Goal: Task Accomplishment & Management: Use online tool/utility

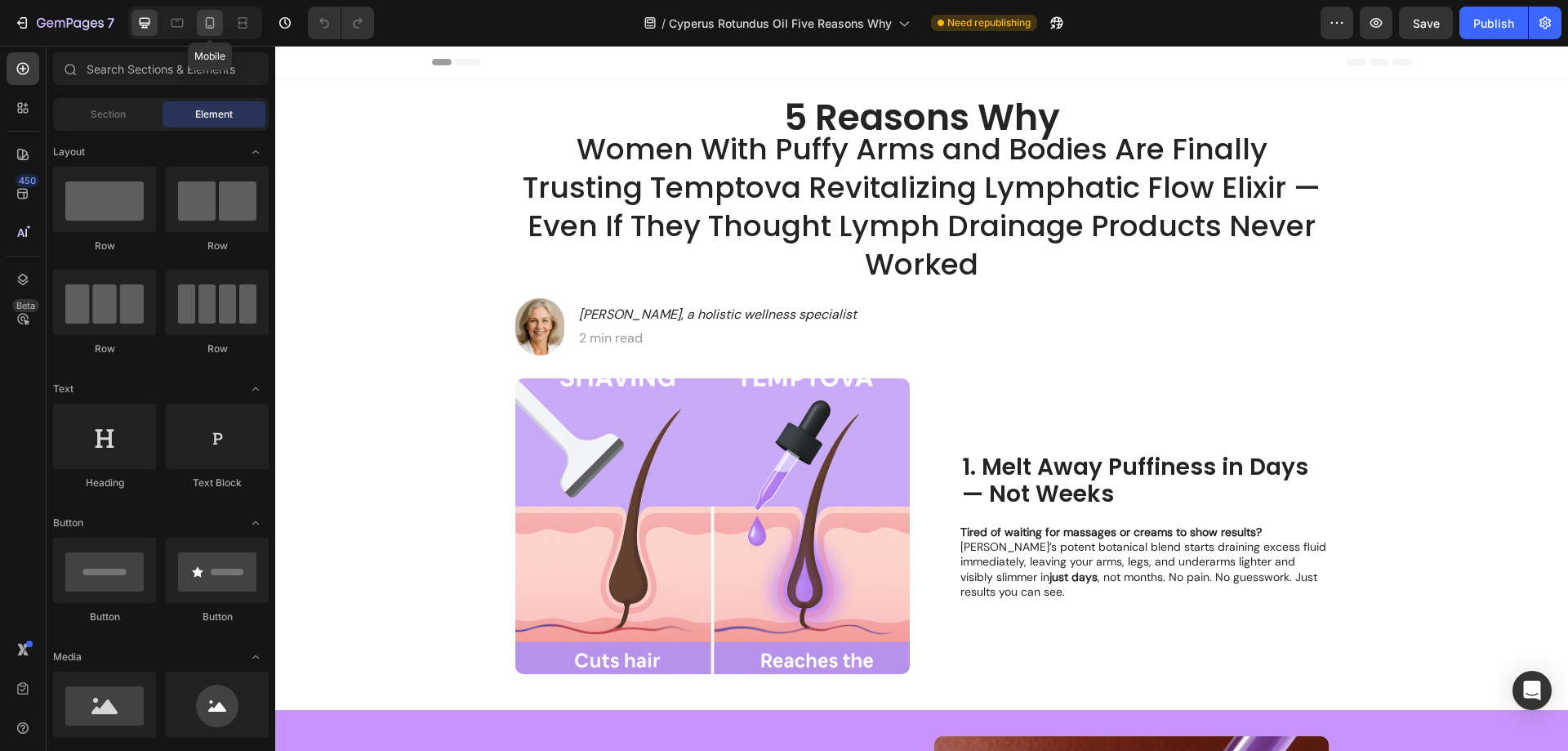
click at [208, 18] on icon at bounding box center [210, 22] width 9 height 11
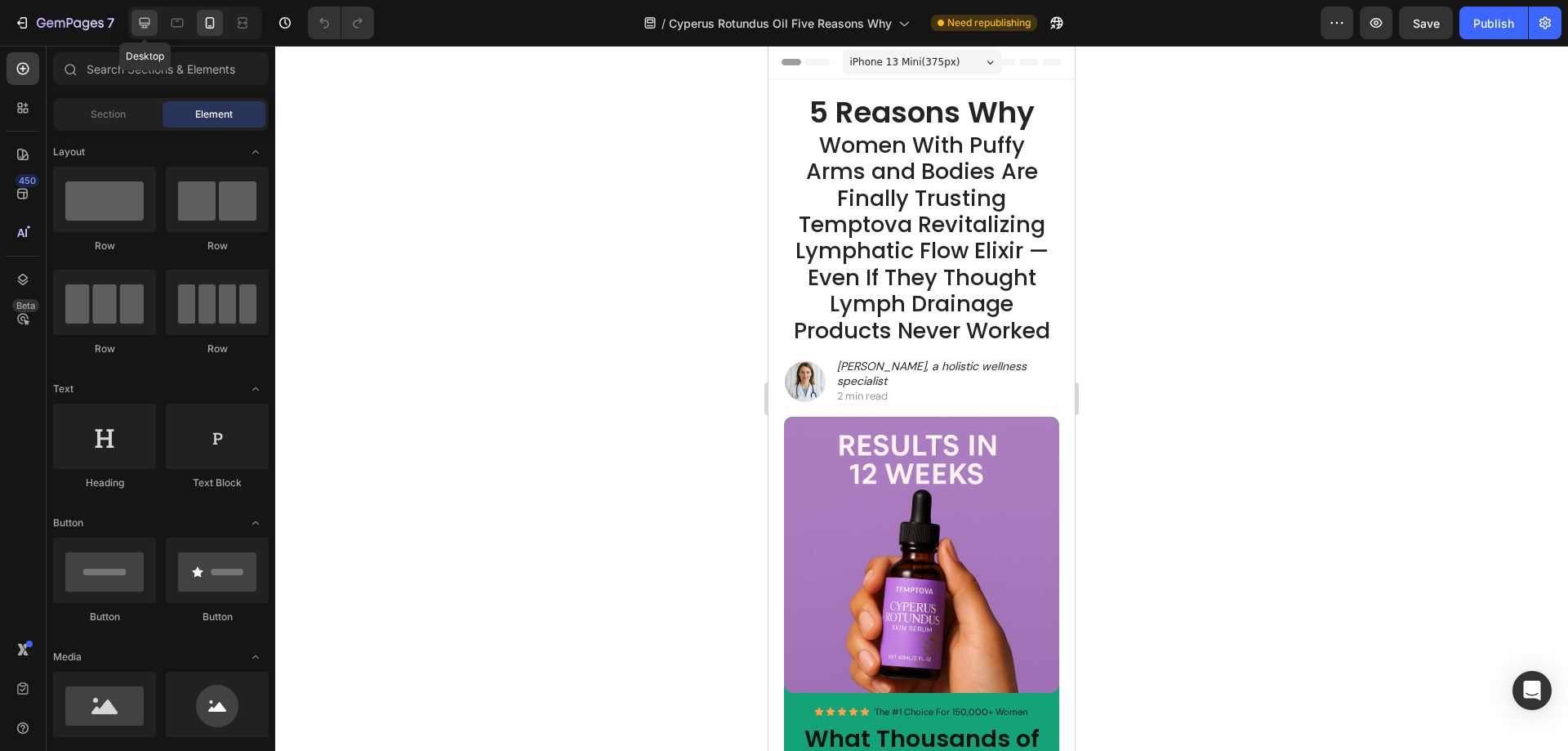
click at [153, 21] on icon at bounding box center [144, 22] width 16 height 16
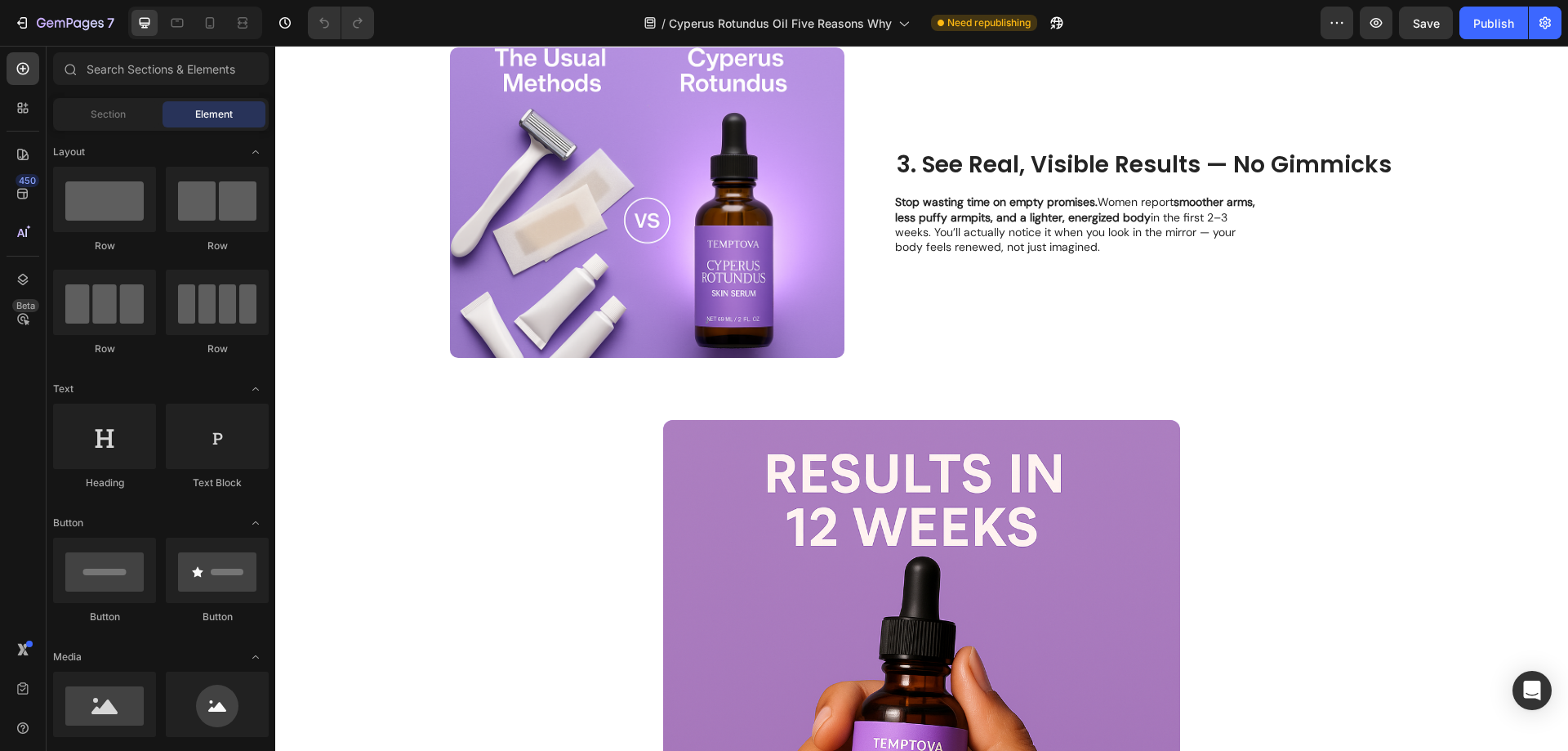
scroll to position [1062, 0]
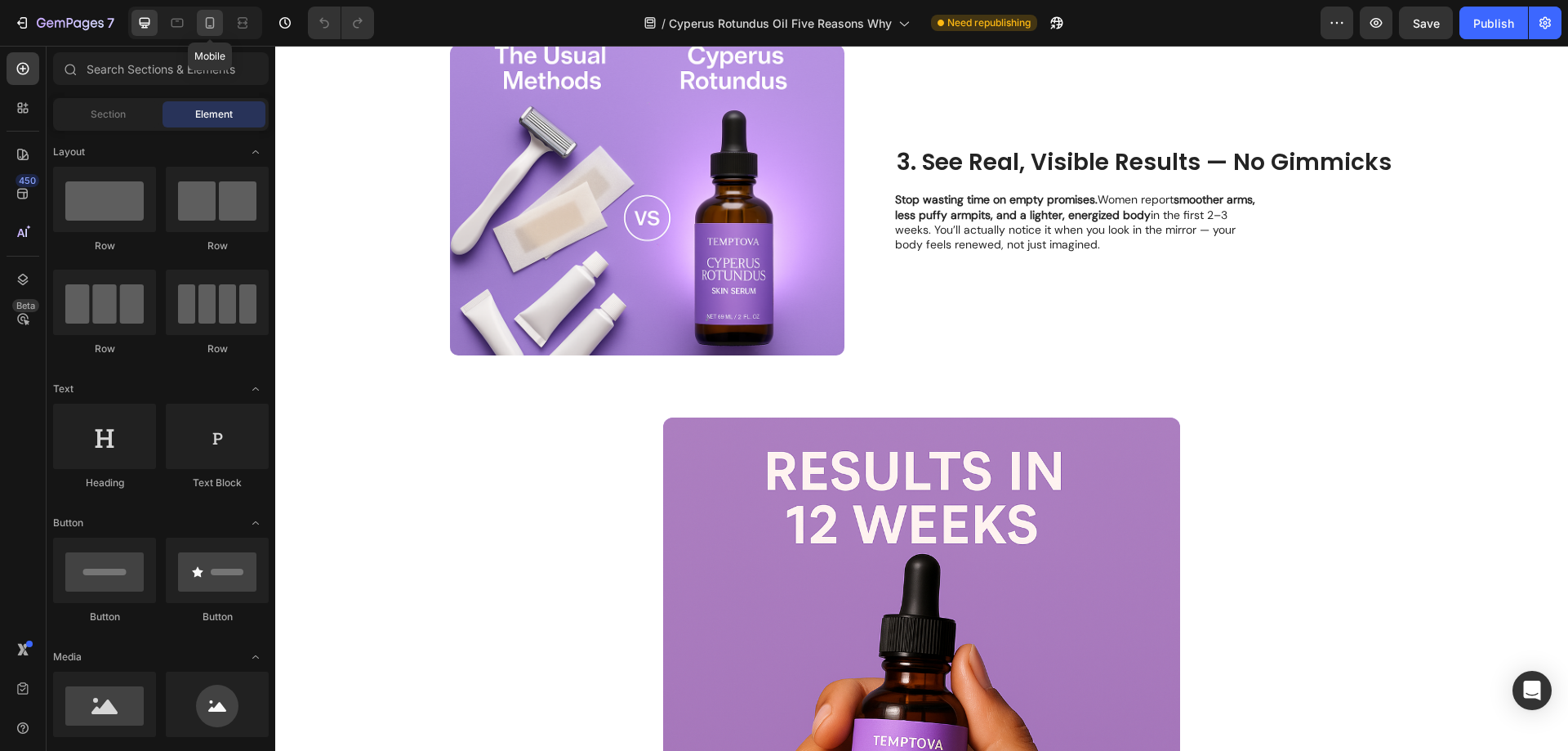
click at [210, 25] on icon at bounding box center [210, 26] width 4 height 2
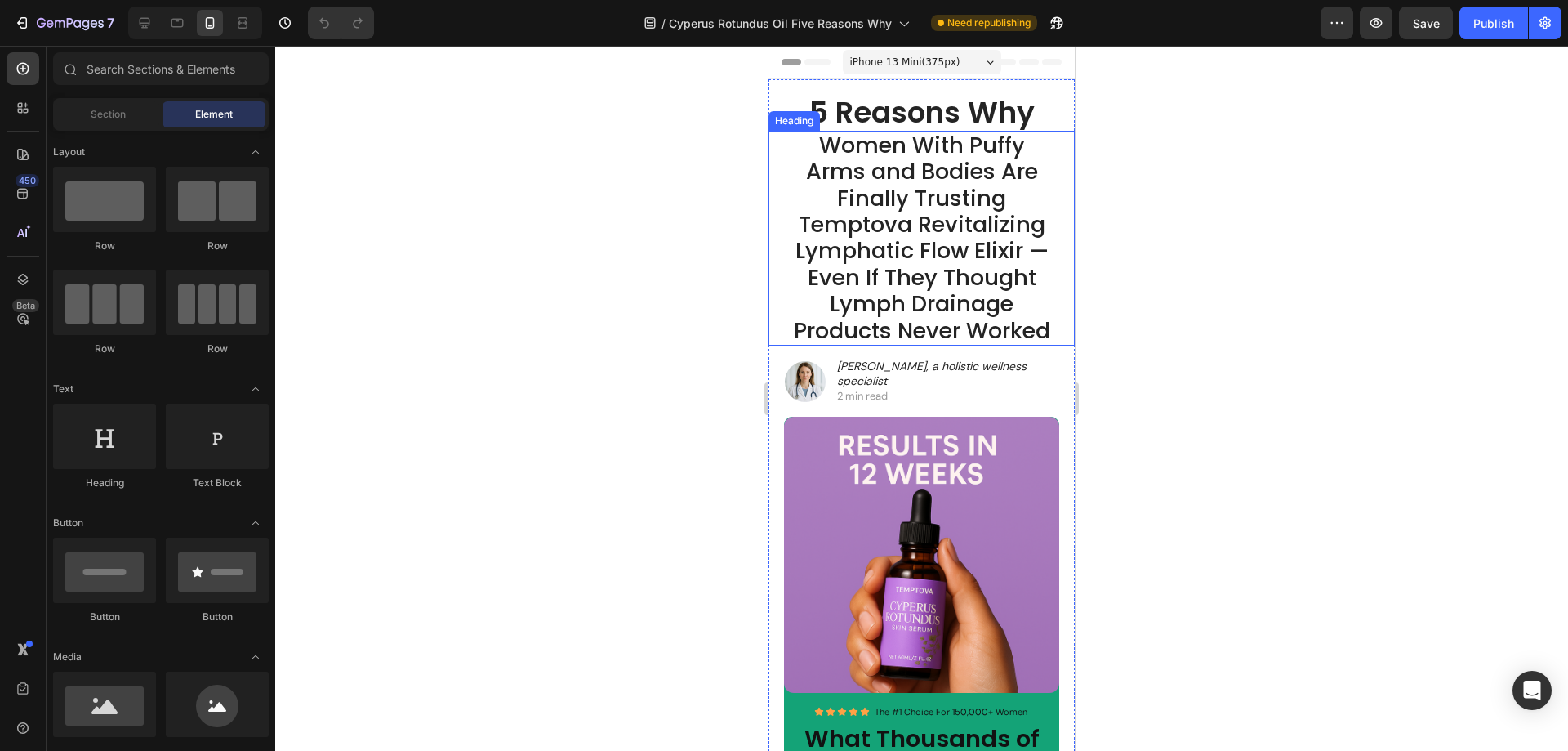
click at [929, 174] on h1 "Women With Puffy Arms and Bodies Are Finally Trusting Temptova Revitalizing Lym…" at bounding box center [921, 238] width 273 height 215
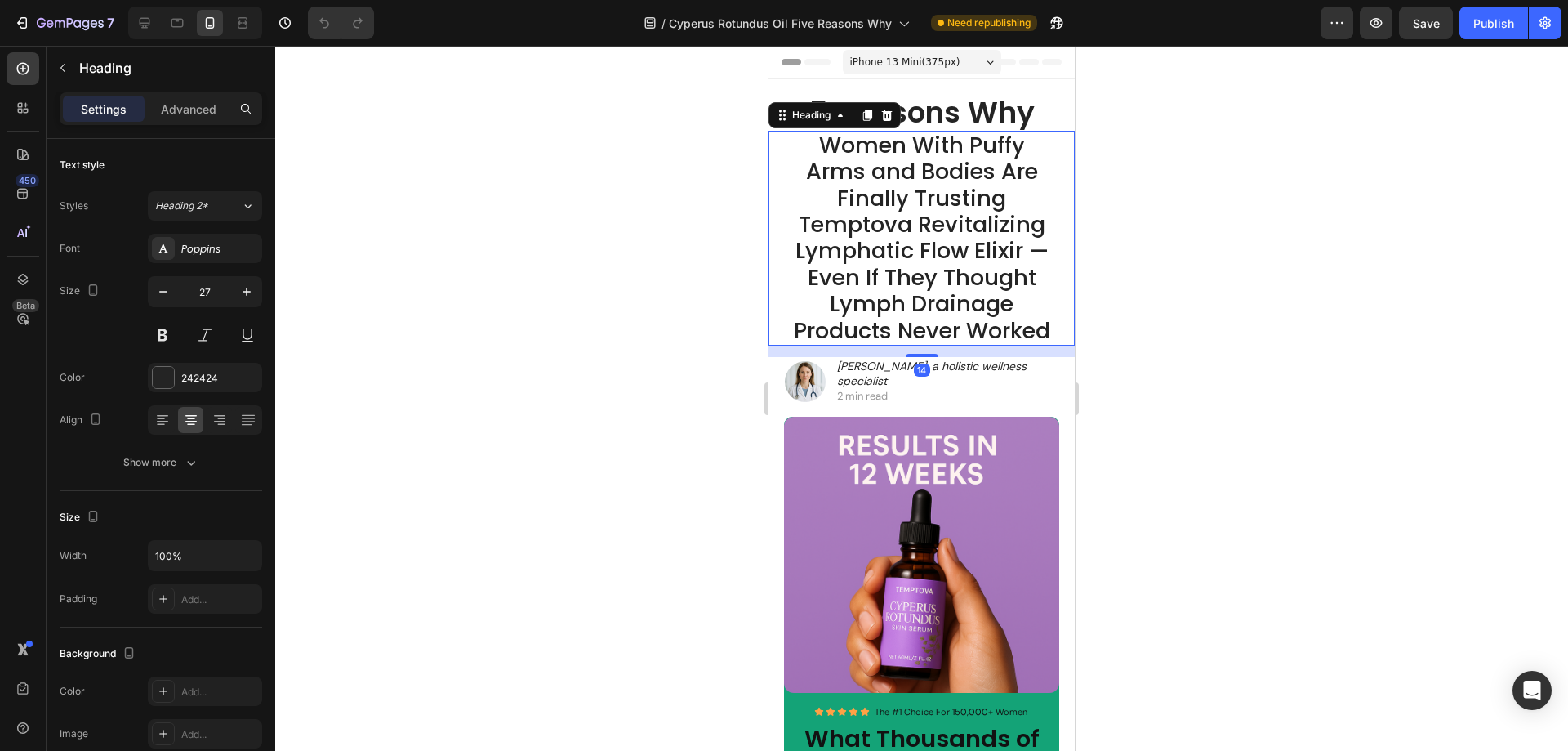
click at [989, 345] on h1 "Women With Puffy Arms and Bodies Are Finally Trusting Temptova Revitalizing Lym…" at bounding box center [921, 238] width 273 height 215
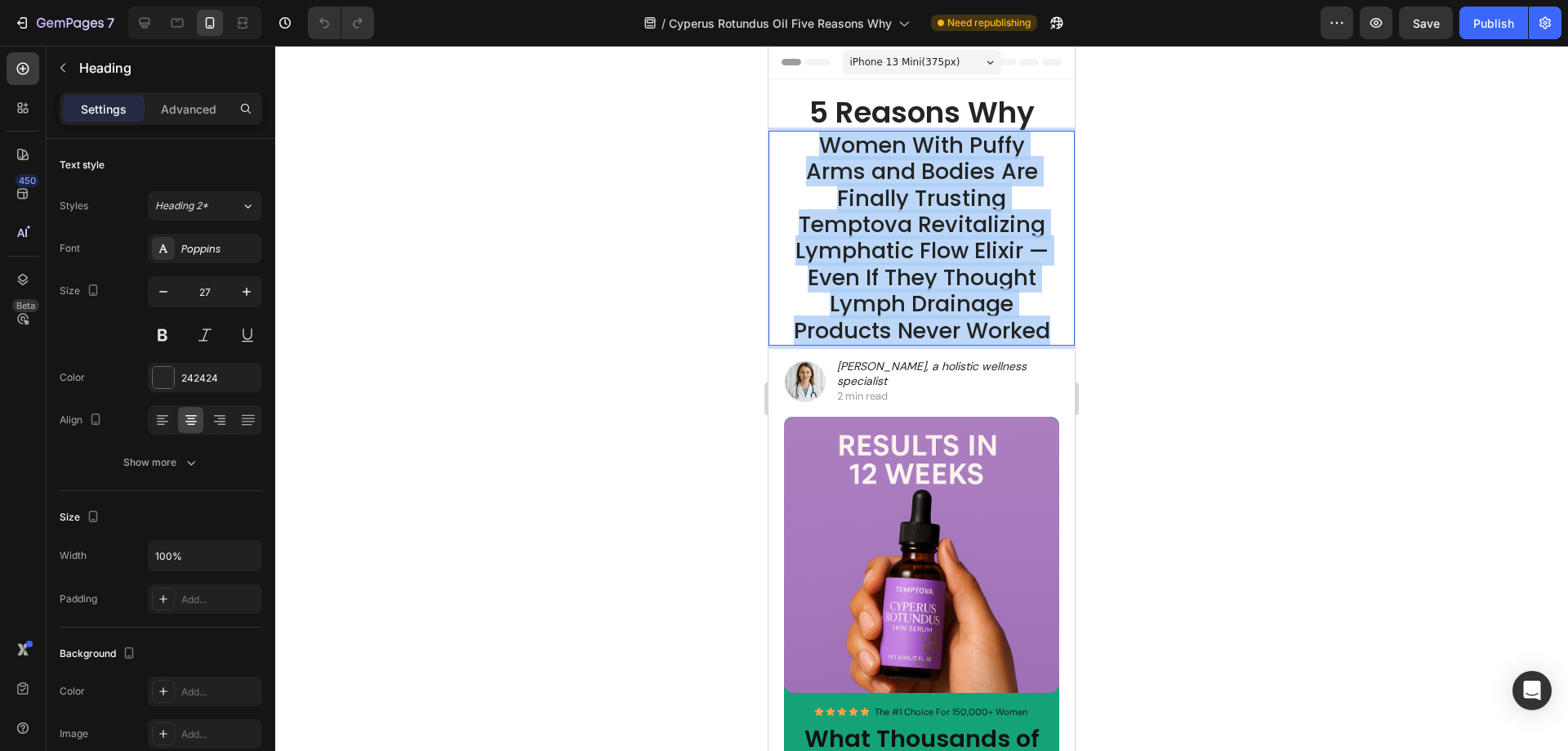
drag, startPoint x: 985, startPoint y: 353, endPoint x: 802, endPoint y: 150, distance: 273.3
click at [802, 150] on p "Women With Puffy Arms and Bodies Are Finally Trusting Temptova Revitalizing Lym…" at bounding box center [921, 238] width 271 height 212
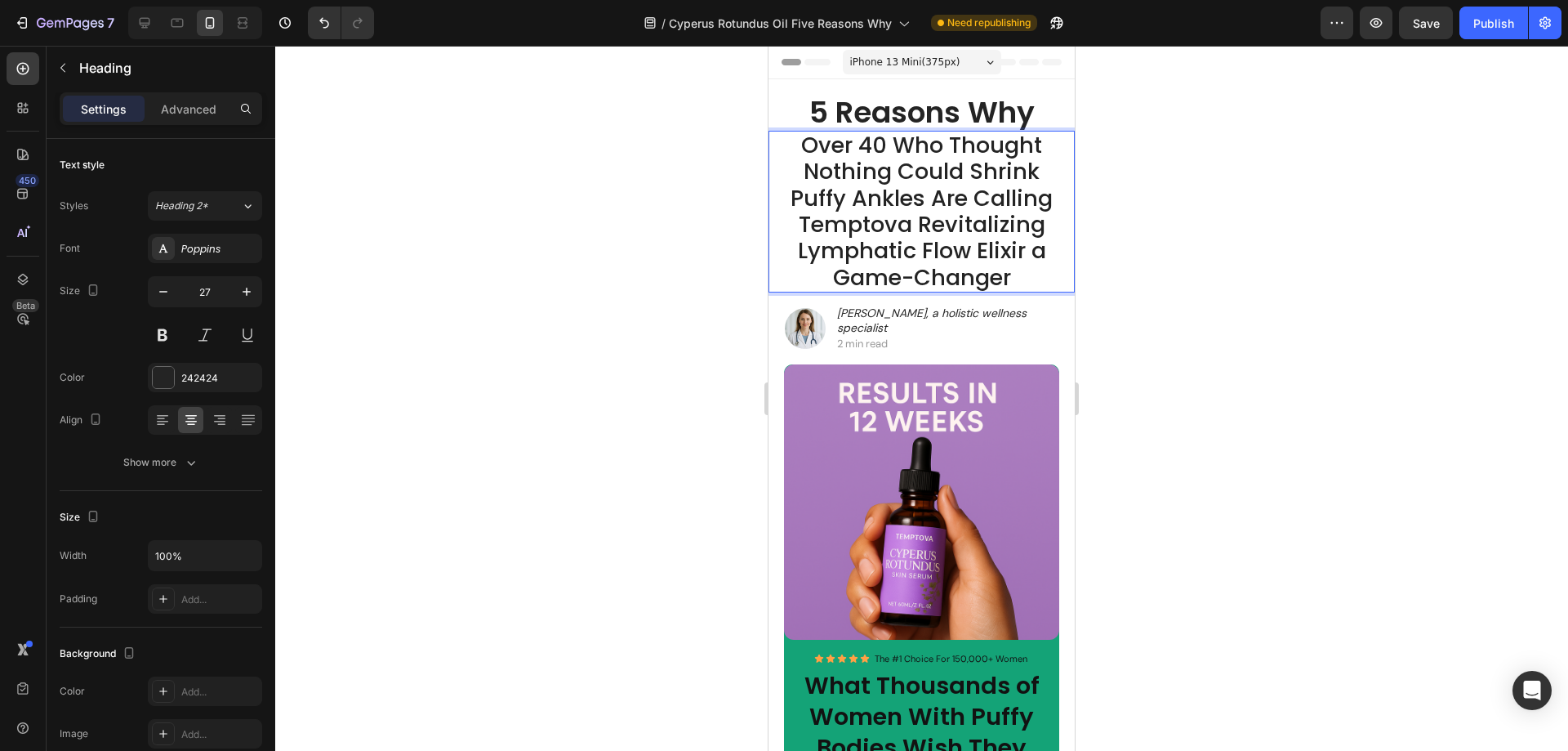
click at [1137, 174] on div at bounding box center [921, 398] width 1293 height 705
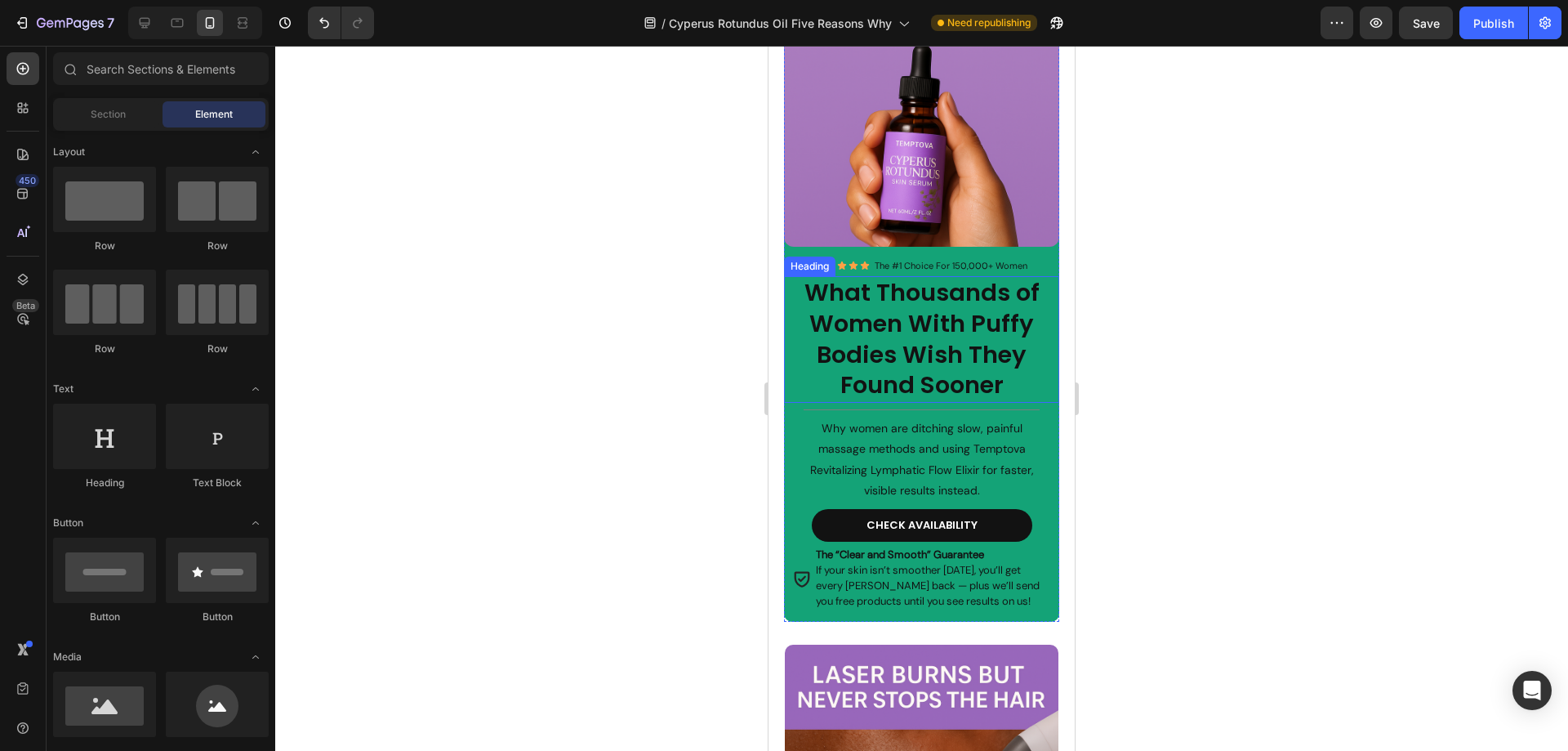
scroll to position [408, 0]
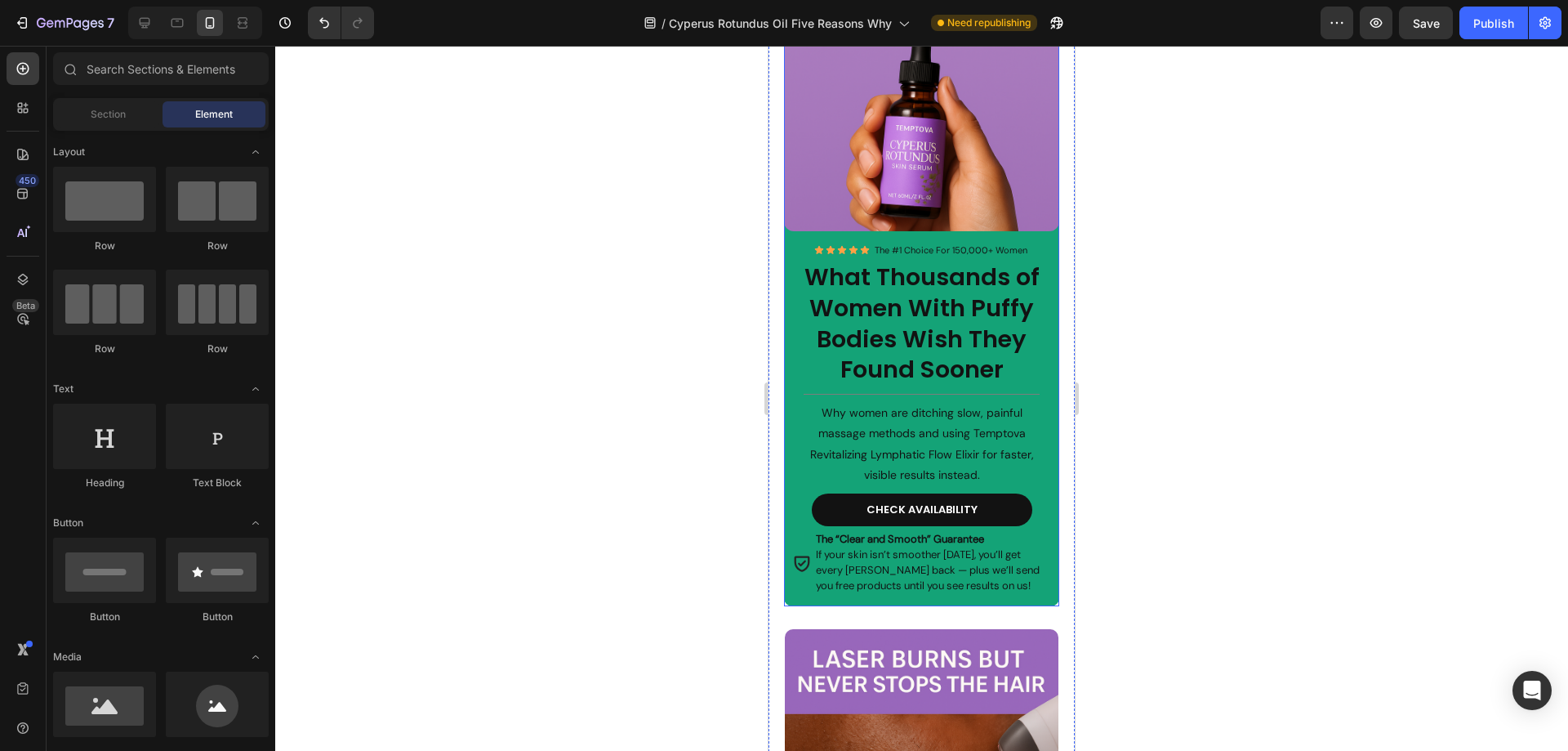
click at [786, 607] on div "Image Icon Icon Icon Icon Icon Icon List The #1 Choice For 150,000+ Women Headi…" at bounding box center [921, 281] width 276 height 651
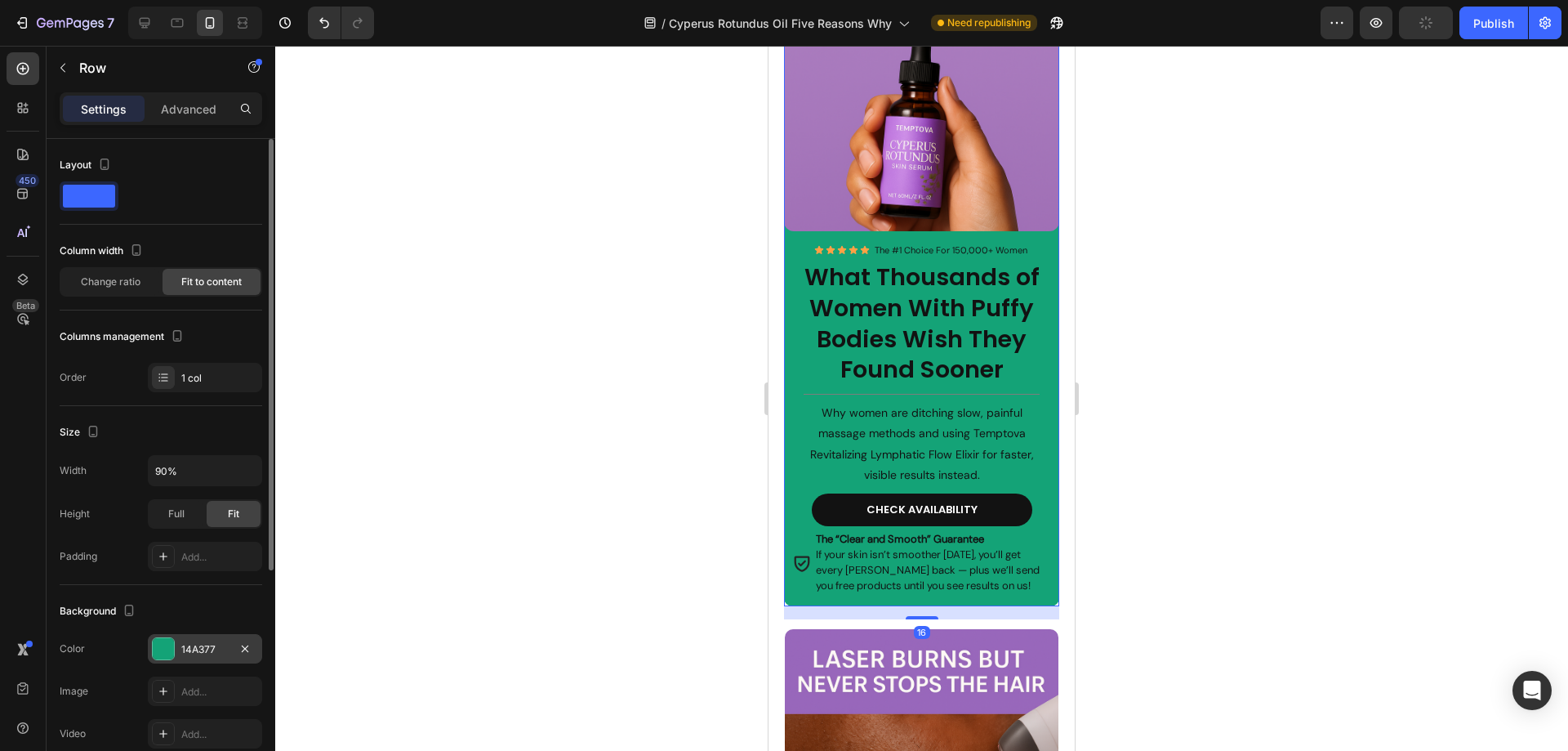
click at [214, 651] on div "14A377" at bounding box center [205, 649] width 48 height 15
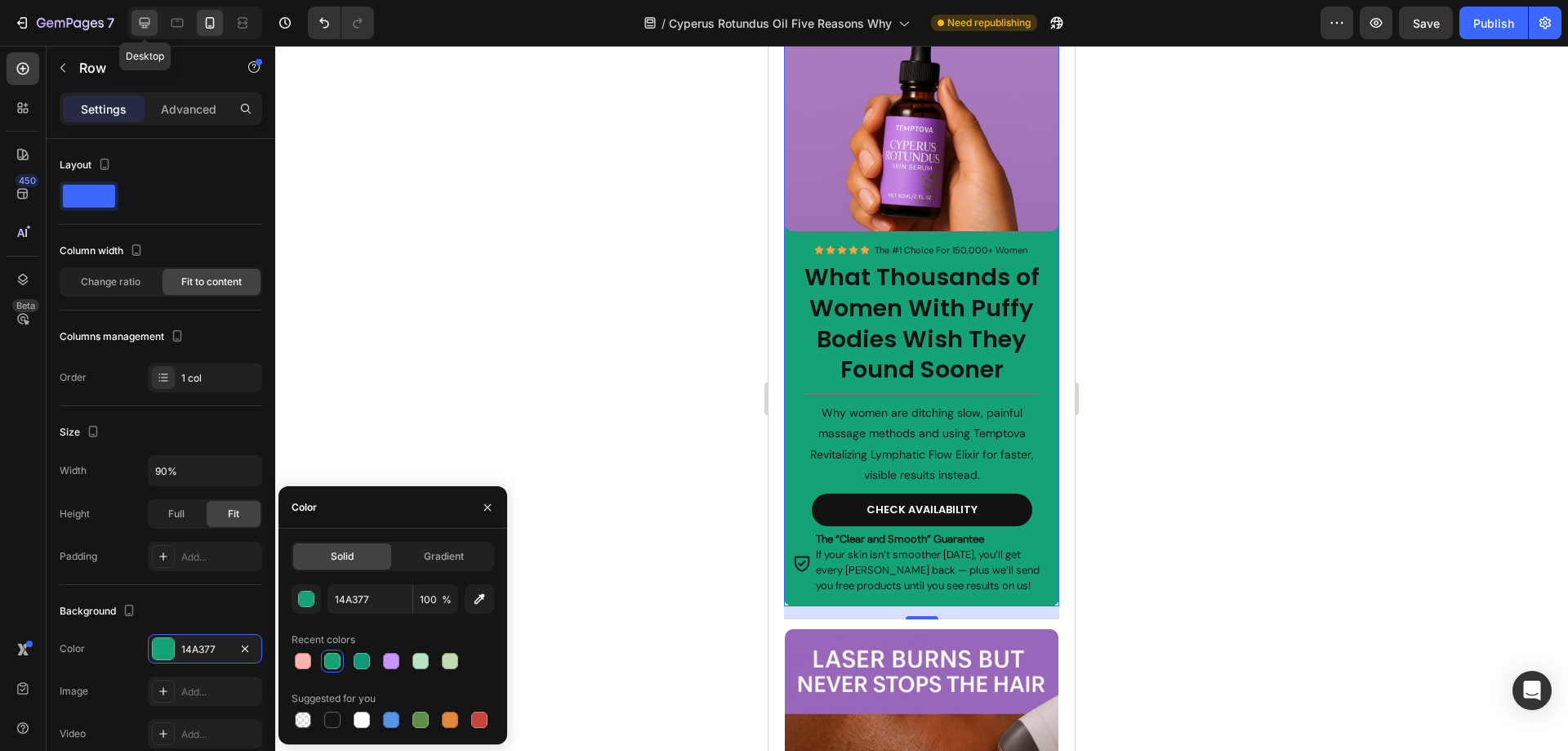
click at [143, 24] on icon at bounding box center [144, 23] width 10 height 10
type input "1200"
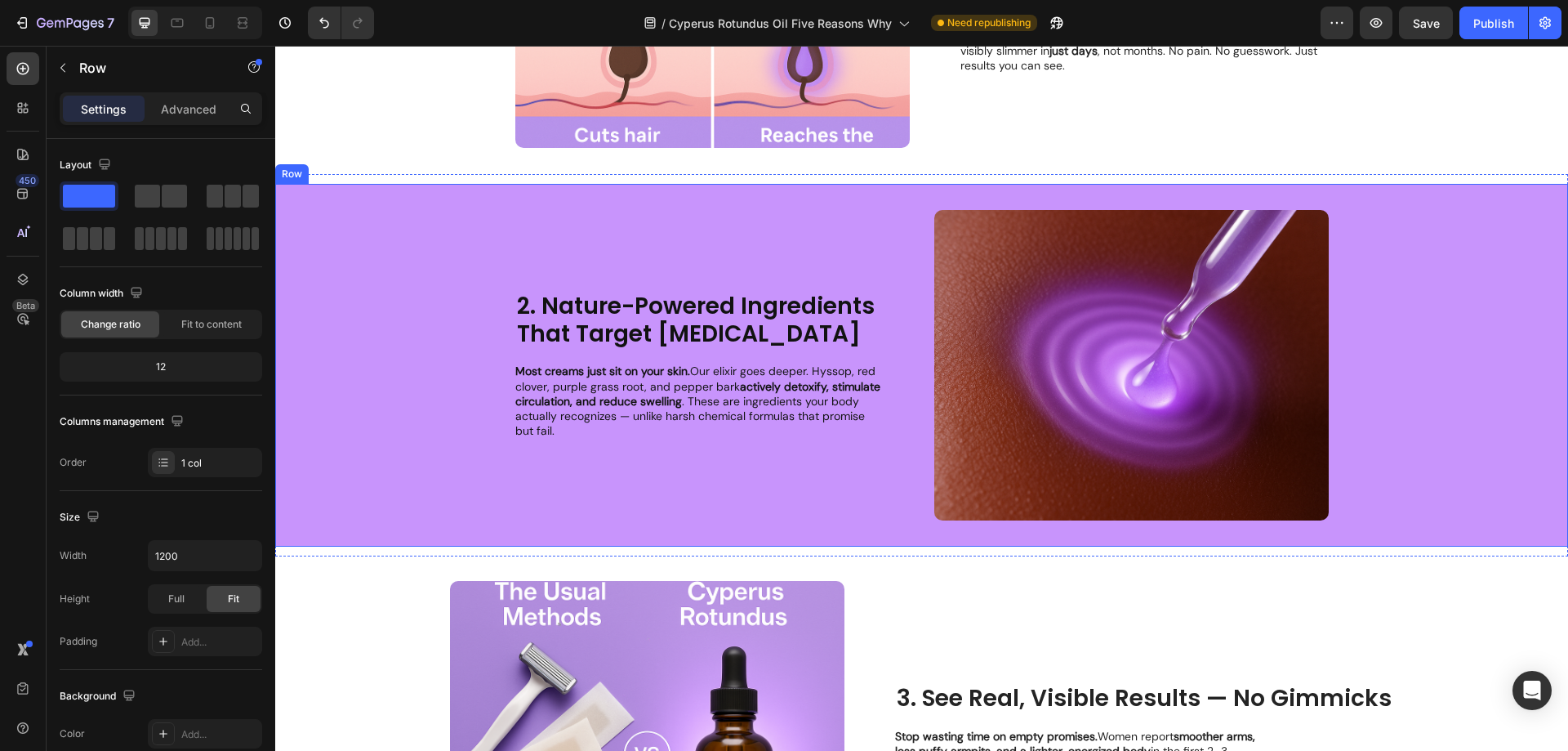
scroll to position [490, 0]
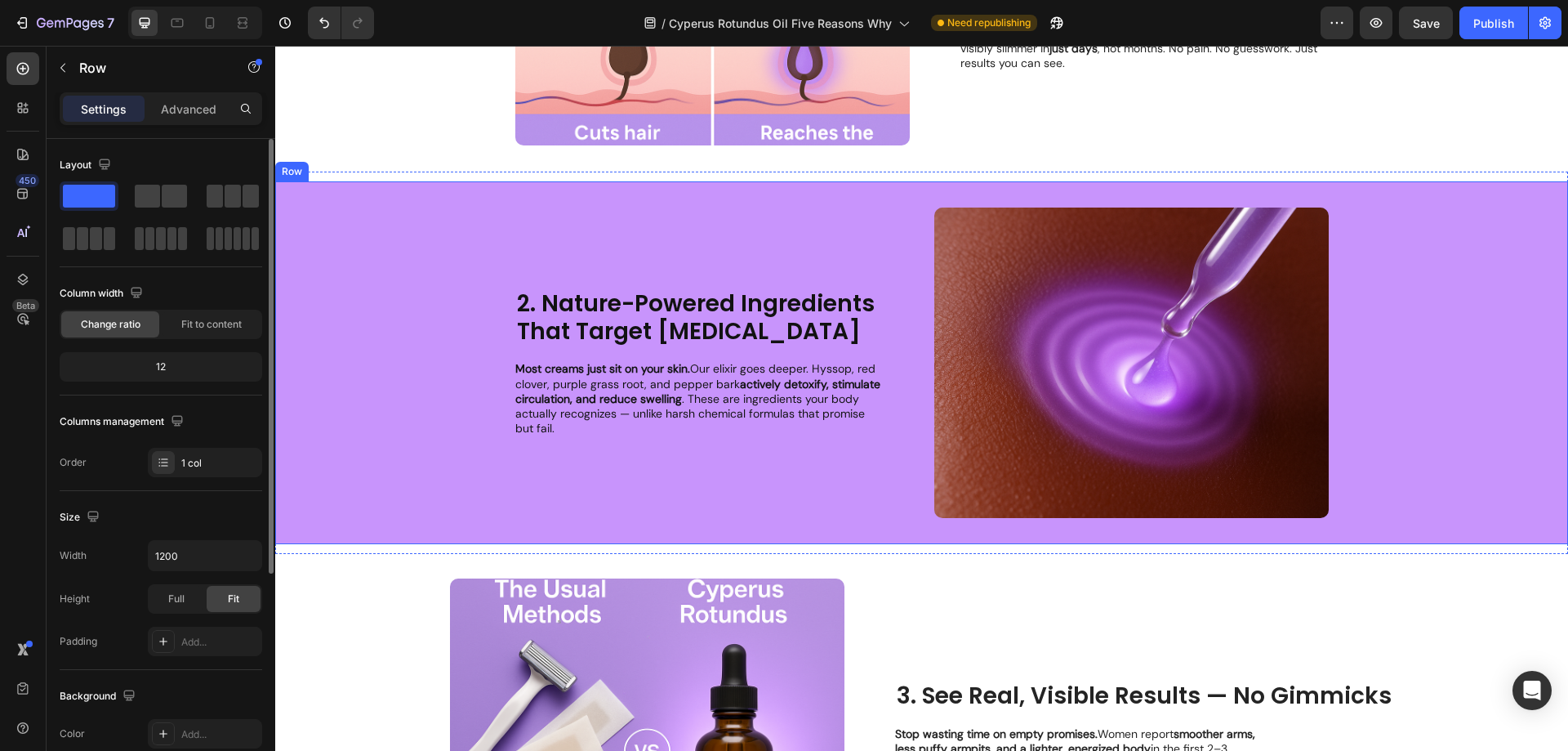
click at [256, 412] on div "Columns management" at bounding box center [161, 421] width 202 height 26
click at [317, 395] on div "2. Nature-Powered Ingredients That Target Fluid Retention Heading Most creams j…" at bounding box center [921, 363] width 1293 height 363
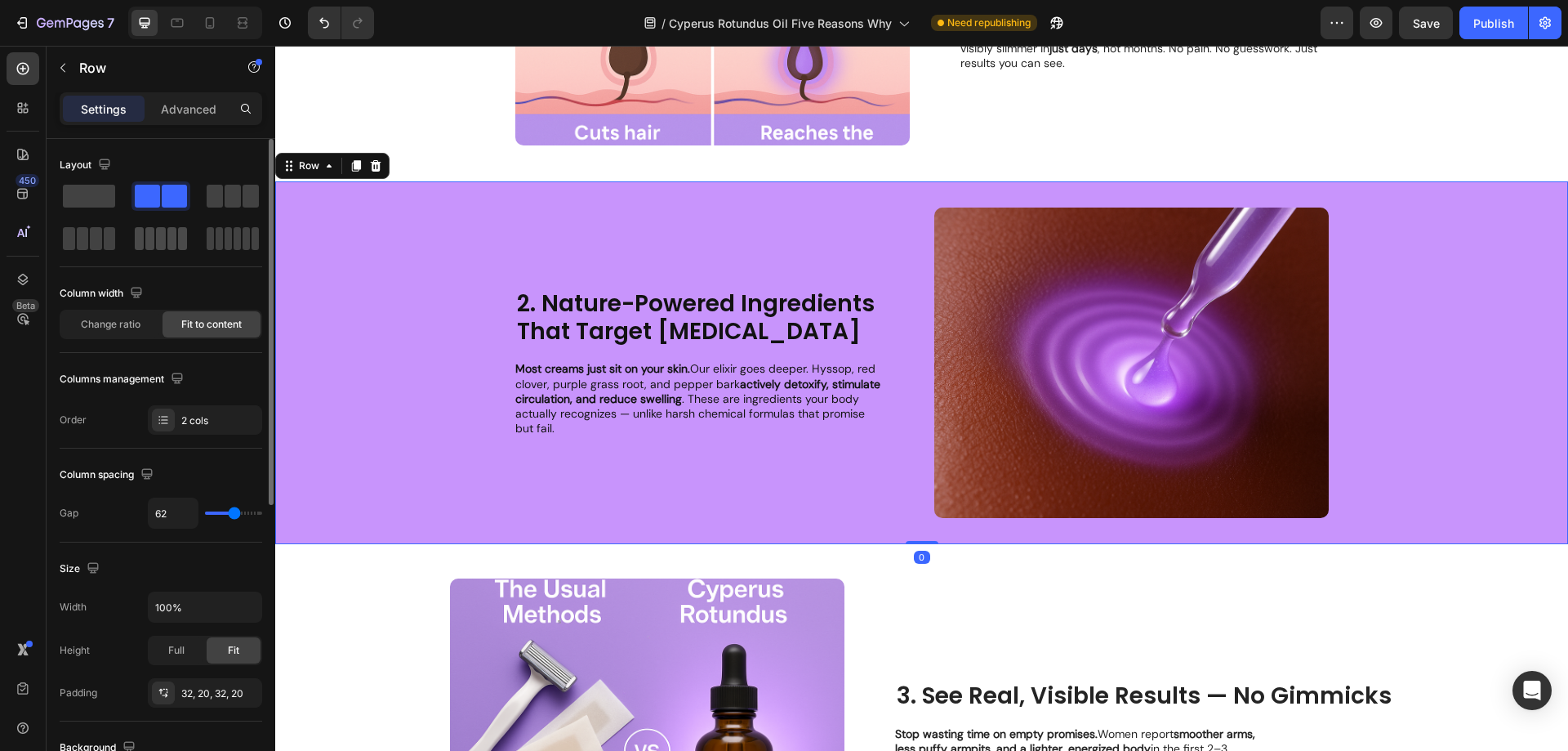
scroll to position [327, 0]
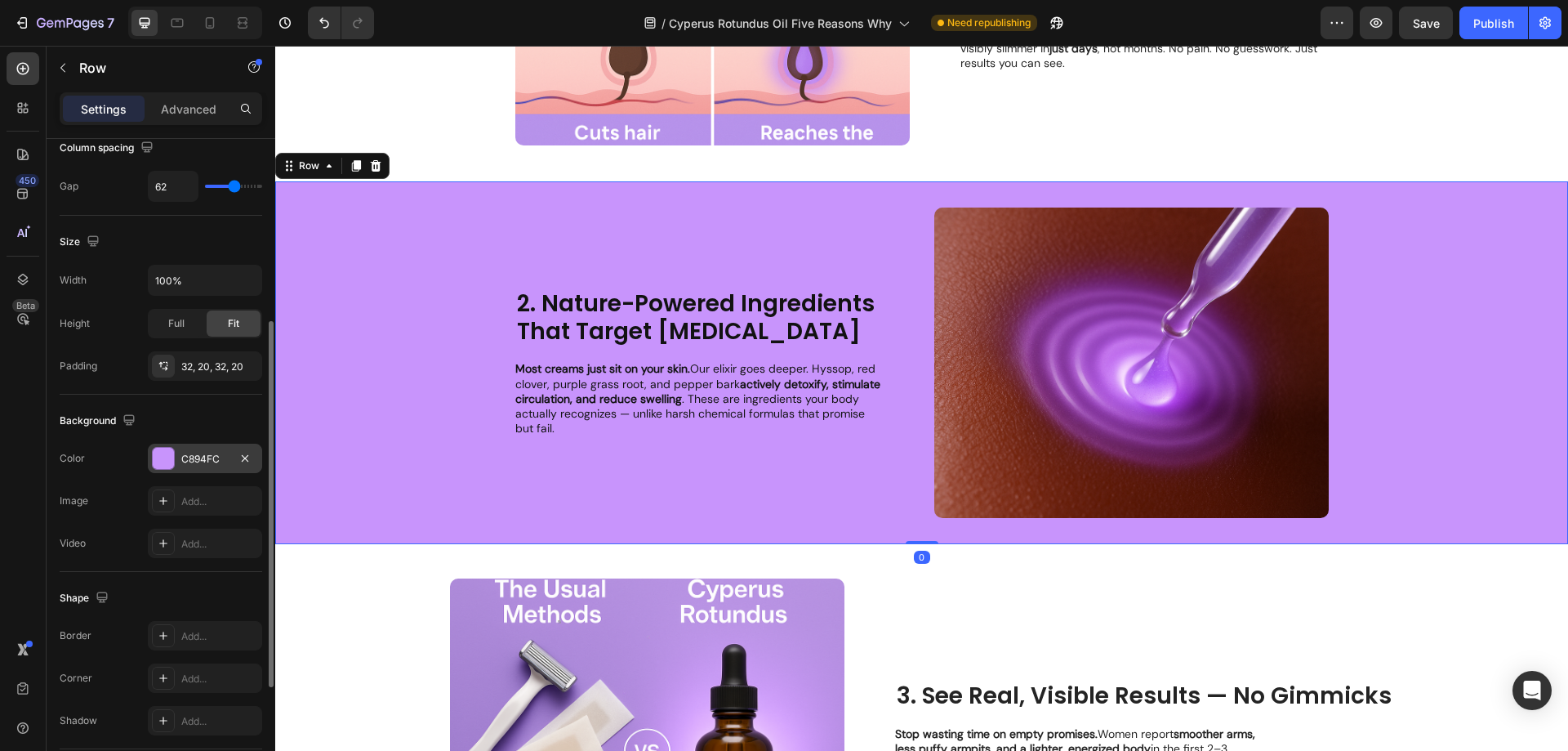
click at [213, 463] on div "C894FC" at bounding box center [205, 459] width 48 height 15
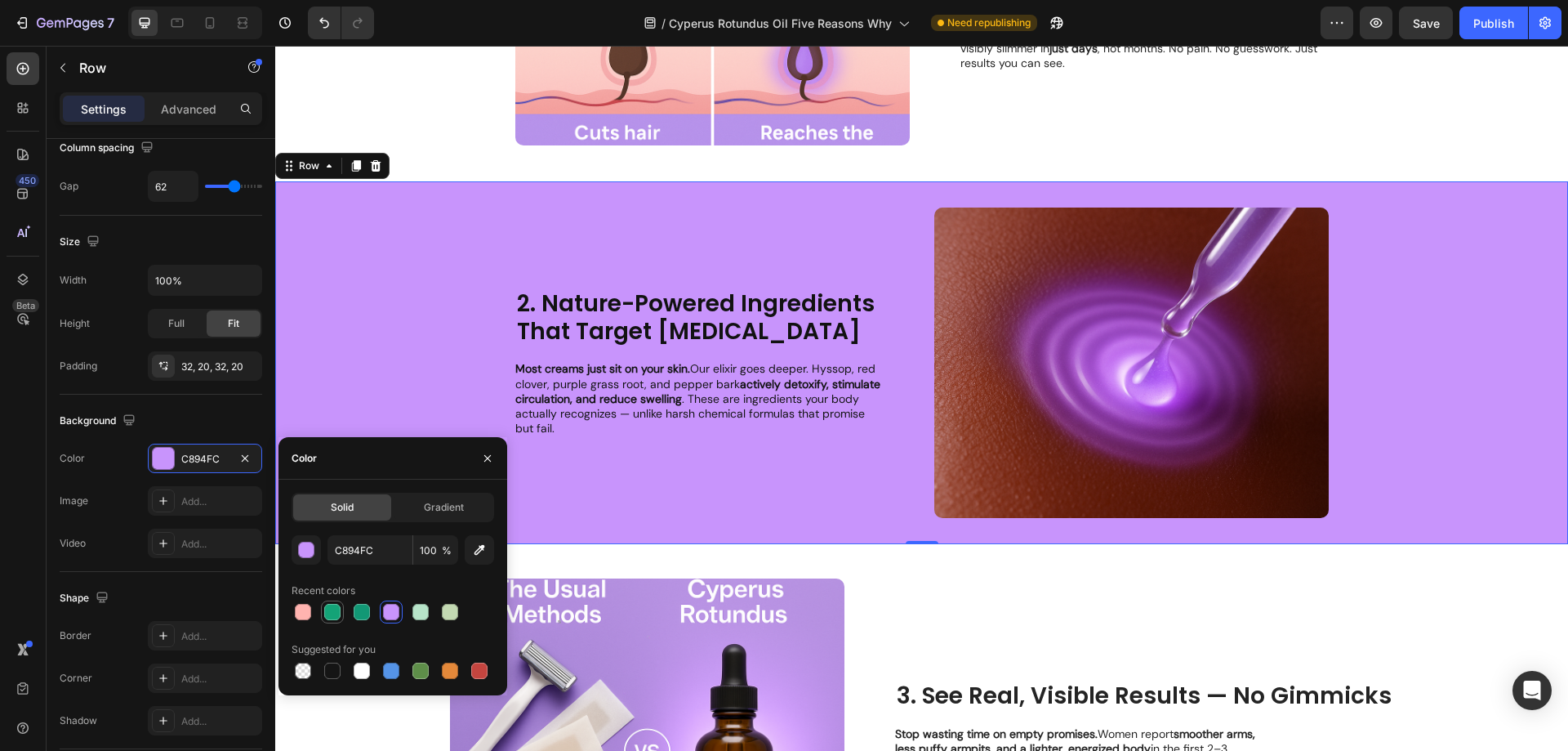
click at [330, 610] on div at bounding box center [332, 612] width 16 height 16
type input "14A377"
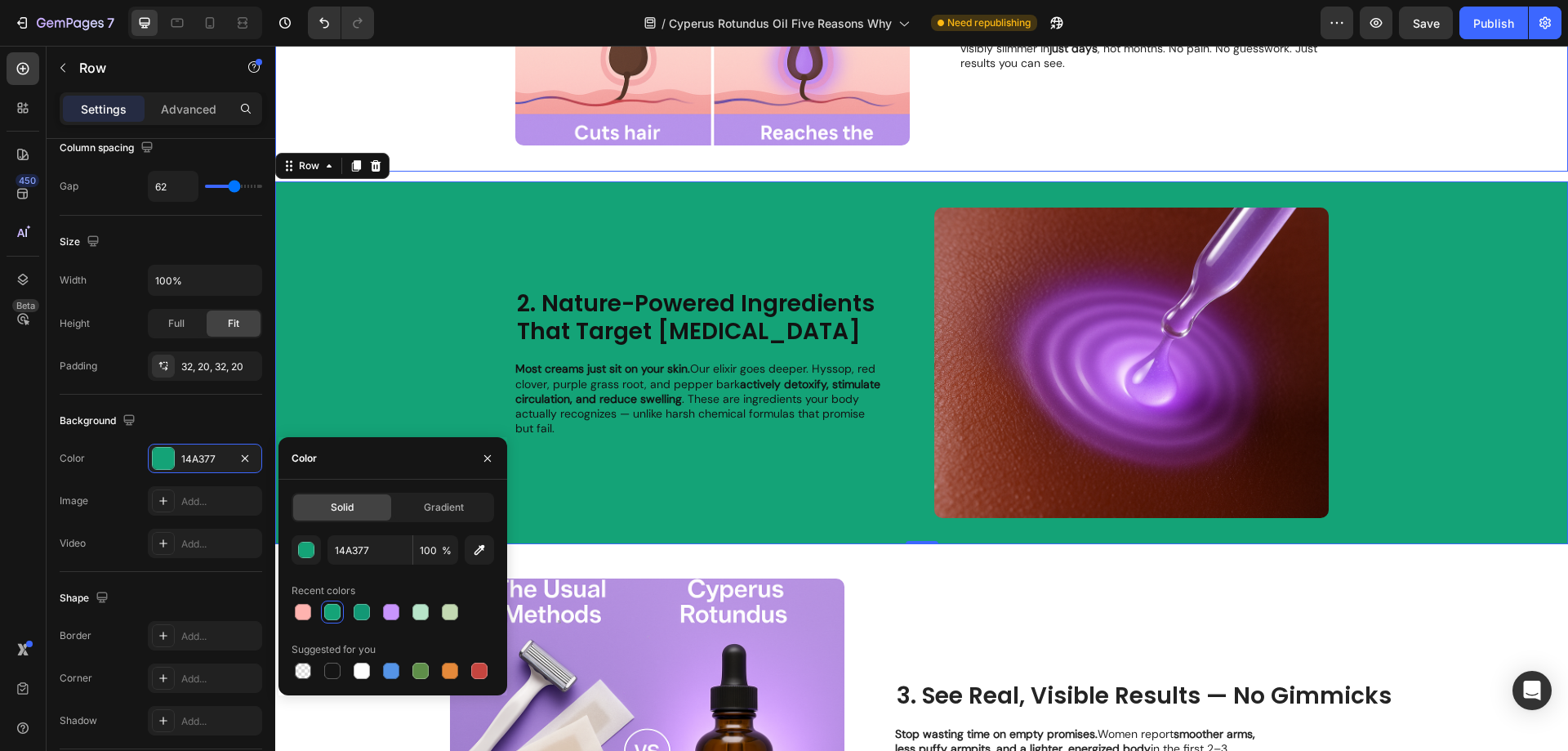
click at [419, 131] on div "Image 1. Melt Away Puffiness in Days — Not Weeks Heading Tired of waiting for m…" at bounding box center [921, 5] width 1293 height 331
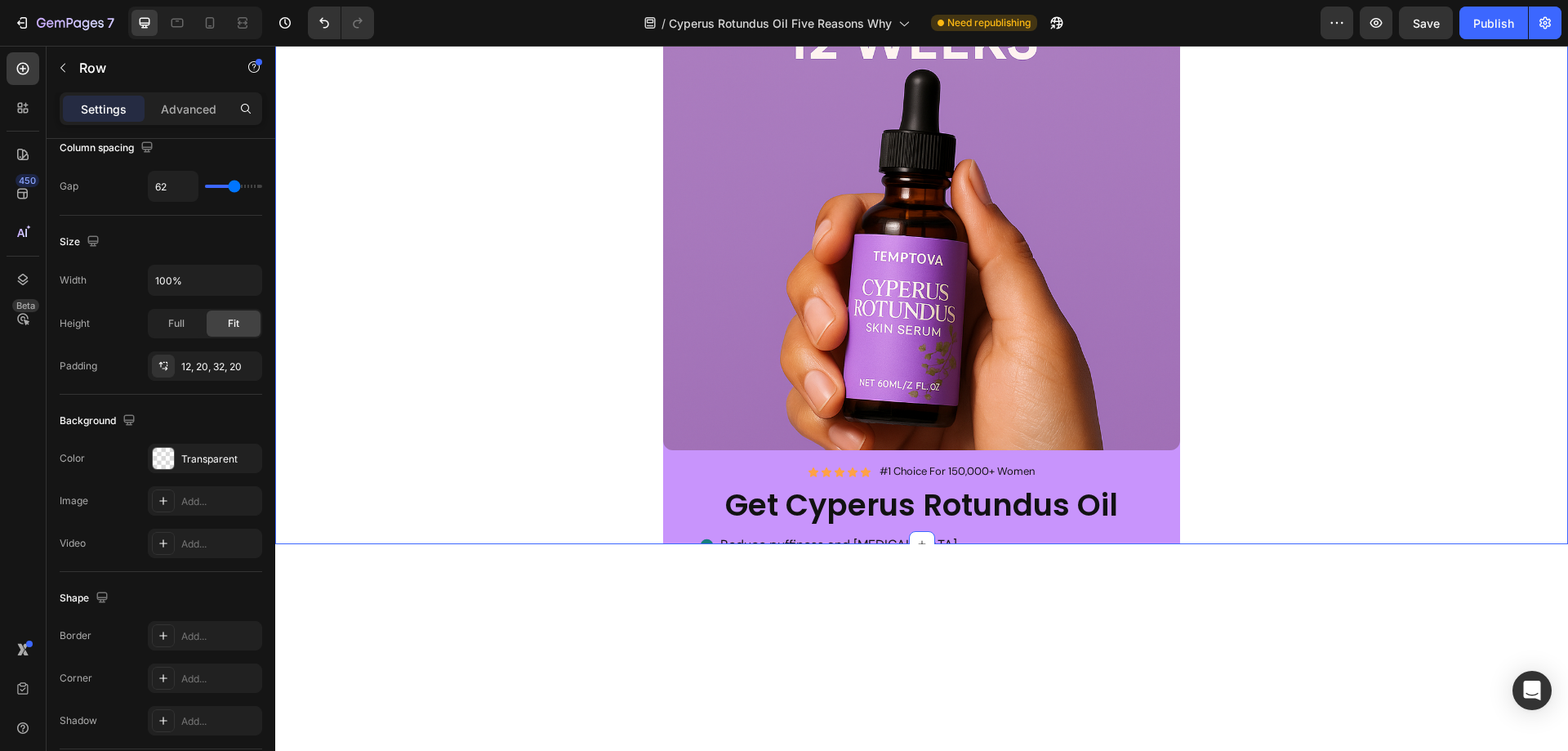
scroll to position [1552, 0]
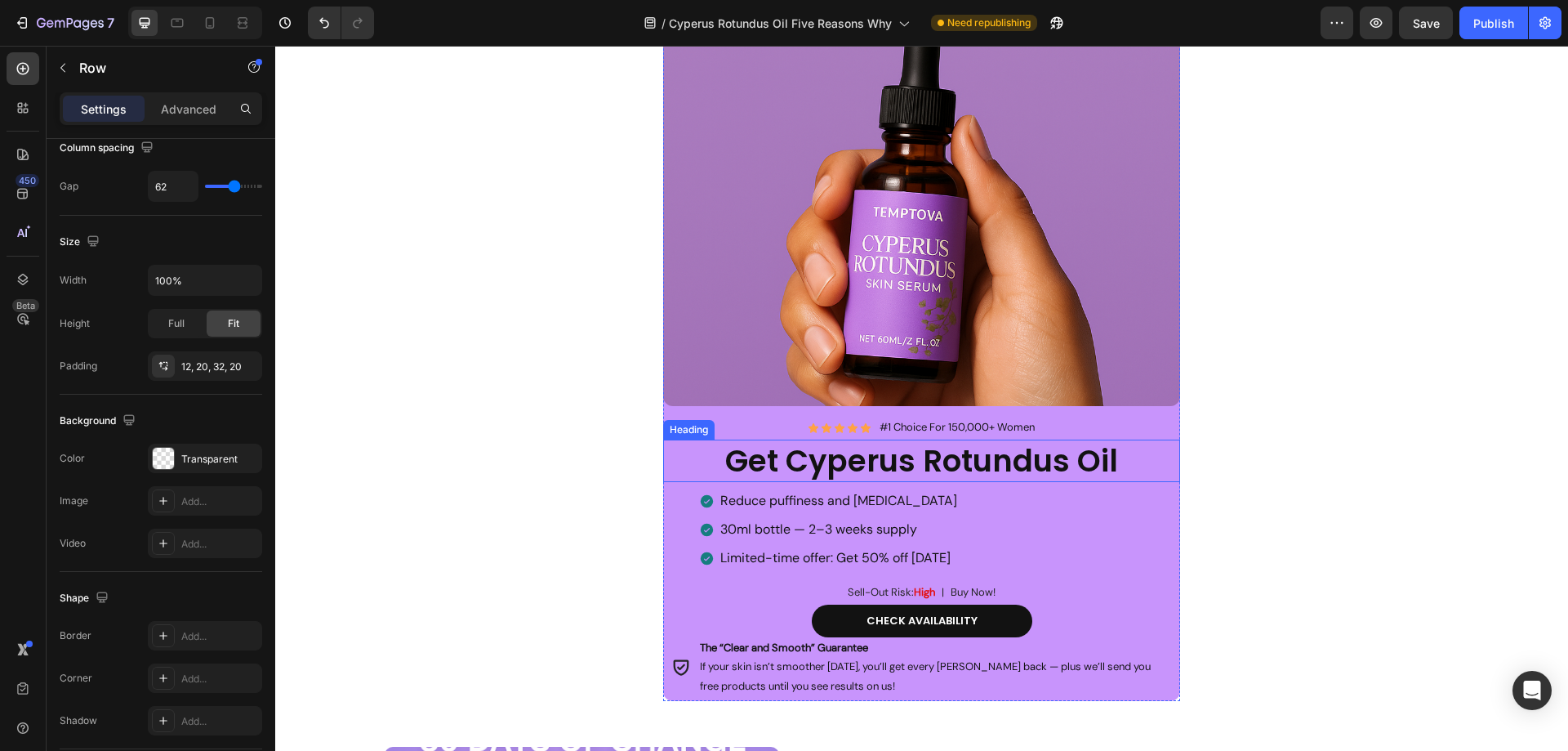
click at [668, 442] on h2 "Get Cyperus Rotundus Oil" at bounding box center [922, 460] width 517 height 42
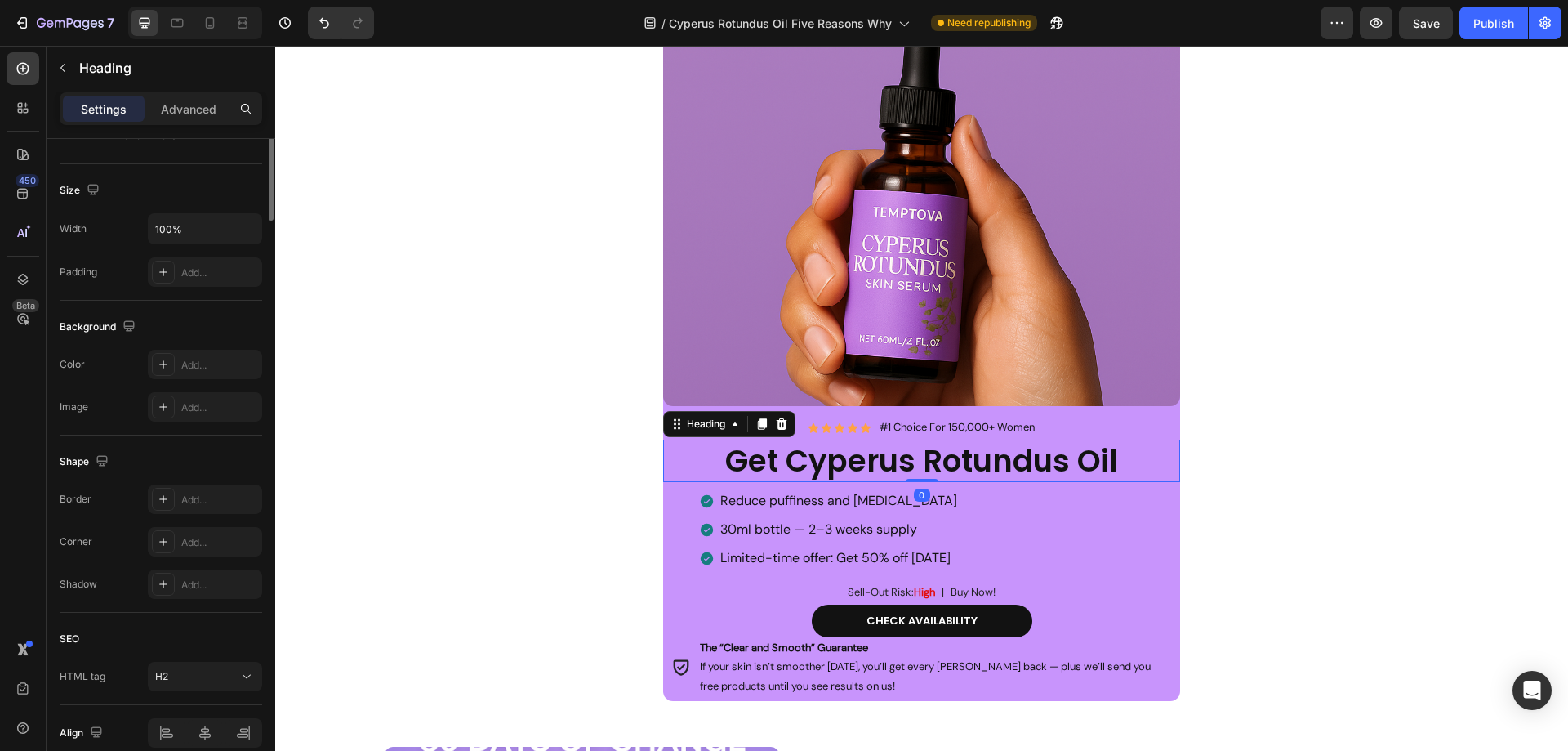
scroll to position [0, 0]
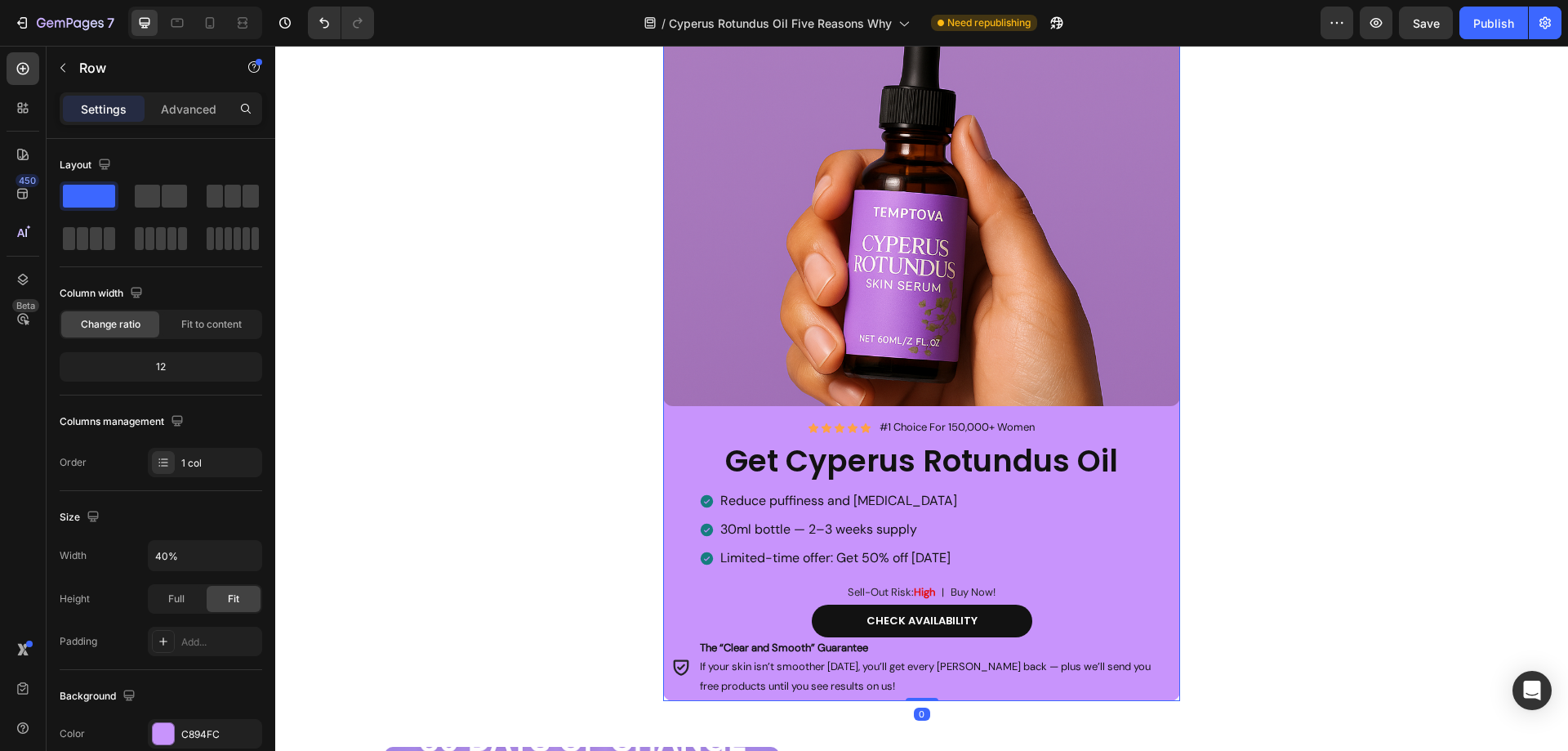
click at [664, 693] on div "Image Icon Icon Icon Icon Icon Icon List #1 Choice For 150,000+ Women Heading R…" at bounding box center [922, 295] width 517 height 812
click at [180, 746] on div "C894FC" at bounding box center [205, 734] width 114 height 29
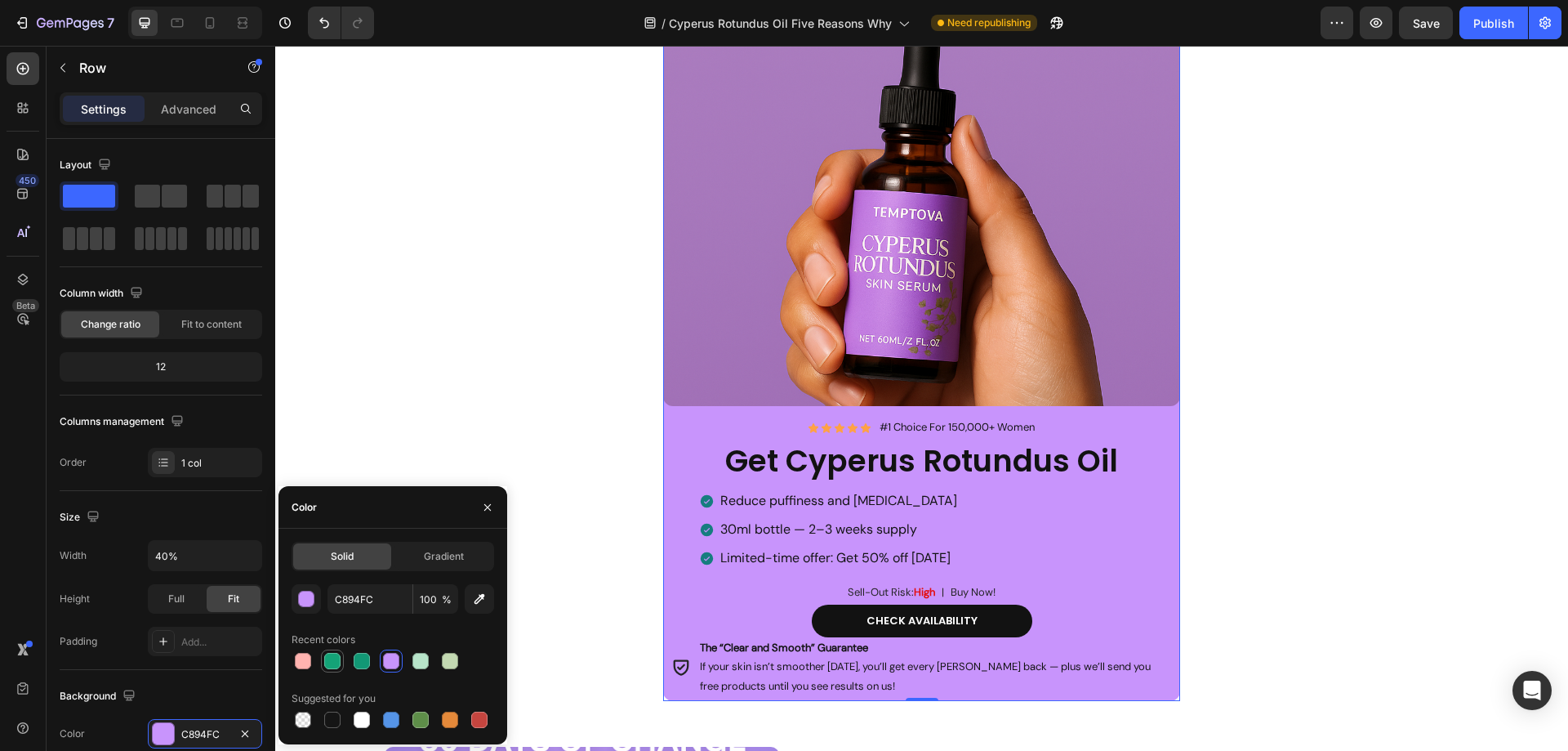
click at [329, 663] on div at bounding box center [332, 660] width 16 height 16
type input "14A377"
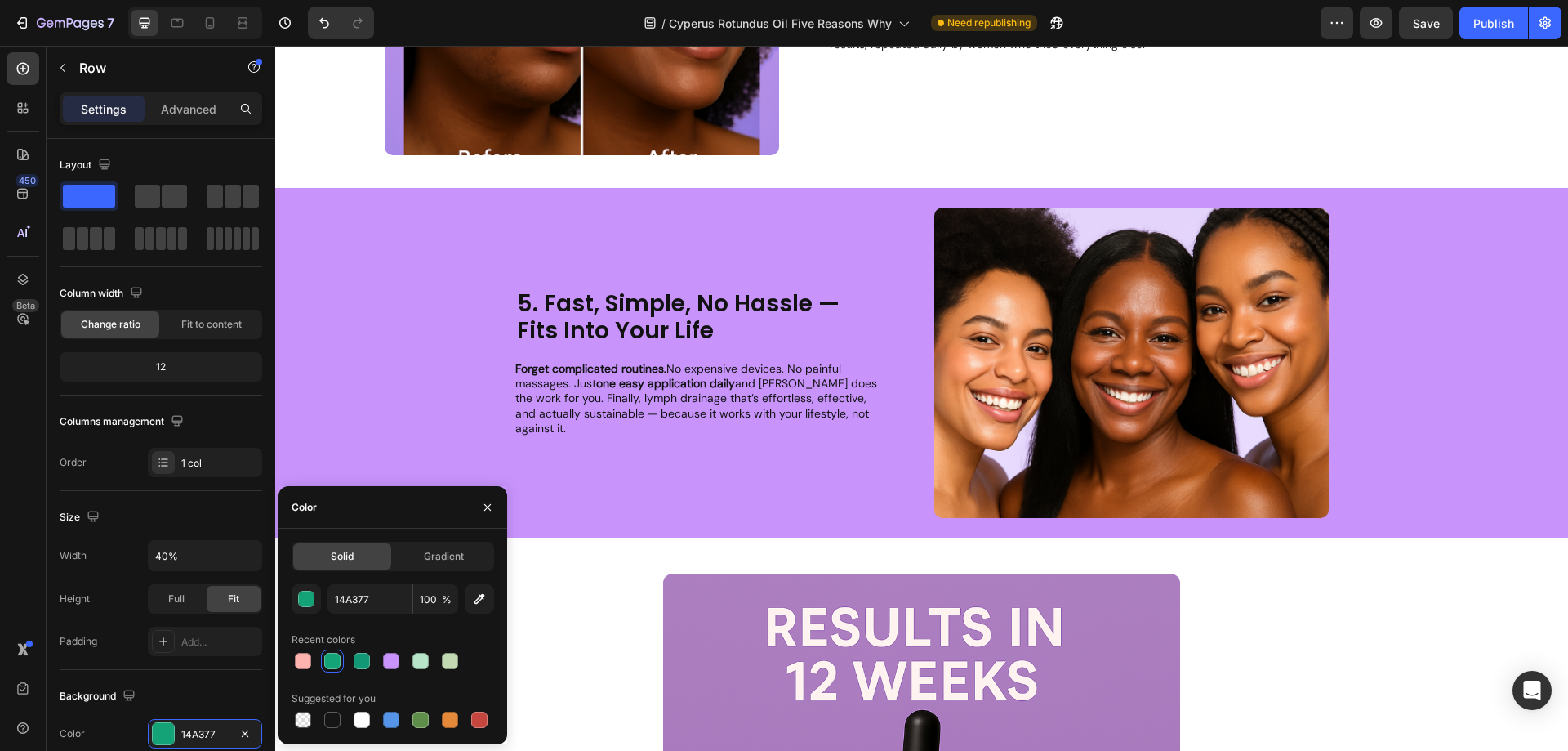
scroll to position [2450, 0]
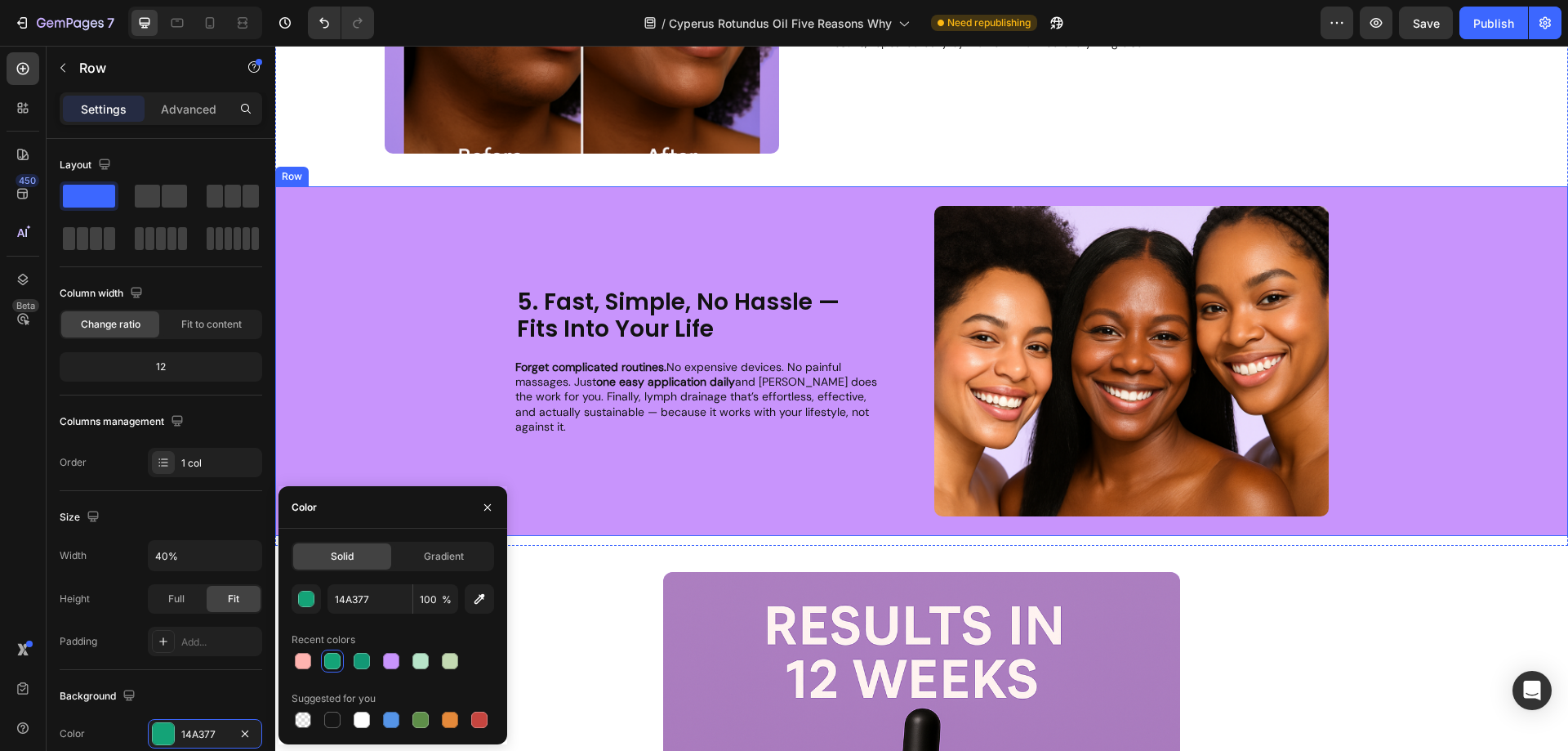
click at [384, 282] on div "5. Fast, Simple, No Hassle — Fits Into Your Life Heading Forget complicated rou…" at bounding box center [921, 361] width 1293 height 350
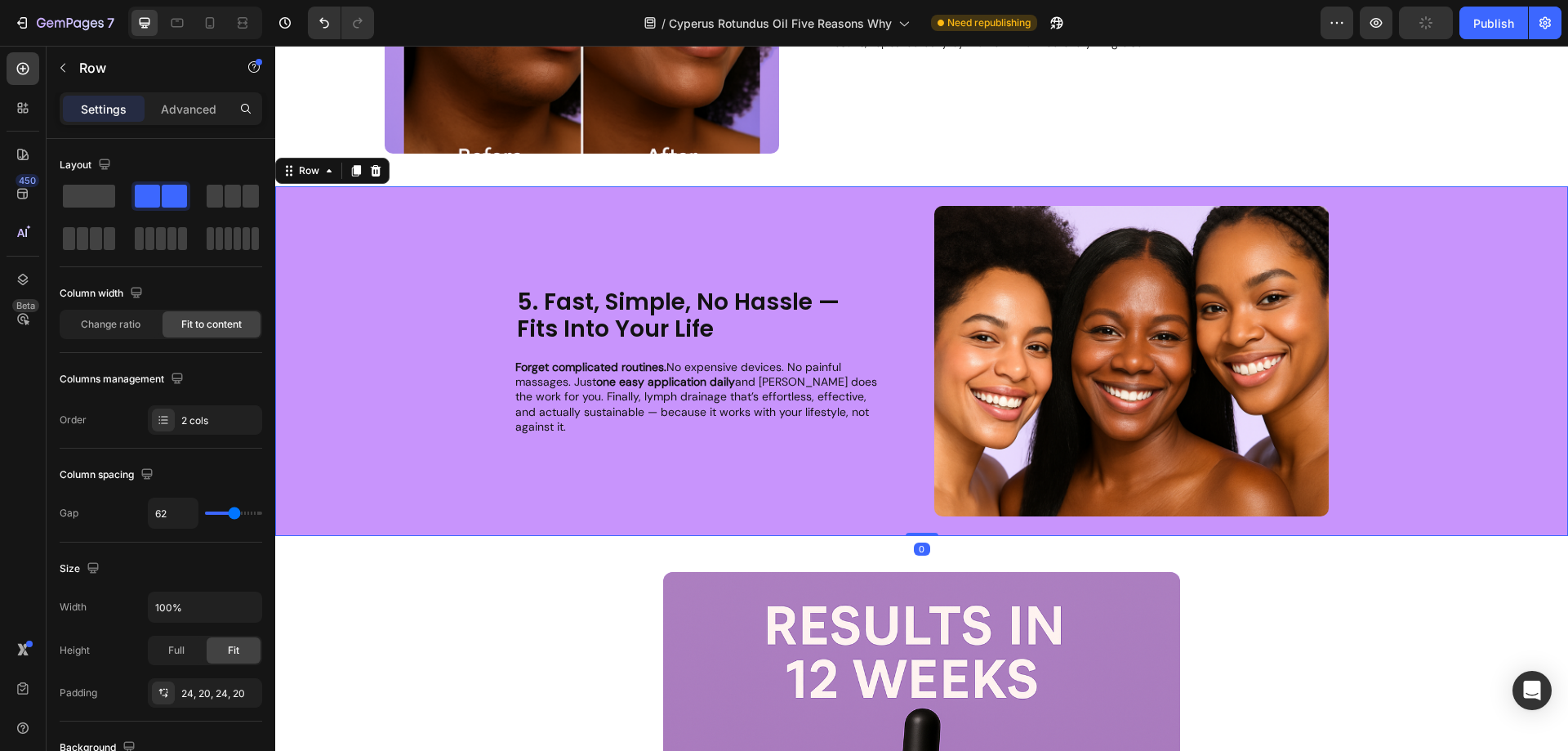
click at [389, 316] on div "5. Fast, Simple, No Hassle — Fits Into Your Life Heading Forget complicated rou…" at bounding box center [921, 361] width 1293 height 350
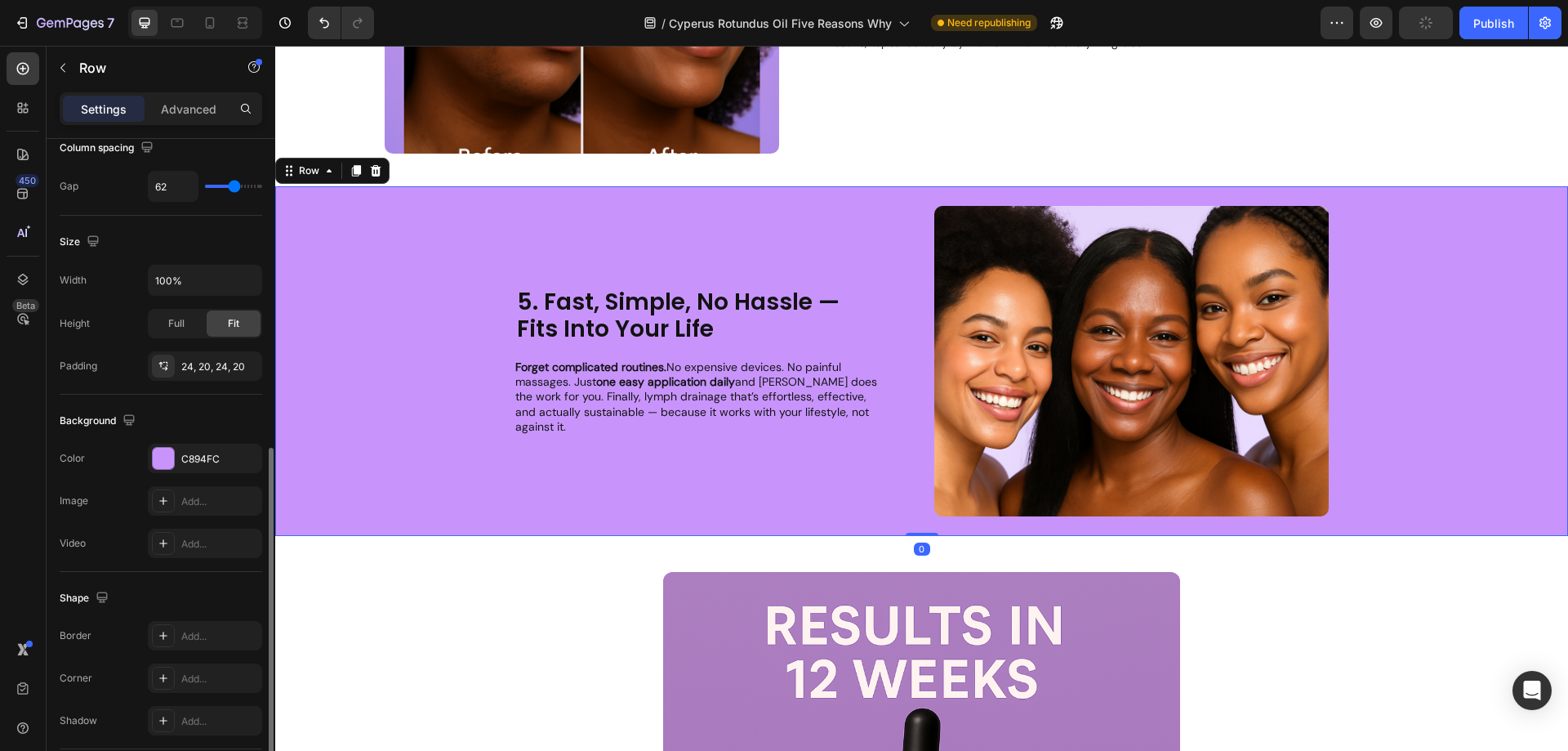
scroll to position [408, 0]
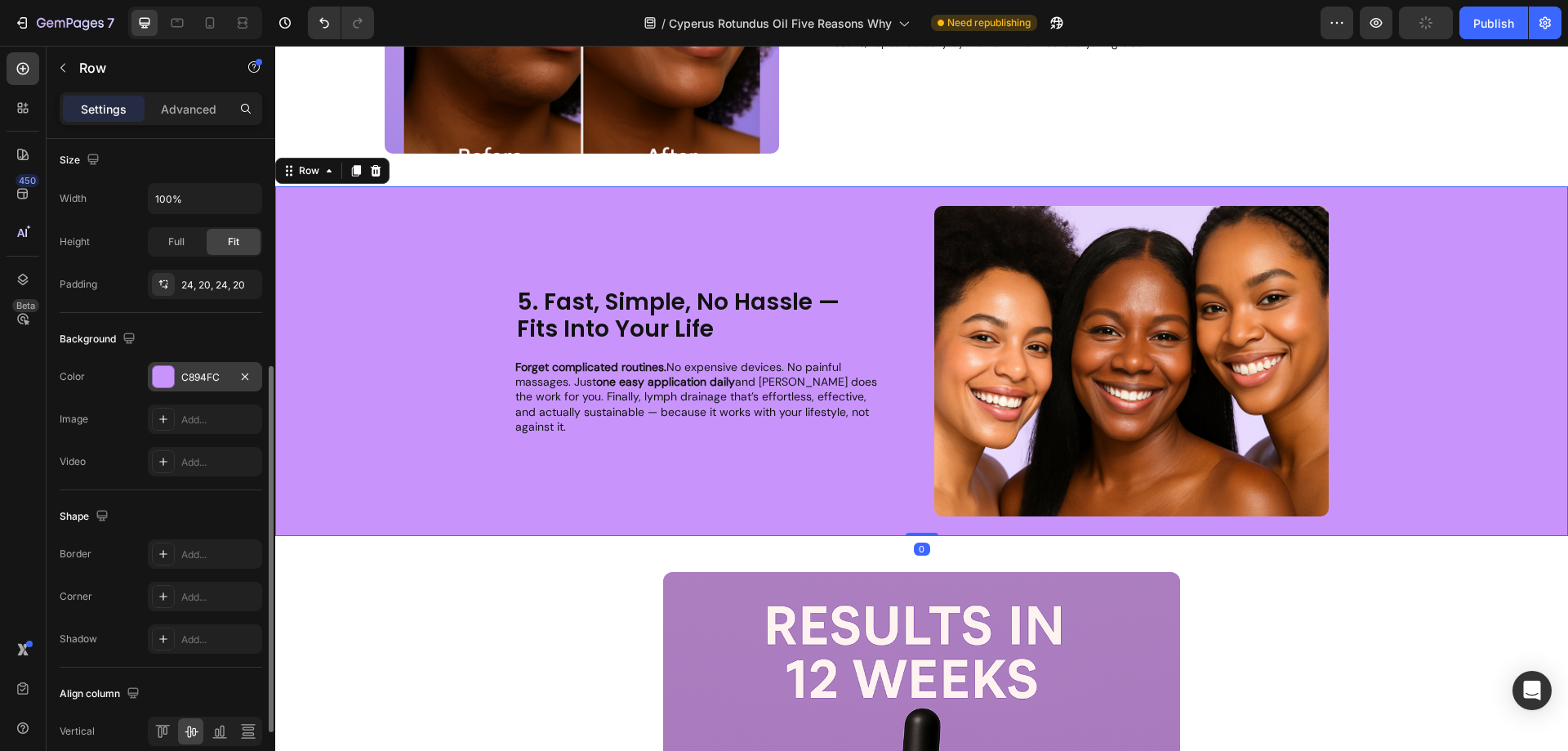
click at [196, 376] on div "C894FC" at bounding box center [205, 377] width 48 height 15
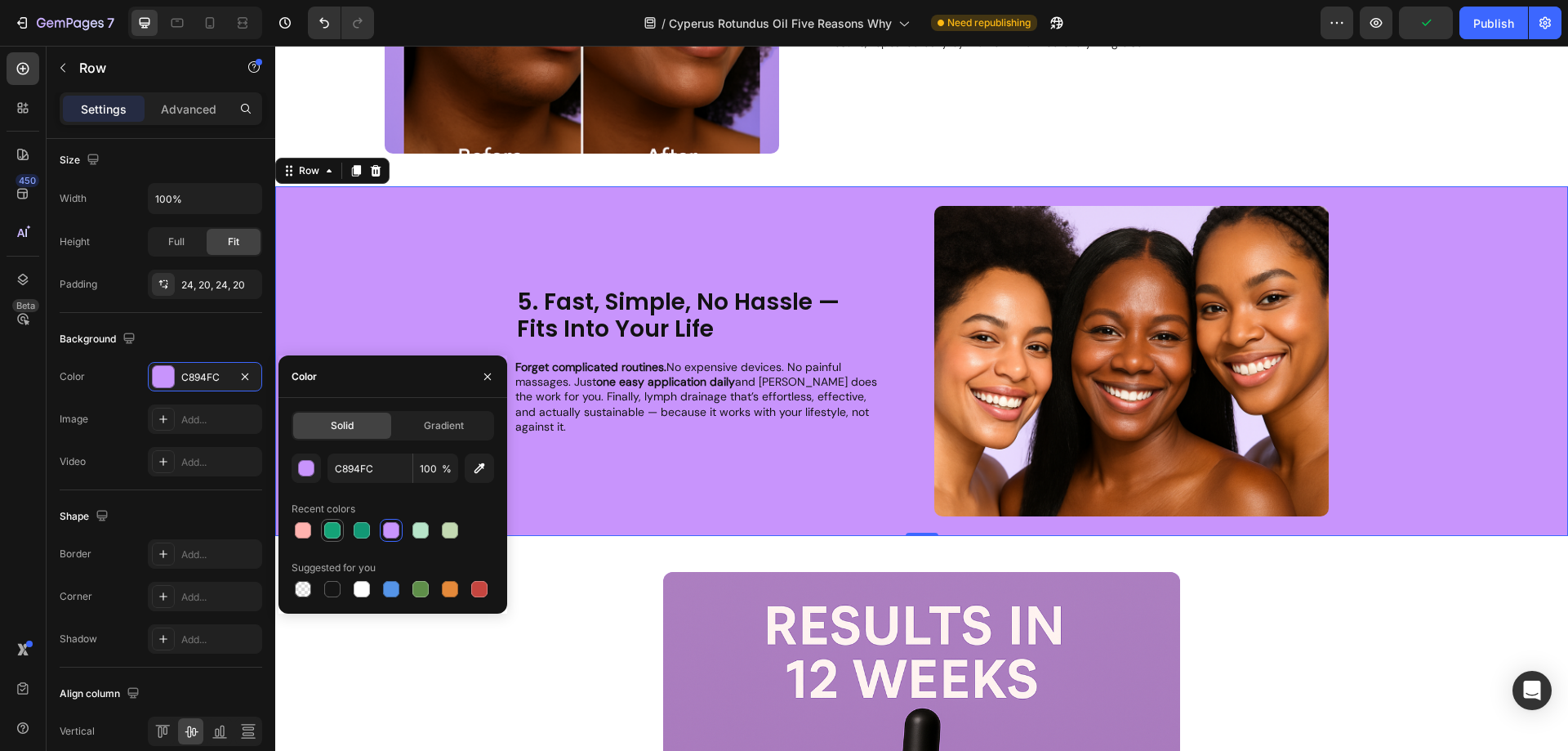
click at [327, 538] on div at bounding box center [332, 530] width 20 height 20
type input "14A377"
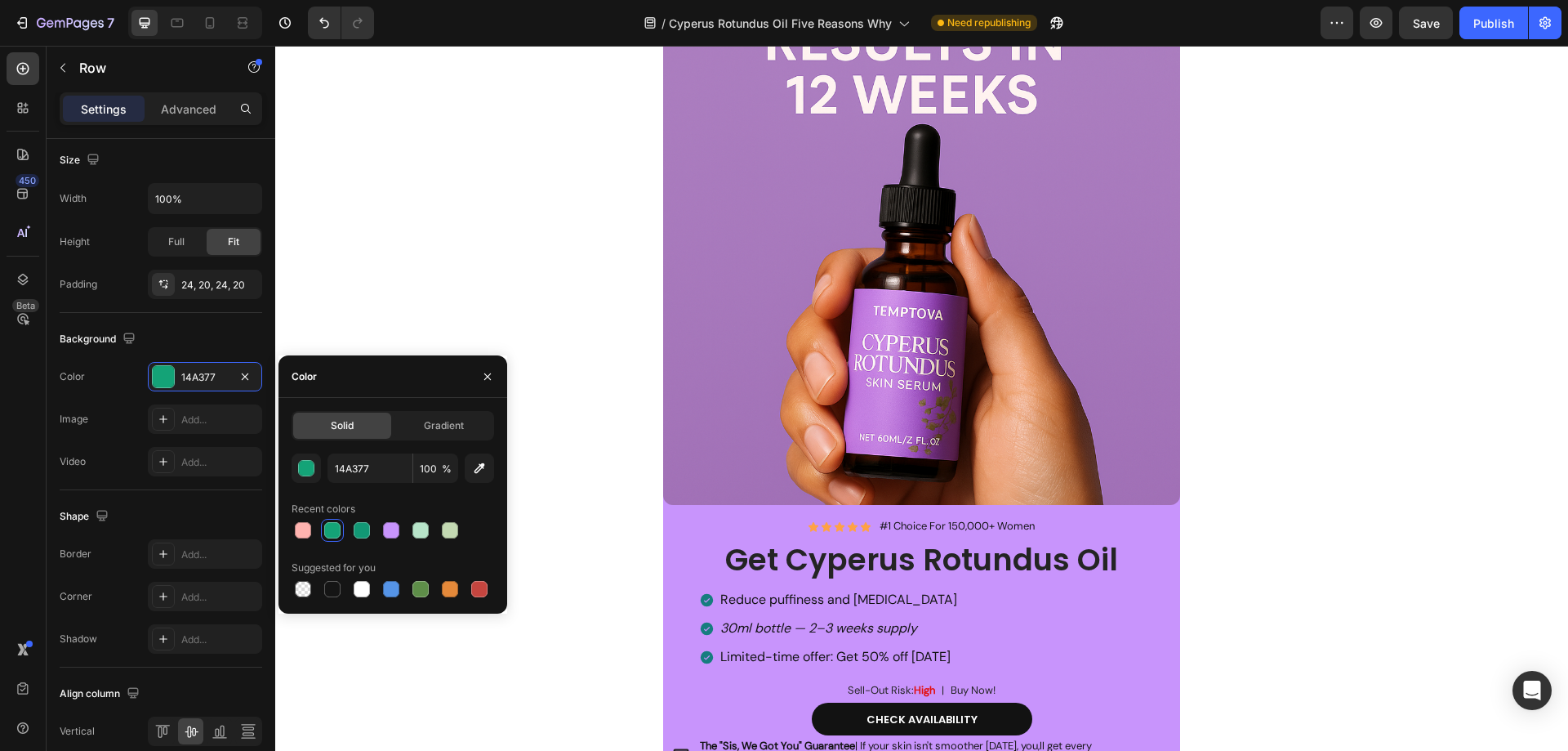
scroll to position [3268, 0]
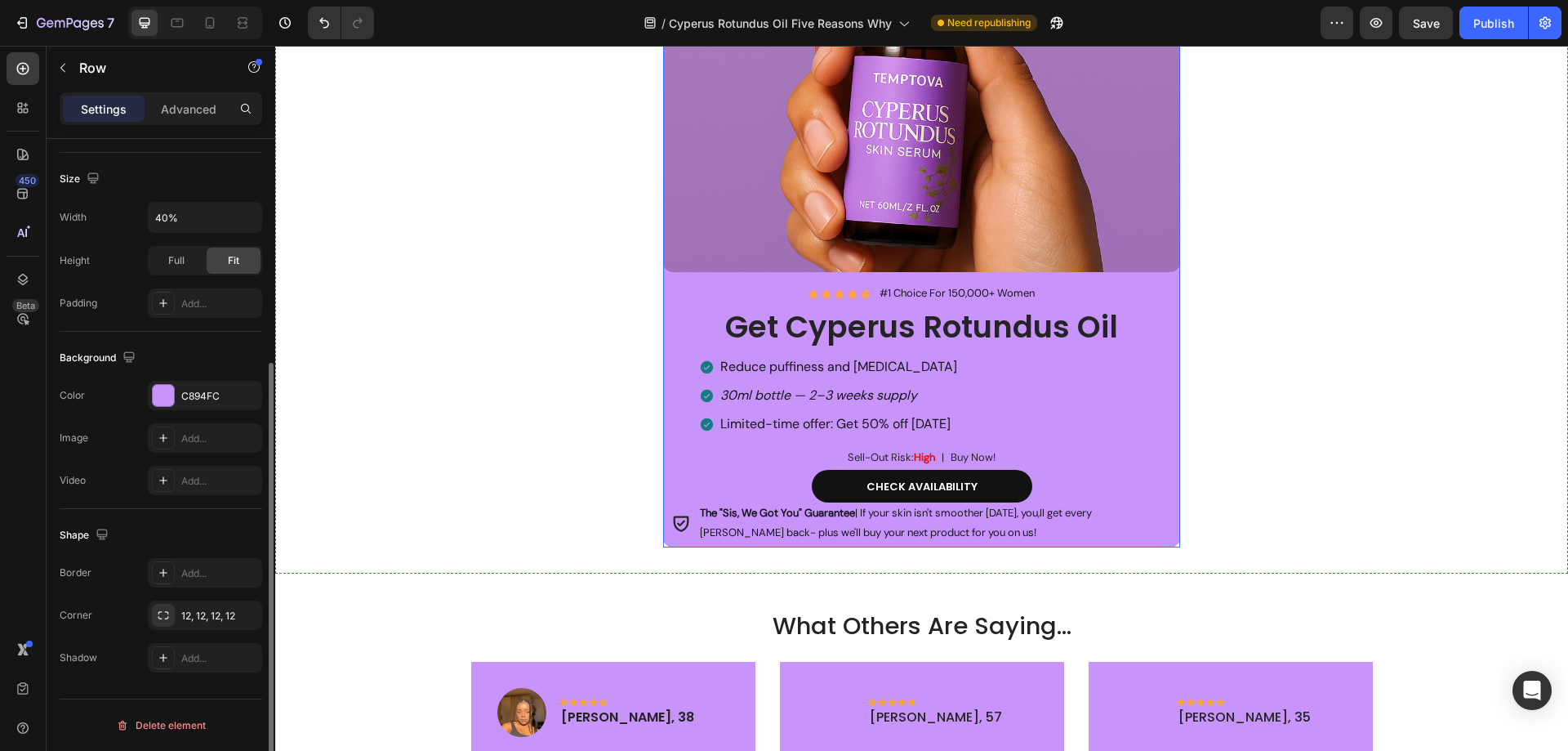
click at [667, 540] on div "Image Icon Icon Icon Icon Icon Icon List #1 Choice For 150,000+ Women Heading R…" at bounding box center [922, 151] width 517 height 793
click at [196, 388] on div "C894FC" at bounding box center [205, 395] width 48 height 15
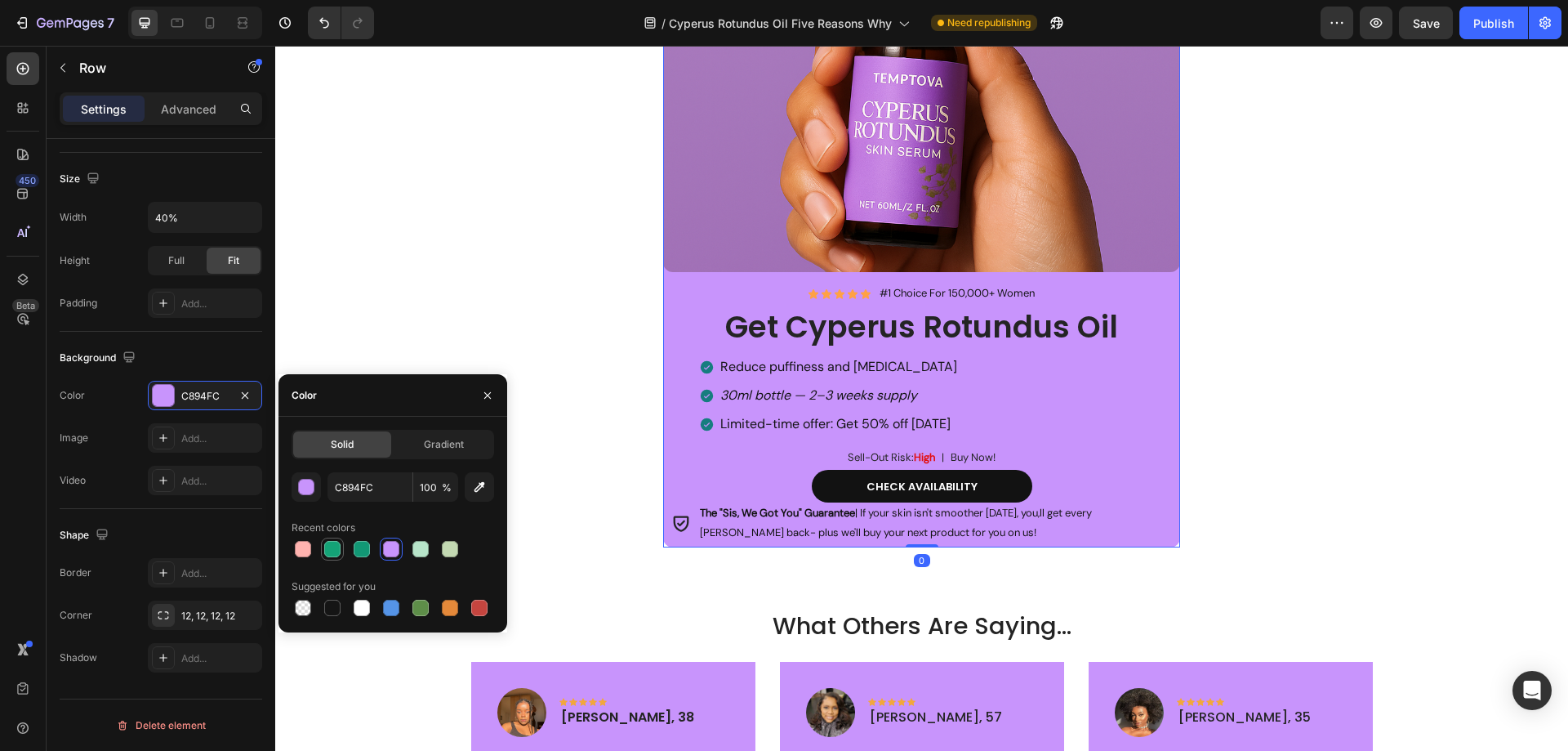
click at [340, 550] on div at bounding box center [332, 549] width 16 height 16
type input "14A377"
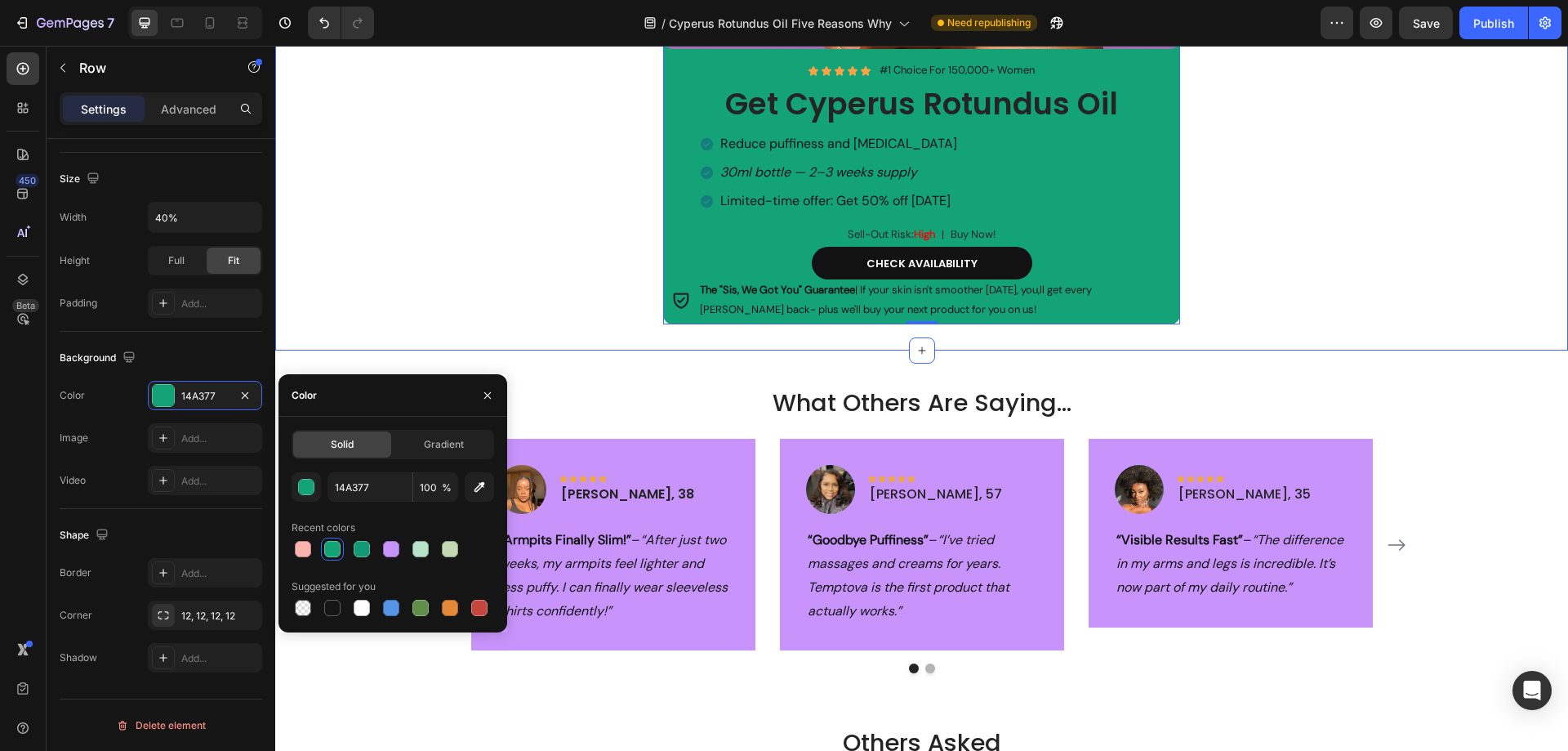
scroll to position [3594, 0]
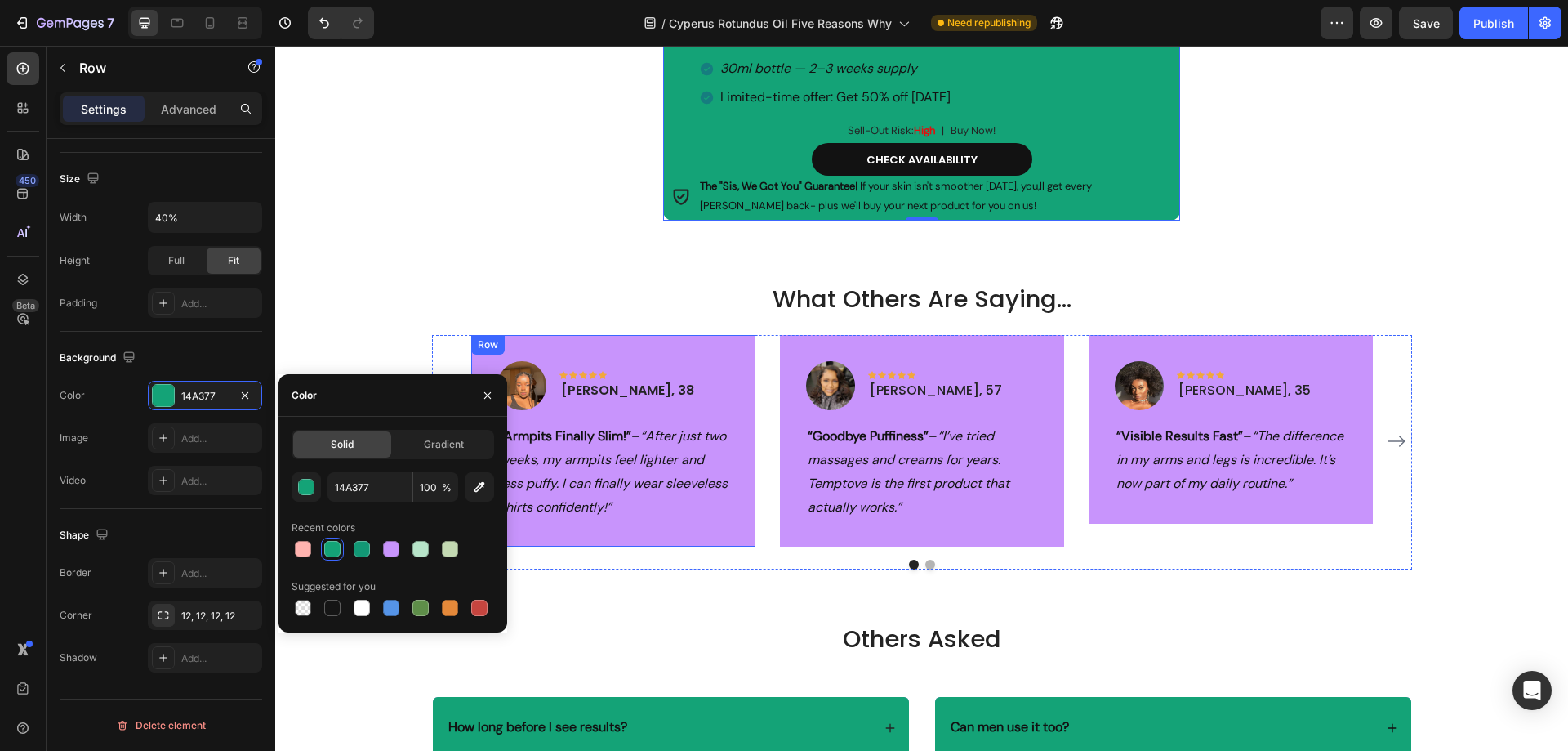
click at [688, 338] on div "Image Icon Icon Icon Icon Icon Row Carol, 38 Text block Row “Armpits Finally Sl…" at bounding box center [613, 440] width 285 height 212
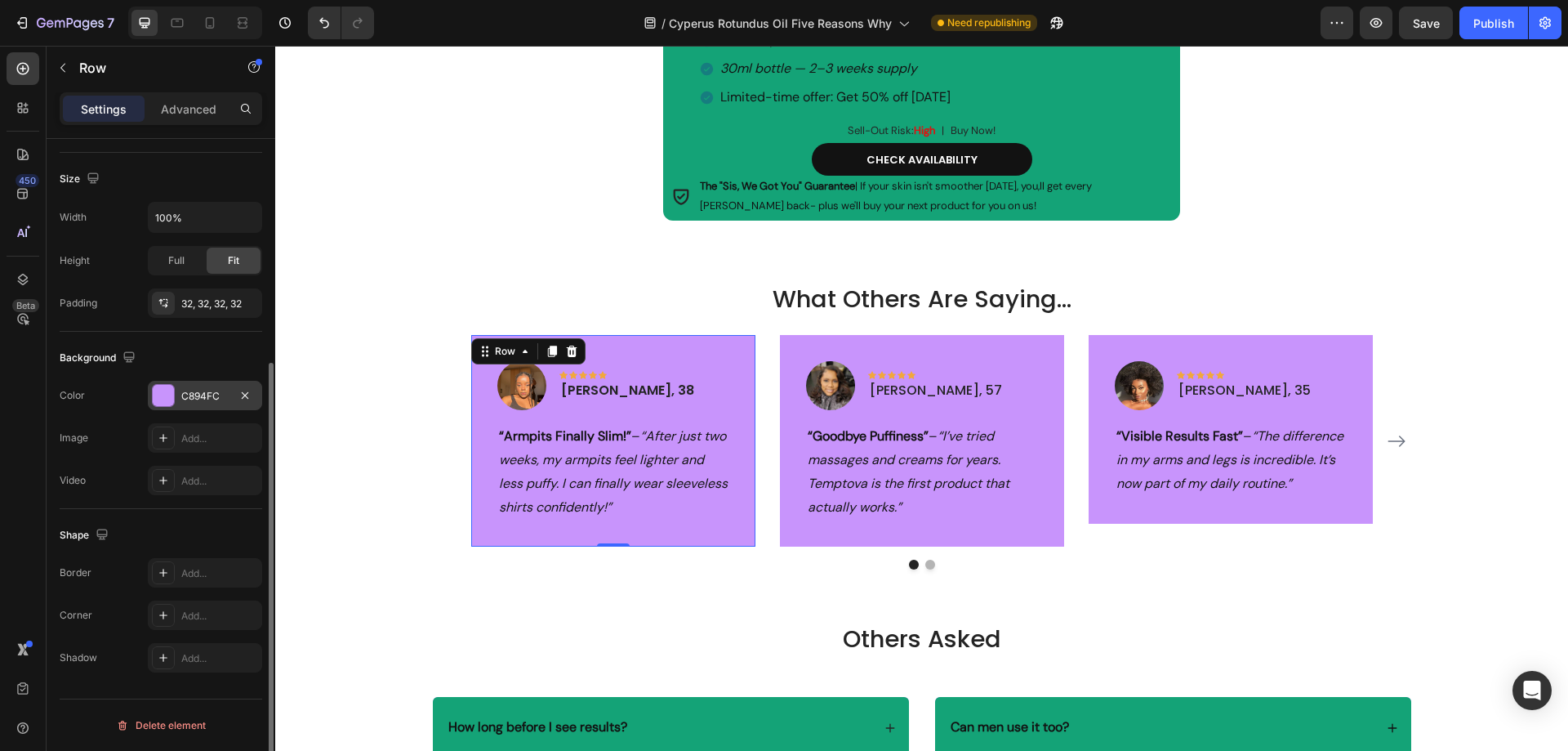
click at [182, 400] on div "C894FC" at bounding box center [205, 395] width 48 height 15
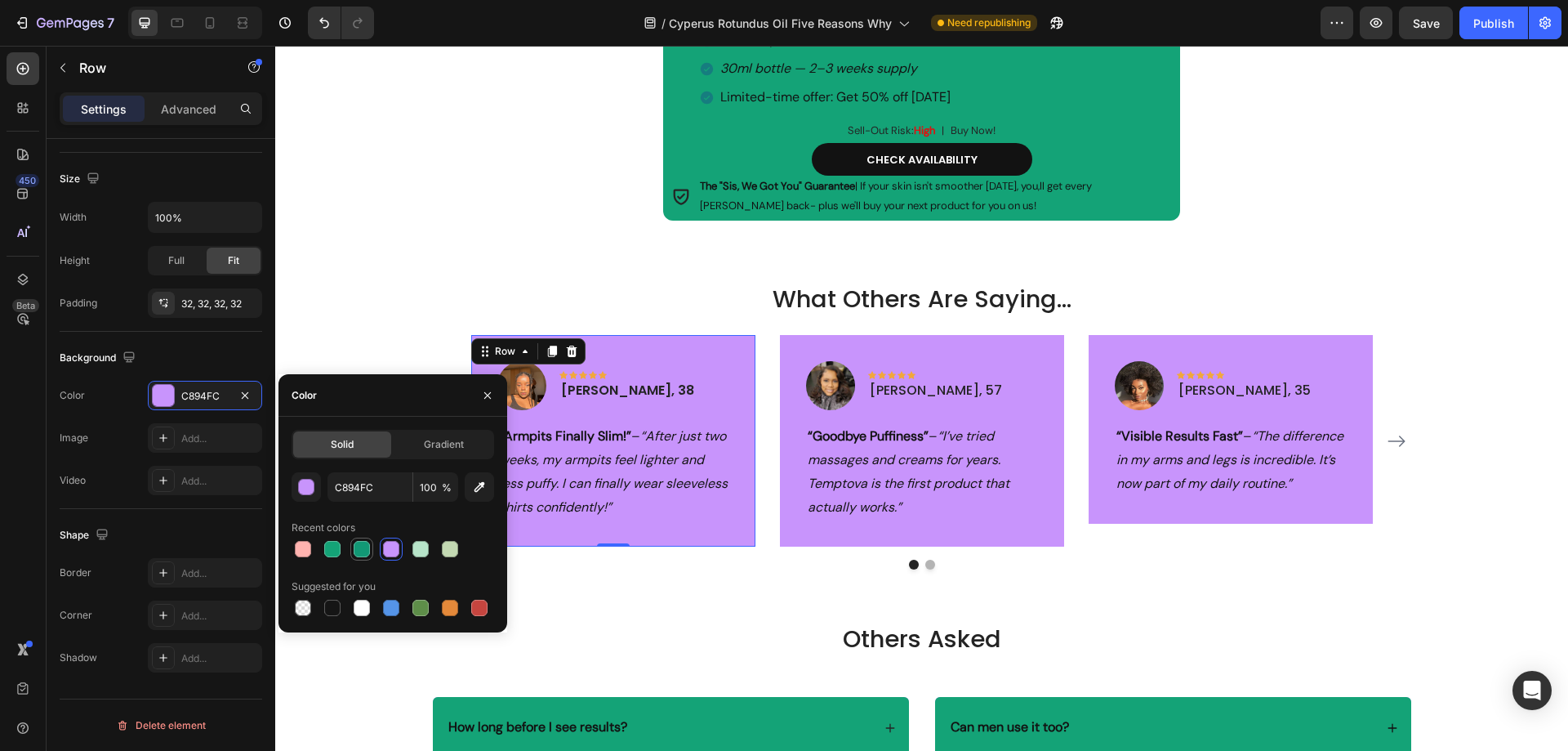
click at [331, 545] on div at bounding box center [332, 549] width 16 height 16
type input "14A377"
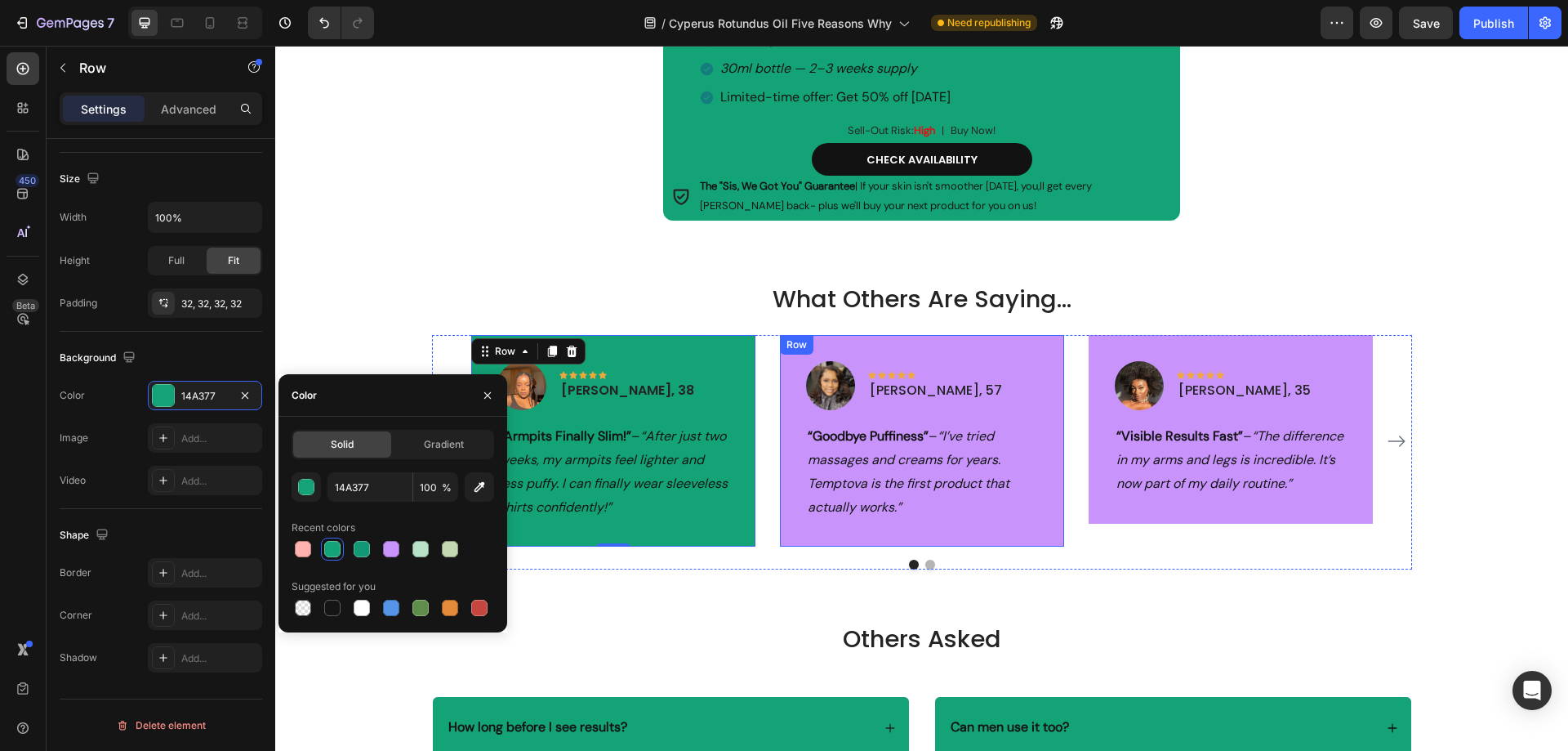
click at [814, 339] on div "Image Icon Icon Icon Icon Icon Row Anita, 57 Text block Row “Goodbye Puffiness”…" at bounding box center [922, 440] width 285 height 212
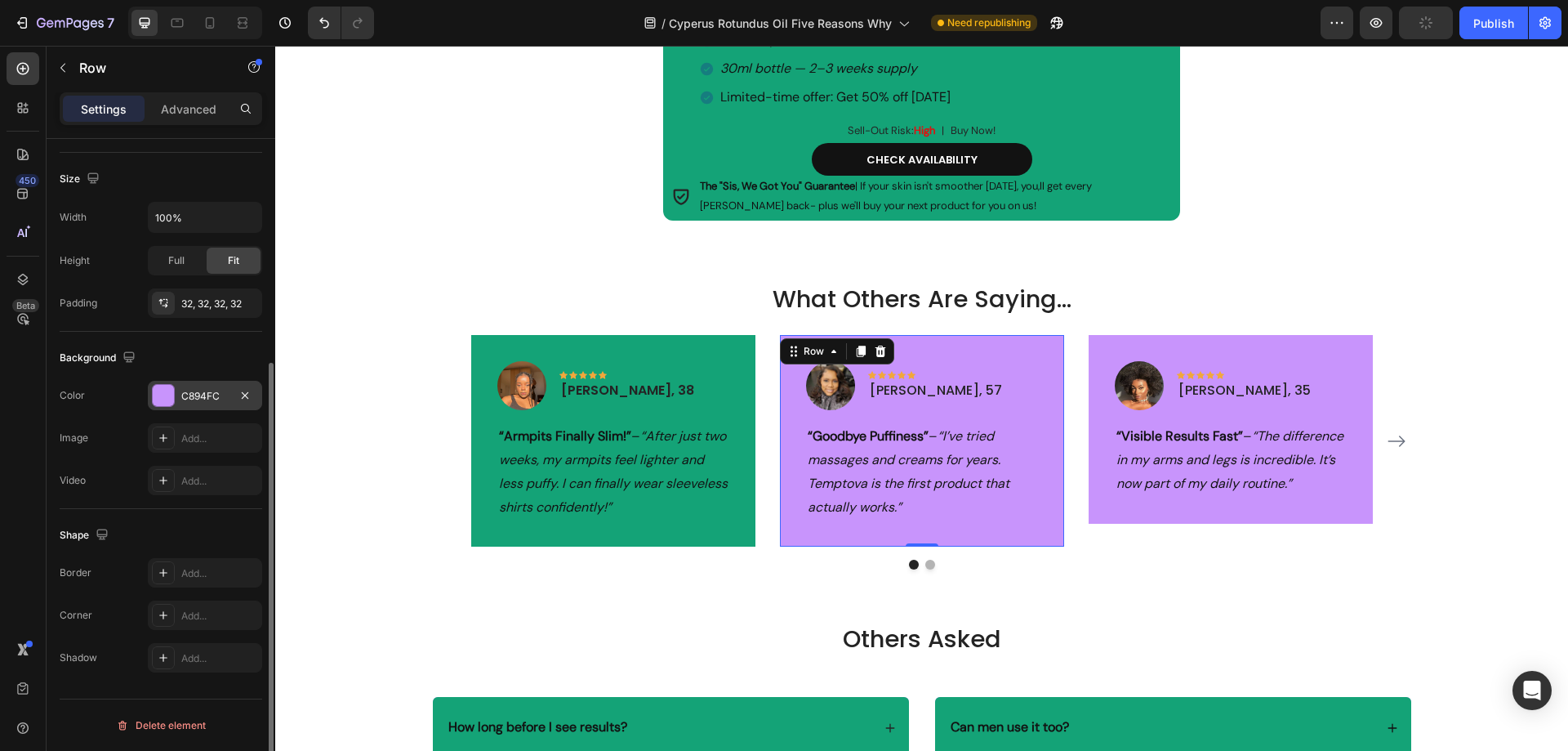
click at [221, 392] on div "C894FC" at bounding box center [205, 395] width 48 height 15
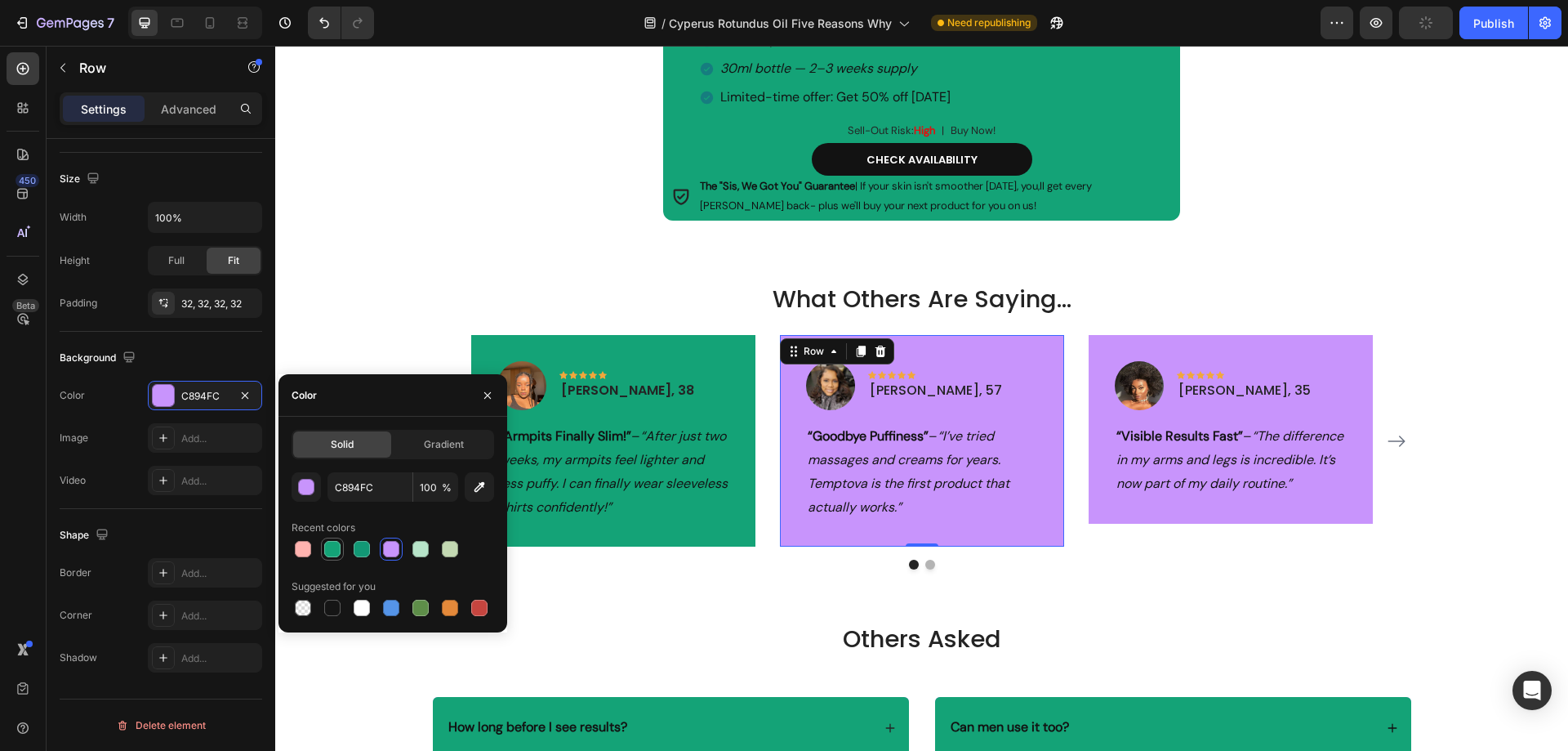
click at [331, 542] on div at bounding box center [332, 549] width 16 height 16
type input "14A377"
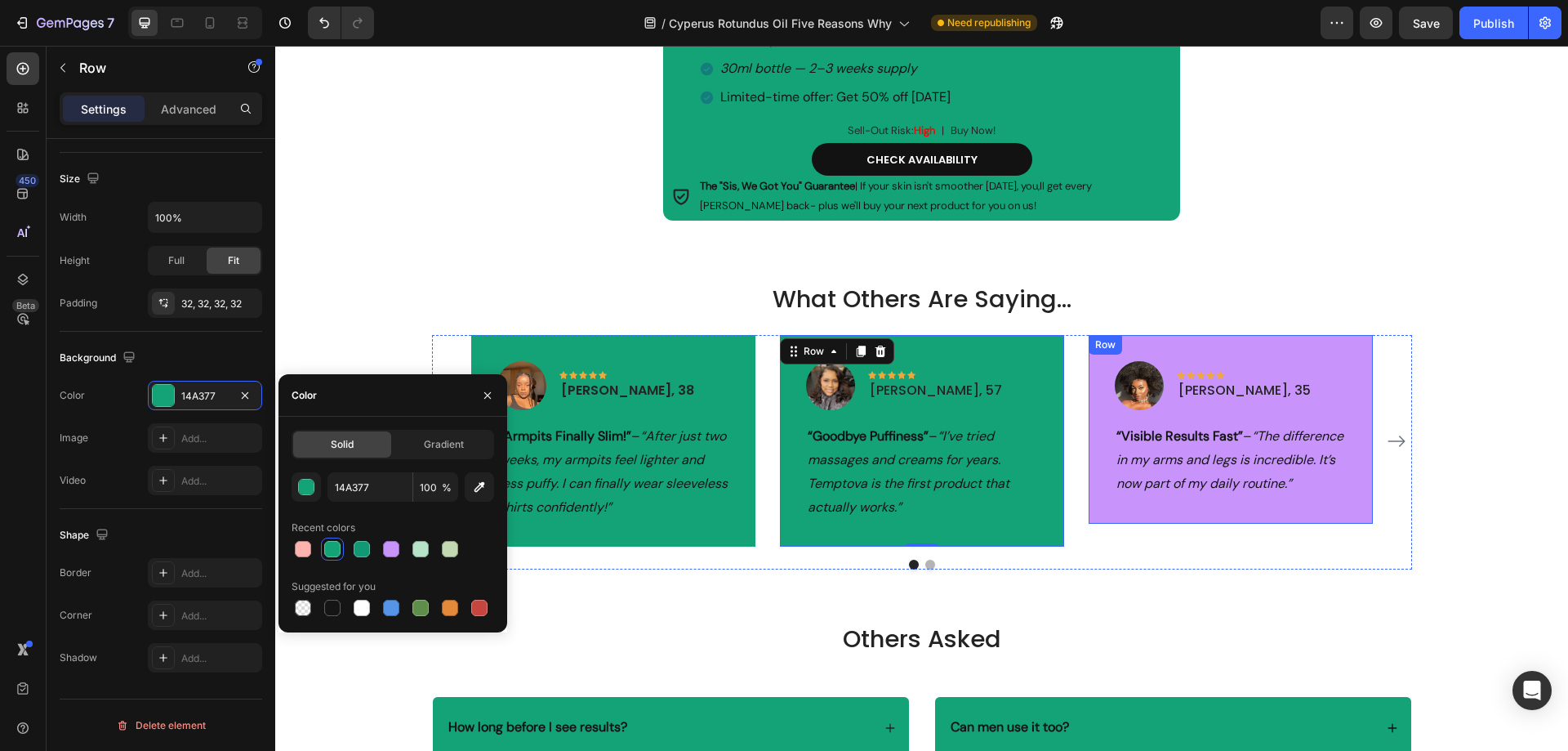
click at [1140, 343] on div "Image Icon Icon Icon Icon Icon Row Deborah, 35 Text block Row “Visible Results …" at bounding box center [1231, 428] width 285 height 188
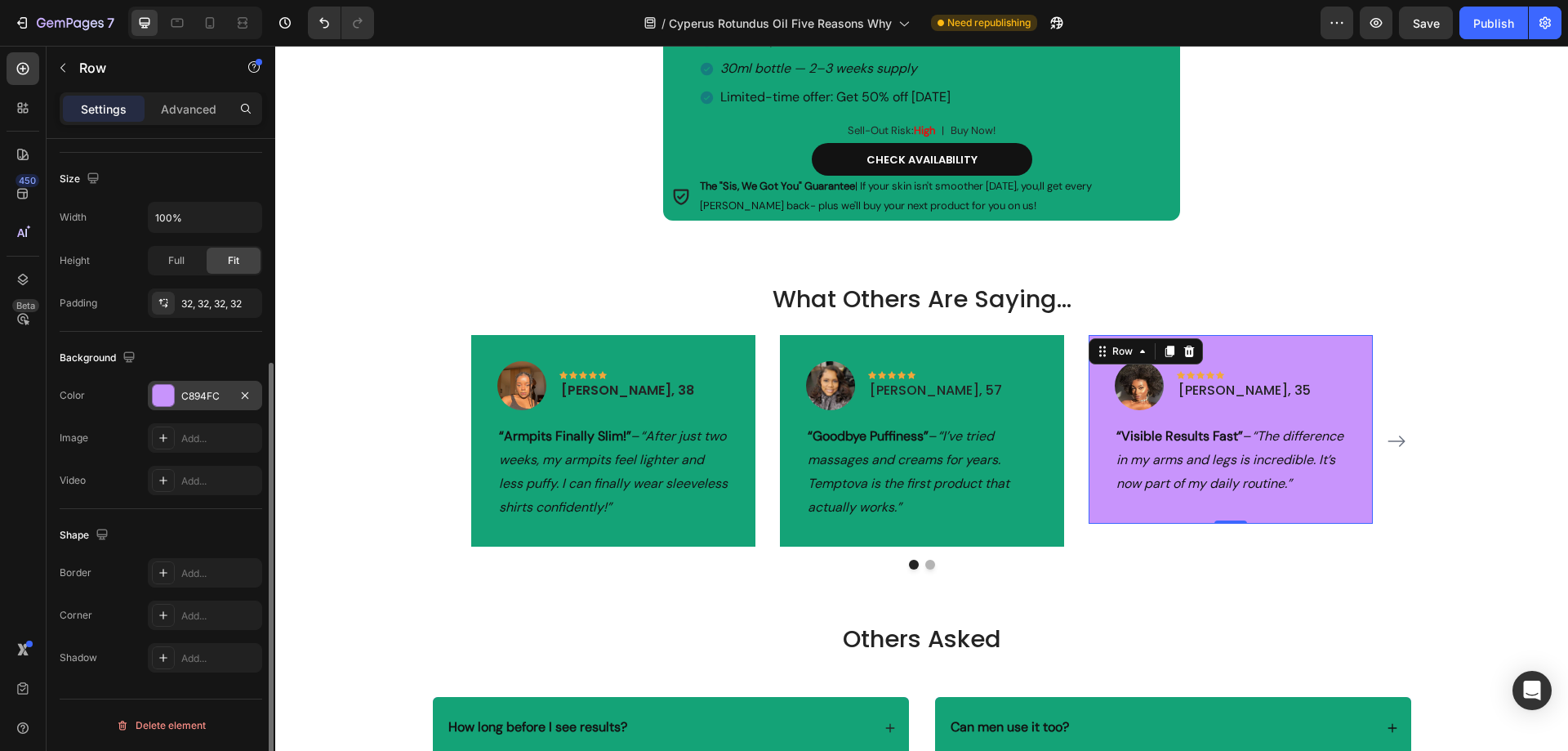
click at [185, 401] on div "C894FC" at bounding box center [205, 395] width 48 height 15
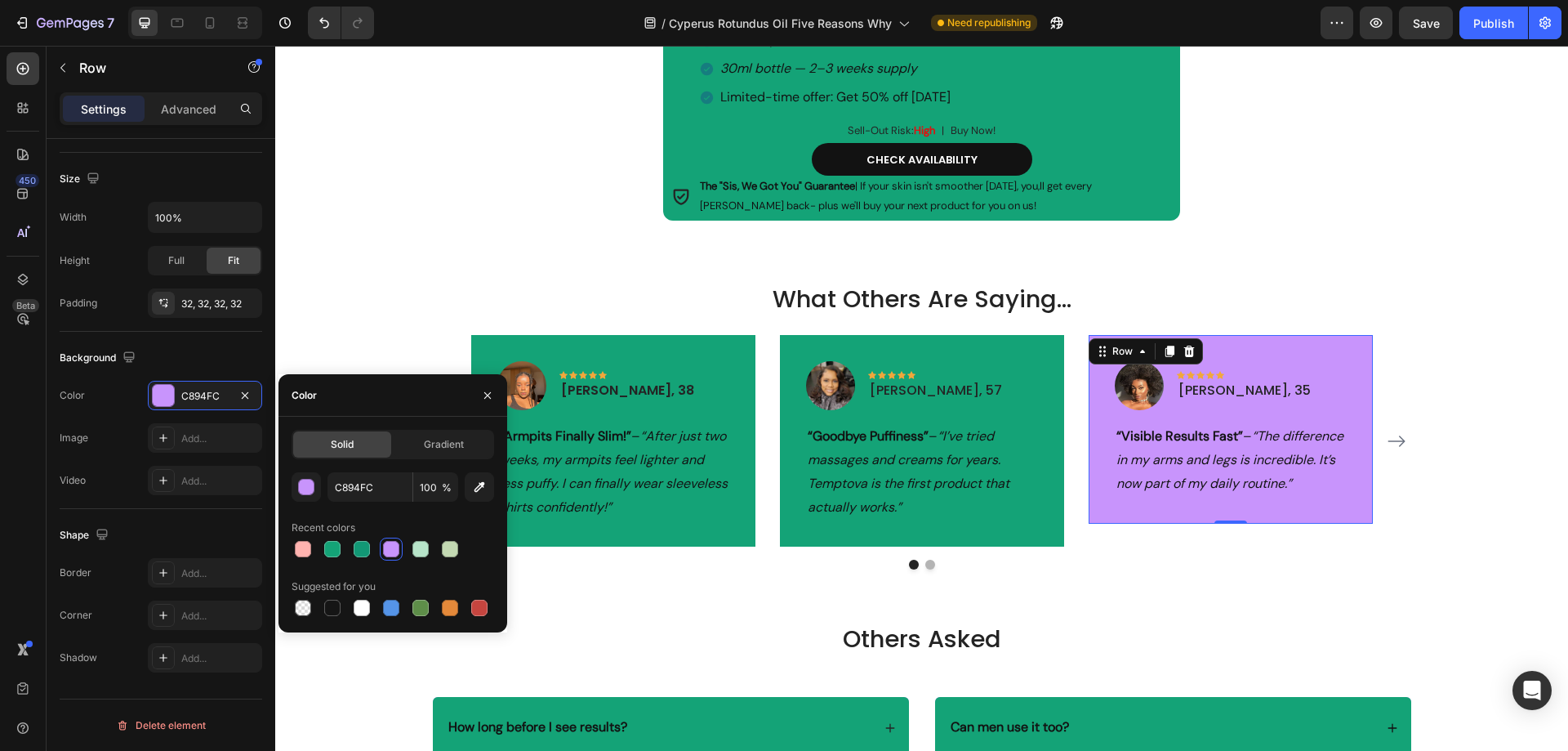
click at [332, 549] on div at bounding box center [332, 549] width 16 height 16
type input "14A377"
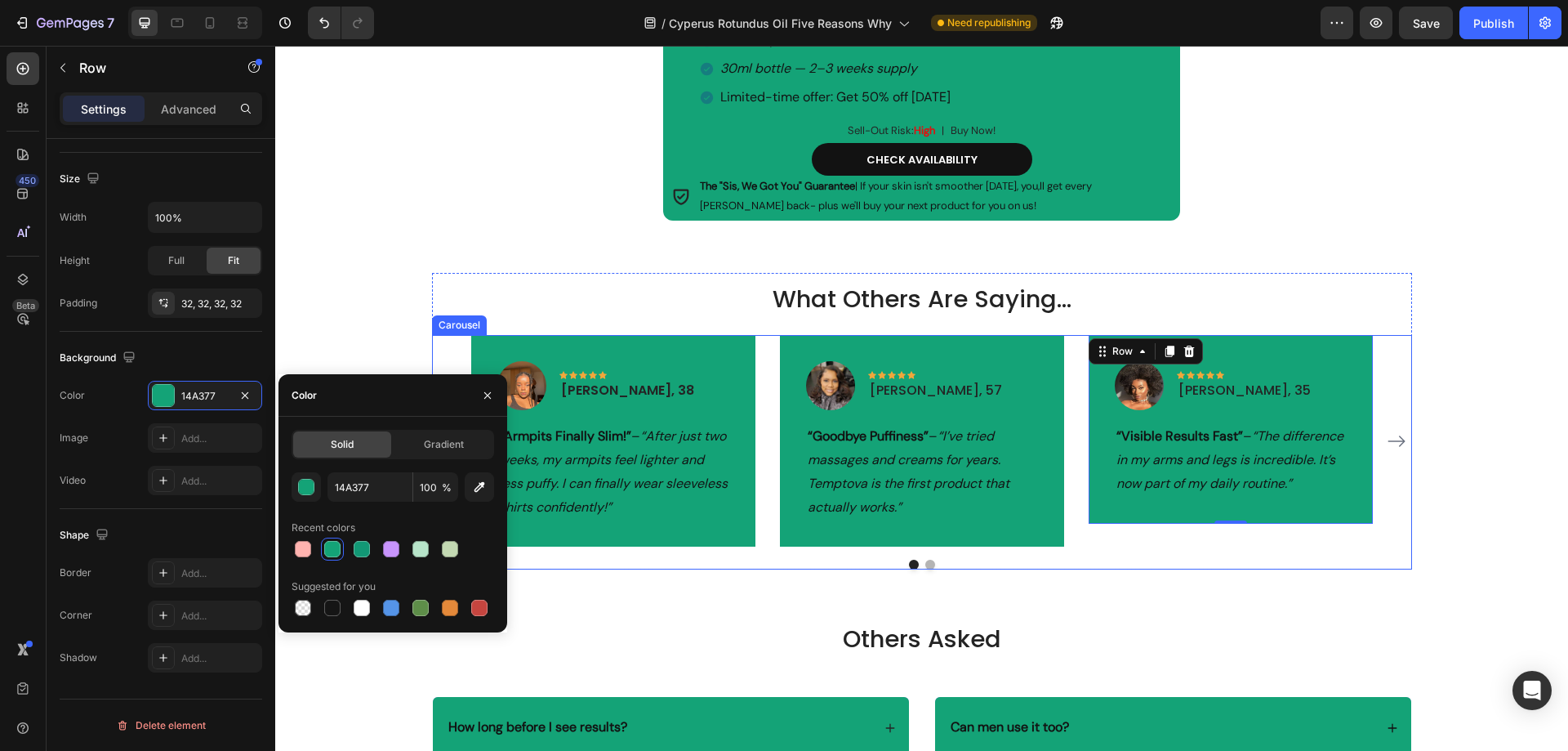
click at [1392, 433] on icon "Carousel Next Arrow" at bounding box center [1396, 441] width 20 height 20
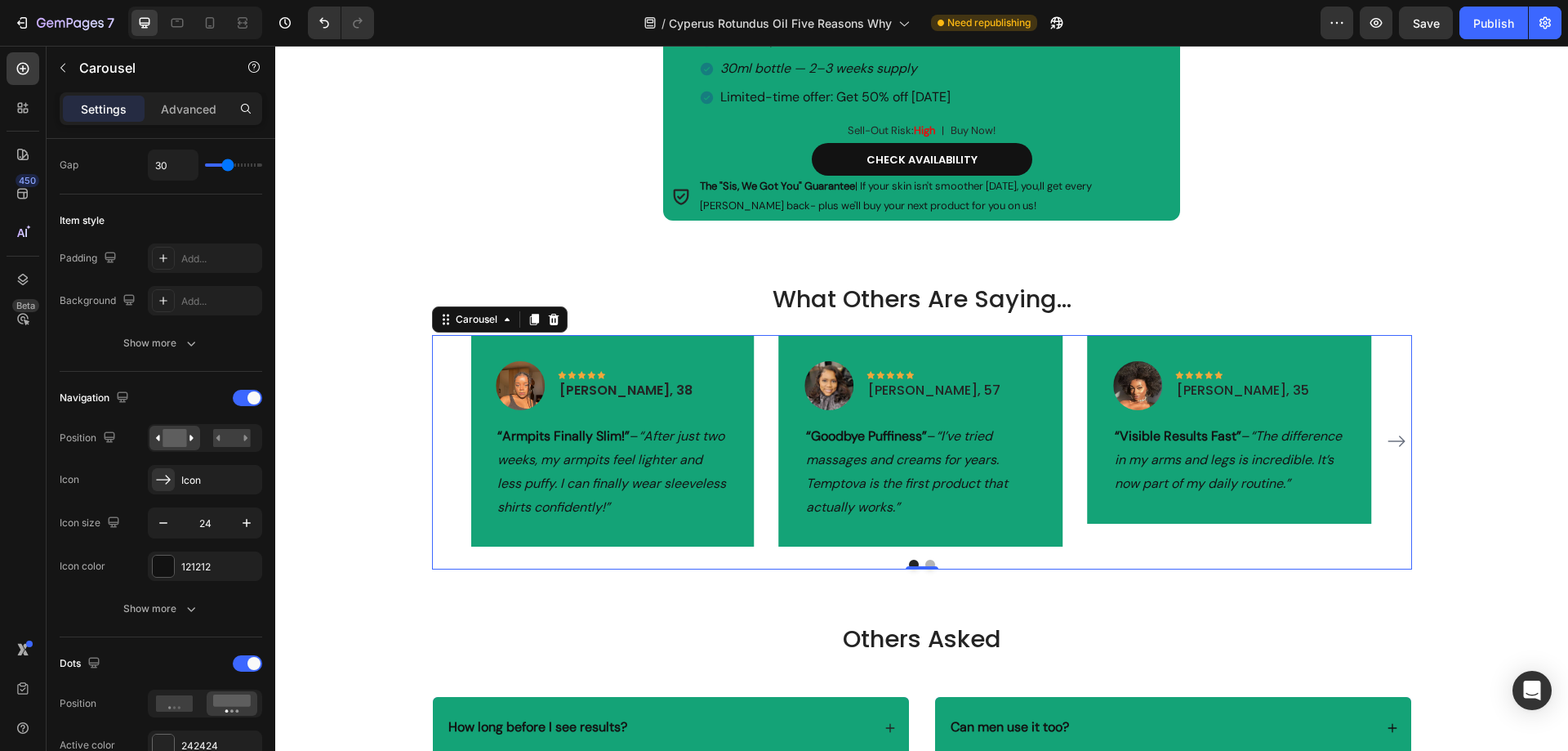
scroll to position [0, 0]
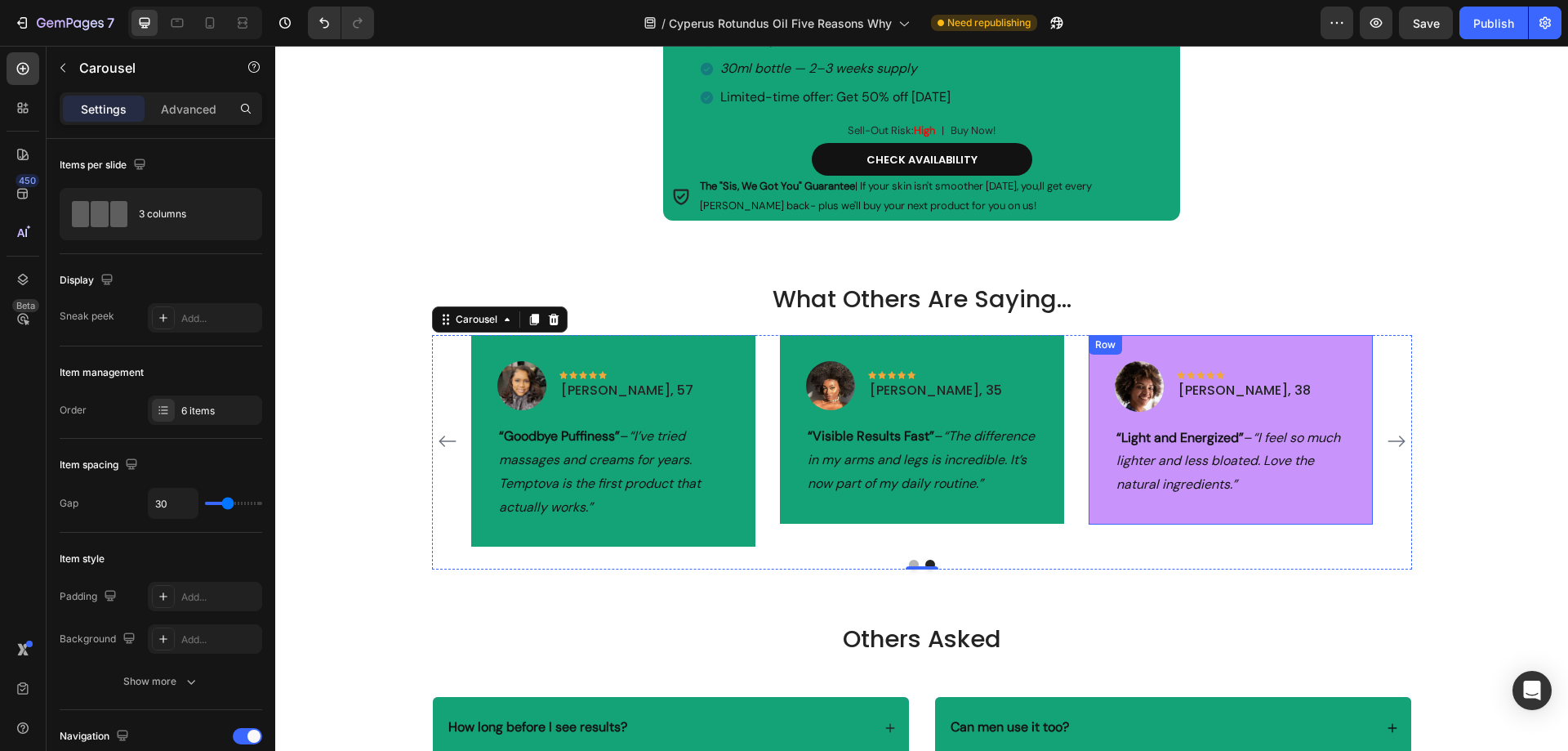
click at [1282, 341] on div "Image Icon Icon Icon Icon Icon Row Lindsay, 38 Text block Row “Light and Energi…" at bounding box center [1231, 429] width 285 height 189
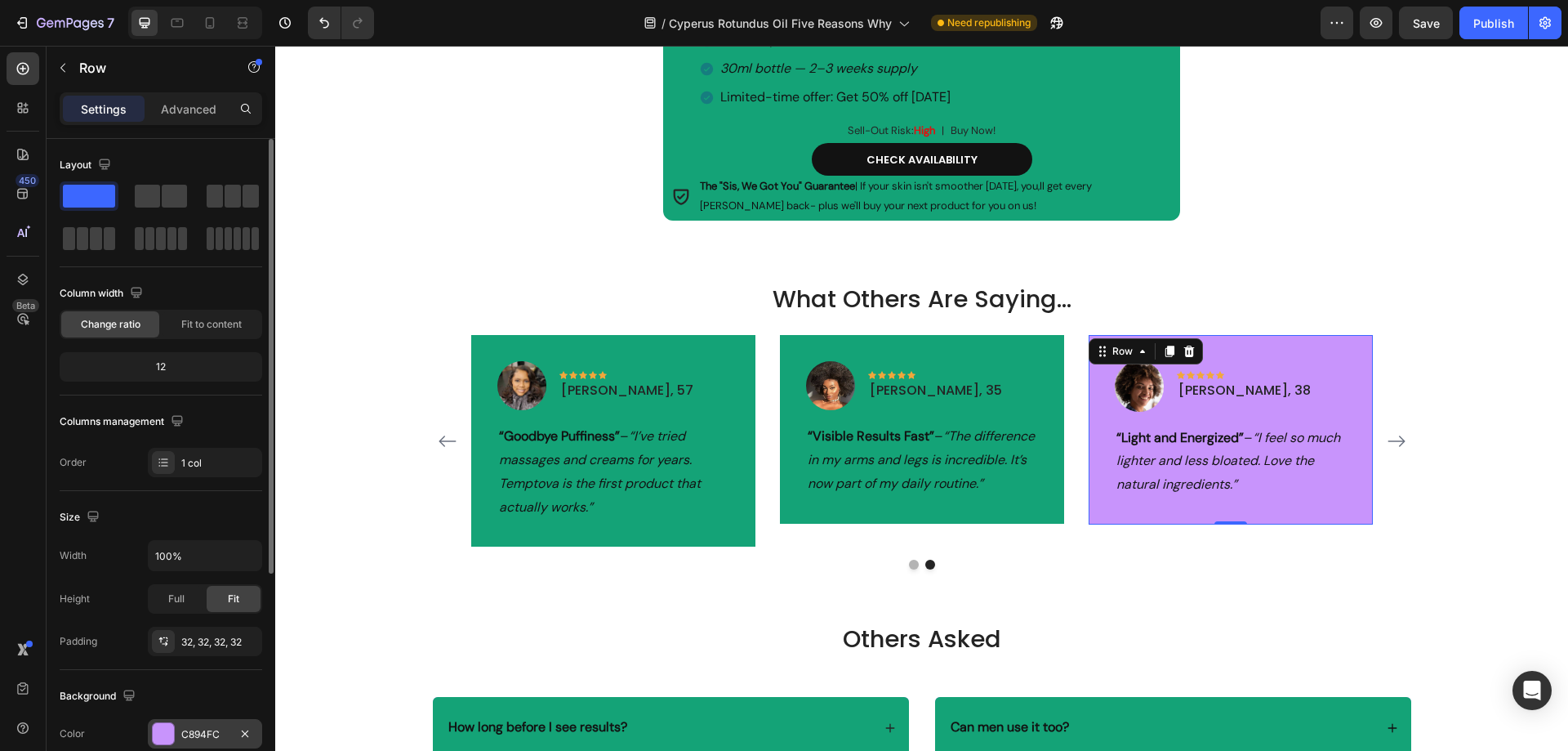
click at [196, 729] on div "C894FC" at bounding box center [205, 734] width 48 height 15
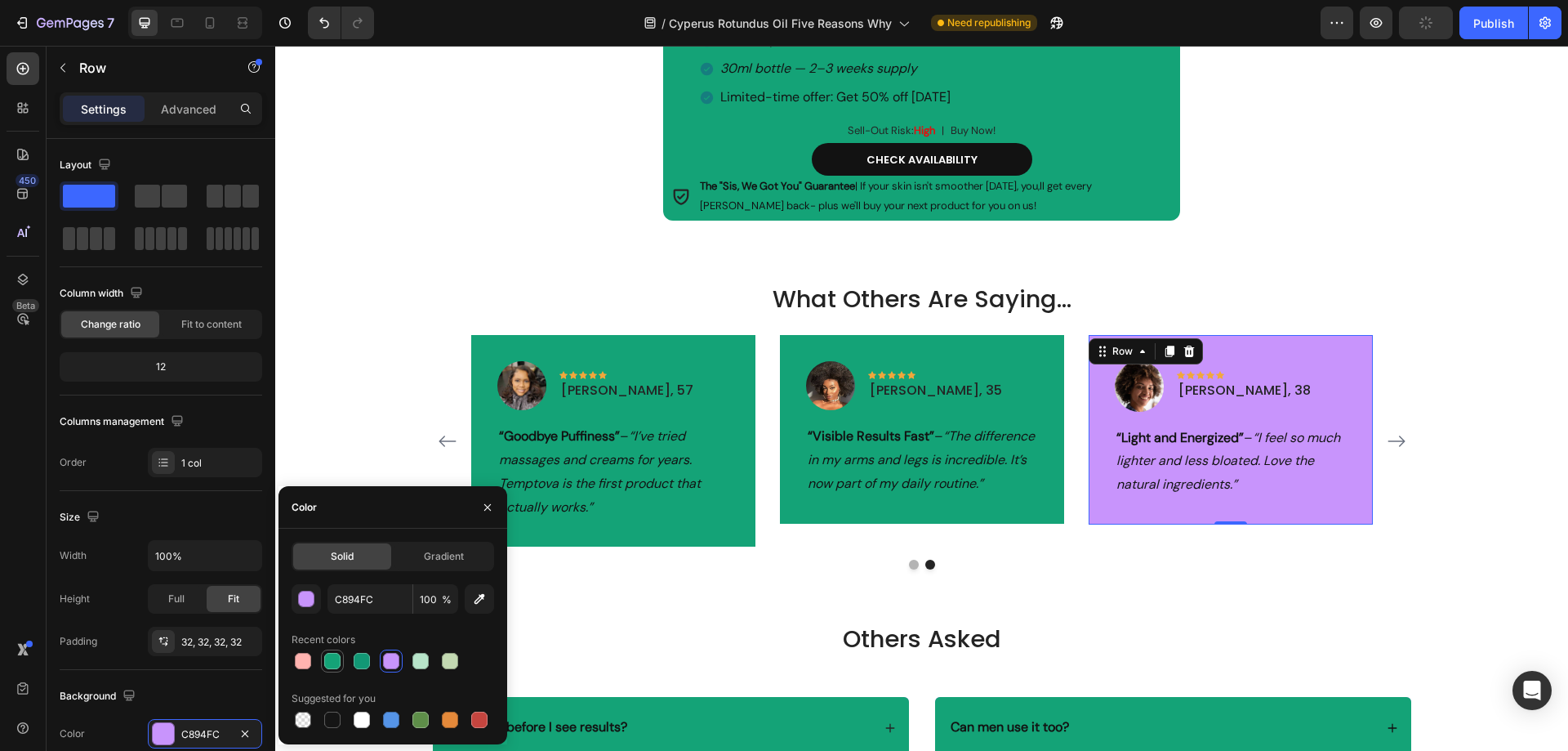
click at [336, 658] on div at bounding box center [332, 660] width 16 height 16
type input "14A377"
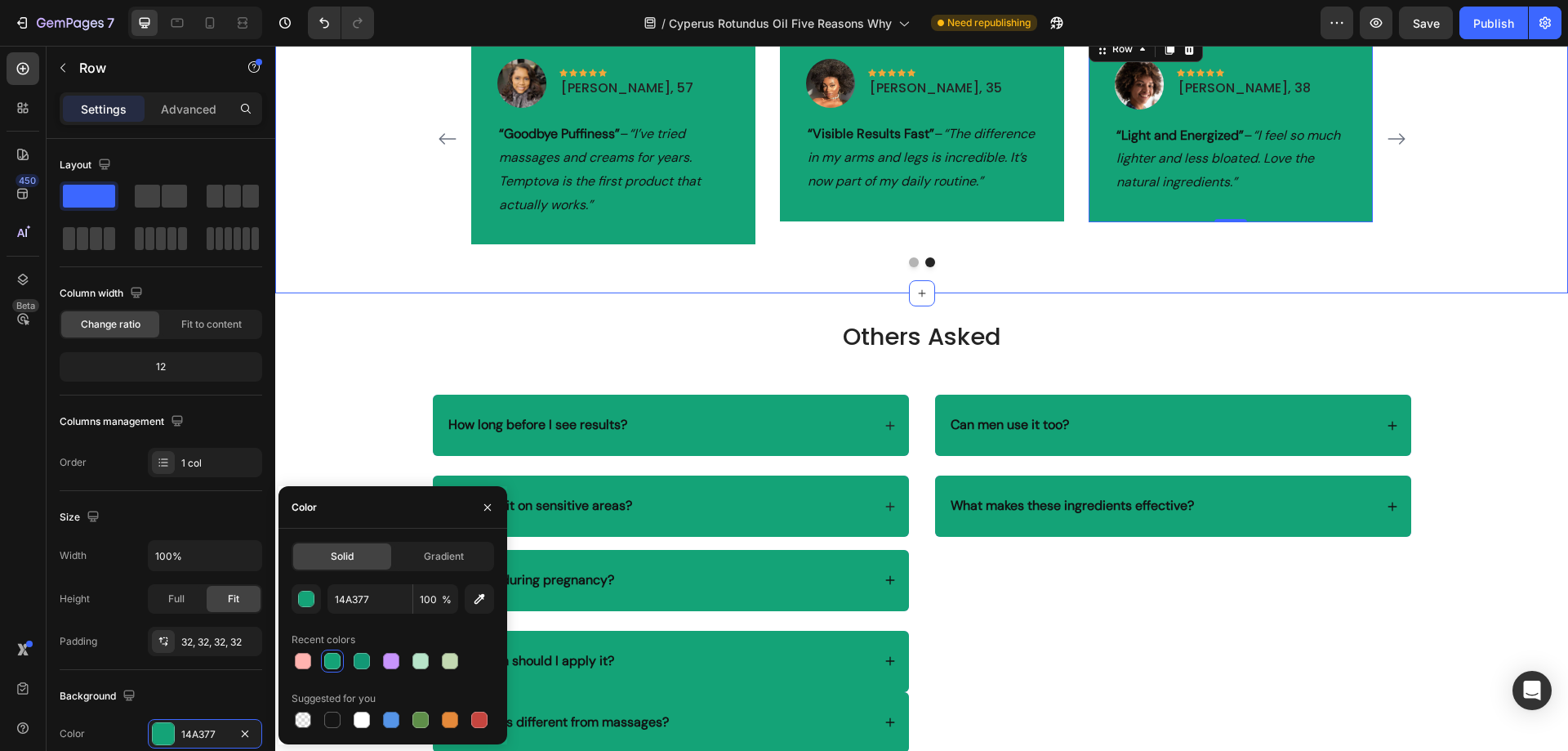
scroll to position [4002, 0]
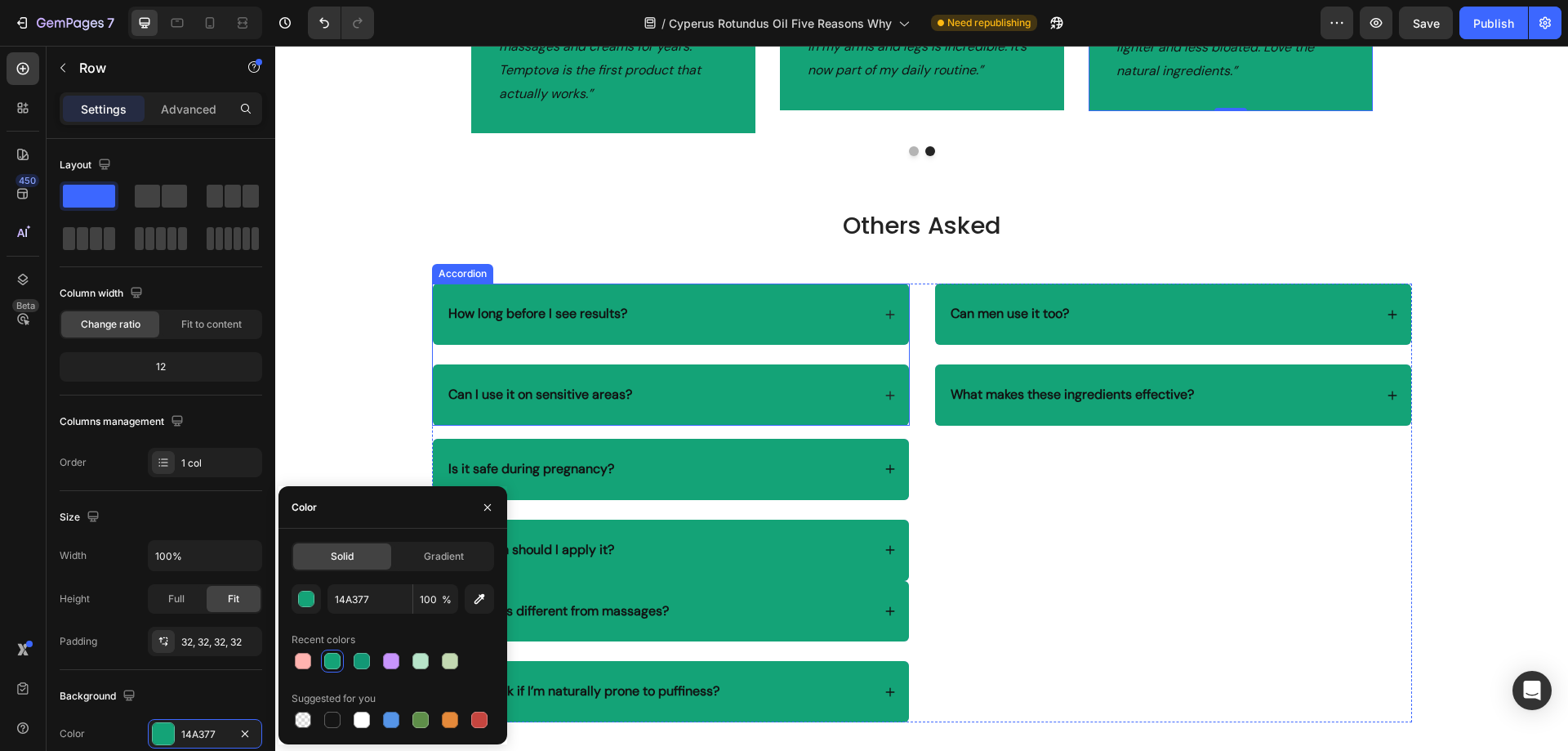
click at [684, 318] on div "How long before I see results?" at bounding box center [659, 313] width 426 height 22
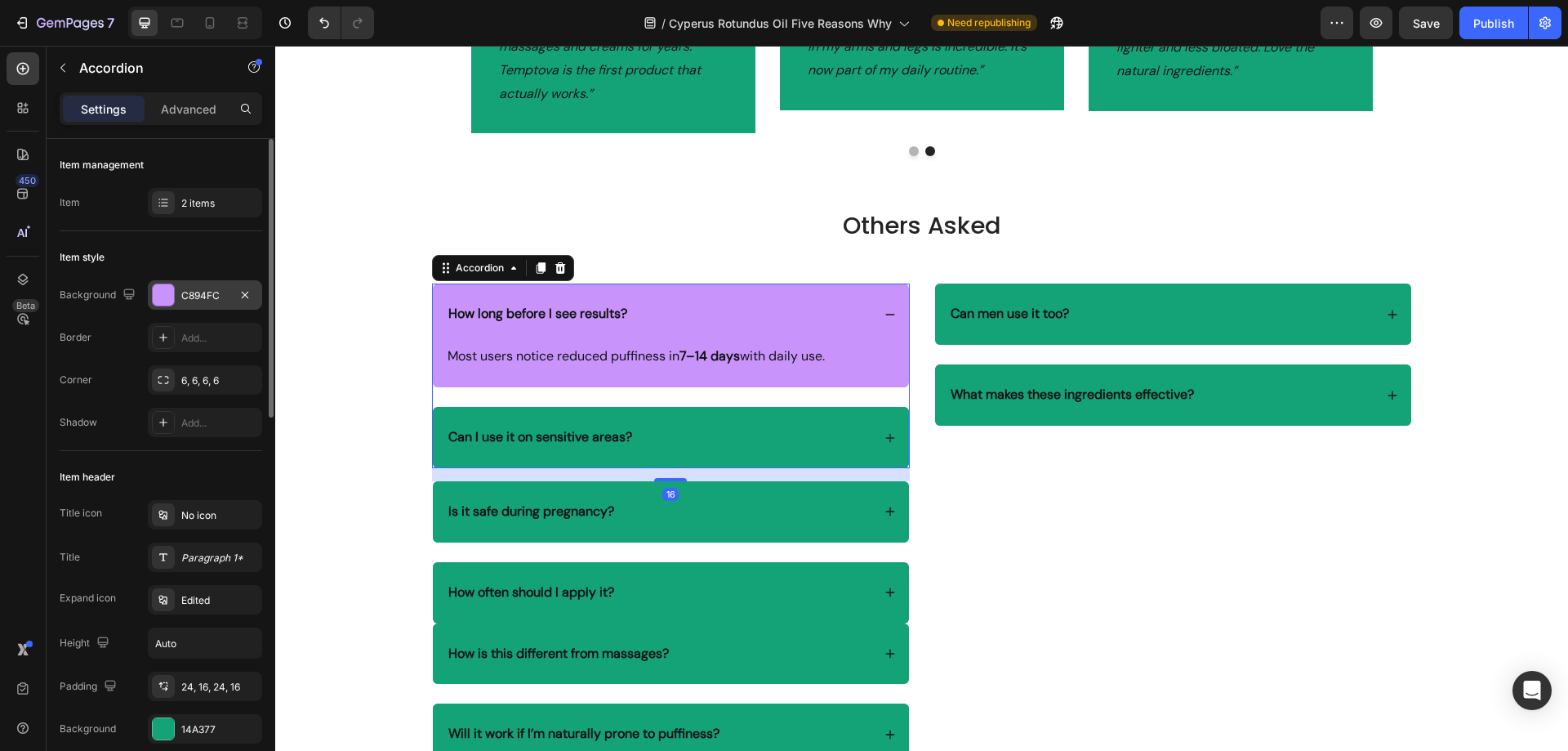
click at [188, 298] on div "C894FC" at bounding box center [205, 295] width 48 height 15
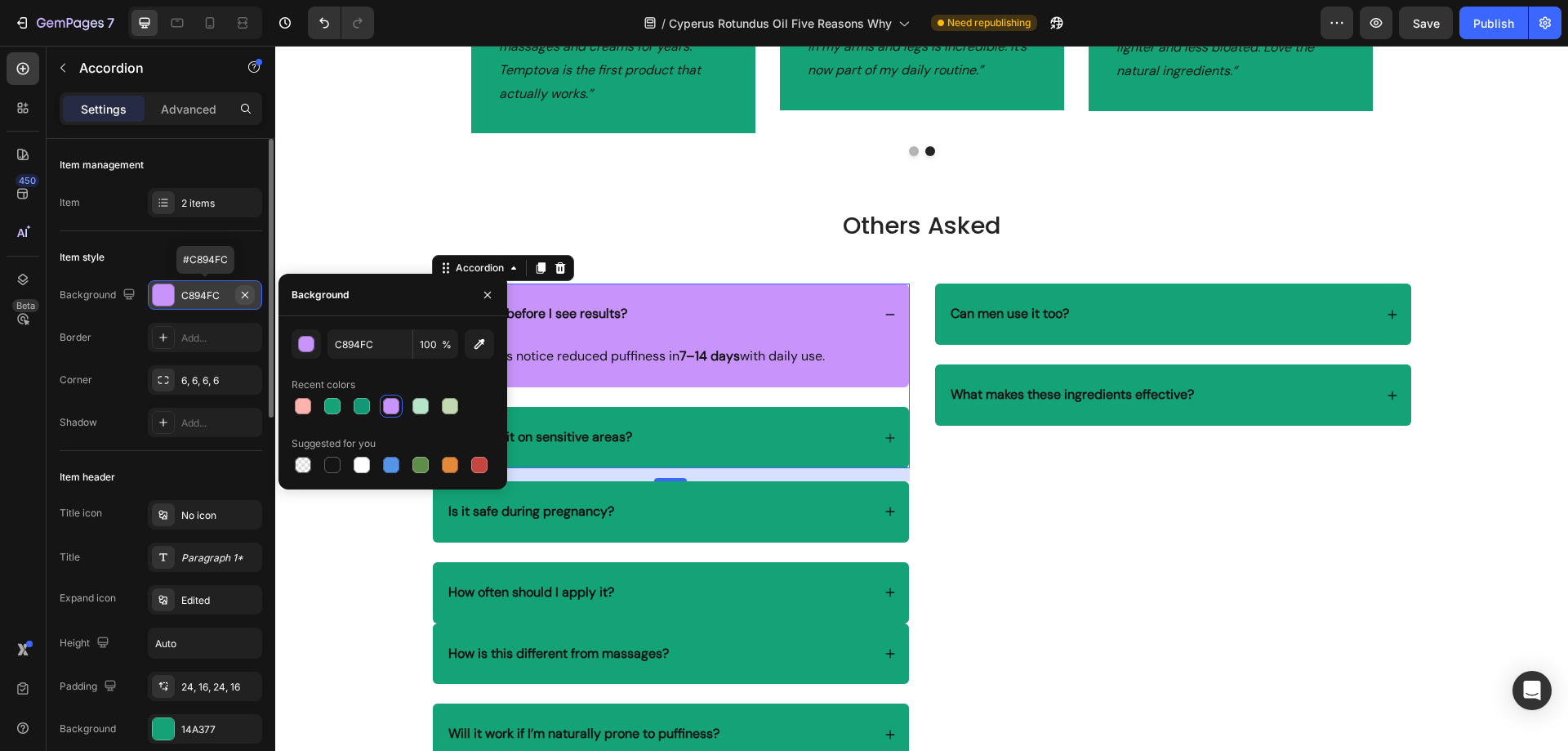
click at [246, 296] on icon "button" at bounding box center [245, 294] width 7 height 7
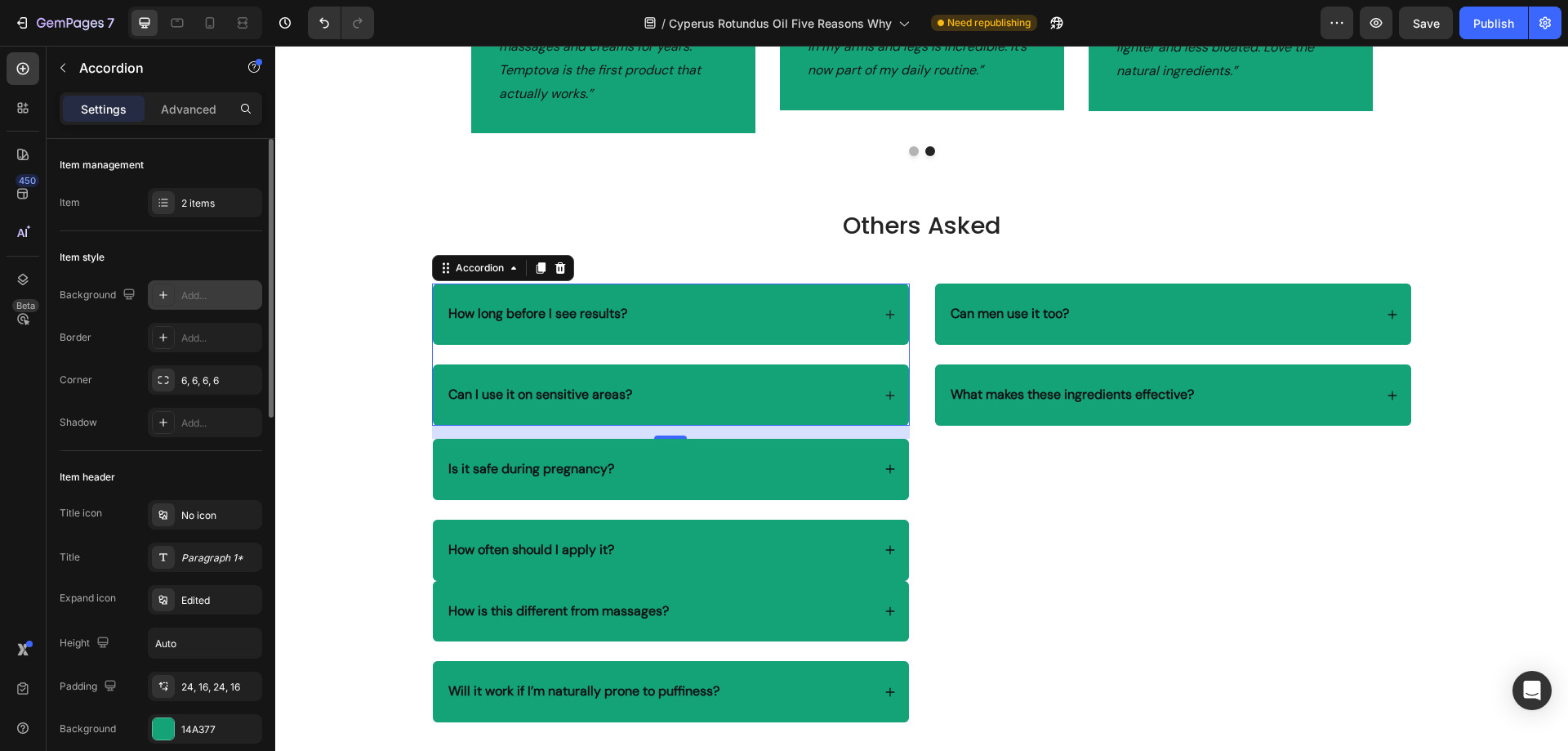
click at [752, 311] on div "How long before I see results?" at bounding box center [659, 313] width 426 height 22
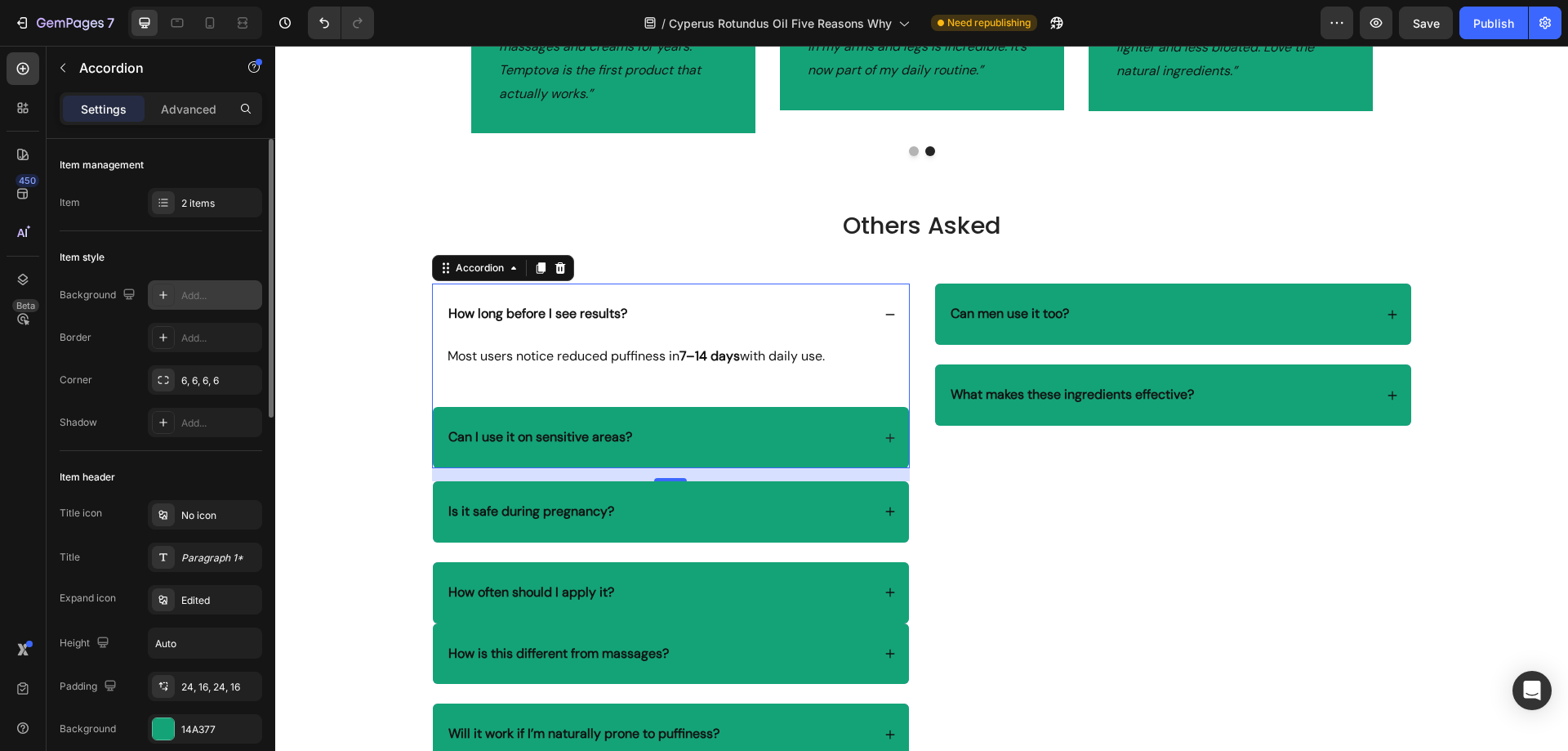
click at [750, 311] on div "How long before I see results?" at bounding box center [659, 313] width 426 height 22
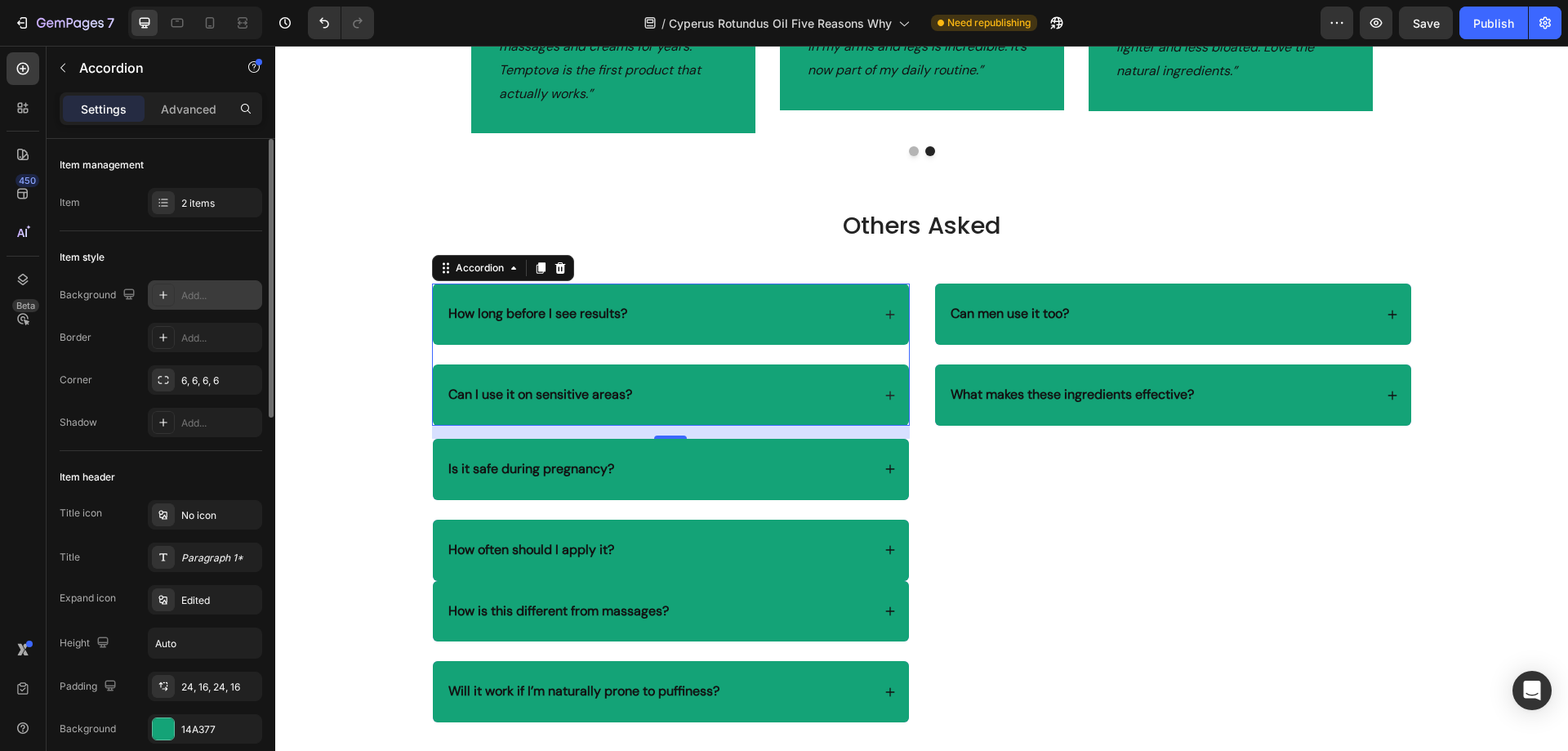
click at [211, 292] on div "Add..." at bounding box center [220, 295] width 77 height 15
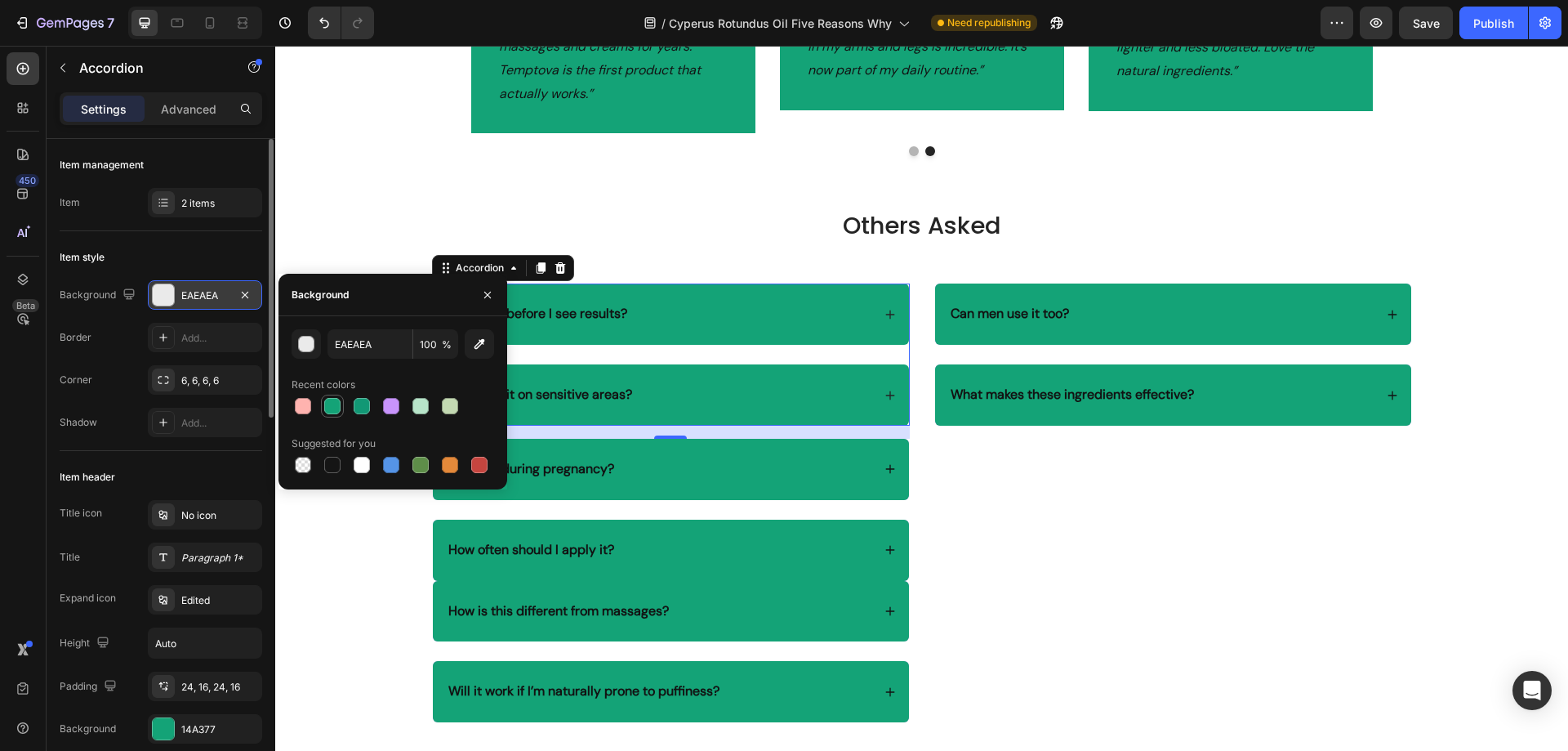
click at [330, 402] on div at bounding box center [332, 406] width 16 height 16
type input "14A377"
click at [772, 467] on div "Is it safe during pregnancy?" at bounding box center [659, 469] width 426 height 22
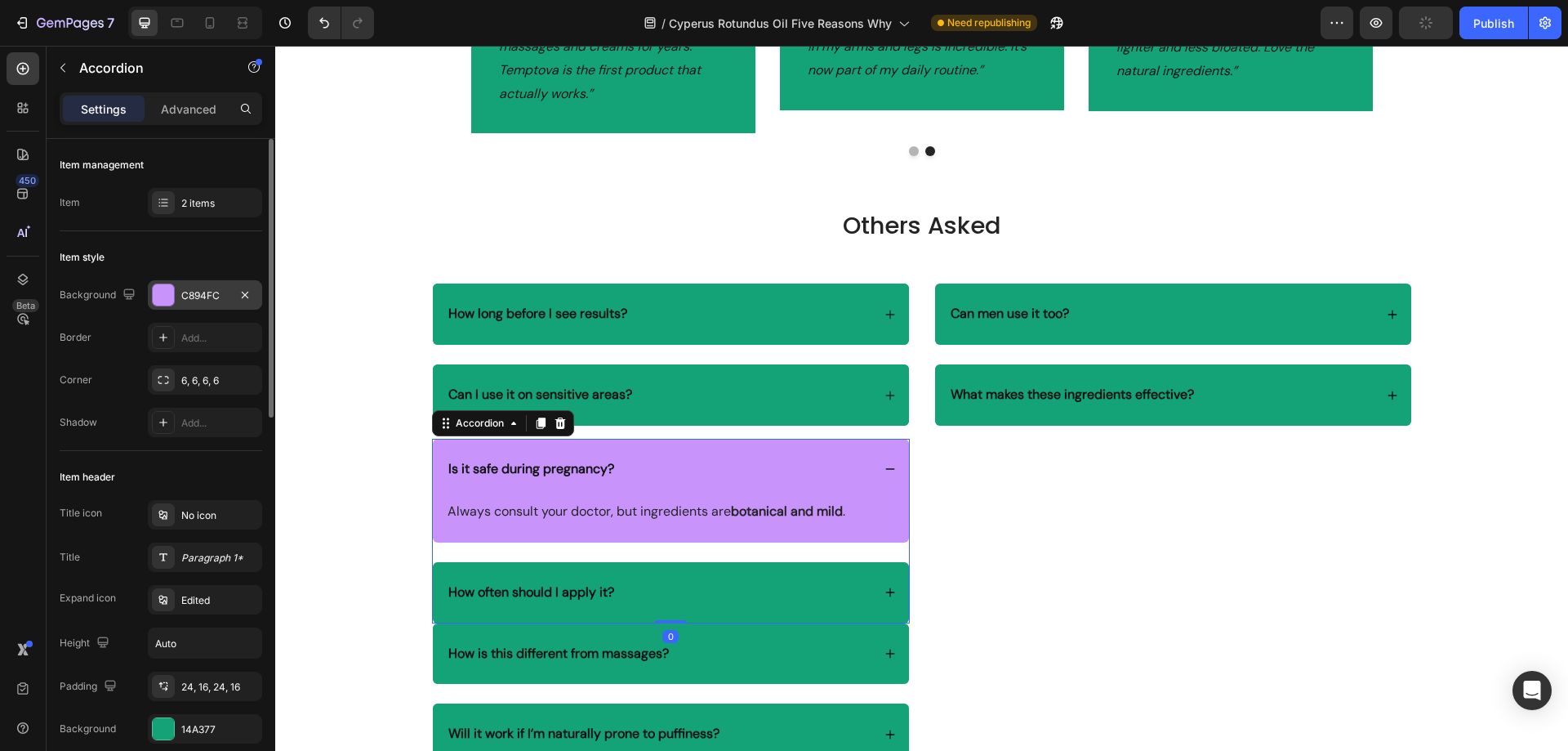
click at [195, 293] on div "C894FC" at bounding box center [205, 295] width 48 height 15
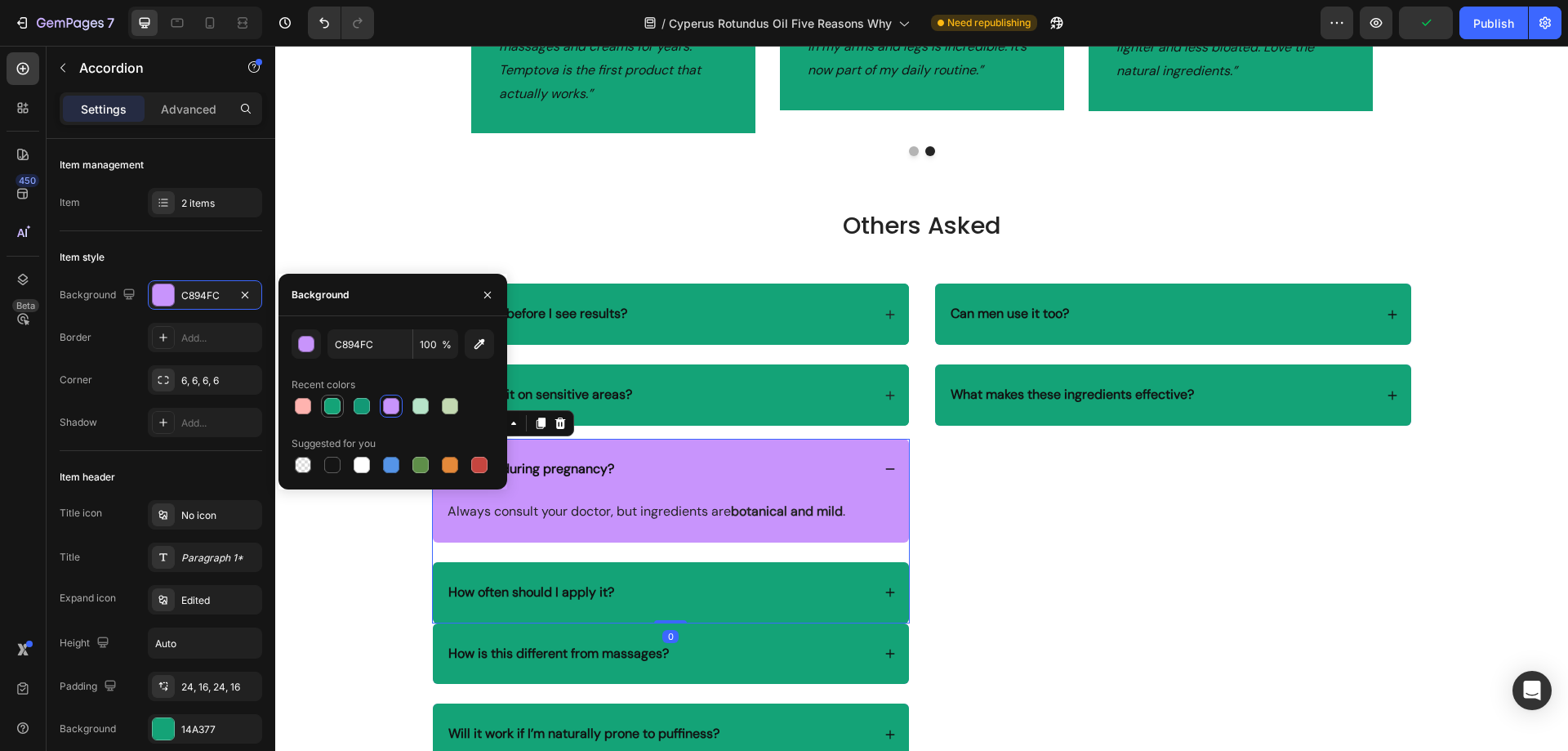
click at [325, 406] on div at bounding box center [332, 406] width 16 height 16
type input "14A377"
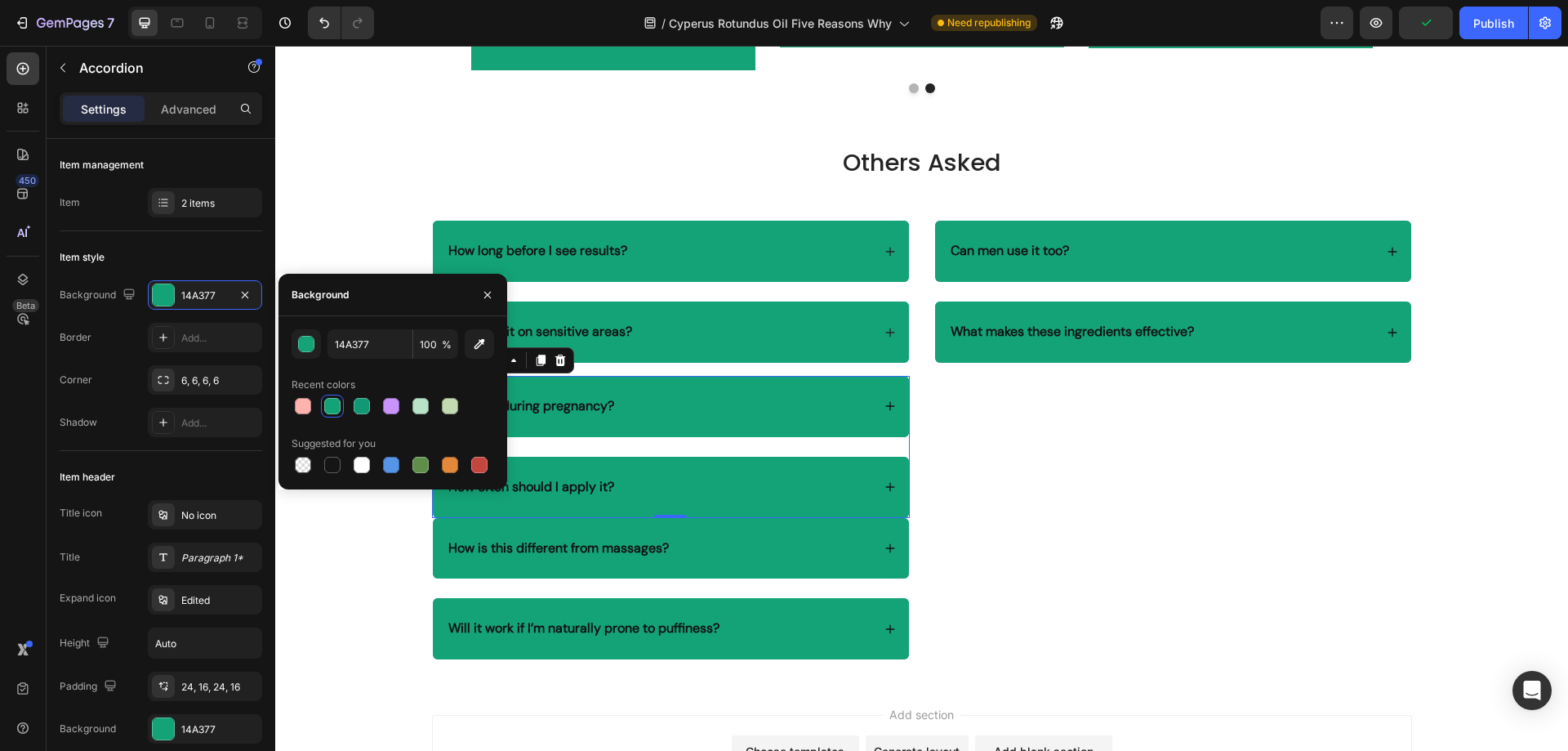
scroll to position [4201, 0]
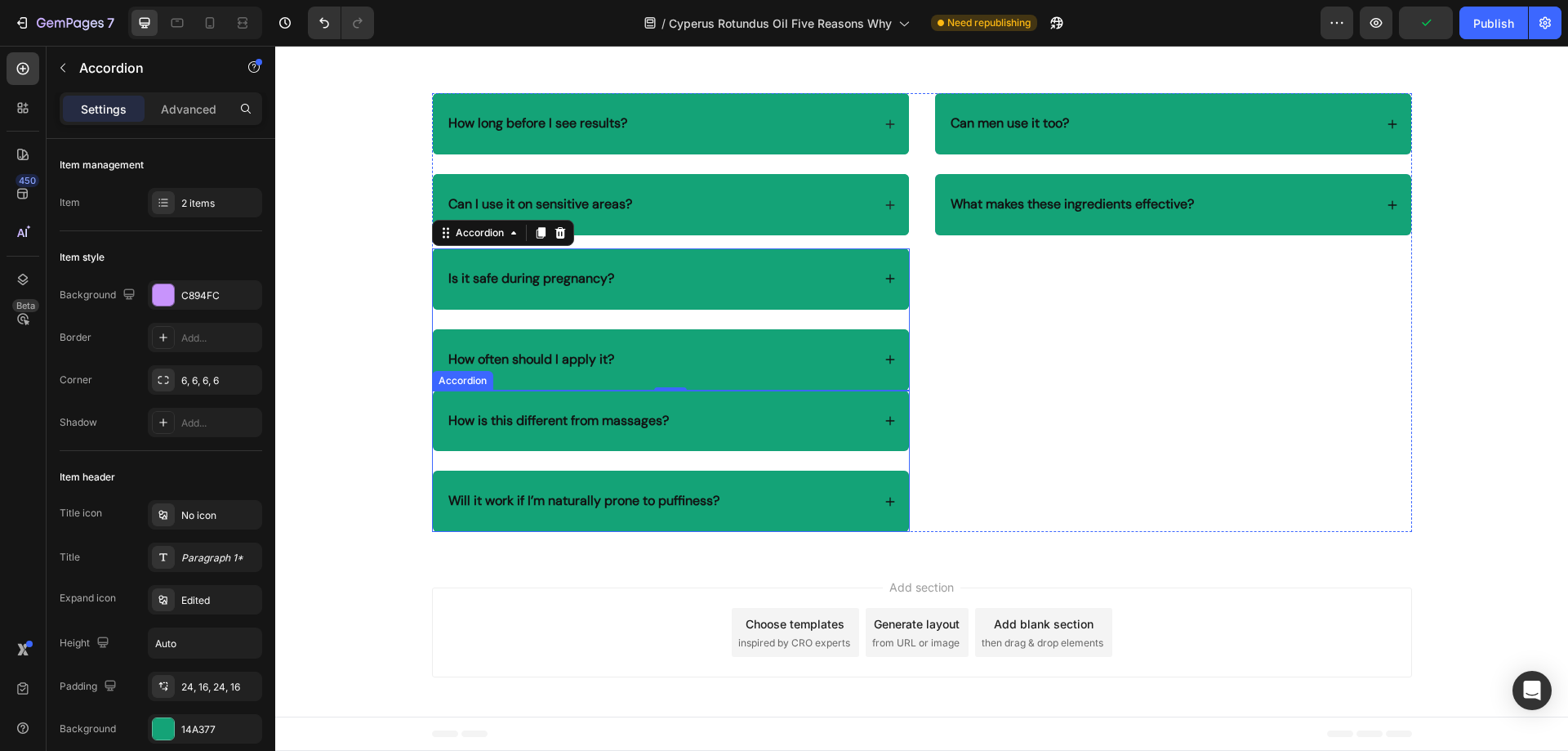
click at [740, 405] on div "How is this different from massages?" at bounding box center [670, 420] width 476 height 61
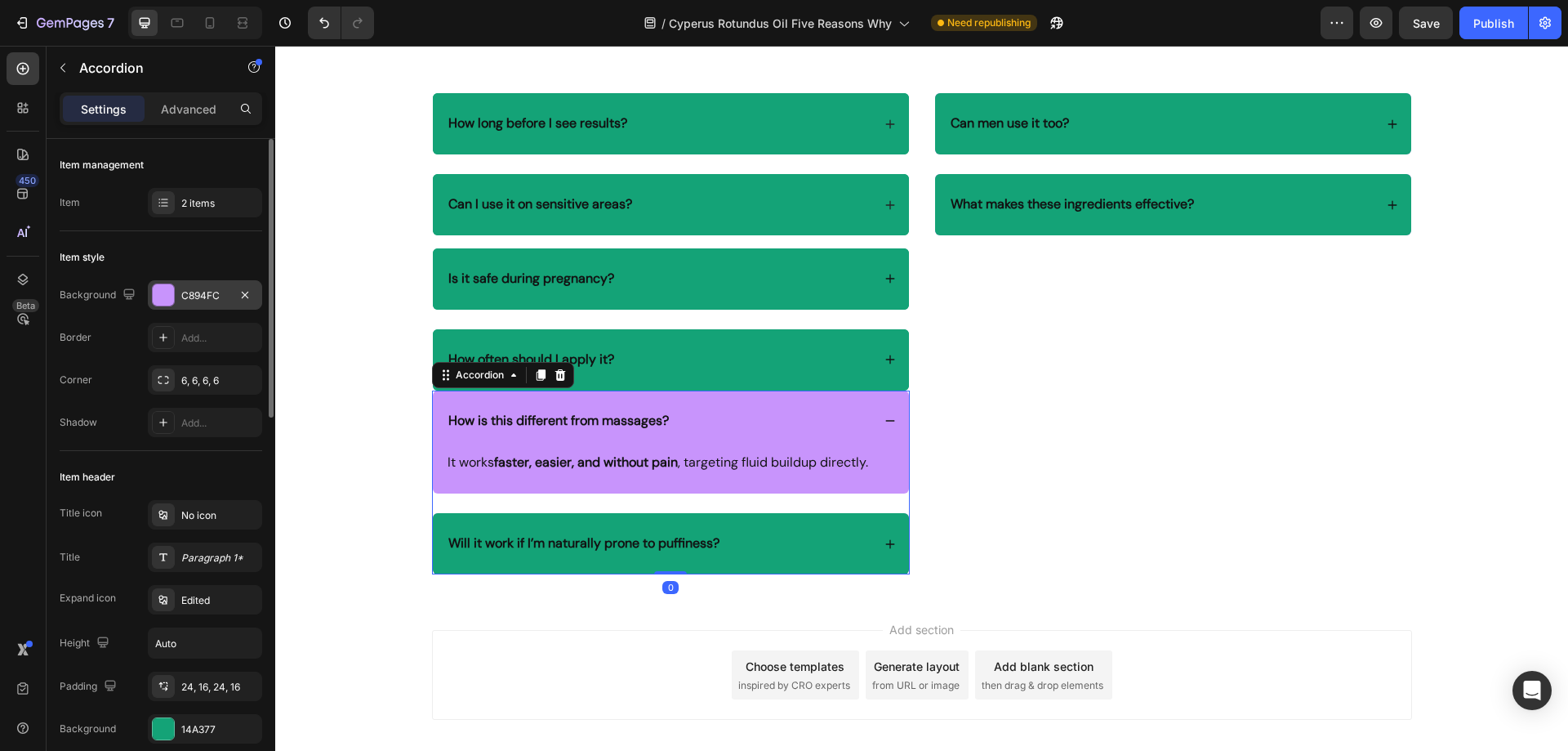
click at [189, 296] on div "C894FC" at bounding box center [205, 295] width 48 height 15
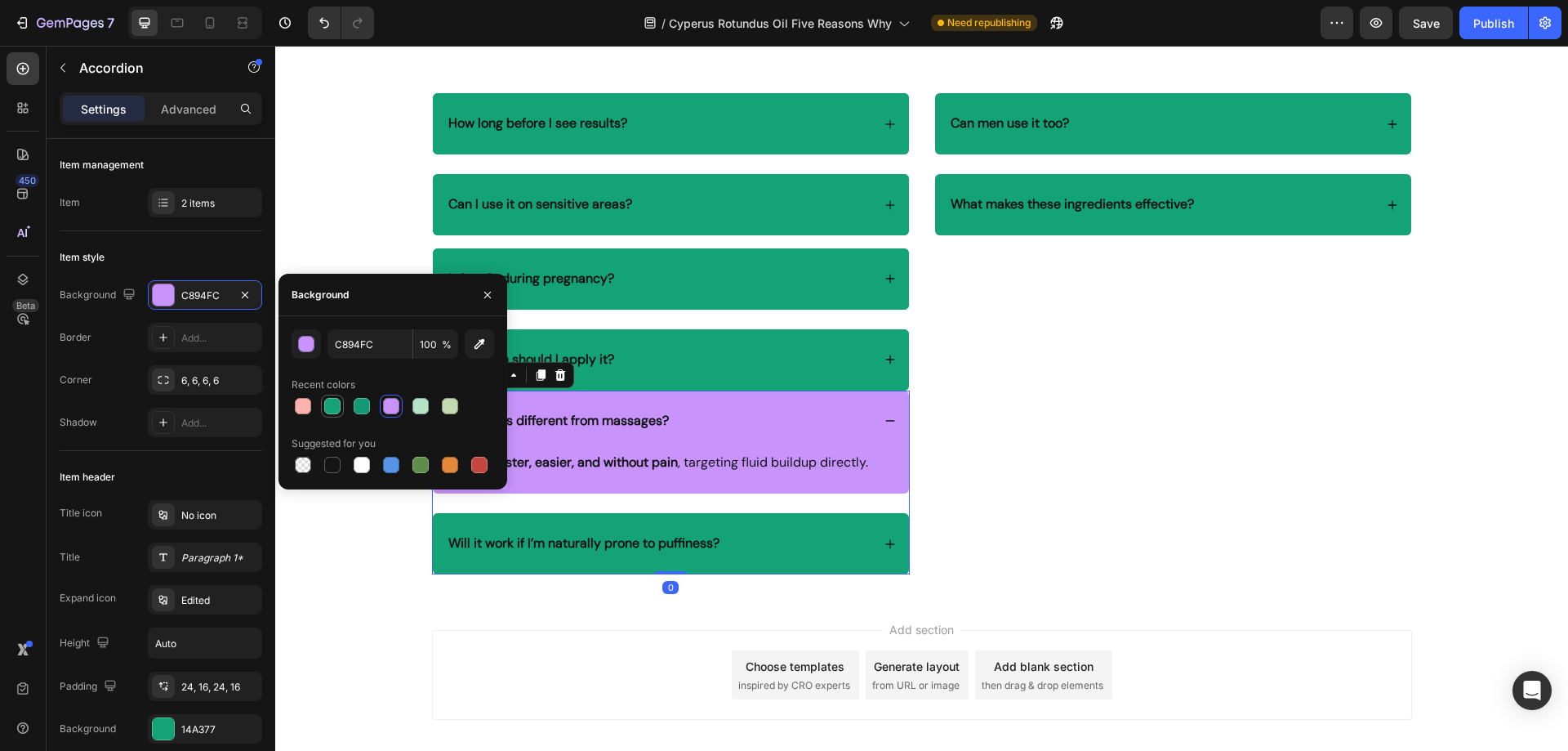
click at [331, 408] on div at bounding box center [332, 406] width 16 height 16
type input "14A377"
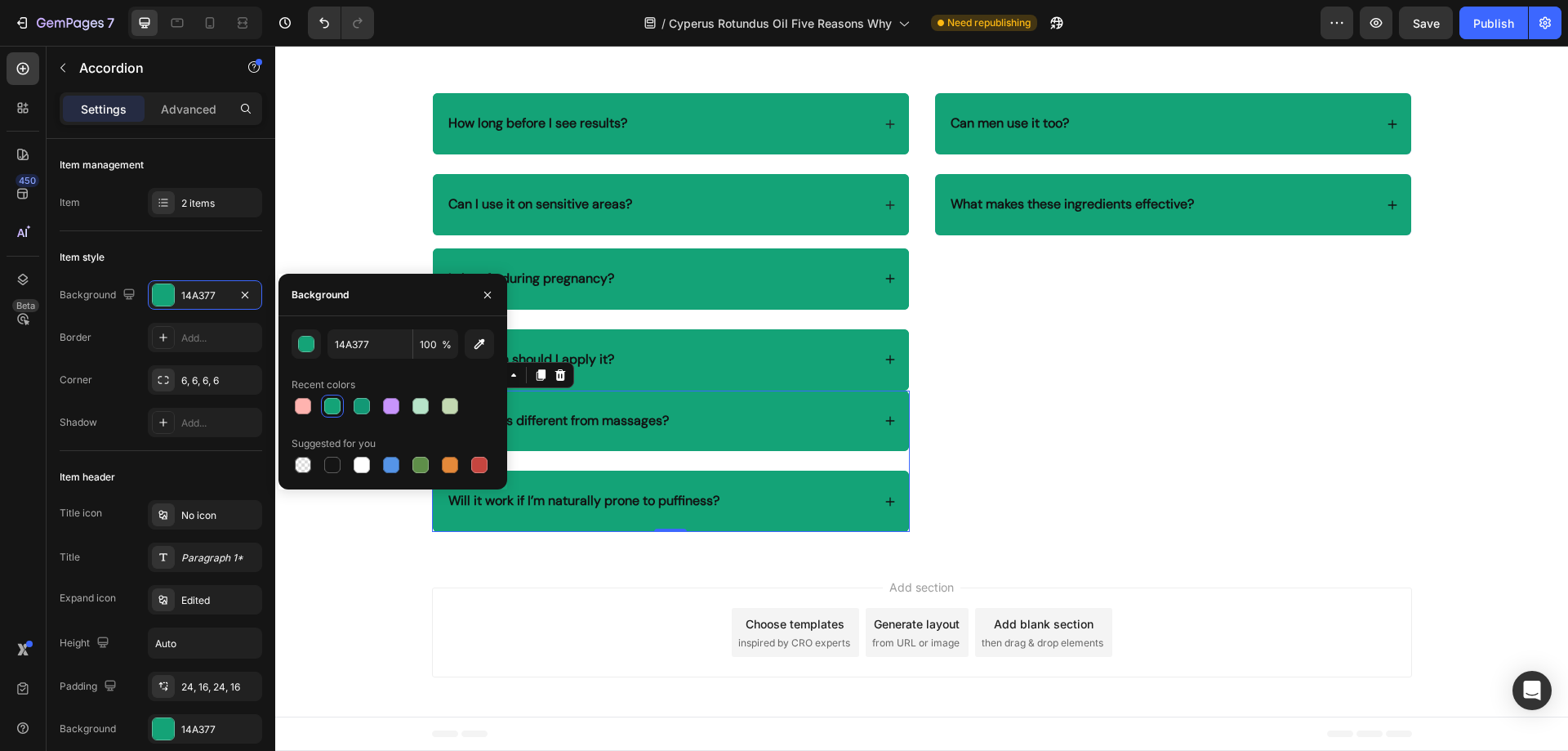
click at [709, 415] on div "How is this different from massages?" at bounding box center [659, 420] width 426 height 22
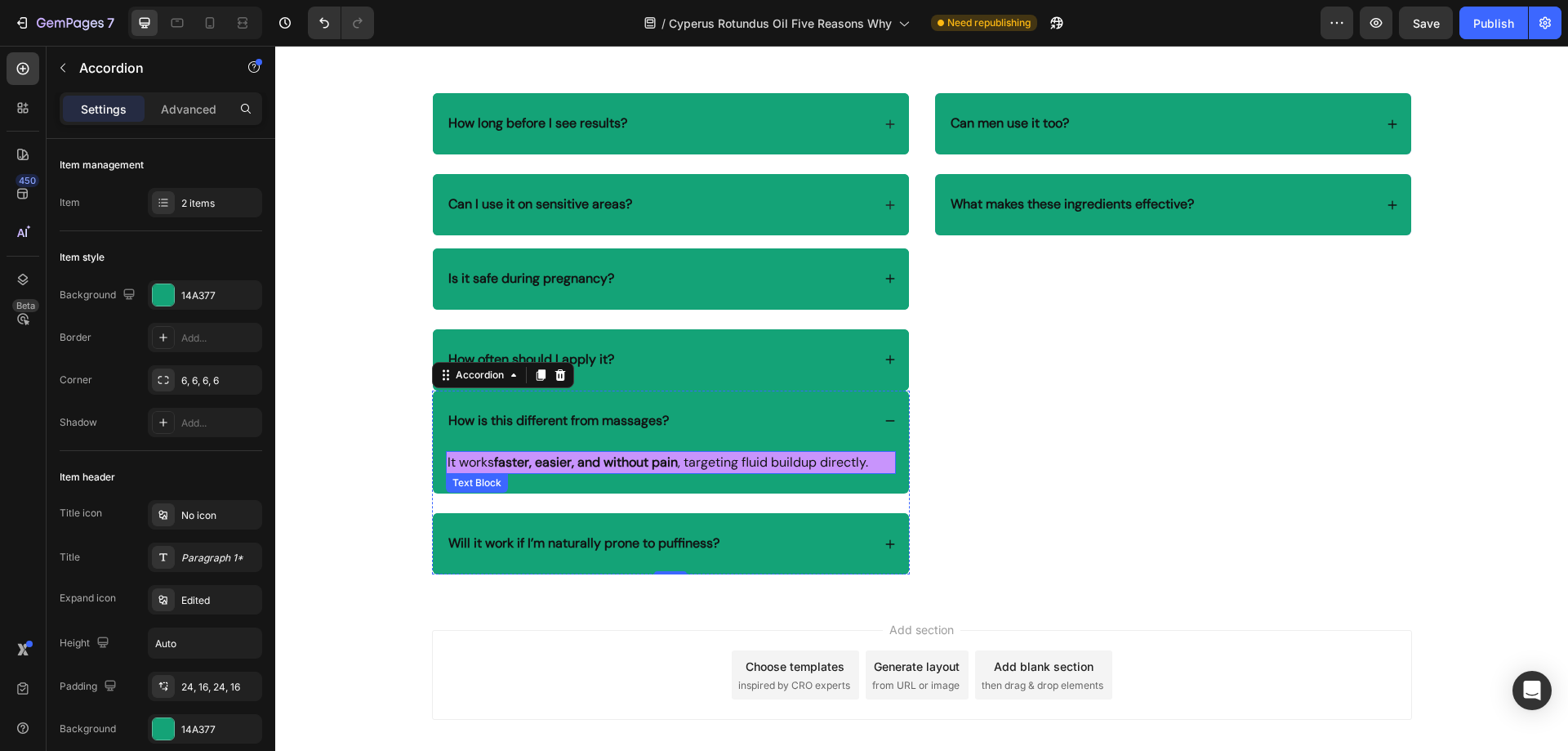
click at [705, 465] on p "It works faster, easier, and without pain , targeting fluid buildup directly." at bounding box center [670, 462] width 446 height 20
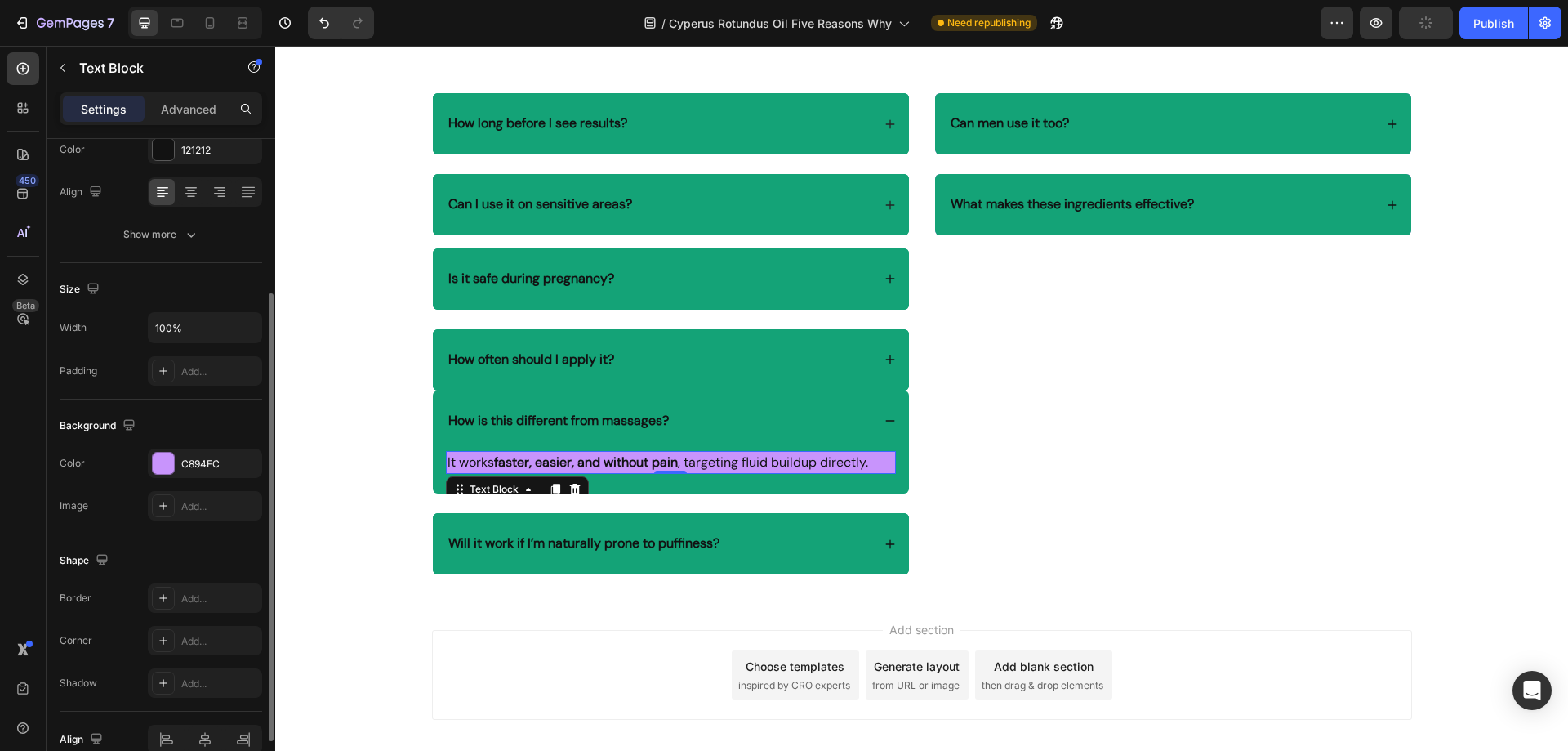
scroll to position [65, 0]
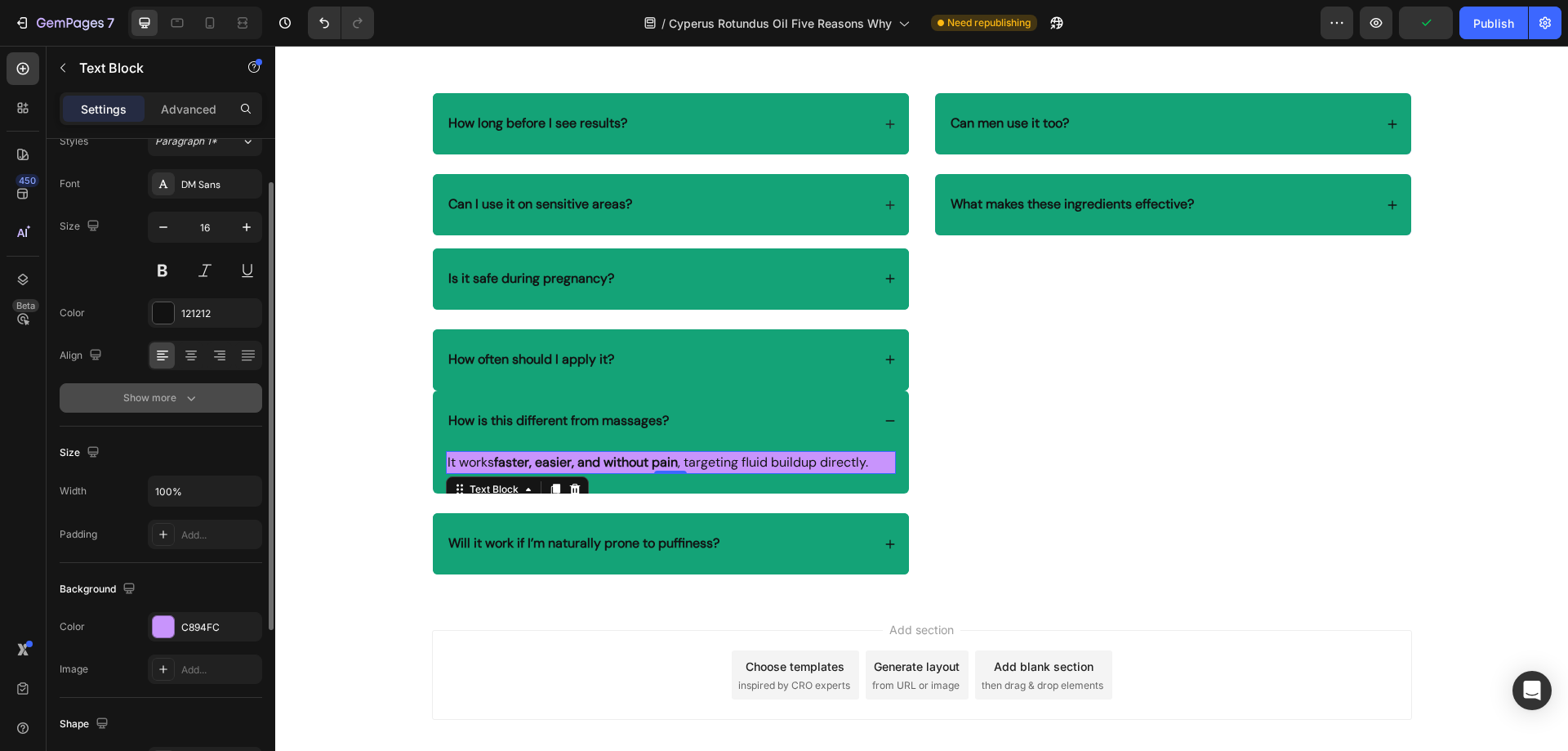
click at [179, 401] on div "Show more" at bounding box center [162, 397] width 76 height 16
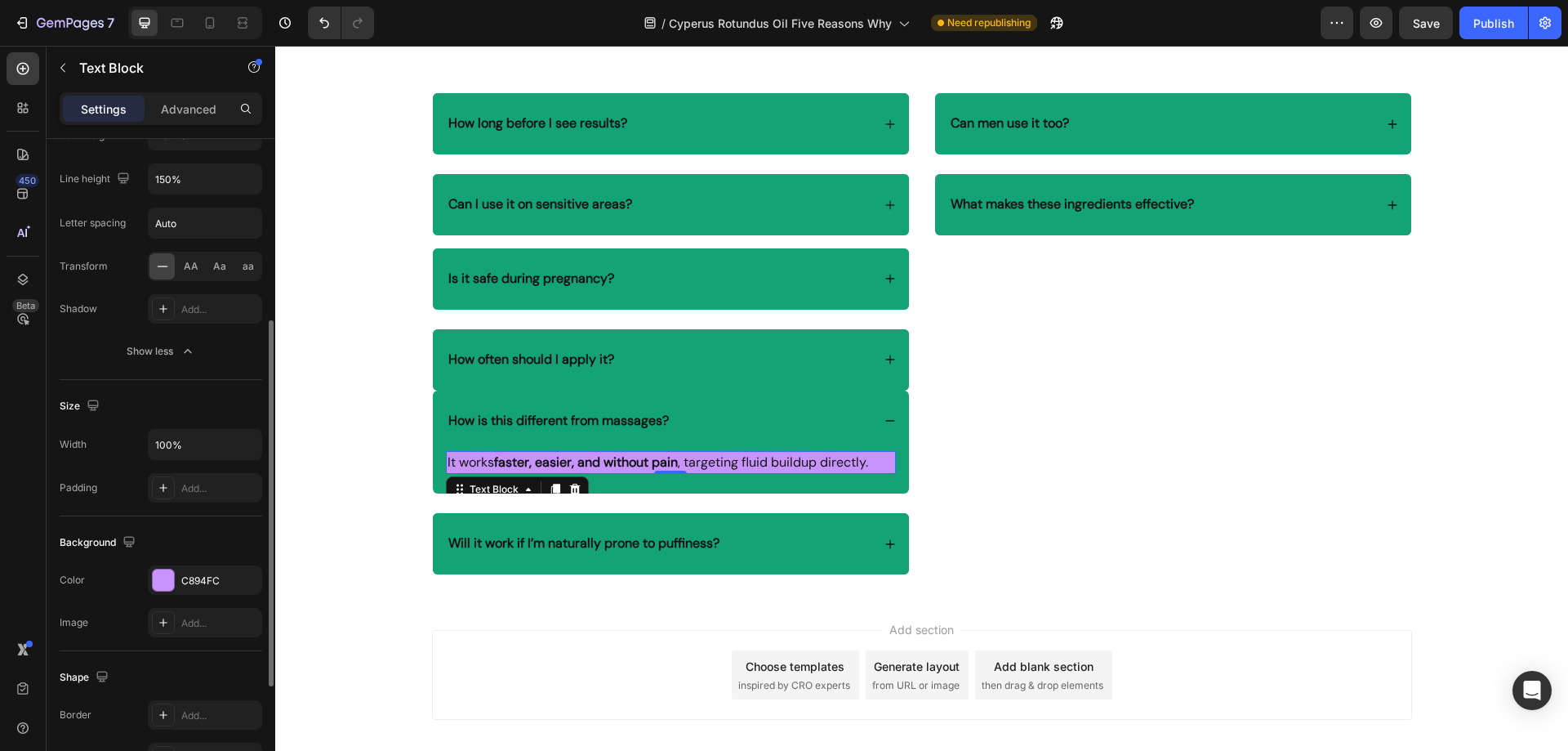
scroll to position [525, 0]
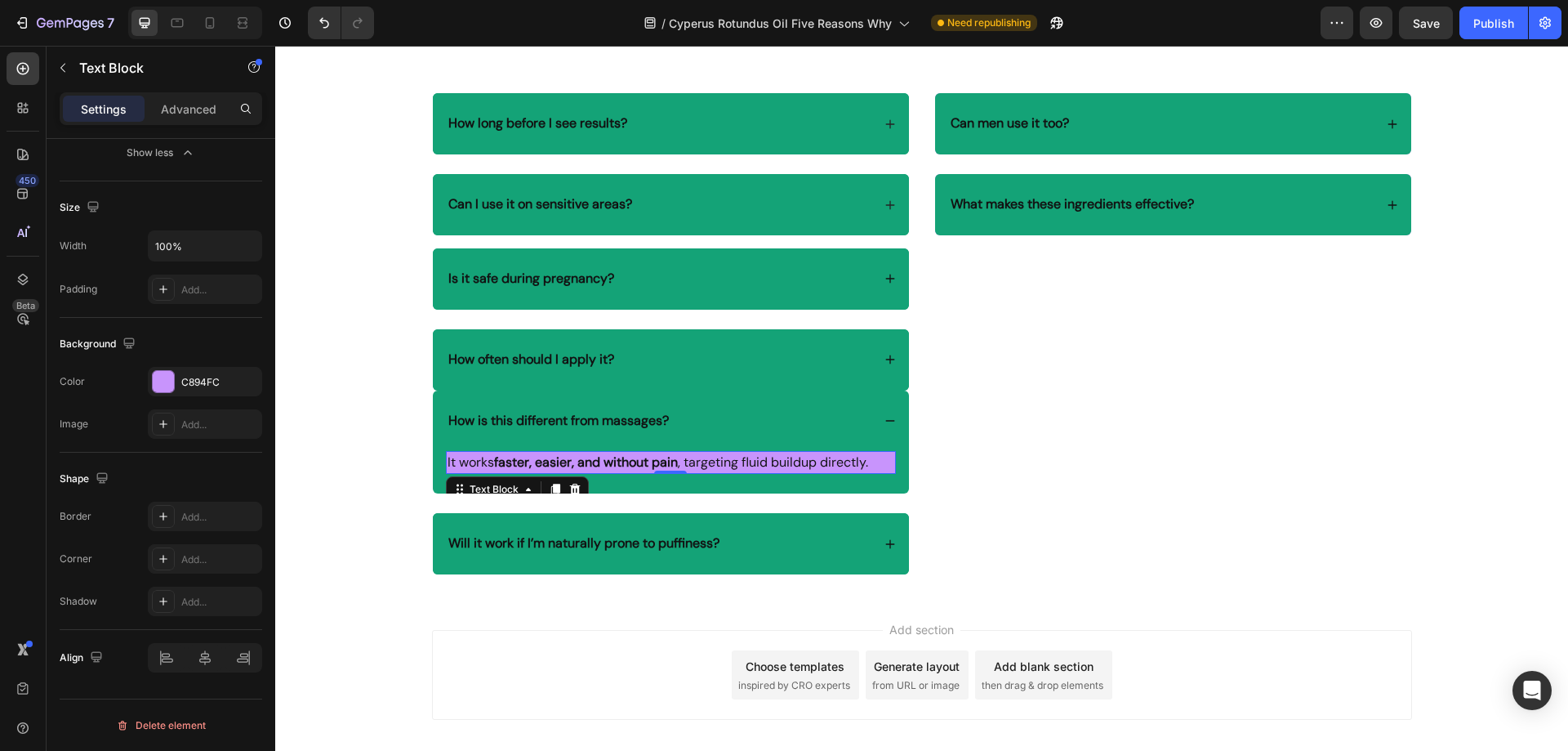
click at [678, 461] on p "It works faster, easier, and without pain , targeting fluid buildup directly." at bounding box center [670, 462] width 446 height 20
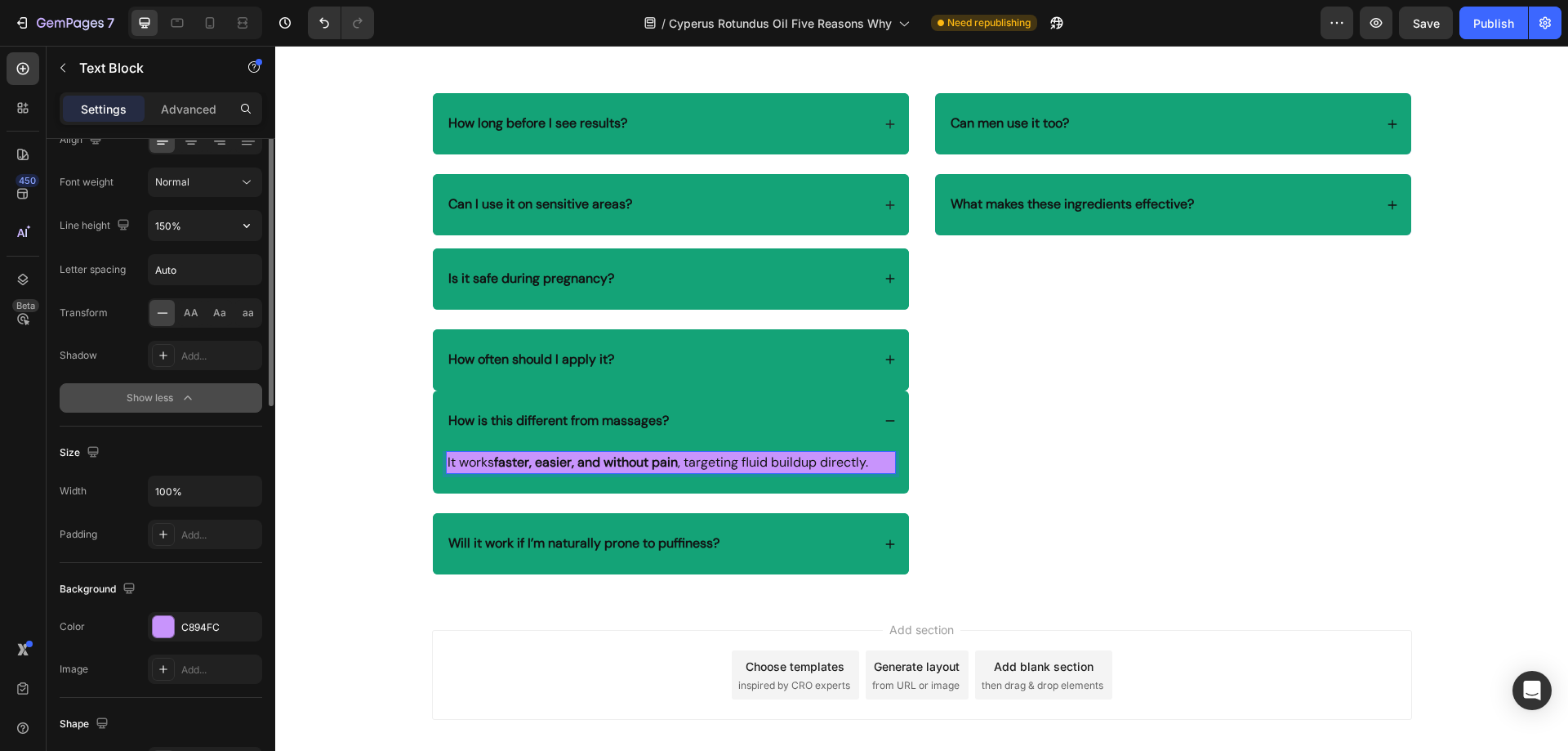
scroll to position [117, 0]
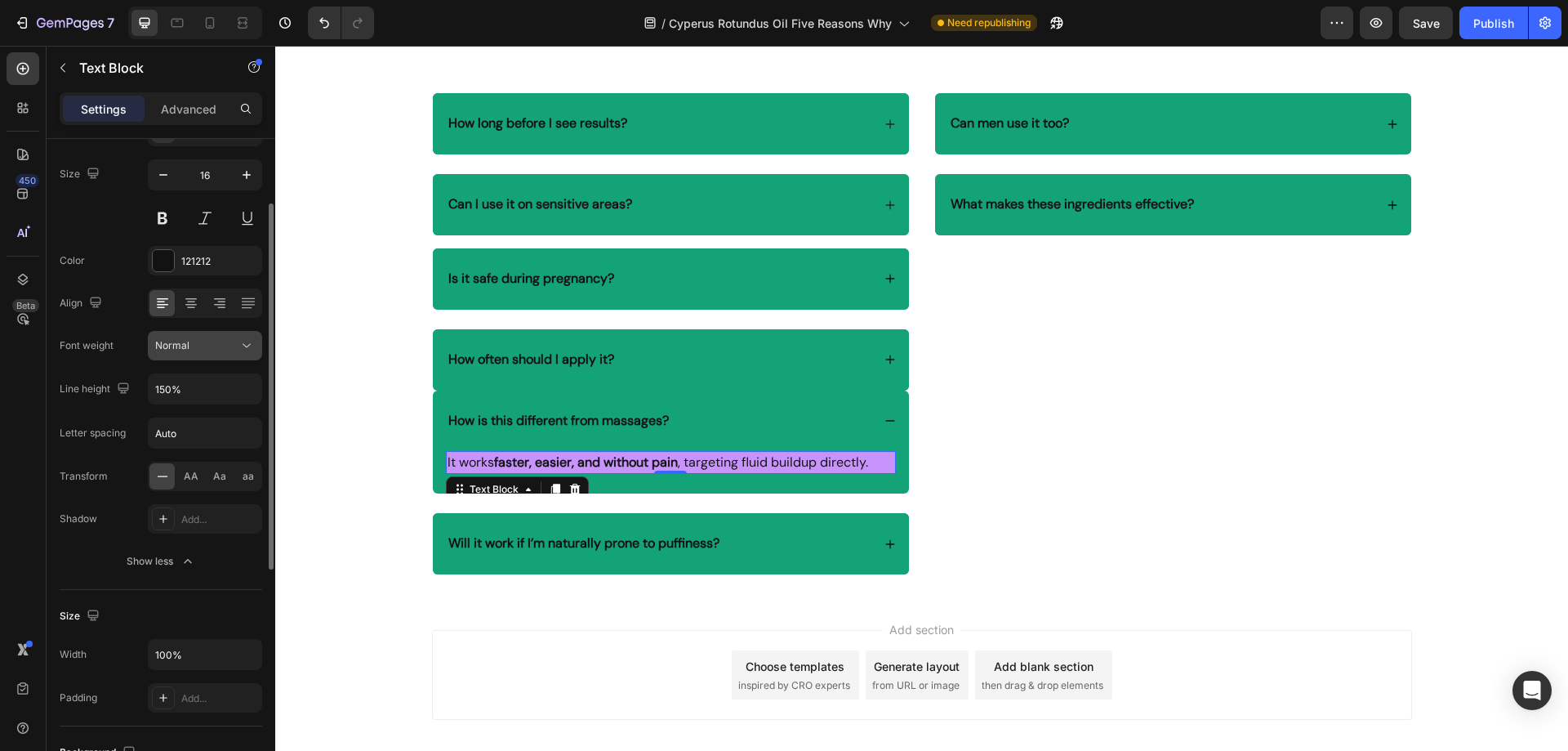
click at [211, 348] on div "Normal" at bounding box center [196, 345] width 83 height 15
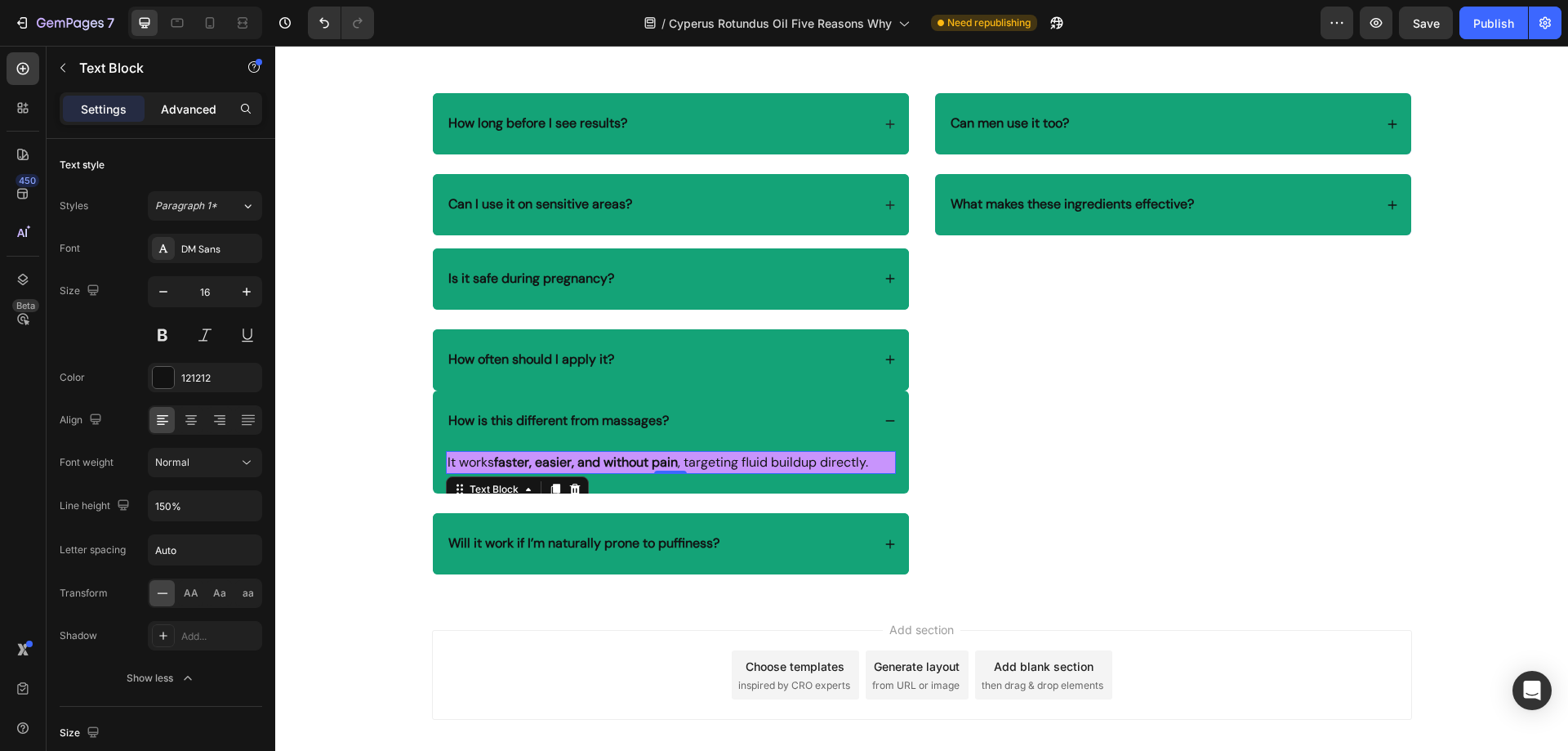
click at [193, 100] on p "Advanced" at bounding box center [189, 109] width 55 height 17
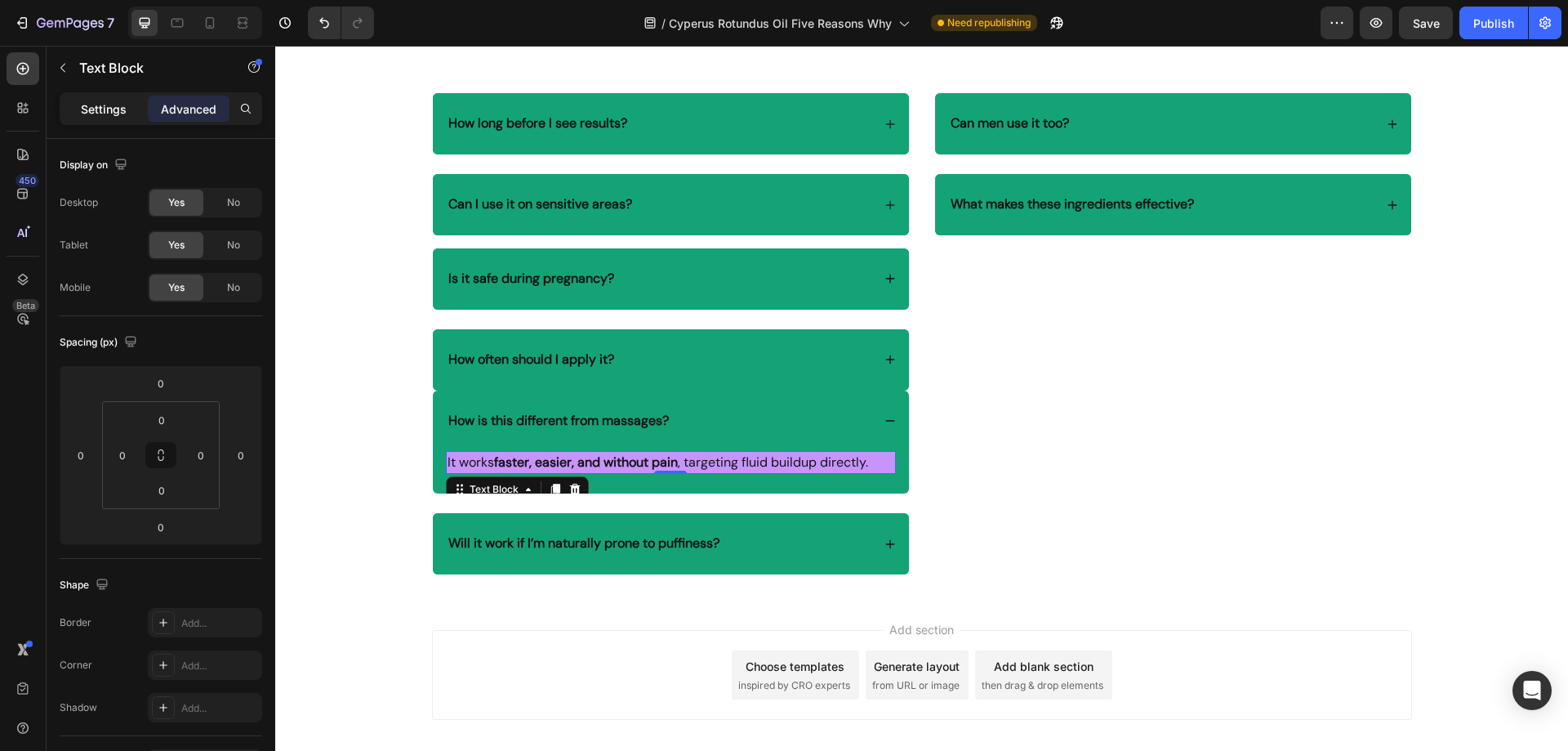
click at [95, 100] on p "Settings" at bounding box center [103, 109] width 46 height 17
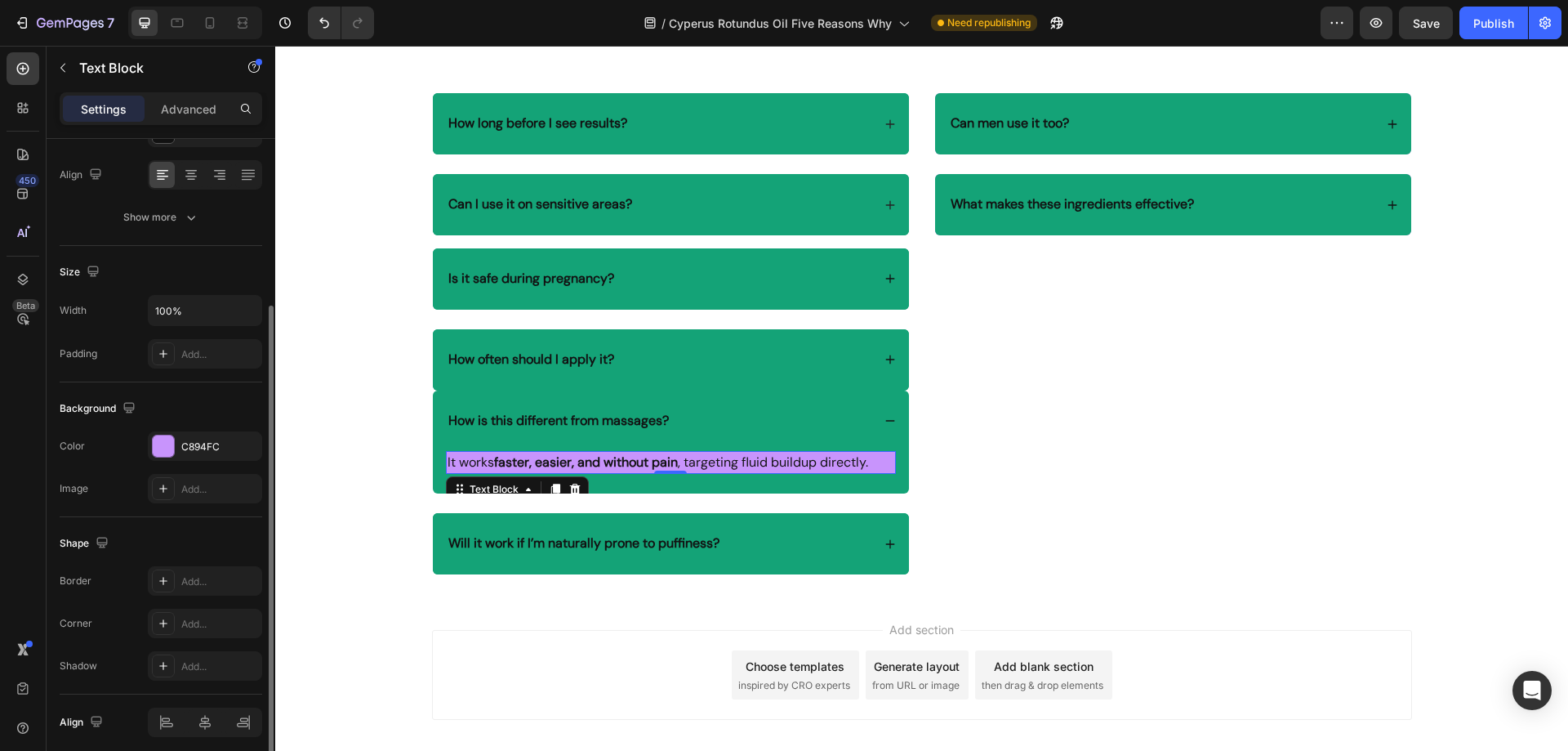
scroll to position [310, 0]
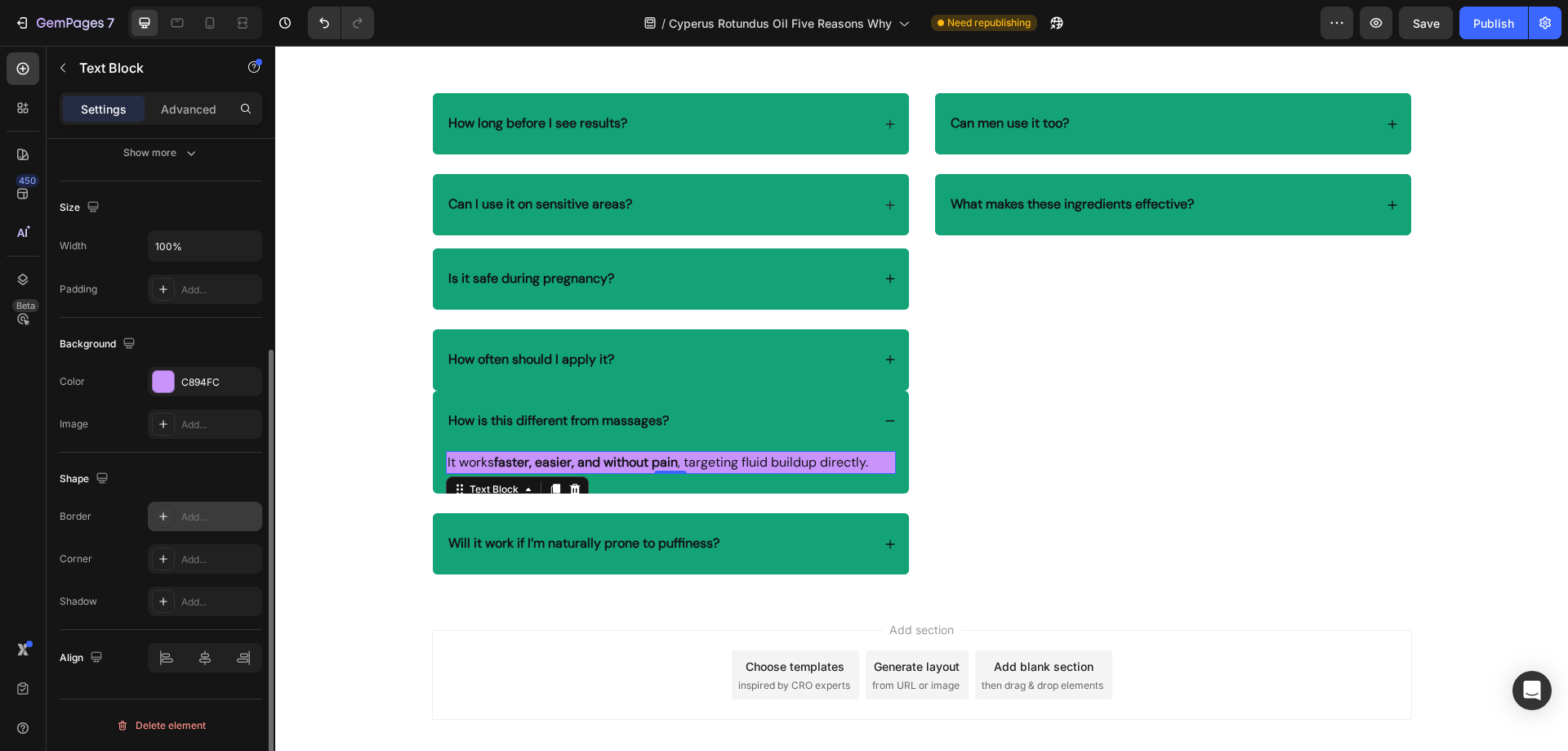
click at [202, 513] on div "Add..." at bounding box center [220, 517] width 77 height 15
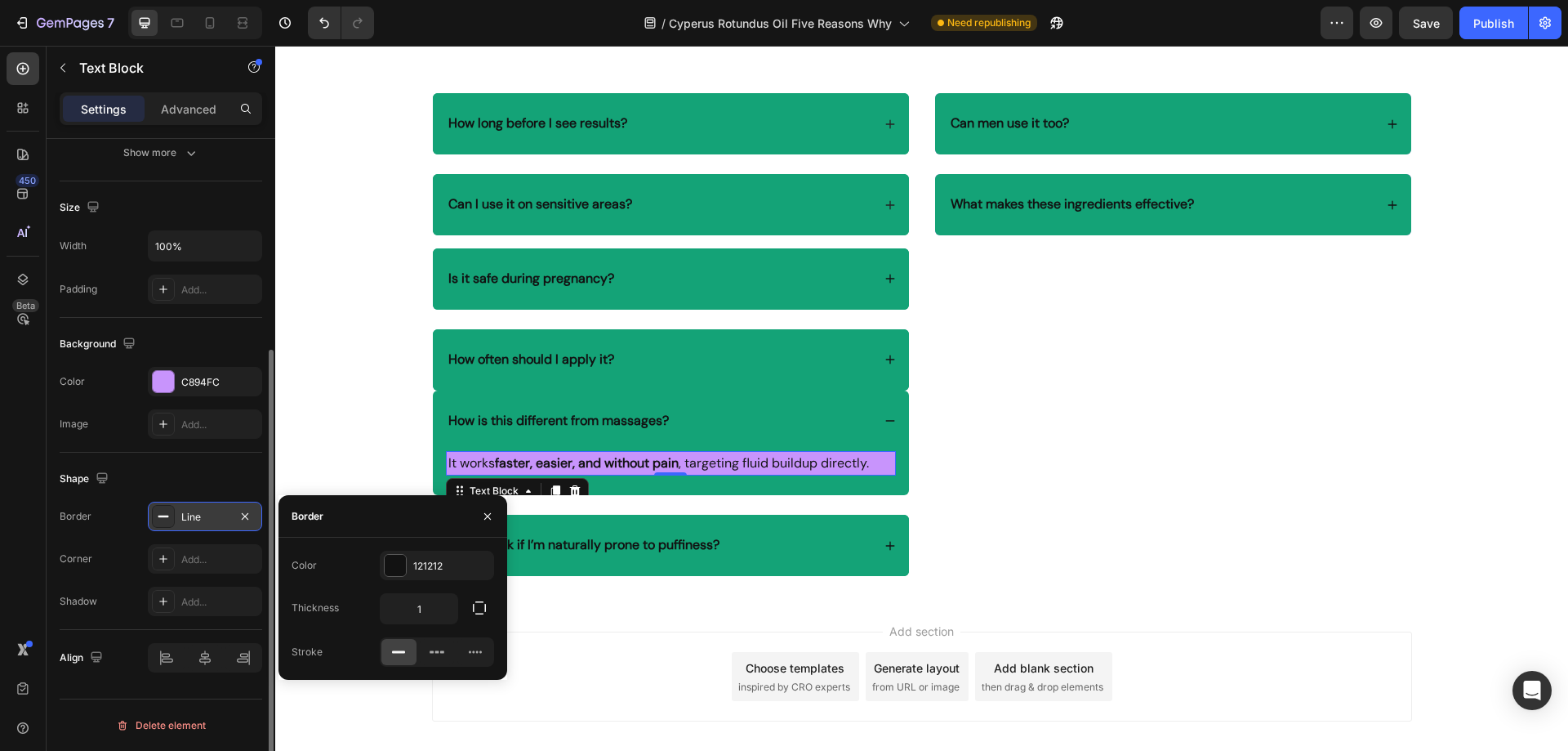
click at [202, 513] on div "Line" at bounding box center [205, 517] width 48 height 15
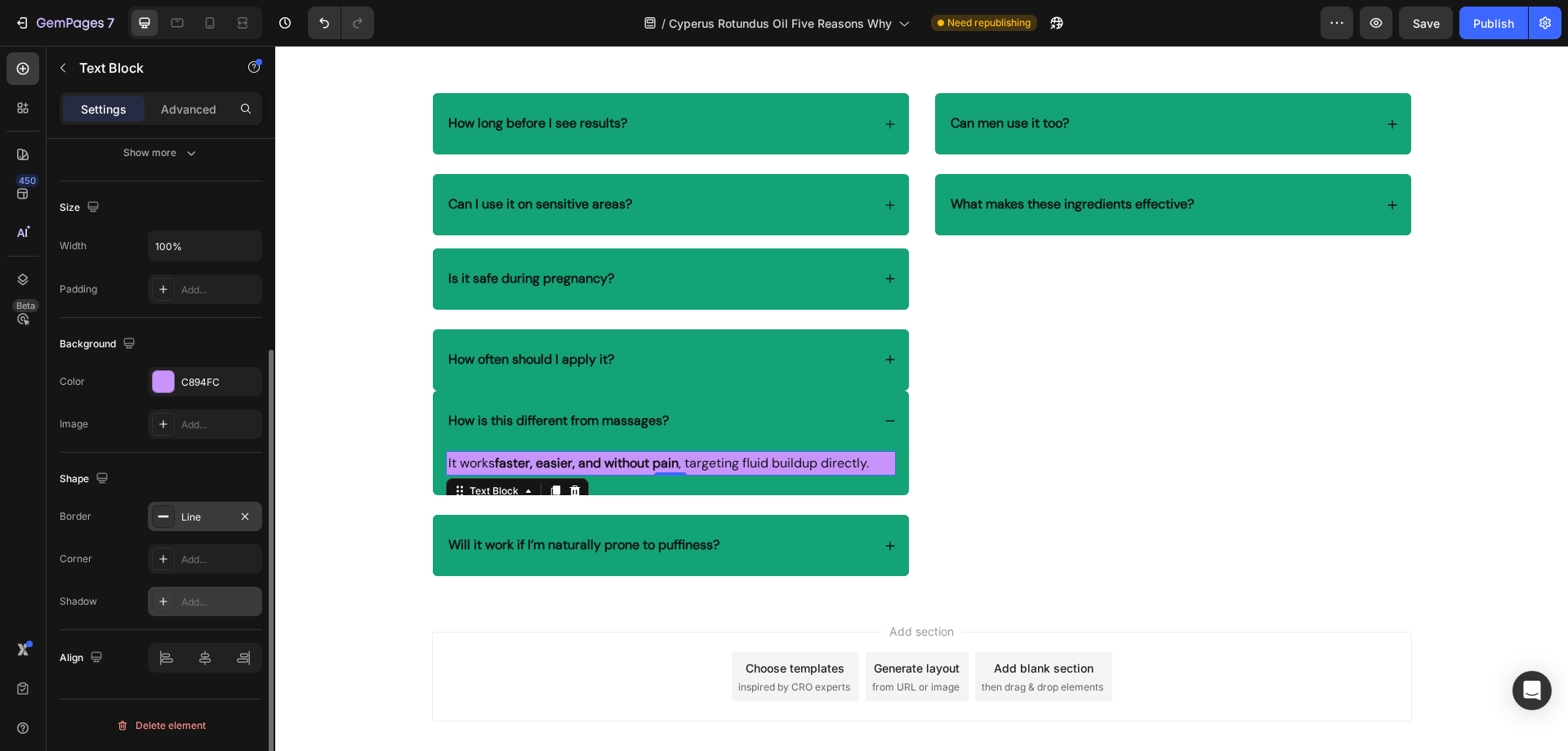
click at [195, 594] on div "Add..." at bounding box center [220, 601] width 77 height 15
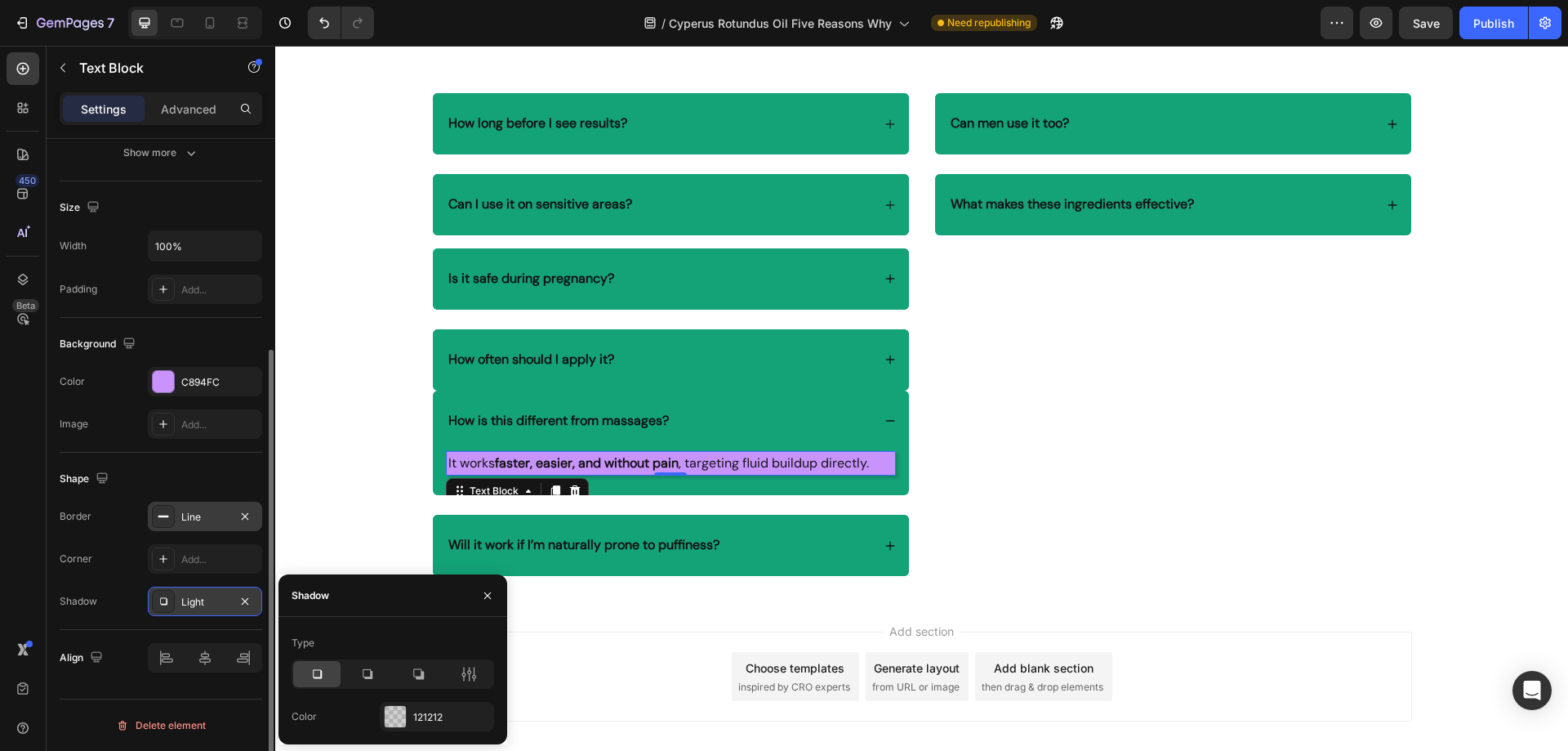
click at [195, 594] on div "Light" at bounding box center [205, 601] width 48 height 15
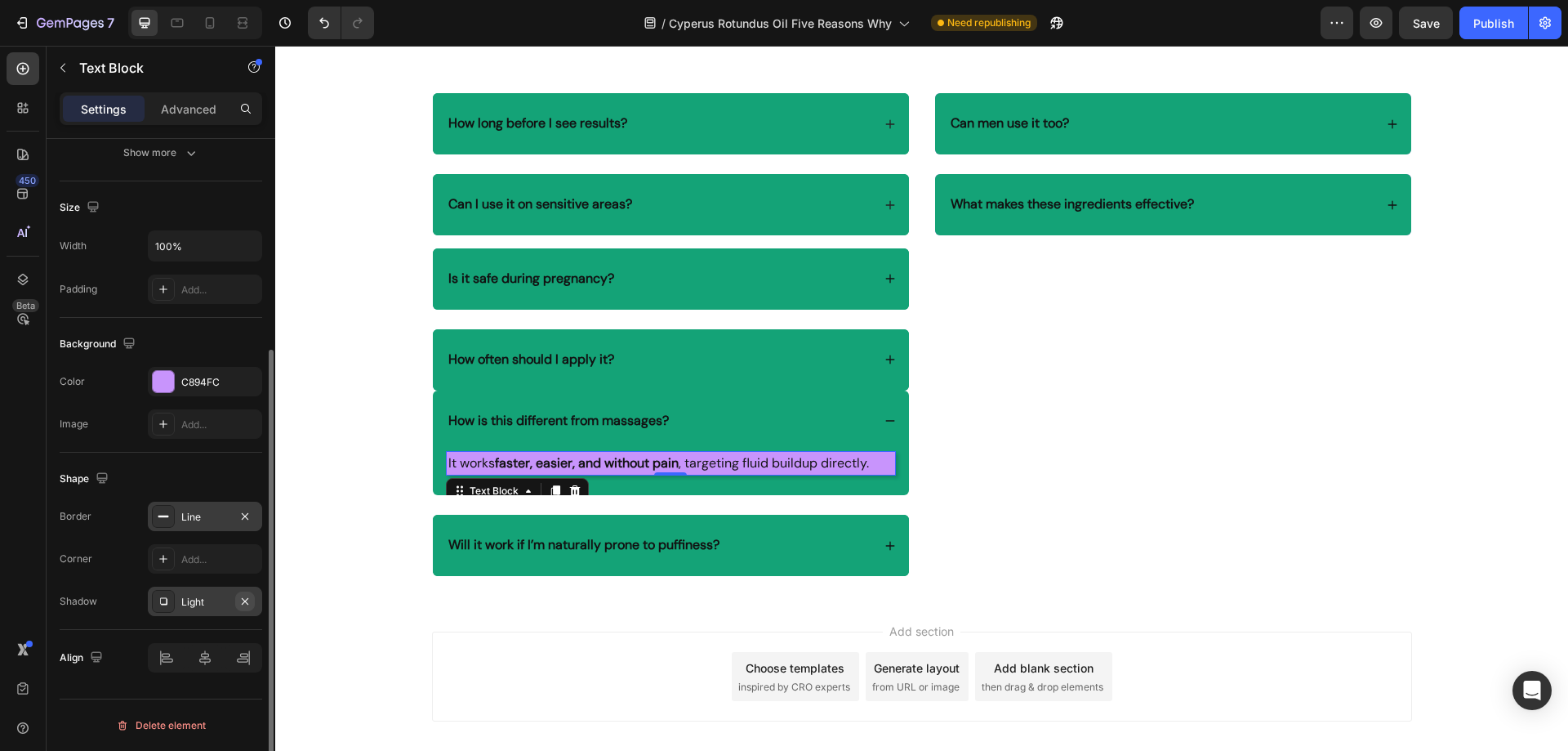
click at [243, 600] on icon "button" at bounding box center [245, 600] width 7 height 7
click at [205, 379] on div "C894FC" at bounding box center [205, 382] width 48 height 15
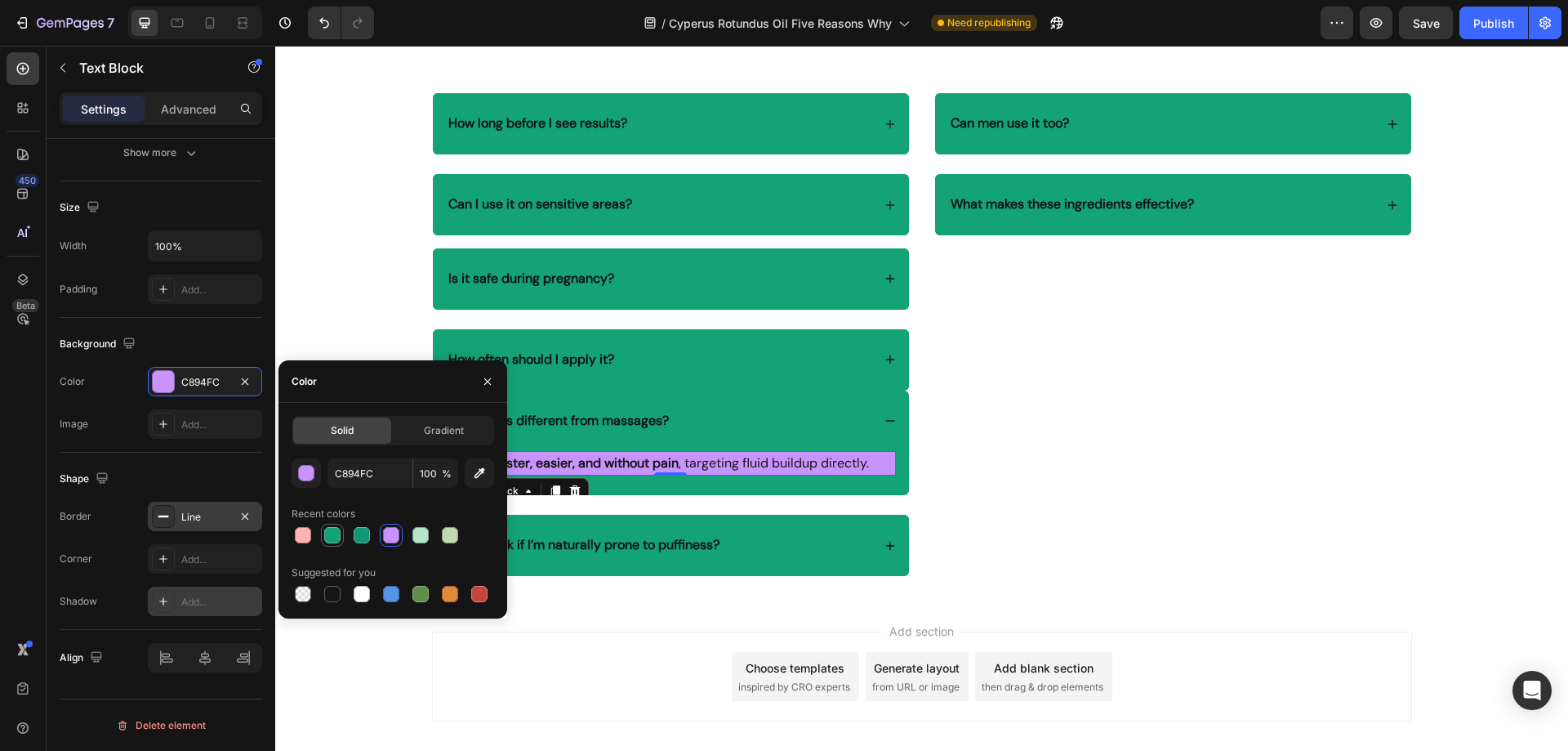
click at [336, 531] on div at bounding box center [332, 535] width 16 height 16
type input "14A377"
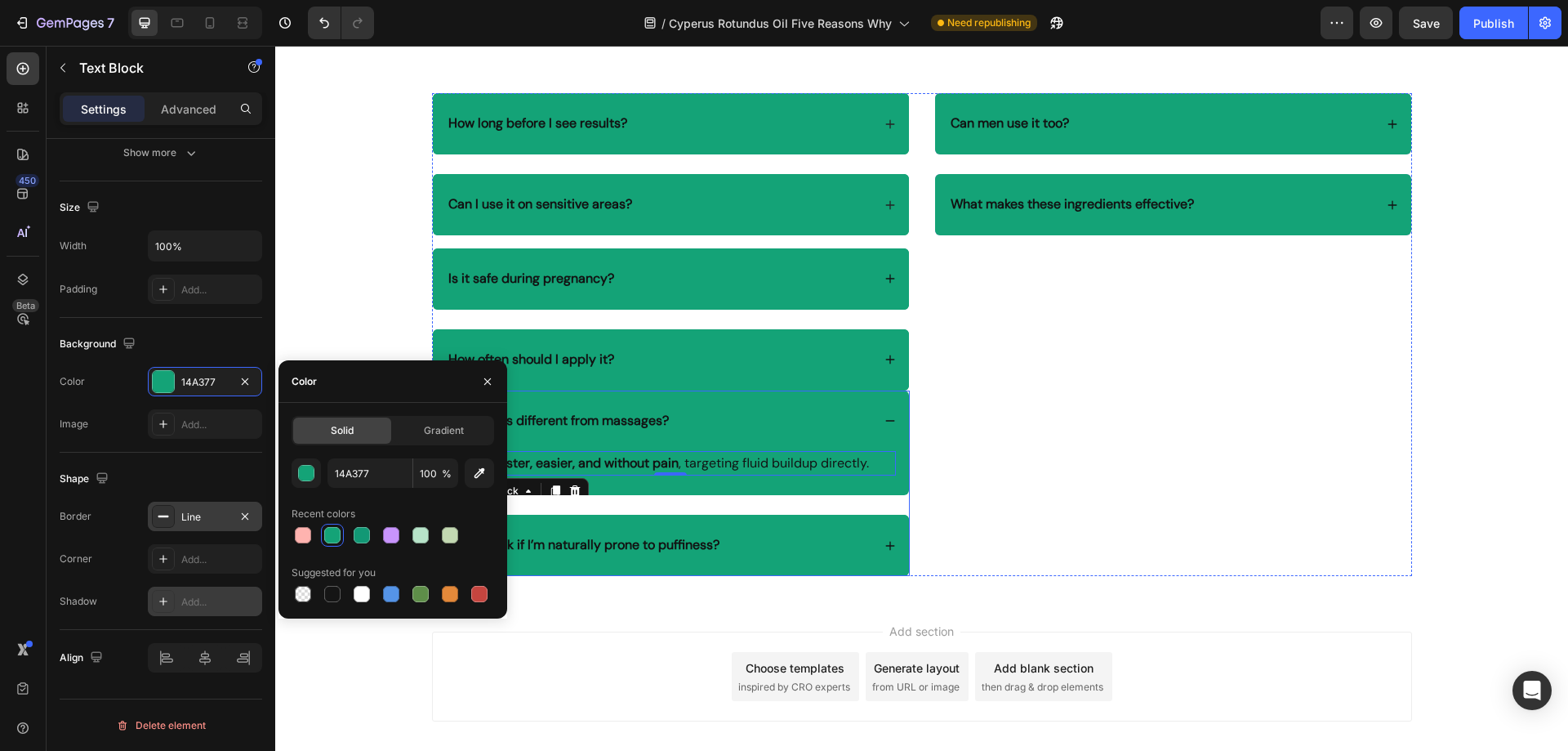
click at [726, 542] on div "Will it work if I’m naturally prone to puffiness?" at bounding box center [659, 544] width 426 height 22
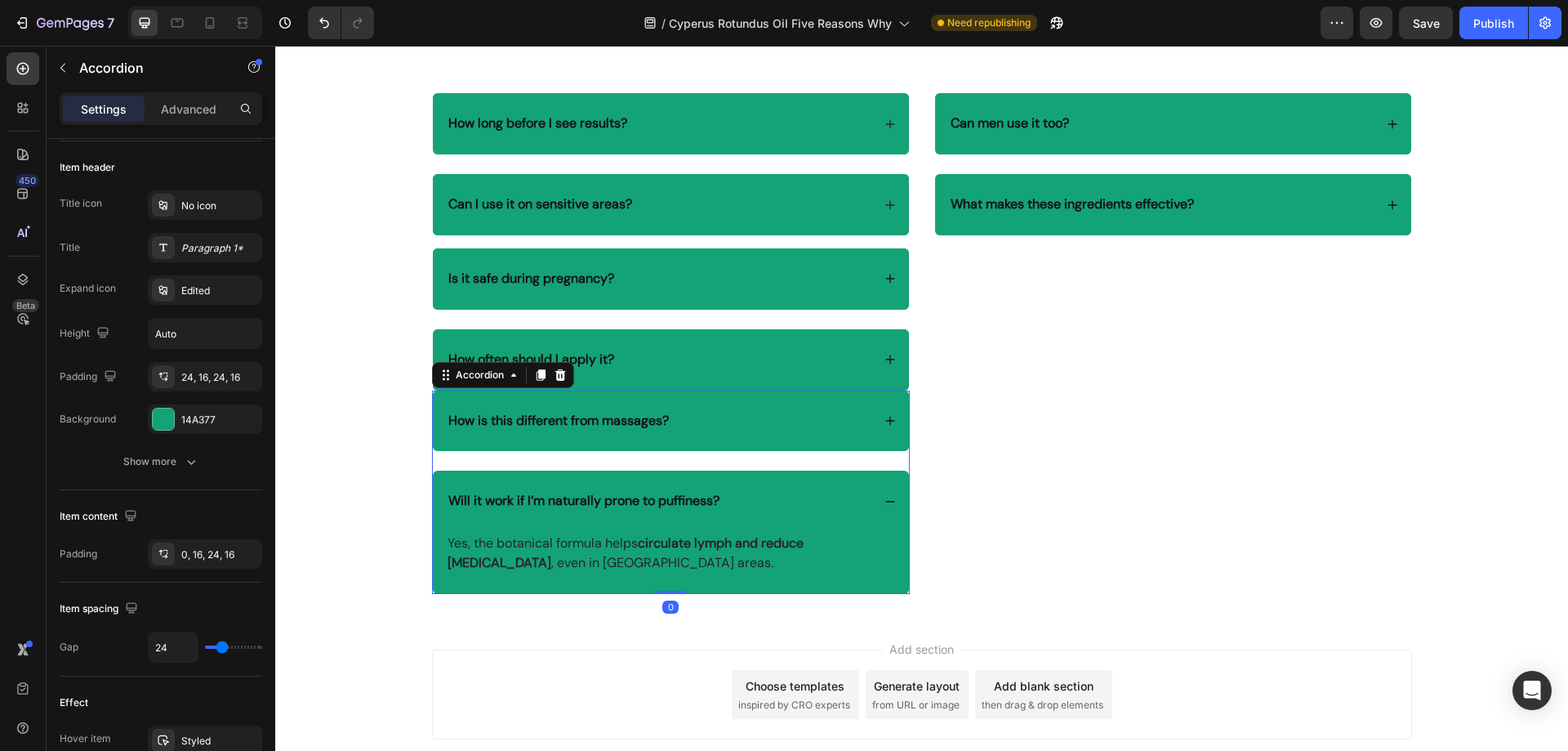
scroll to position [0, 0]
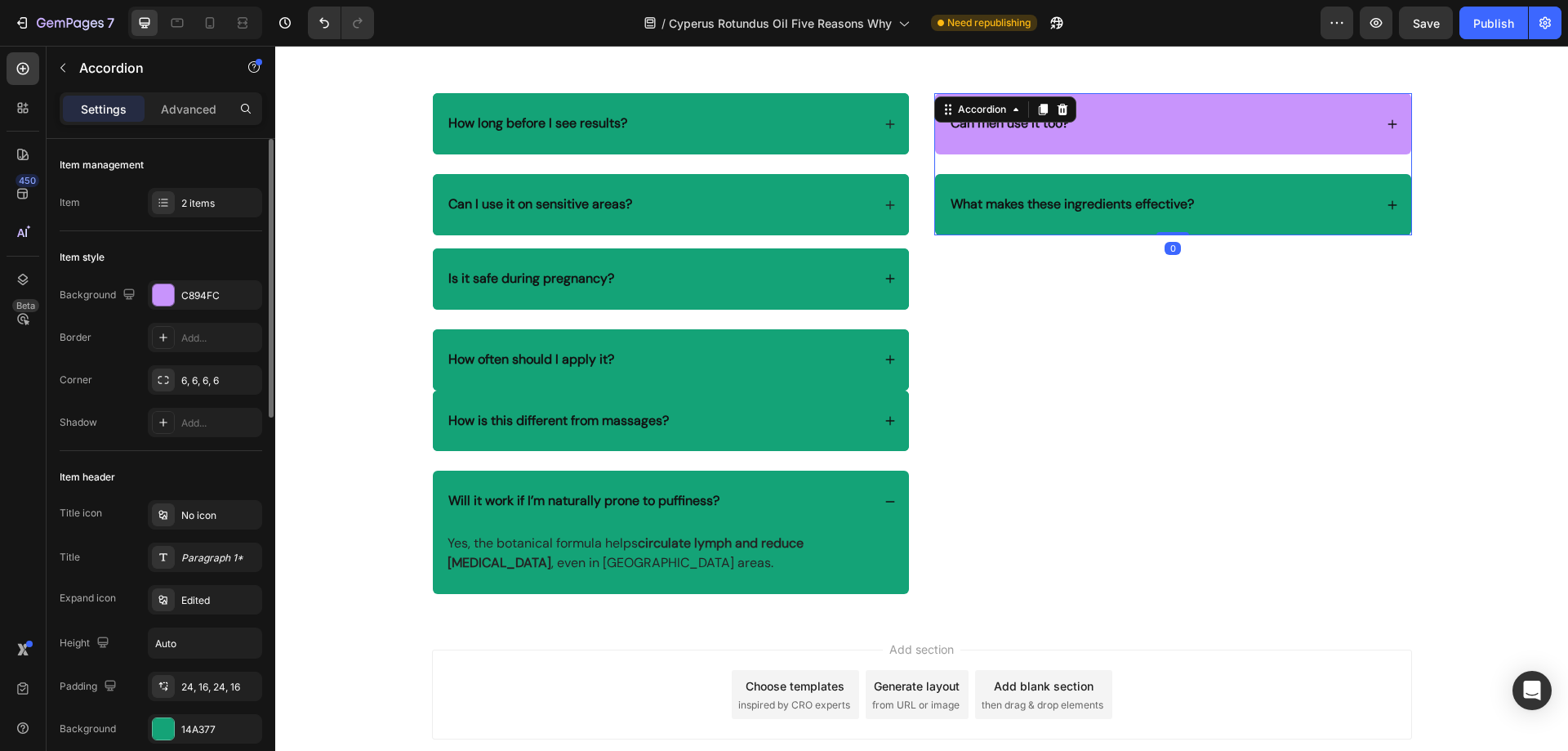
click at [1050, 119] on div "Can men use it too? What makes these ingredients effective? Accordion 0" at bounding box center [1173, 164] width 477 height 142
click at [1110, 125] on div "Can men use it too?" at bounding box center [1161, 123] width 426 height 22
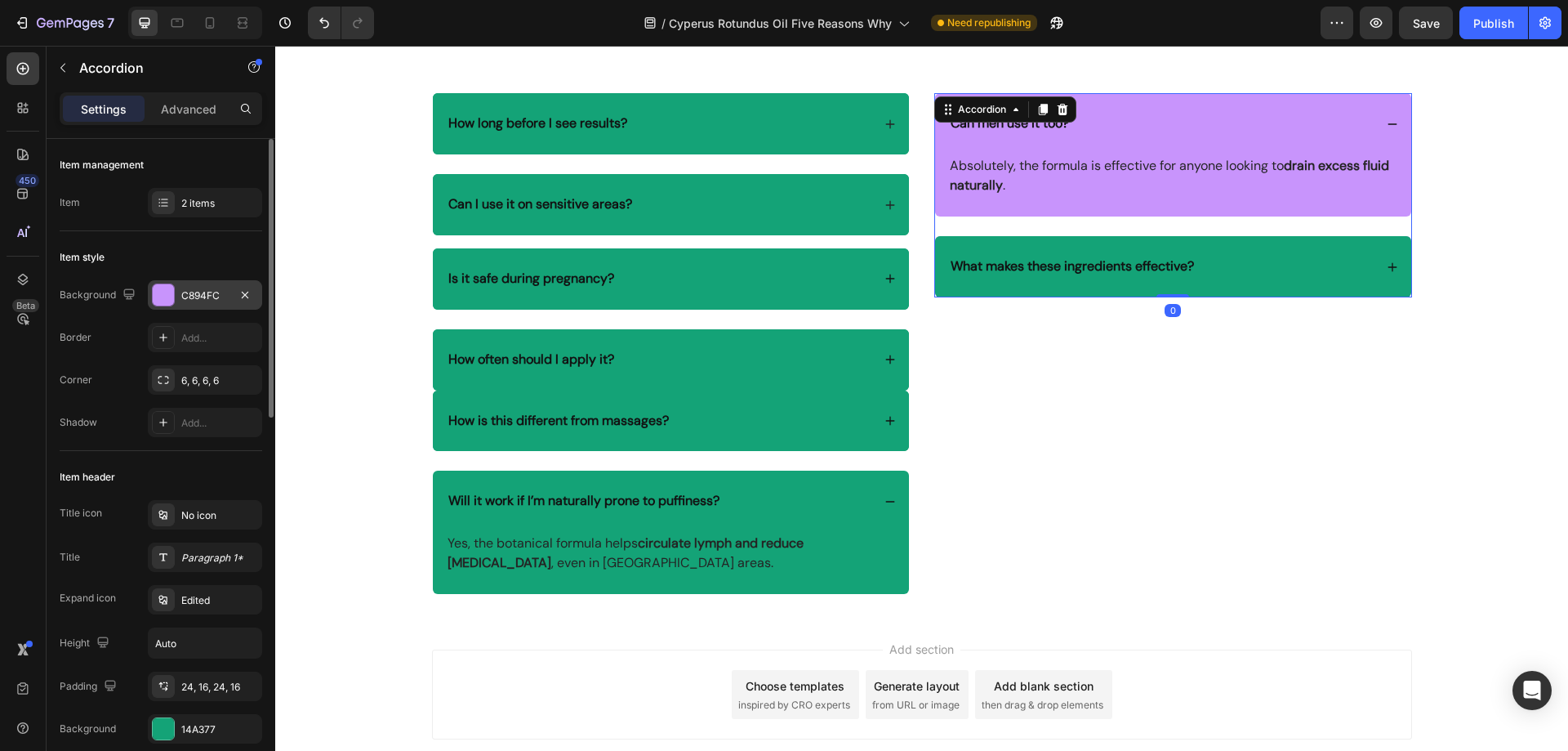
click at [211, 292] on div "C894FC" at bounding box center [205, 295] width 48 height 15
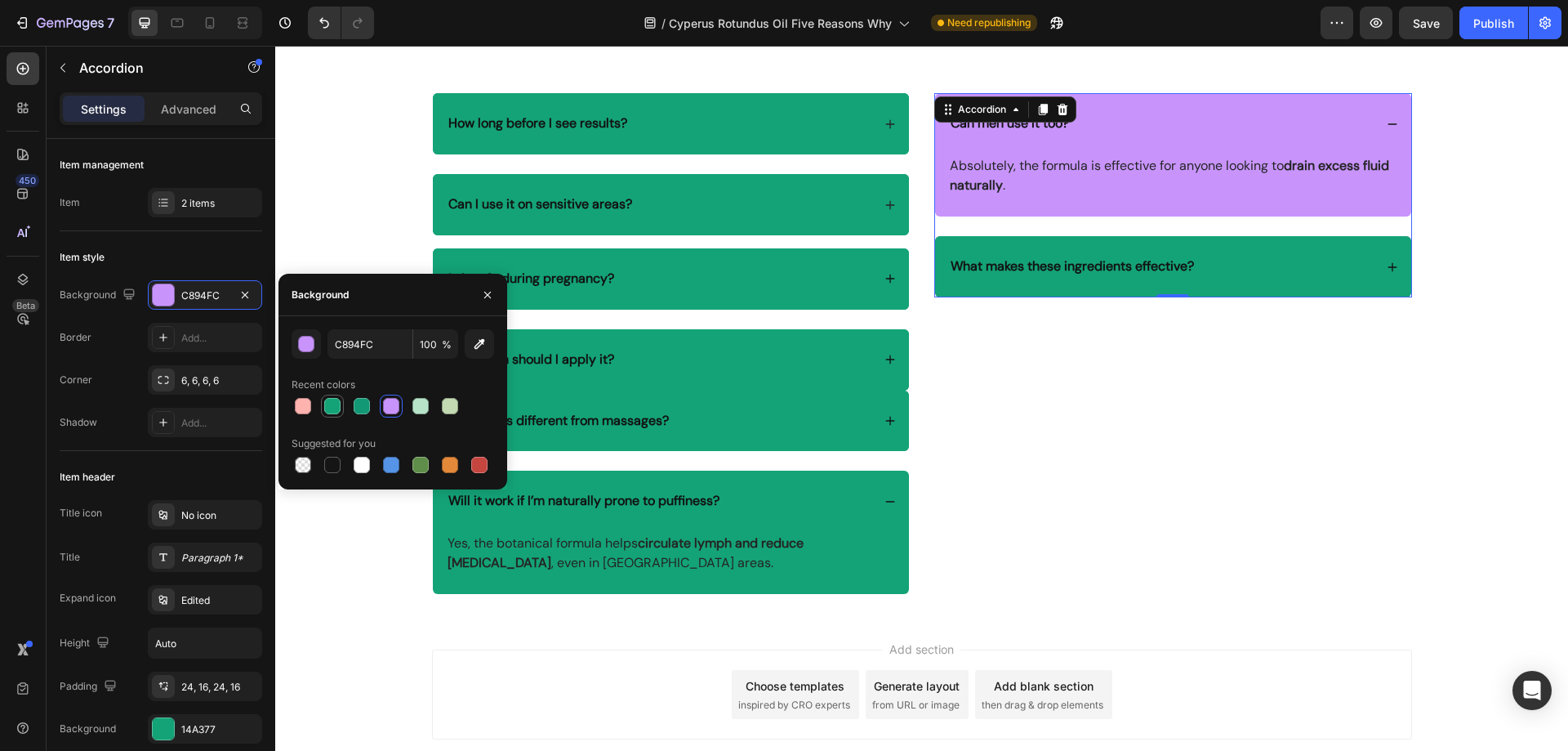
click at [325, 403] on div at bounding box center [332, 406] width 16 height 16
type input "14A377"
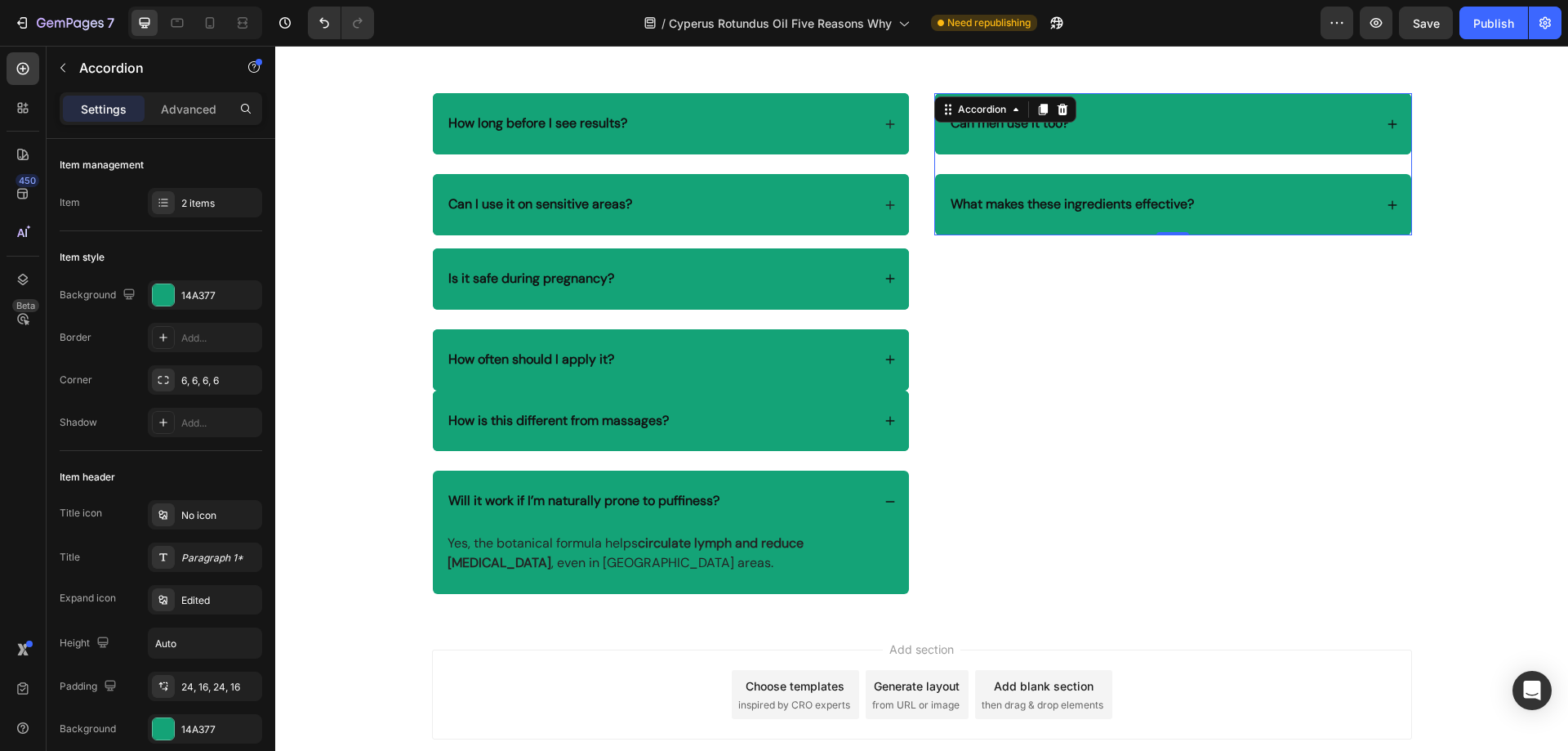
click at [1236, 192] on div "What makes these ingredients effective?" at bounding box center [1173, 204] width 476 height 61
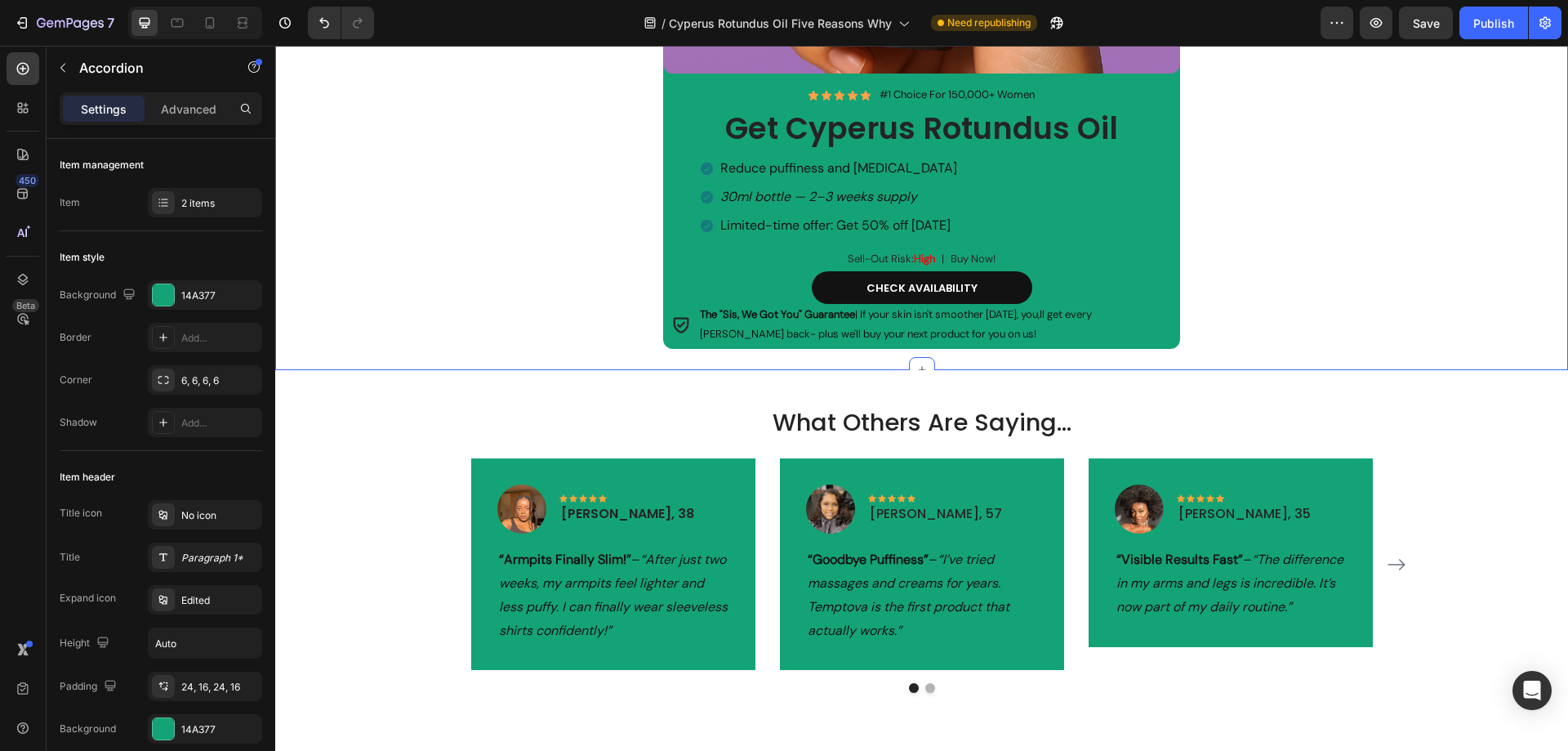
scroll to position [3465, 0]
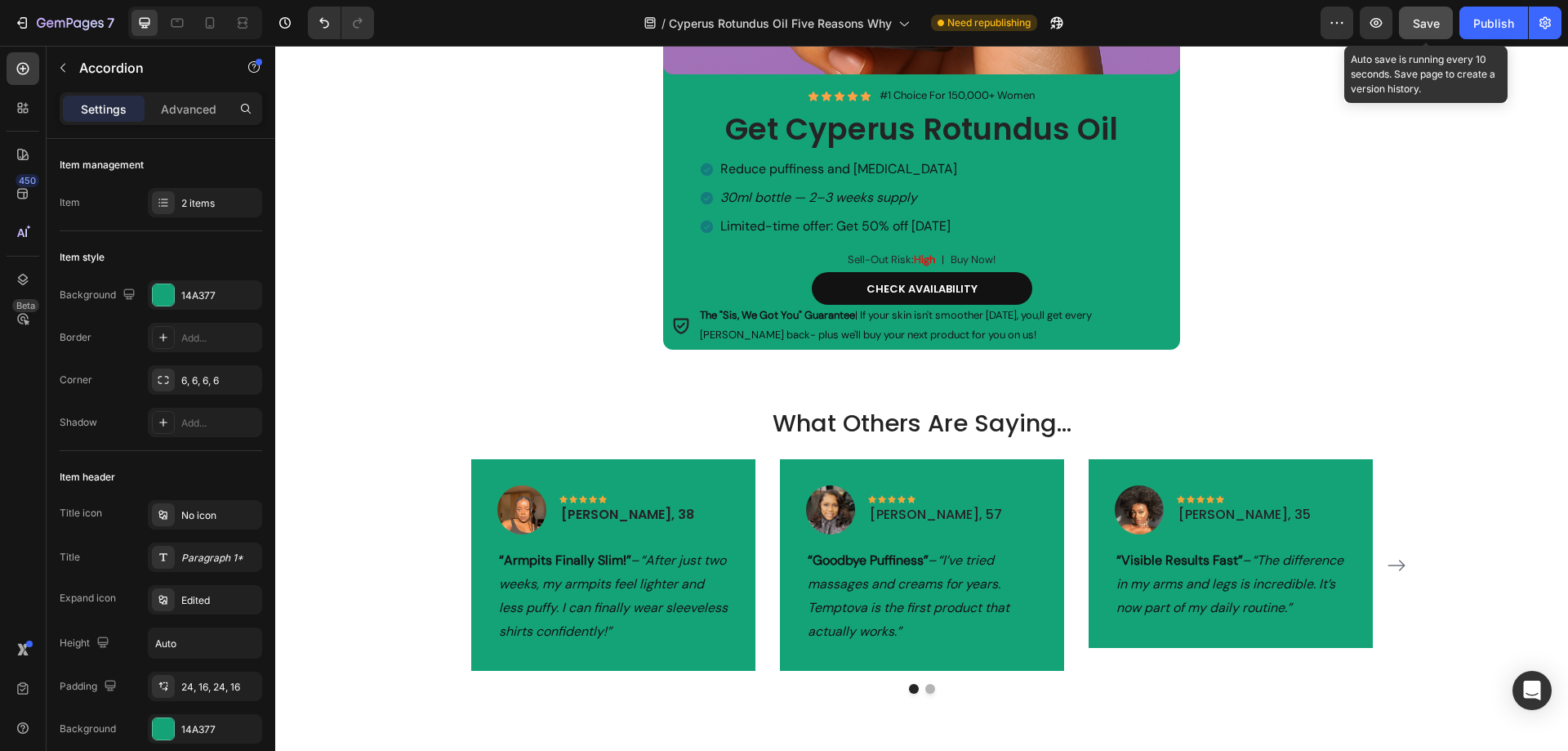
click at [1418, 33] on button "Save" at bounding box center [1425, 23] width 54 height 33
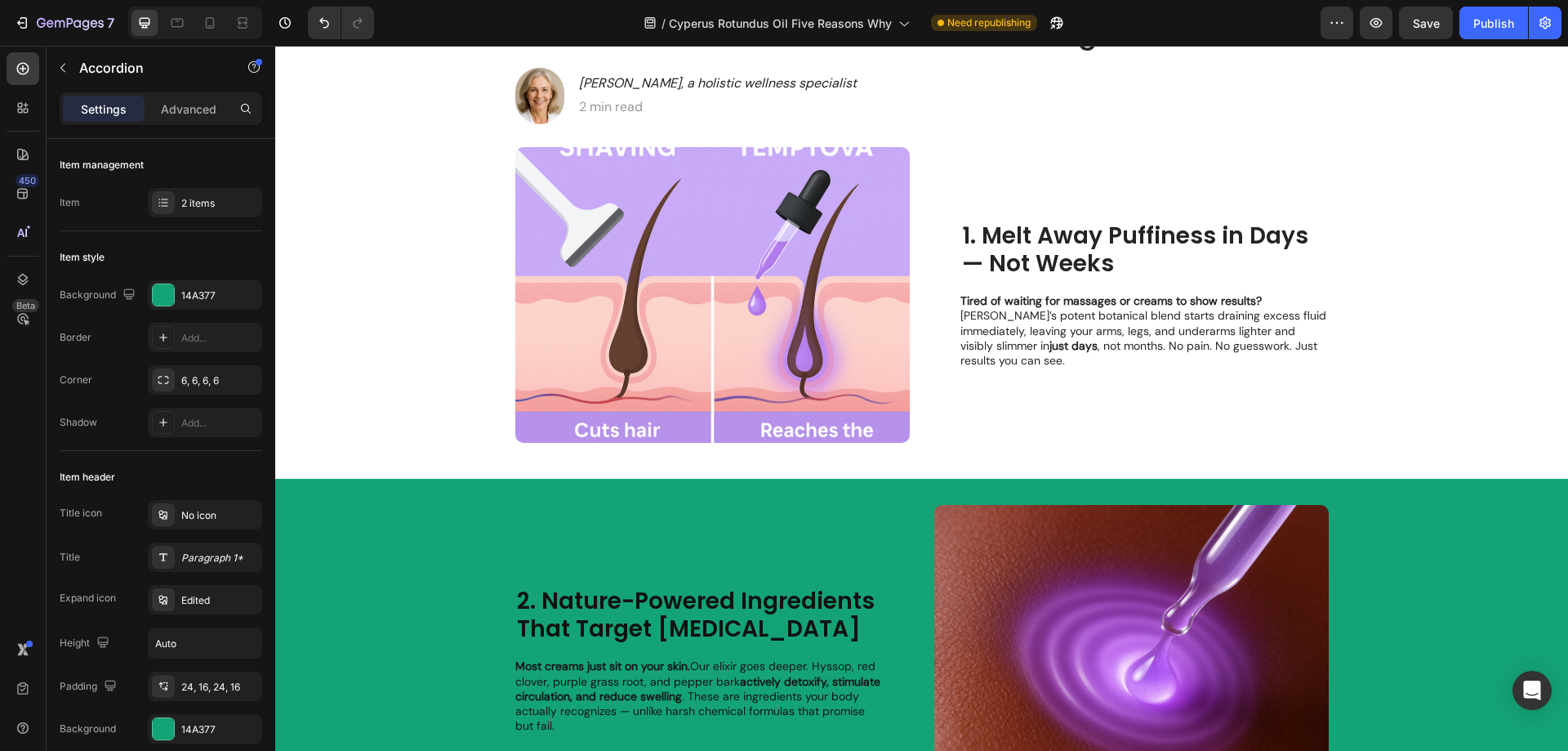
scroll to position [0, 0]
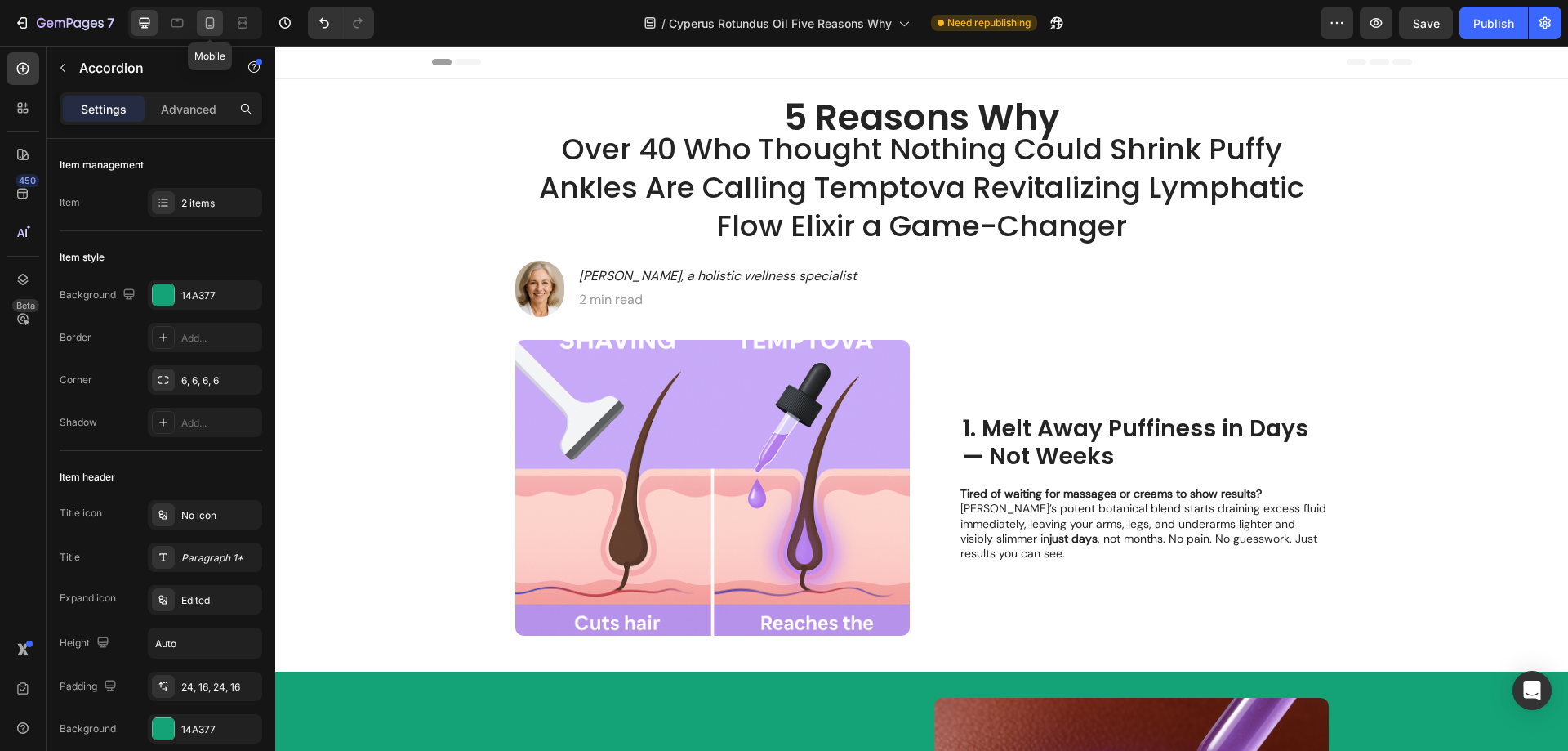
click at [209, 22] on icon at bounding box center [209, 22] width 16 height 16
type input "14"
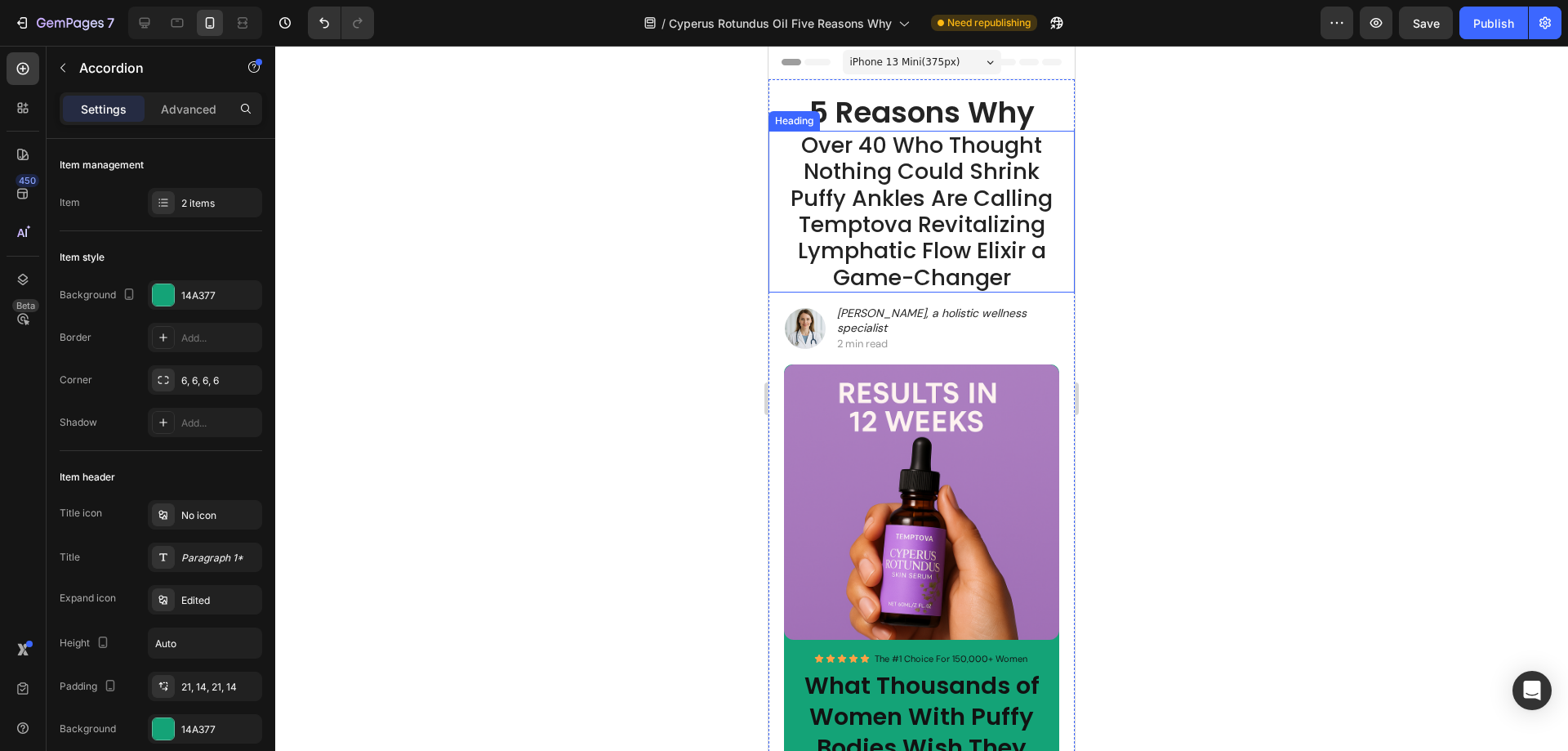
scroll to position [164, 0]
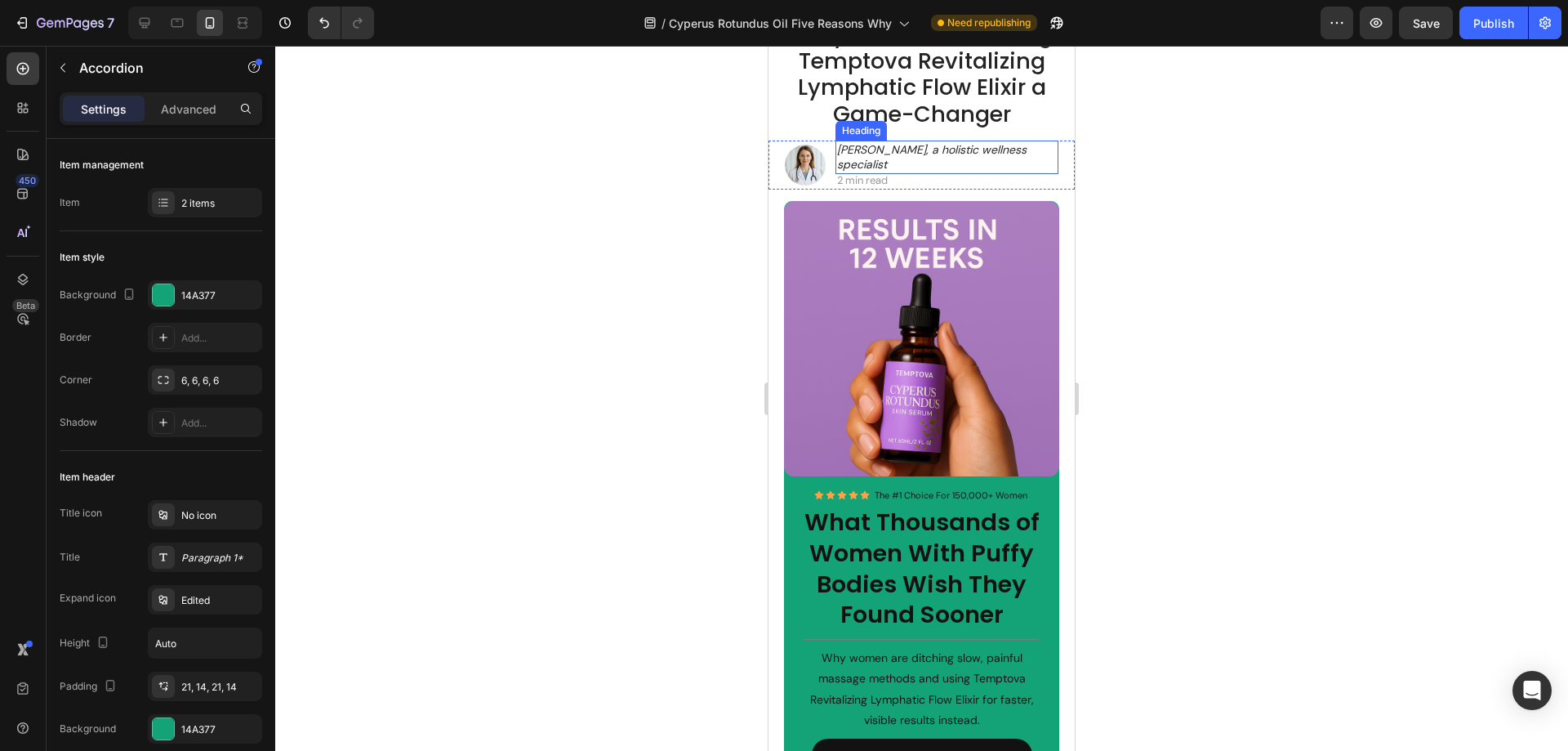
click at [910, 171] on icon "Dr. Elena Marks, a holistic wellness specialist" at bounding box center [931, 157] width 189 height 29
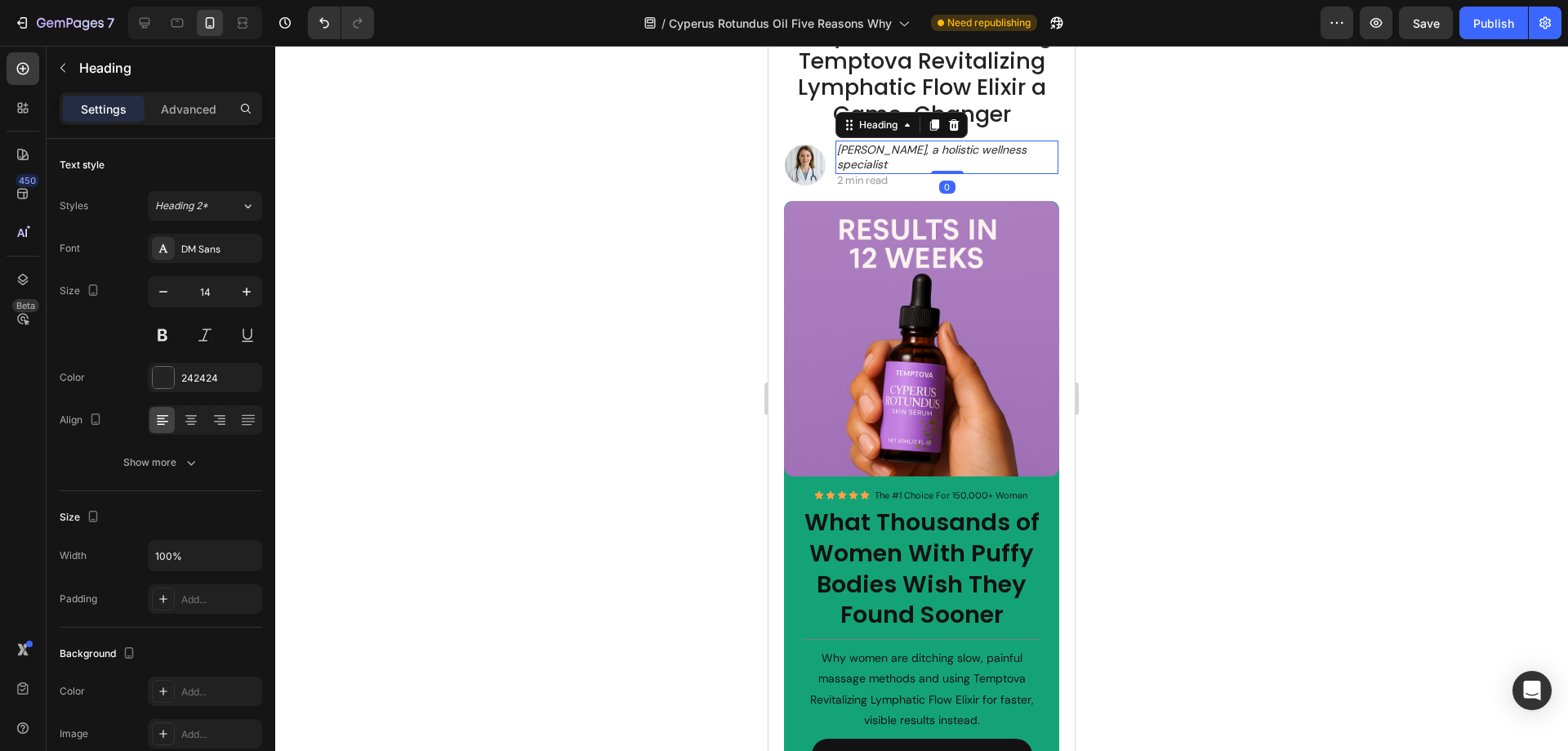
click at [909, 173] on h2 "Dr. Elena Marks, a holistic wellness specialist" at bounding box center [947, 157] width 223 height 33
drag, startPoint x: 893, startPoint y: 189, endPoint x: 856, endPoint y: 177, distance: 38.9
click at [856, 171] on p "Dr. Elena Marks, a holistic wellness specialist" at bounding box center [947, 157] width 220 height 29
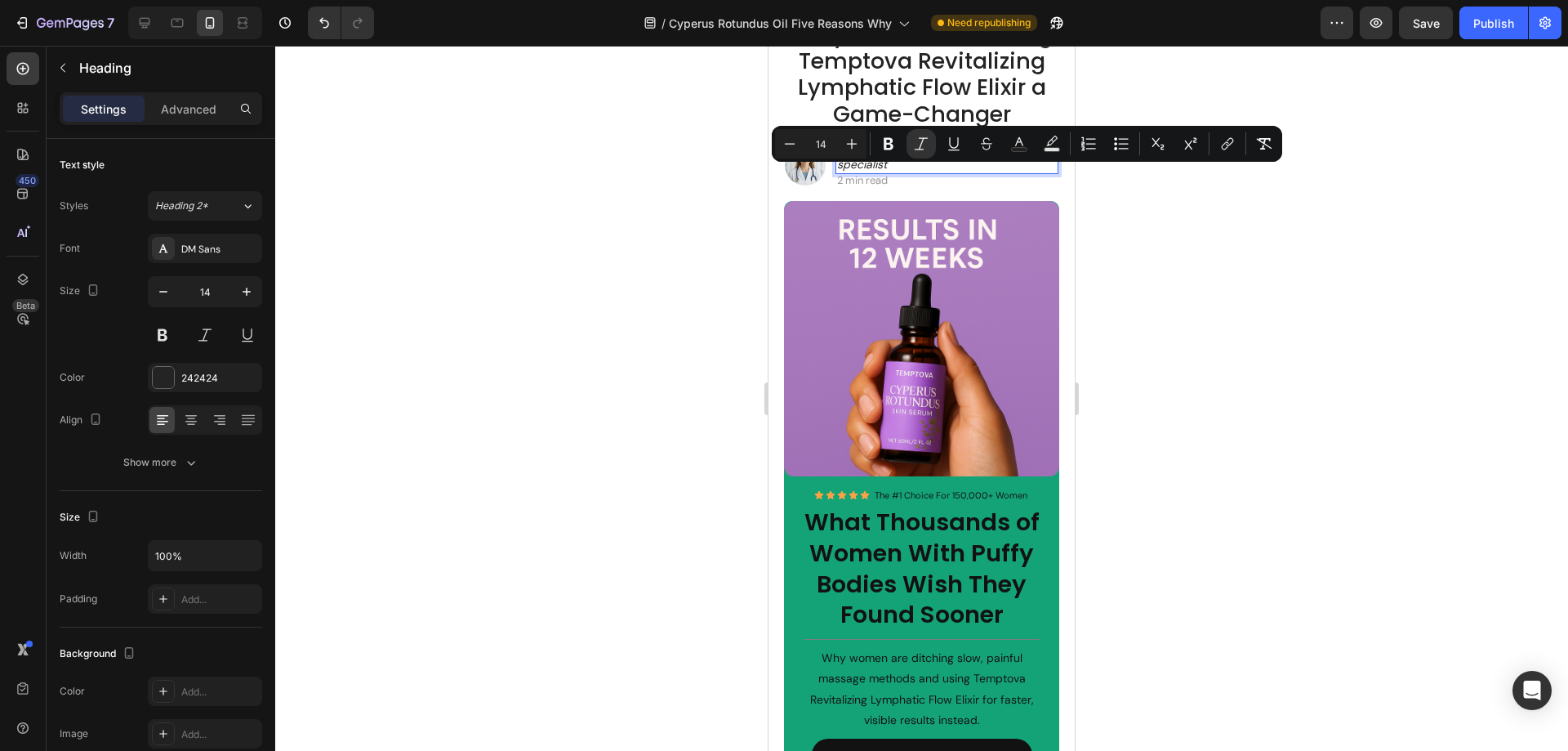
click at [856, 171] on icon "Dr. Elena Marks, a holistic wellness specialist" at bounding box center [931, 157] width 189 height 29
drag, startPoint x: 896, startPoint y: 191, endPoint x: 841, endPoint y: 176, distance: 57.0
click at [841, 171] on p "Dr. Elena Marks, a holistic wellness specialist" at bounding box center [947, 157] width 220 height 29
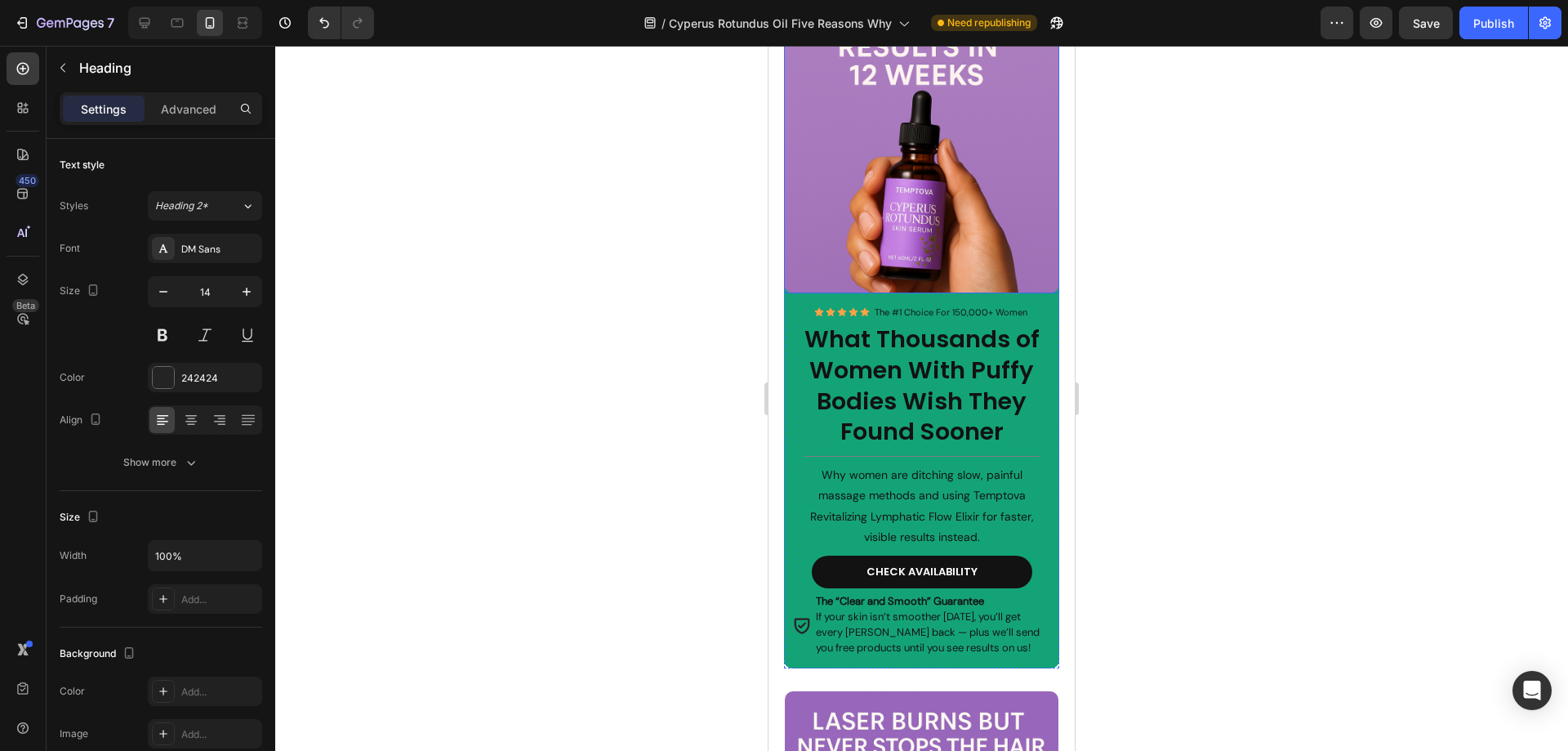
scroll to position [408, 0]
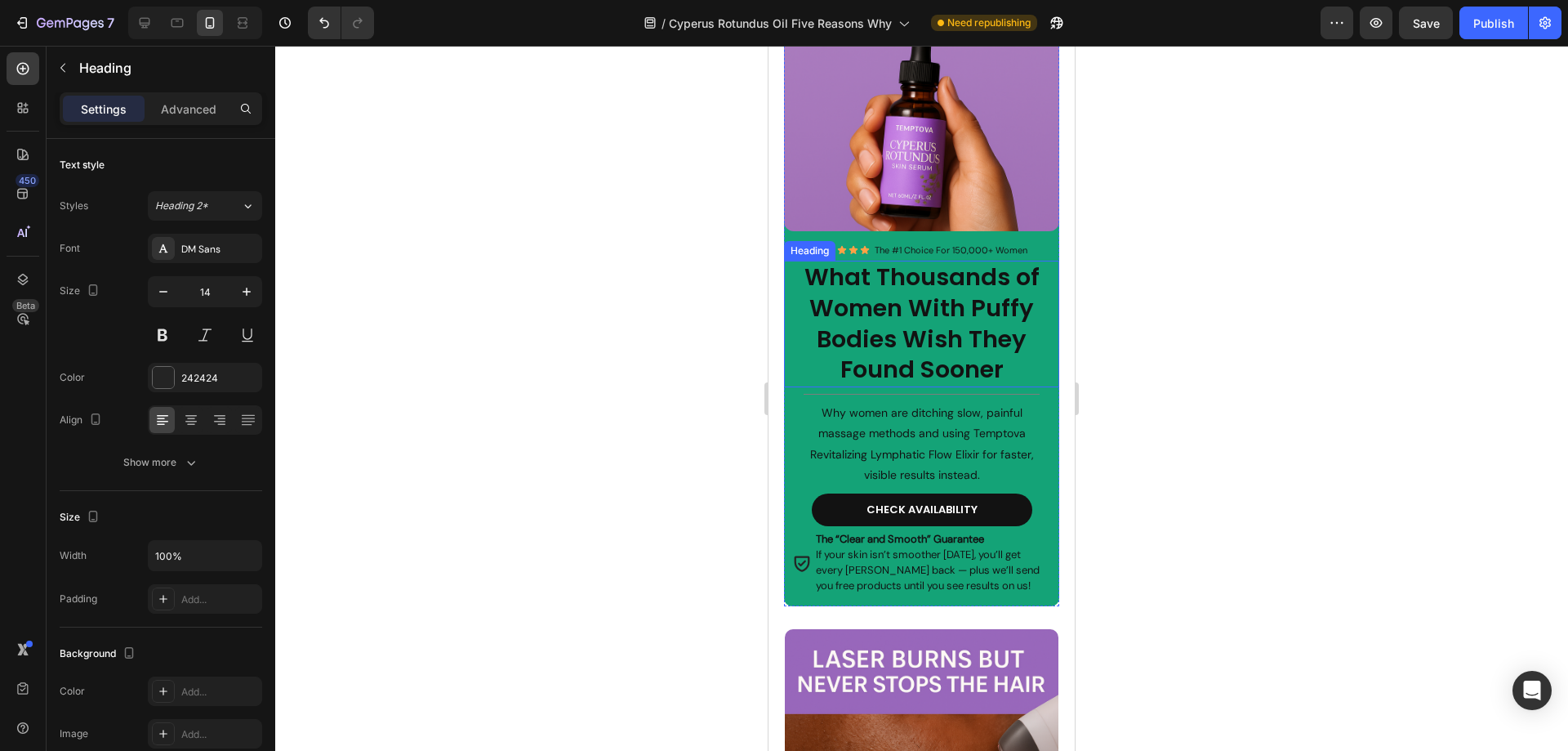
click at [880, 354] on strong "What Thousands of Women With Puffy Bodies Wish They Found Sooner" at bounding box center [922, 323] width 235 height 125
click at [1014, 386] on h2 "What Thousands of Women With Puffy Bodies Wish They Found Sooner" at bounding box center [921, 324] width 276 height 126
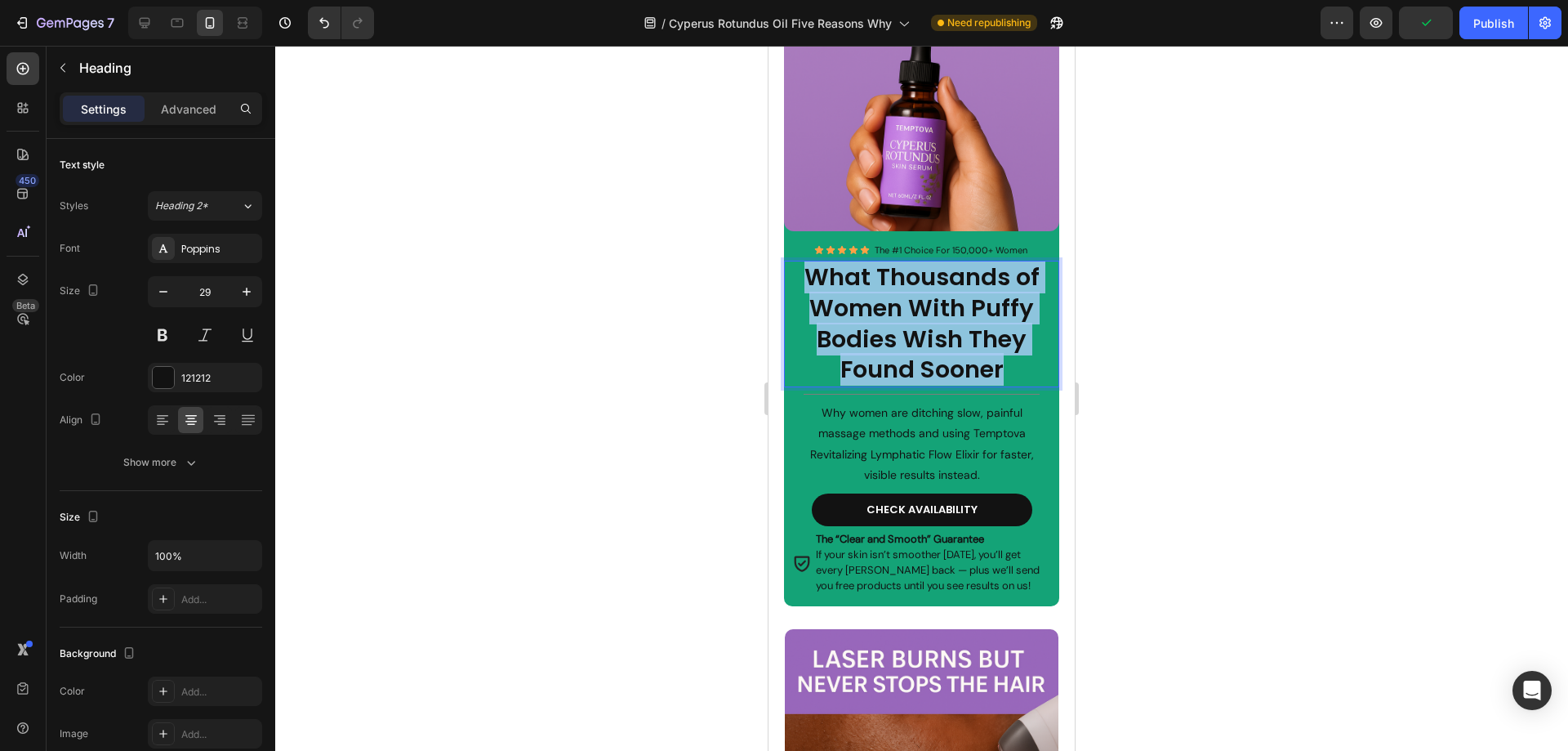
drag, startPoint x: 1018, startPoint y: 386, endPoint x: 806, endPoint y: 299, distance: 229.2
click at [806, 299] on p "What Thousands of Women With Puffy Bodies Wish They Found Sooner" at bounding box center [921, 324] width 272 height 124
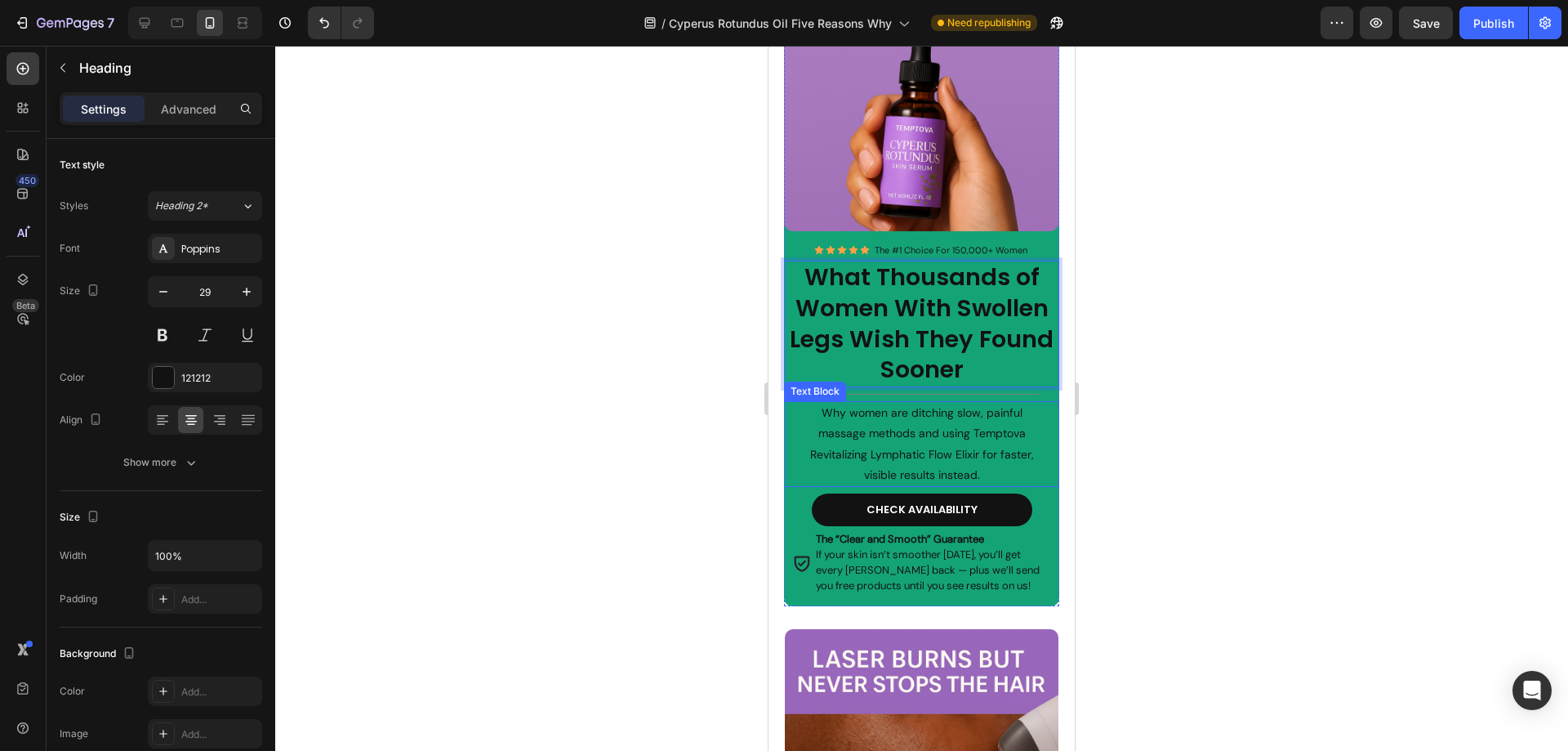
click at [901, 454] on p "Why women are ditching slow, painful massage methods and using Temptova Revital…" at bounding box center [921, 443] width 245 height 82
click at [983, 485] on p "Why women are ditching slow, painful massage methods and using Temptova Revital…" at bounding box center [921, 443] width 245 height 82
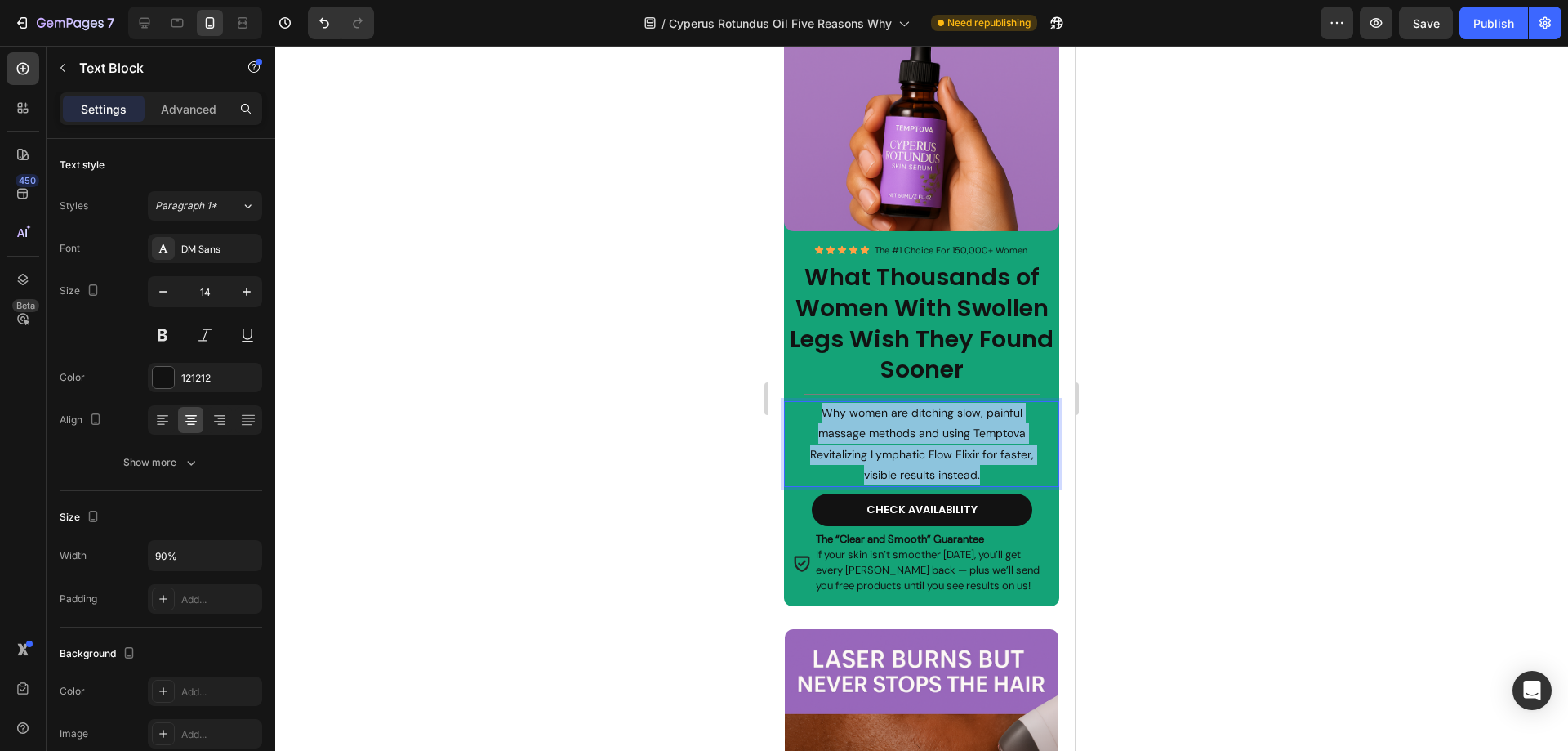
drag, startPoint x: 987, startPoint y: 490, endPoint x: 820, endPoint y: 433, distance: 176.5
click at [820, 433] on p "Why women are ditching slow, painful massage methods and using Temptova Revital…" at bounding box center [921, 443] width 245 height 82
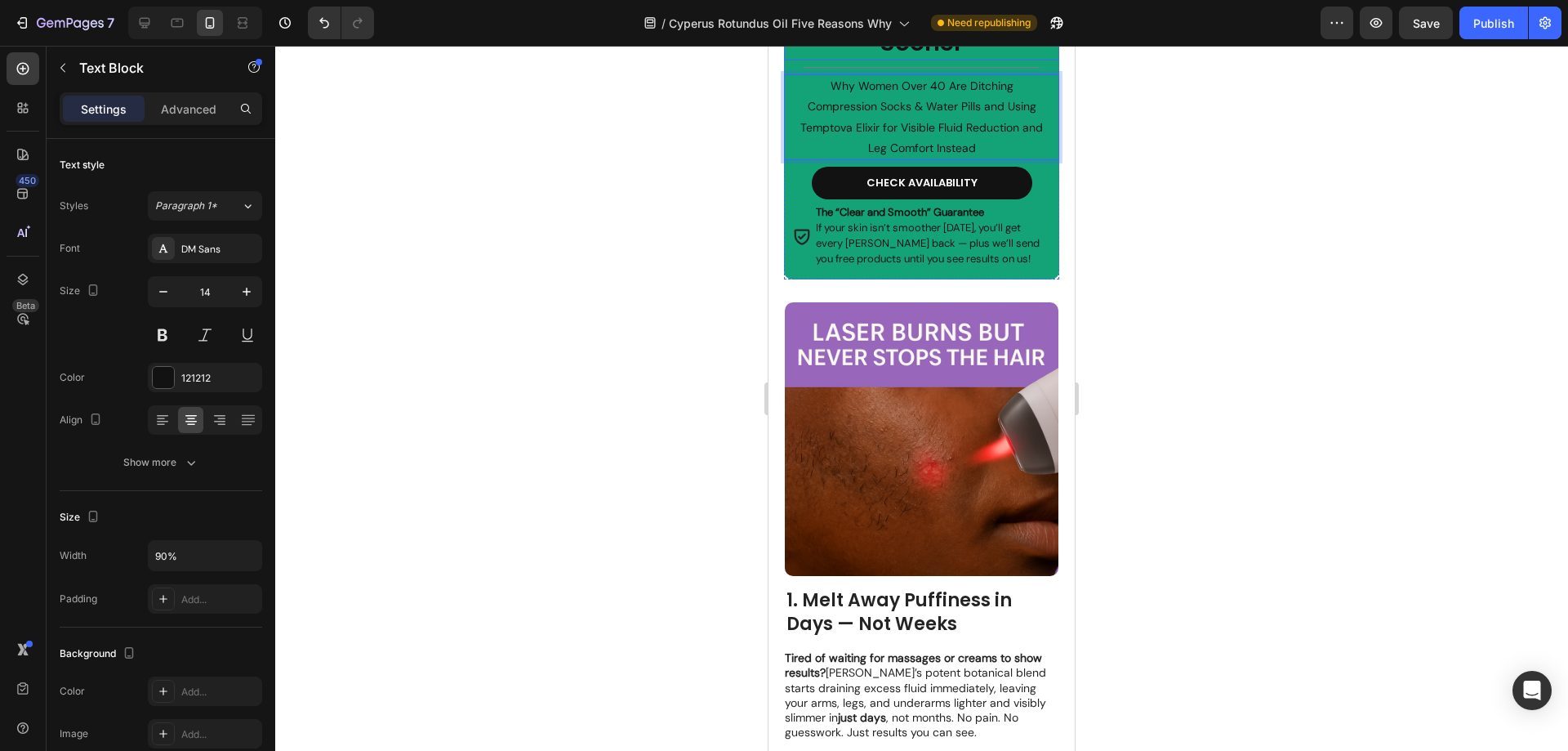
scroll to position [899, 0]
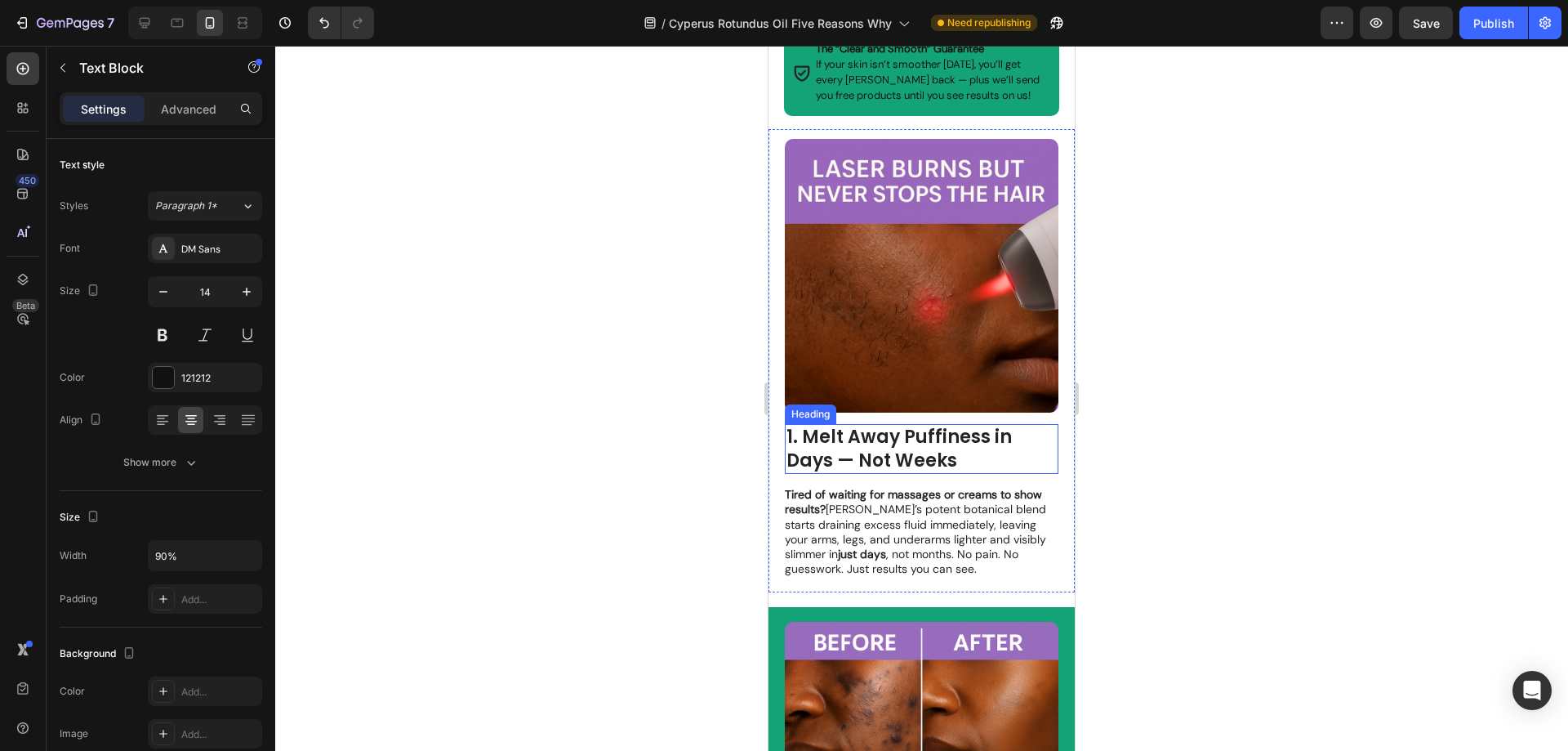
click at [949, 459] on strong "1. Melt Away Puffiness in Days — Not Weeks" at bounding box center [899, 448] width 226 height 49
click at [970, 459] on h2 "1. Melt Away Puffiness in Days — Not Weeks" at bounding box center [921, 449] width 273 height 50
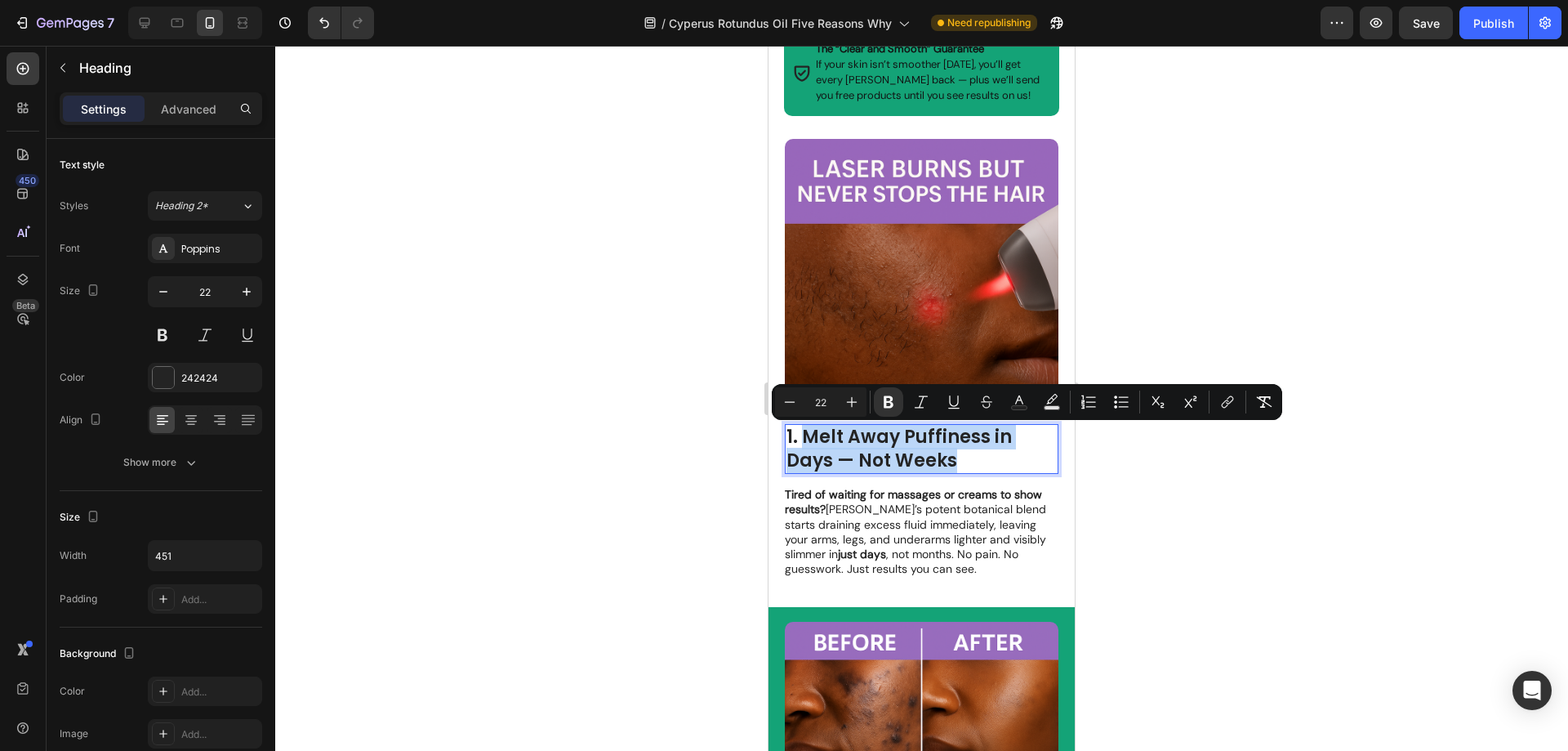
drag, startPoint x: 965, startPoint y: 462, endPoint x: 810, endPoint y: 436, distance: 157.2
click at [810, 436] on p "1. Melt Away Puffiness in Days — Not Weeks" at bounding box center [921, 449] width 271 height 47
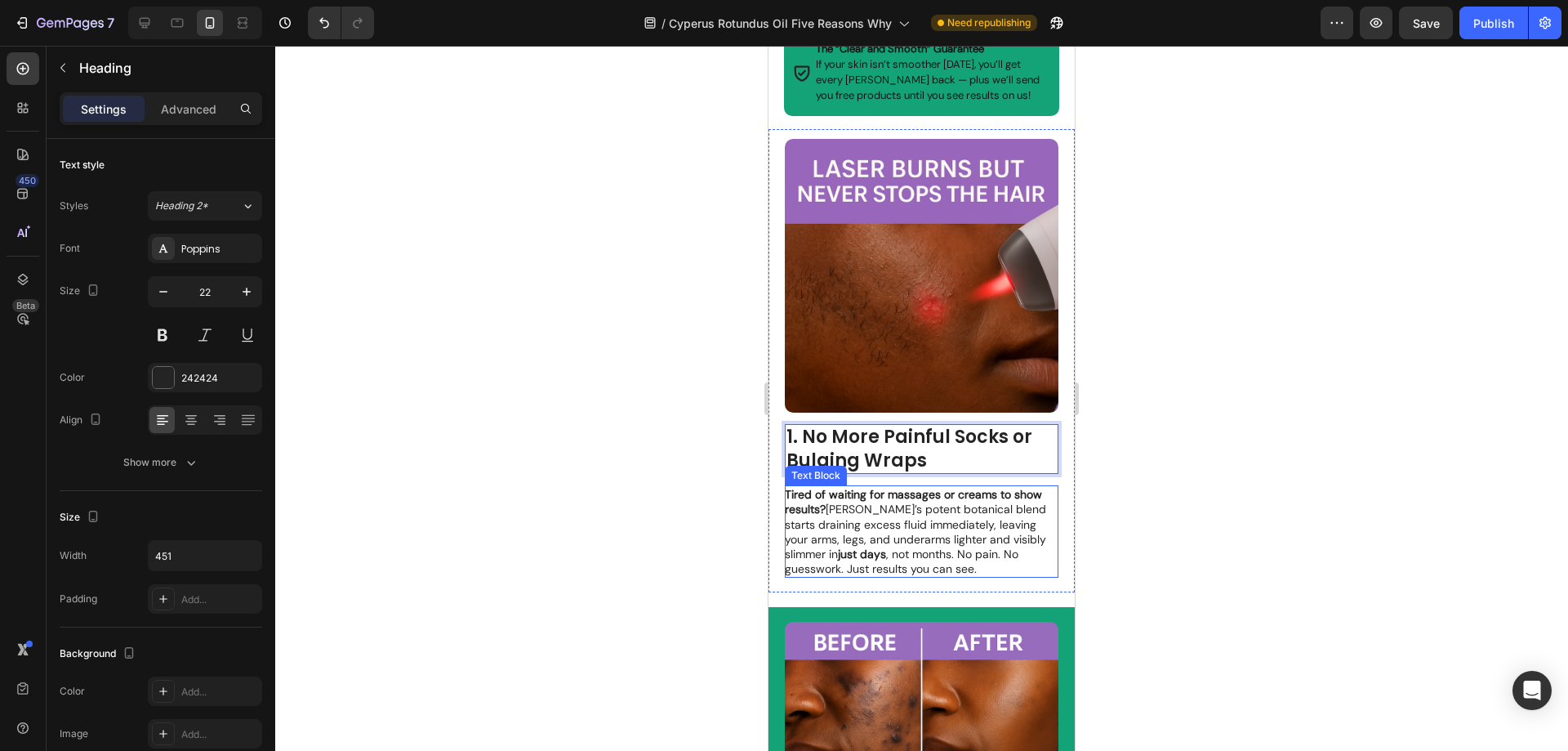
drag, startPoint x: 940, startPoint y: 556, endPoint x: 960, endPoint y: 563, distance: 21.2
click at [941, 557] on p "Tired of waiting for massages or creams to show results? Temptova’s potent bota…" at bounding box center [920, 531] width 272 height 89
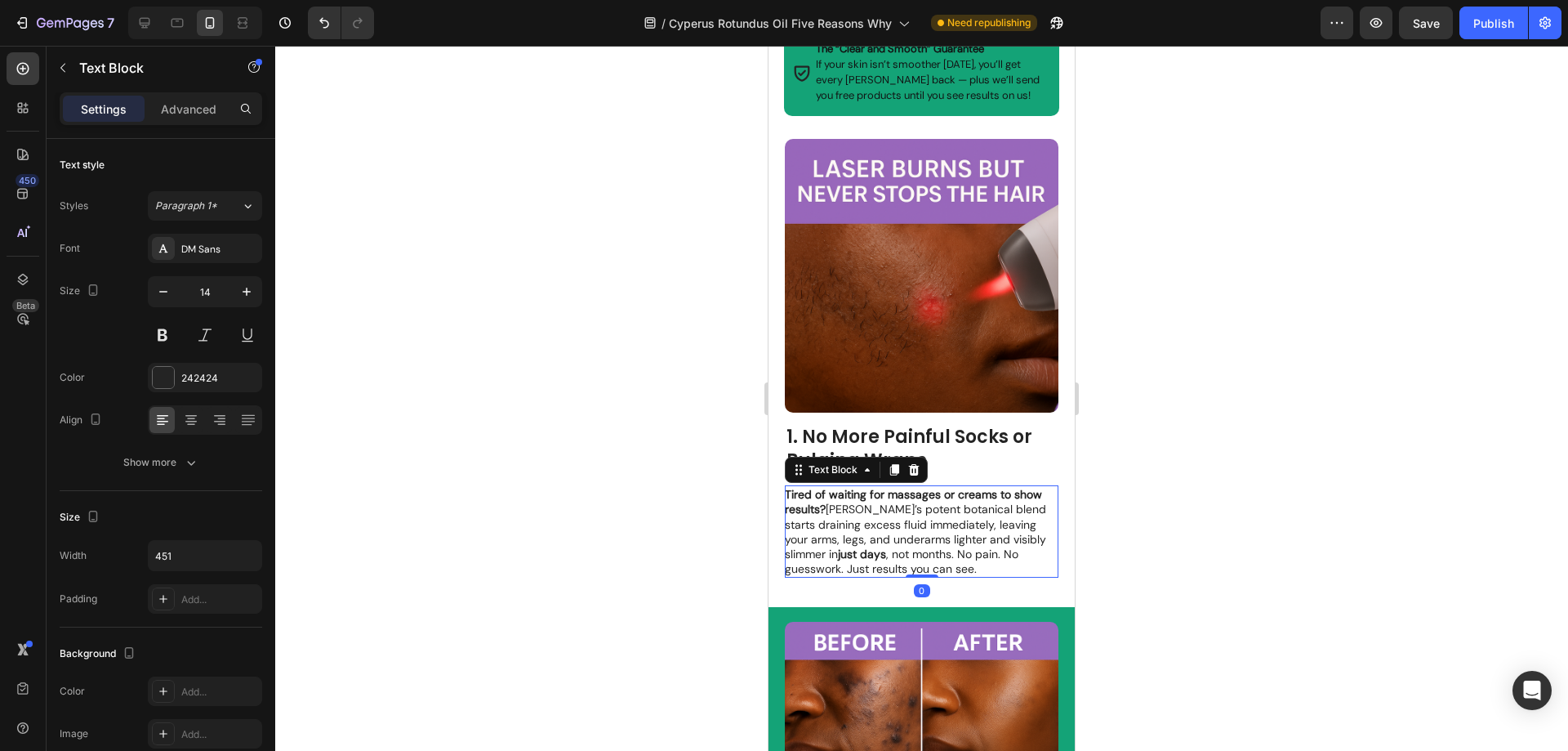
click at [999, 570] on p "Tired of waiting for massages or creams to show results? Temptova’s potent bota…" at bounding box center [920, 531] width 272 height 89
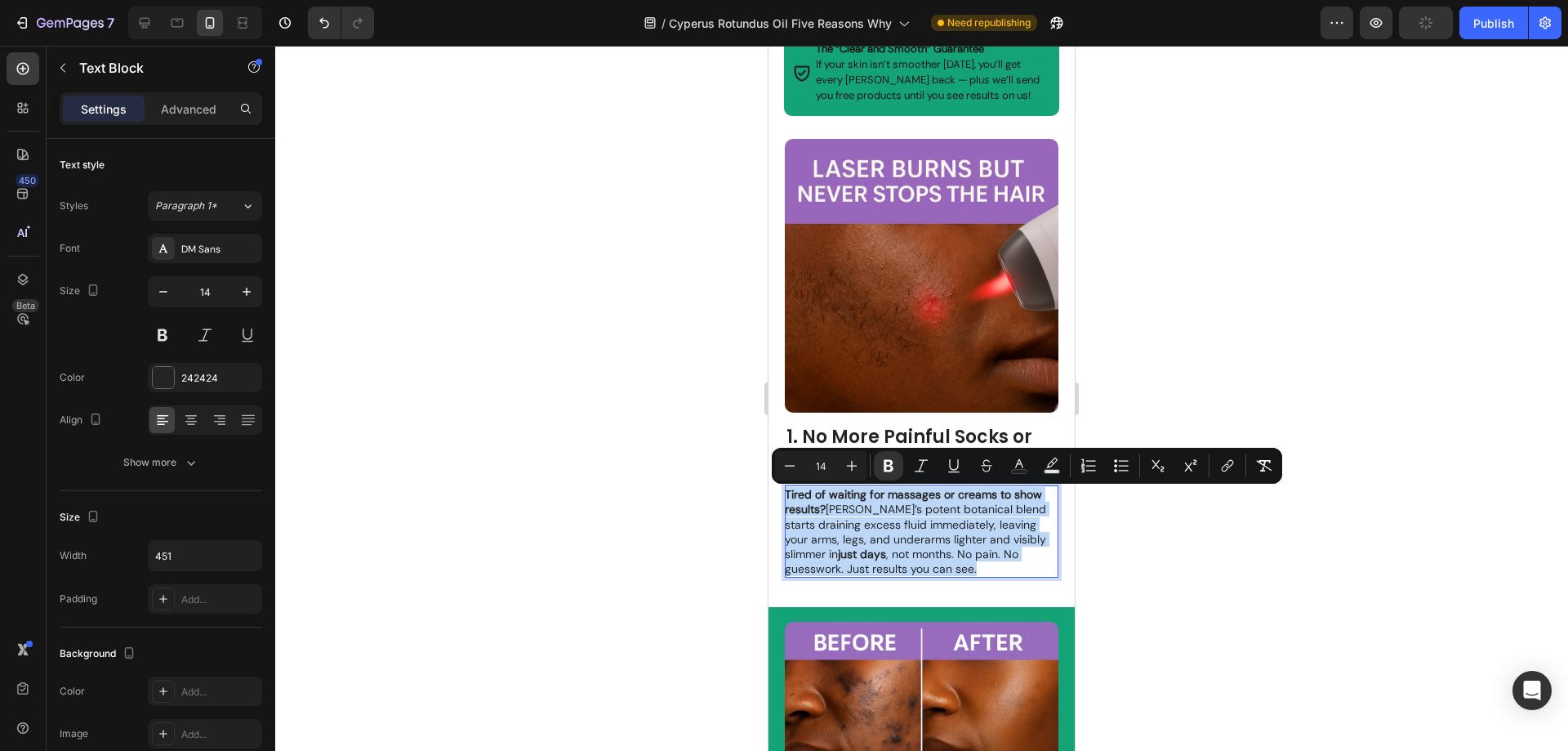
drag, startPoint x: 1002, startPoint y: 568, endPoint x: 787, endPoint y: 498, distance: 226.1
click at [787, 498] on p "Tired of waiting for massages or creams to show results? Temptova’s potent bota…" at bounding box center [920, 531] width 272 height 89
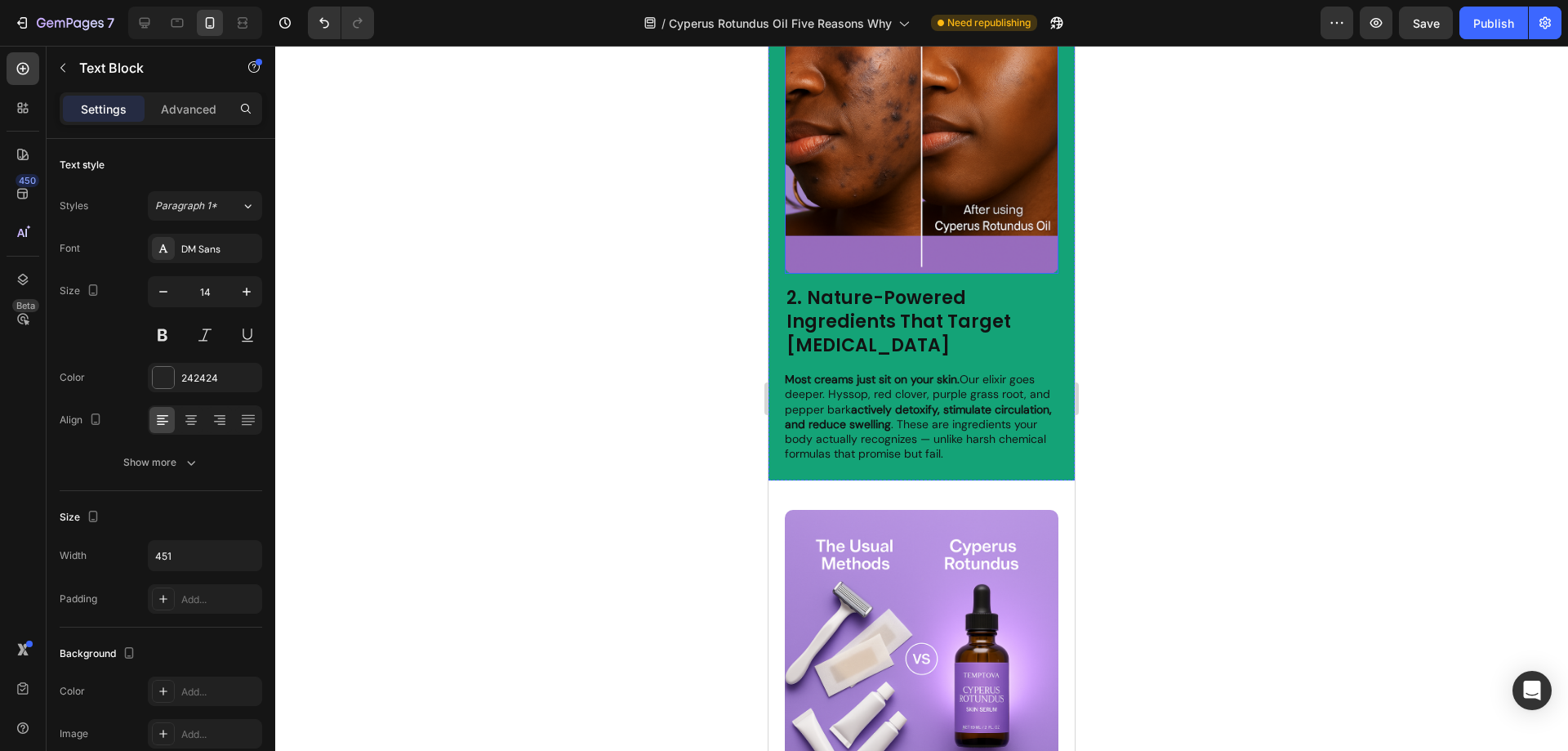
scroll to position [1552, 0]
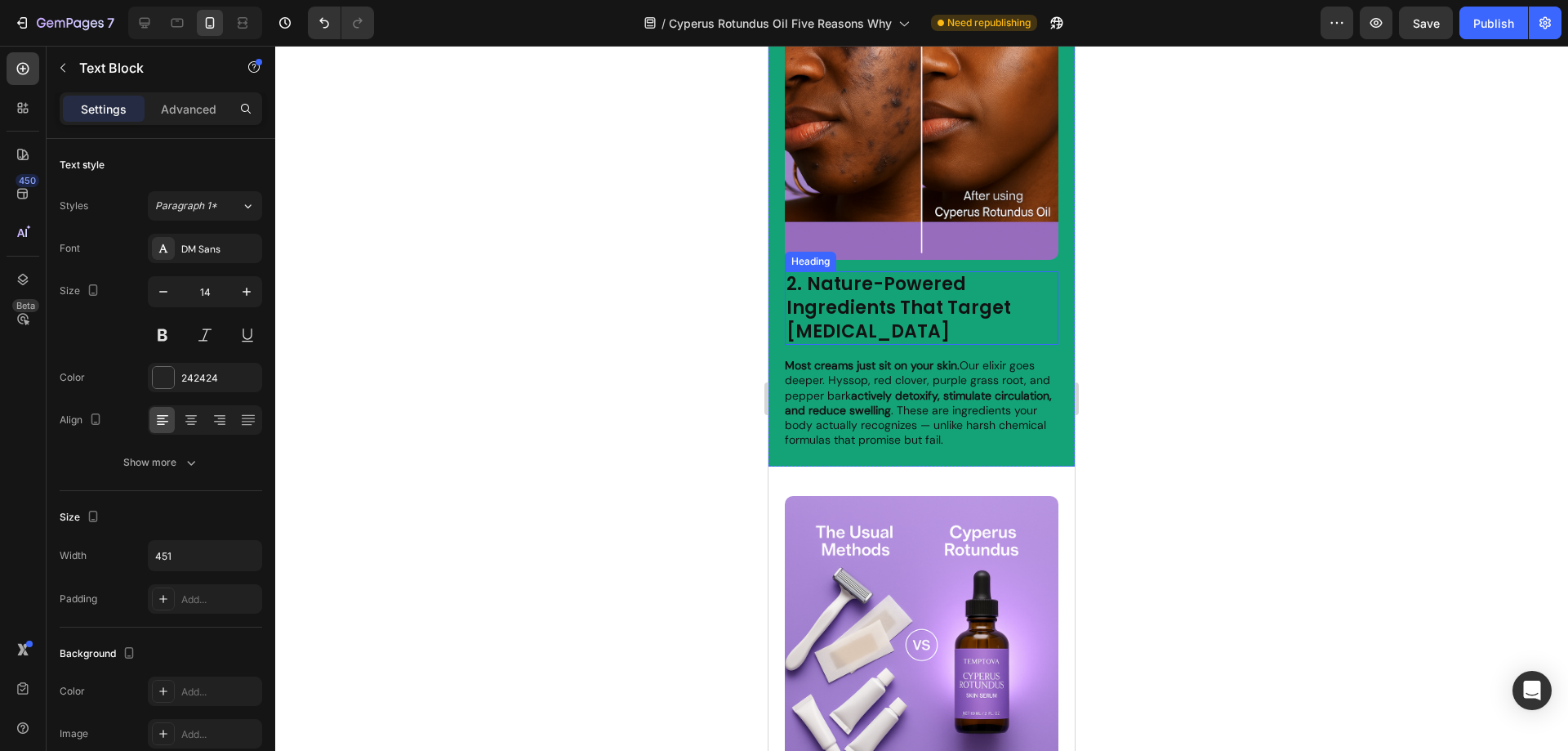
click at [929, 308] on strong "Nature-Powered Ingredients That Target Fluid Retention" at bounding box center [899, 306] width 225 height 72
click at [946, 320] on h2 "2. Nature-Powered Ingredients That Target Fluid Retention" at bounding box center [921, 307] width 273 height 74
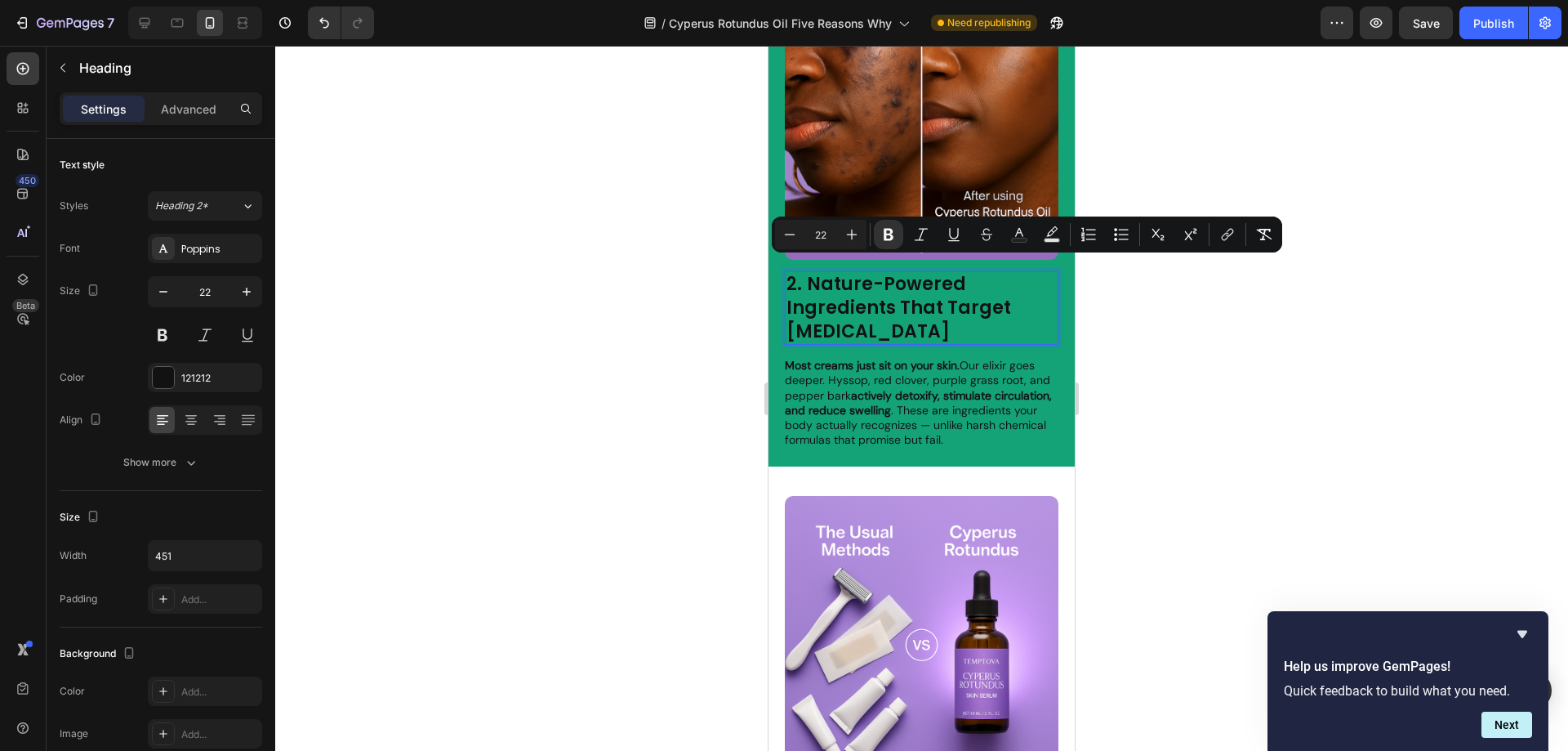
drag, startPoint x: 931, startPoint y: 325, endPoint x: 809, endPoint y: 278, distance: 130.7
click at [809, 278] on p "2. Nature-Powered Ingredients That Target Fluid Retention" at bounding box center [921, 307] width 271 height 70
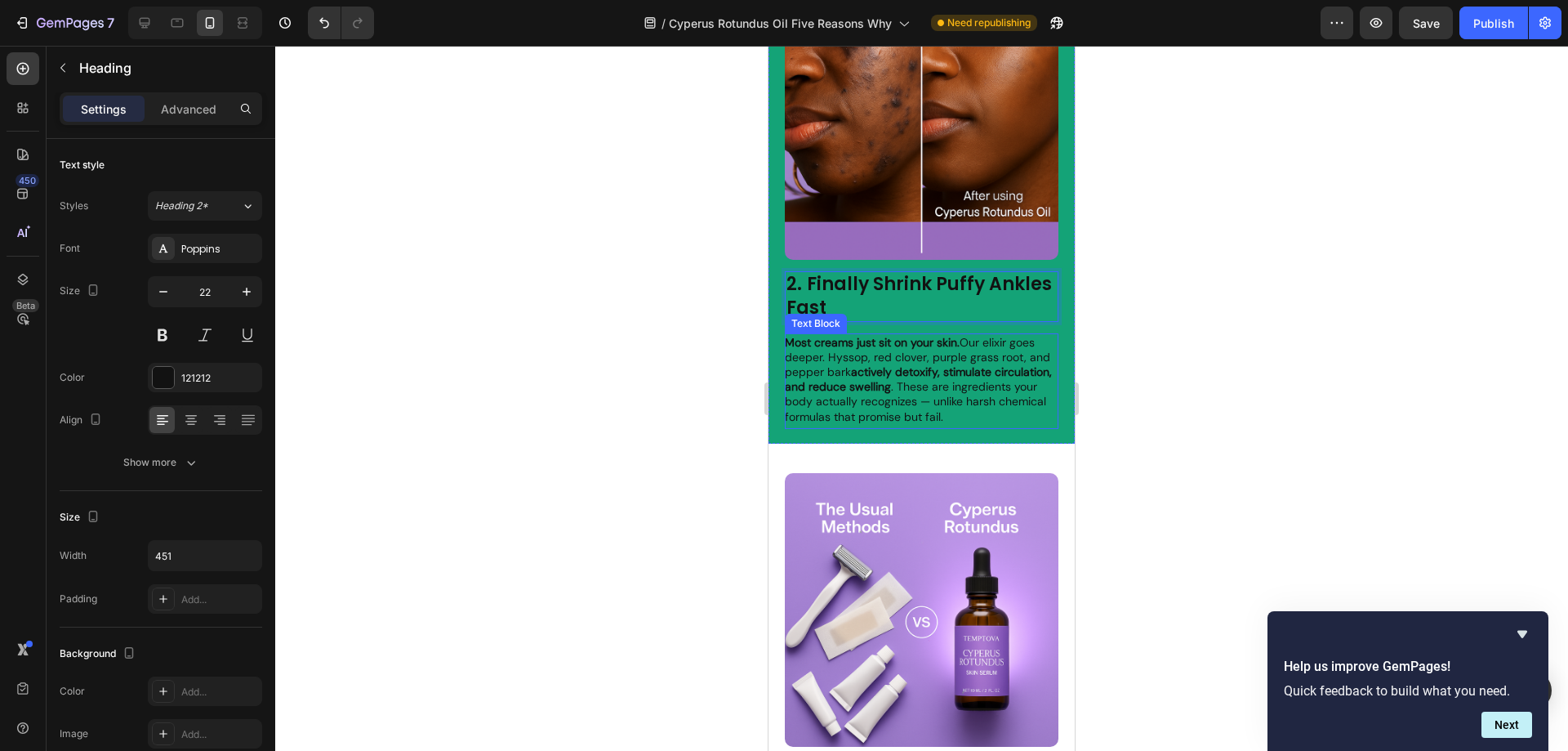
click at [953, 406] on p "Most creams just sit on your skin. Our elixir goes deeper. Hyssop, red clover, …" at bounding box center [920, 379] width 272 height 89
click at [834, 414] on p "Most creams just sit on your skin. Our elixir goes deeper. Hyssop, red clover, …" at bounding box center [920, 379] width 272 height 89
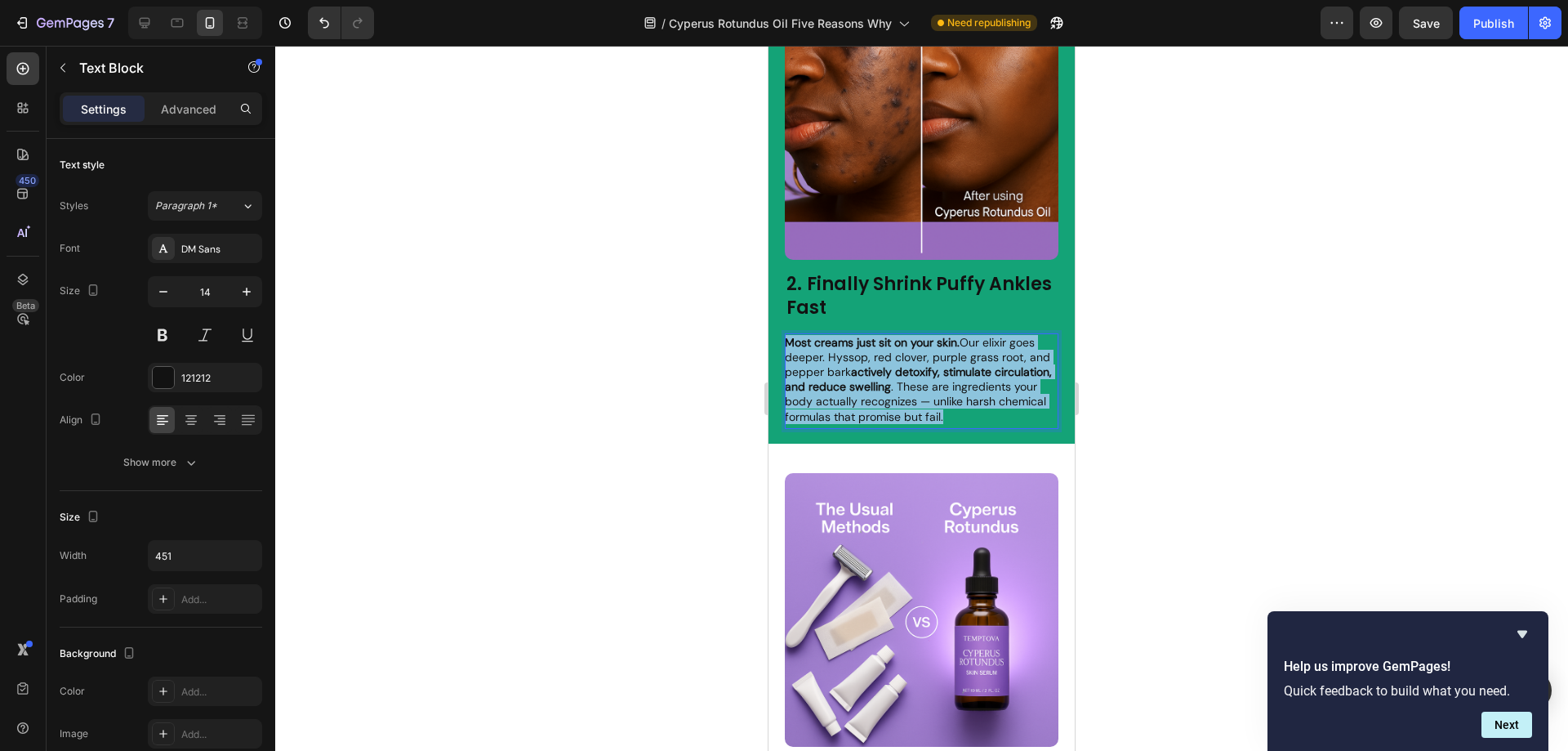
drag, startPoint x: 813, startPoint y: 418, endPoint x: 788, endPoint y: 330, distance: 91.5
click at [788, 335] on p "Most creams just sit on your skin. Our elixir goes deeper. Hyssop, red clover, …" at bounding box center [920, 379] width 272 height 89
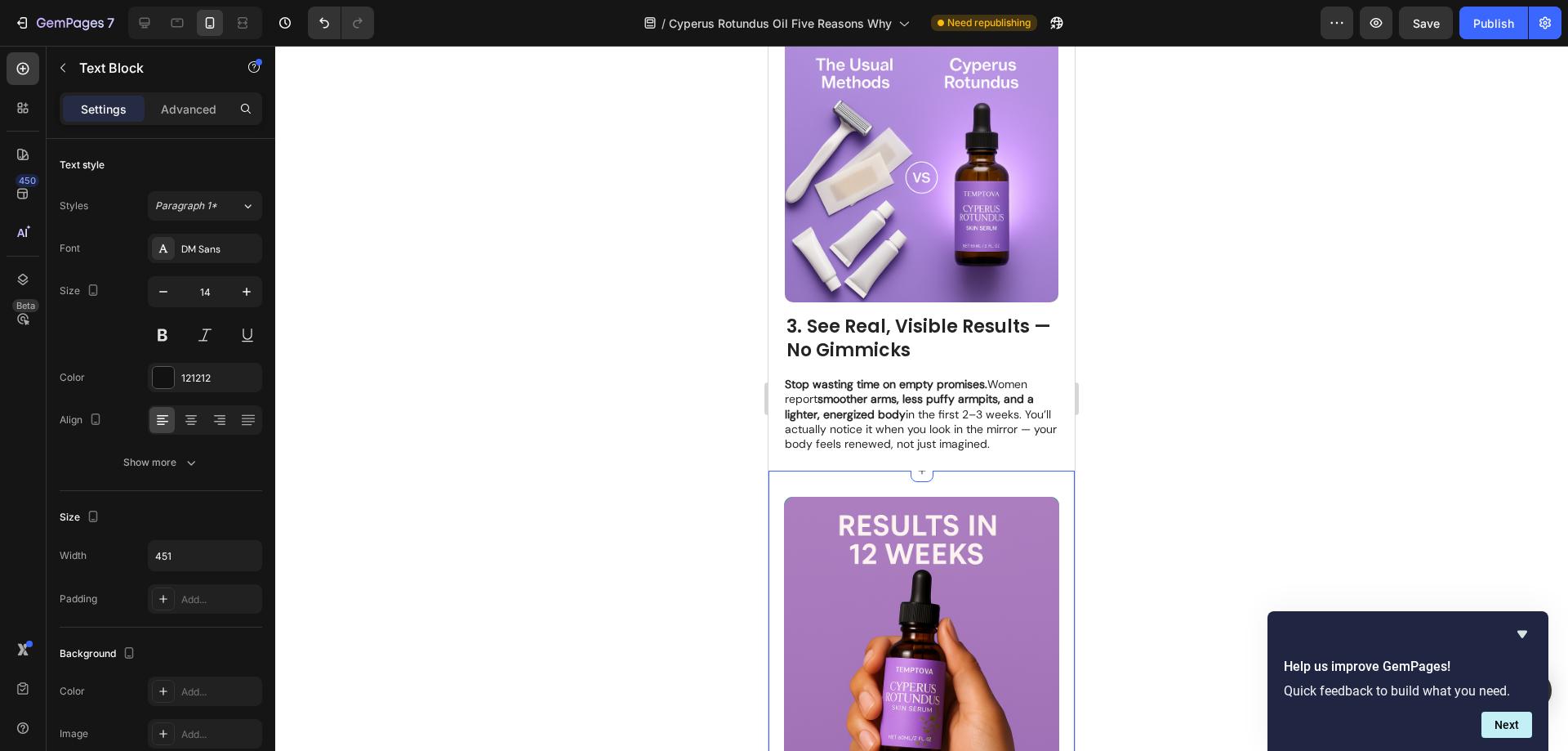
scroll to position [1961, 0]
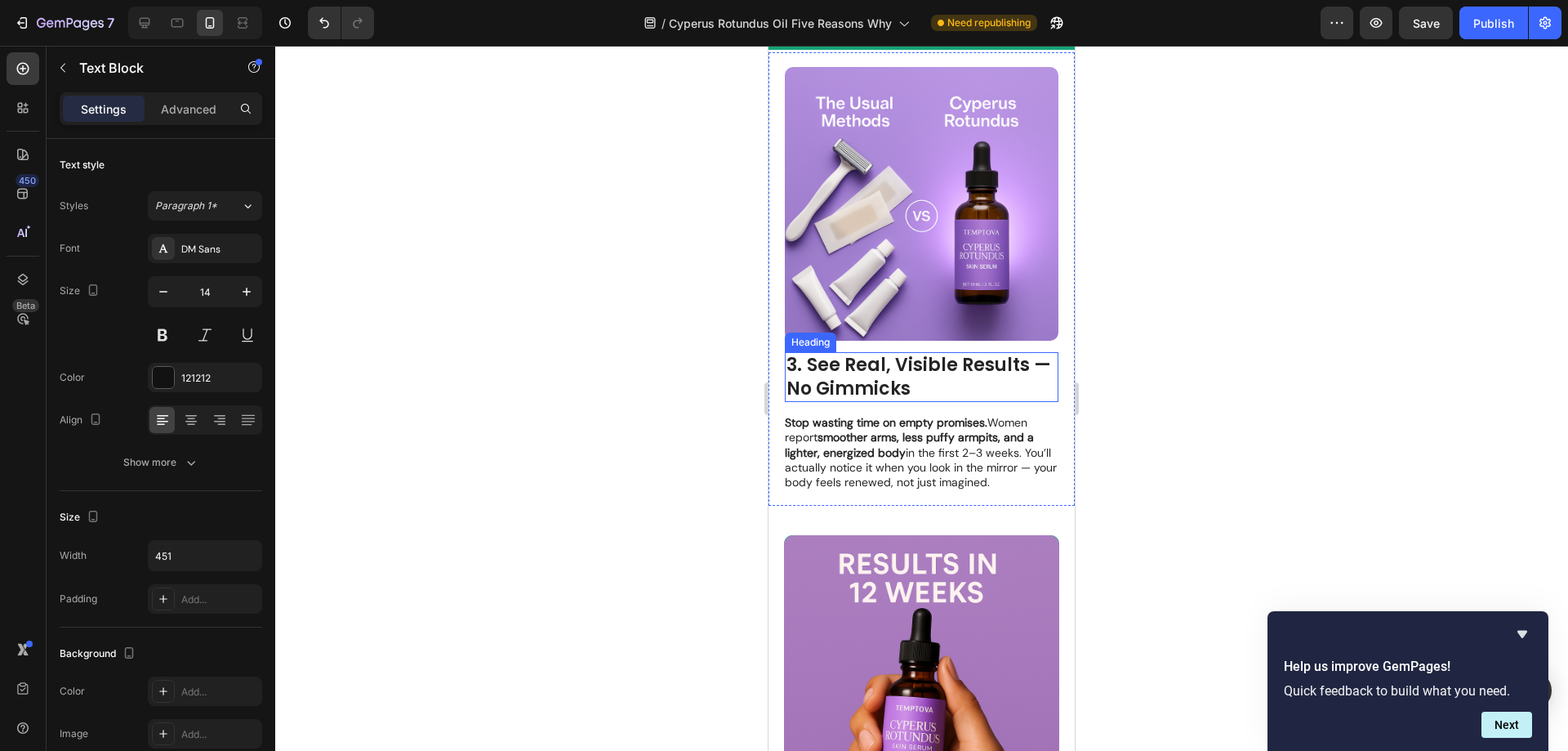
click at [944, 373] on h2 "3. See Real, Visible Results — No Gimmicks" at bounding box center [921, 377] width 273 height 50
click at [941, 376] on h2 "3. See Real, Visible Results — No Gimmicks" at bounding box center [921, 377] width 273 height 50
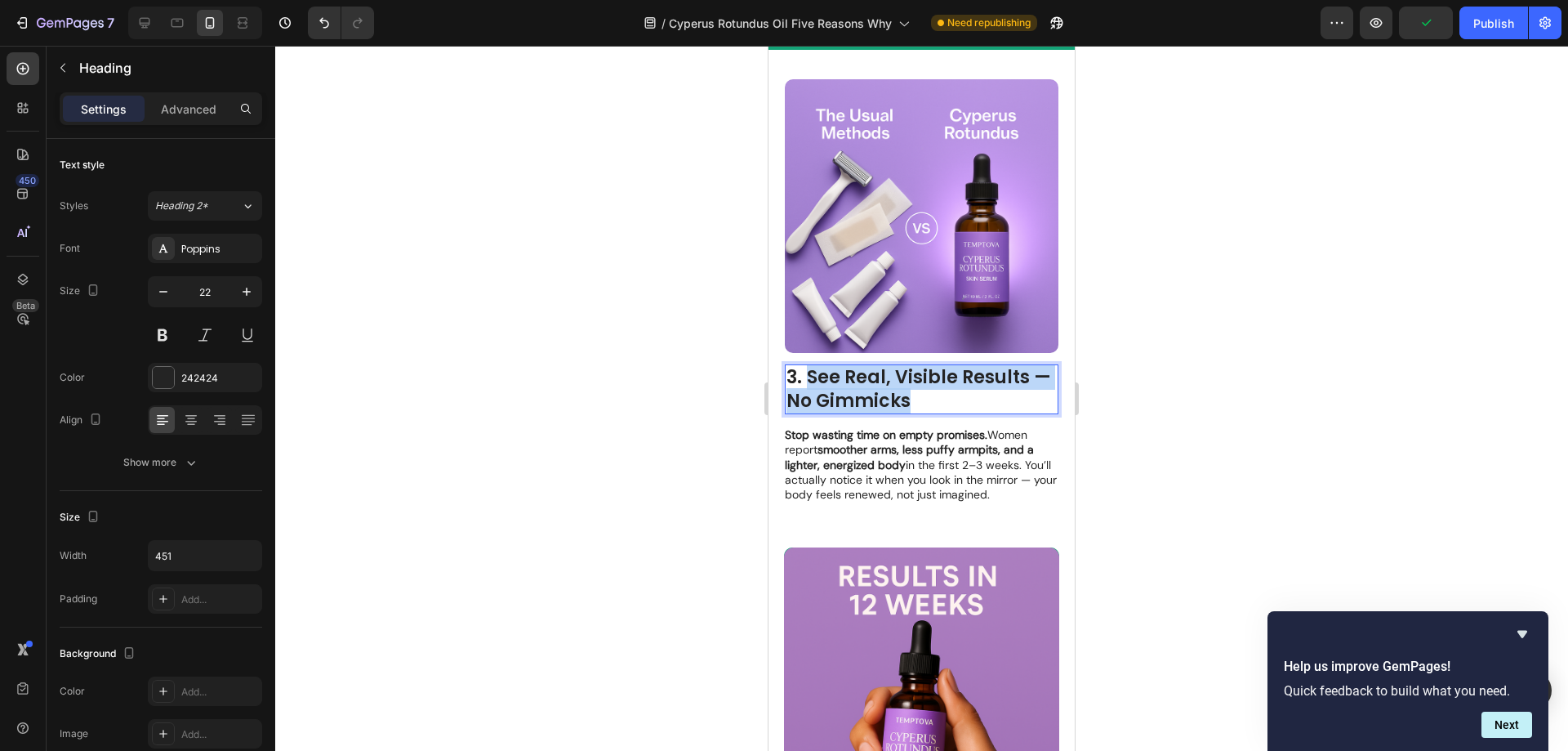
drag, startPoint x: 935, startPoint y: 376, endPoint x: 811, endPoint y: 349, distance: 126.9
click at [811, 366] on p "3. See Real, Visible Results — No Gimmicks" at bounding box center [921, 389] width 271 height 47
drag, startPoint x: 920, startPoint y: 471, endPoint x: 908, endPoint y: 473, distance: 12.2
click at [918, 471] on p "Stop wasting time on empty promises. Women report smoother arms, less puffy arm…" at bounding box center [920, 465] width 272 height 74
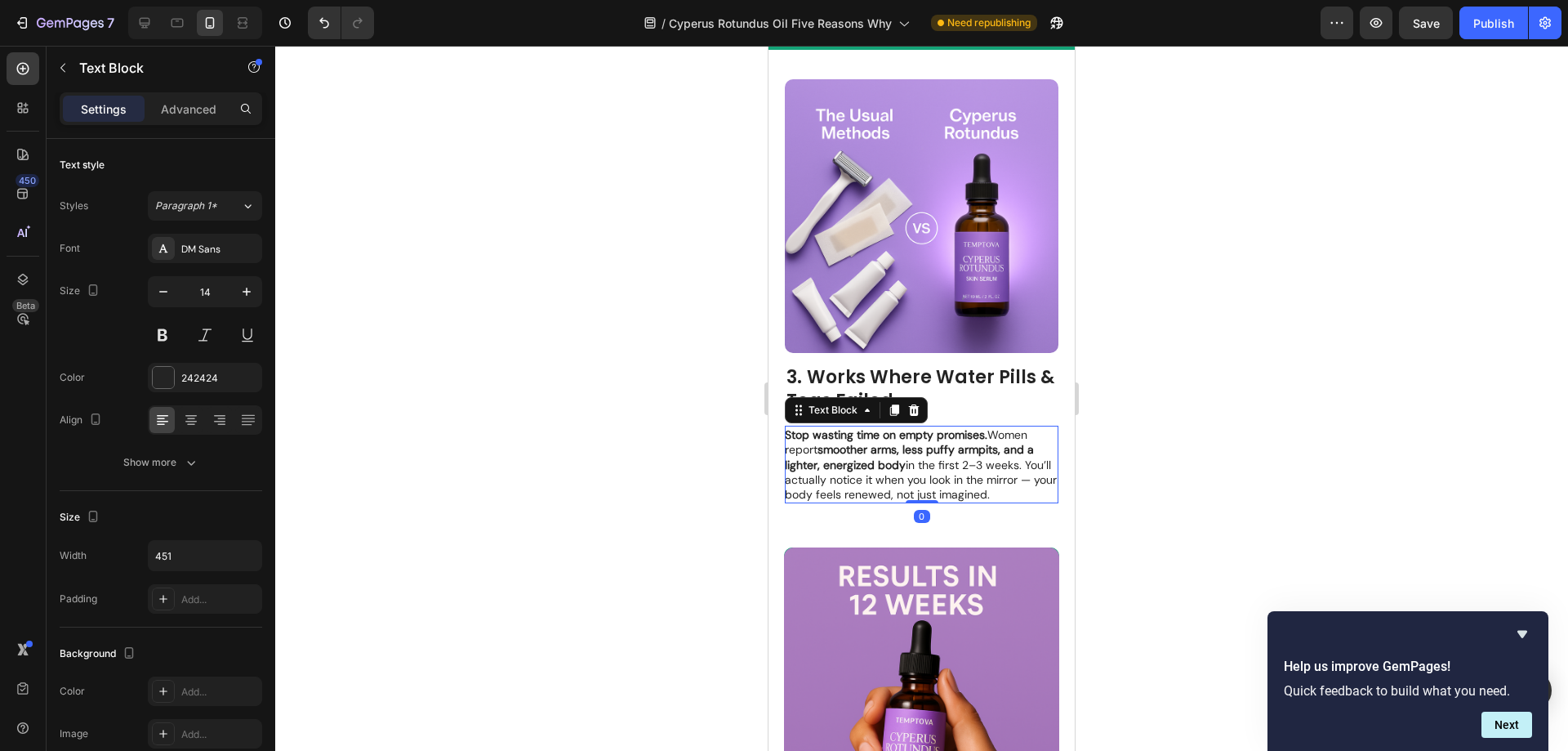
click at [841, 483] on p "Stop wasting time on empty promises. Women report smoother arms, less puffy arm…" at bounding box center [920, 465] width 272 height 74
drag, startPoint x: 849, startPoint y: 484, endPoint x: 787, endPoint y: 412, distance: 95.0
click at [787, 427] on p "Stop wasting time on empty promises. Women report smoother arms, less puffy arm…" at bounding box center [920, 465] width 272 height 74
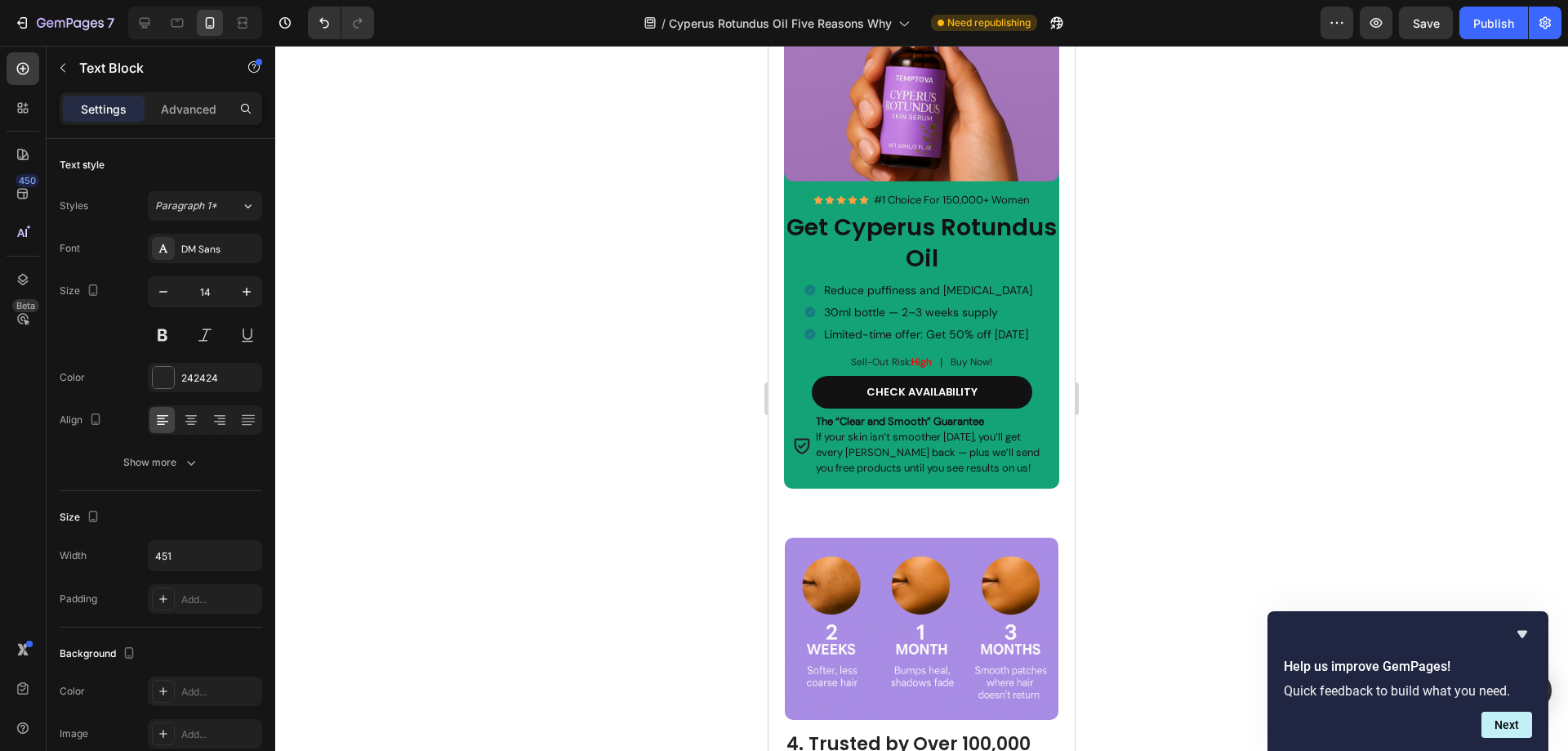
scroll to position [2614, 0]
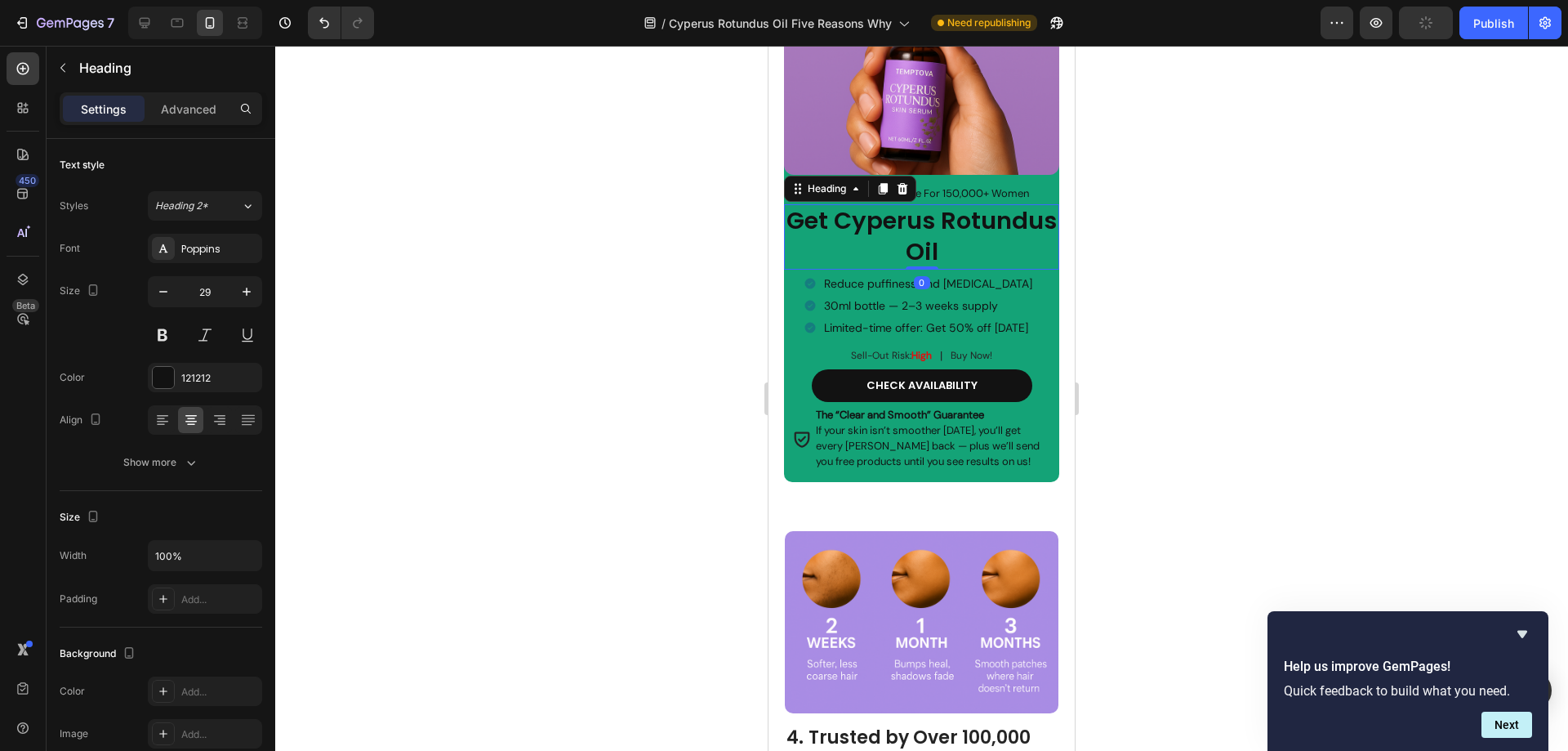
click at [1000, 229] on h2 "Get Cyperus Rotundus Oil" at bounding box center [921, 236] width 276 height 65
click at [1000, 230] on h2 "Get Cyperus Rotundus Oil" at bounding box center [921, 236] width 276 height 65
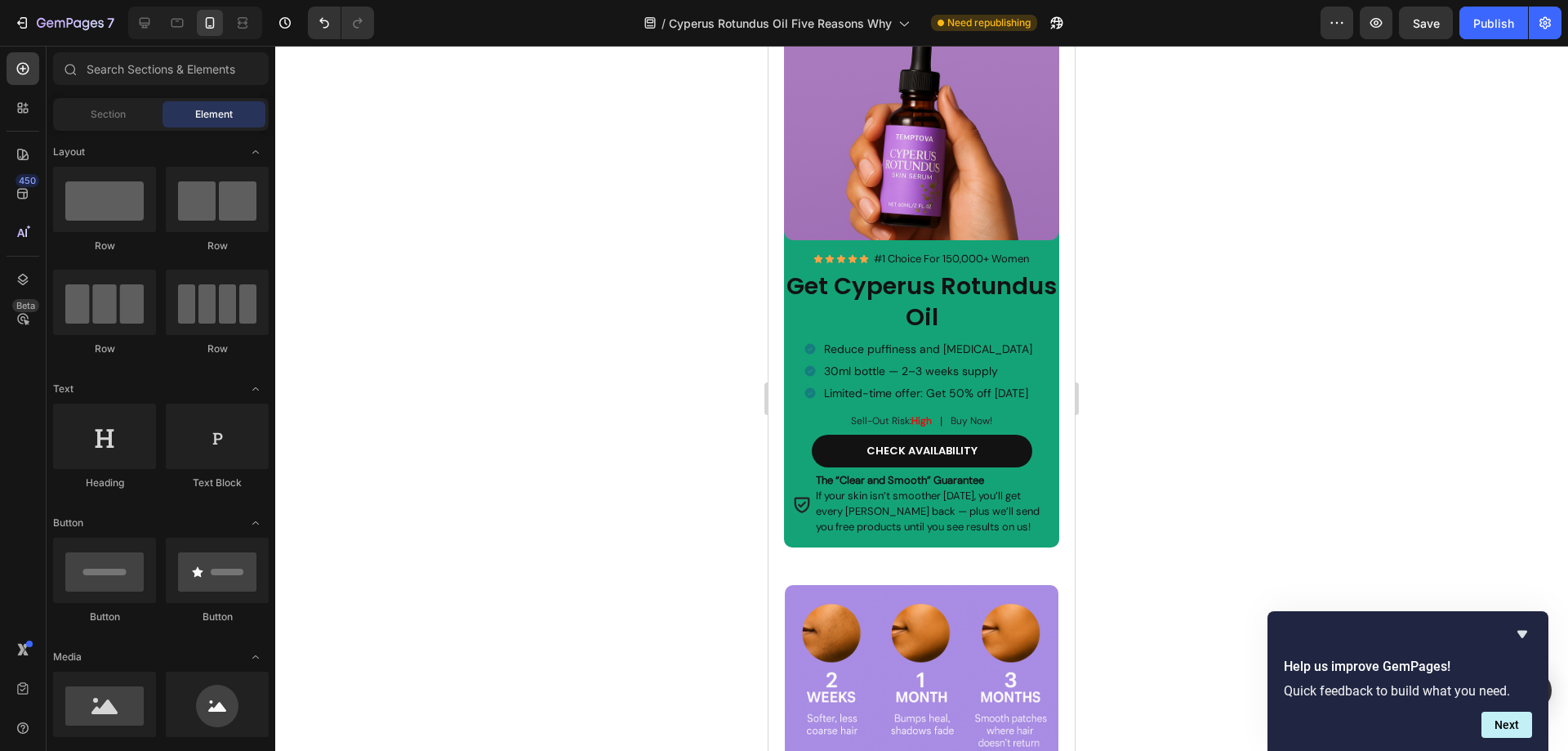
scroll to position [2564, 0]
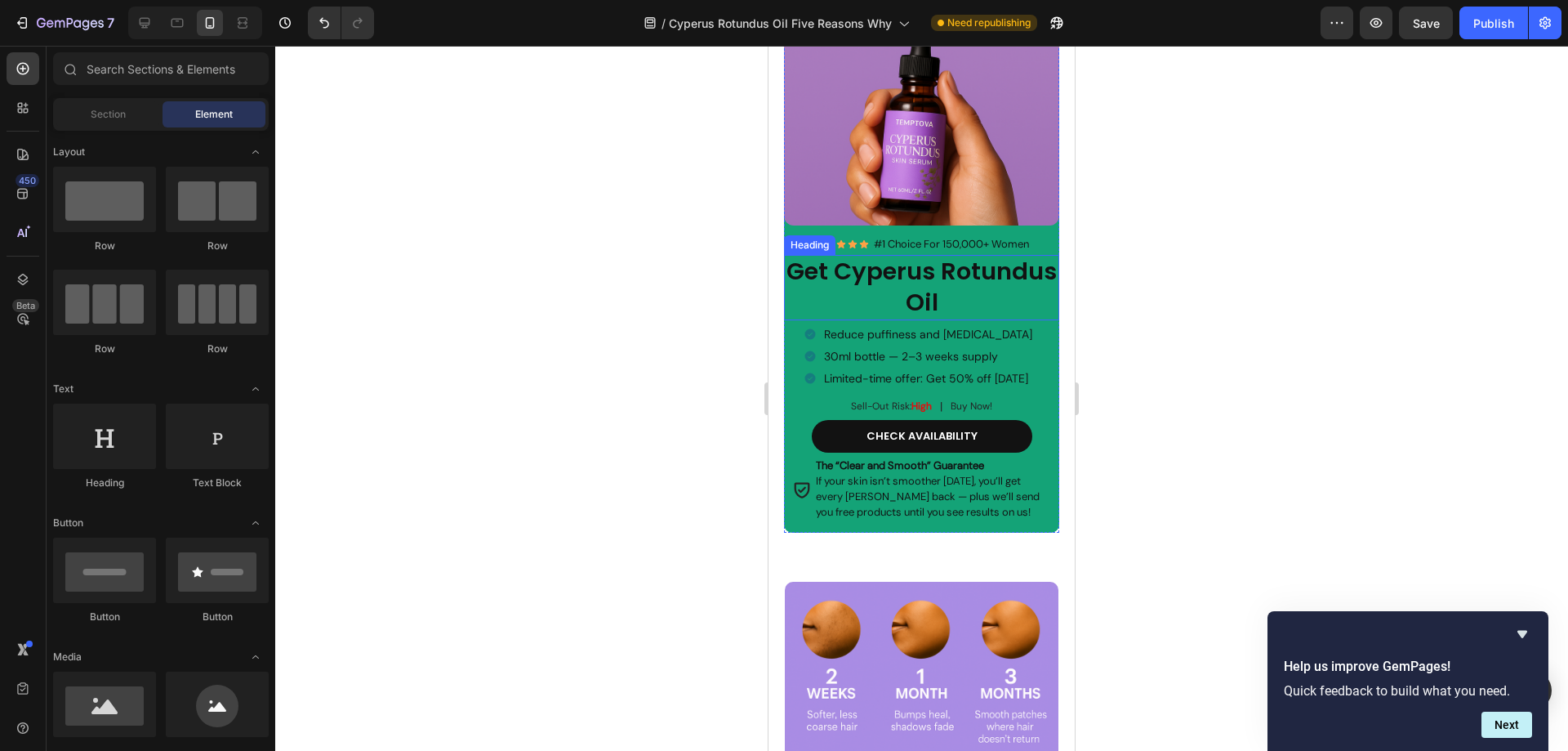
click at [1001, 282] on h2 "Get Cyperus Rotundus Oil" at bounding box center [921, 287] width 276 height 65
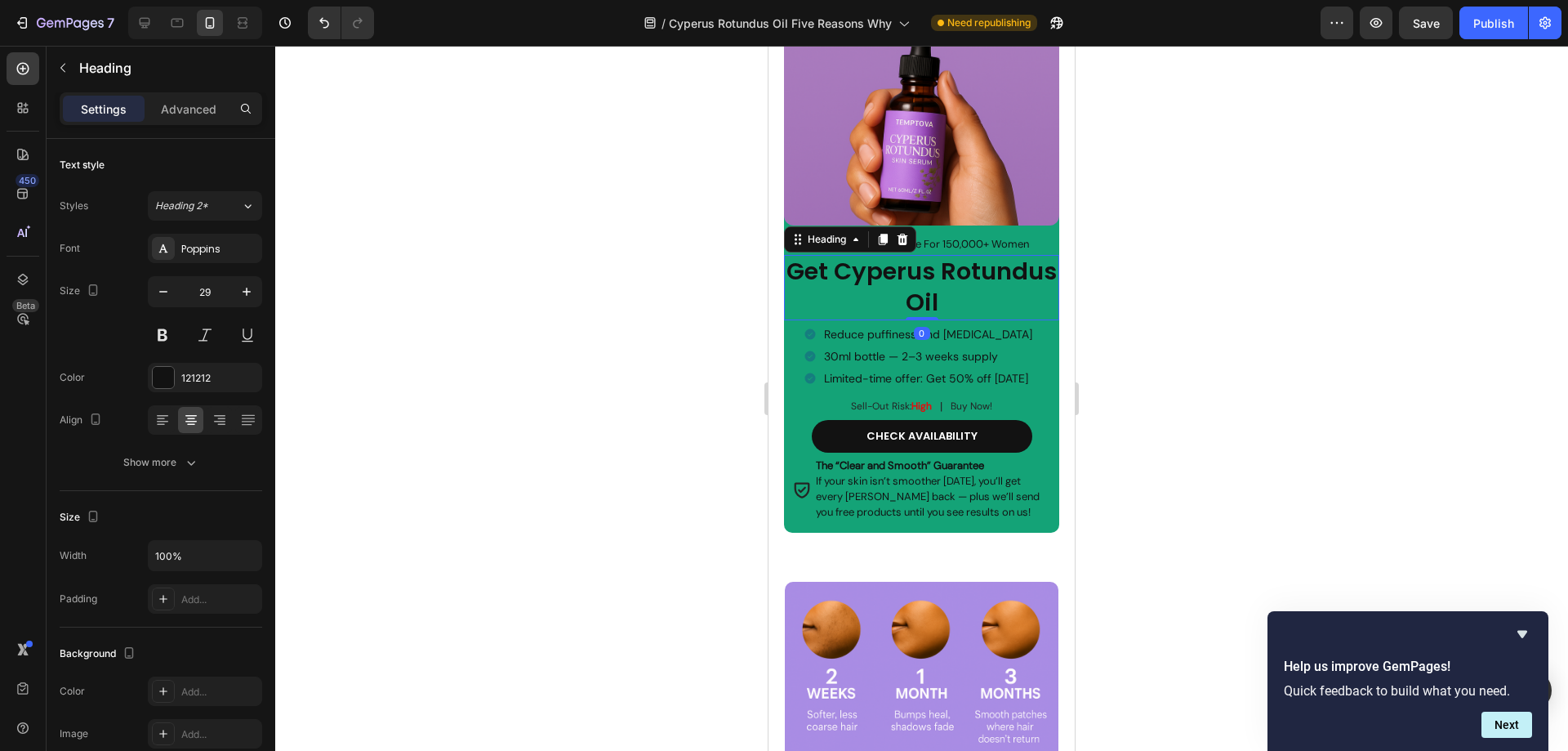
click at [1011, 291] on h2 "Get Cyperus Rotundus Oil" at bounding box center [921, 287] width 276 height 65
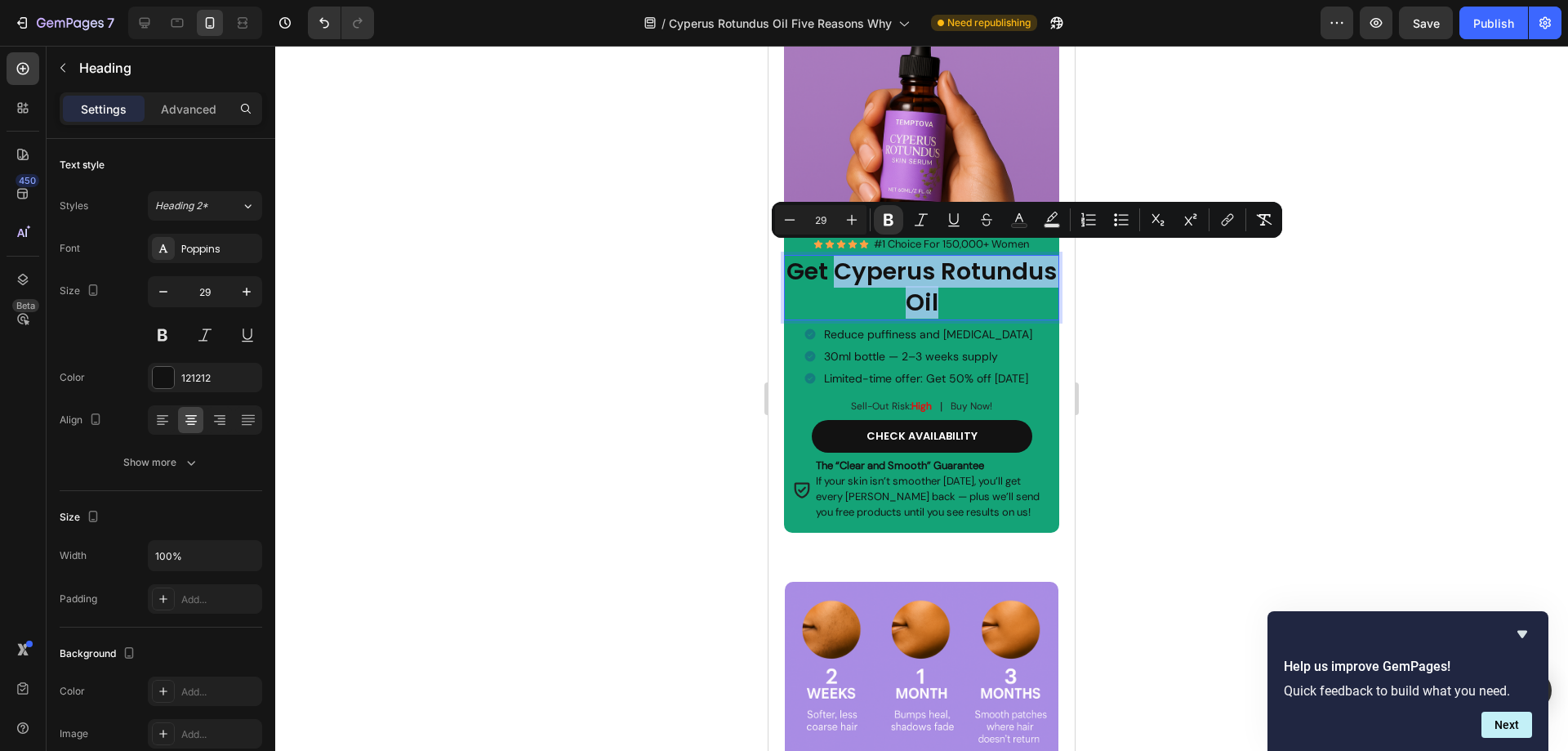
drag, startPoint x: 996, startPoint y: 291, endPoint x: 897, endPoint y: 265, distance: 102.4
click at [897, 265] on p "Get Cyperus Rotundus Oil" at bounding box center [921, 286] width 272 height 61
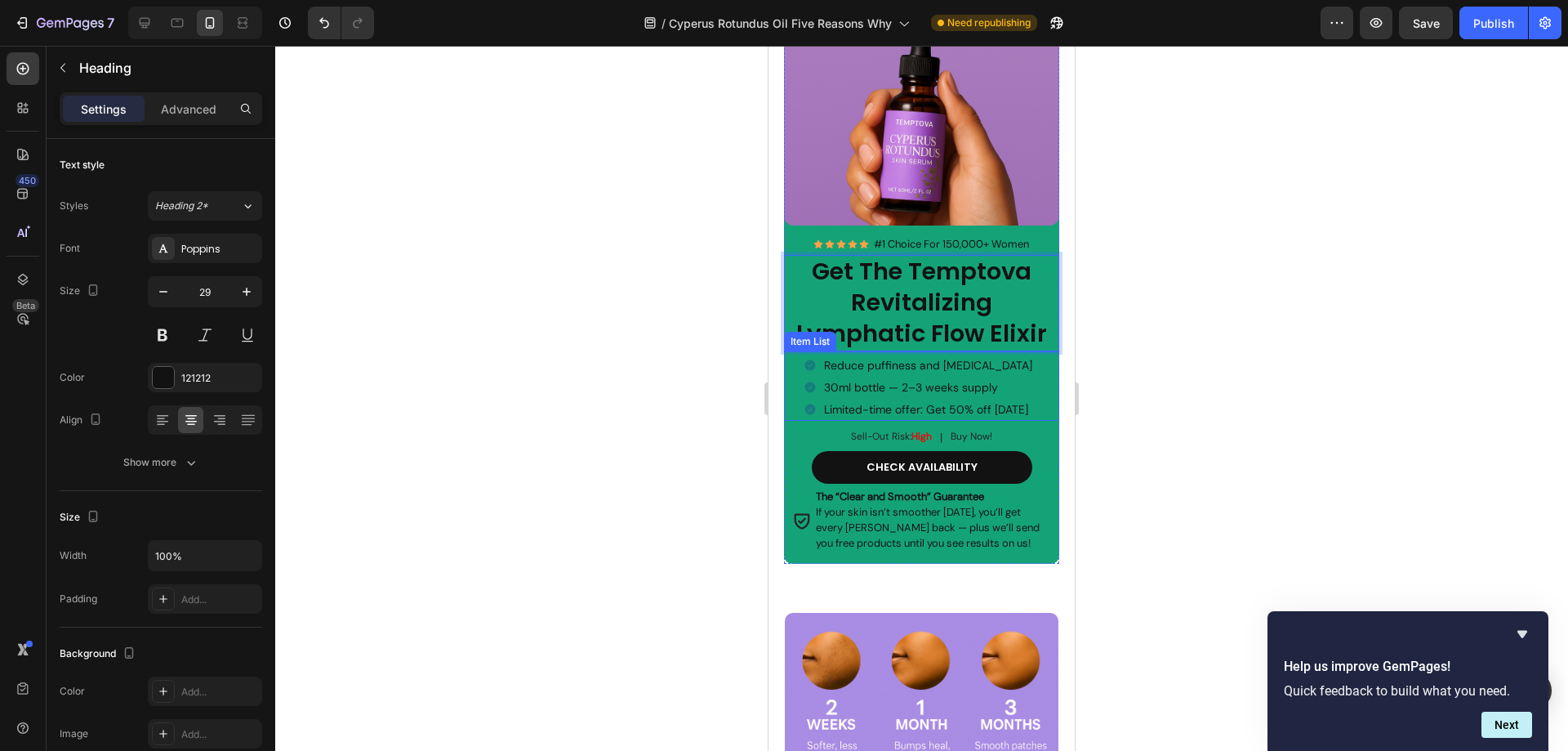
click at [1012, 357] on p "Reduce puffiness and fluid retention" at bounding box center [928, 366] width 208 height 17
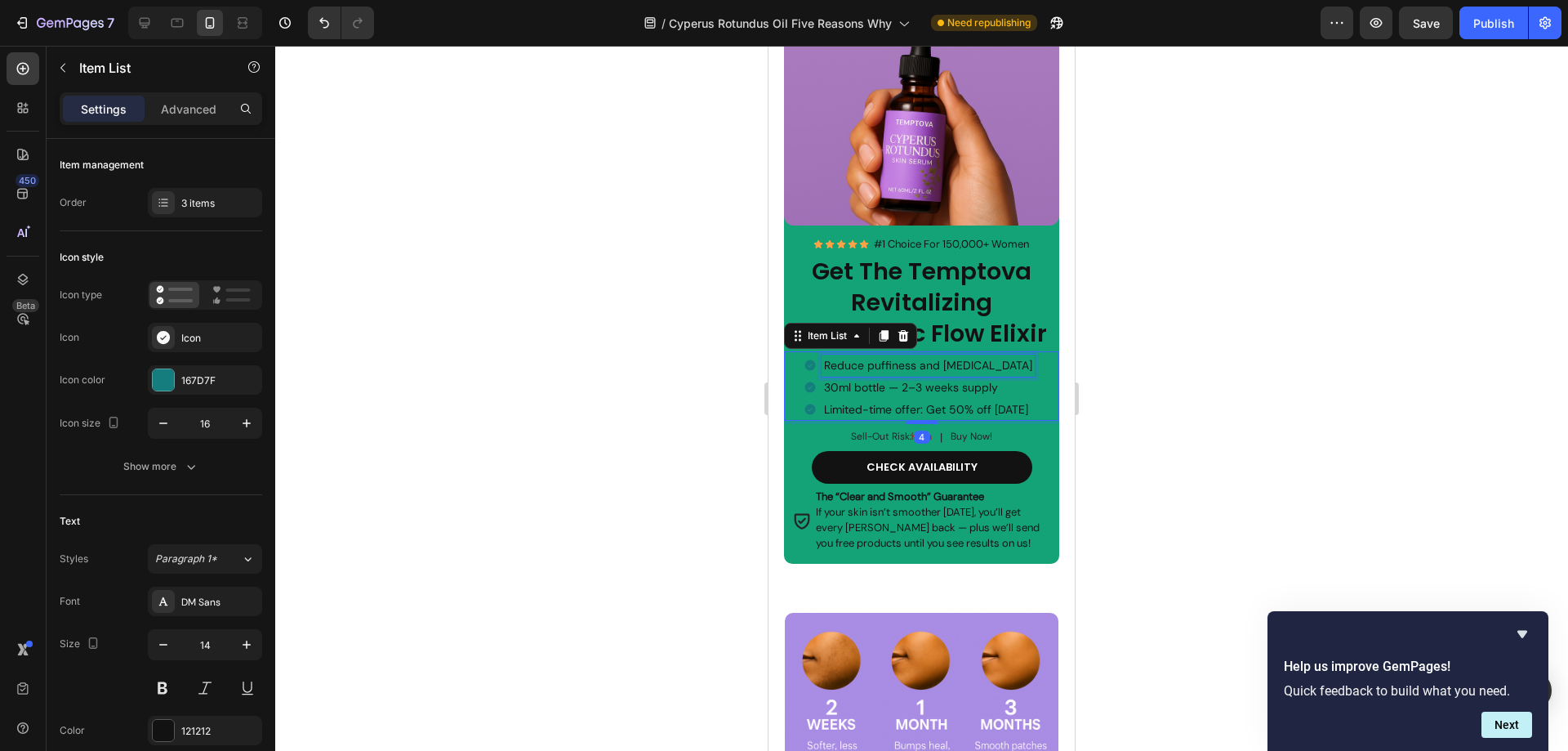
click at [1021, 357] on p "Reduce puffiness and fluid retention" at bounding box center [928, 366] width 208 height 17
drag, startPoint x: 1019, startPoint y: 352, endPoint x: 822, endPoint y: 352, distance: 197.0
click at [822, 355] on div "Reduce puffiness and fluid retention" at bounding box center [928, 365] width 213 height 22
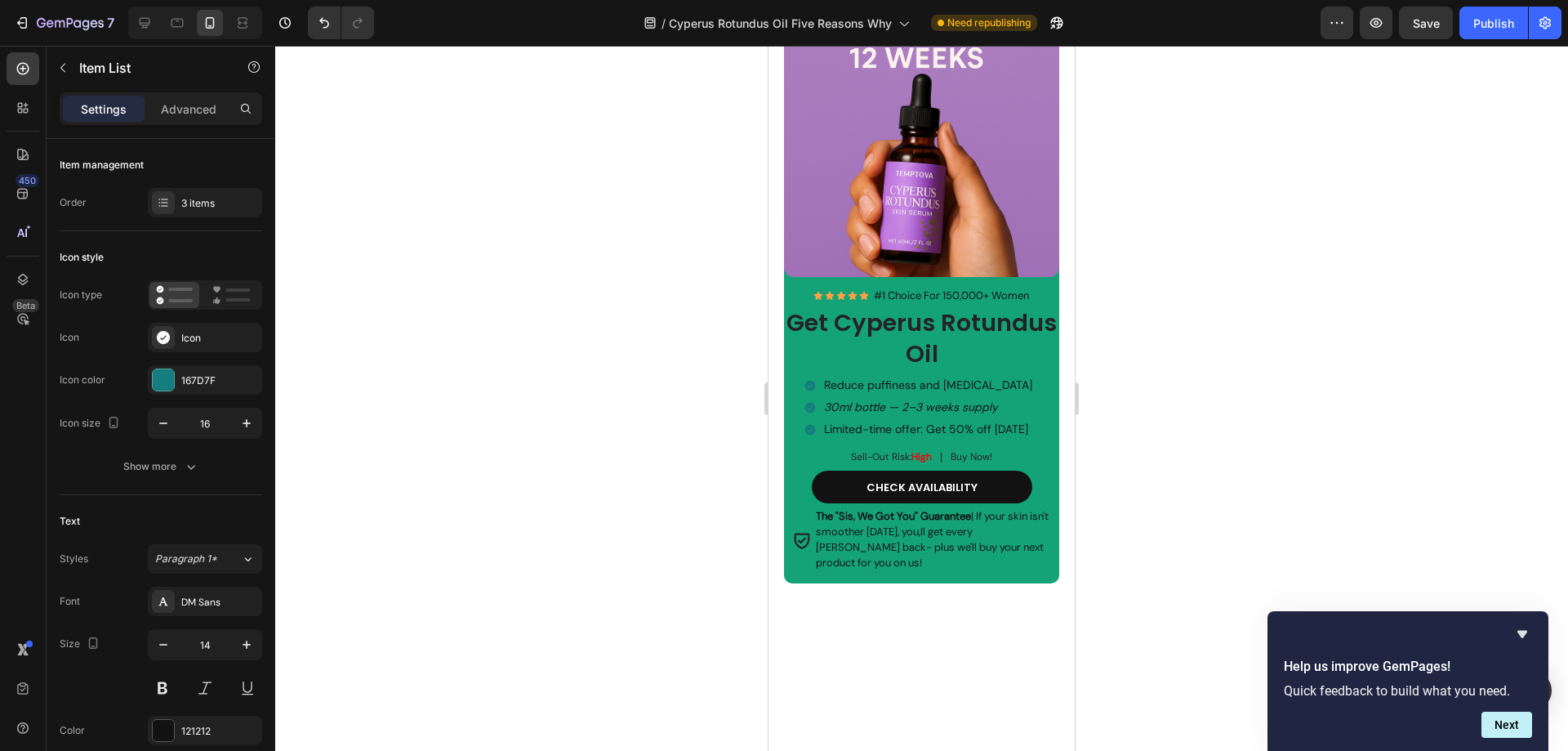
scroll to position [4034, 0]
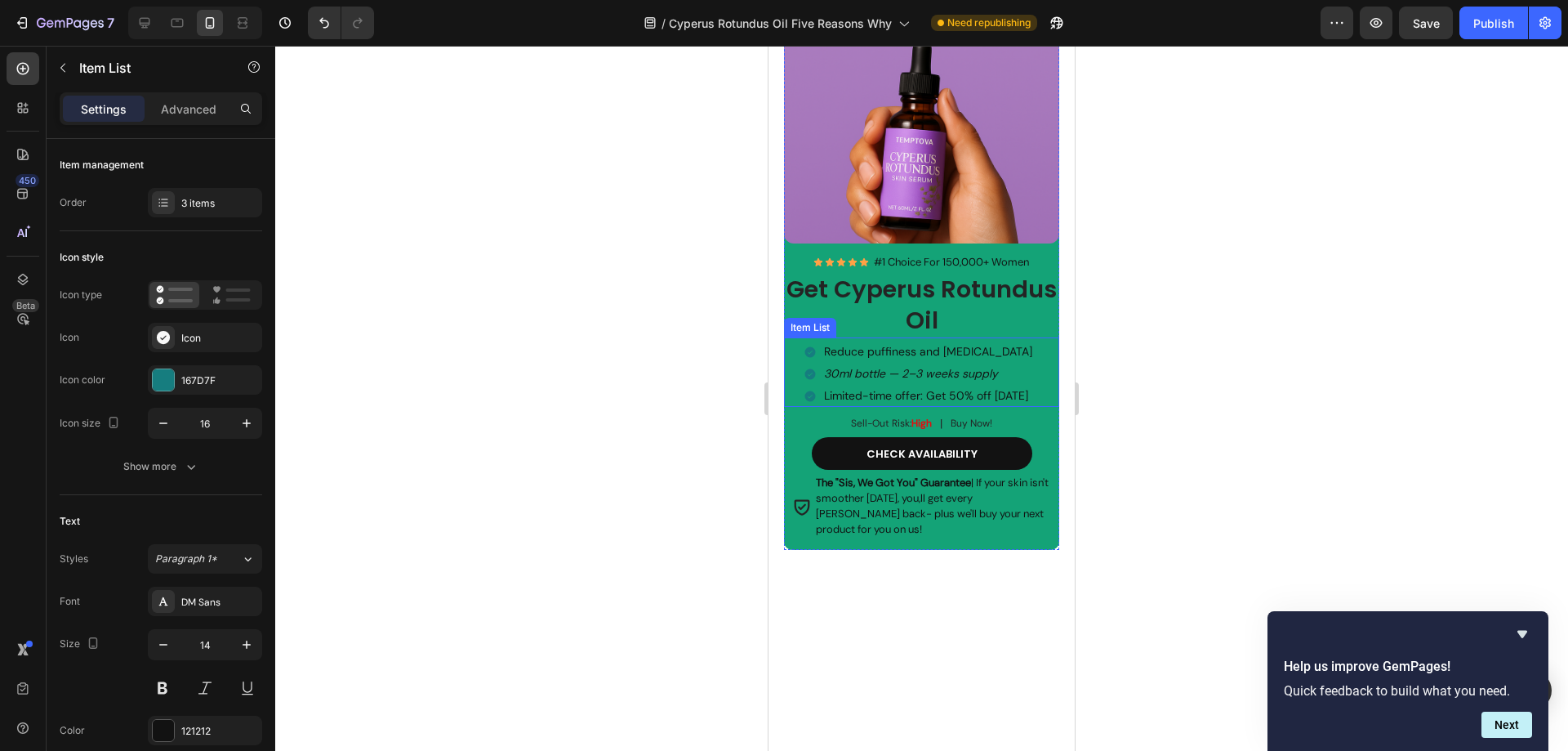
click at [1017, 343] on p "Reduce puffiness and fluid retention" at bounding box center [928, 352] width 208 height 17
click at [1021, 343] on p "Reduce puffiness and fluid retention" at bounding box center [928, 352] width 208 height 17
drag, startPoint x: 1020, startPoint y: 343, endPoint x: 825, endPoint y: 343, distance: 195.0
click at [825, 343] on p "Reduce puffiness and fluid retention" at bounding box center [928, 352] width 208 height 17
click at [1002, 365] on p "30ml bottle — 2–3 weeks supply" at bounding box center [926, 374] width 204 height 17
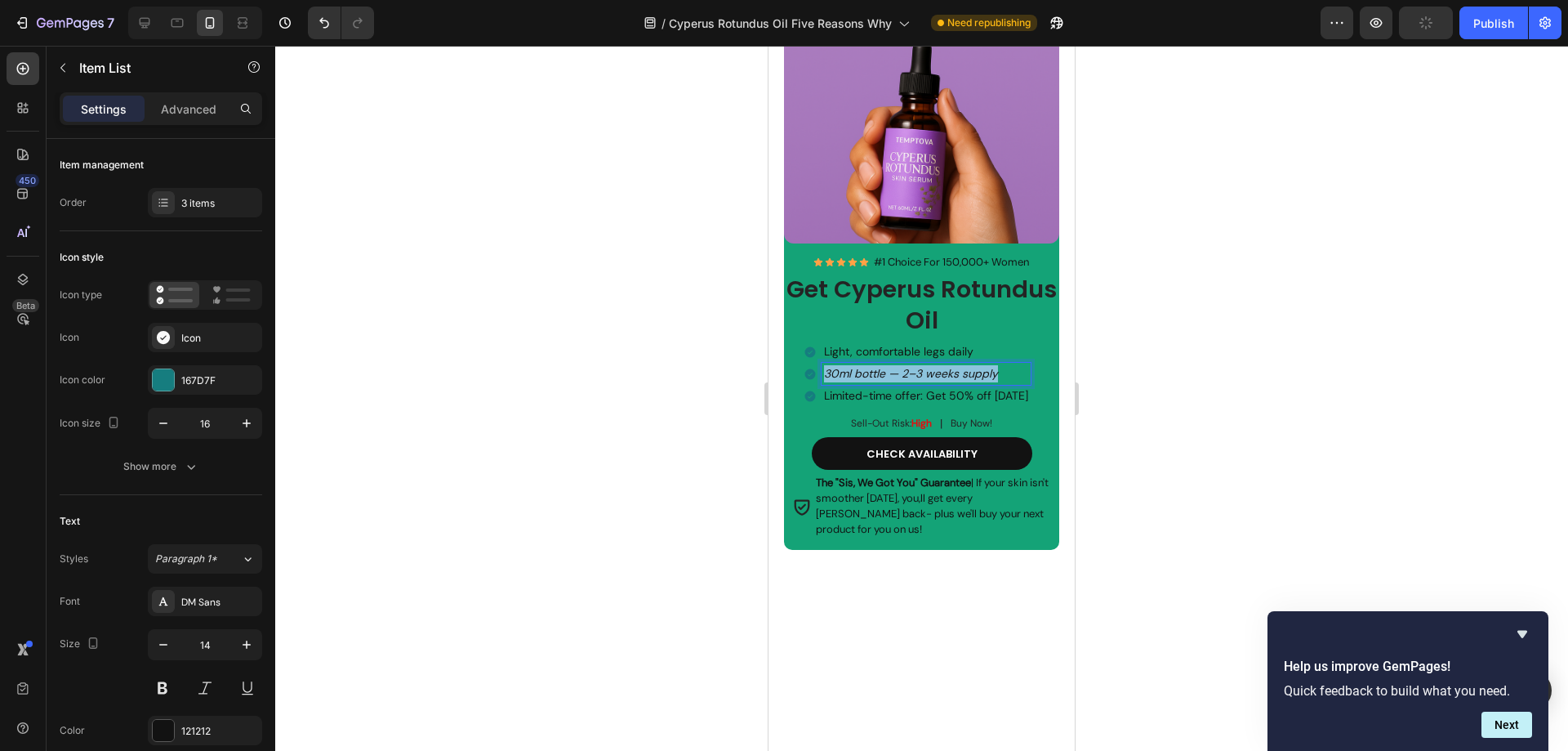
drag, startPoint x: 1008, startPoint y: 362, endPoint x: 824, endPoint y: 362, distance: 184.0
click at [824, 365] on p "30ml bottle — 2–3 weeks supply" at bounding box center [926, 374] width 204 height 17
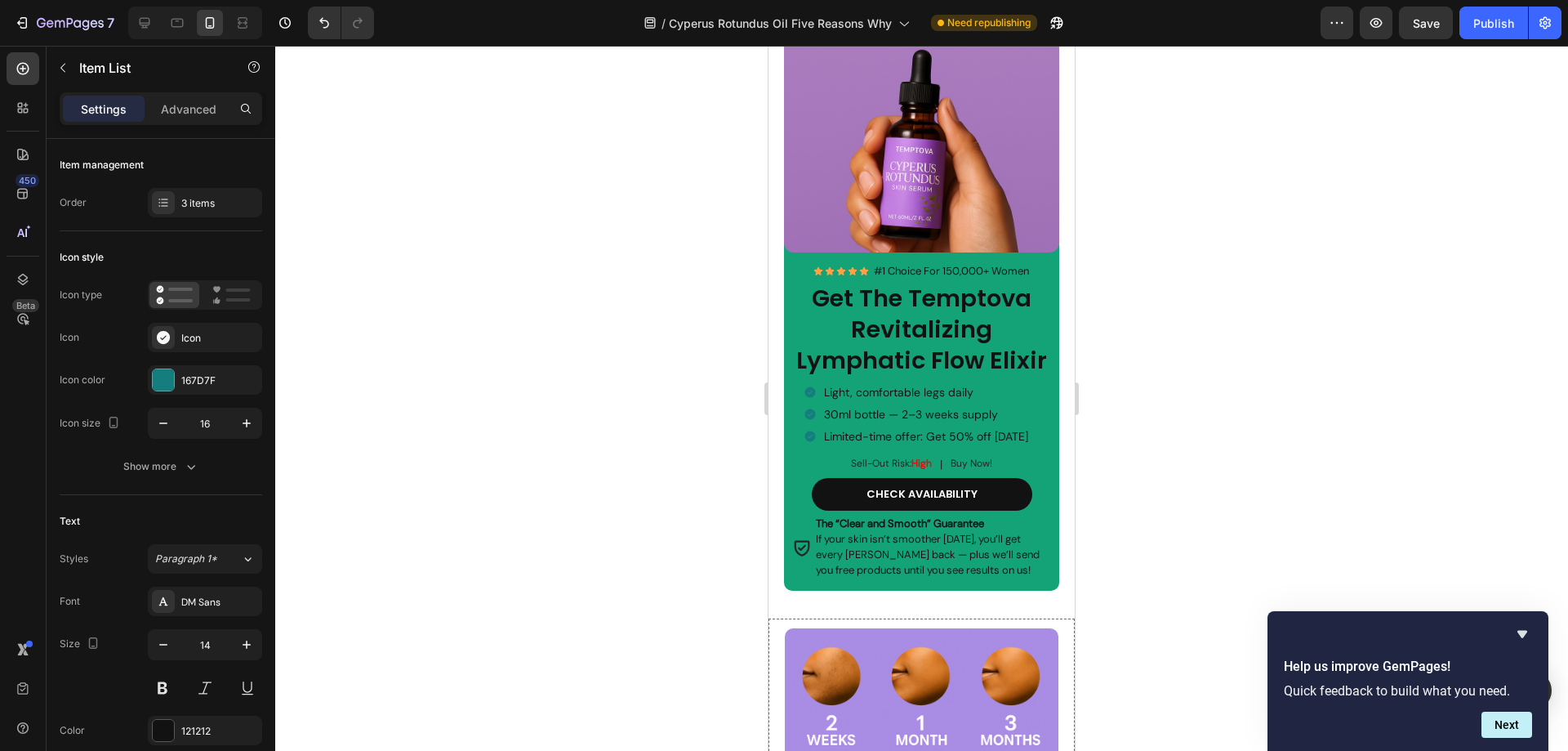
scroll to position [2481, 0]
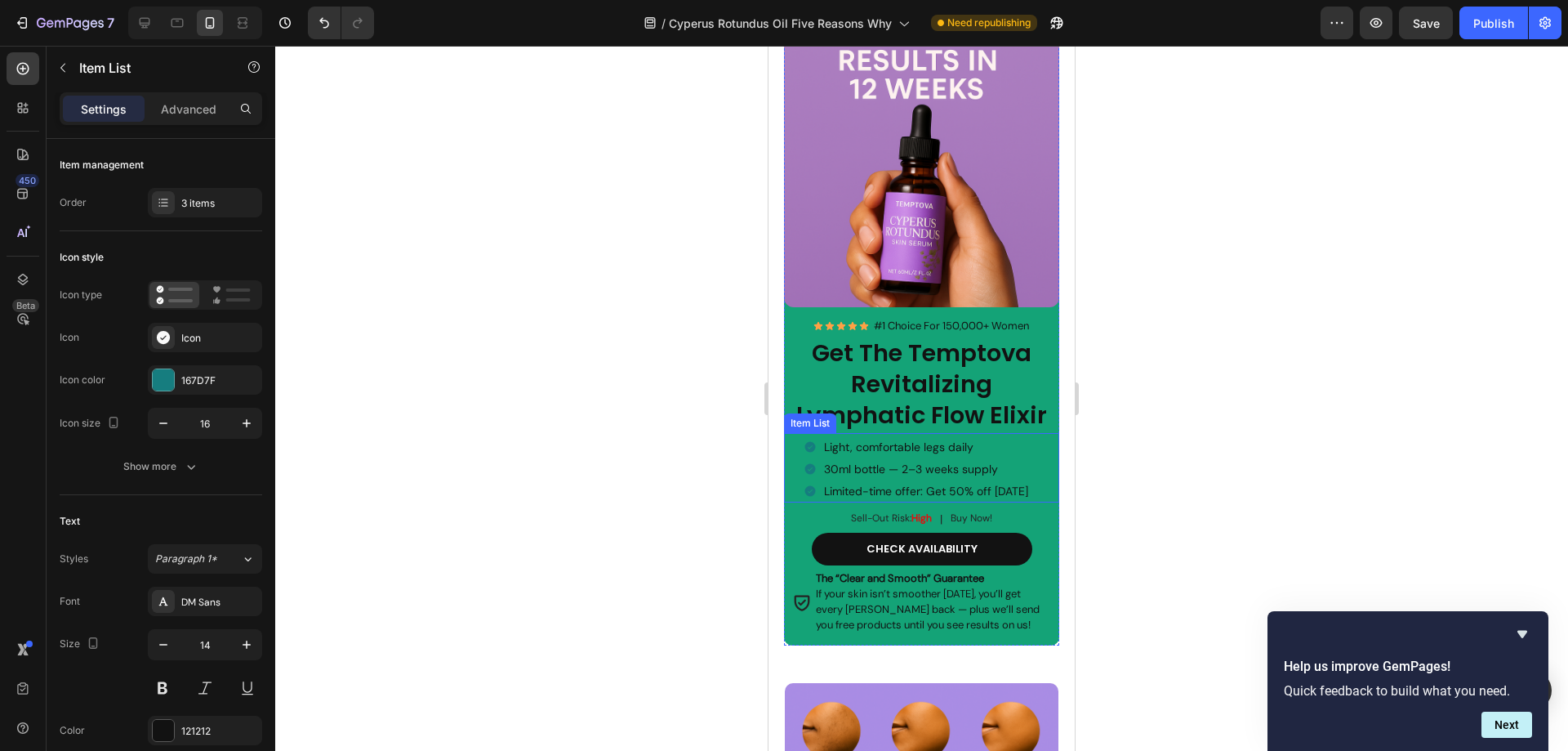
click at [1002, 461] on p "30ml bottle — 2–3 weeks supply" at bounding box center [926, 470] width 204 height 17
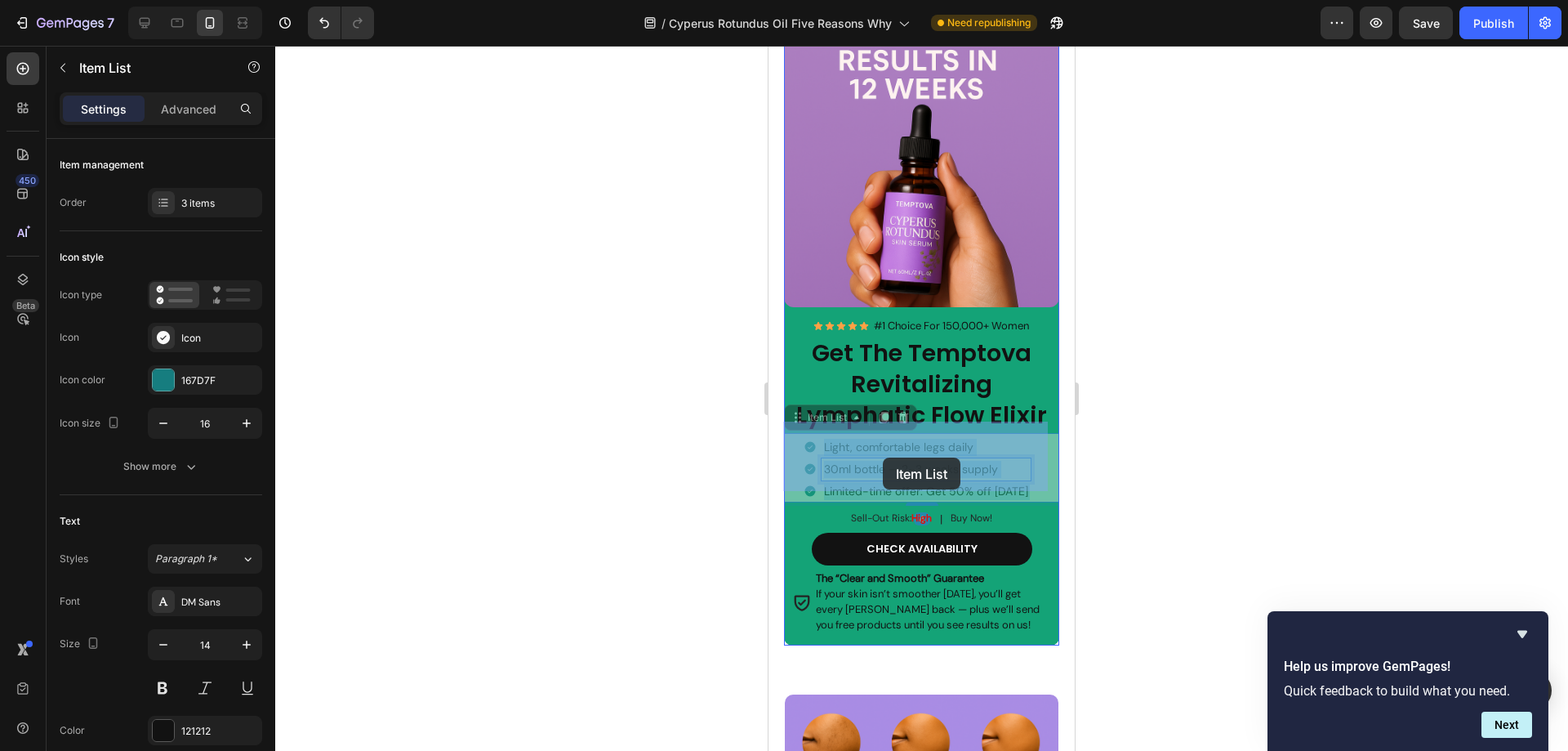
drag, startPoint x: 1007, startPoint y: 457, endPoint x: 867, endPoint y: 458, distance: 140.0
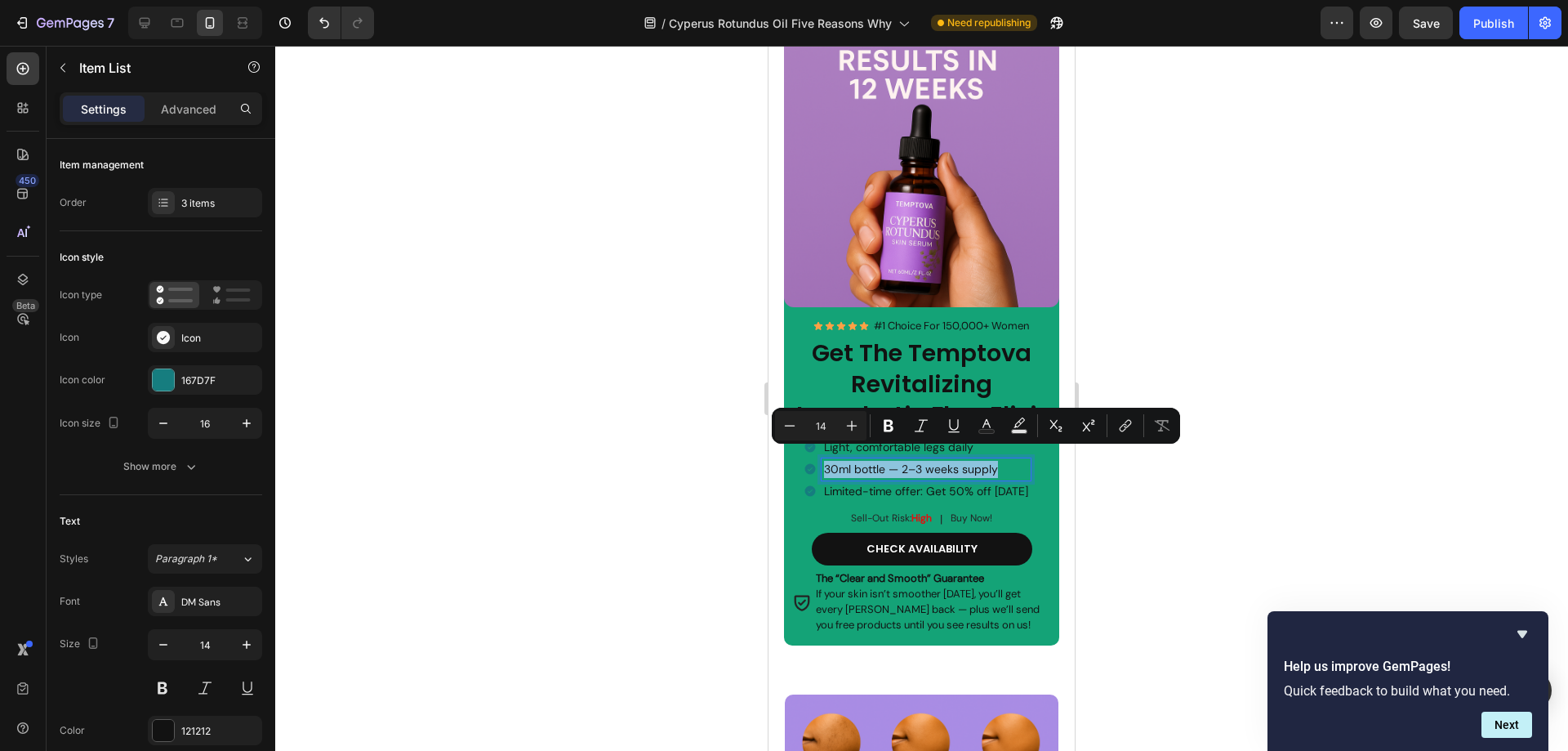
drag, startPoint x: 1006, startPoint y: 455, endPoint x: 824, endPoint y: 459, distance: 182.0
click at [824, 461] on p "30ml bottle — 2–3 weeks supply" at bounding box center [926, 470] width 204 height 17
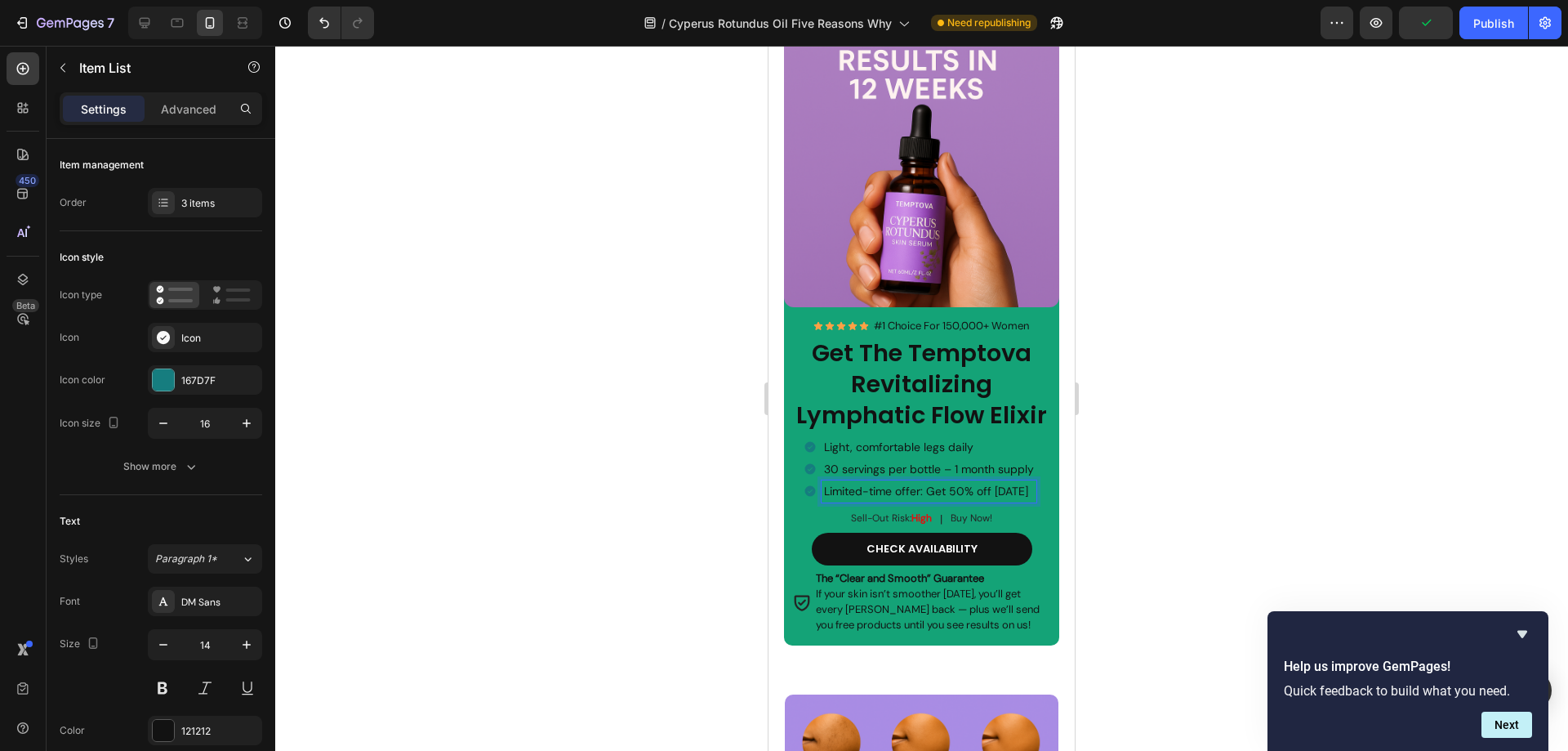
click at [1024, 483] on p "Limited-time offer: Get 50% off today" at bounding box center [929, 491] width 210 height 17
drag, startPoint x: 1028, startPoint y: 479, endPoint x: 823, endPoint y: 478, distance: 205.0
click at [824, 483] on p "Limited-time offer: Get 50% off today" at bounding box center [929, 491] width 210 height 17
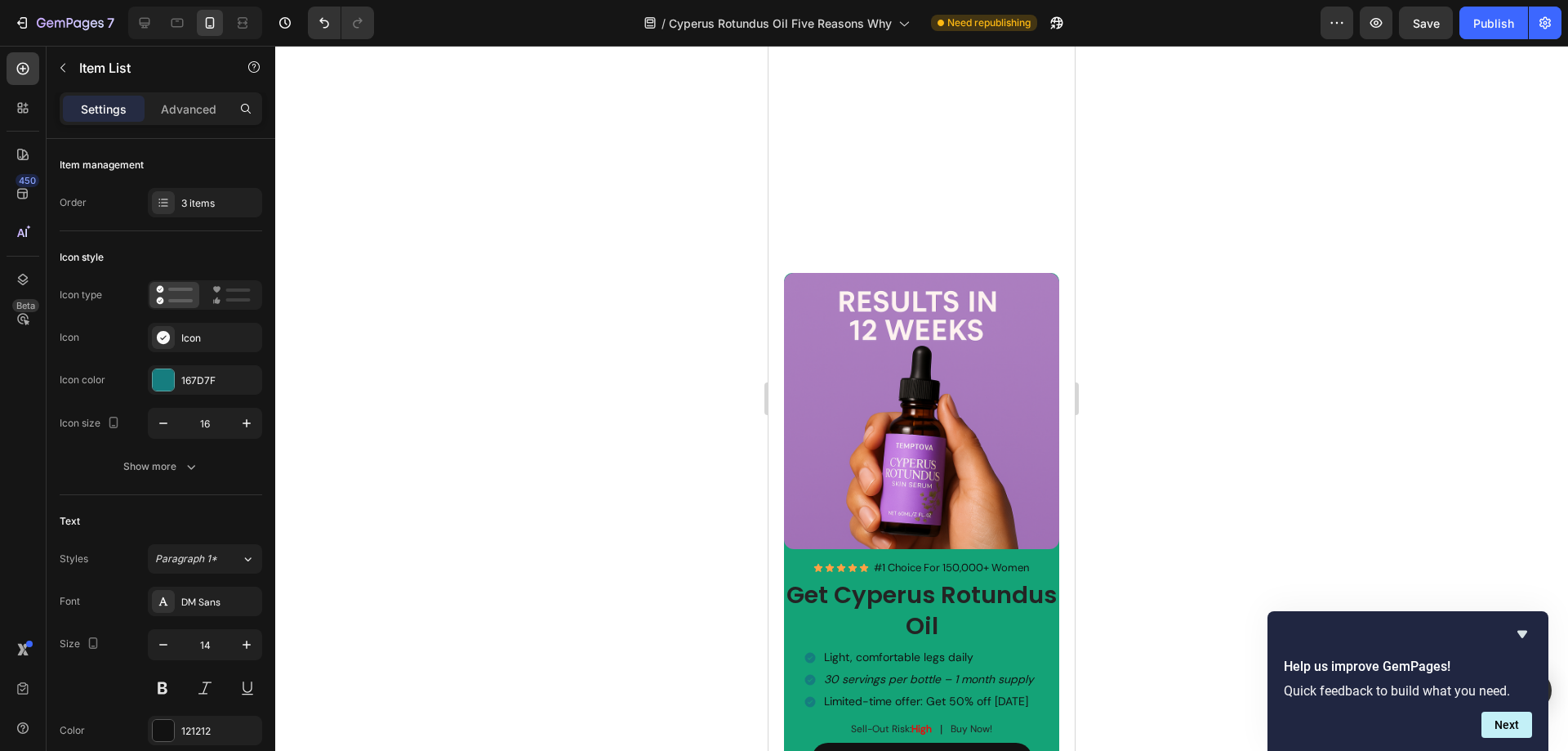
scroll to position [4034, 0]
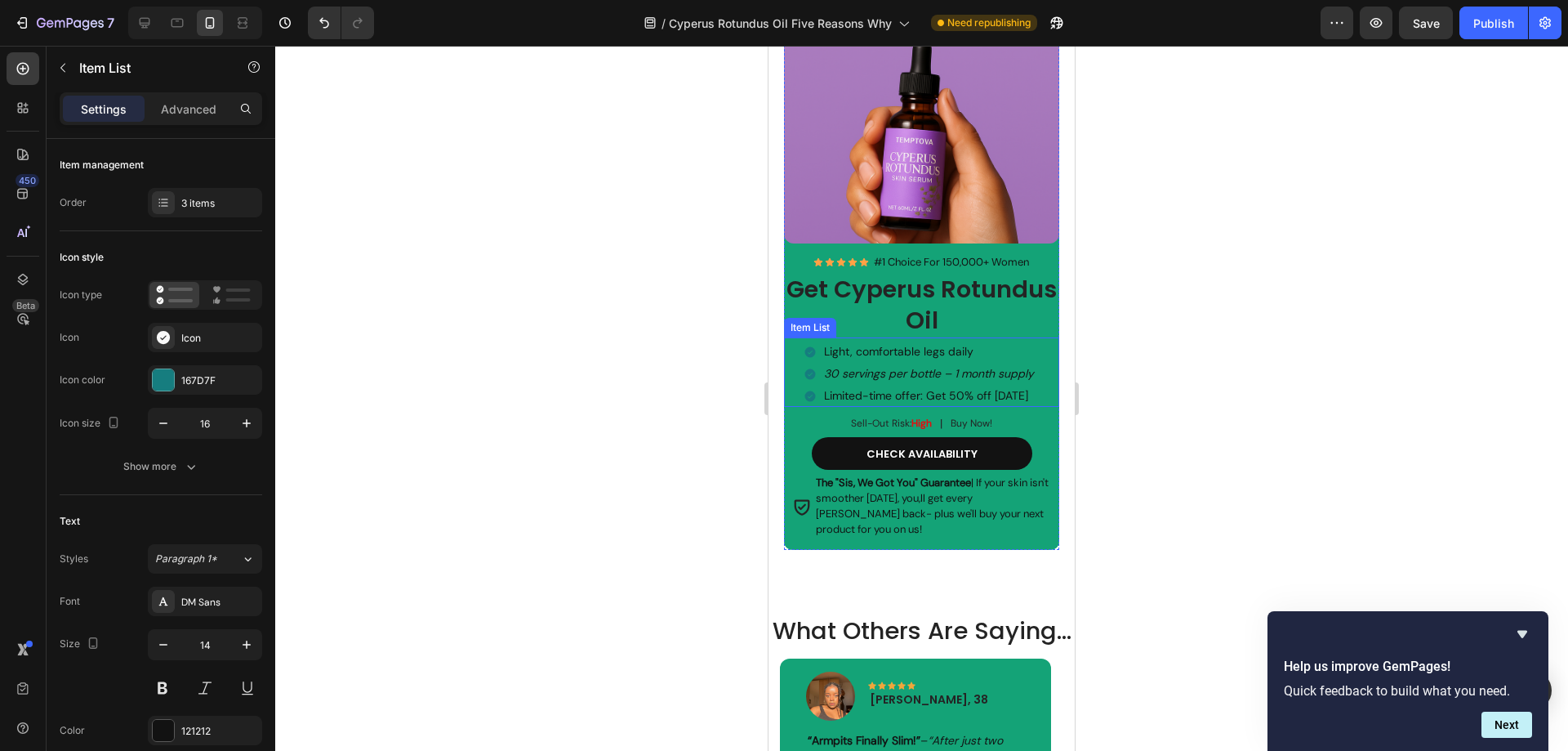
click at [1015, 388] on p "Limited-time offer: Get 50% off today" at bounding box center [929, 396] width 210 height 17
click at [1031, 388] on p "Limited-time offer: Get 50% off today" at bounding box center [929, 396] width 210 height 17
drag, startPoint x: 1029, startPoint y: 387, endPoint x: 826, endPoint y: 388, distance: 203.0
click at [826, 388] on p "Limited-time offer: Get 50% off today" at bounding box center [929, 396] width 210 height 17
click at [1040, 558] on div "Image Icon Icon Icon Icon Icon Icon List #1 Choice For 150,000+ Women Heading R…" at bounding box center [921, 265] width 306 height 648
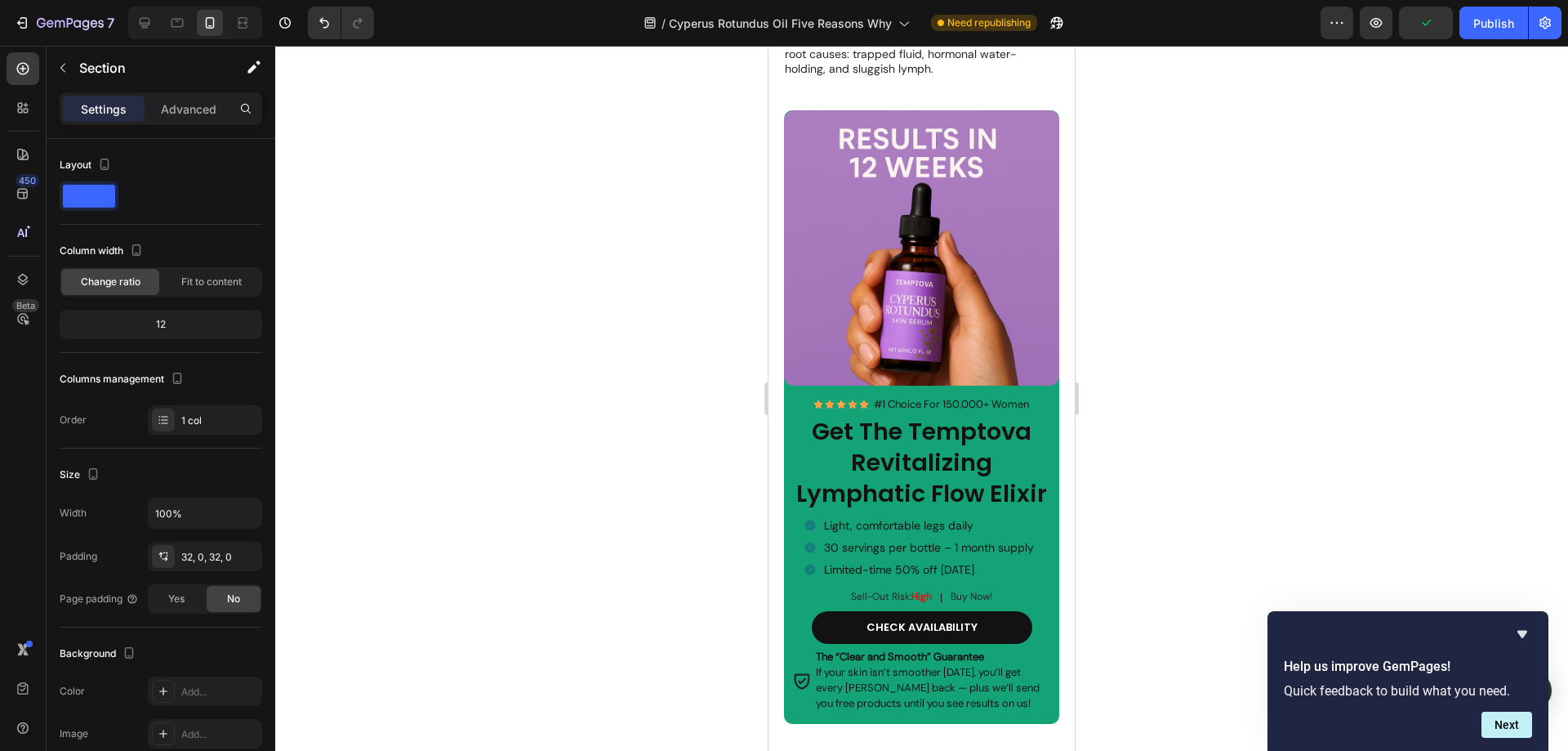
scroll to position [2394, 0]
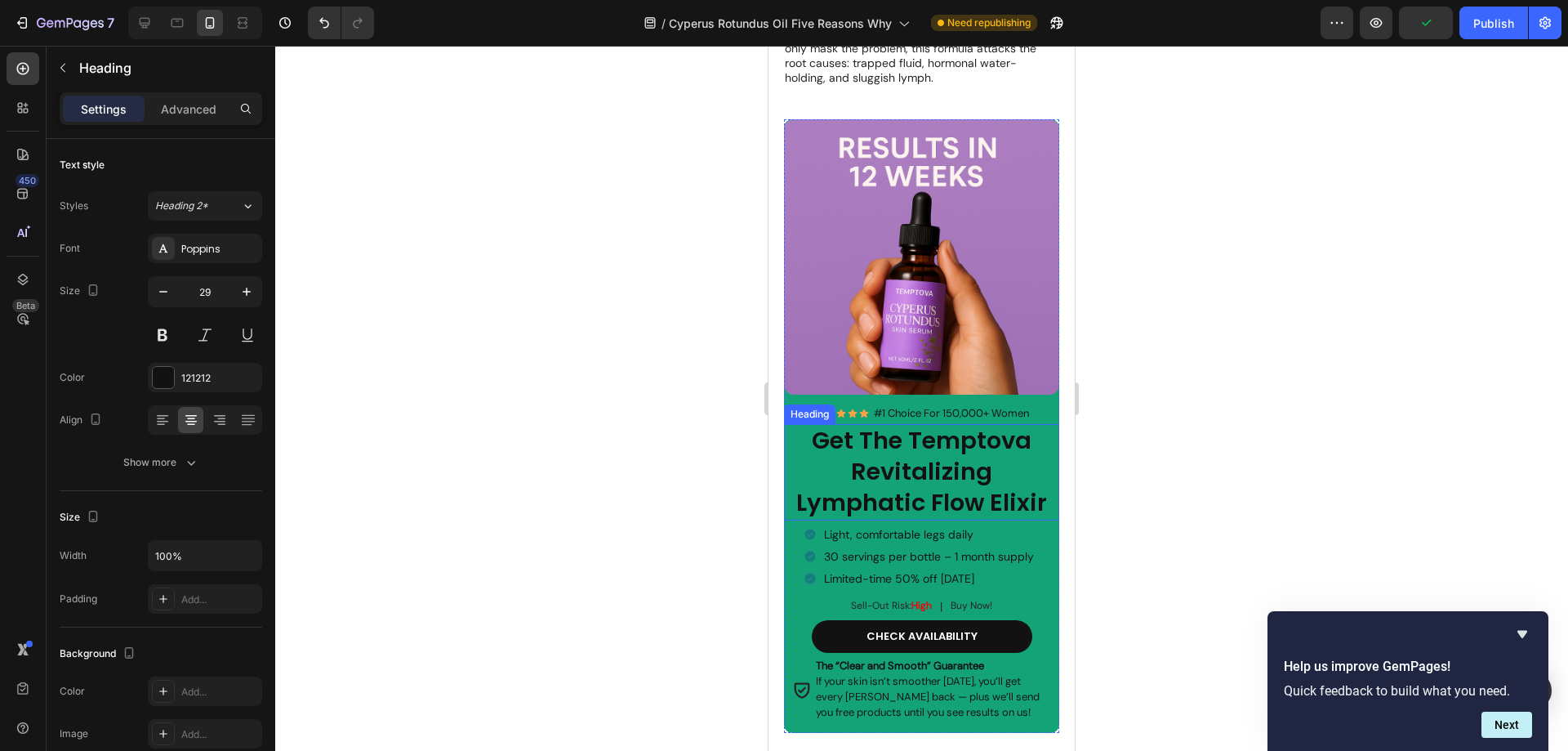
click at [977, 466] on strong "Get The Temptova Revitalizing Lymphatic Flow Elixir" at bounding box center [922, 471] width 251 height 94
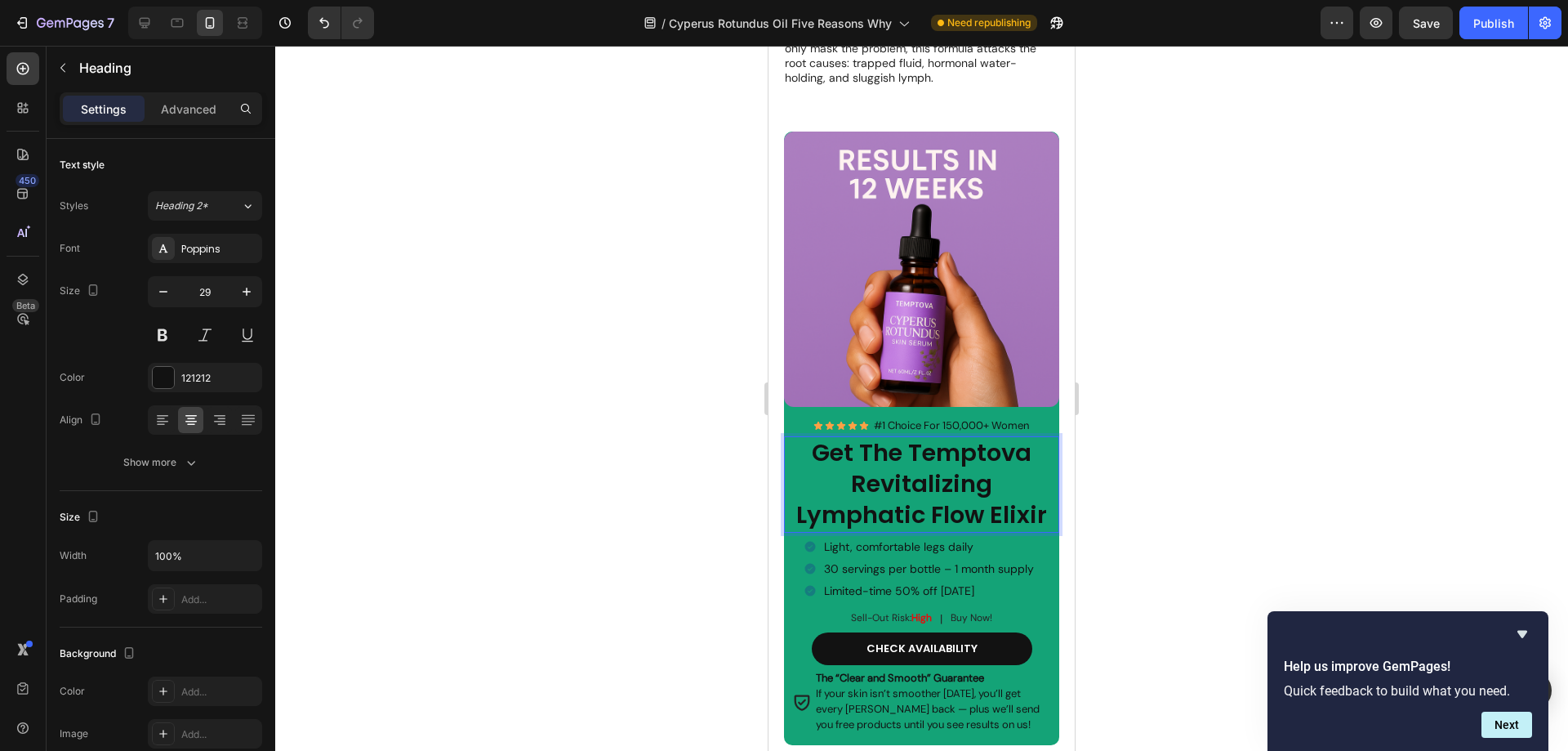
click at [1036, 491] on strong "Get The Temptova Revitalizing Lymphatic Flow Elixir" at bounding box center [922, 483] width 251 height 94
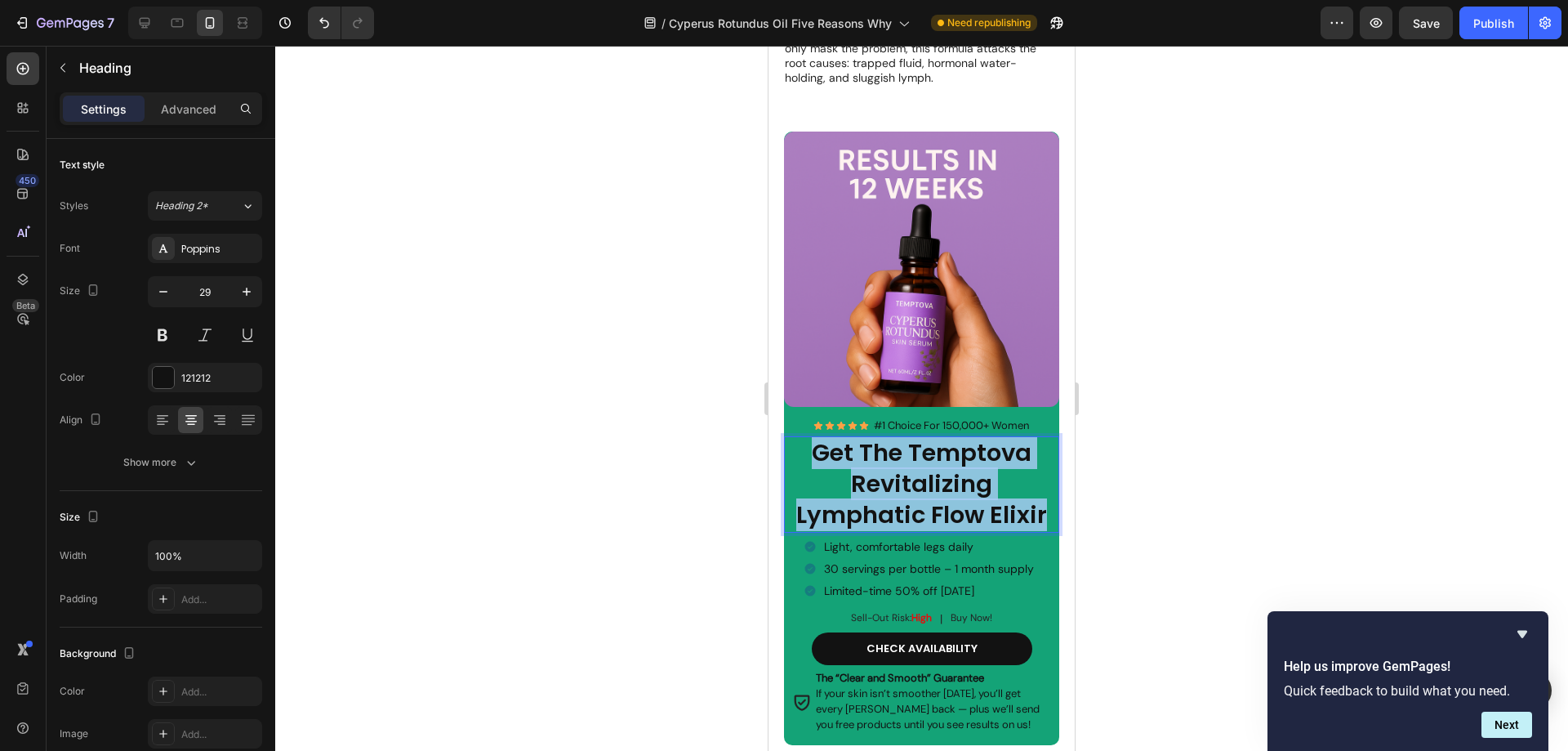
drag, startPoint x: 1039, startPoint y: 491, endPoint x: 812, endPoint y: 432, distance: 234.5
click at [812, 436] on strong "Get The Temptova Revitalizing Lymphatic Flow Elixir" at bounding box center [922, 483] width 251 height 94
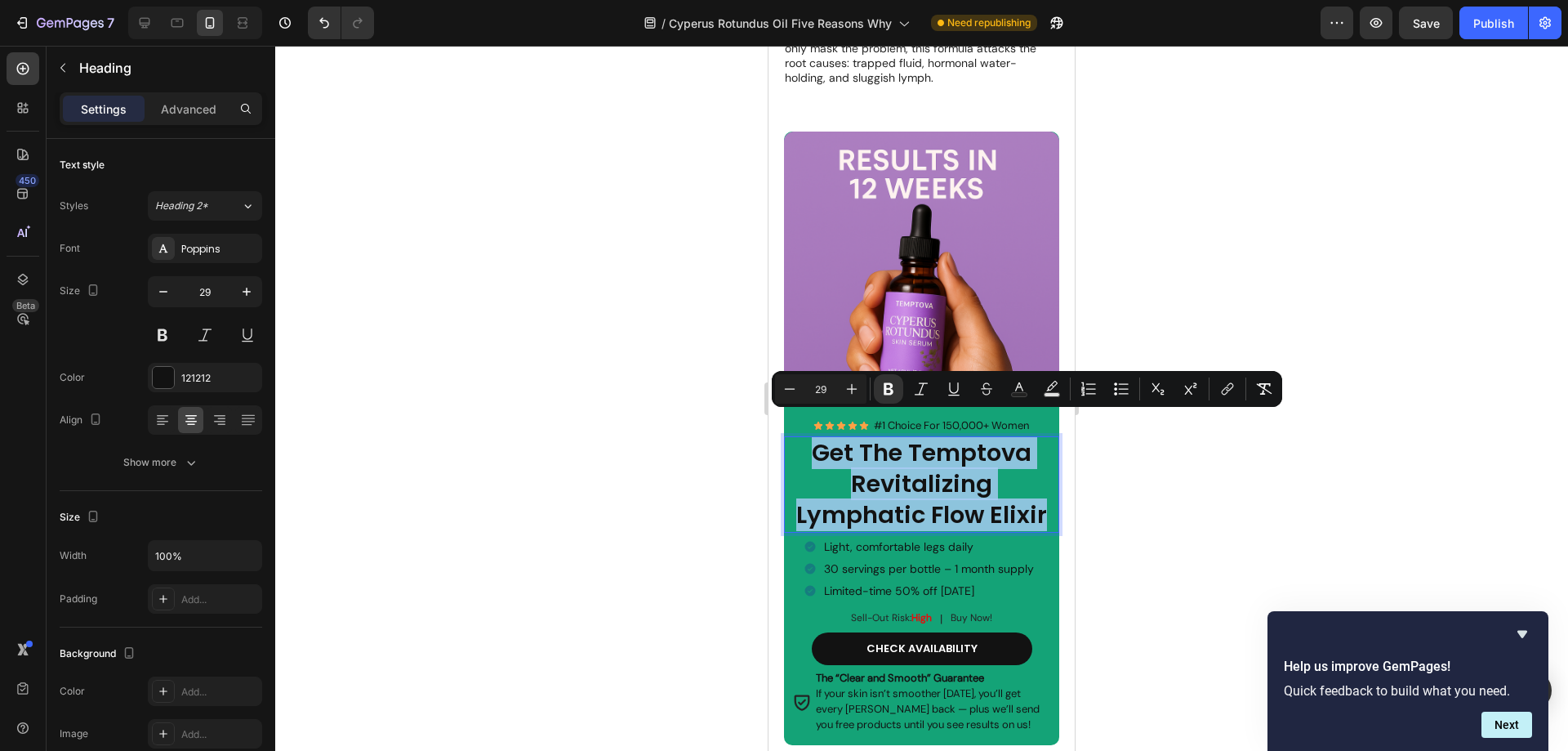
copy strong "Get The Temptova Revitalizing Lymphatic Flow Elixir"
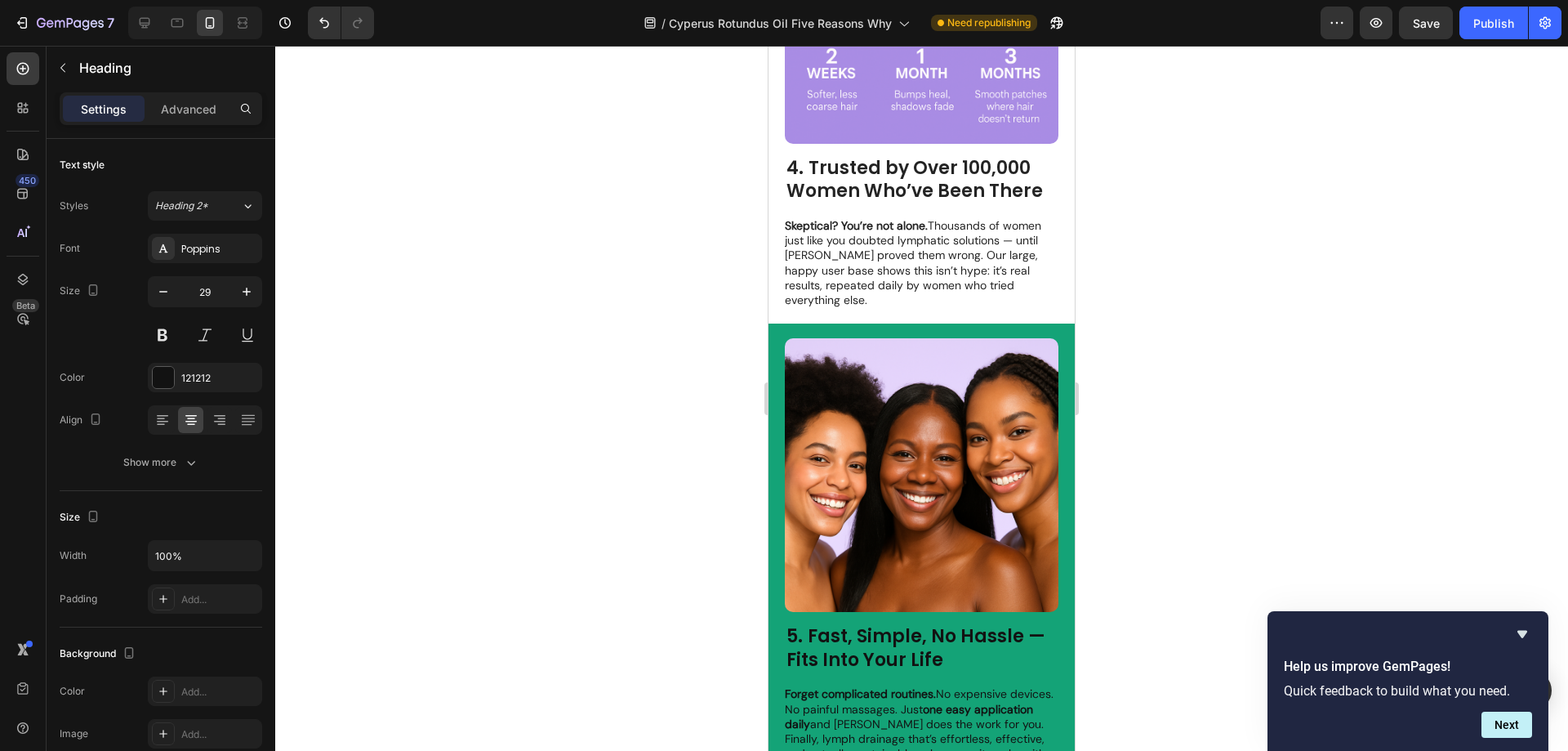
type input "16"
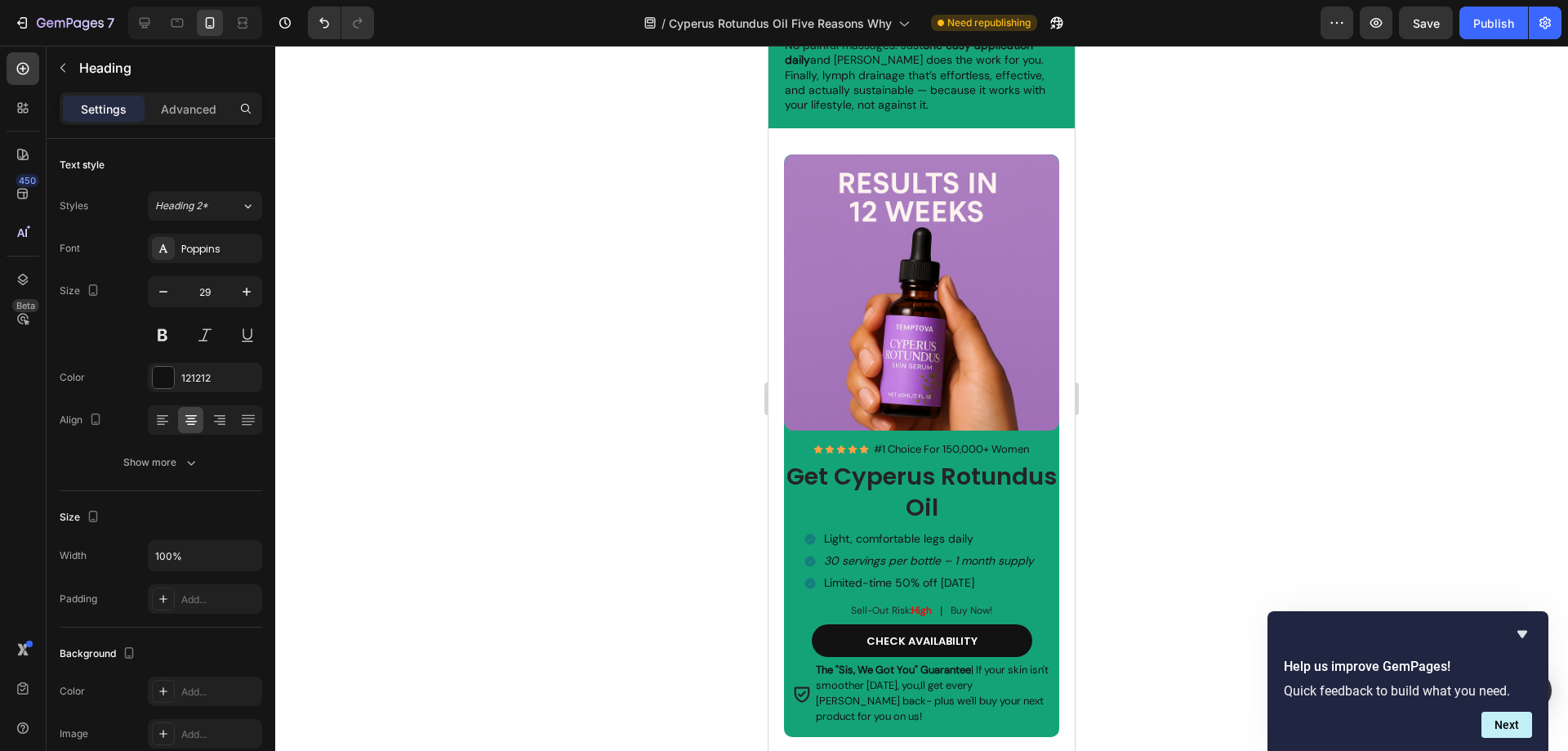
scroll to position [3946, 0]
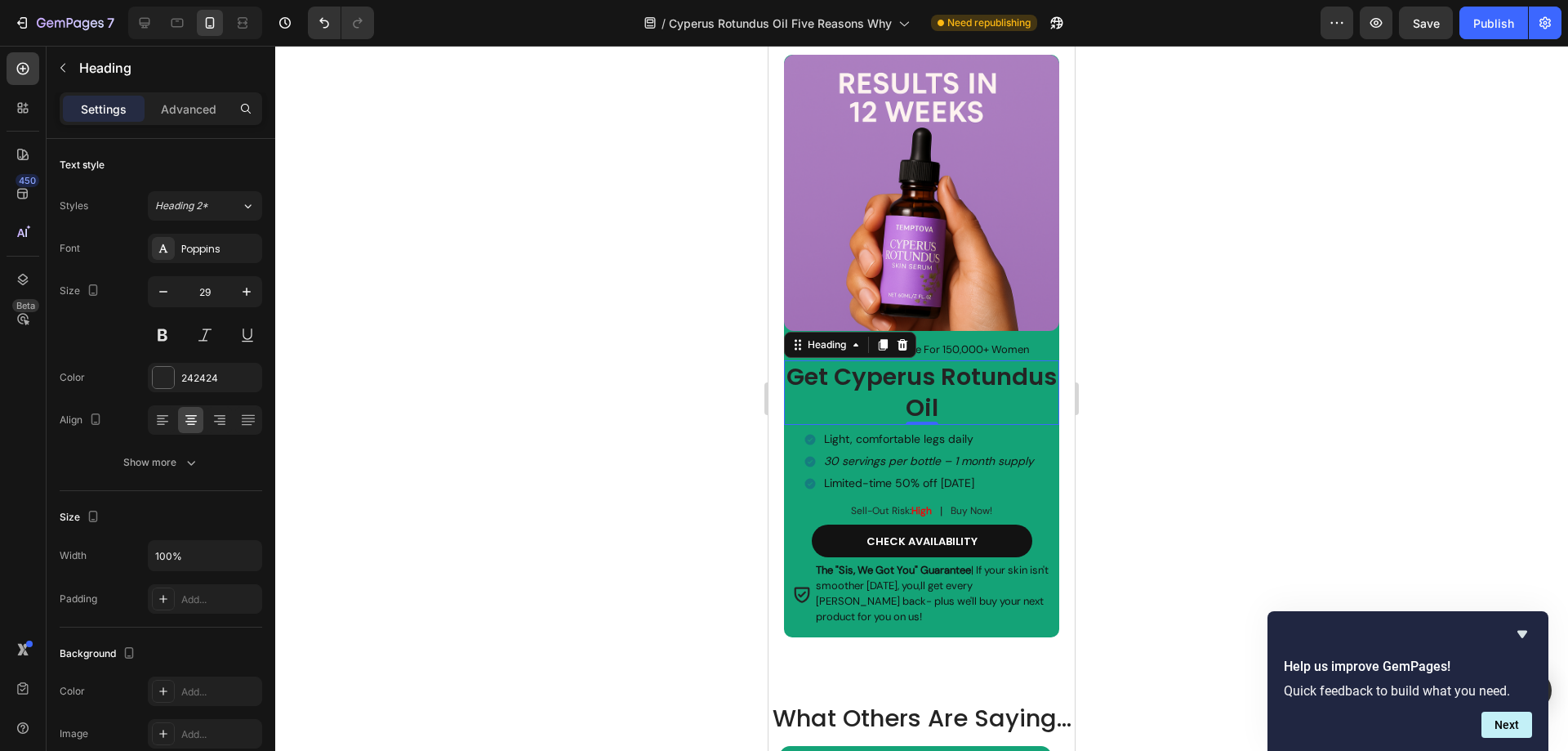
click at [992, 380] on h2 "Get Cyperus Rotundus Oil" at bounding box center [921, 392] width 276 height 65
click at [1004, 395] on h2 "Get Cyperus Rotundus Oil" at bounding box center [921, 392] width 276 height 65
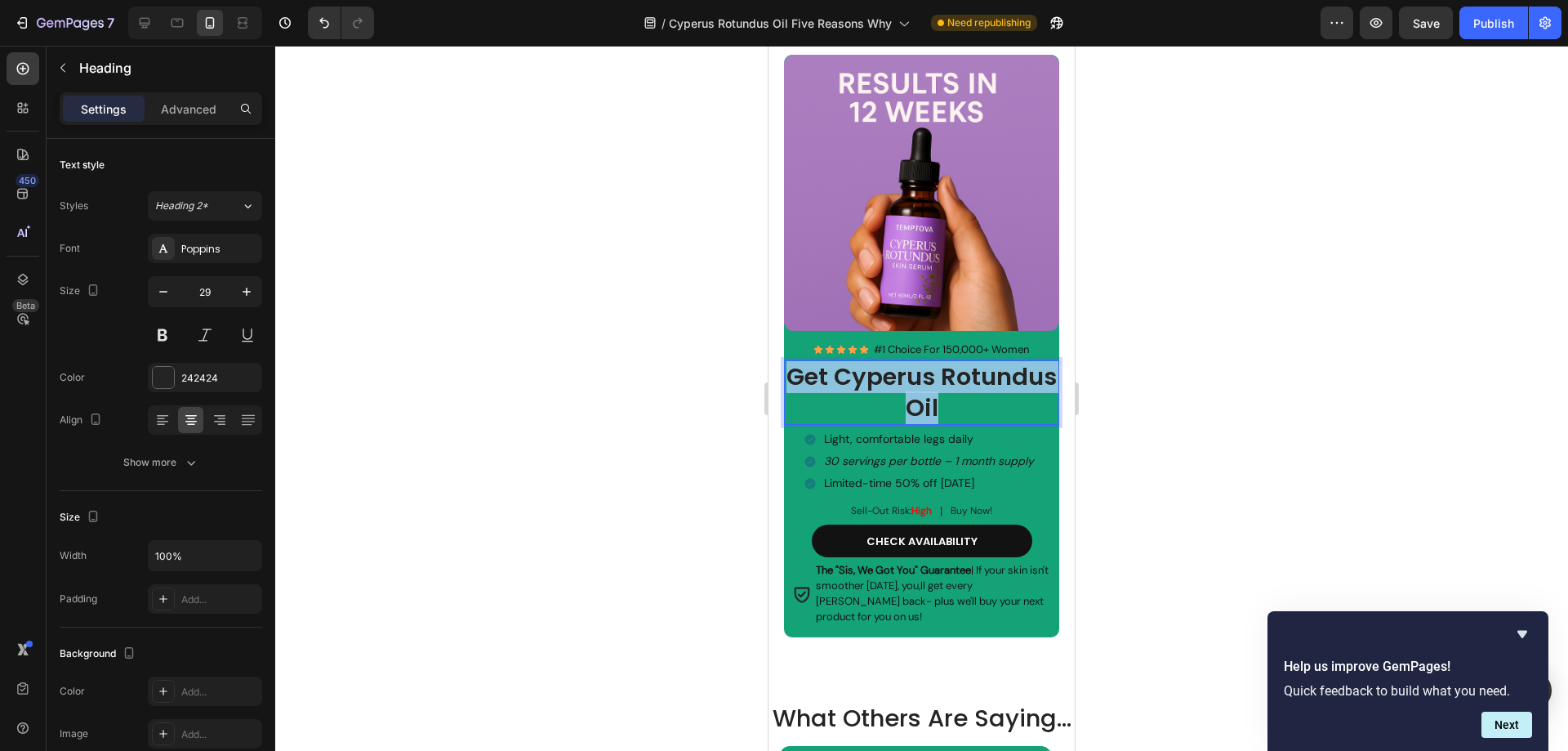
drag, startPoint x: 1009, startPoint y: 403, endPoint x: 843, endPoint y: 372, distance: 168.9
click at [843, 372] on p "Get Cyperus Rotundus Oil" at bounding box center [921, 392] width 272 height 61
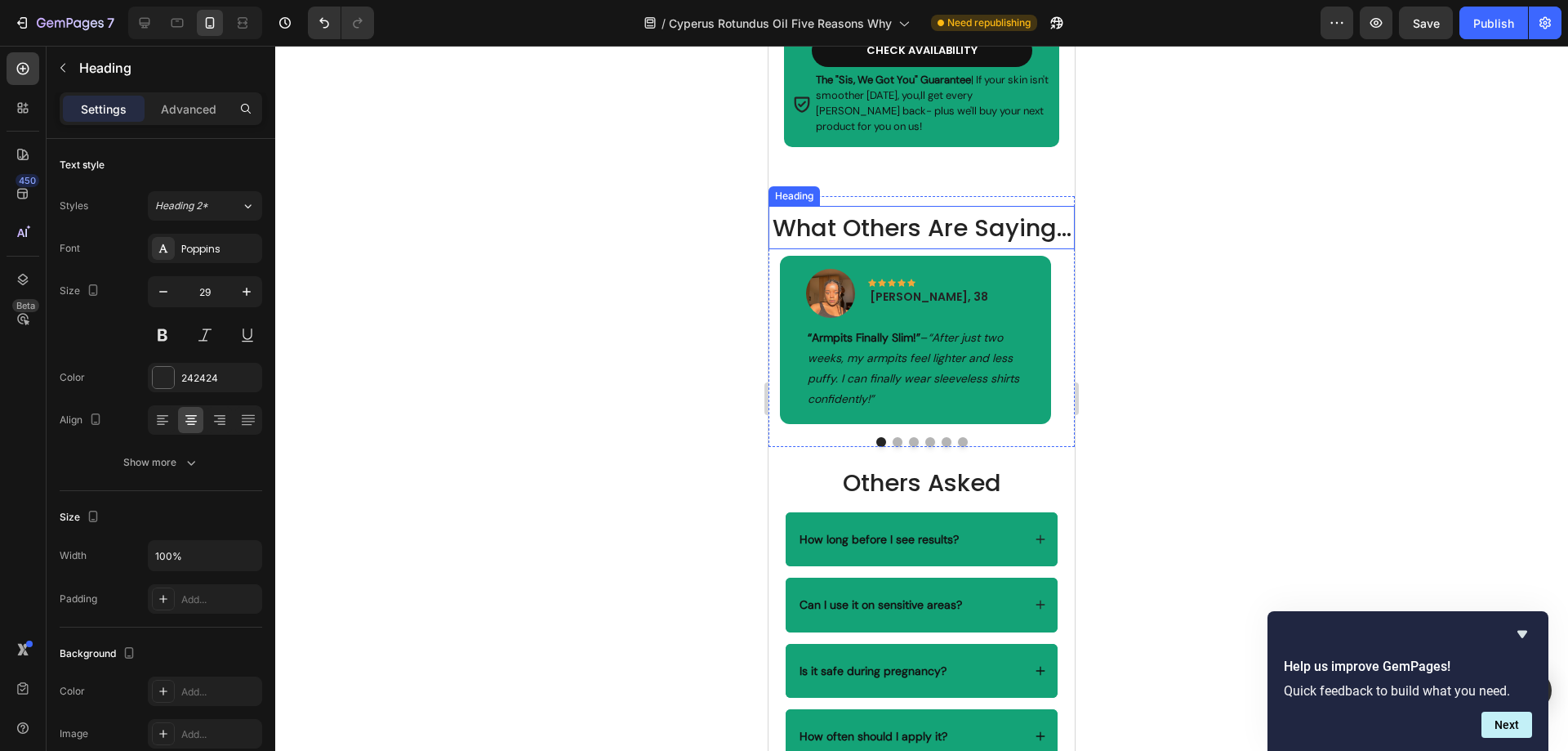
scroll to position [4518, 0]
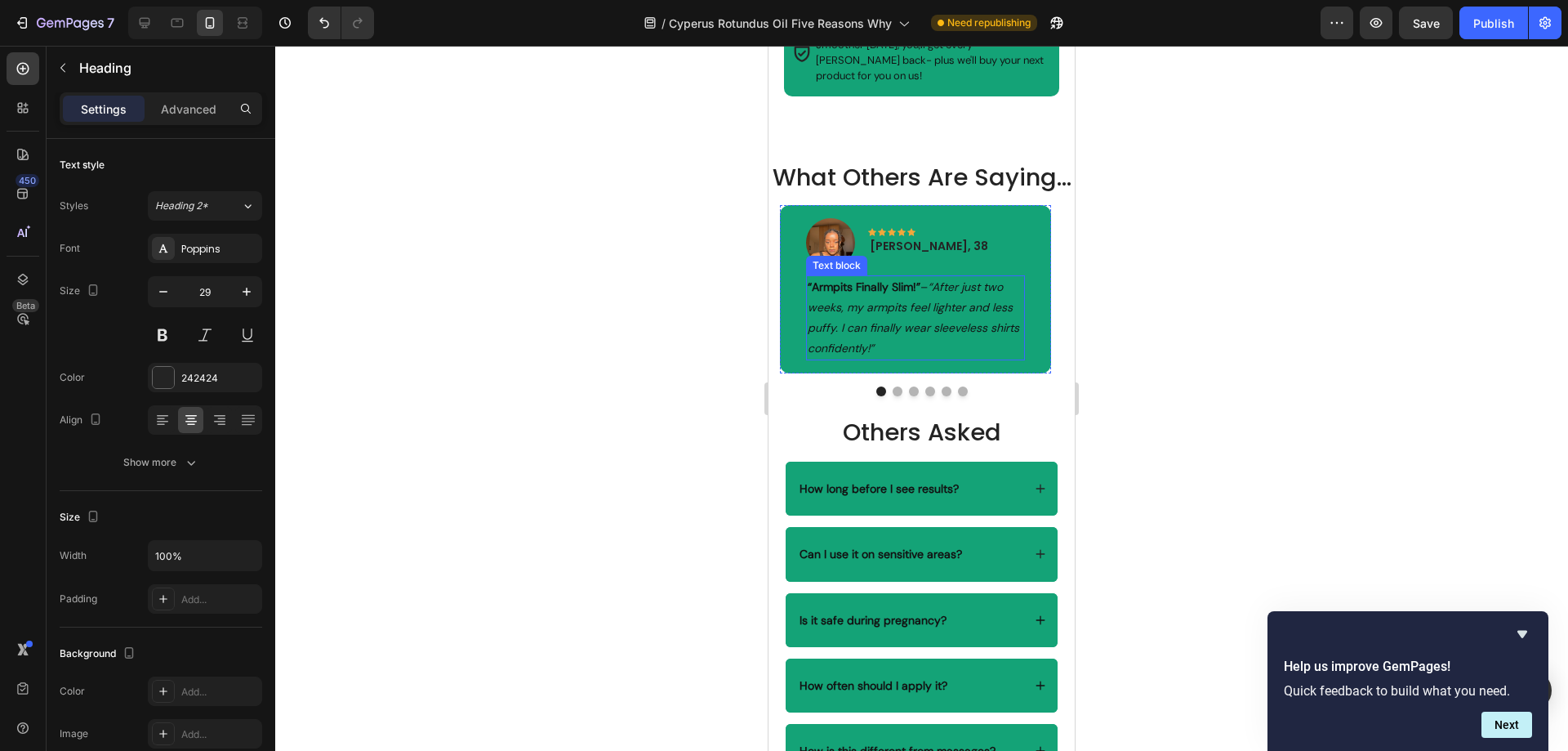
click at [977, 310] on icon "“After just two weeks, my armpits feel lighter and less puffy. I can finally we…" at bounding box center [913, 318] width 212 height 77
click at [901, 359] on p "“Armpits Finally Slim!” – “After just two weeks, my armpits feel lighter and le…" at bounding box center [915, 318] width 214 height 82
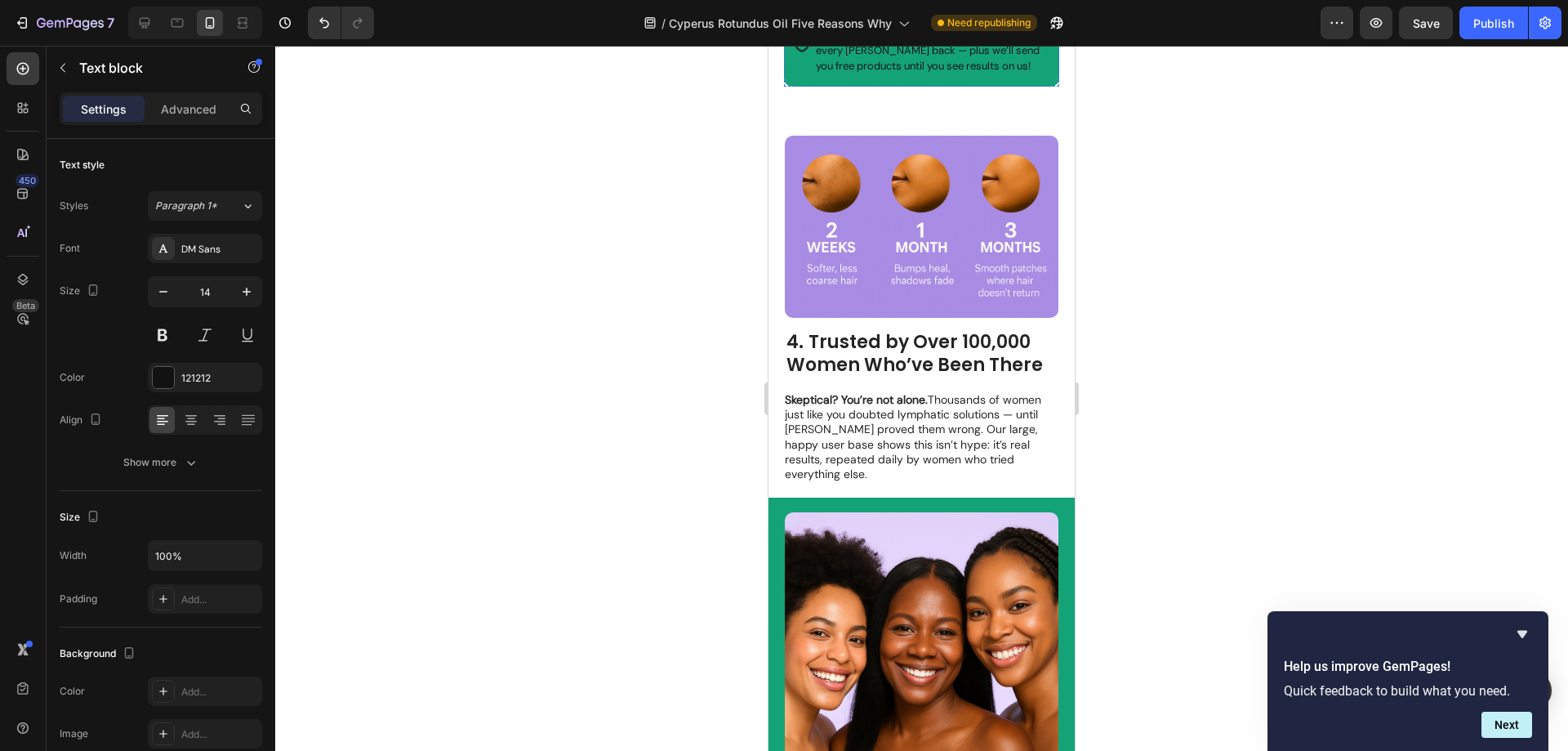
scroll to position [3042, 0]
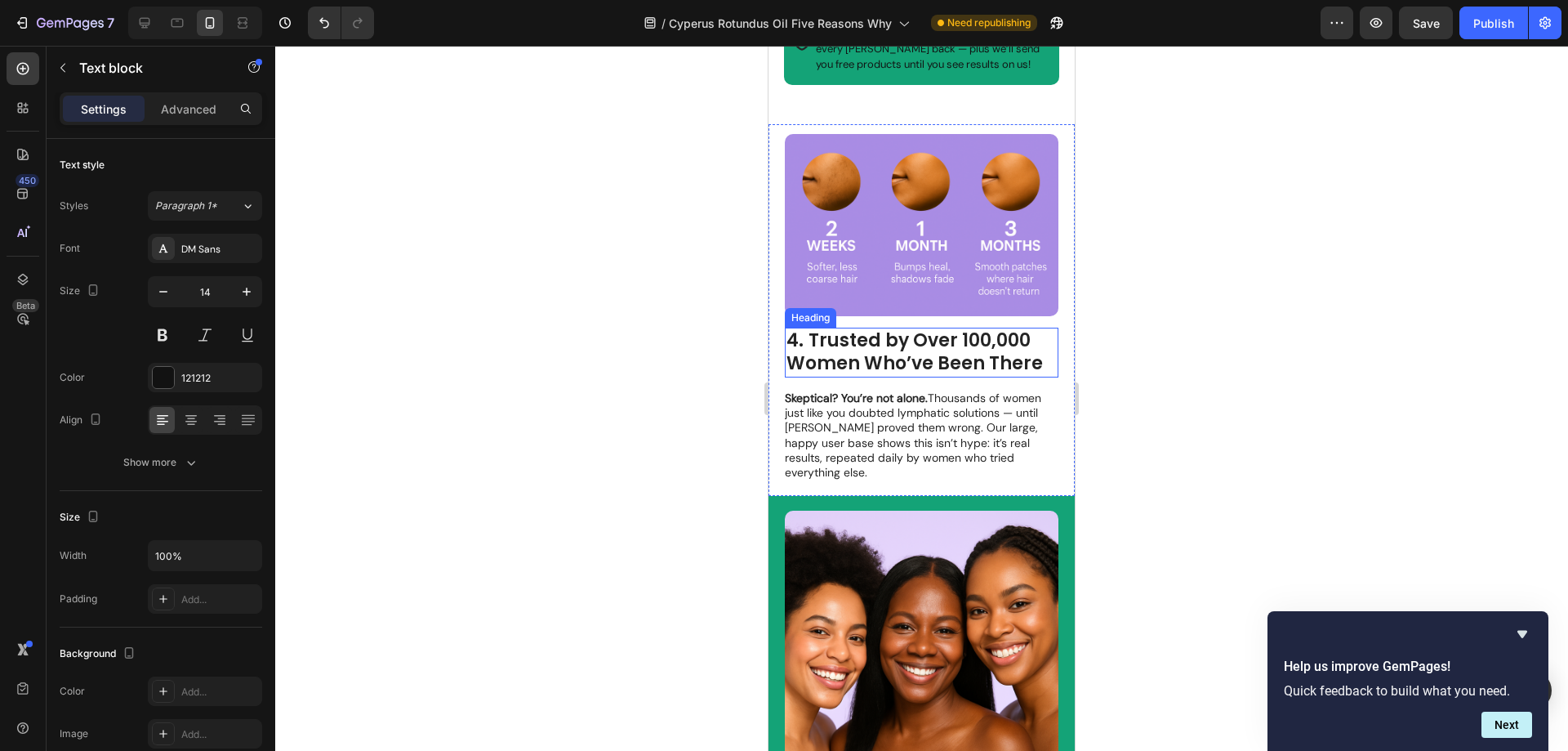
click at [1043, 340] on h2 "4. Trusted by Over 100,000 Women Who’ve Been There" at bounding box center [921, 353] width 273 height 50
click at [1043, 349] on h2 "4. Trusted by Over 100,000 Women Who’ve Been There" at bounding box center [921, 353] width 273 height 50
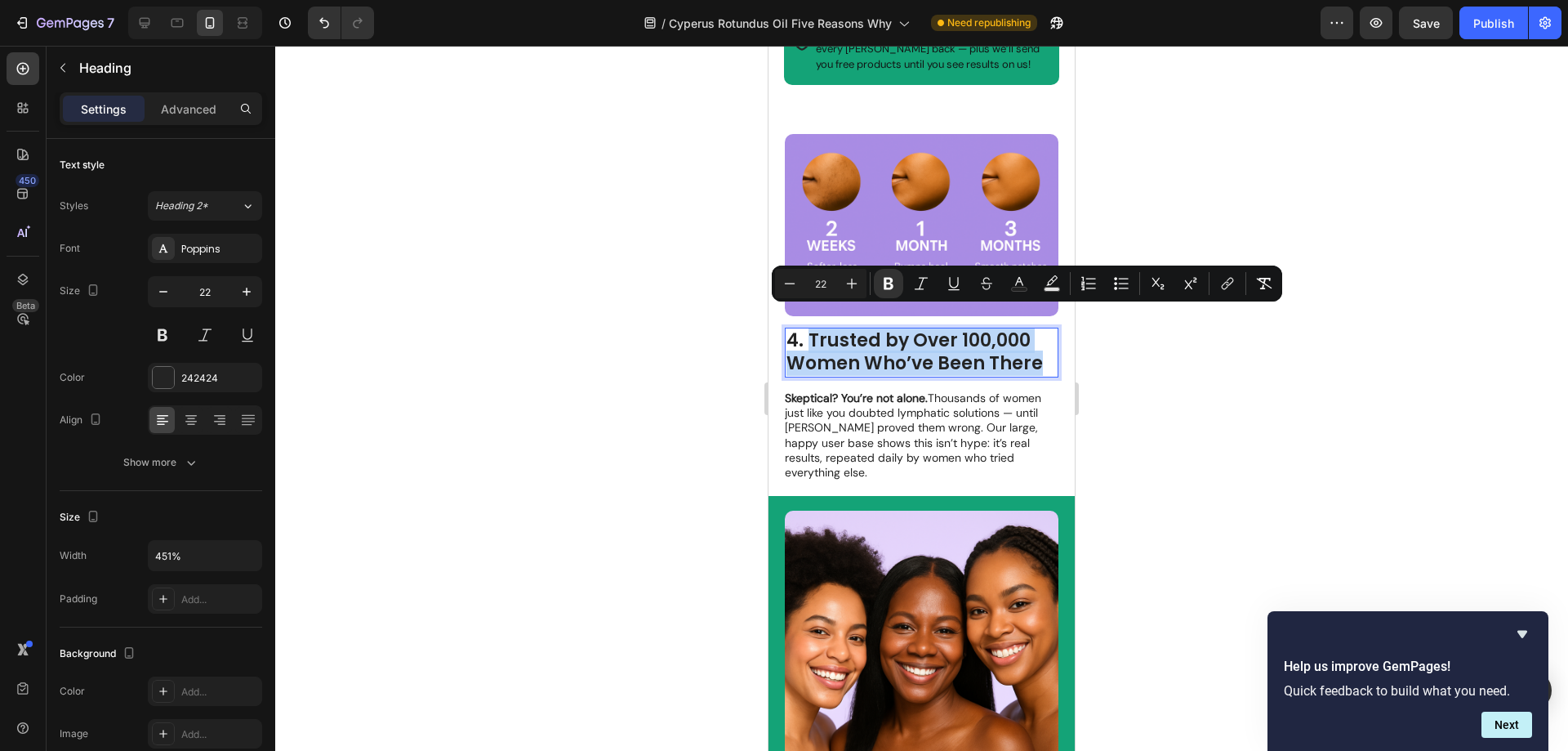
drag, startPoint x: 1035, startPoint y: 347, endPoint x: 810, endPoint y: 322, distance: 226.4
click at [810, 329] on p "4. Trusted by Over 100,000 Women Who’ve Been There" at bounding box center [921, 352] width 271 height 47
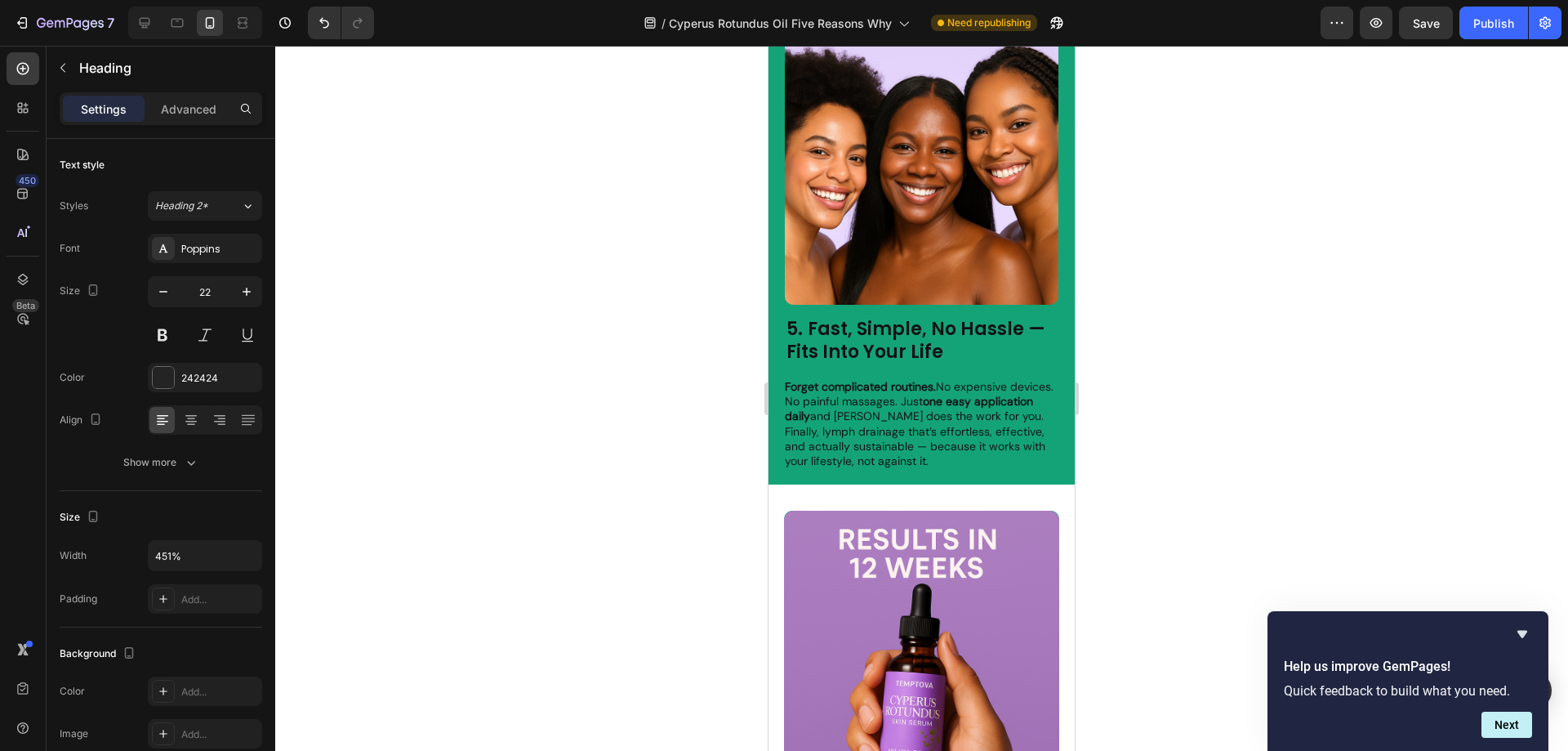
scroll to position [3614, 0]
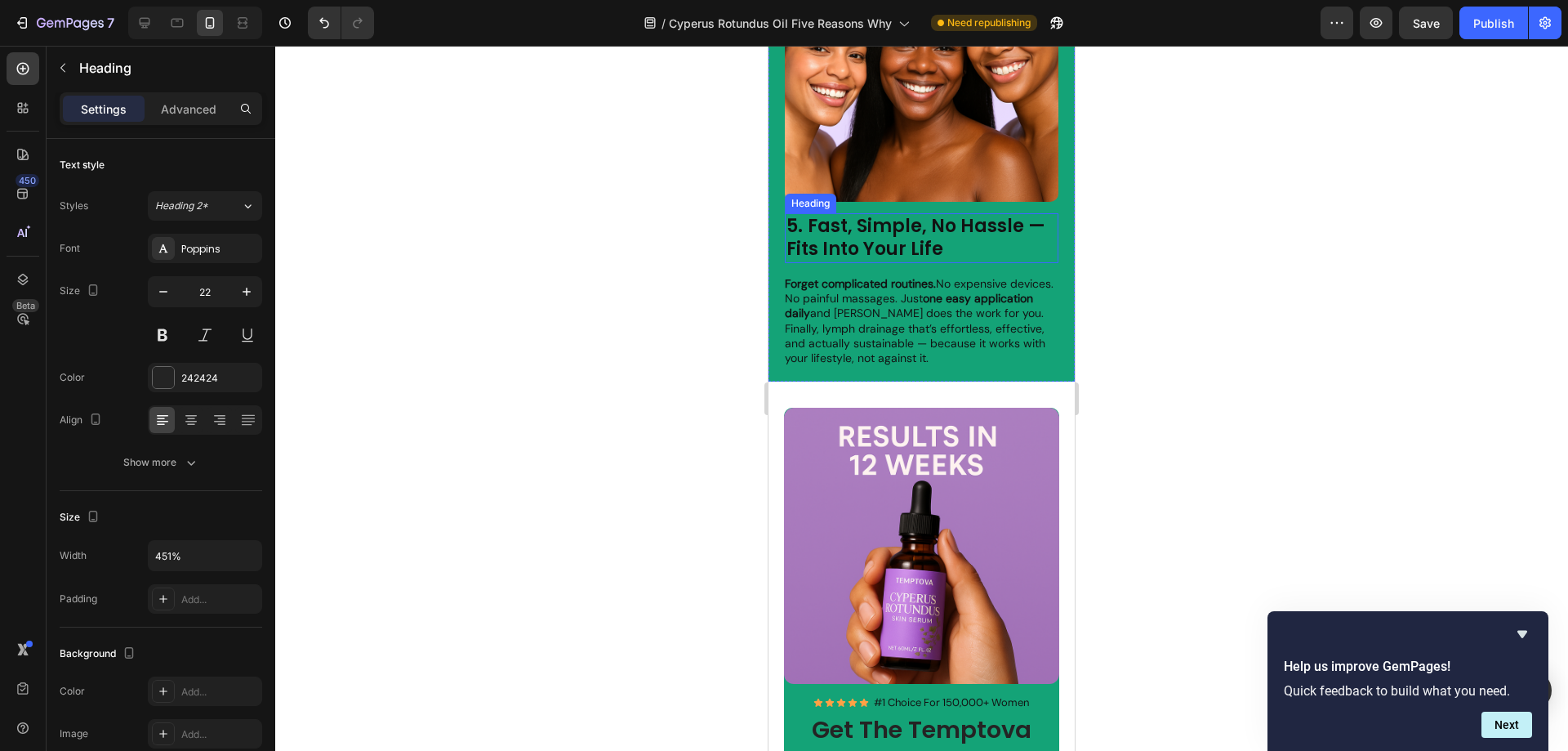
click at [944, 235] on h2 "5. Fast, Simple, No Hassle — Fits Into Your Life" at bounding box center [921, 238] width 273 height 50
click at [945, 224] on h2 "5. Fast, Simple, No Hassle — Fits Into Your Life" at bounding box center [921, 238] width 273 height 50
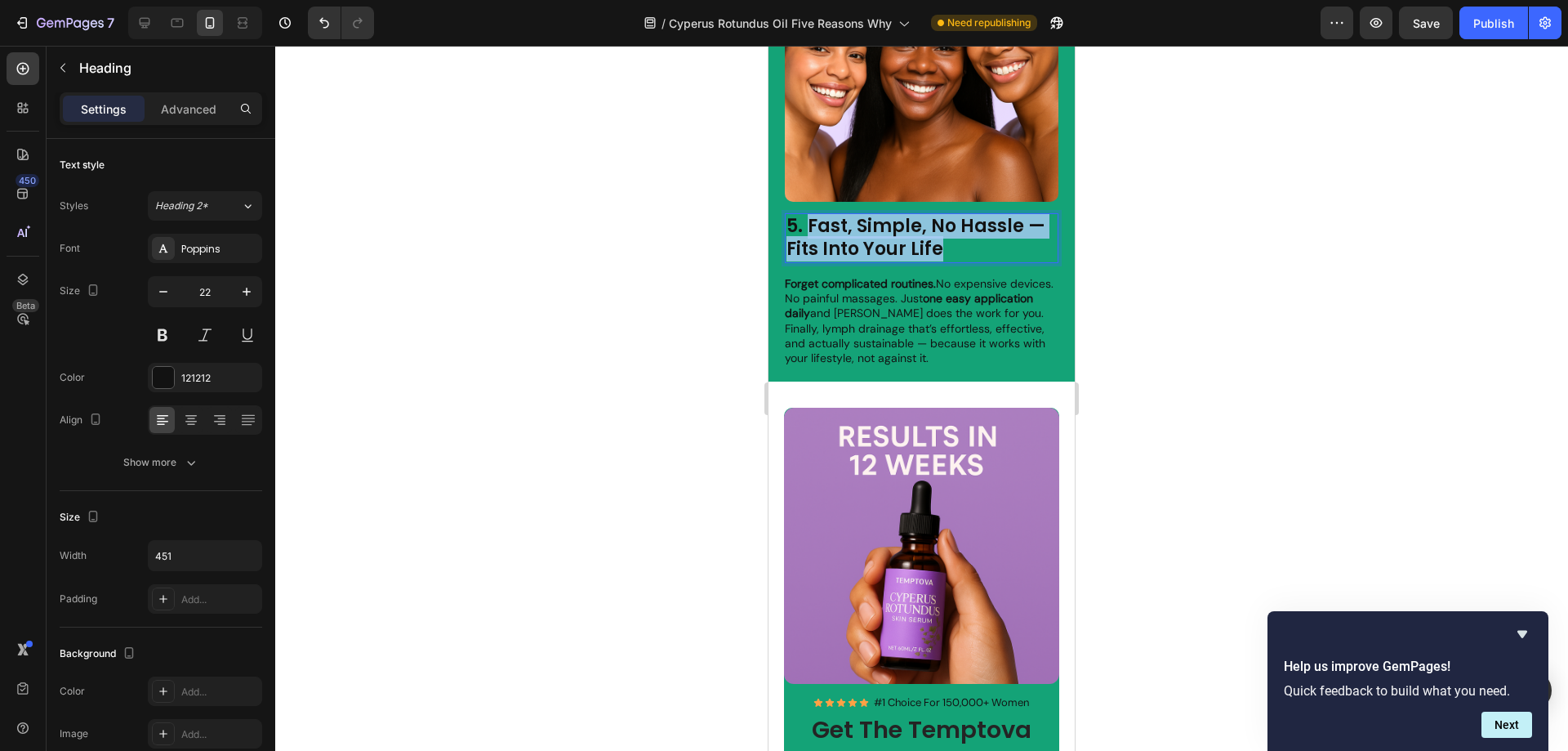
drag, startPoint x: 956, startPoint y: 228, endPoint x: 811, endPoint y: 203, distance: 147.1
click at [811, 215] on p "5. Fast, Simple, No Hassle — Fits Into Your Life" at bounding box center [921, 238] width 271 height 47
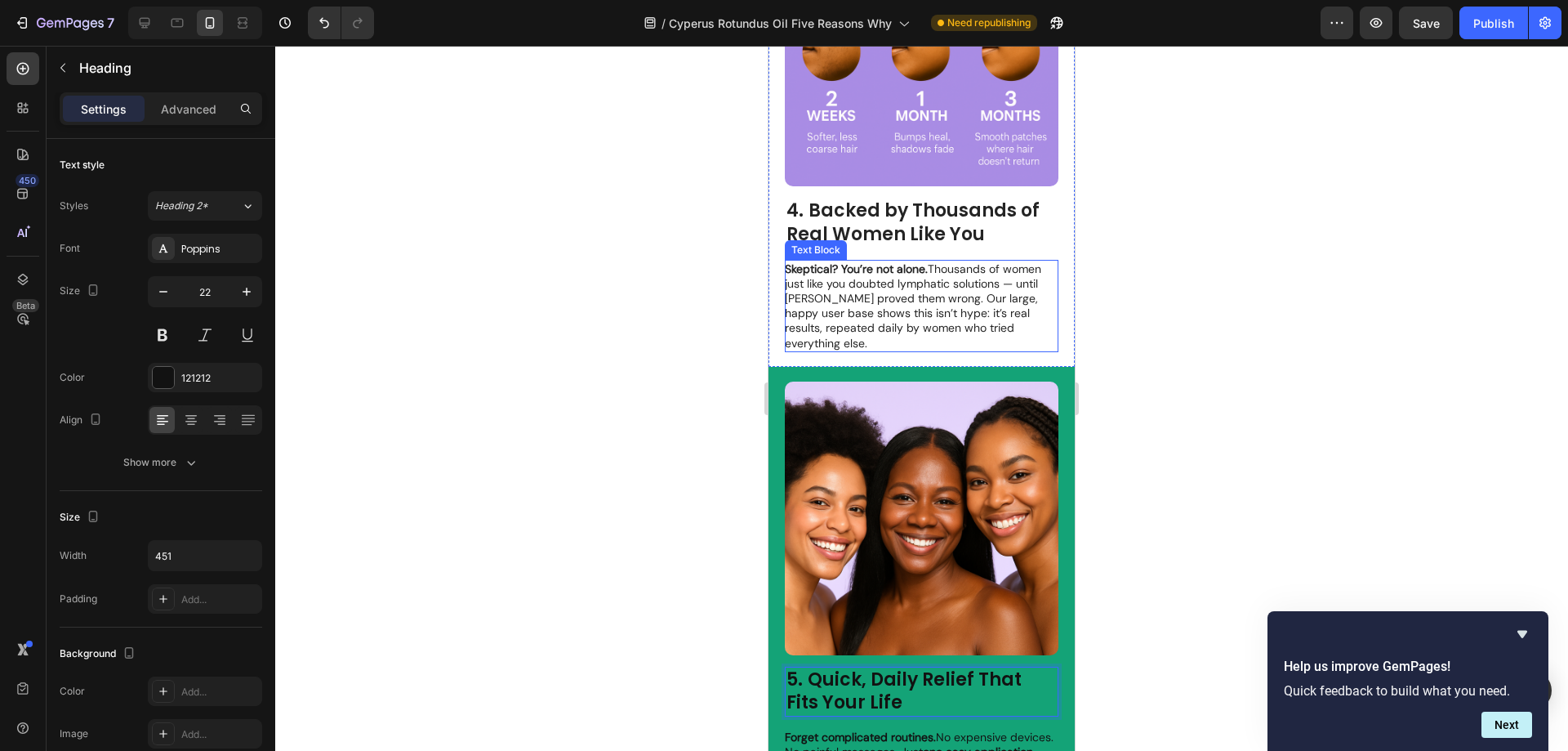
scroll to position [2961, 0]
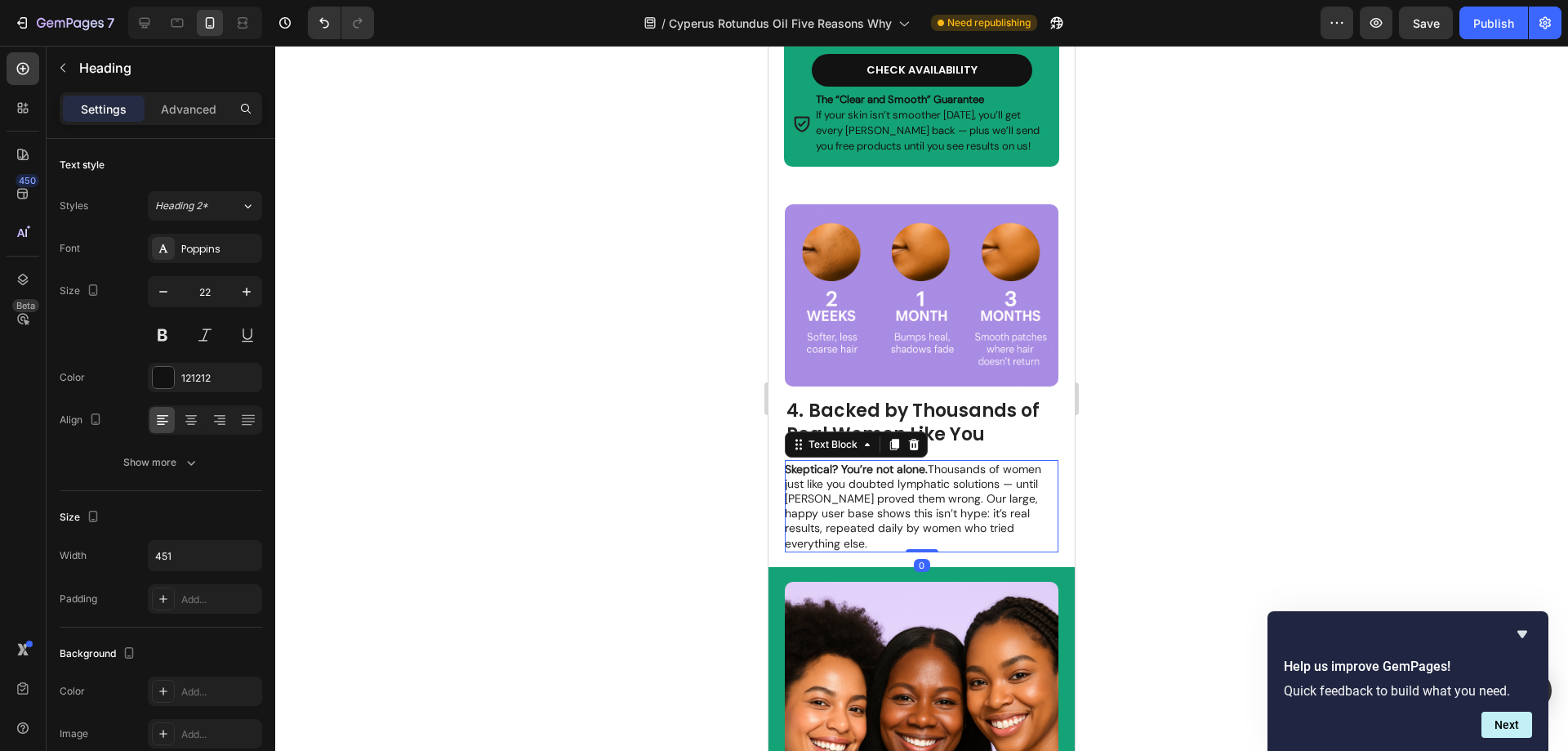
drag, startPoint x: 957, startPoint y: 519, endPoint x: 856, endPoint y: 524, distance: 101.1
click at [955, 519] on p "Skeptical? You’re not alone. Thousands of women just like you doubted lymphatic…" at bounding box center [920, 505] width 272 height 89
click at [830, 524] on p "Skeptical? You’re not alone. Thousands of women just like you doubted lymphatic…" at bounding box center [920, 505] width 272 height 89
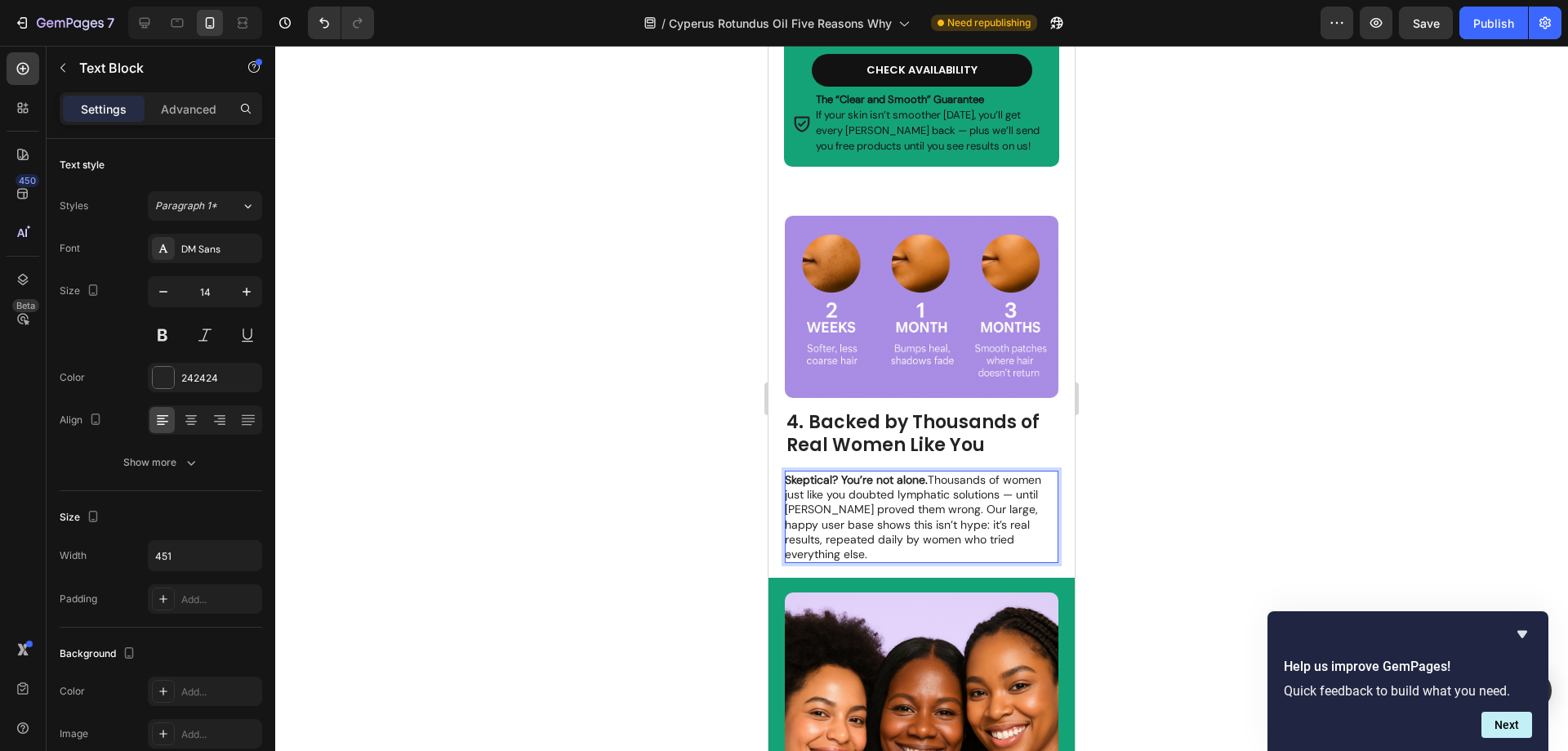
click at [826, 531] on p "Skeptical? You’re not alone. Thousands of women just like you doubted lymphatic…" at bounding box center [920, 517] width 272 height 89
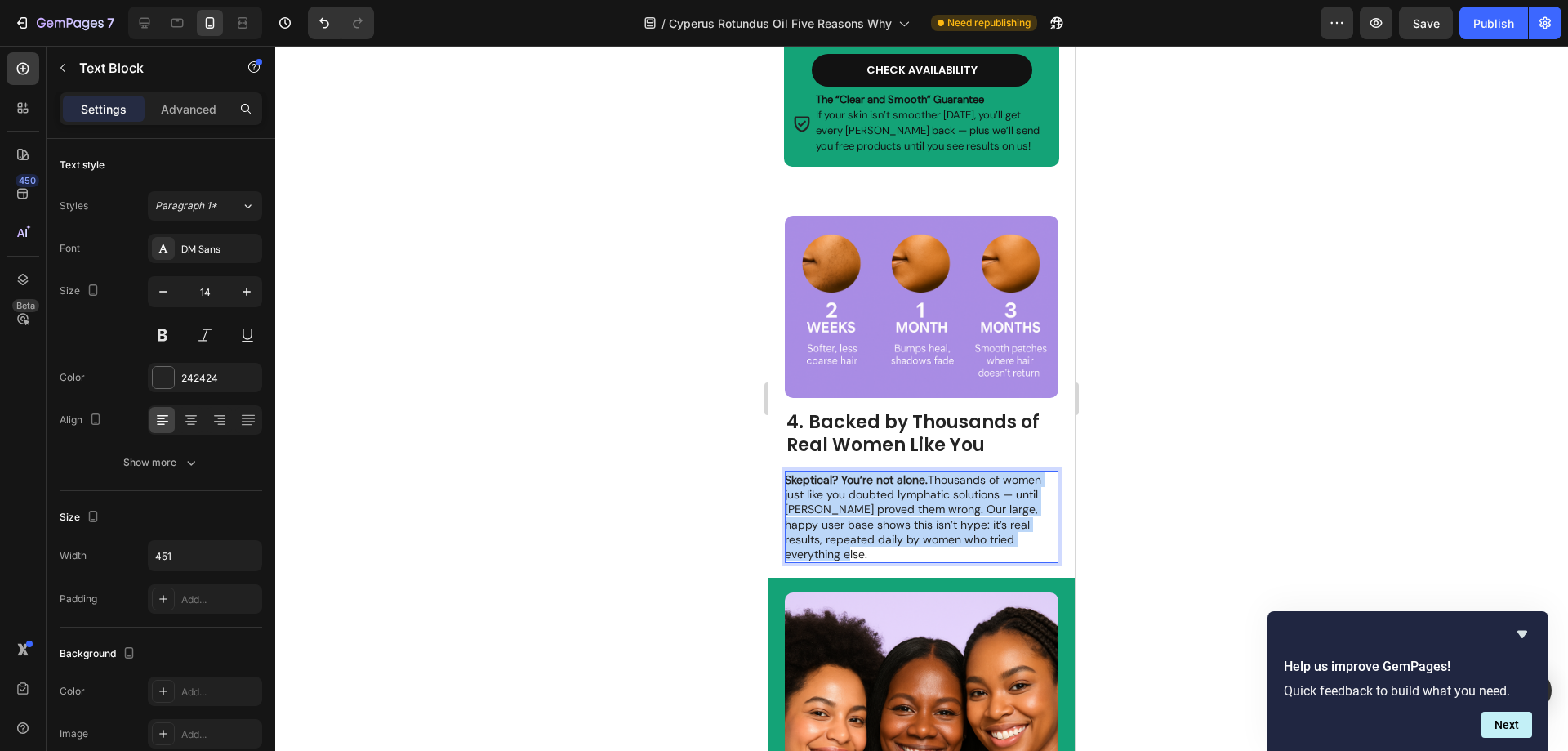
drag, startPoint x: 825, startPoint y: 534, endPoint x: 787, endPoint y: 461, distance: 82.3
click at [787, 472] on p "Skeptical? You’re not alone. Thousands of women just like you doubted lymphatic…" at bounding box center [920, 517] width 272 height 89
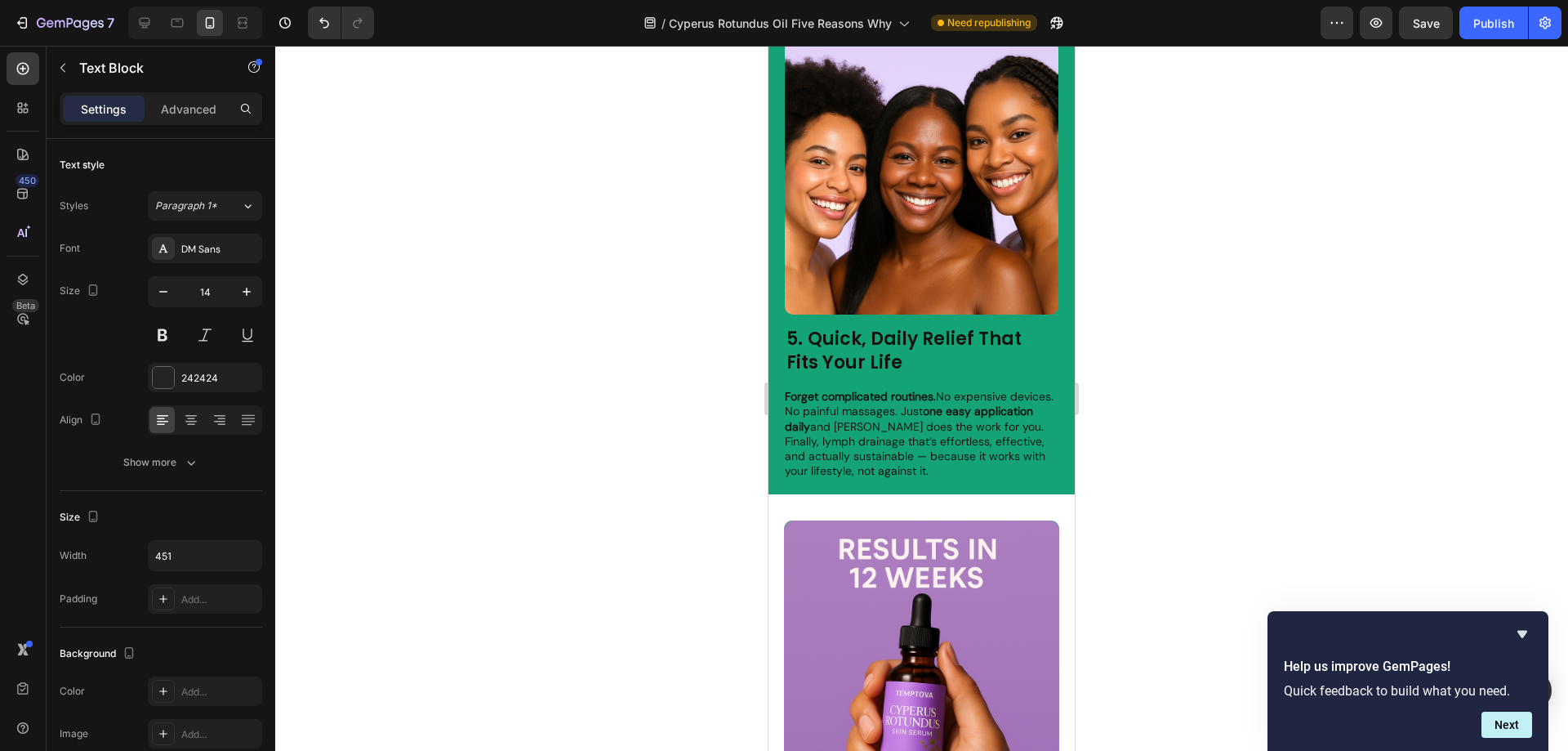
scroll to position [3533, 0]
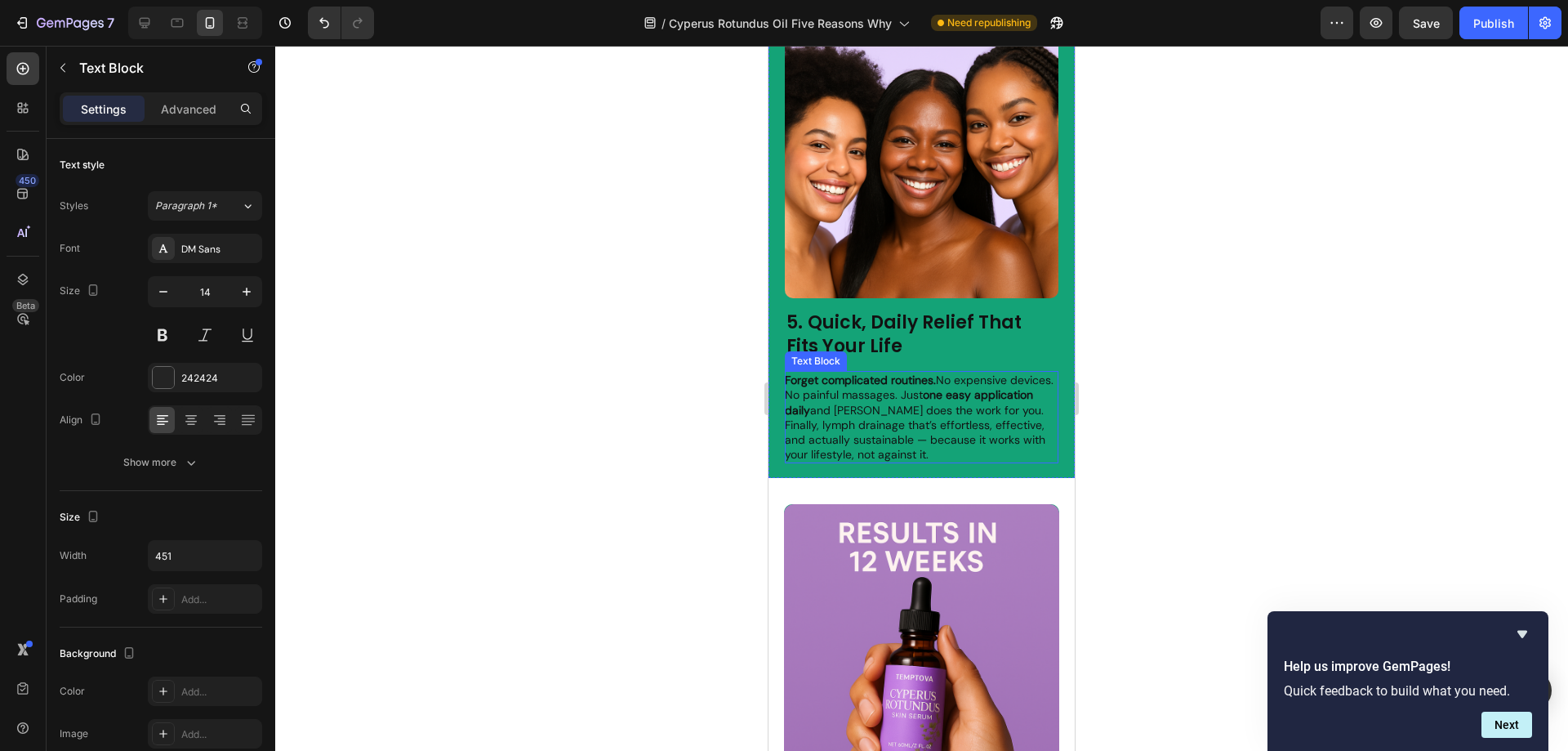
click at [1008, 431] on p "Forget complicated routines. No expensive devices. No painful massages. Just on…" at bounding box center [920, 417] width 272 height 89
click at [1001, 432] on p "Forget complicated routines. No expensive devices. No painful massages. Just on…" at bounding box center [920, 417] width 272 height 89
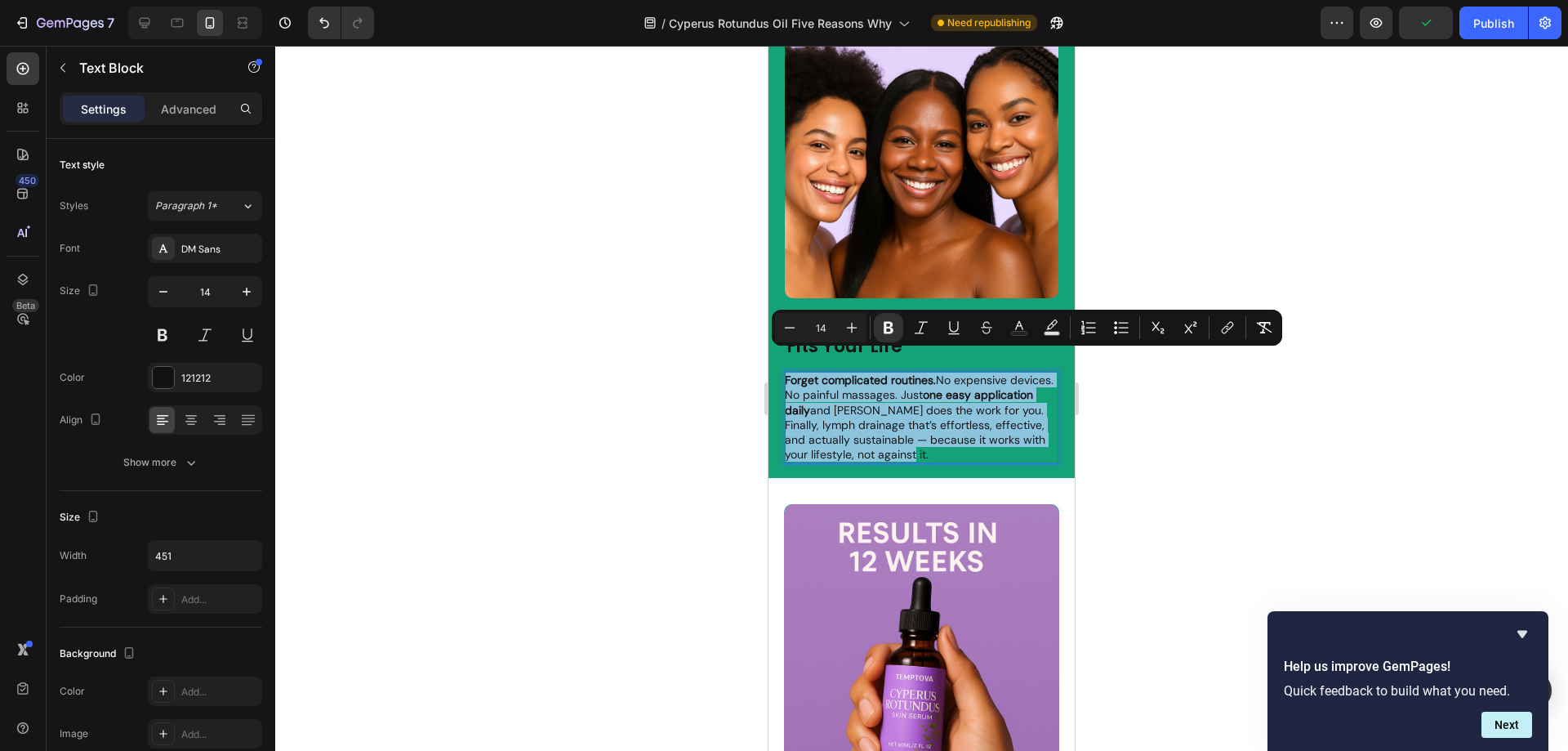
drag, startPoint x: 996, startPoint y: 433, endPoint x: 787, endPoint y: 360, distance: 221.4
click at [787, 373] on p "Forget complicated routines. No expensive devices. No painful massages. Just on…" at bounding box center [920, 417] width 272 height 89
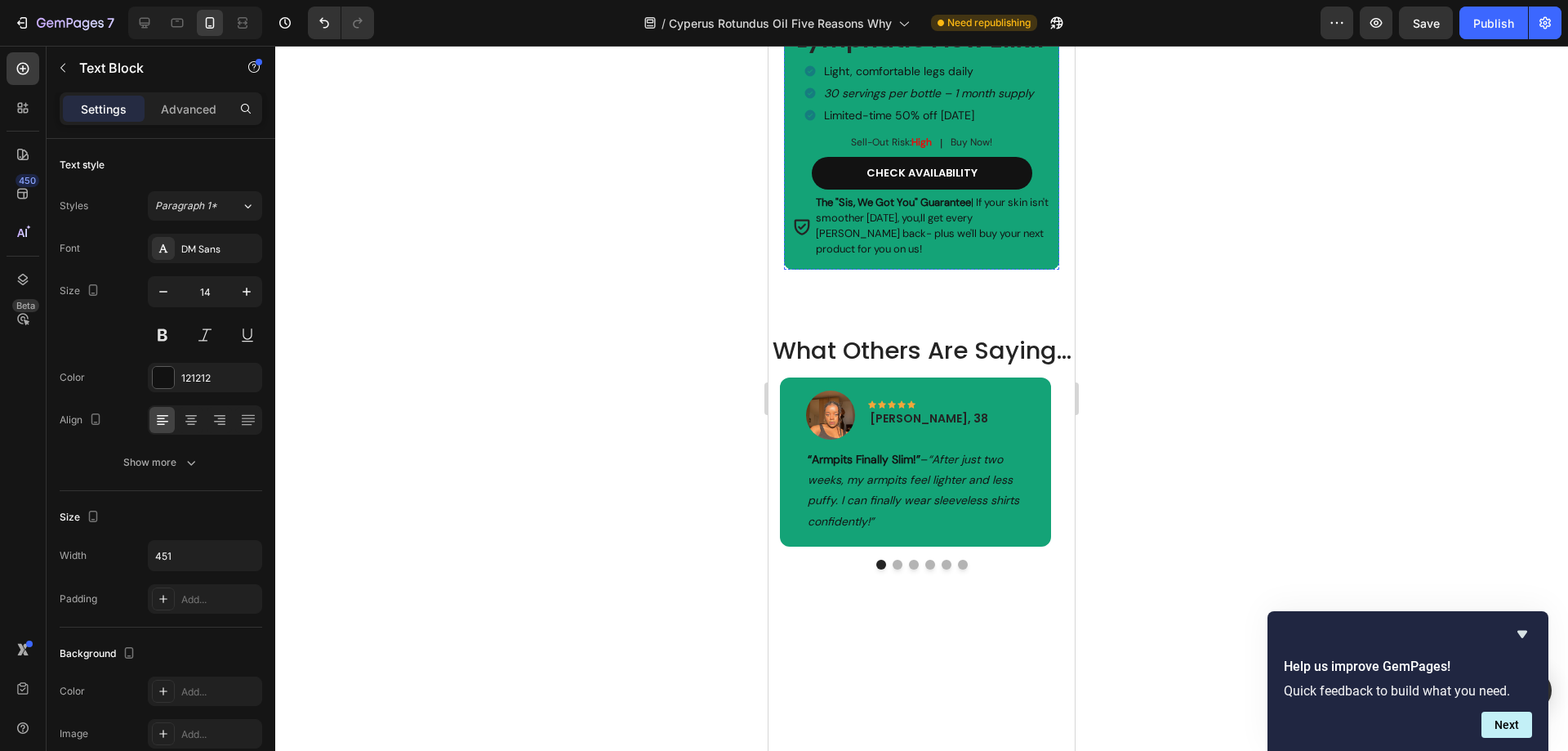
scroll to position [4431, 0]
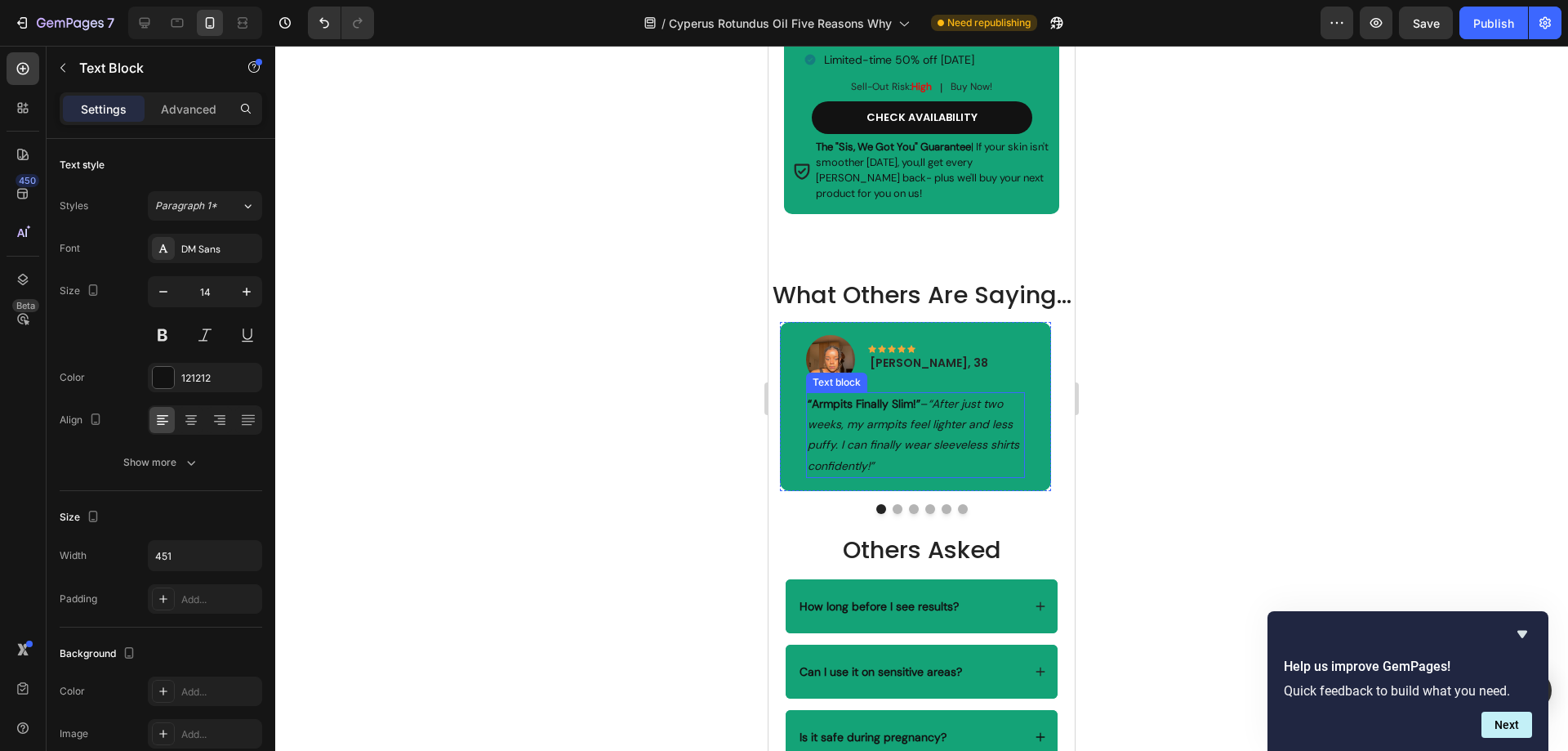
click at [912, 476] on p "“Armpits Finally Slim!” – “After just two weeks, my armpits feel lighter and le…" at bounding box center [915, 434] width 214 height 82
click at [904, 476] on p "“Armpits Finally Slim!” – “After just two weeks, my armpits feel lighter and le…" at bounding box center [915, 434] width 214 height 82
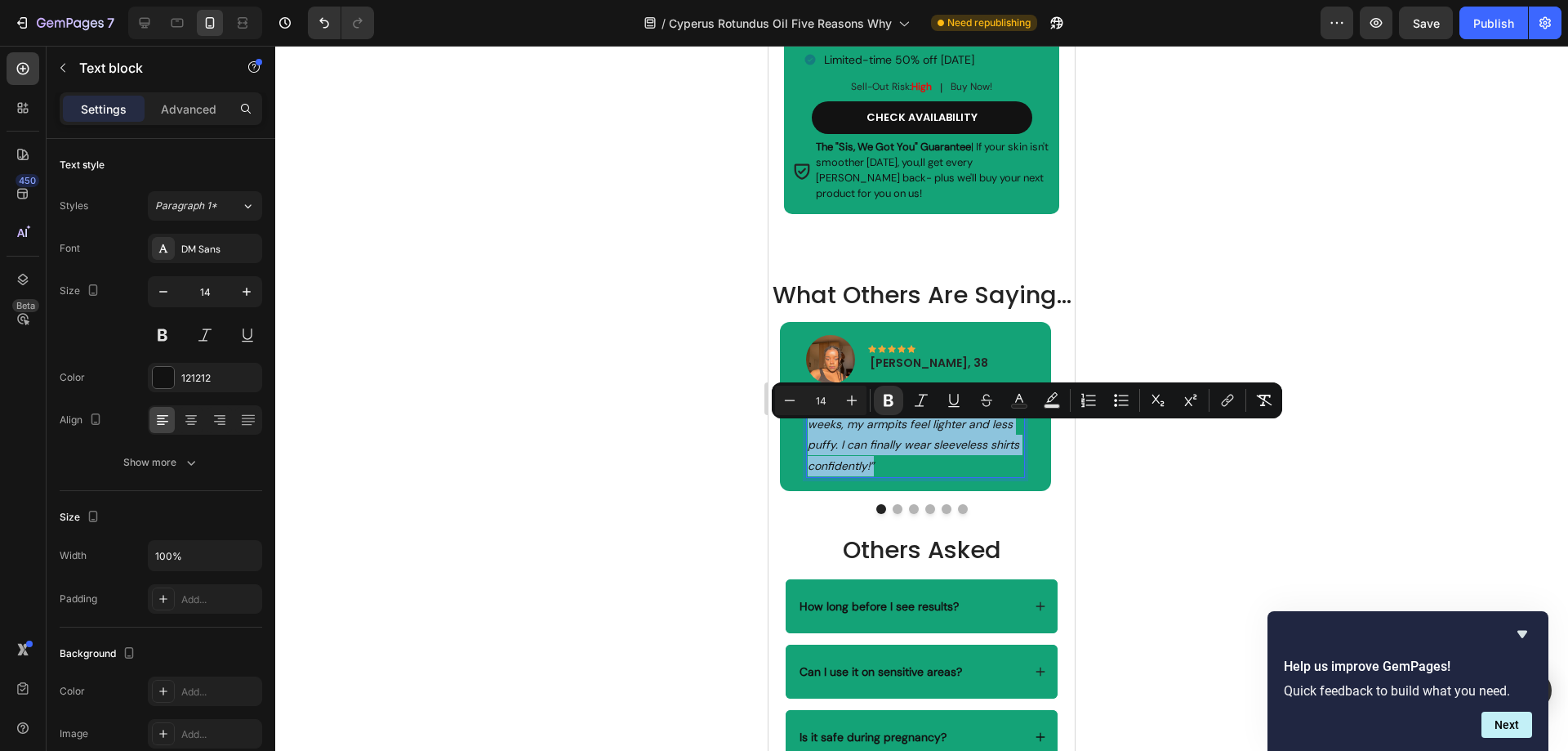
drag, startPoint x: 886, startPoint y: 490, endPoint x: 807, endPoint y: 434, distance: 96.8
click at [807, 434] on div "“Armpits Finally Slim!” – “After just two weeks, my armpits feel lighter and le…" at bounding box center [915, 434] width 218 height 86
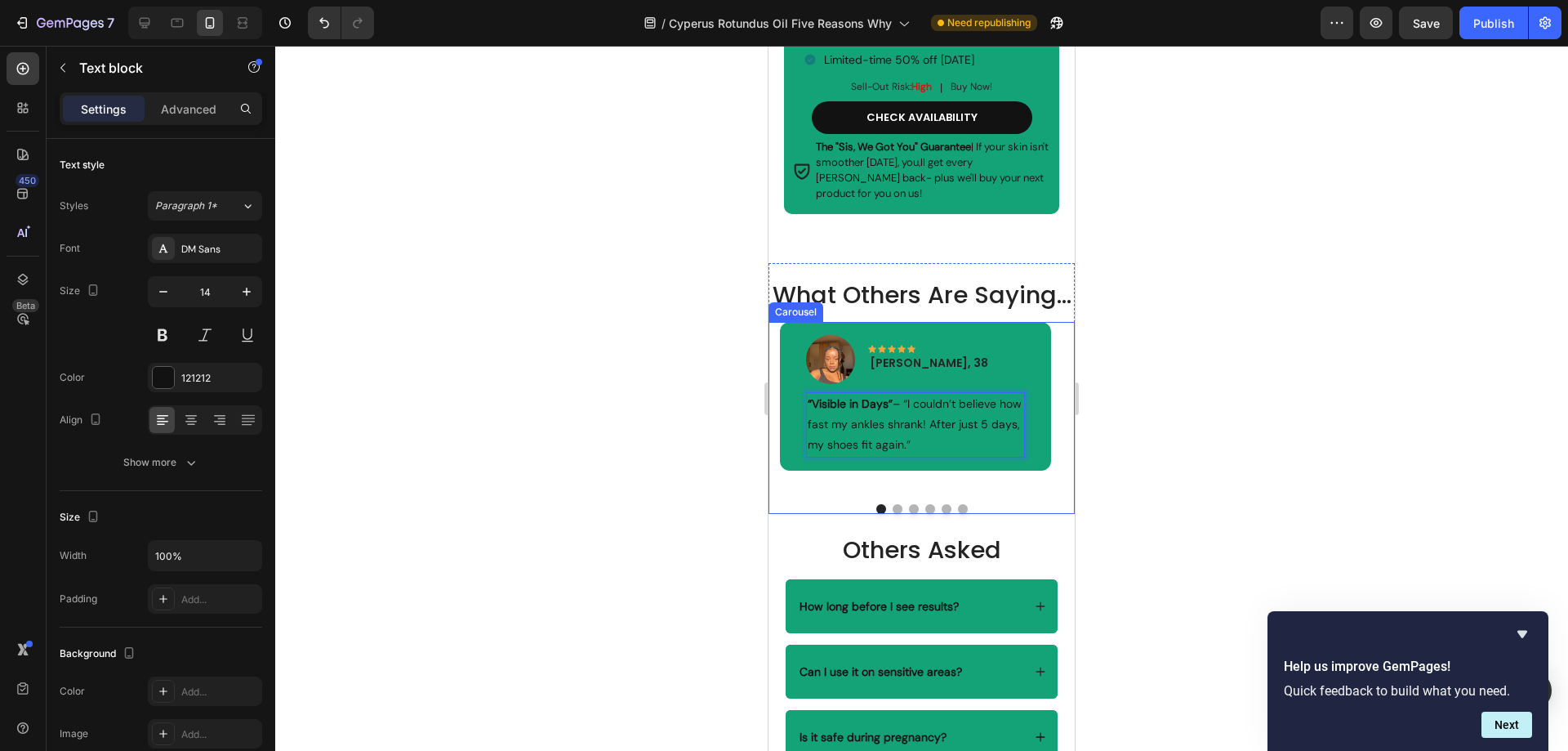
click at [893, 514] on button "Dot" at bounding box center [897, 509] width 10 height 10
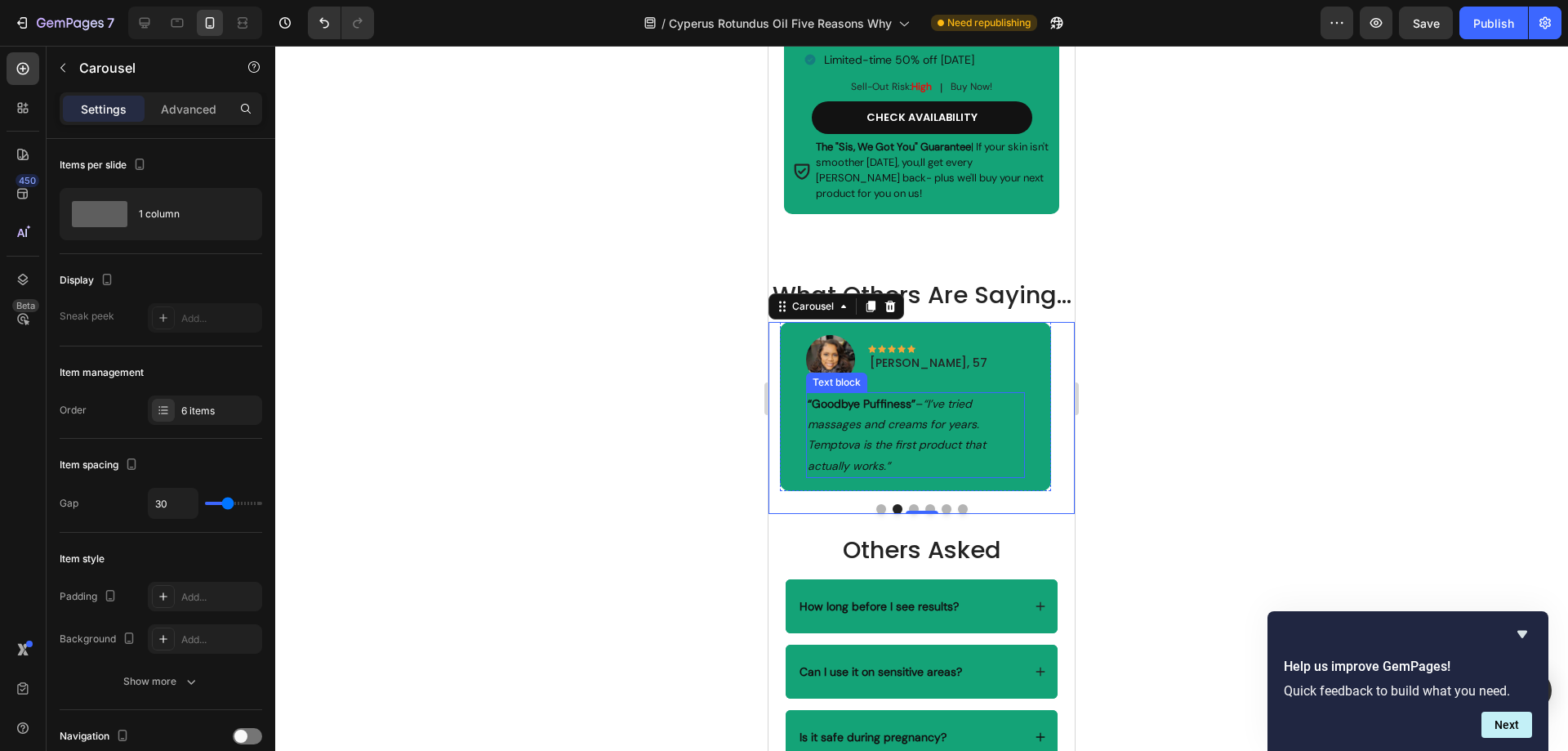
click at [904, 476] on p "“Goodbye Puffiness” – “I’ve tried massages and creams for years. Temptova is th…" at bounding box center [915, 434] width 214 height 82
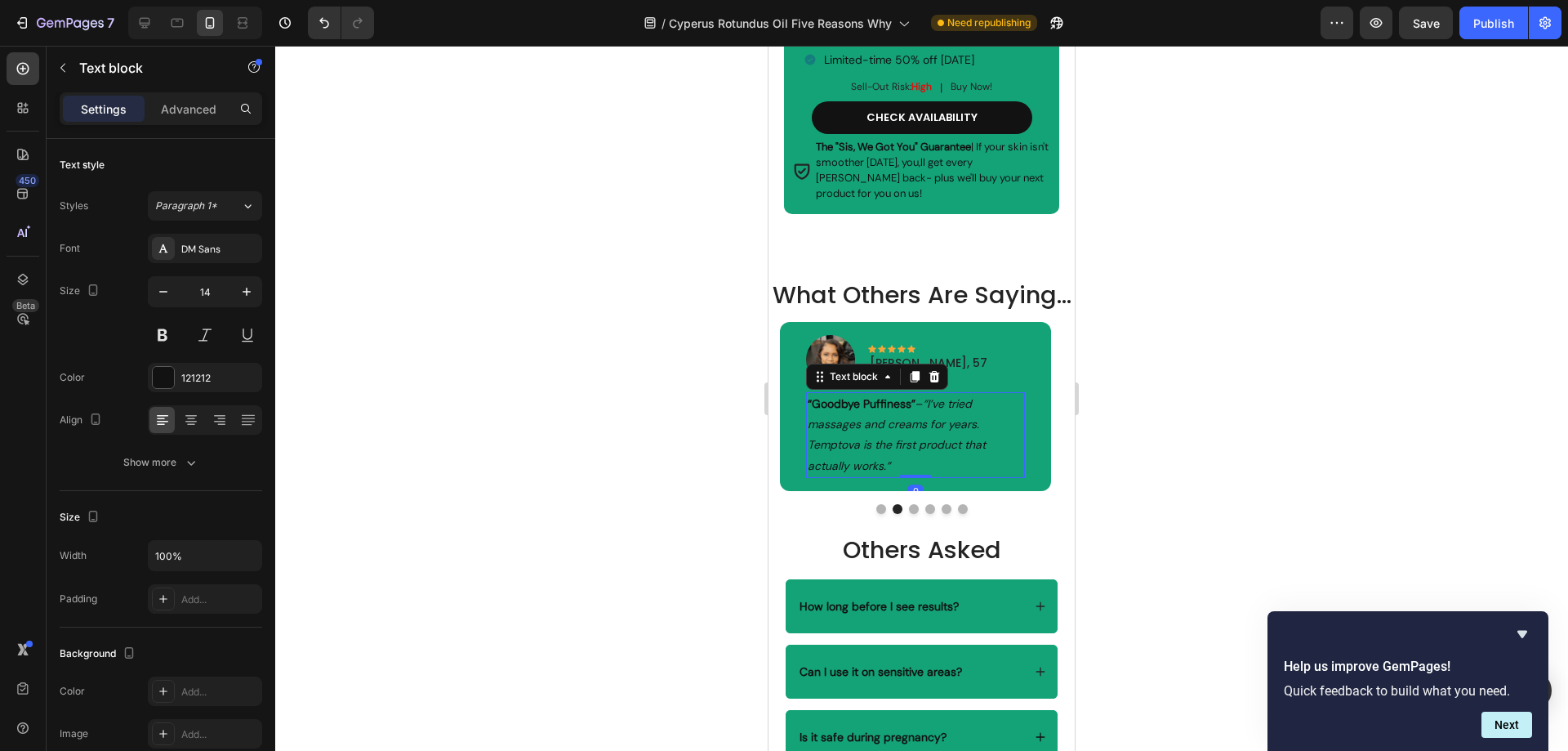
click at [904, 476] on p "“Goodbye Puffiness” – “I’ve tried massages and creams for years. Temptova is th…" at bounding box center [915, 434] width 214 height 82
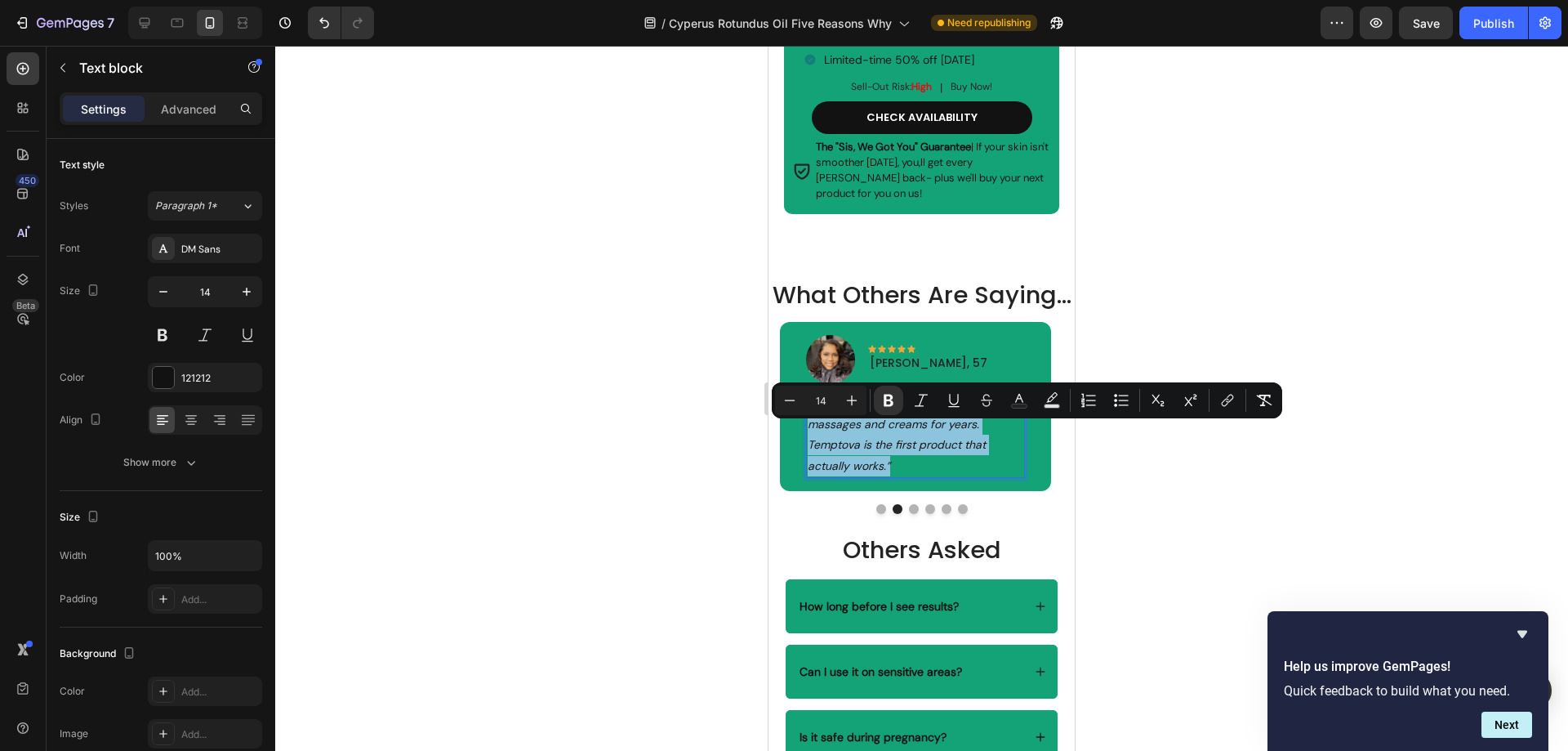
drag, startPoint x: 904, startPoint y: 494, endPoint x: 850, endPoint y: 464, distance: 61.8
click at [850, 464] on p "“Goodbye Puffiness” – “I’ve tried massages and creams for years. Temptova is th…" at bounding box center [915, 434] width 214 height 82
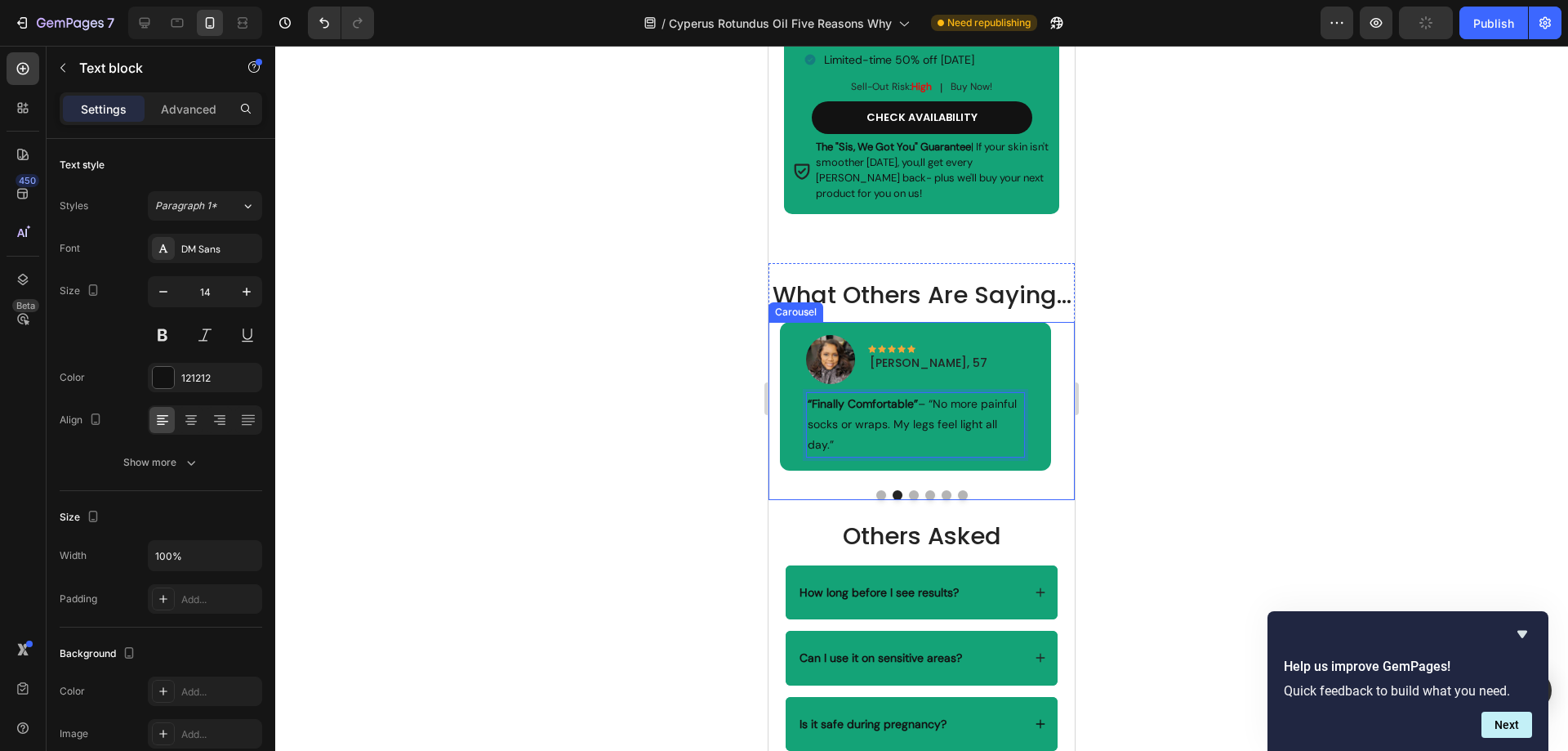
click at [911, 500] on button "Dot" at bounding box center [913, 494] width 10 height 10
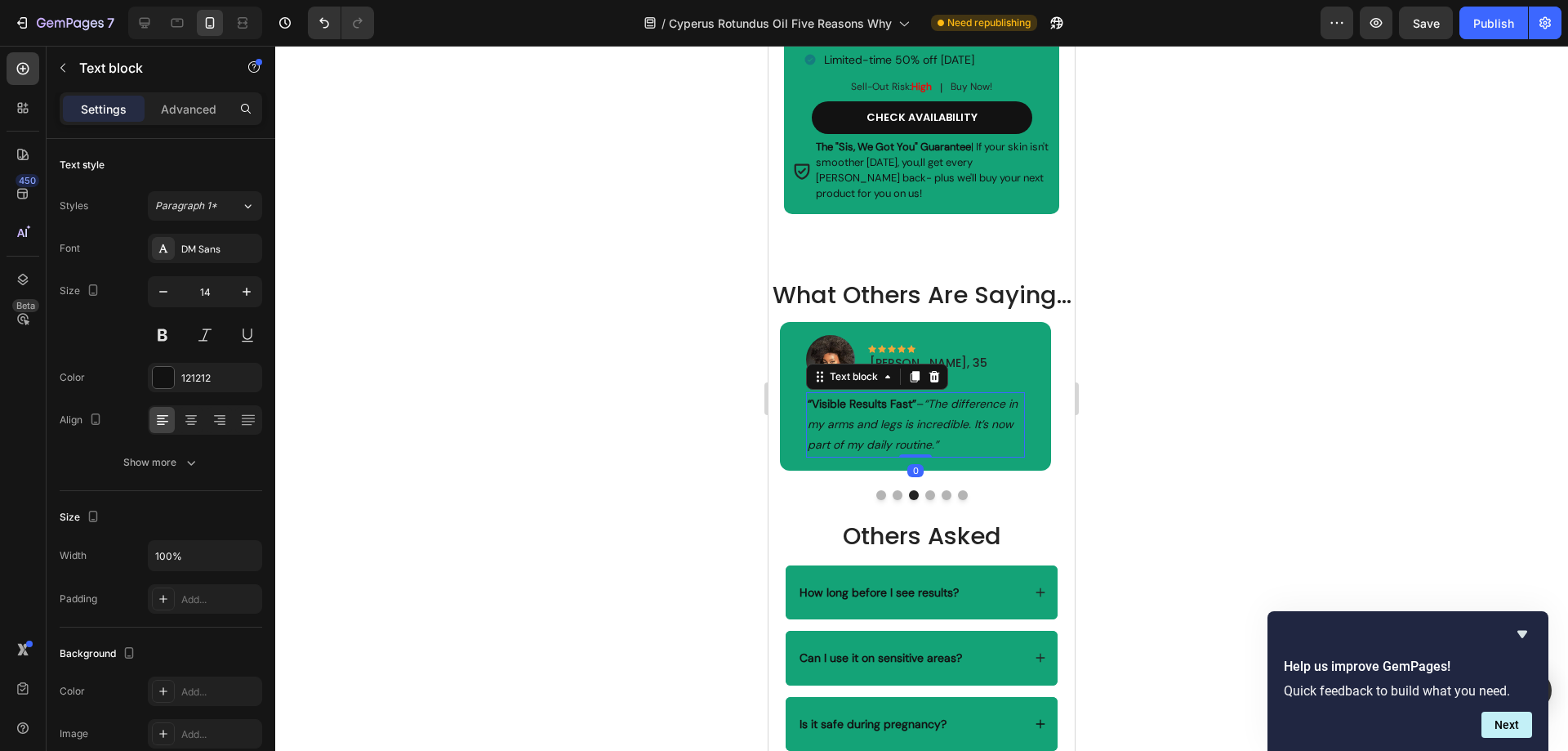
click at [957, 452] on icon "“The difference in my arms and legs is incredible. It’s now part of my daily ro…" at bounding box center [912, 424] width 210 height 55
click at [976, 456] on p "“Visible Results Fast” – “The difference in my arms and legs is incredible. It’…" at bounding box center [915, 425] width 214 height 62
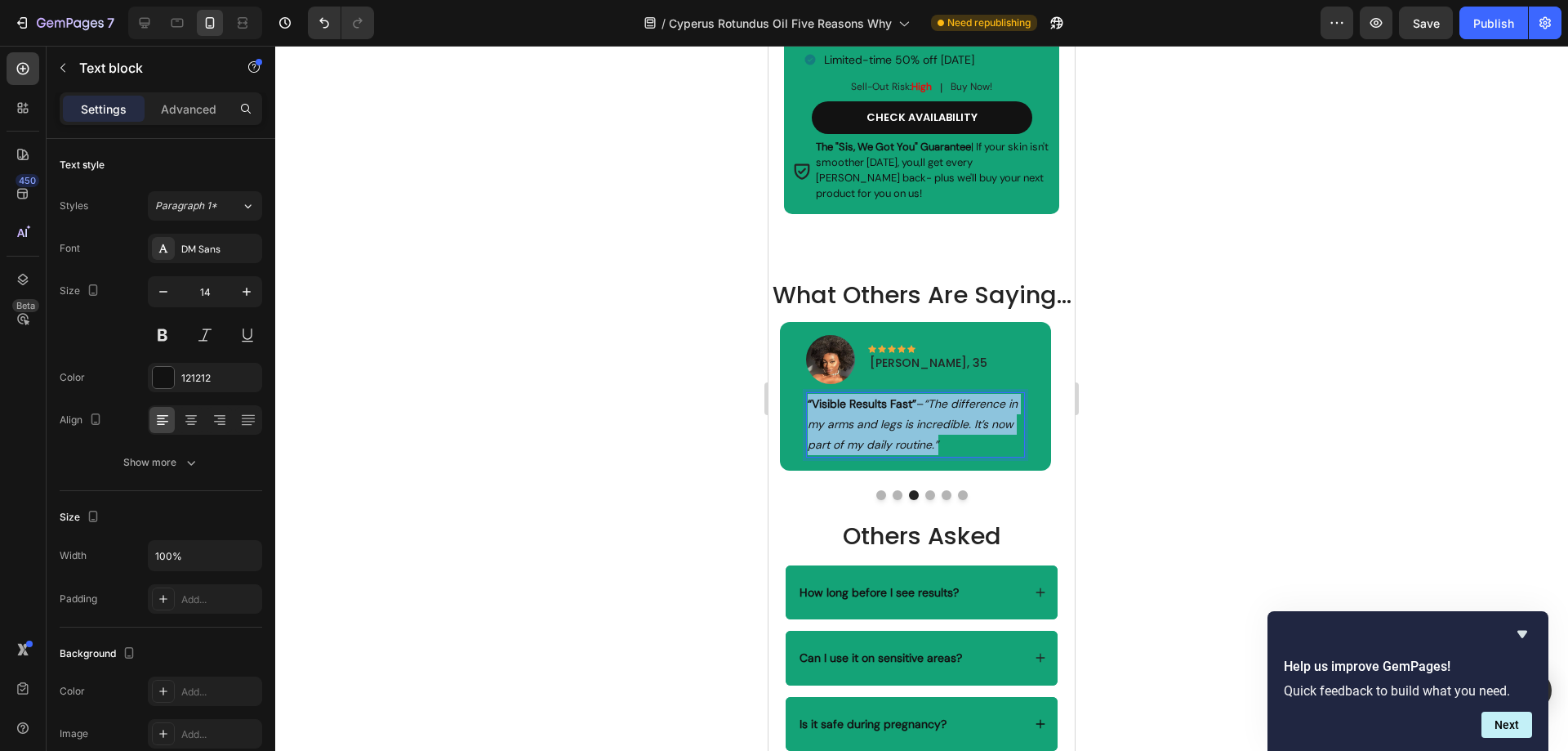
drag, startPoint x: 973, startPoint y: 472, endPoint x: 810, endPoint y: 432, distance: 167.8
click at [810, 432] on p "“Visible Results Fast” – “The difference in my arms and legs is incredible. It’…" at bounding box center [915, 425] width 214 height 62
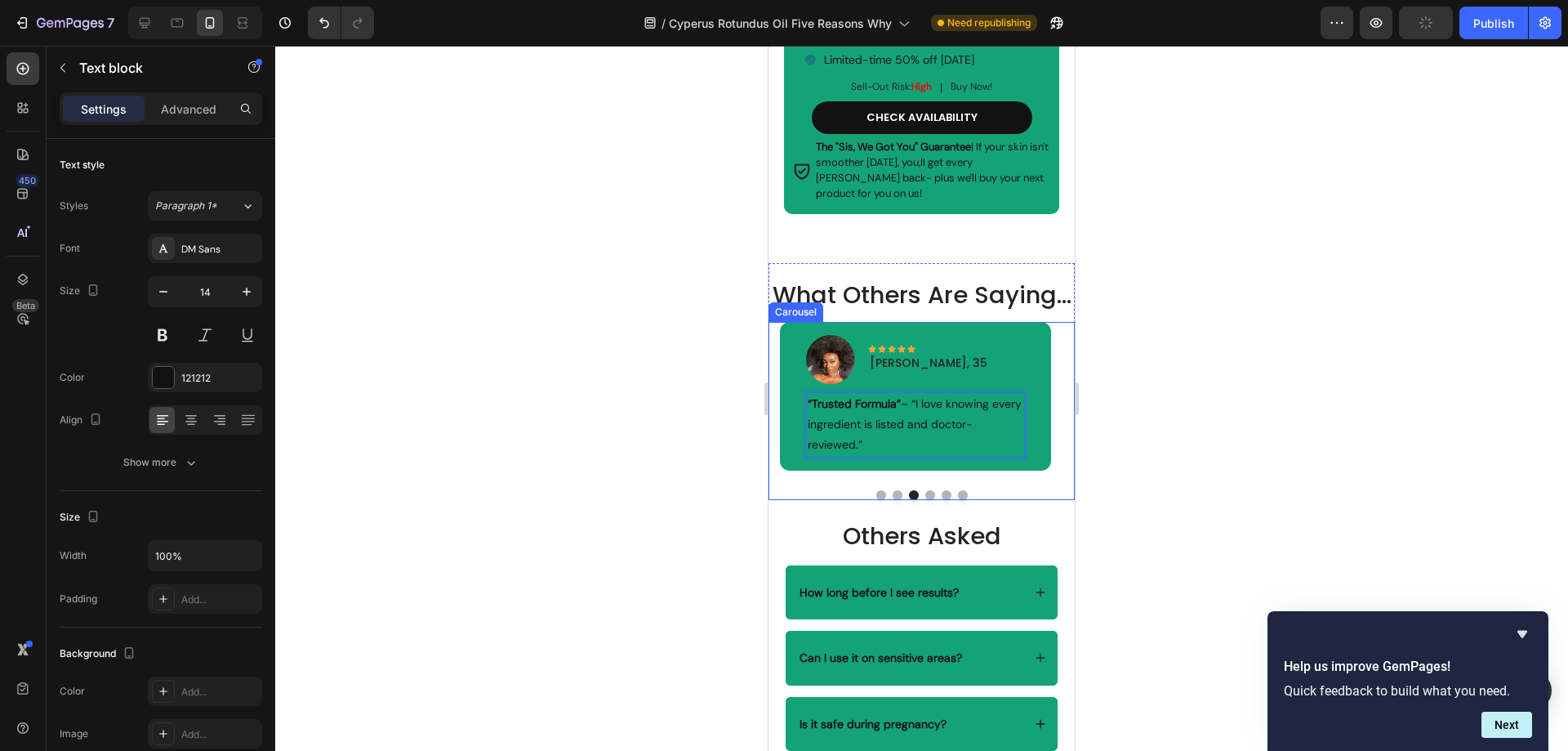
click at [925, 500] on button "Dot" at bounding box center [930, 494] width 10 height 10
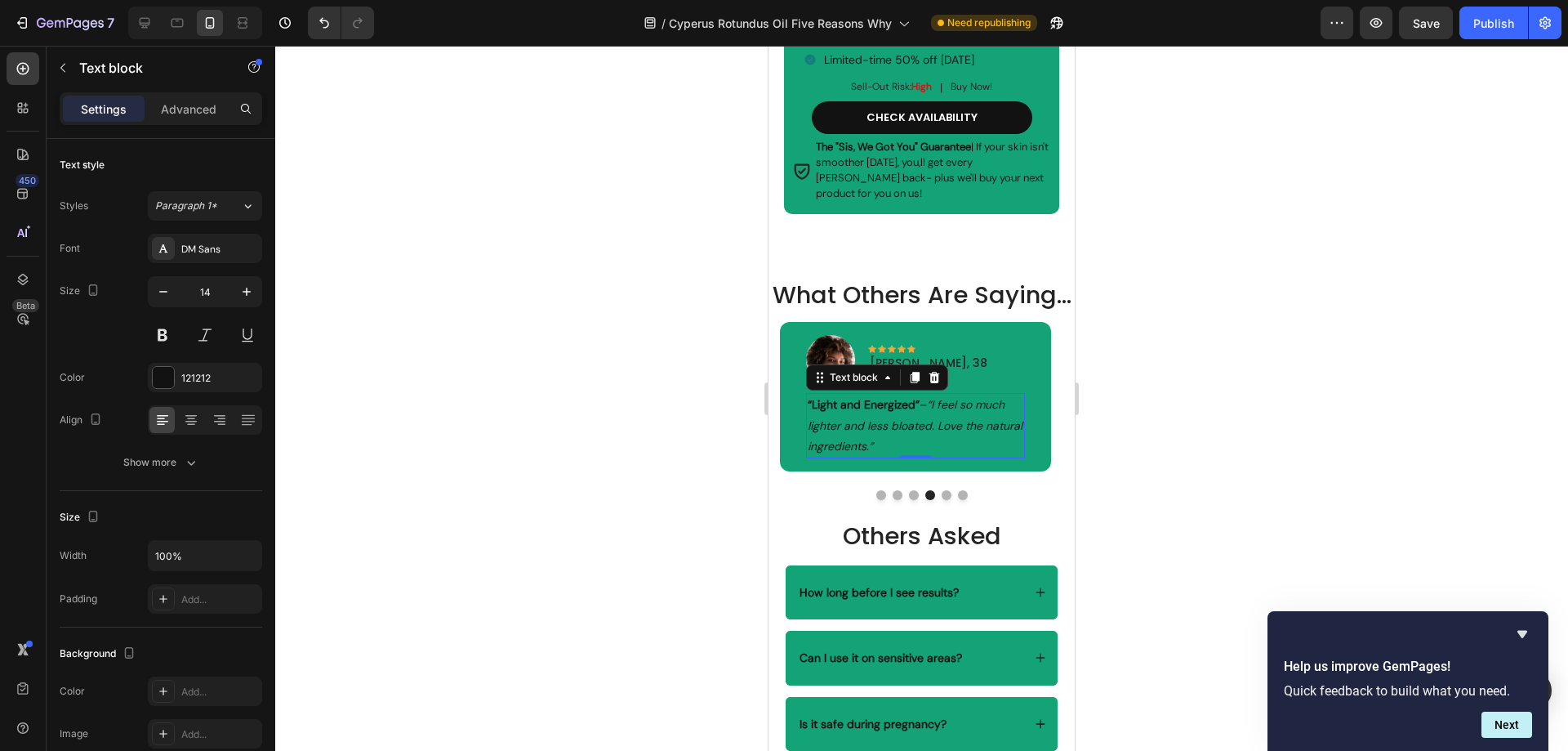
click at [899, 457] on p "“Light and Energized” – “I feel so much lighter and less bloated. Love the natu…" at bounding box center [915, 426] width 214 height 62
click at [886, 457] on p "“Light and Energized” – “I feel so much lighter and less bloated. Love the natu…" at bounding box center [915, 426] width 214 height 62
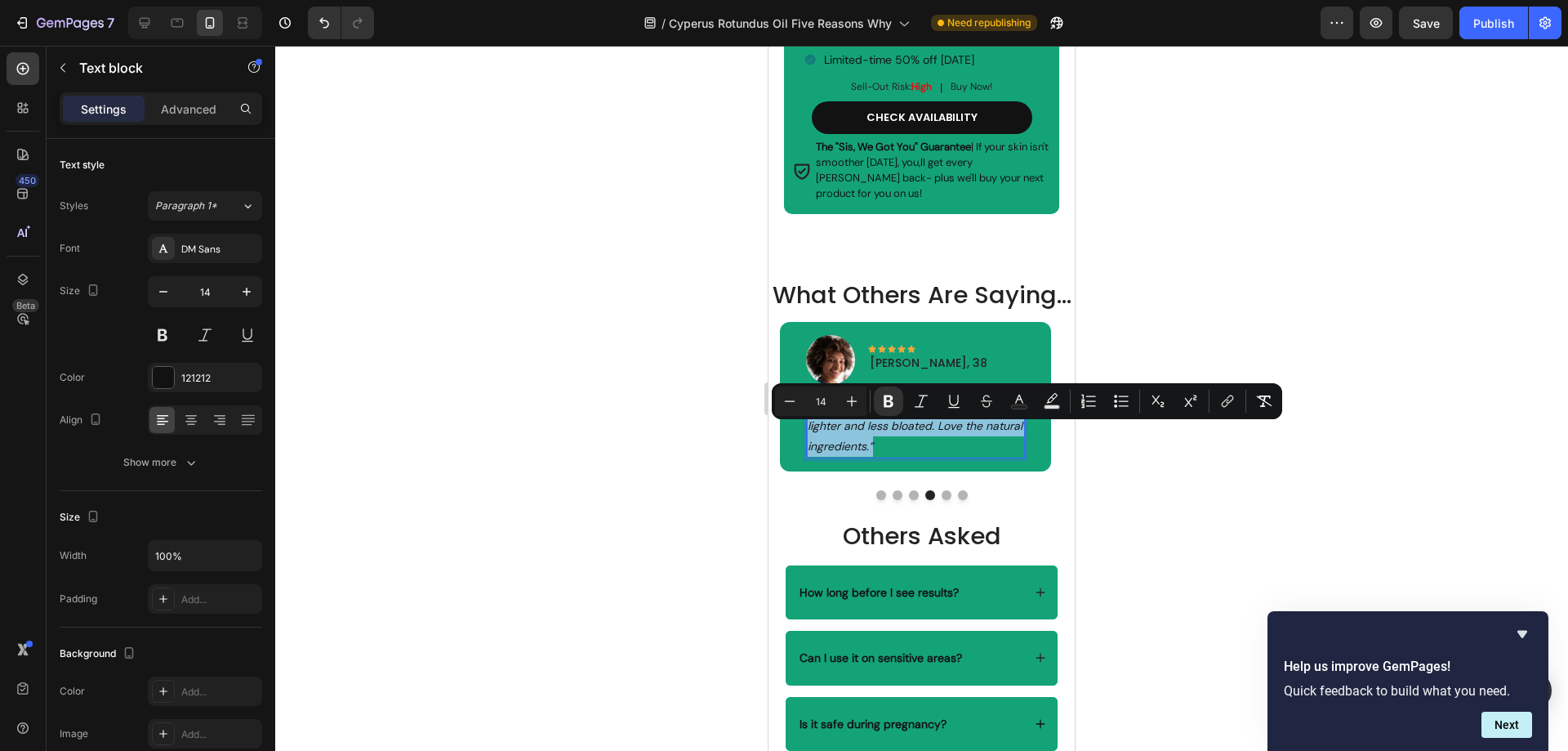
drag, startPoint x: 889, startPoint y: 474, endPoint x: 808, endPoint y: 430, distance: 92.2
click at [808, 430] on p "“Light and Energized” – “I feel so much lighter and less bloated. Love the natu…" at bounding box center [915, 426] width 214 height 62
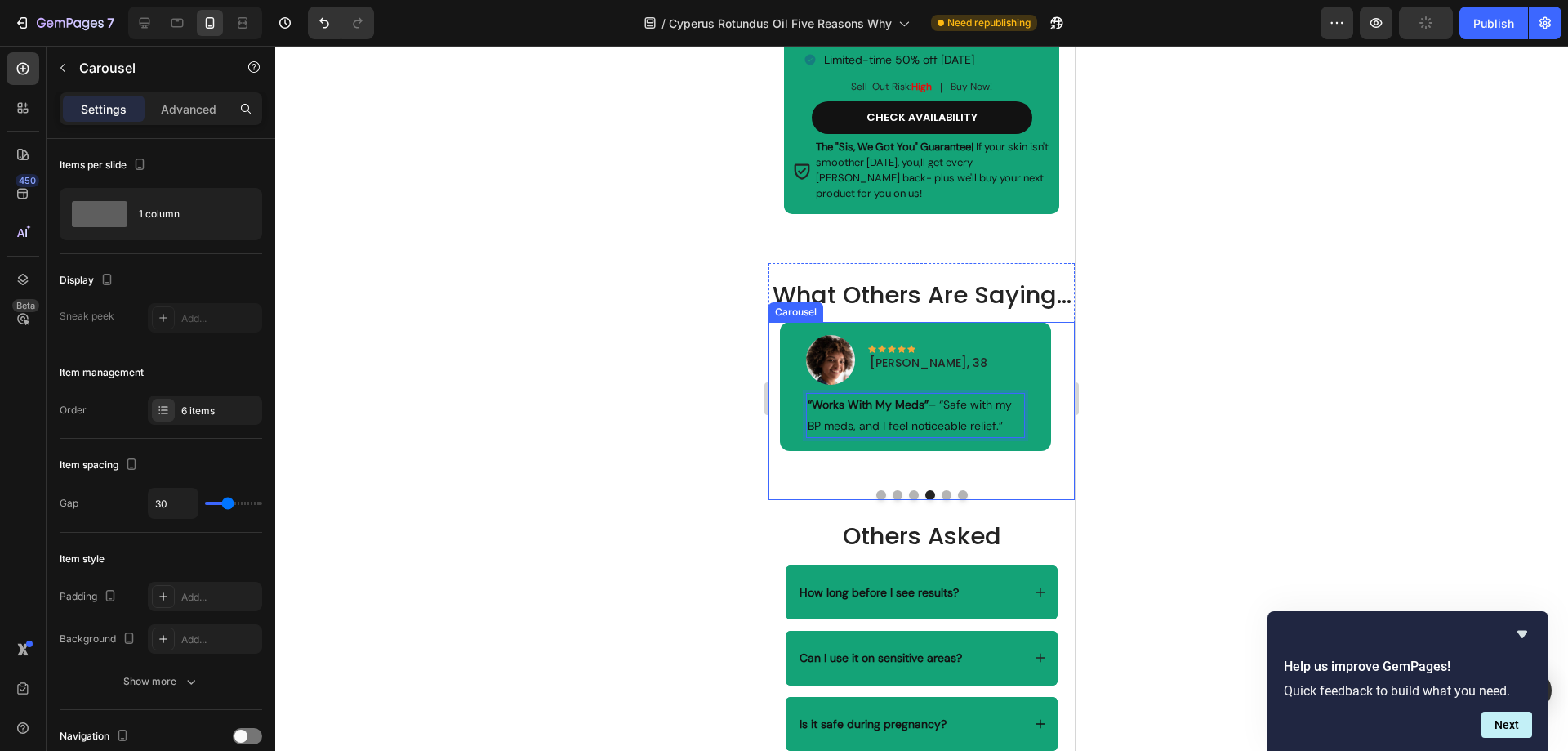
click at [943, 500] on button "Dot" at bounding box center [946, 494] width 10 height 10
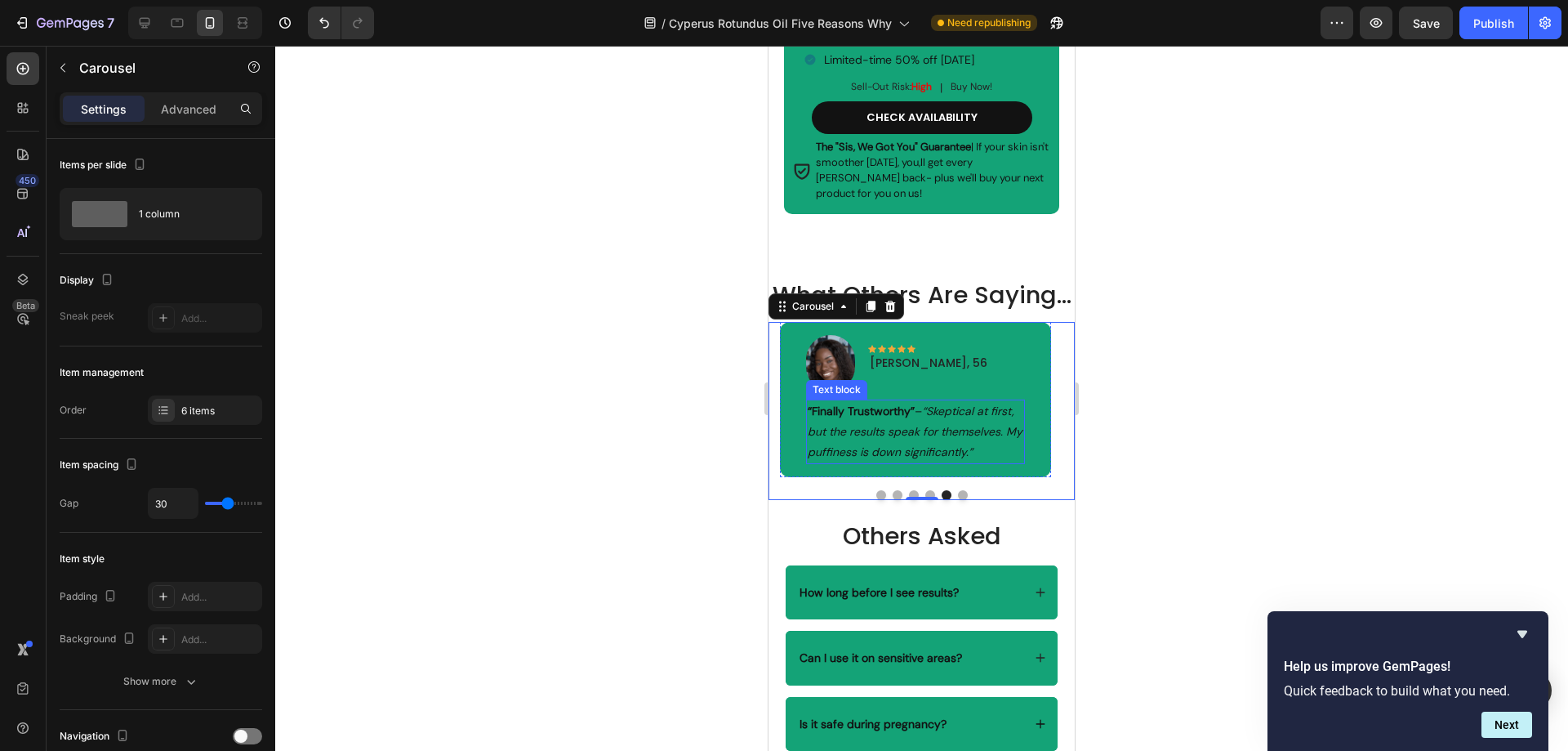
click at [982, 463] on p "“Finally Trustworthy” – “Skeptical at first, but the results speak for themselv…" at bounding box center [915, 433] width 214 height 62
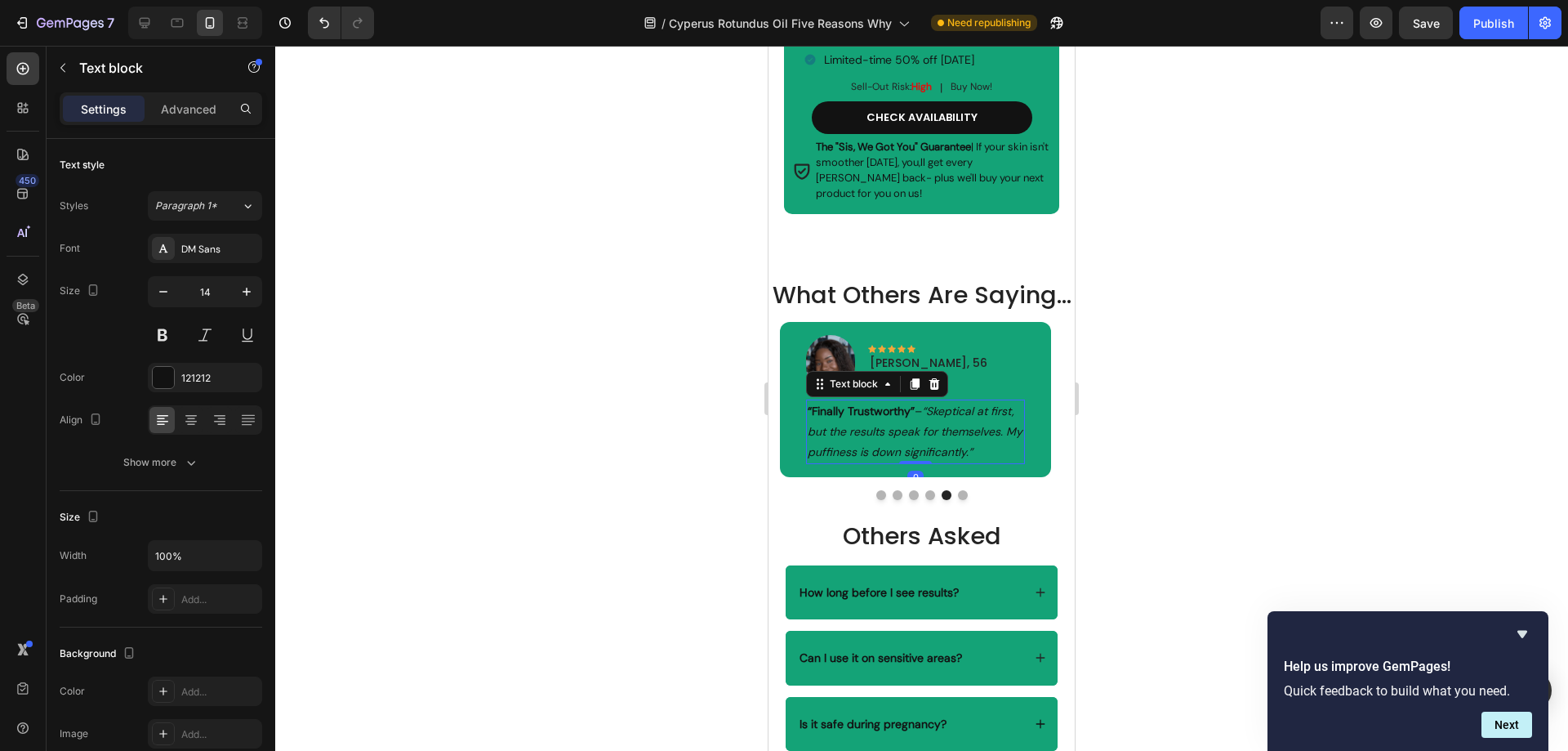
click at [985, 463] on p "“Finally Trustworthy” – “Skeptical at first, but the results speak for themselv…" at bounding box center [915, 433] width 214 height 62
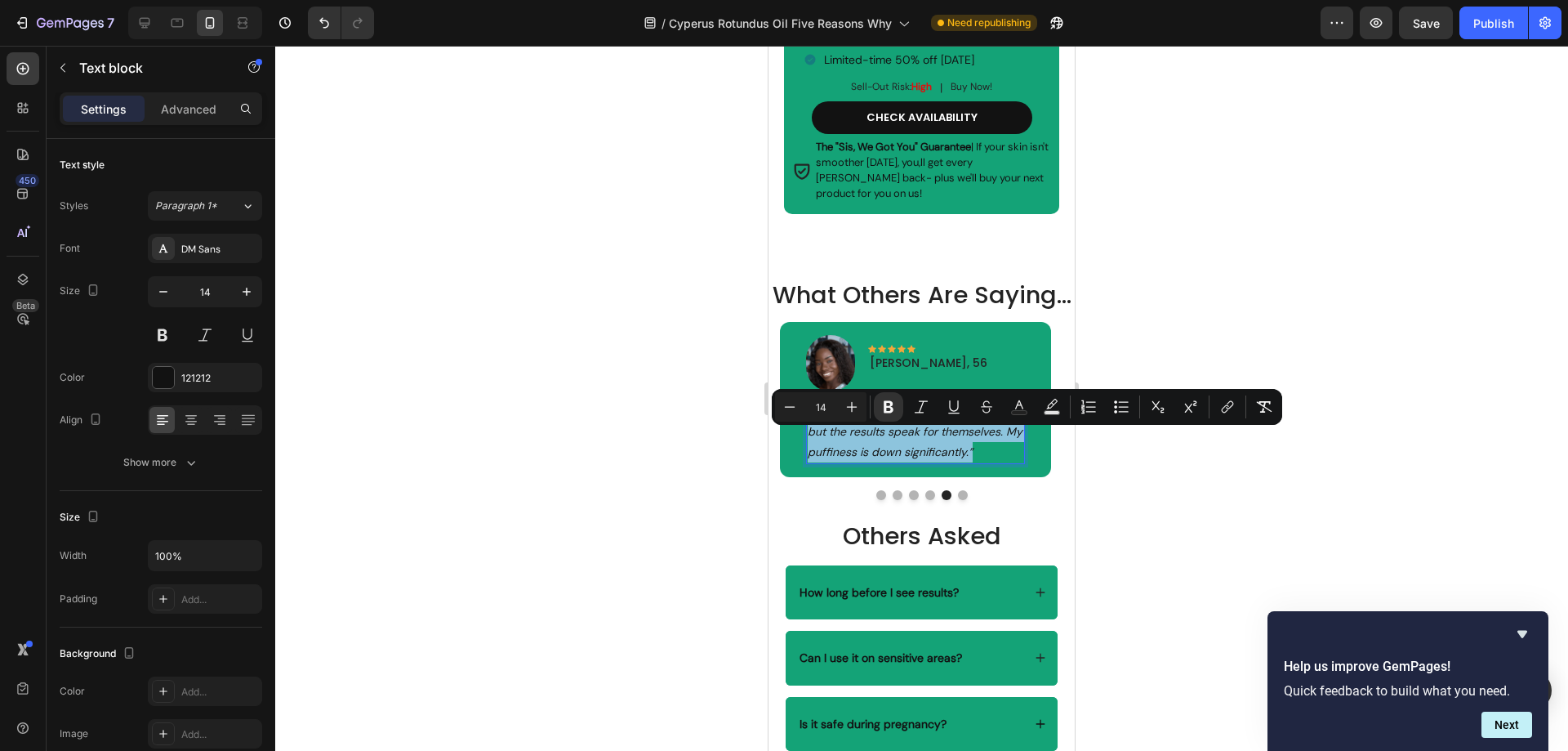
drag, startPoint x: 987, startPoint y: 478, endPoint x: 809, endPoint y: 443, distance: 181.4
click at [809, 443] on p "“Finally Trustworthy” – “Skeptical at first, but the results speak for themselv…" at bounding box center [915, 433] width 214 height 62
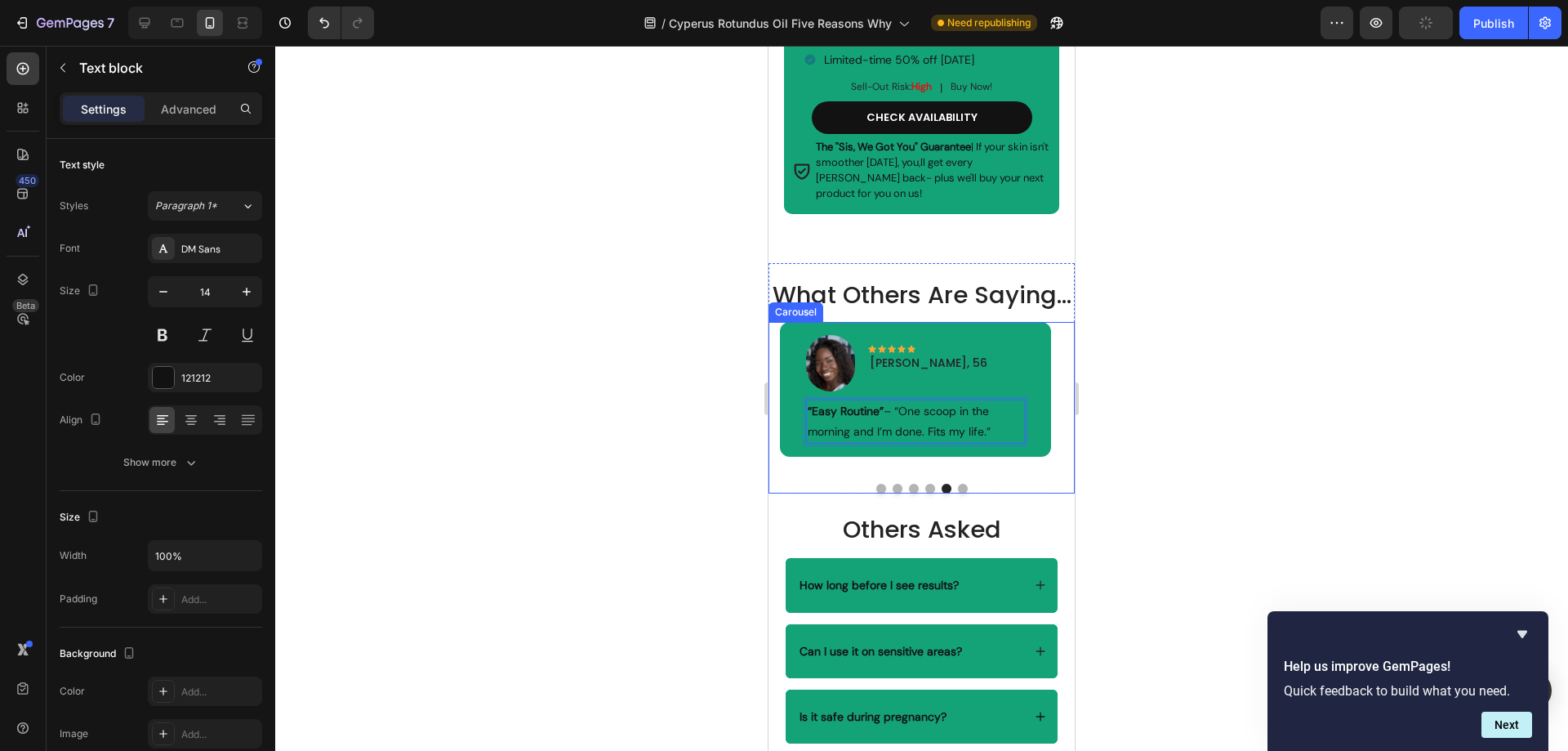
click at [958, 493] on button "Dot" at bounding box center [962, 488] width 10 height 10
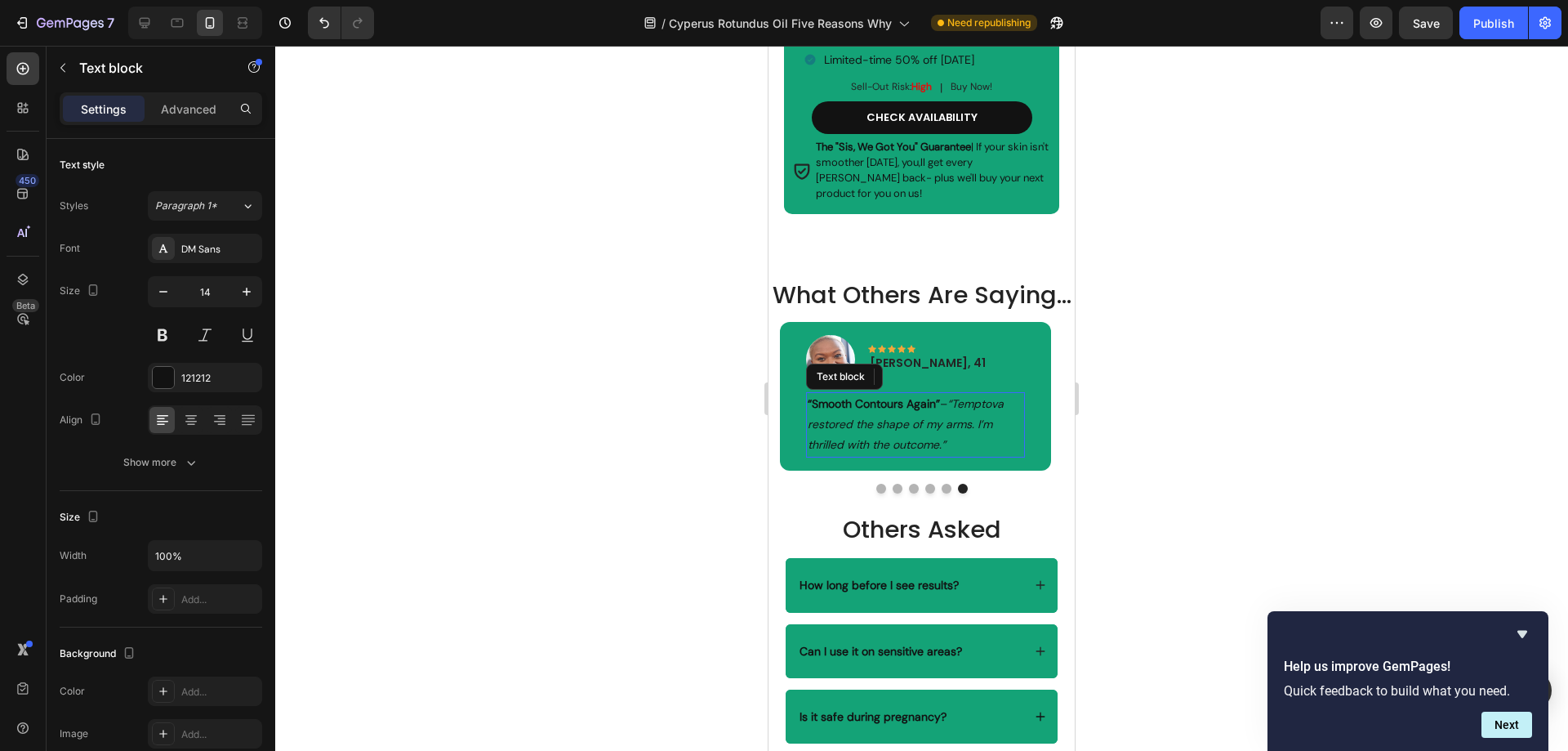
click at [958, 456] on p "“Smooth Contours Again” – “Temptova restored the shape of my arms. I’m thrilled…" at bounding box center [915, 425] width 214 height 62
click at [963, 456] on p "“Smooth Contours Again” – “Temptova restored the shape of my arms. I’m thrilled…" at bounding box center [915, 425] width 214 height 62
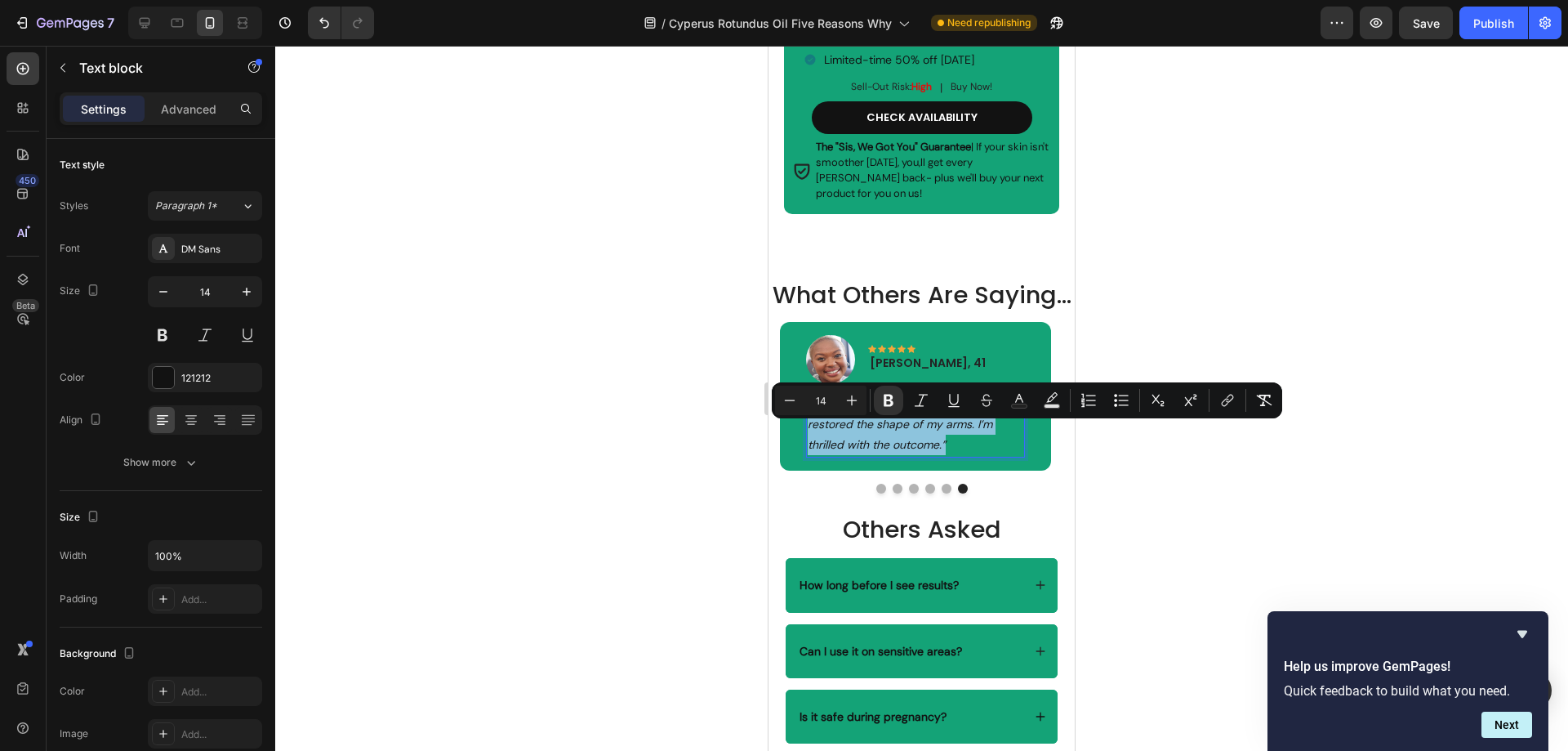
drag, startPoint x: 960, startPoint y: 474, endPoint x: 808, endPoint y: 432, distance: 157.7
click at [808, 432] on p "“Smooth Contours Again” – “Temptova restored the shape of my arms. I’m thrilled…" at bounding box center [915, 425] width 214 height 62
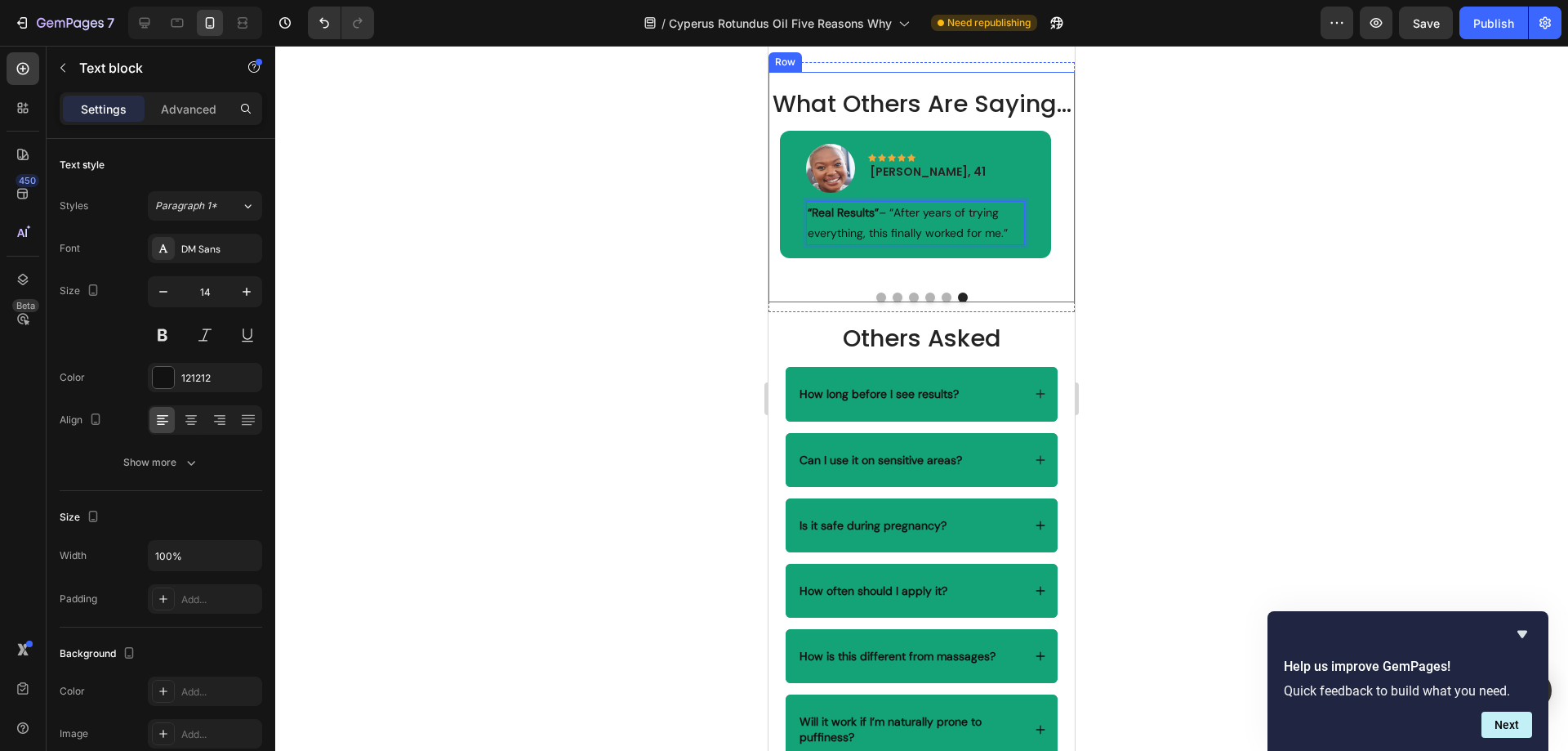
scroll to position [4676, 0]
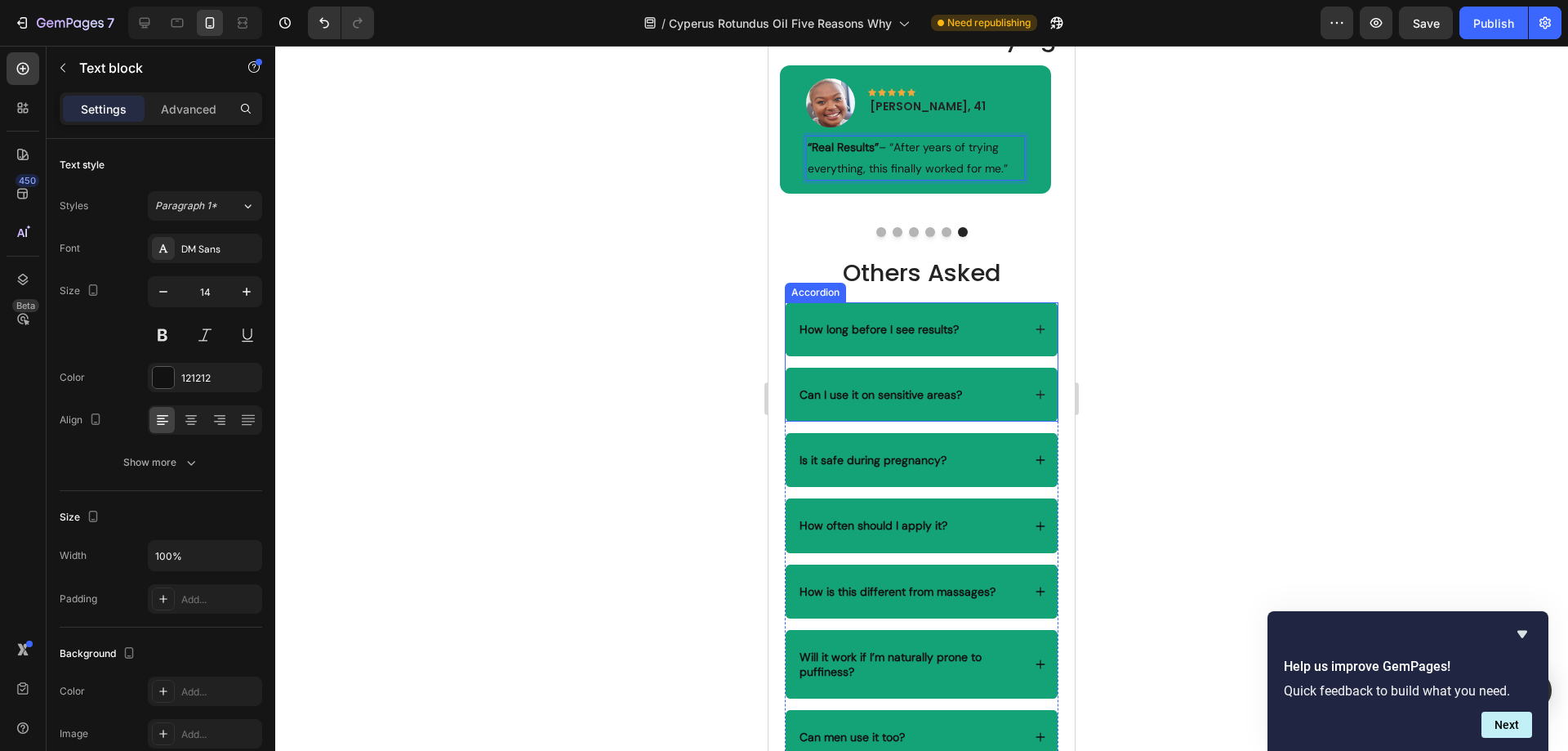
click at [976, 339] on div "How long before I see results?" at bounding box center [909, 329] width 225 height 20
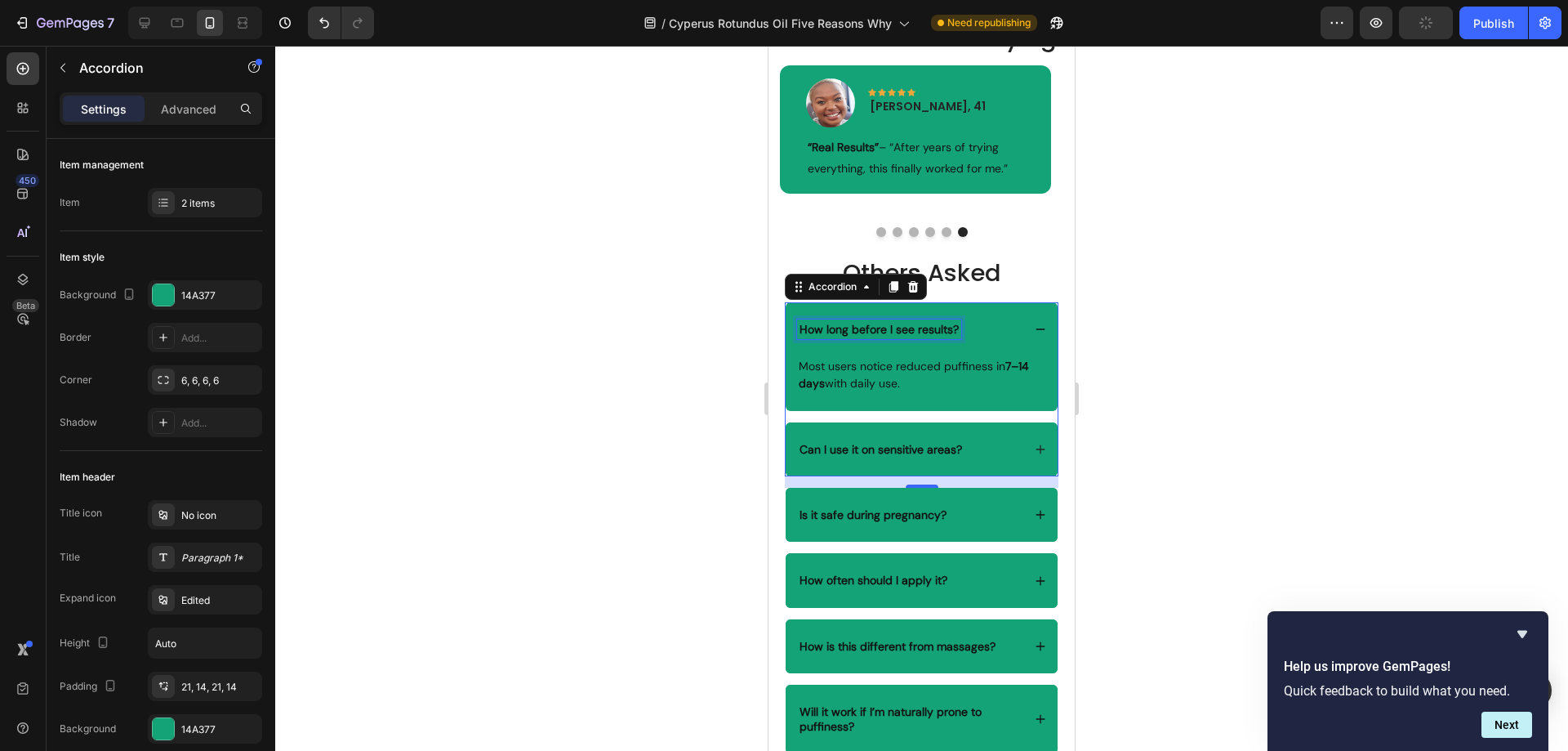
click at [935, 337] on strong "How long before I see results?" at bounding box center [879, 329] width 159 height 15
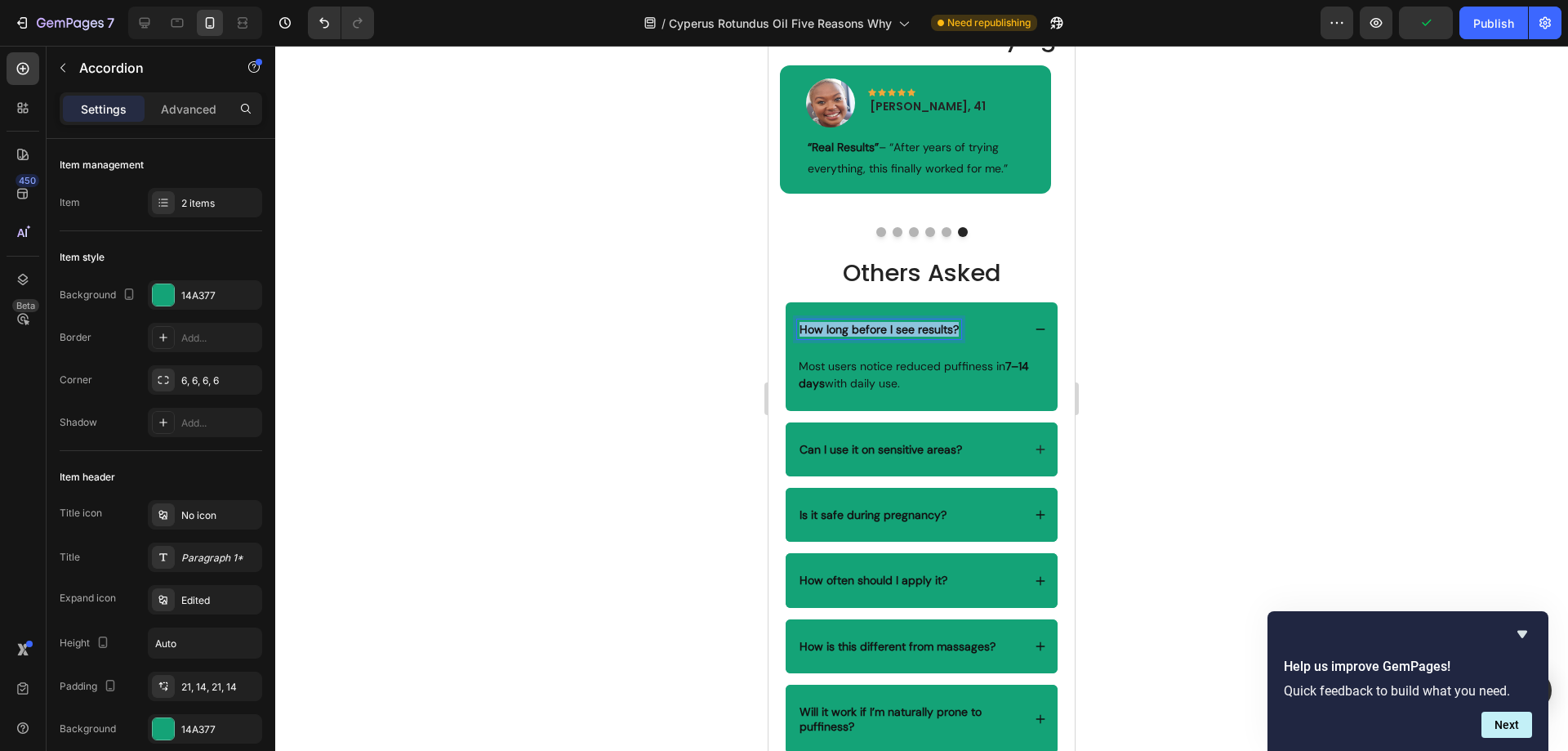
drag, startPoint x: 957, startPoint y: 369, endPoint x: 799, endPoint y: 366, distance: 158.0
click at [799, 337] on strong "How long before I see results?" at bounding box center [879, 329] width 159 height 15
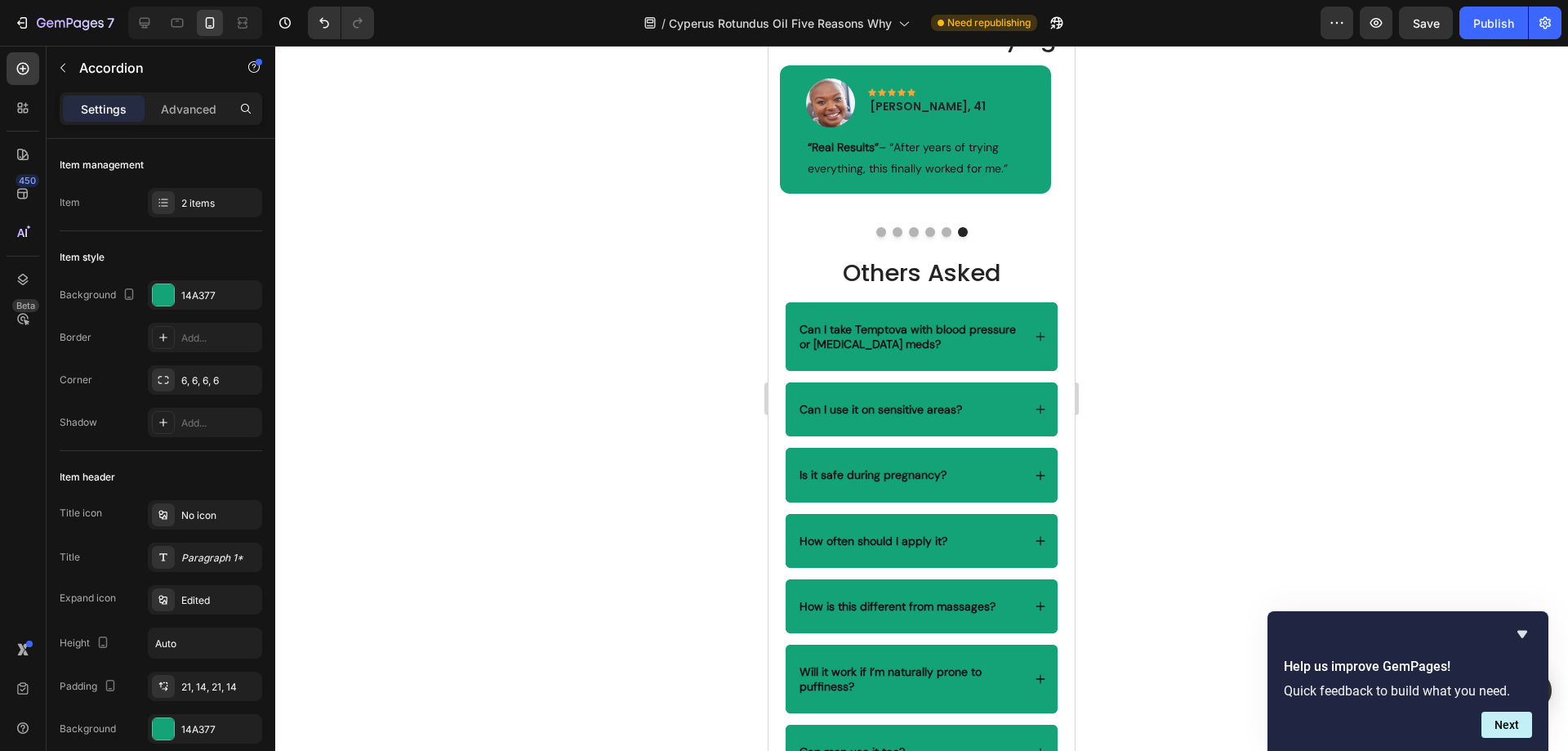
click at [1011, 355] on div "Can I take Temptova with blood pressure or [MEDICAL_DATA] meds?" at bounding box center [921, 336] width 272 height 68
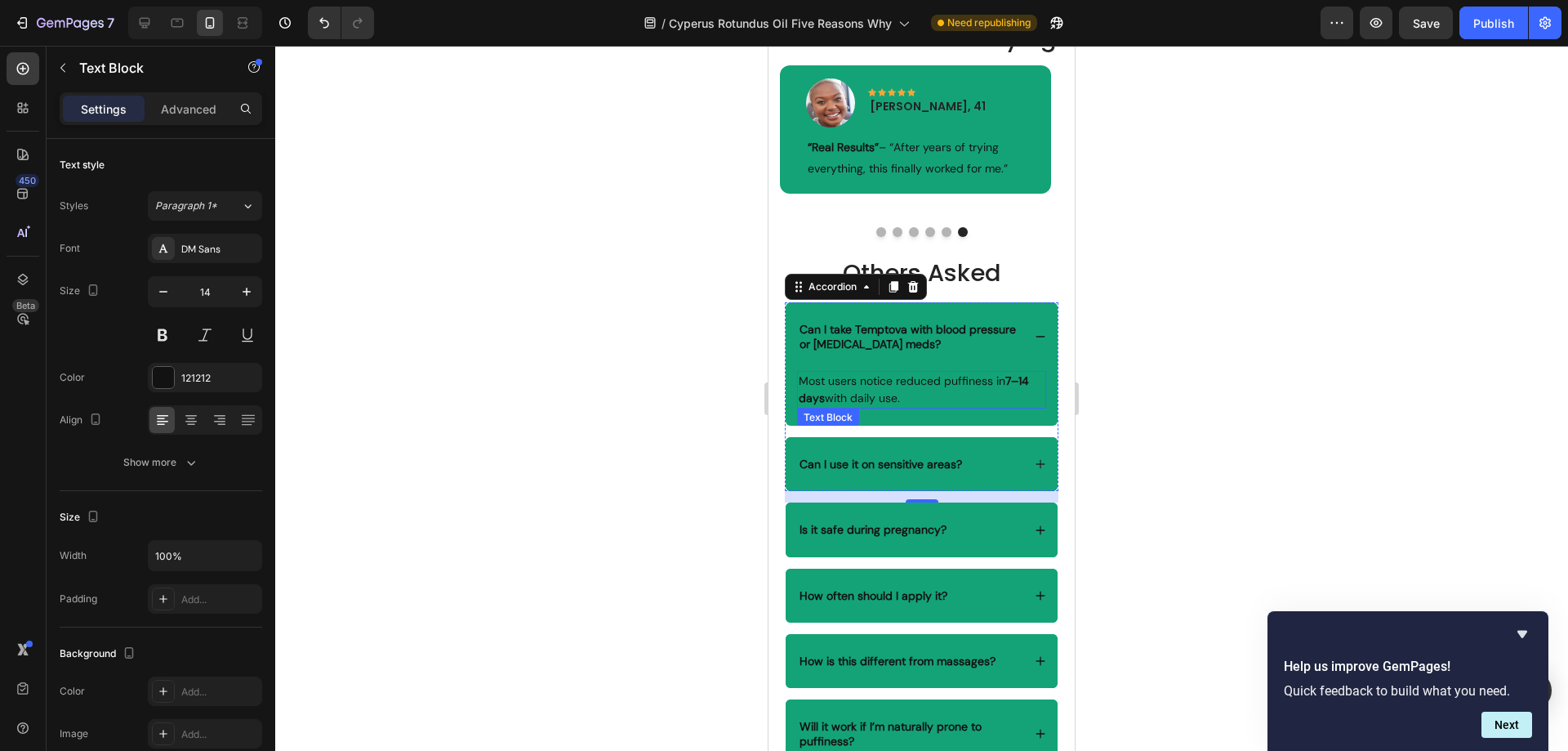
click at [936, 407] on p "Most users notice reduced puffiness in 7–14 days with daily use." at bounding box center [921, 390] width 246 height 35
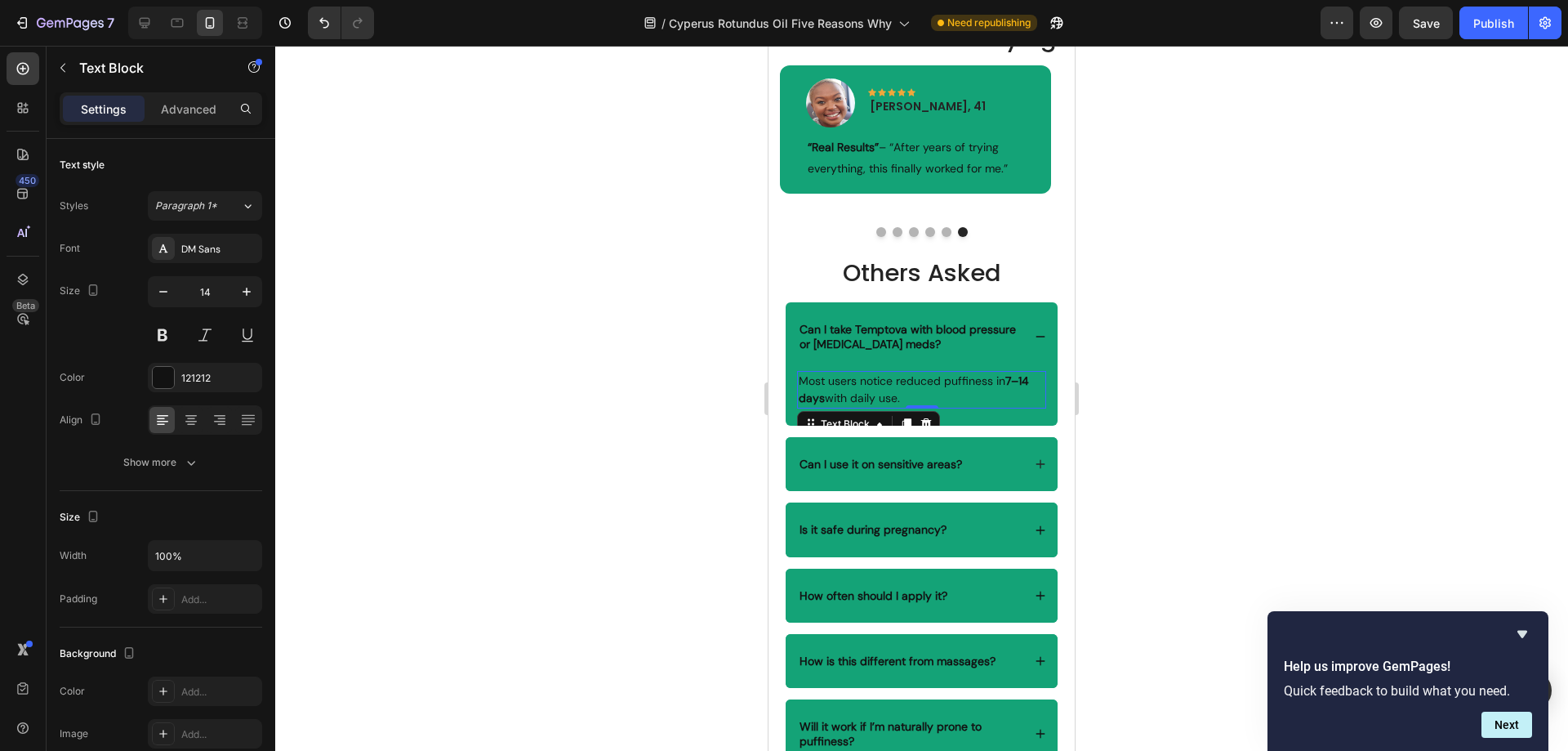
click at [904, 407] on p "Most users notice reduced puffiness in 7–14 days with daily use." at bounding box center [921, 390] width 246 height 35
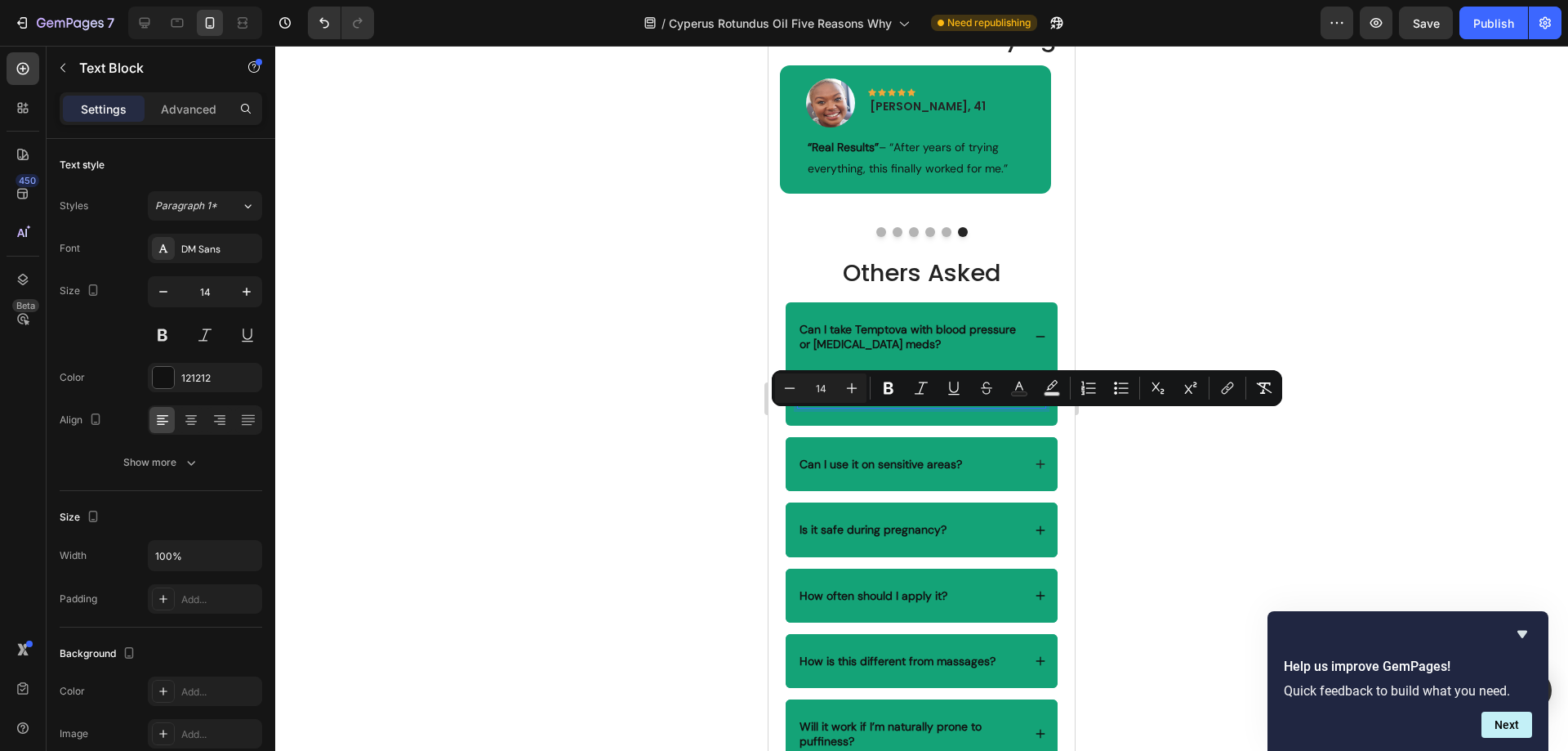
drag, startPoint x: 916, startPoint y: 437, endPoint x: 802, endPoint y: 420, distance: 115.3
click at [802, 407] on p "Most users notice reduced puffiness in 7–14 days with daily use." at bounding box center [921, 390] width 246 height 35
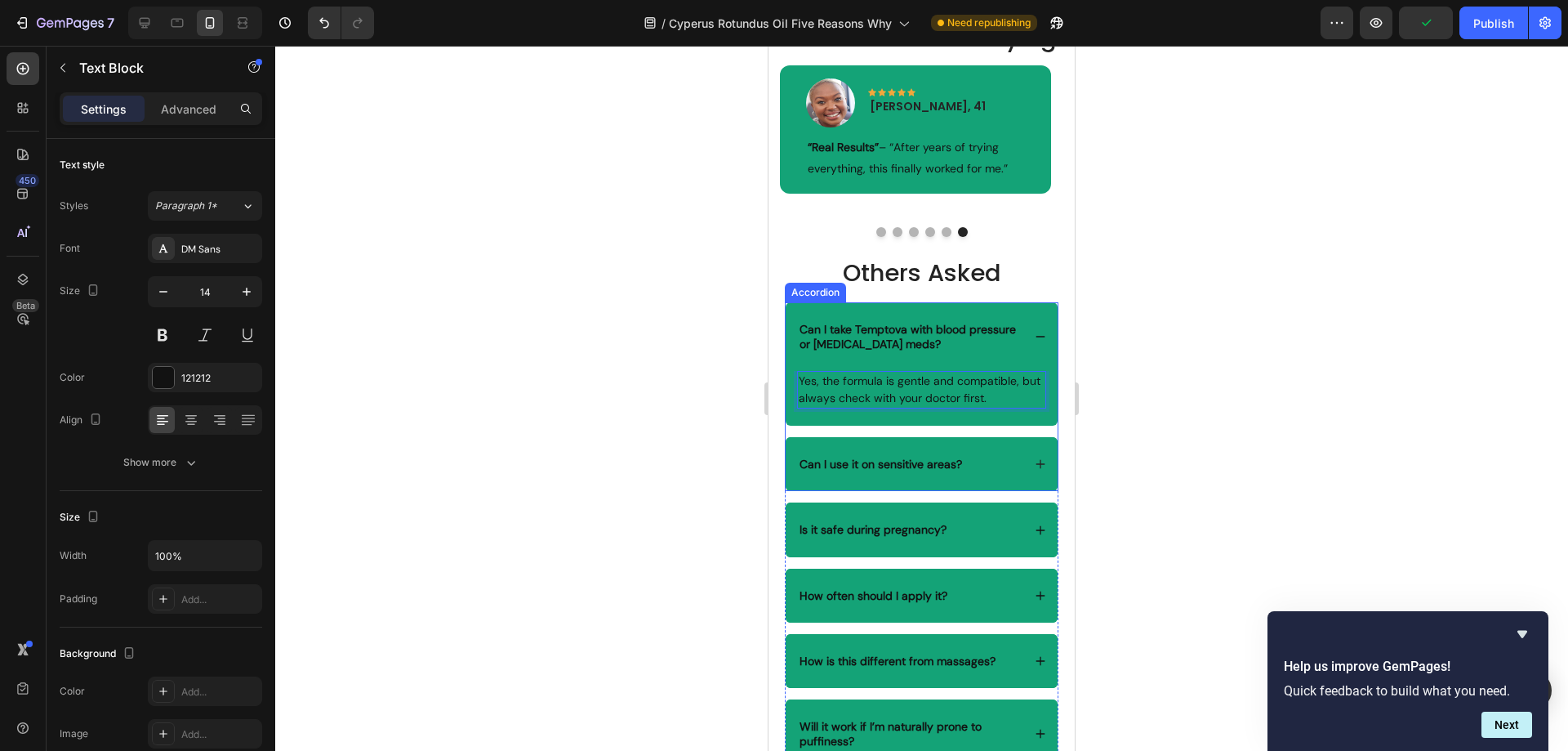
click at [918, 488] on div "Can I use it on sensitive areas?" at bounding box center [921, 464] width 272 height 54
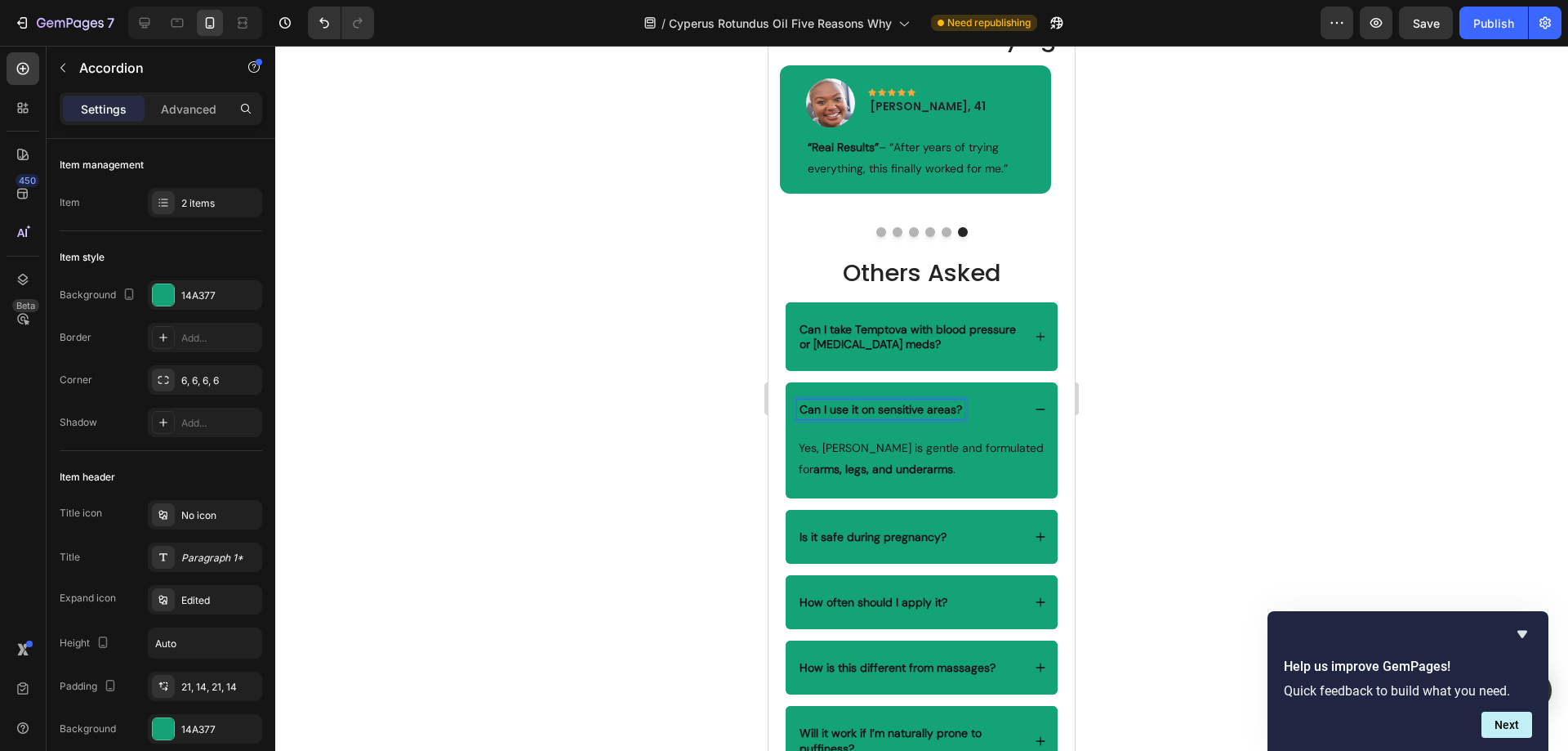
click at [961, 417] on strong "Can I use it on sensitive areas?" at bounding box center [880, 409] width 163 height 15
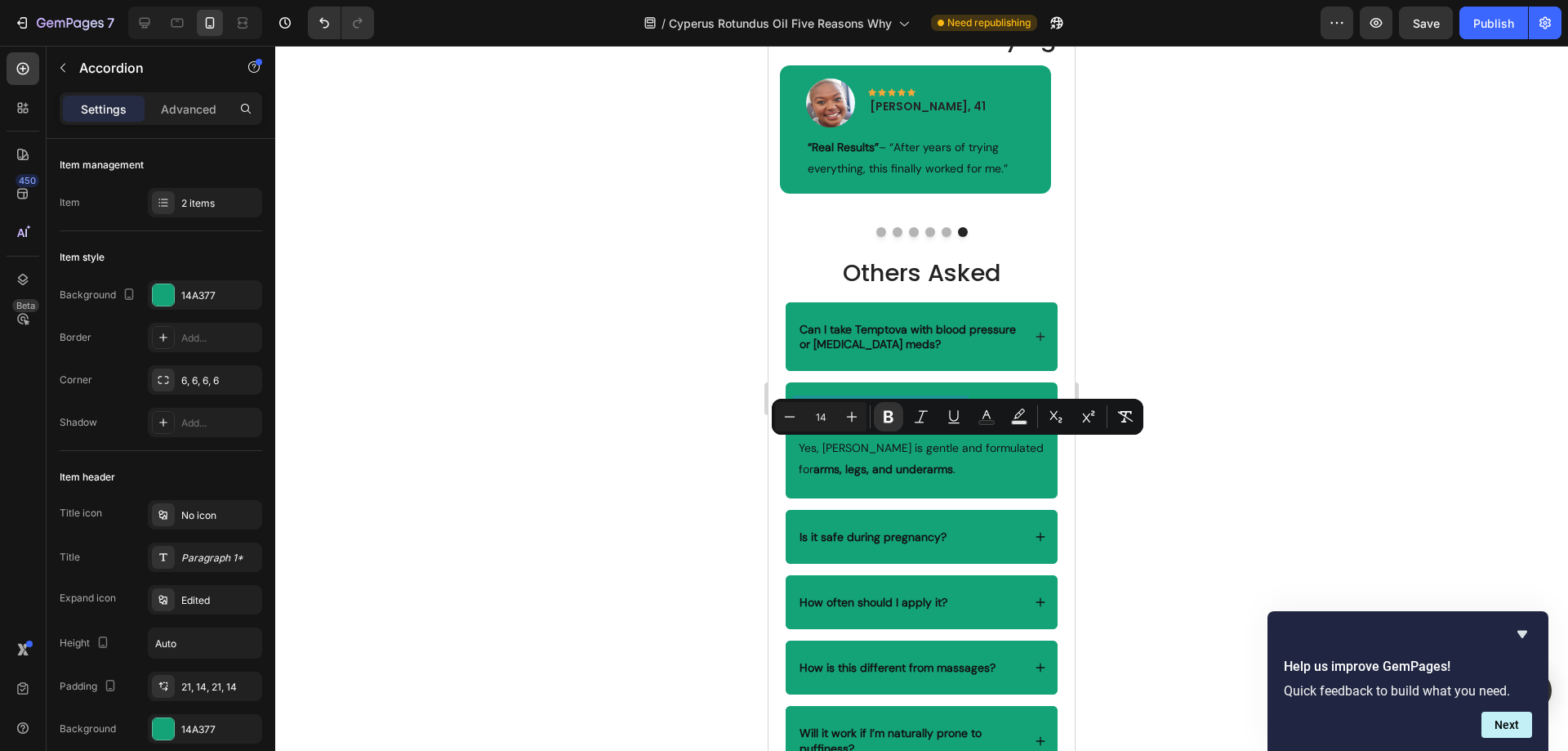
drag, startPoint x: 962, startPoint y: 452, endPoint x: 882, endPoint y: 451, distance: 80.0
click at [882, 419] on div "Can I use it on sensitive areas?" at bounding box center [880, 409] width 168 height 20
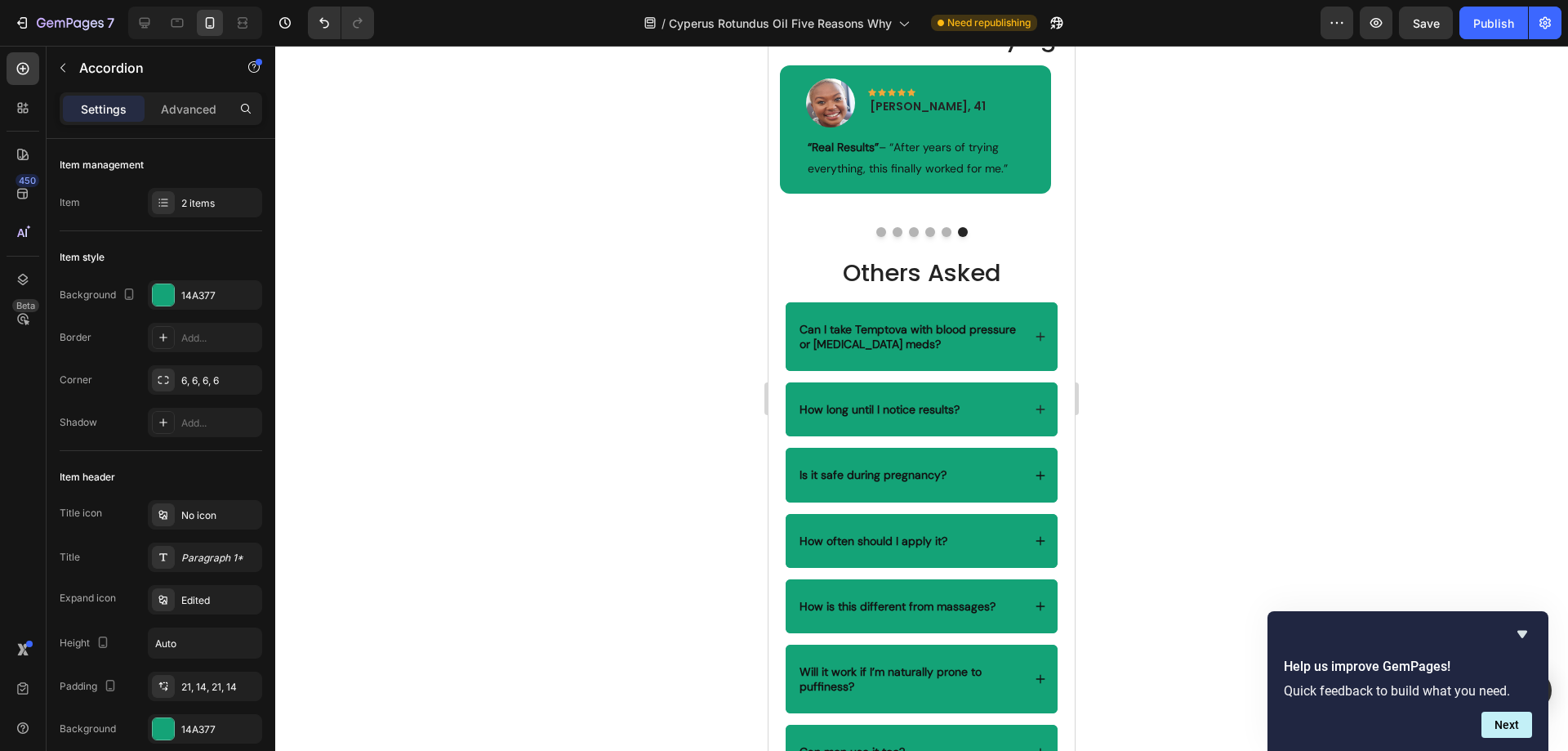
click at [990, 436] on div "How long until I notice results?" at bounding box center [921, 409] width 272 height 54
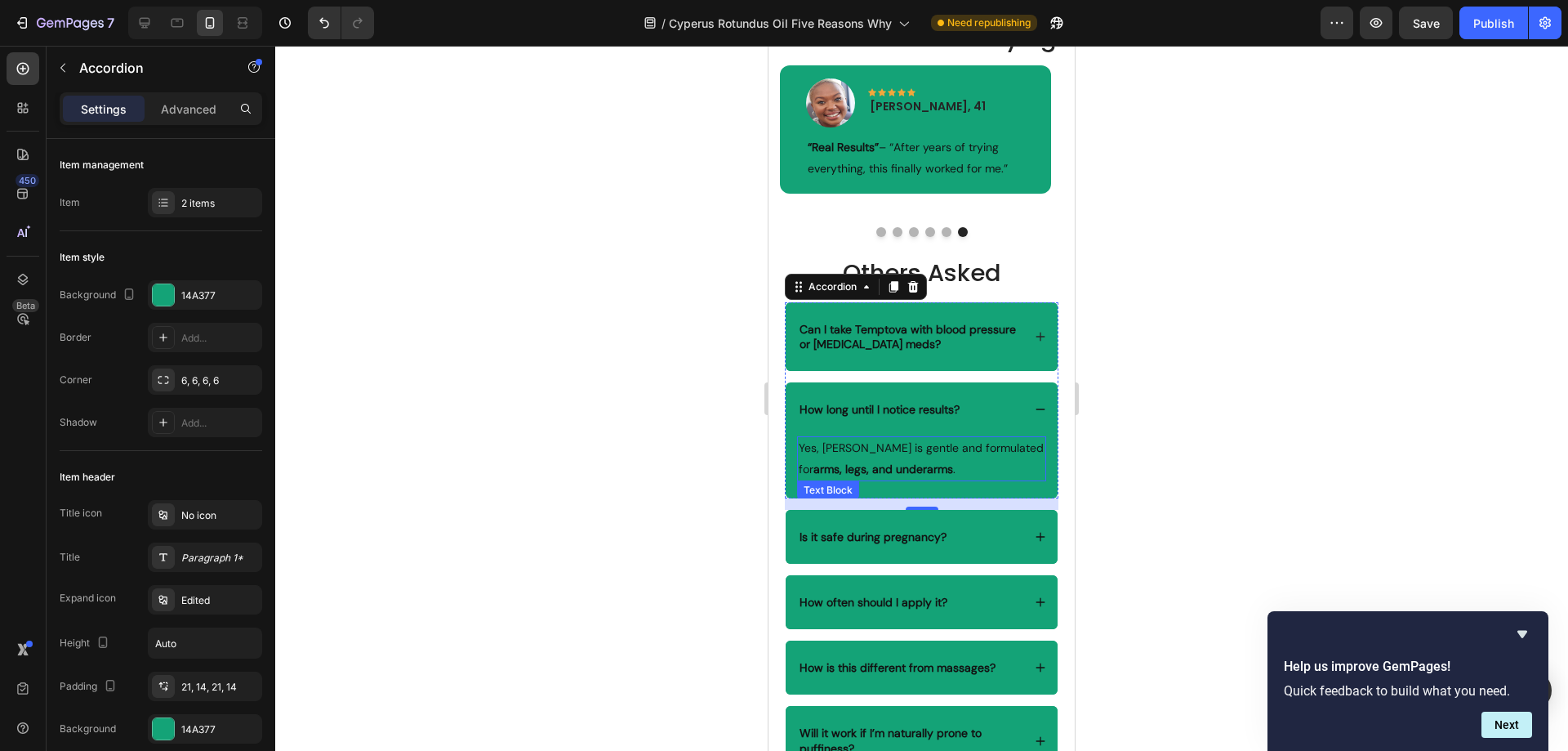
click at [950, 478] on p "Yes, Temptova is gentle and formulated for arms, legs, and underarms ." at bounding box center [921, 458] width 246 height 41
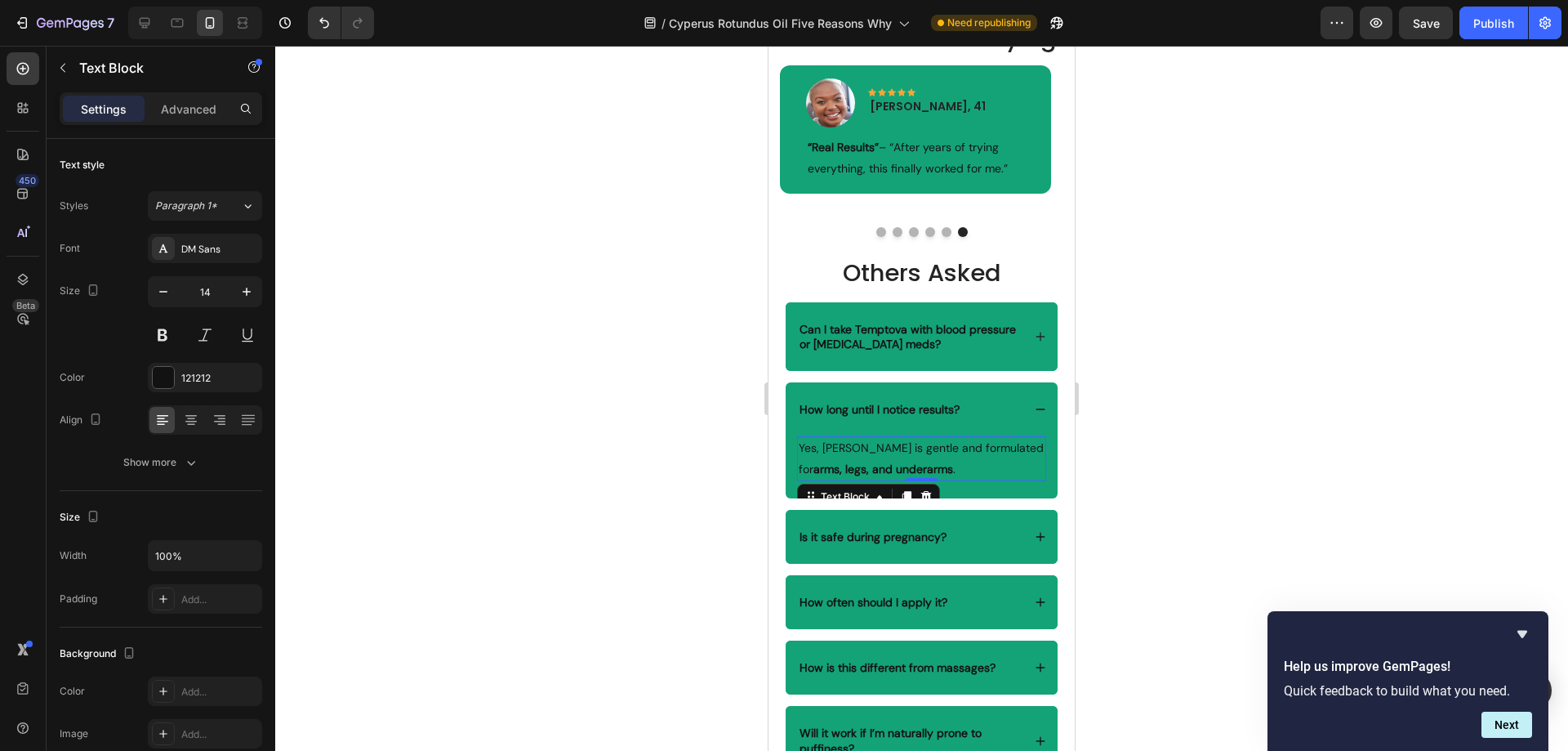
click at [955, 478] on p "Yes, Temptova is gentle and formulated for arms, legs, and underarms ." at bounding box center [921, 458] width 246 height 41
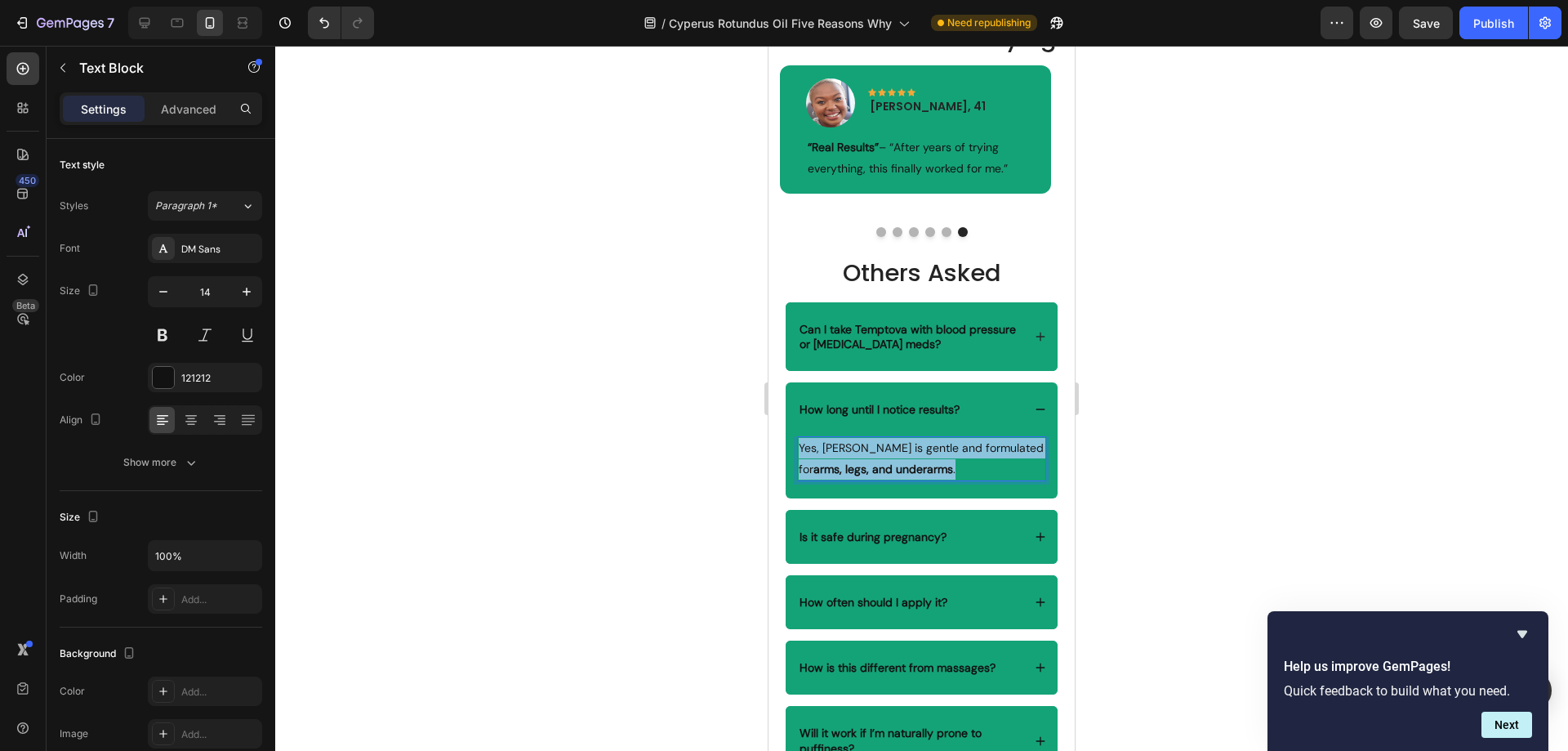
drag, startPoint x: 956, startPoint y: 508, endPoint x: 797, endPoint y: 490, distance: 160.0
click at [797, 480] on div "Yes, Temptova is gentle and formulated for arms, legs, and underarms ." at bounding box center [921, 458] width 249 height 44
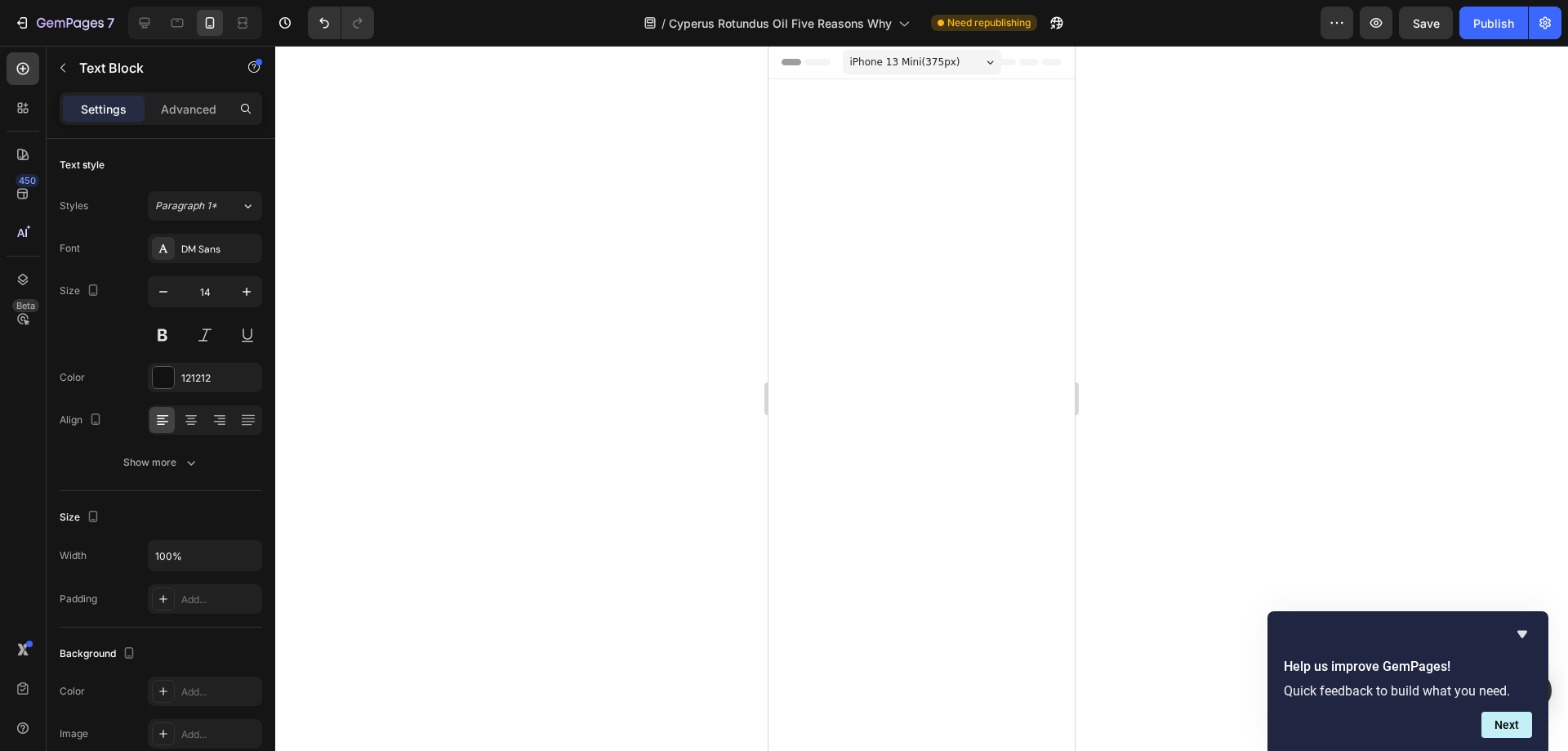
scroll to position [4839, 0]
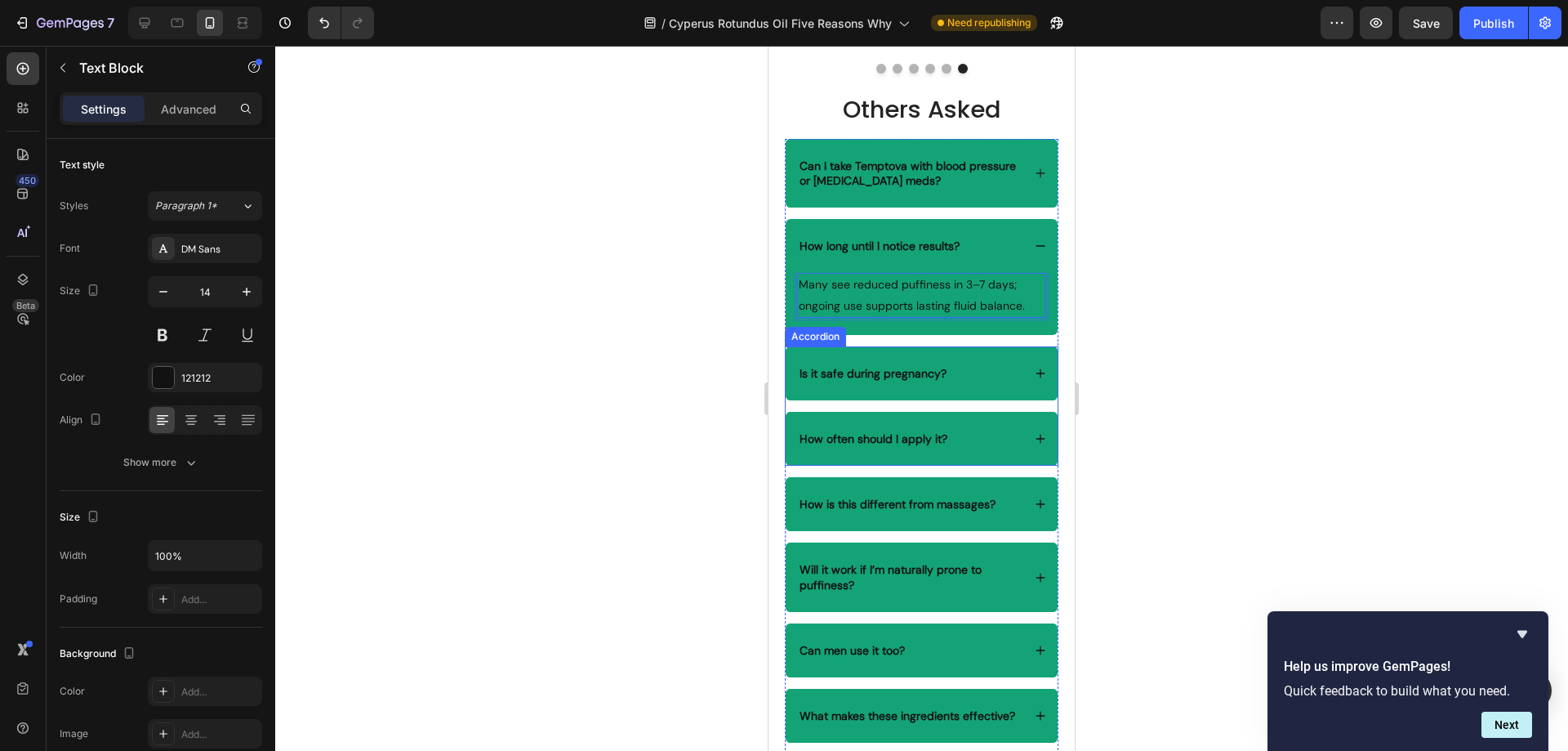
click at [944, 401] on div "Is it safe during pregnancy?" at bounding box center [921, 373] width 272 height 54
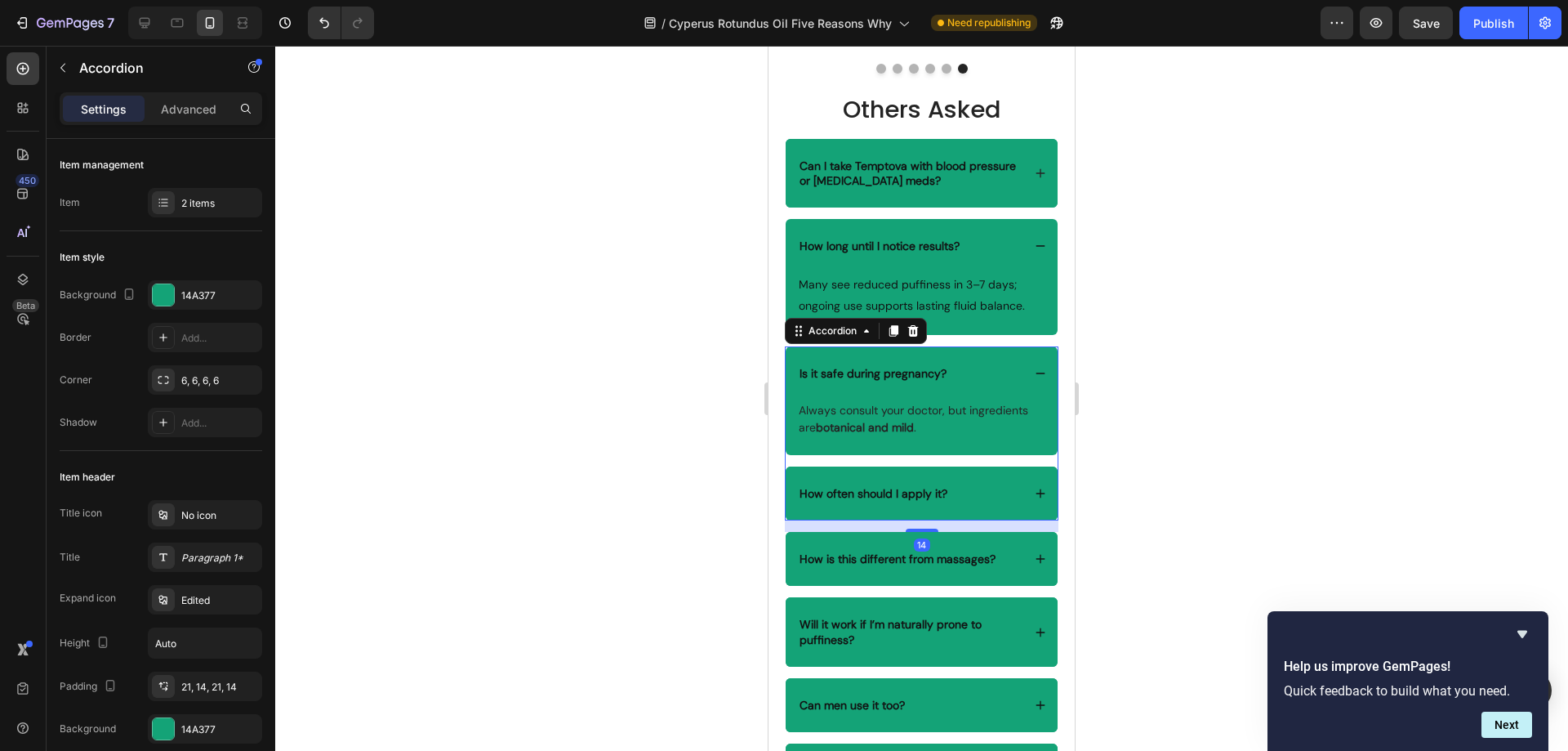
click at [939, 381] on strong "Is it safe during pregnancy?" at bounding box center [873, 373] width 147 height 15
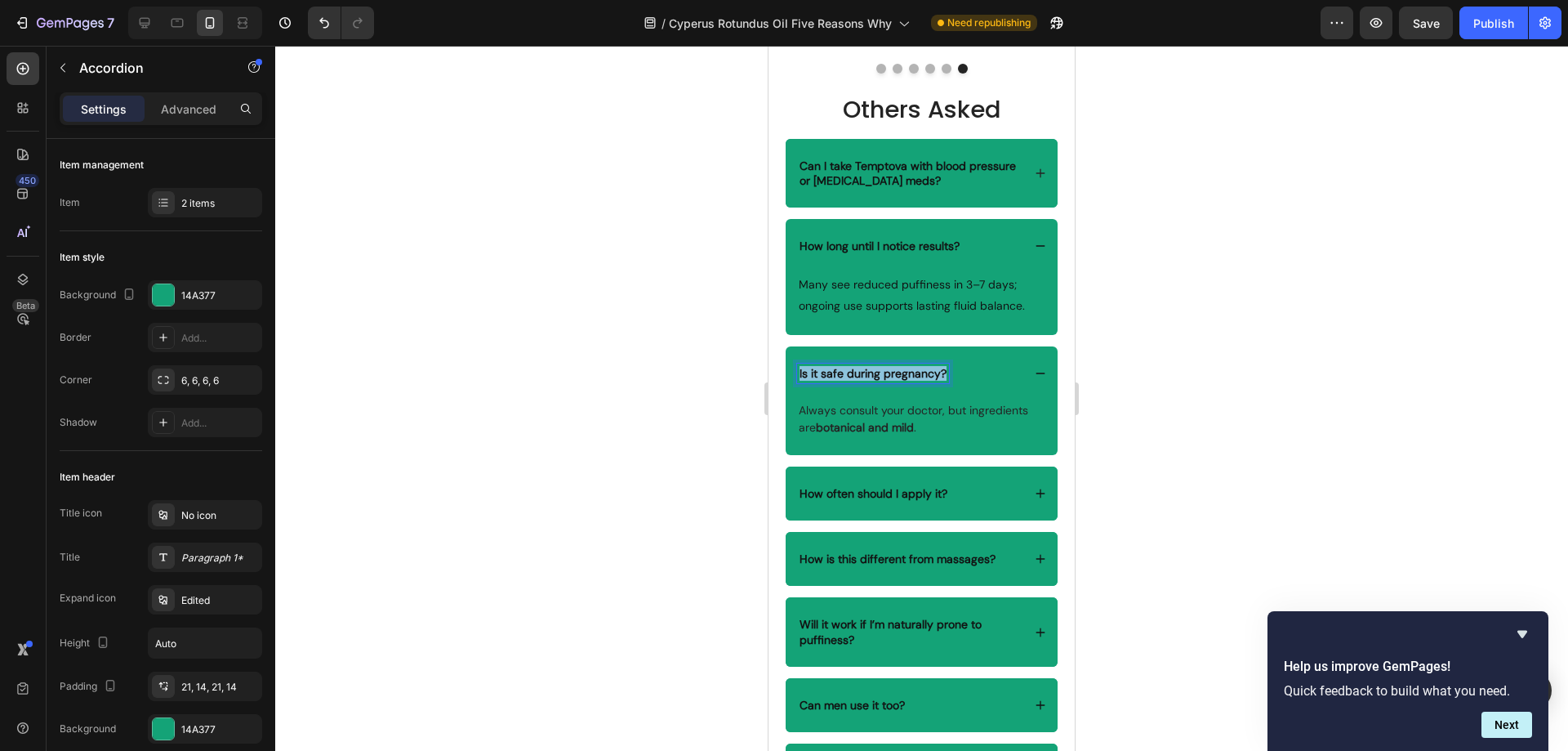
drag, startPoint x: 946, startPoint y: 413, endPoint x: 796, endPoint y: 417, distance: 150.1
click at [796, 401] on div "Is it safe during pregnancy?" at bounding box center [921, 373] width 272 height 54
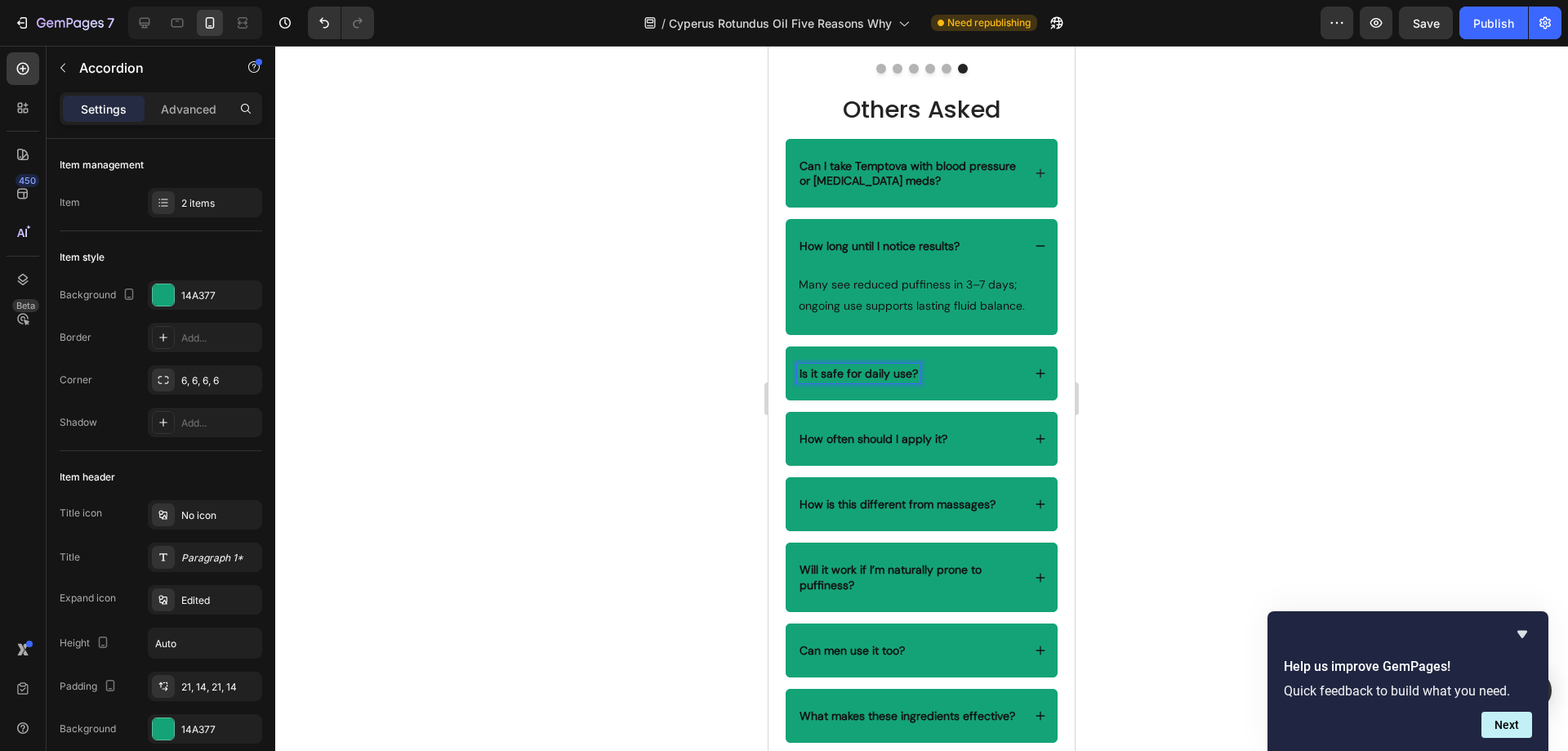
click at [940, 383] on div "Is it safe for daily use?" at bounding box center [909, 373] width 225 height 20
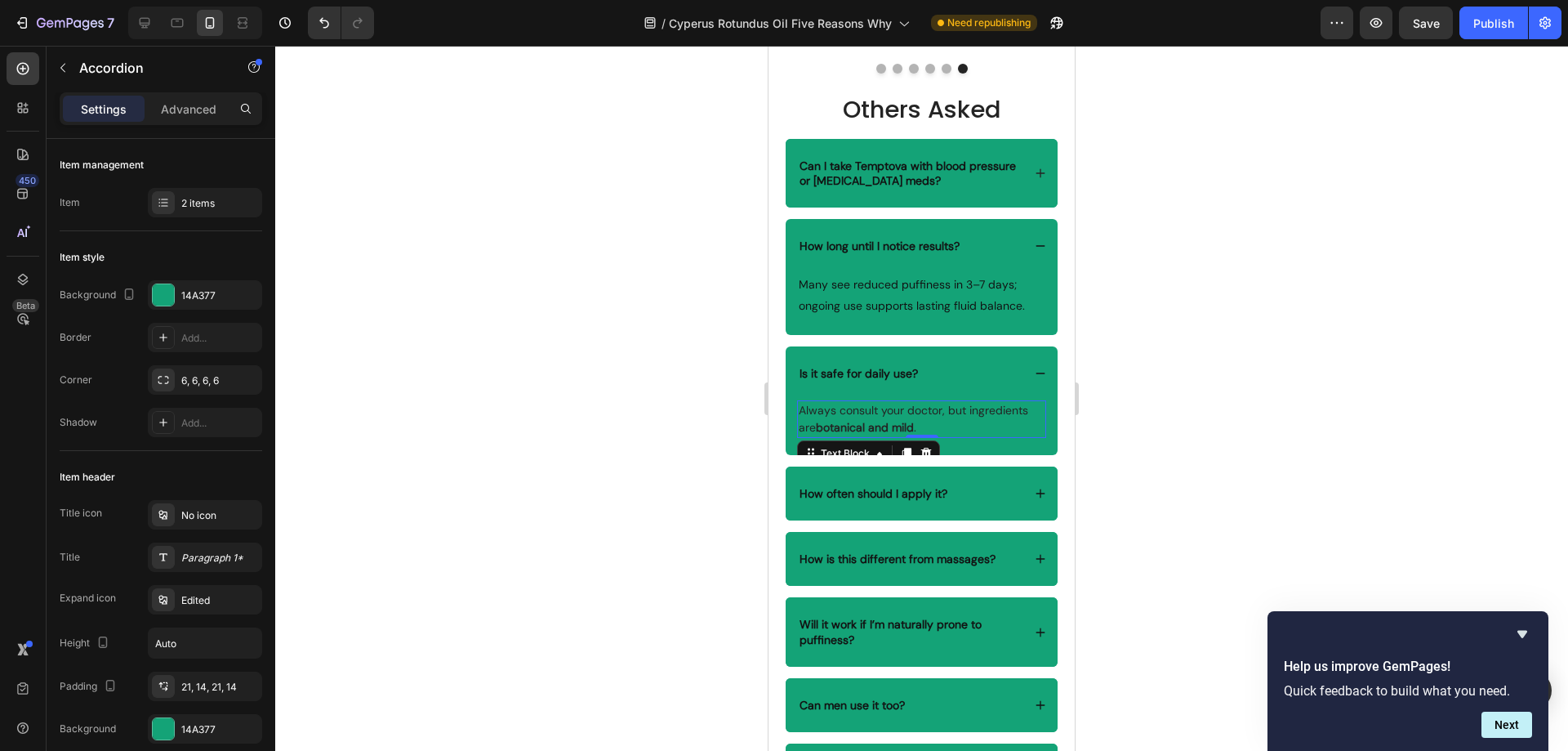
click at [961, 436] on p "Always consult your doctor, but ingredients are botanical and mild ." at bounding box center [921, 420] width 246 height 35
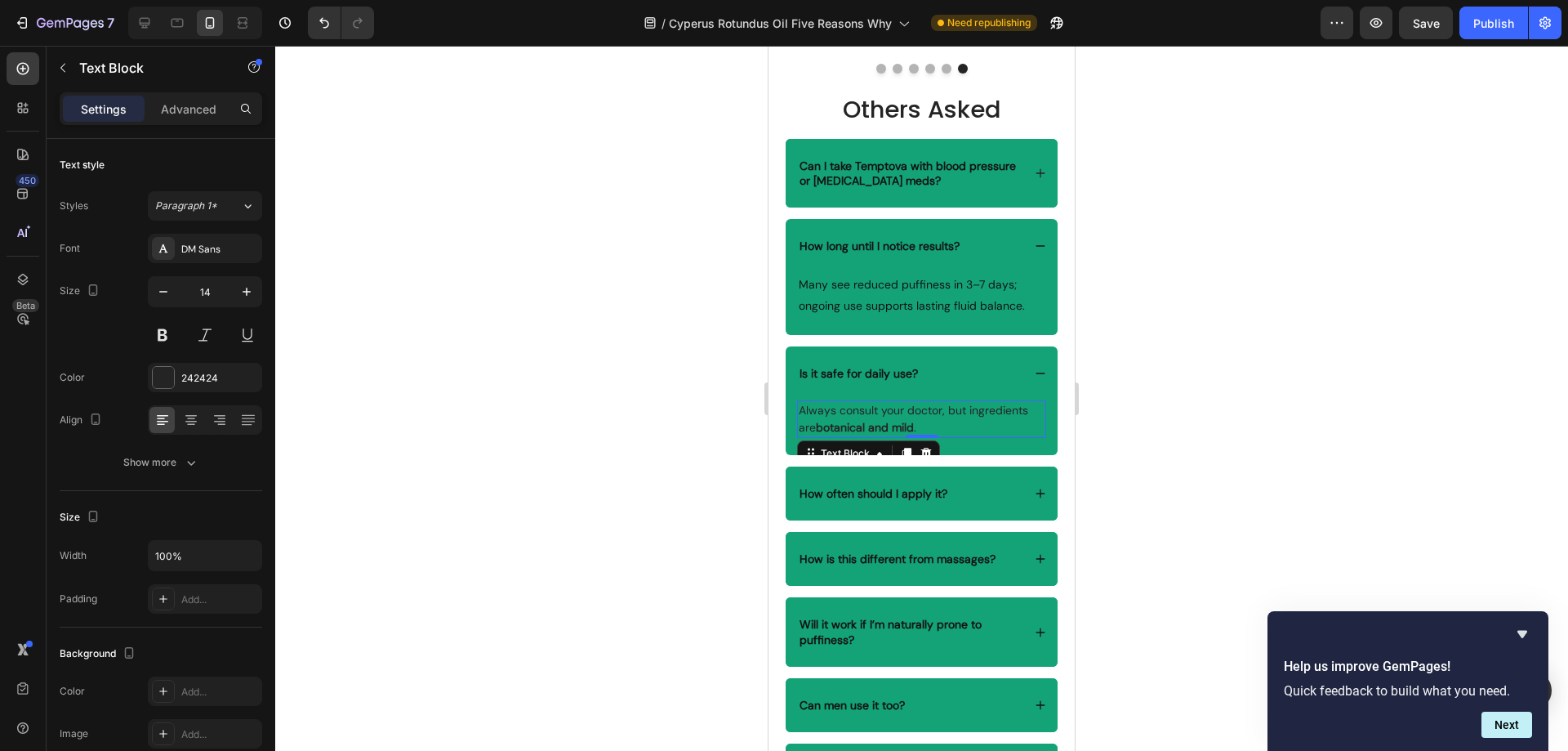
click at [933, 436] on p "Always consult your doctor, but ingredients are botanical and mild ." at bounding box center [921, 420] width 246 height 35
drag, startPoint x: 929, startPoint y: 468, endPoint x: 801, endPoint y: 451, distance: 129.1
click at [801, 436] on p "Always consult your doctor, but ingredients are botanical and mild ." at bounding box center [921, 420] width 246 height 35
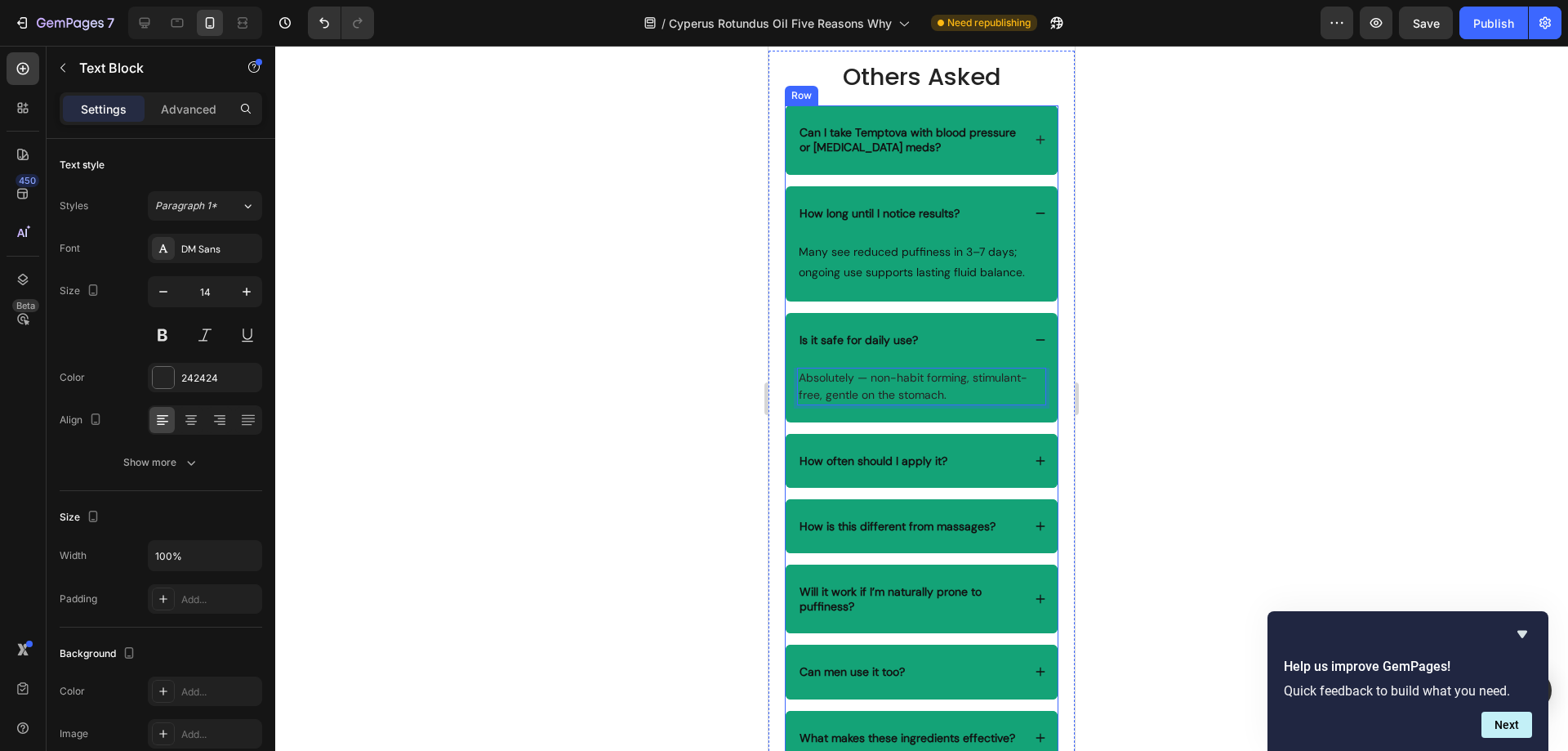
scroll to position [5084, 0]
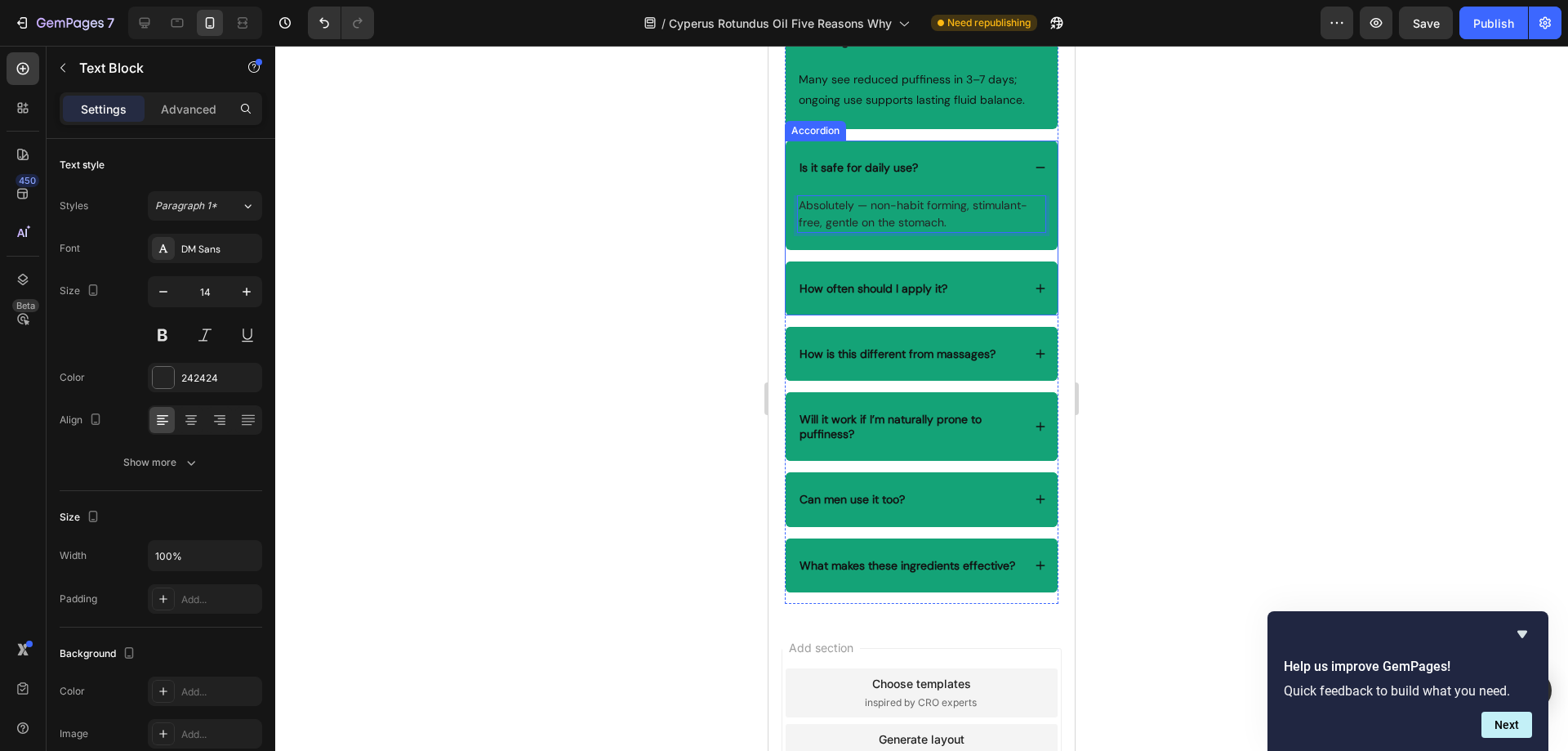
click at [972, 276] on div "How often should I apply it?" at bounding box center [921, 288] width 272 height 54
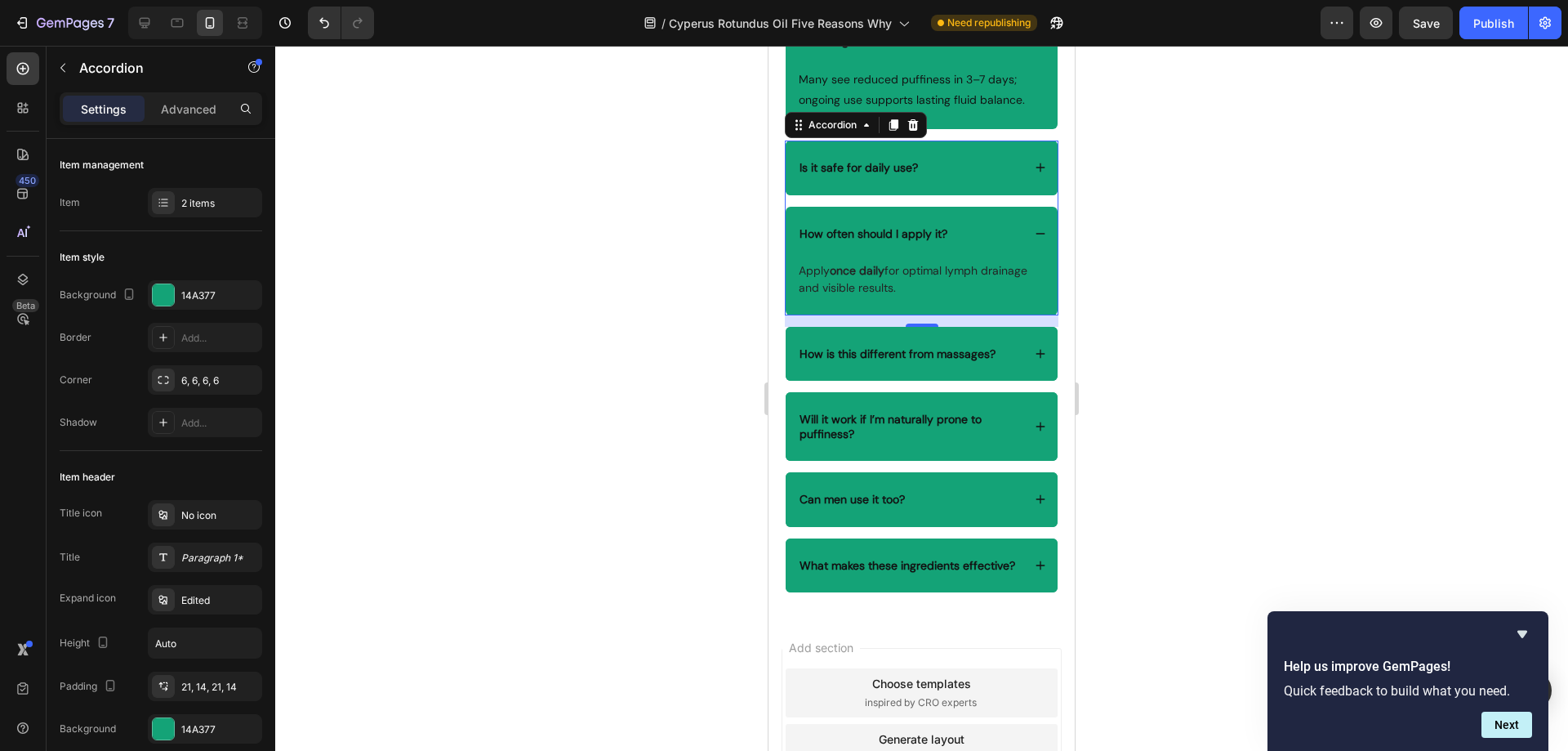
click at [948, 234] on div "How often should I apply it?" at bounding box center [873, 234] width 153 height 20
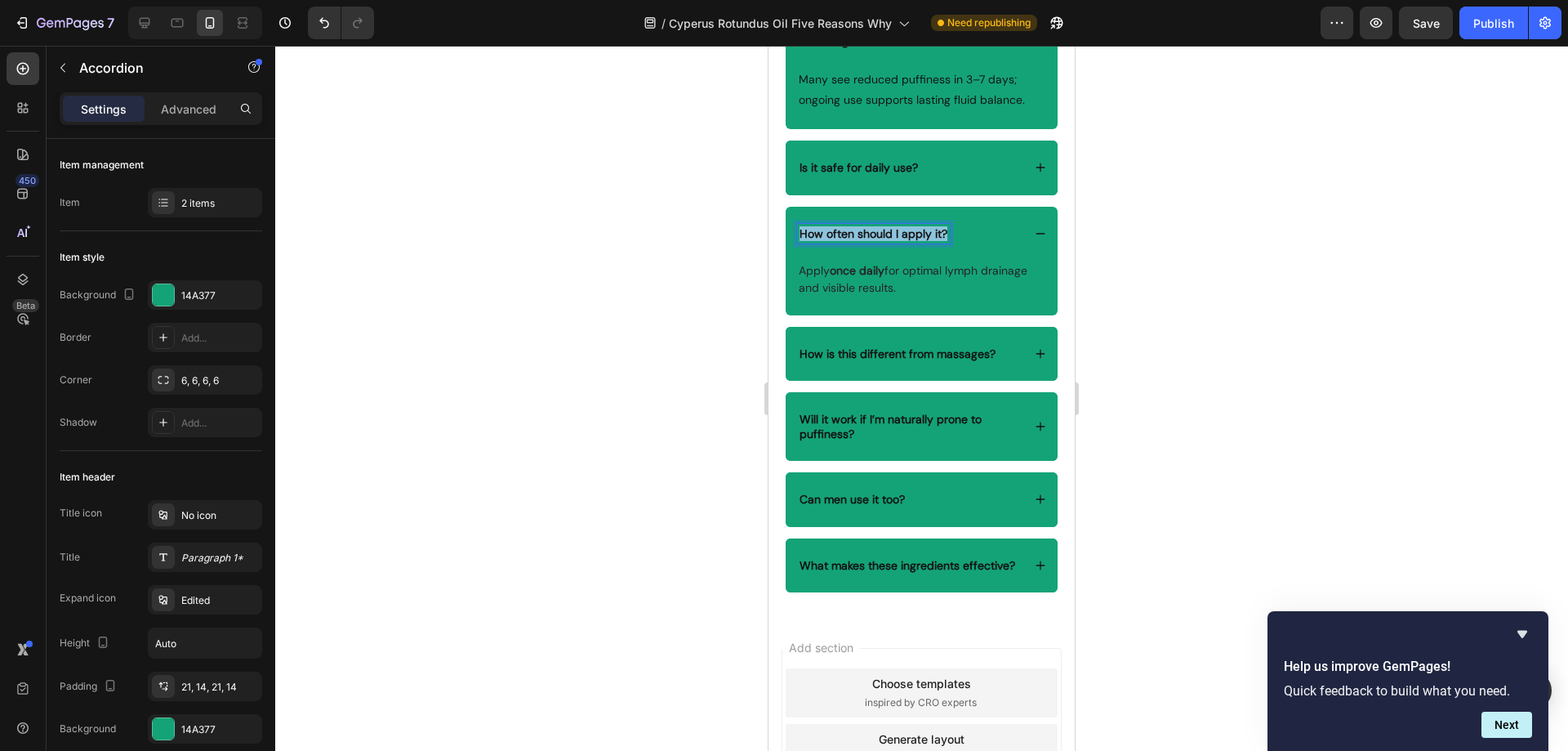
drag, startPoint x: 947, startPoint y: 234, endPoint x: 800, endPoint y: 235, distance: 147.0
click at [800, 235] on div "How often should I apply it?" at bounding box center [873, 234] width 153 height 20
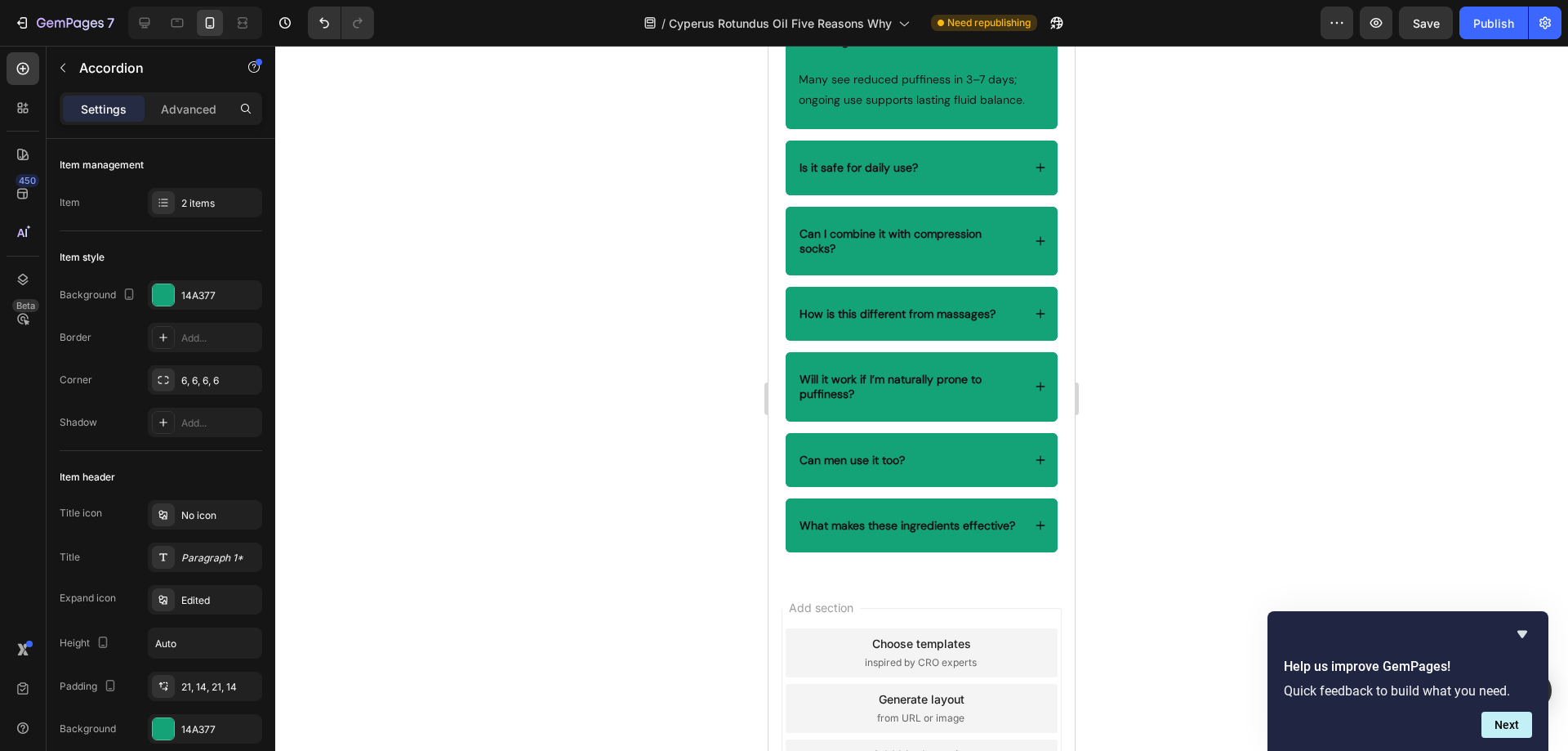
click at [1007, 221] on div "Can I combine it with compression socks?" at bounding box center [921, 241] width 272 height 68
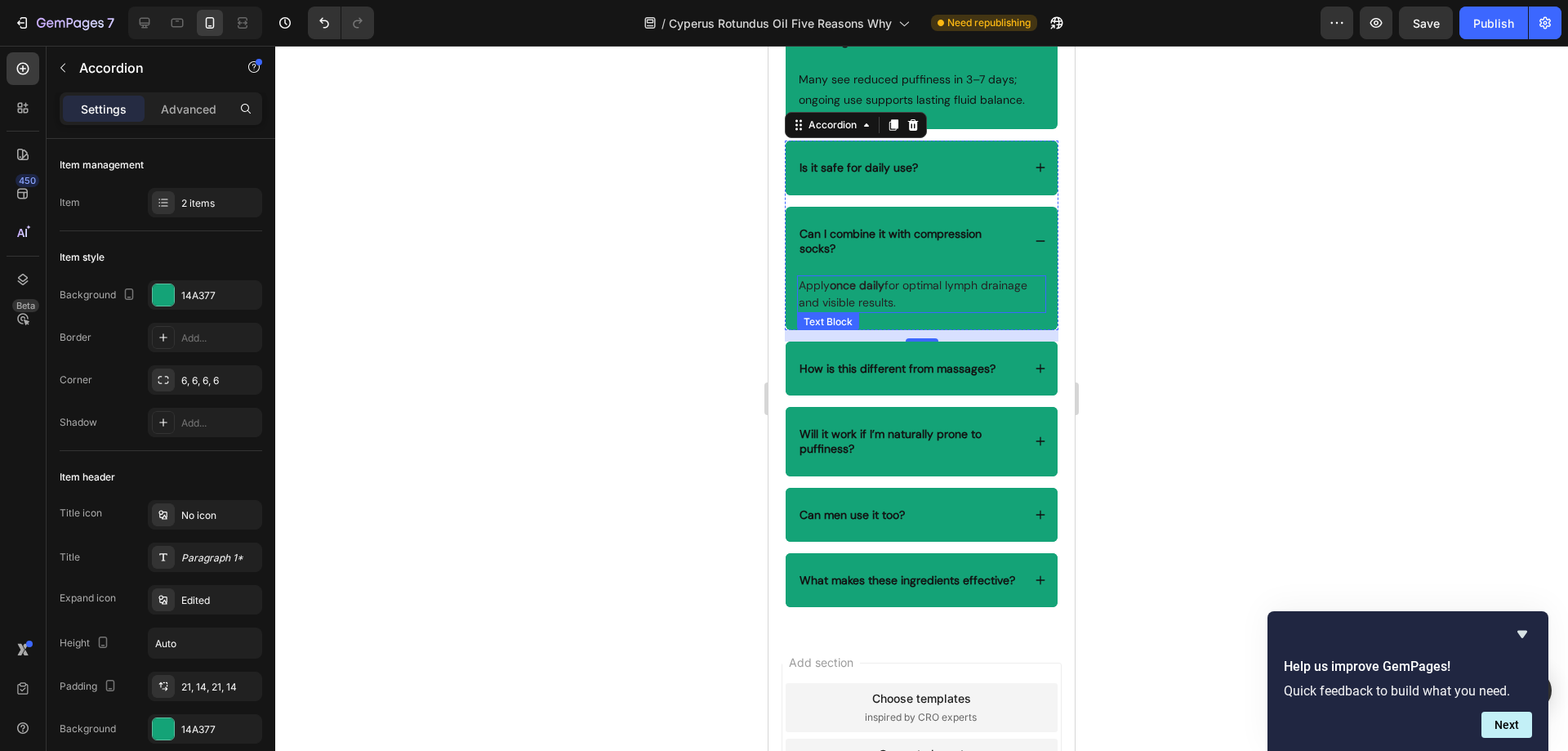
click at [957, 302] on p "Apply once daily for optimal lymph drainage and visible results." at bounding box center [921, 294] width 246 height 35
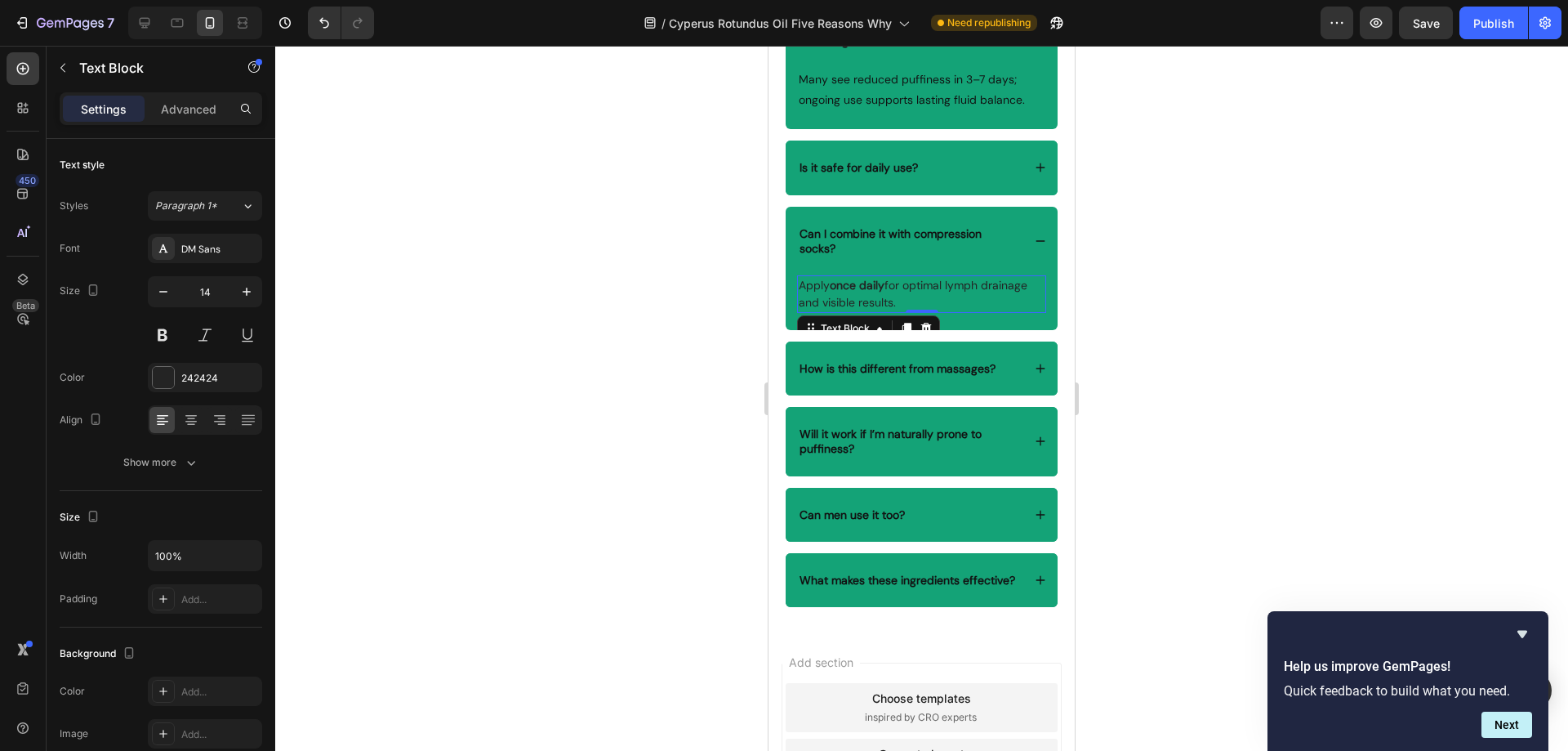
click at [960, 302] on p "Apply once daily for optimal lymph drainage and visible results." at bounding box center [921, 294] width 246 height 35
drag, startPoint x: 960, startPoint y: 302, endPoint x: 800, endPoint y: 291, distance: 160.4
click at [800, 291] on p "Apply once daily for optimal lymph drainage and visible results." at bounding box center [921, 294] width 246 height 35
click at [971, 350] on div "How is this different from massages?" at bounding box center [921, 369] width 272 height 54
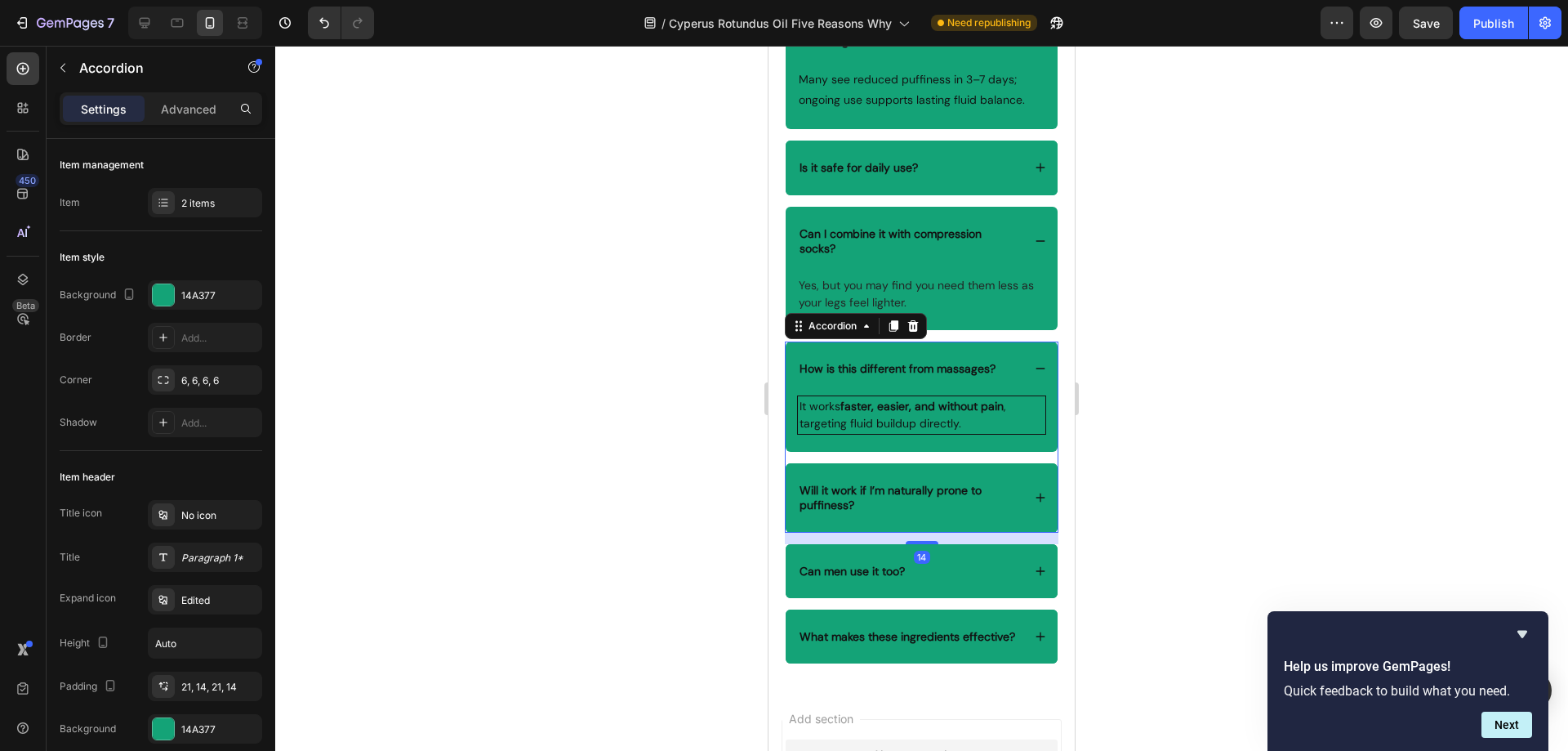
click at [988, 369] on strong "How is this different from massages?" at bounding box center [897, 368] width 196 height 15
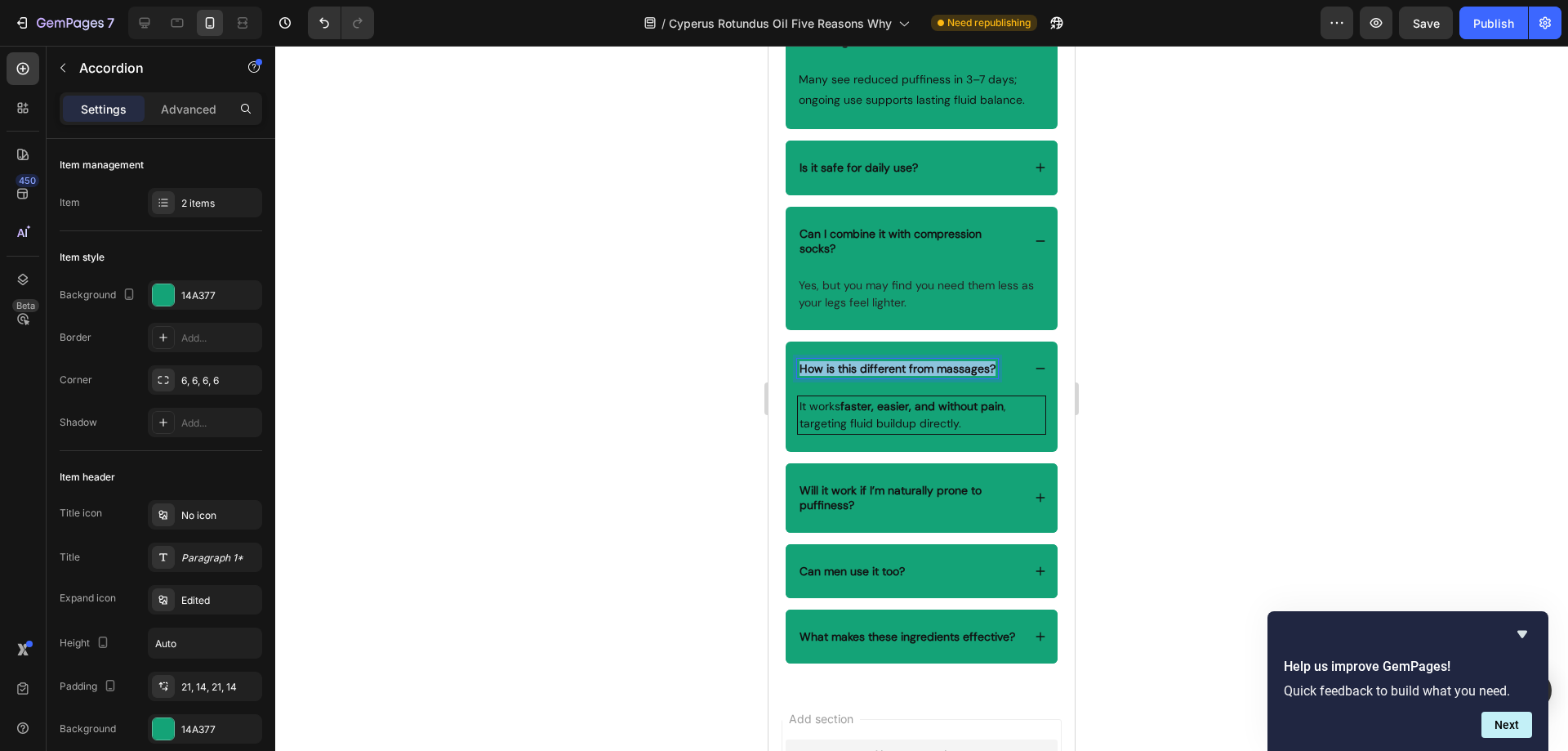
drag, startPoint x: 991, startPoint y: 369, endPoint x: 800, endPoint y: 369, distance: 191.0
click at [800, 369] on strong "How is this different from massages?" at bounding box center [897, 368] width 196 height 15
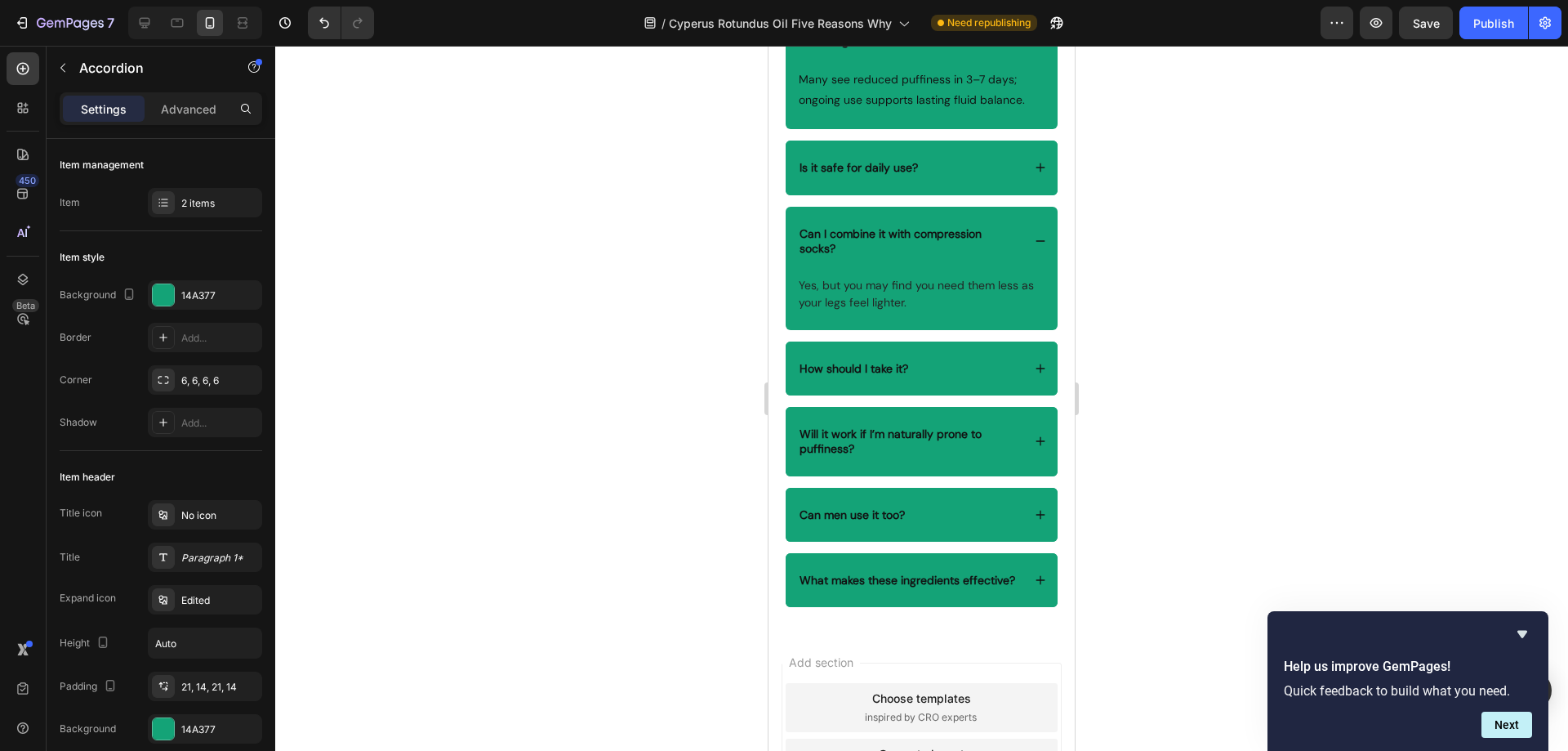
click at [944, 363] on div "How should I take it?" at bounding box center [909, 368] width 225 height 20
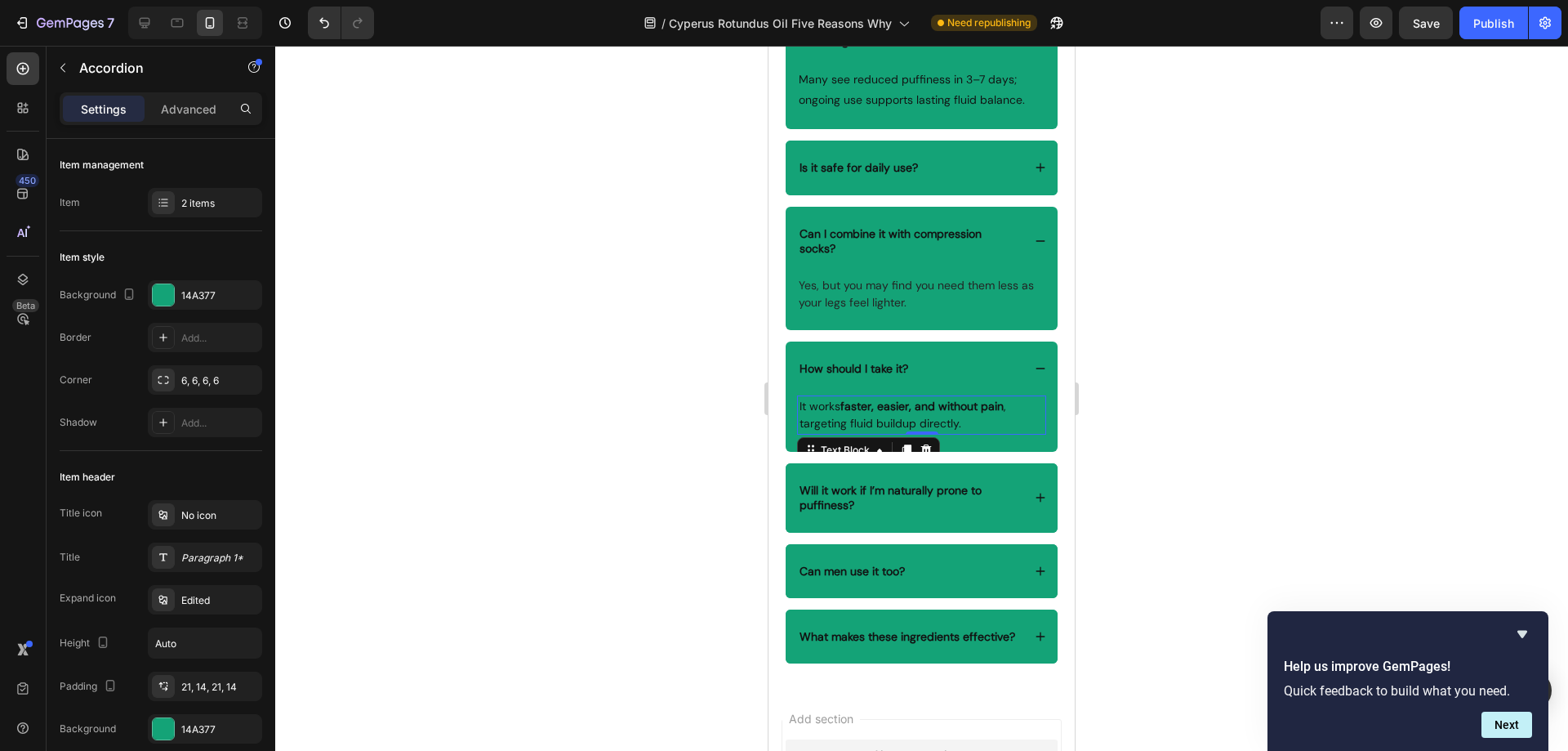
click at [969, 423] on p "It works faster, easier, and without pain , targeting fluid buildup directly." at bounding box center [921, 415] width 244 height 35
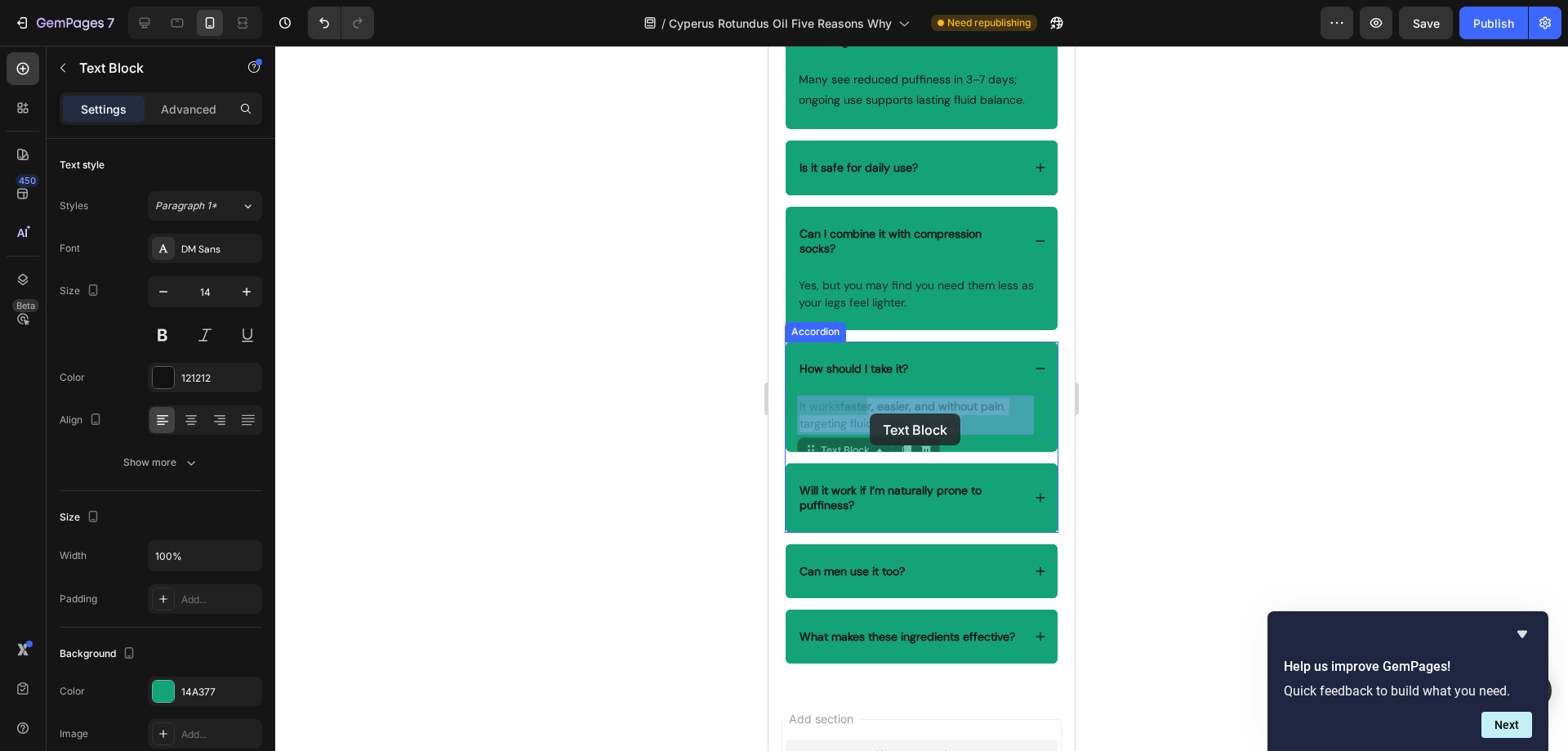
drag, startPoint x: 973, startPoint y: 423, endPoint x: 867, endPoint y: 413, distance: 106.5
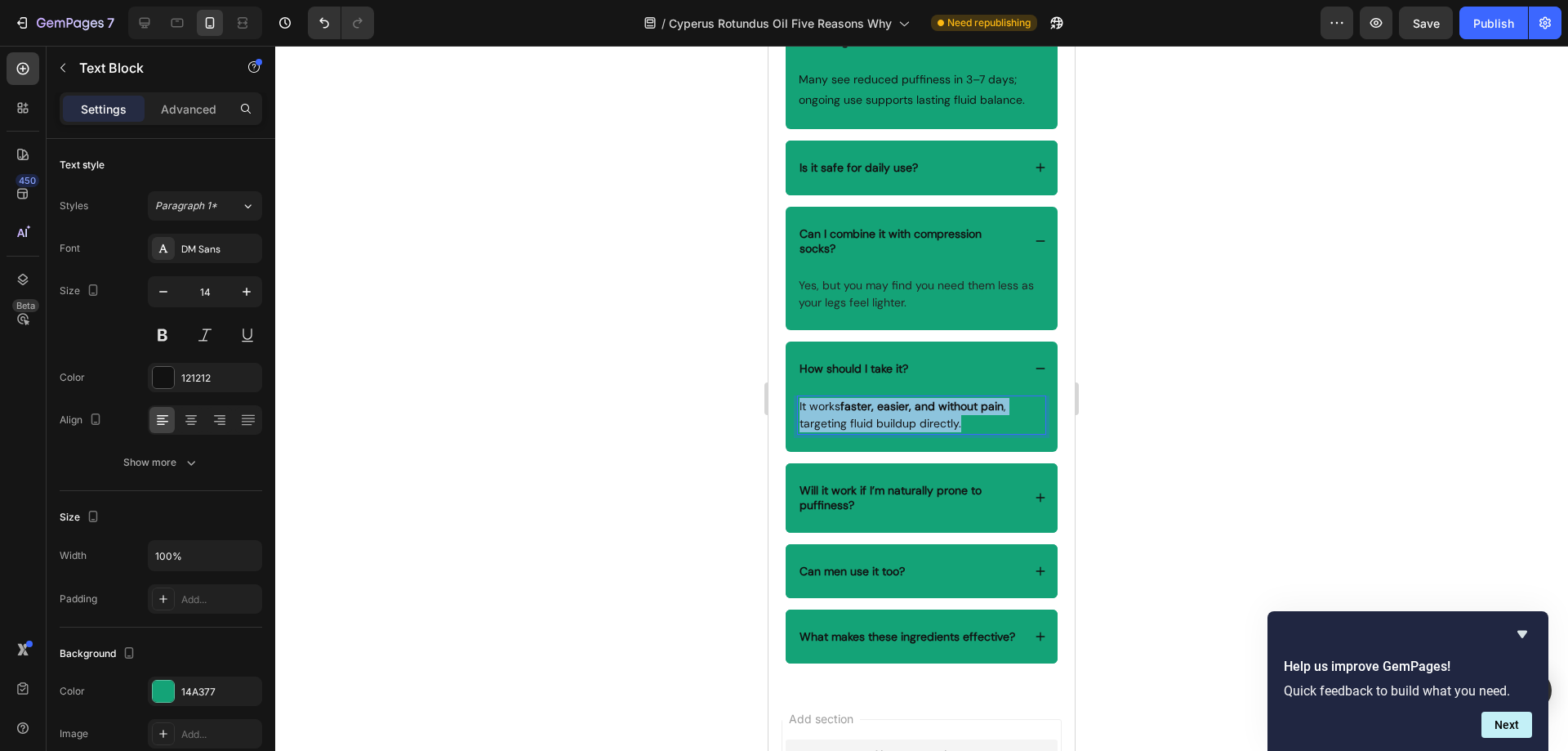
drag, startPoint x: 966, startPoint y: 422, endPoint x: 799, endPoint y: 404, distance: 168.0
click at [799, 404] on p "It works faster, easier, and without pain , targeting fluid buildup directly." at bounding box center [921, 415] width 244 height 35
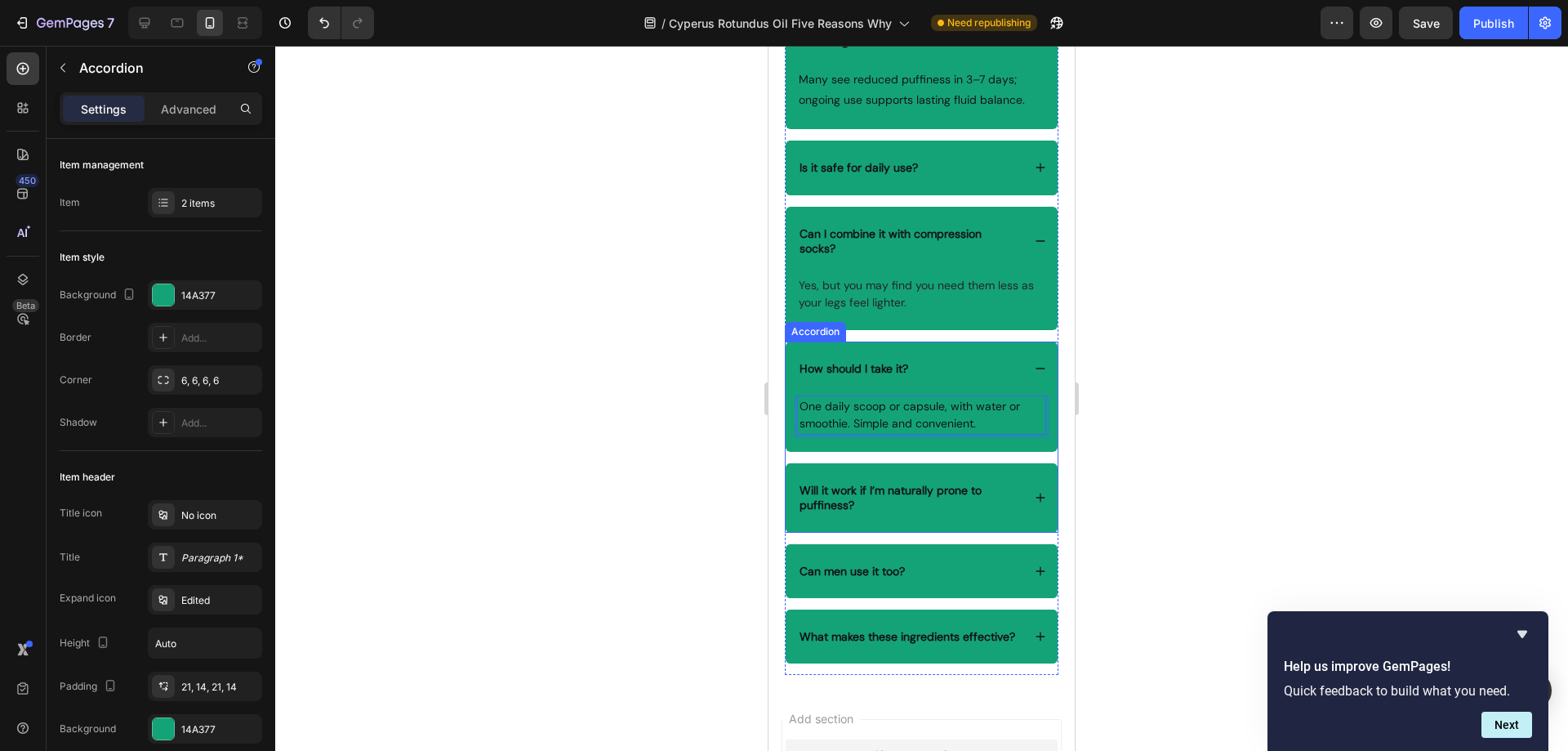
click at [942, 475] on div "Will it work if I’m naturally prone to puffiness?" at bounding box center [921, 497] width 272 height 68
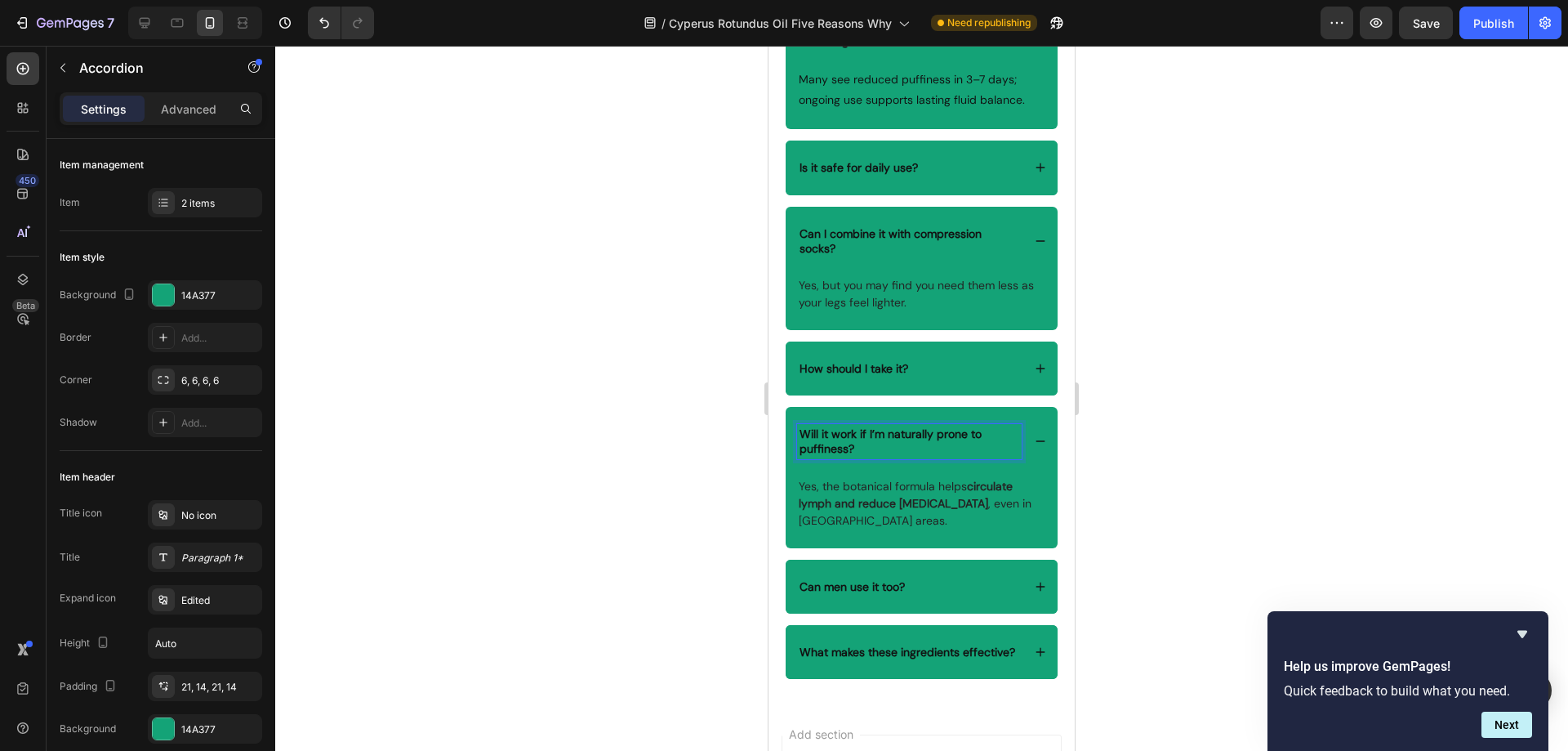
click at [862, 449] on p "Will it work if I’m naturally prone to puffiness?" at bounding box center [909, 441] width 220 height 29
drag, startPoint x: 863, startPoint y: 450, endPoint x: 799, endPoint y: 433, distance: 66.2
click at [799, 433] on p "Will it work if I’m naturally prone to puffiness?" at bounding box center [909, 441] width 220 height 29
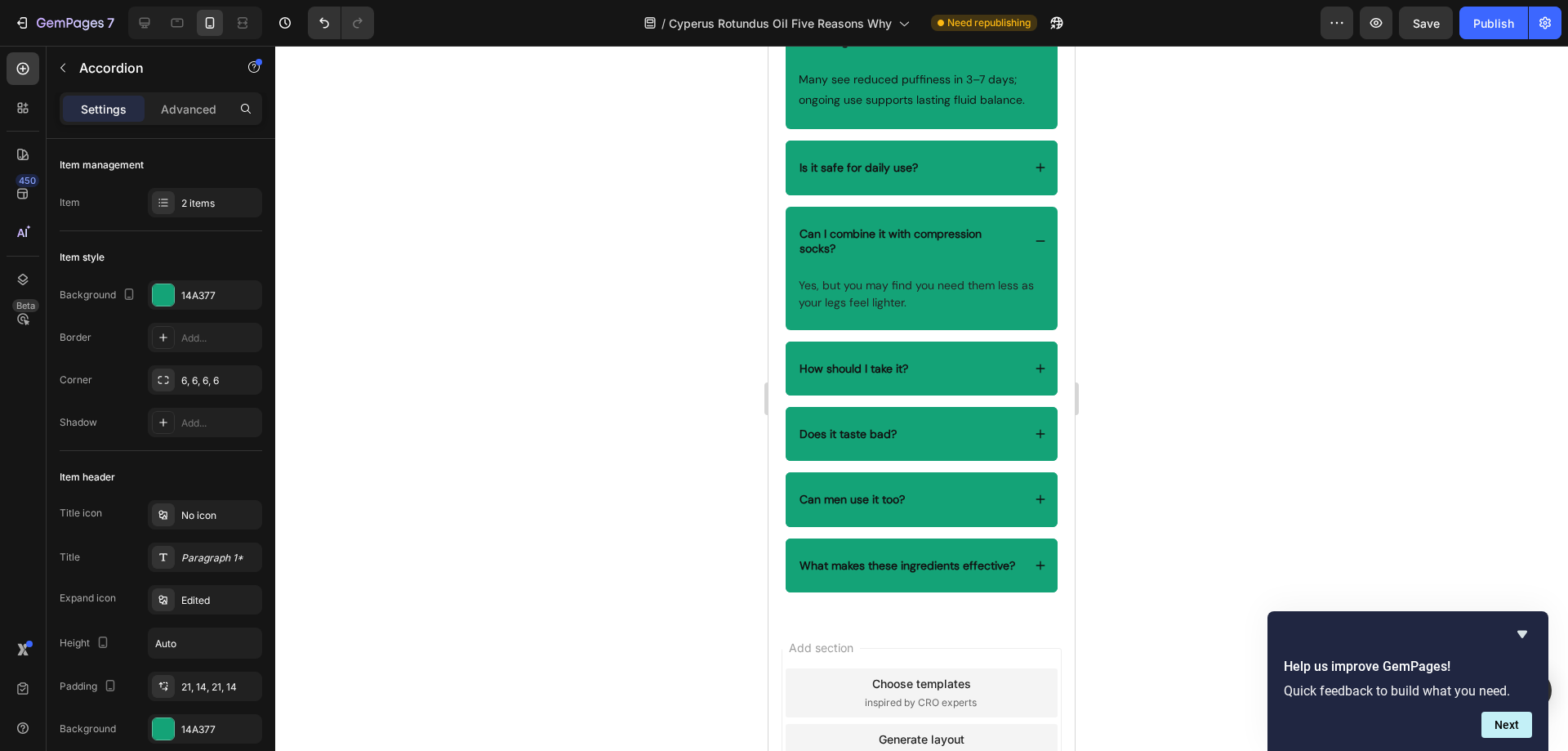
click at [940, 417] on div "Does it taste bad?" at bounding box center [921, 433] width 272 height 54
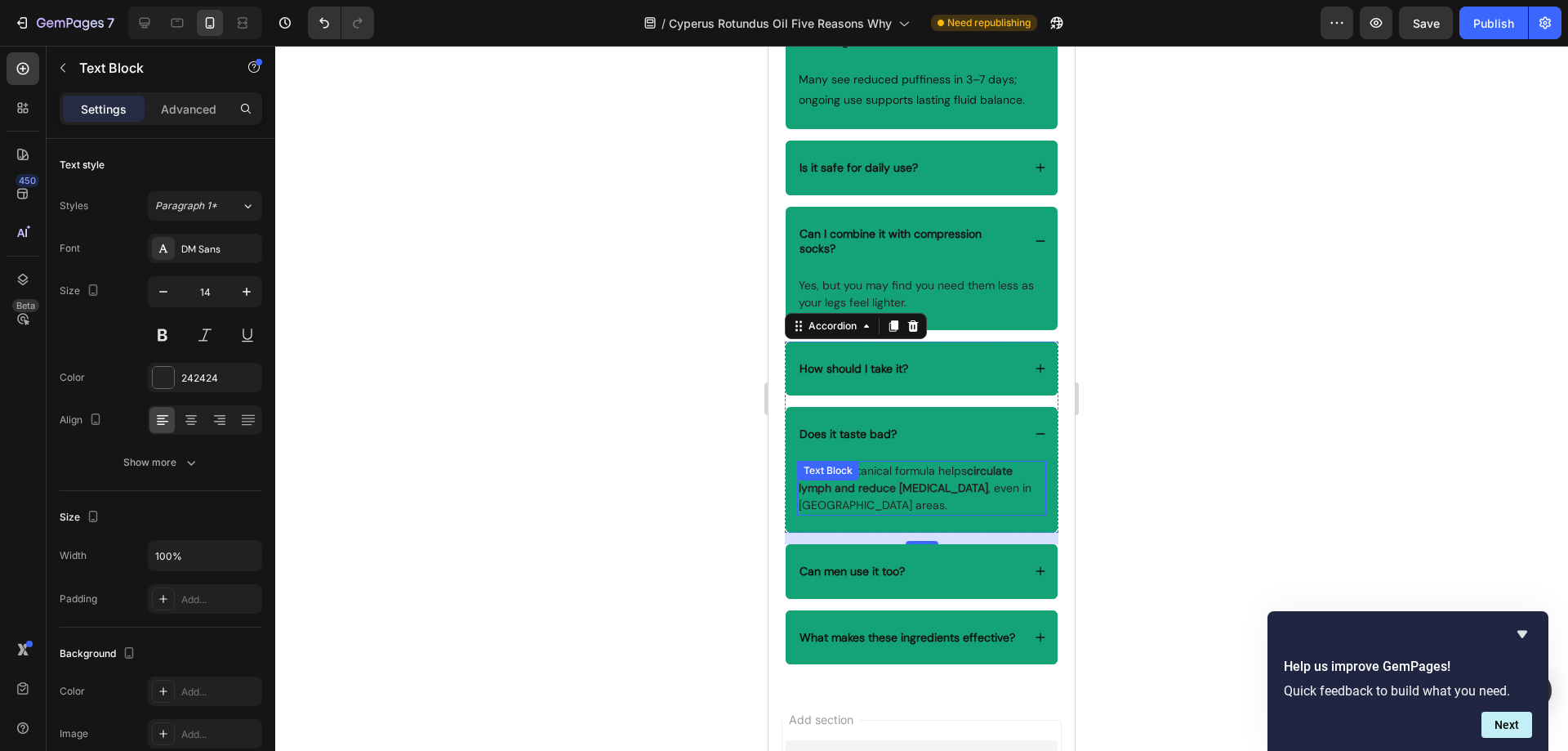
click at [918, 504] on p "Yes, the botanical formula helps circulate lymph and reduce fluid retention , e…" at bounding box center [921, 487] width 246 height 51
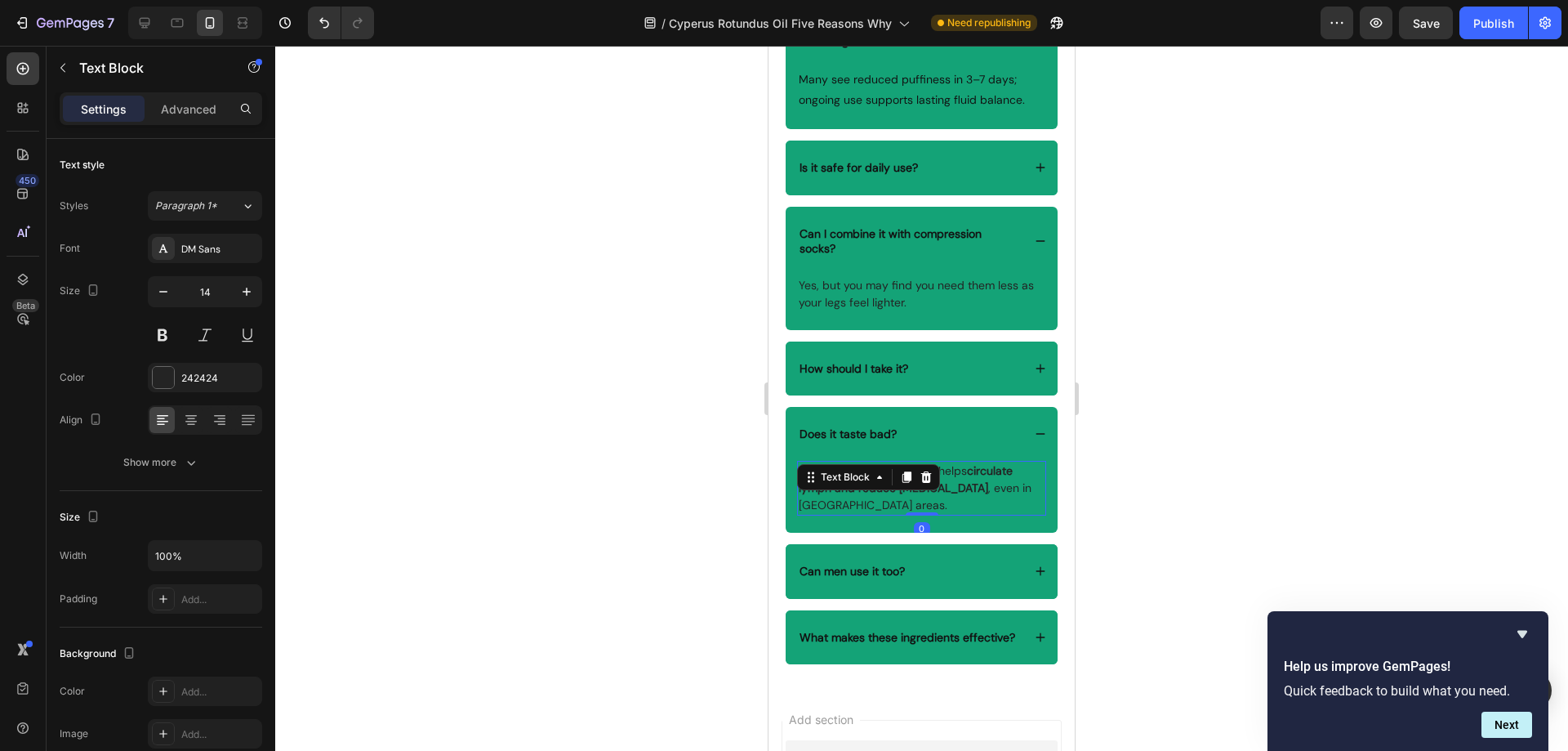
click at [885, 504] on p "Yes, the botanical formula helps circulate lymph and reduce fluid retention , e…" at bounding box center [921, 487] width 246 height 51
drag, startPoint x: 891, startPoint y: 504, endPoint x: 801, endPoint y: 472, distance: 95.5
click at [801, 472] on p "Yes, the botanical formula helps circulate lymph and reduce fluid retention , e…" at bounding box center [921, 487] width 246 height 51
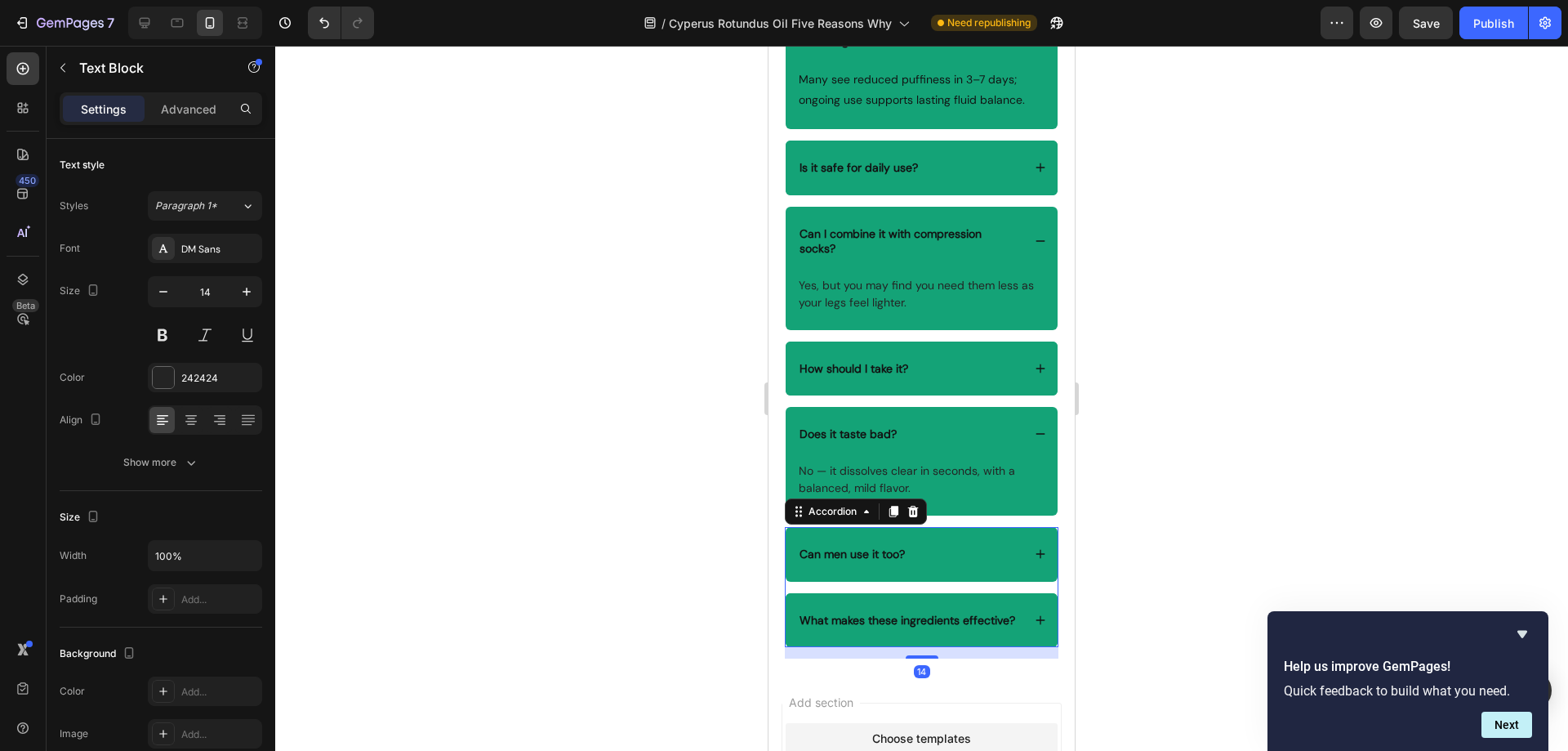
click at [930, 533] on div "Can men use it too?" at bounding box center [921, 554] width 272 height 54
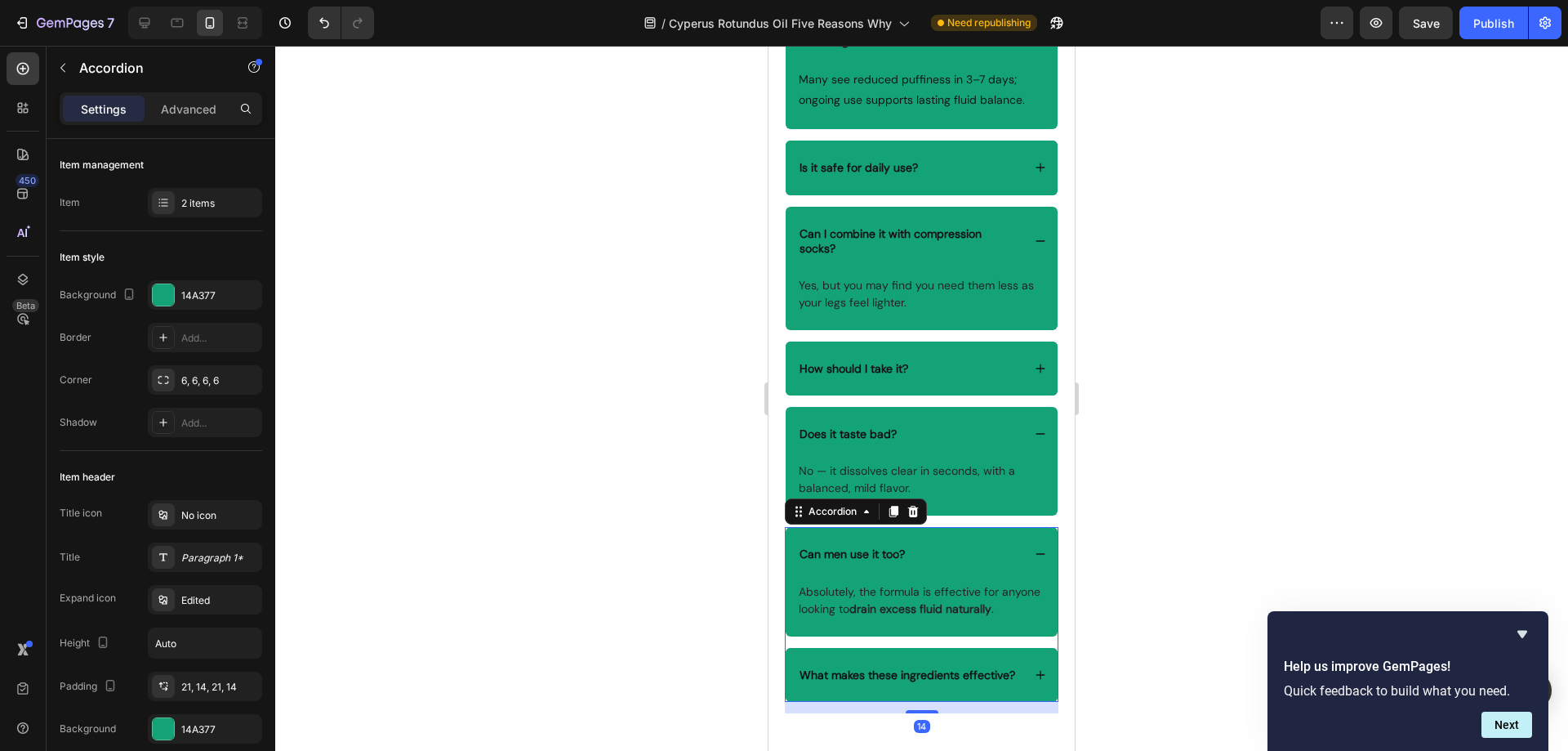
click at [906, 555] on div "Can men use it too?" at bounding box center [851, 554] width 110 height 20
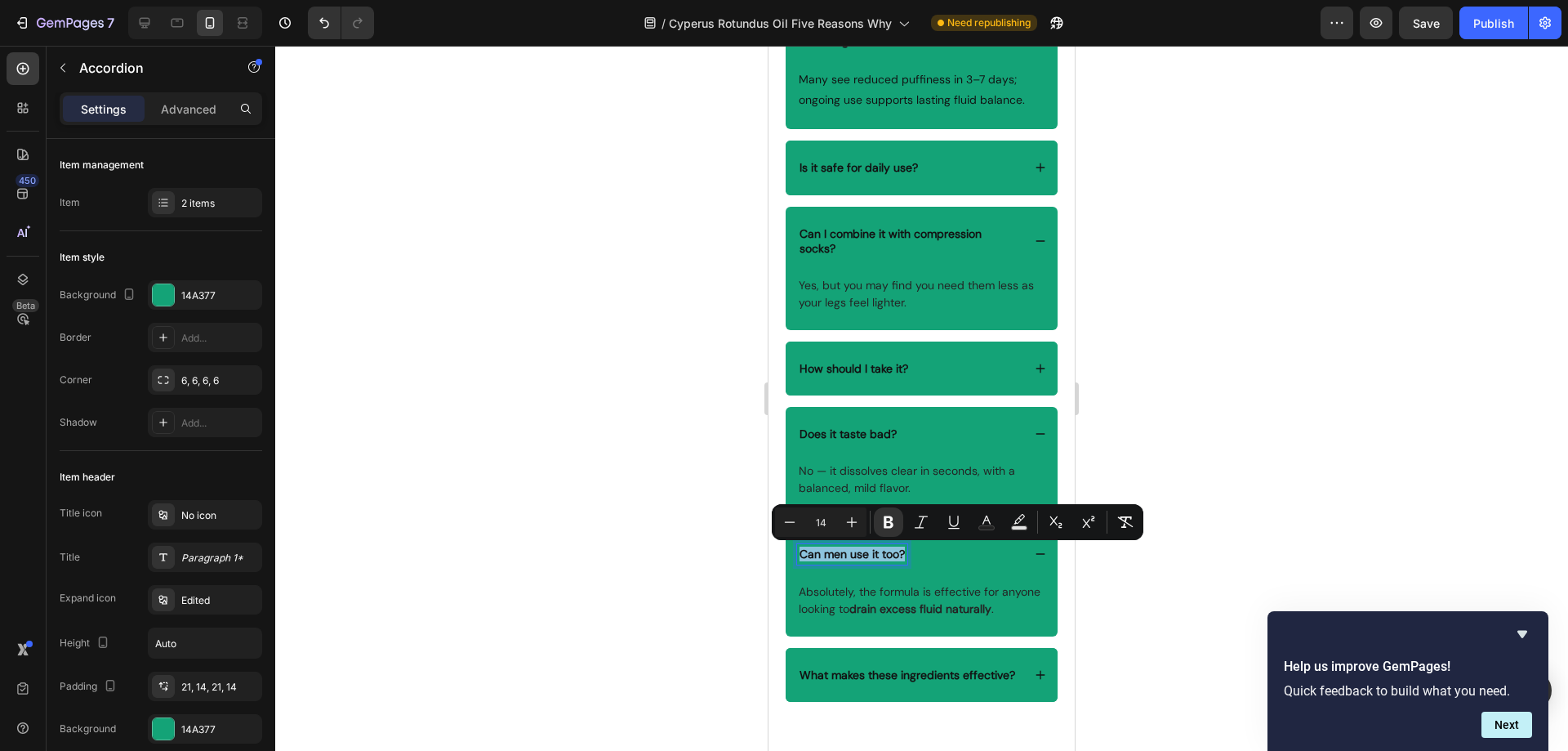
drag, startPoint x: 906, startPoint y: 555, endPoint x: 796, endPoint y: 553, distance: 110.0
click at [796, 553] on div "Can men use it too?" at bounding box center [921, 554] width 272 height 54
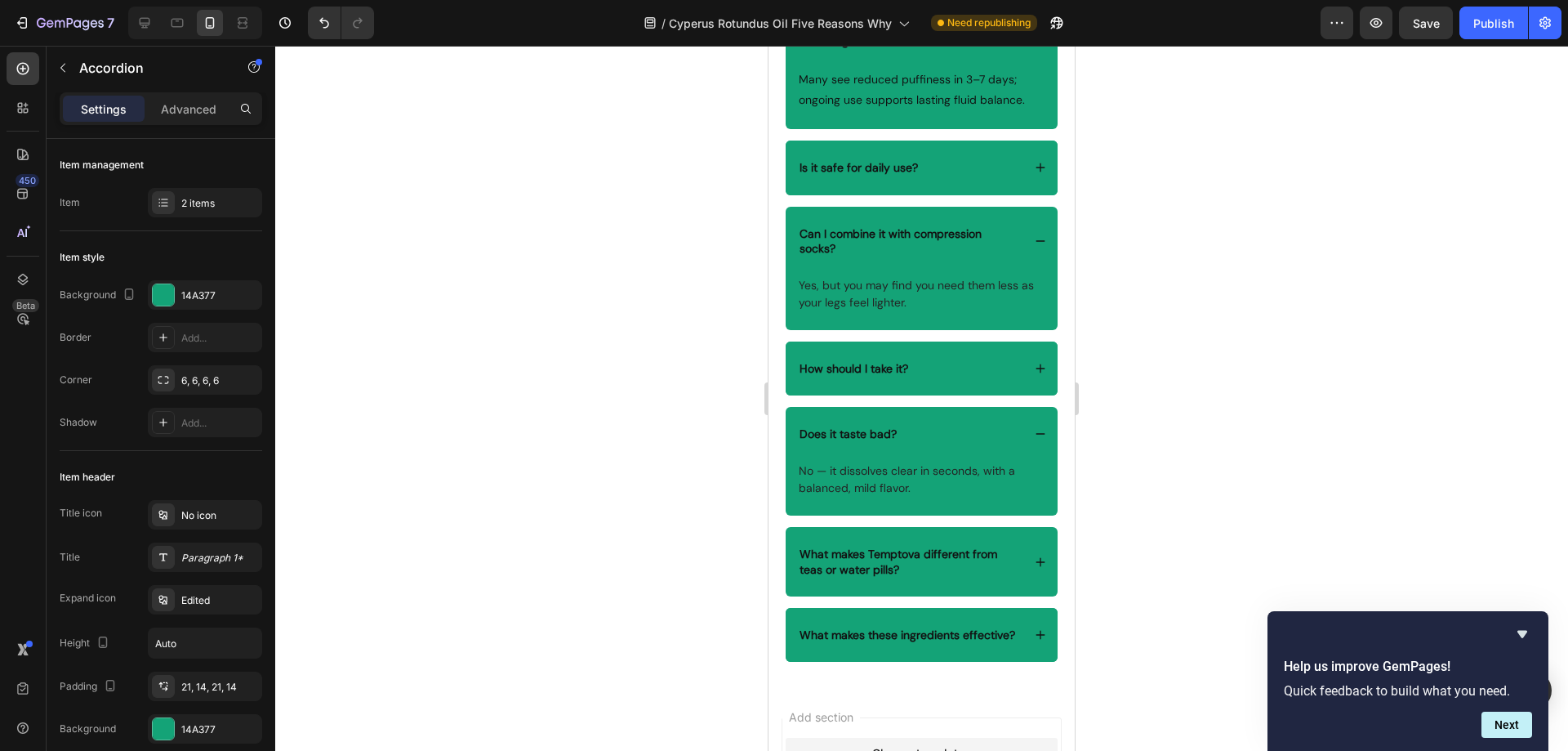
click at [1007, 537] on div "What makes Temptova different from teas or water pills?" at bounding box center [921, 561] width 272 height 68
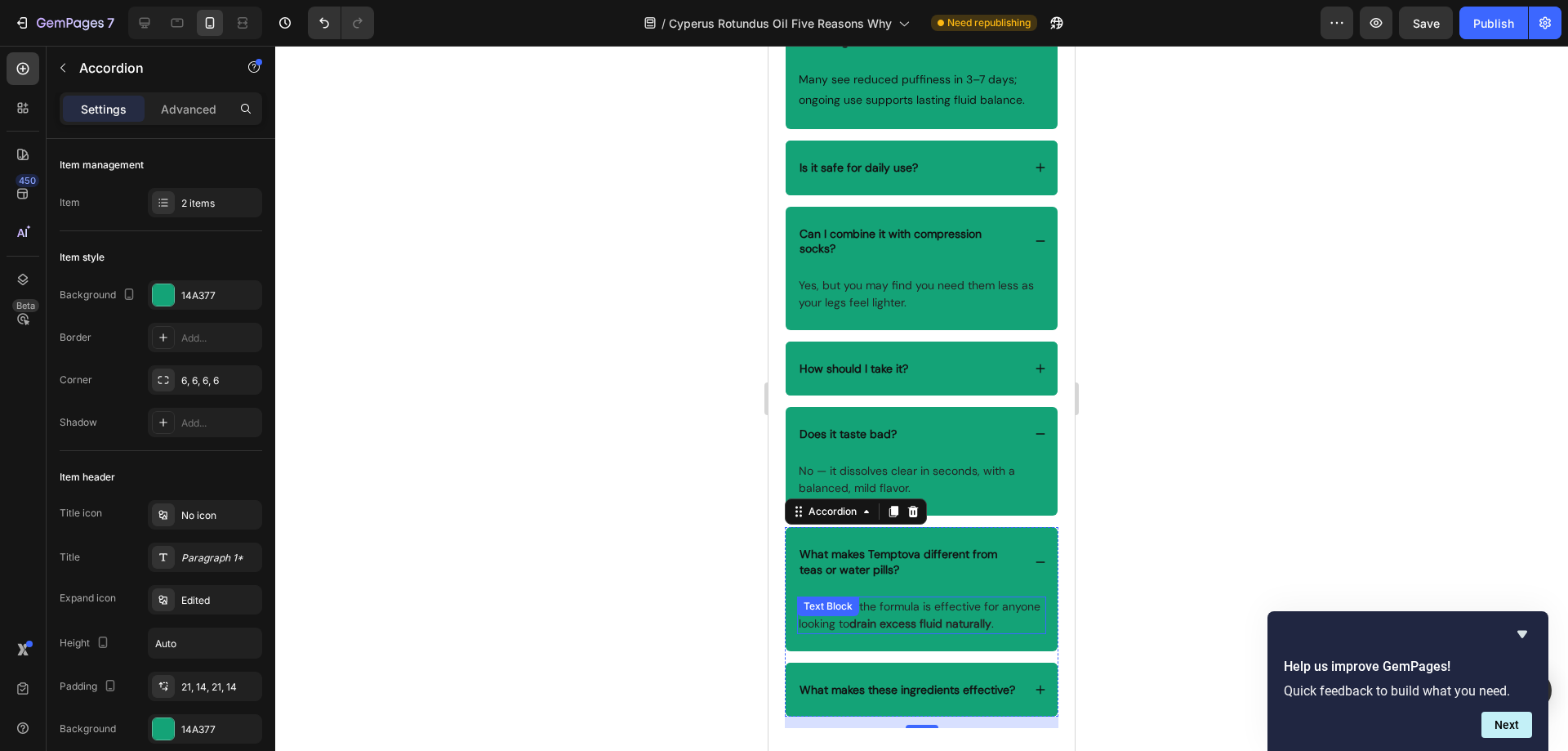
click at [905, 632] on p "Absolutely, the formula is effective for anyone looking to drain excess fluid n…" at bounding box center [921, 615] width 246 height 35
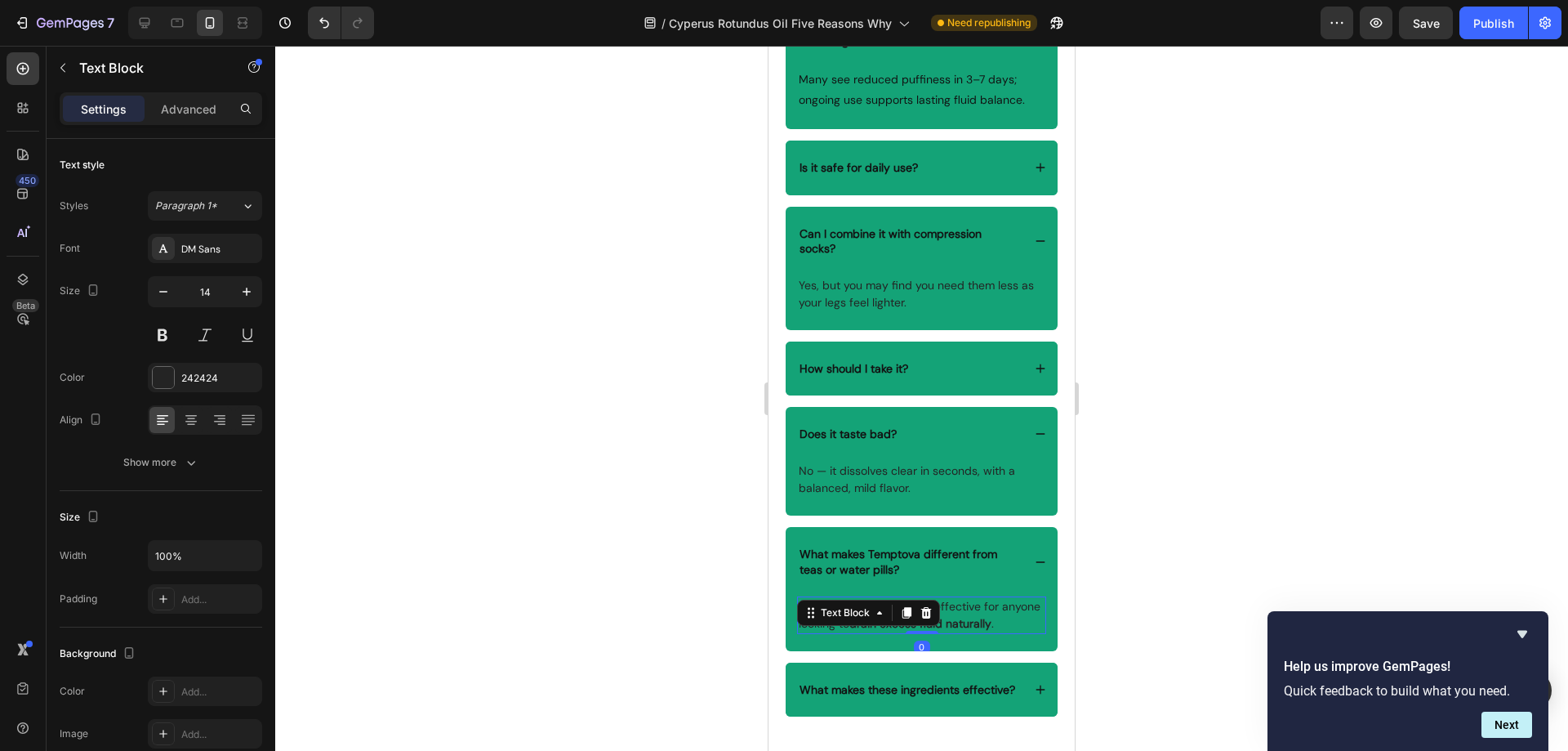
click at [876, 632] on p "Absolutely, the formula is effective for anyone looking to drain excess fluid n…" at bounding box center [921, 615] width 246 height 35
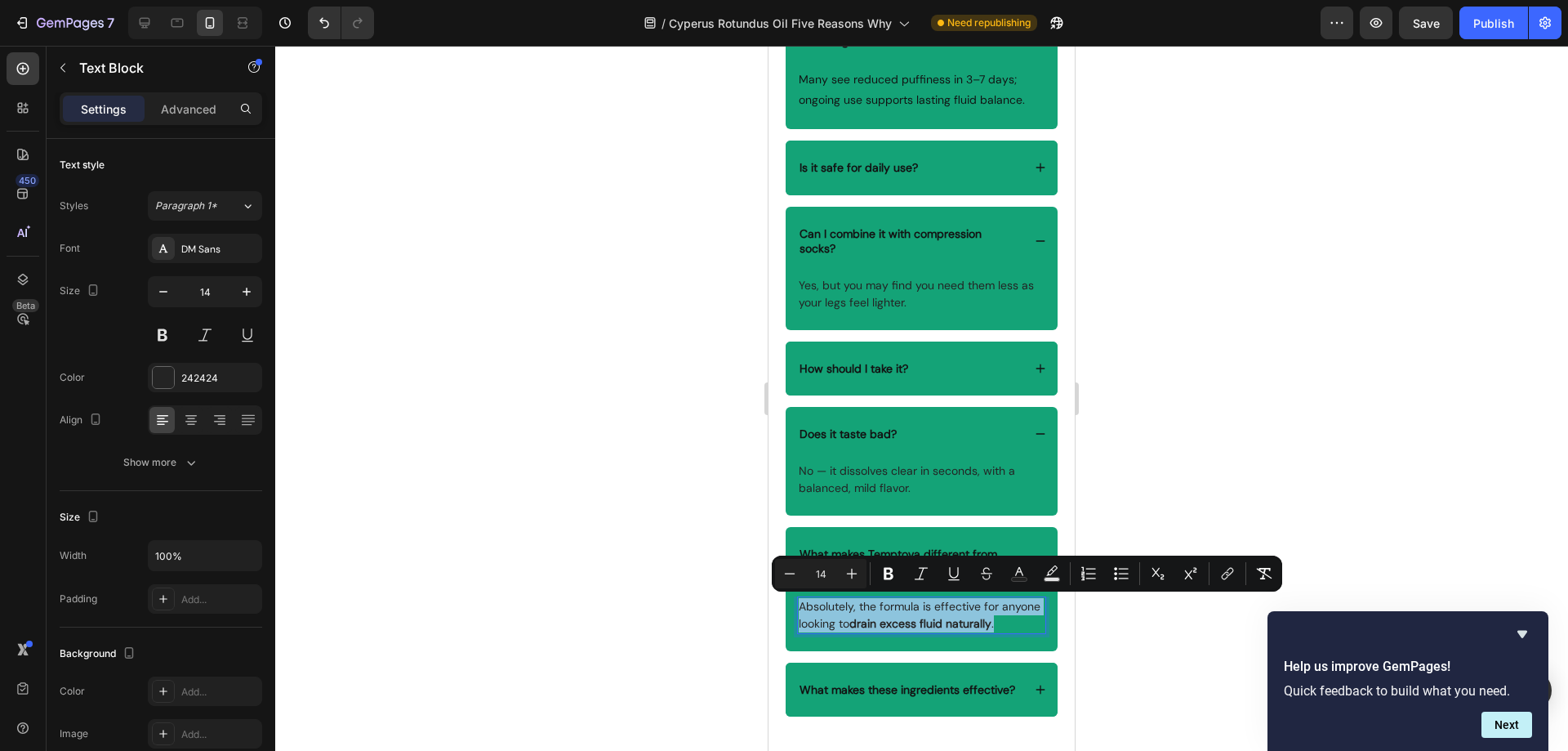
drag, startPoint x: 867, startPoint y: 639, endPoint x: 800, endPoint y: 607, distance: 74.2
click at [800, 607] on p "Absolutely, the formula is effective for anyone looking to drain excess fluid n…" at bounding box center [921, 615] width 246 height 35
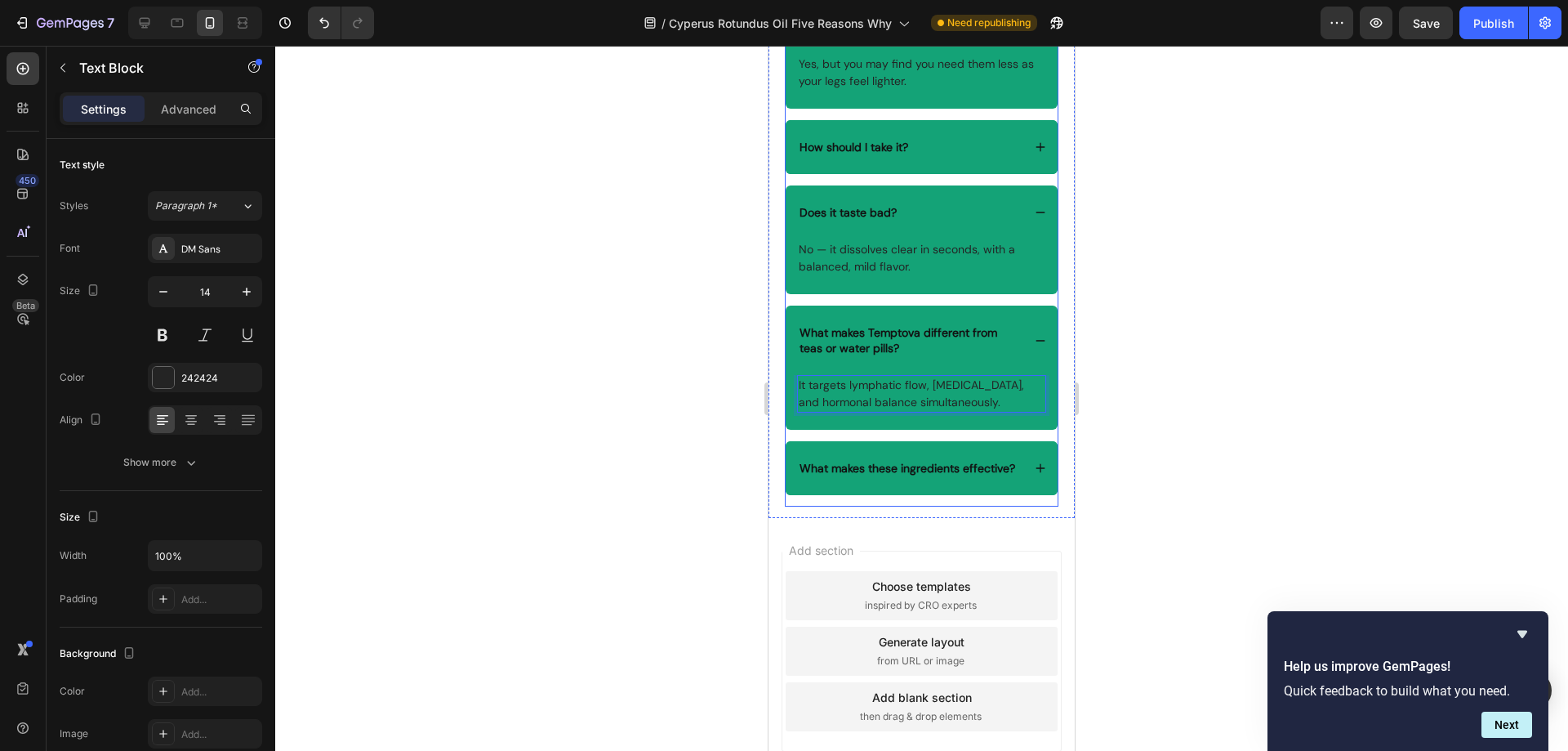
scroll to position [5330, 0]
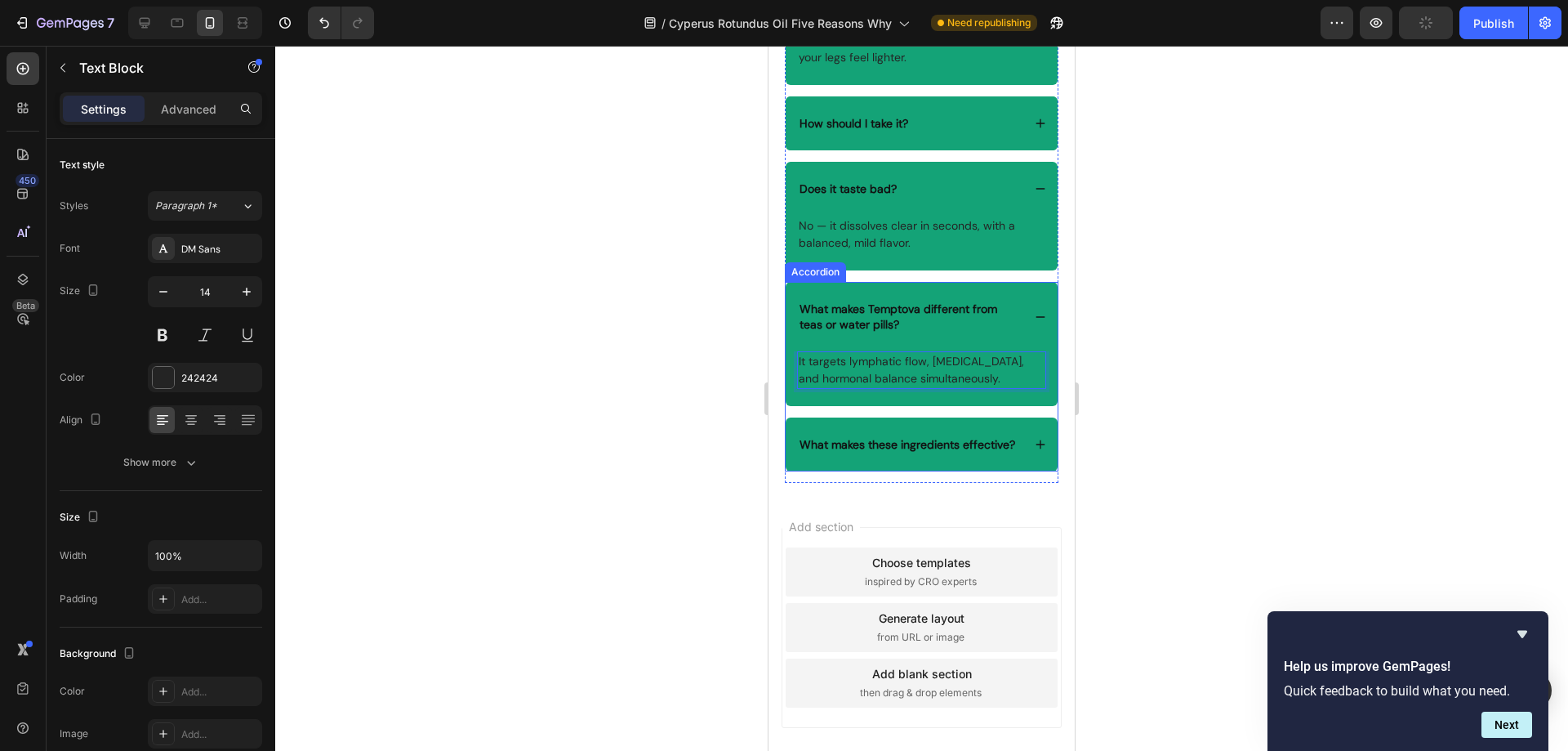
click at [920, 428] on div "What makes these ingredients effective?" at bounding box center [921, 444] width 272 height 54
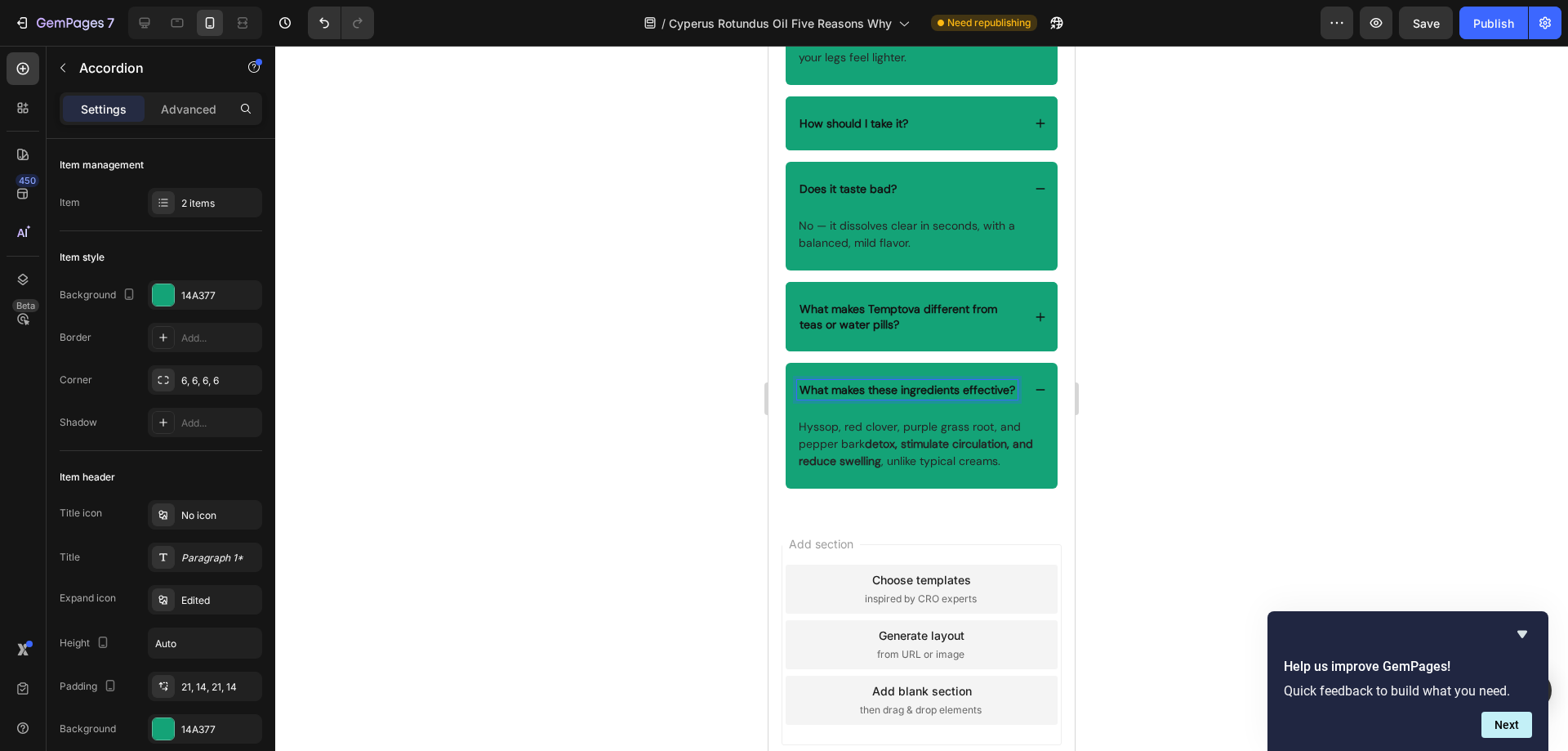
click at [860, 397] on p "What makes these ingredients effective?" at bounding box center [906, 389] width 215 height 15
drag, startPoint x: 857, startPoint y: 402, endPoint x: 798, endPoint y: 395, distance: 59.4
click at [798, 395] on div "What makes these ingredients effective?" at bounding box center [906, 389] width 221 height 20
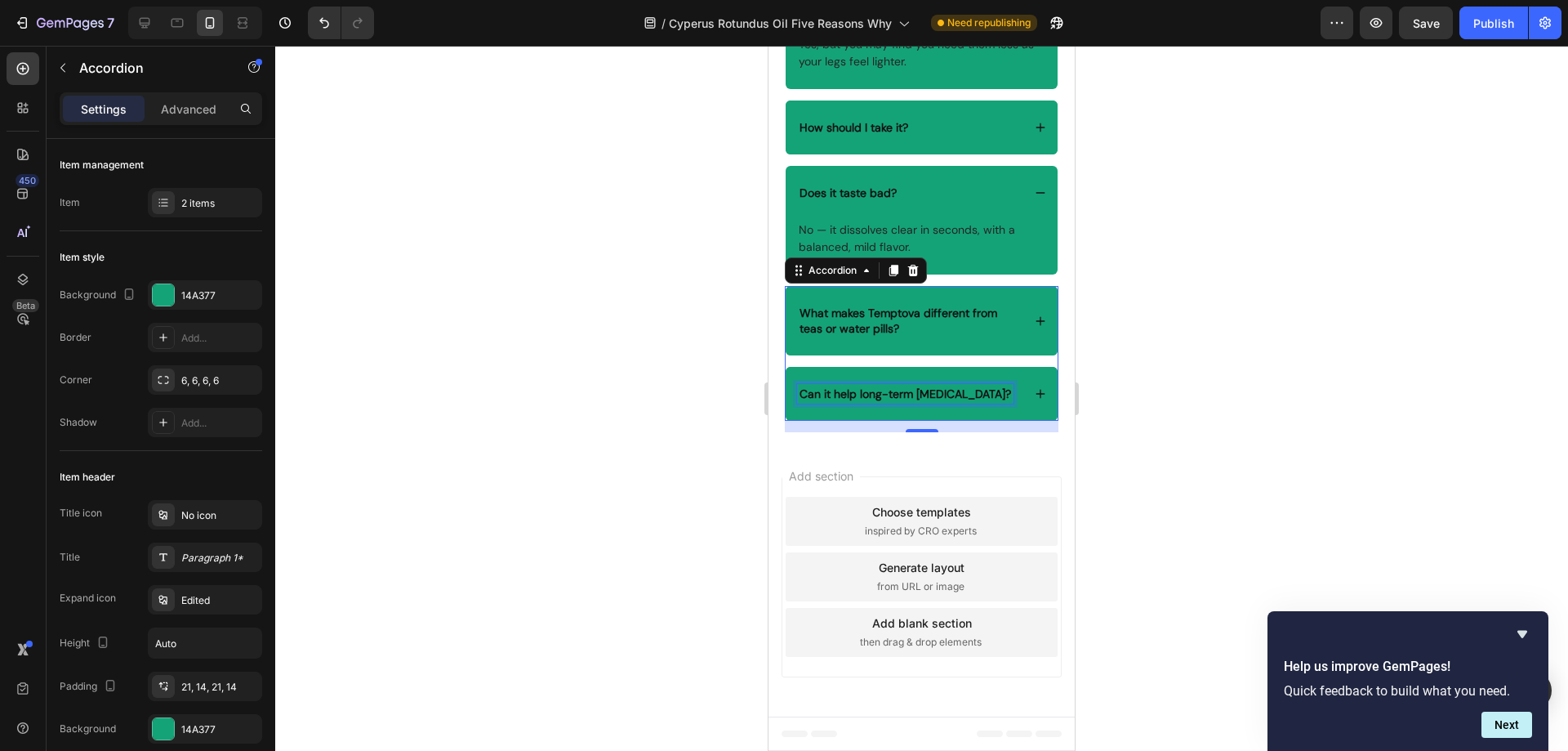
scroll to position [5325, 0]
click at [995, 381] on div "Can it help long-term [MEDICAL_DATA]?" at bounding box center [921, 394] width 272 height 54
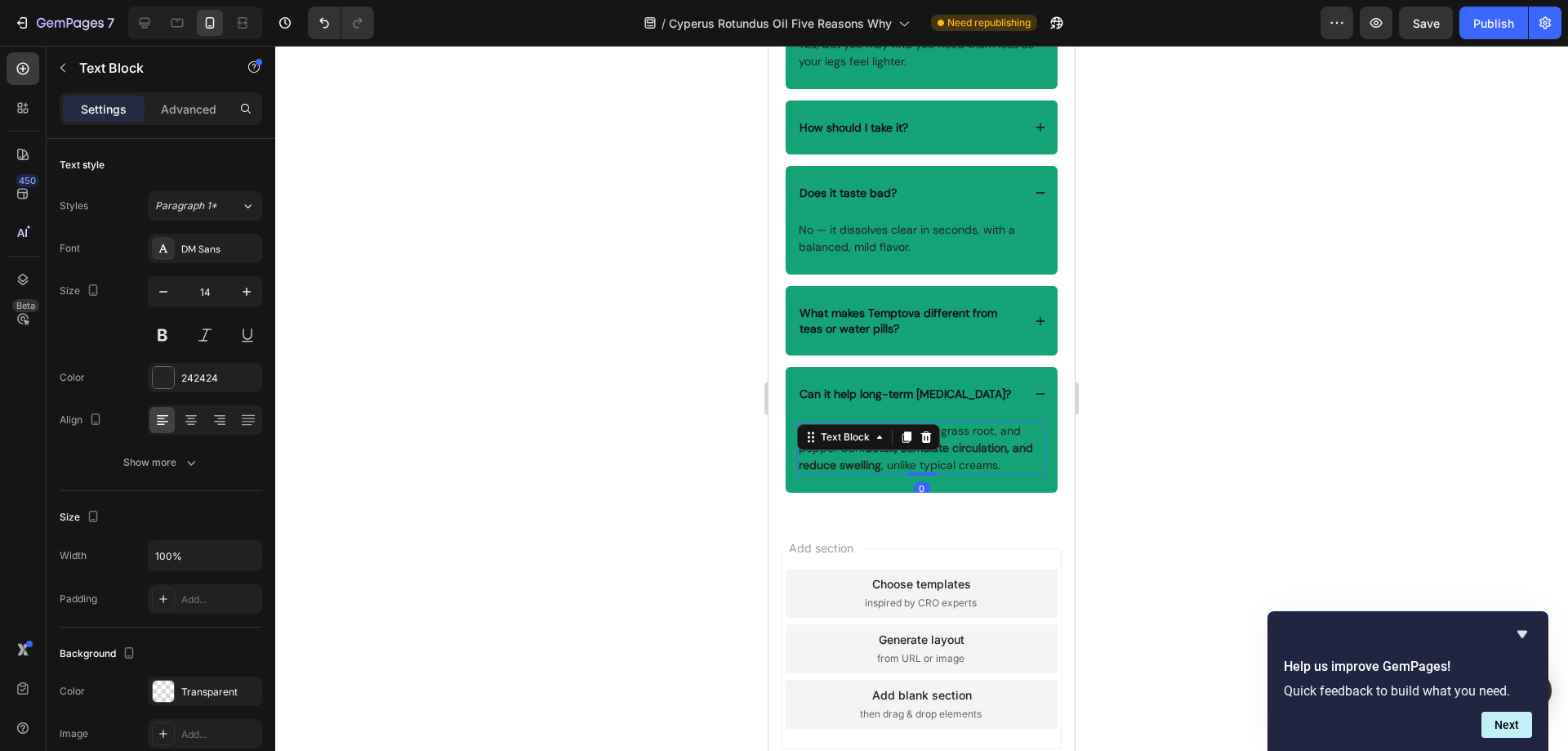
click at [1023, 461] on p "Hyssop, red clover, purple grass root, and pepper bark detox, stimulate circula…" at bounding box center [921, 447] width 246 height 51
click at [1027, 467] on p "Hyssop, red clover, purple grass root, and pepper bark detox, stimulate circula…" at bounding box center [921, 447] width 246 height 51
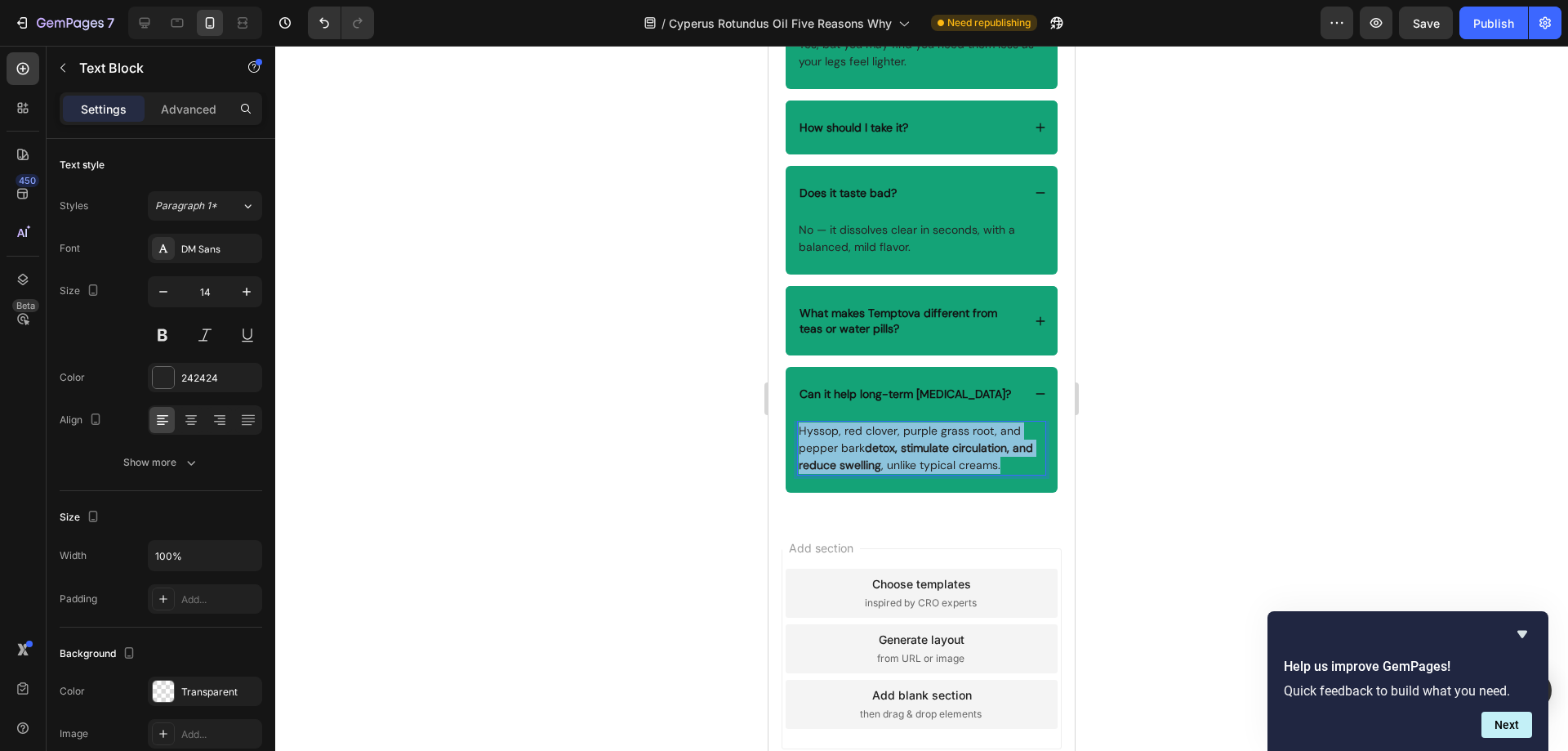
drag, startPoint x: 1027, startPoint y: 467, endPoint x: 800, endPoint y: 432, distance: 229.7
click at [800, 432] on p "Hyssop, red clover, purple grass root, and pepper bark detox, stimulate circula…" at bounding box center [921, 447] width 246 height 51
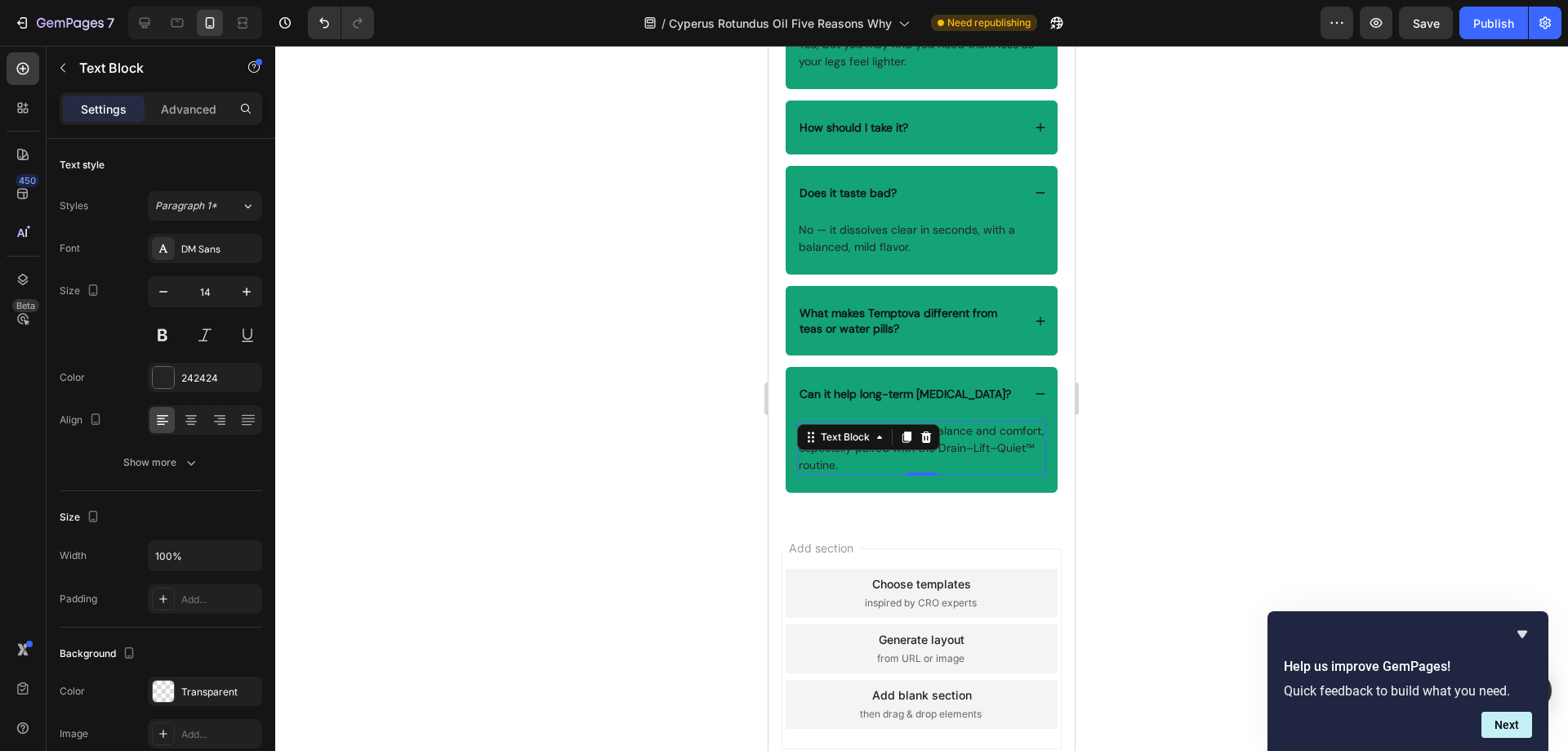
click at [725, 374] on div at bounding box center [921, 398] width 1293 height 705
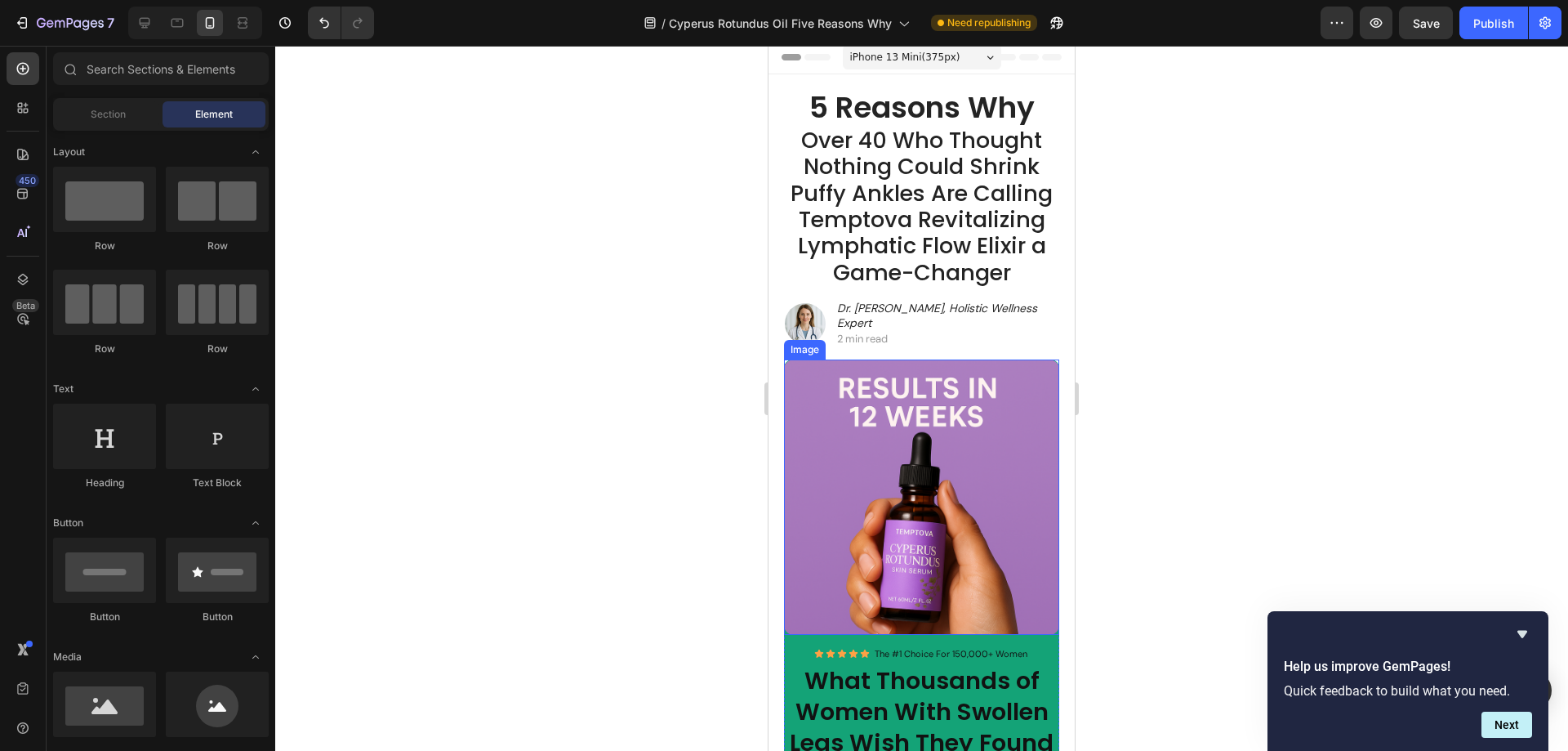
scroll to position [0, 0]
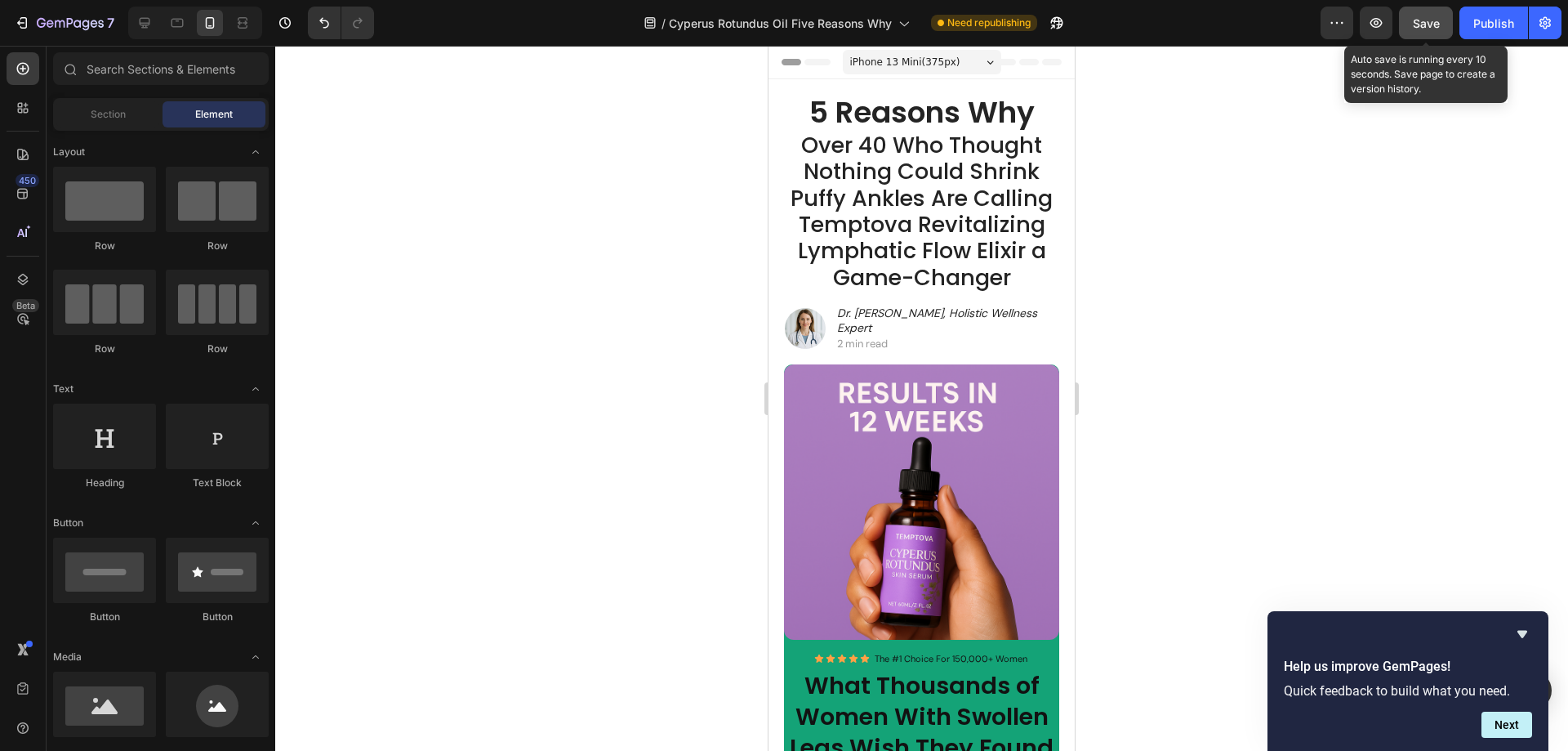
click at [1413, 26] on span "Save" at bounding box center [1425, 23] width 27 height 14
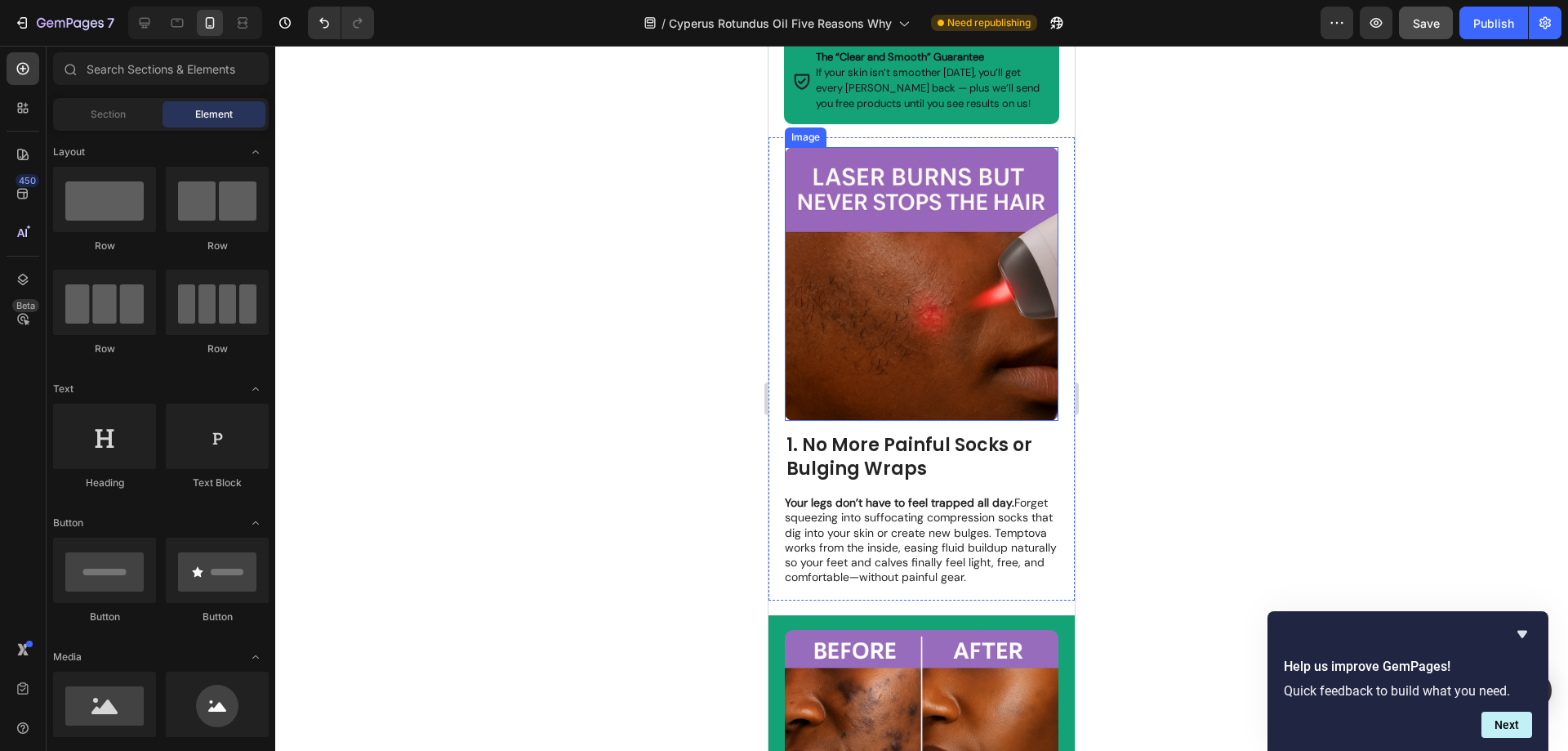
scroll to position [899, 0]
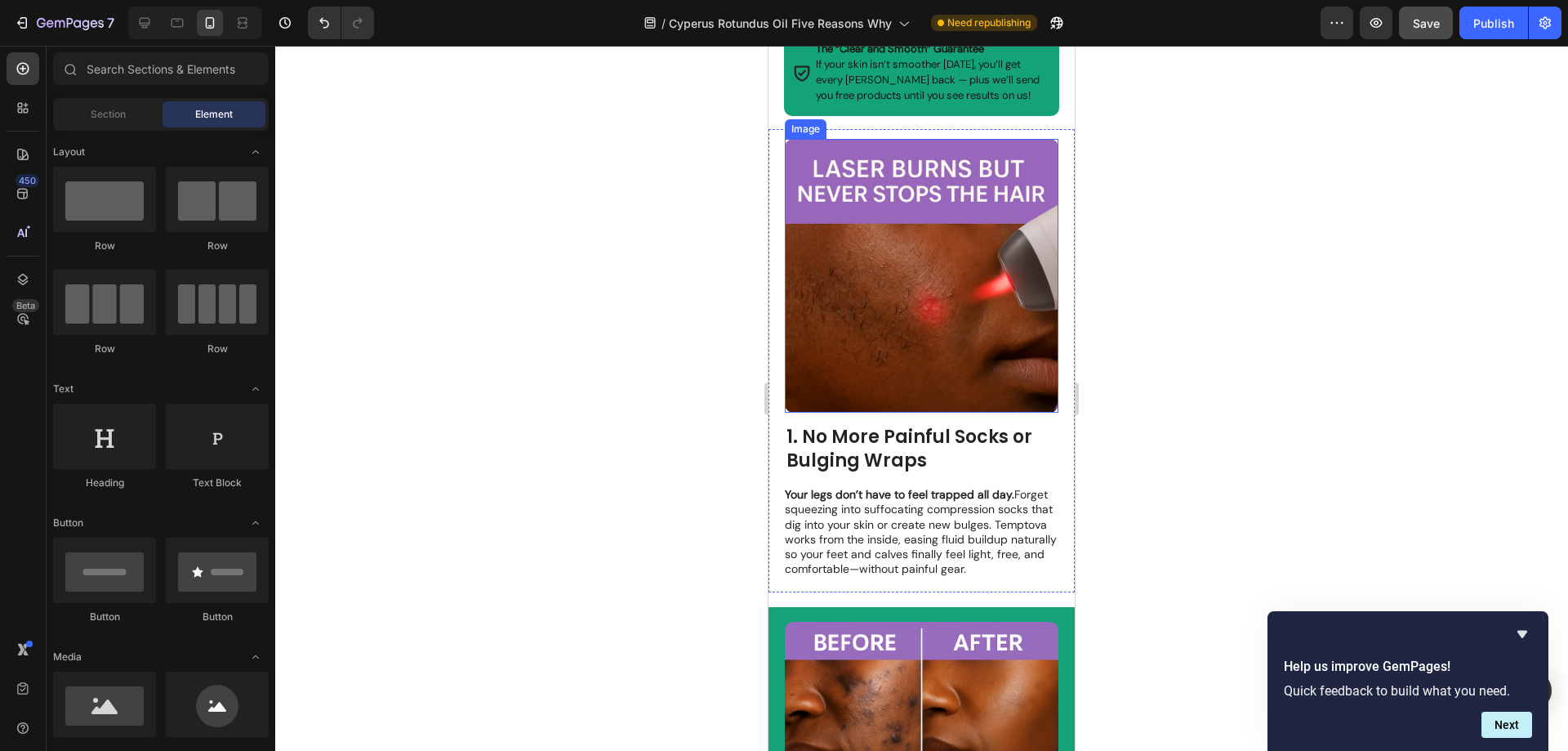
click at [949, 306] on img at bounding box center [921, 276] width 273 height 273
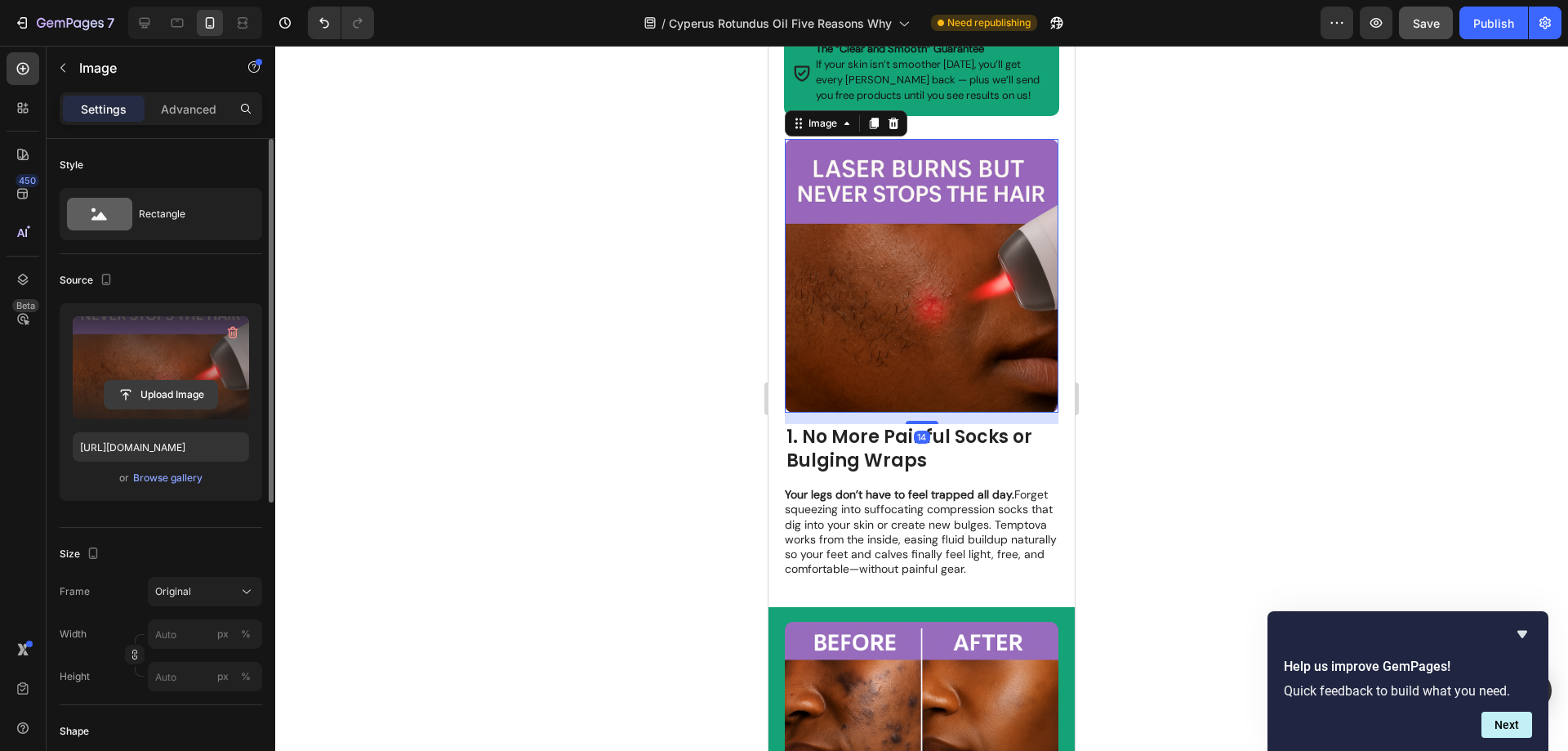
click at [170, 394] on input "file" at bounding box center [161, 395] width 112 height 28
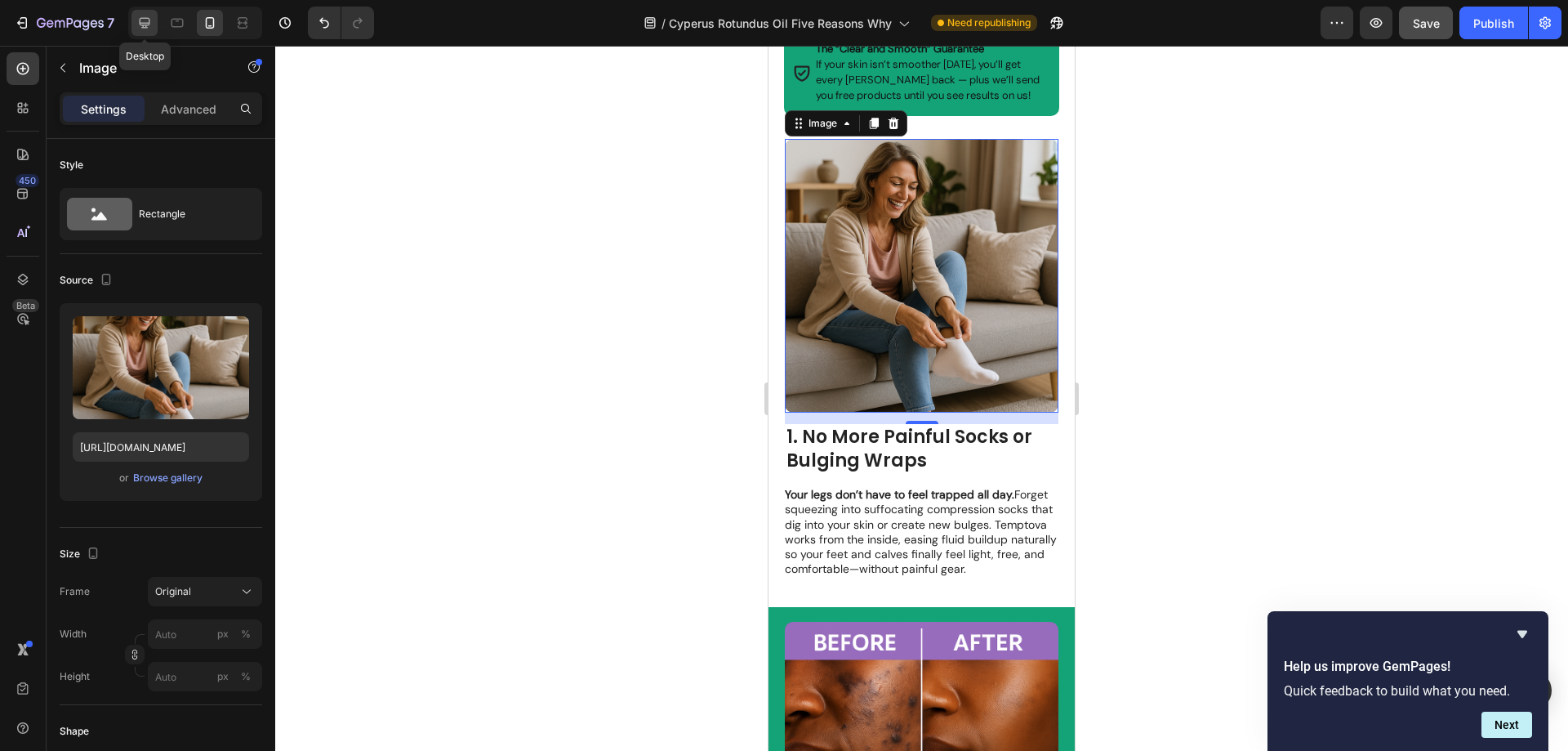
click at [145, 23] on icon at bounding box center [144, 23] width 10 height 10
type input "[URL][DOMAIN_NAME]"
type input "483"
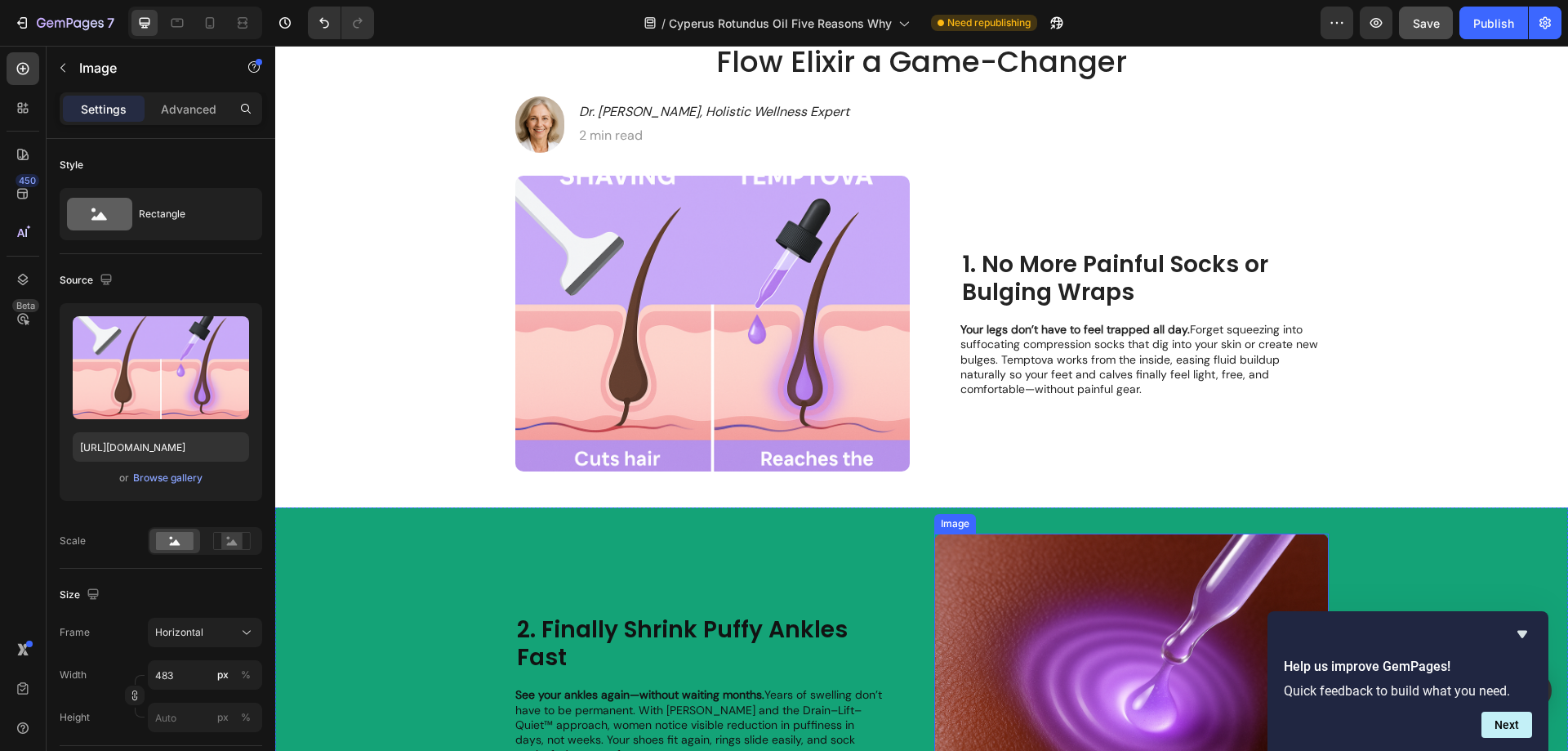
scroll to position [40, 0]
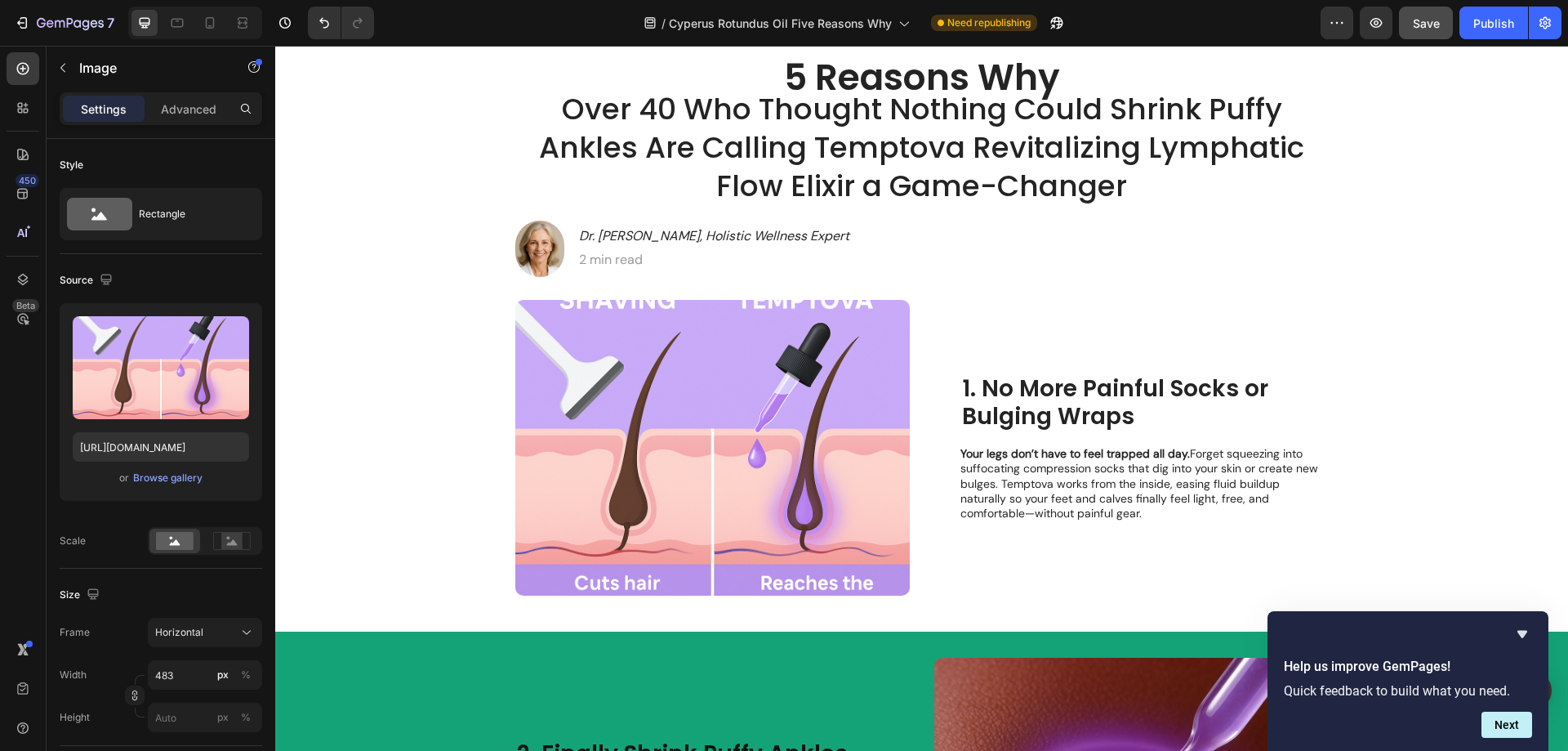
click at [745, 421] on img at bounding box center [713, 448] width 394 height 296
click at [1519, 633] on icon "Hide survey" at bounding box center [1521, 634] width 10 height 7
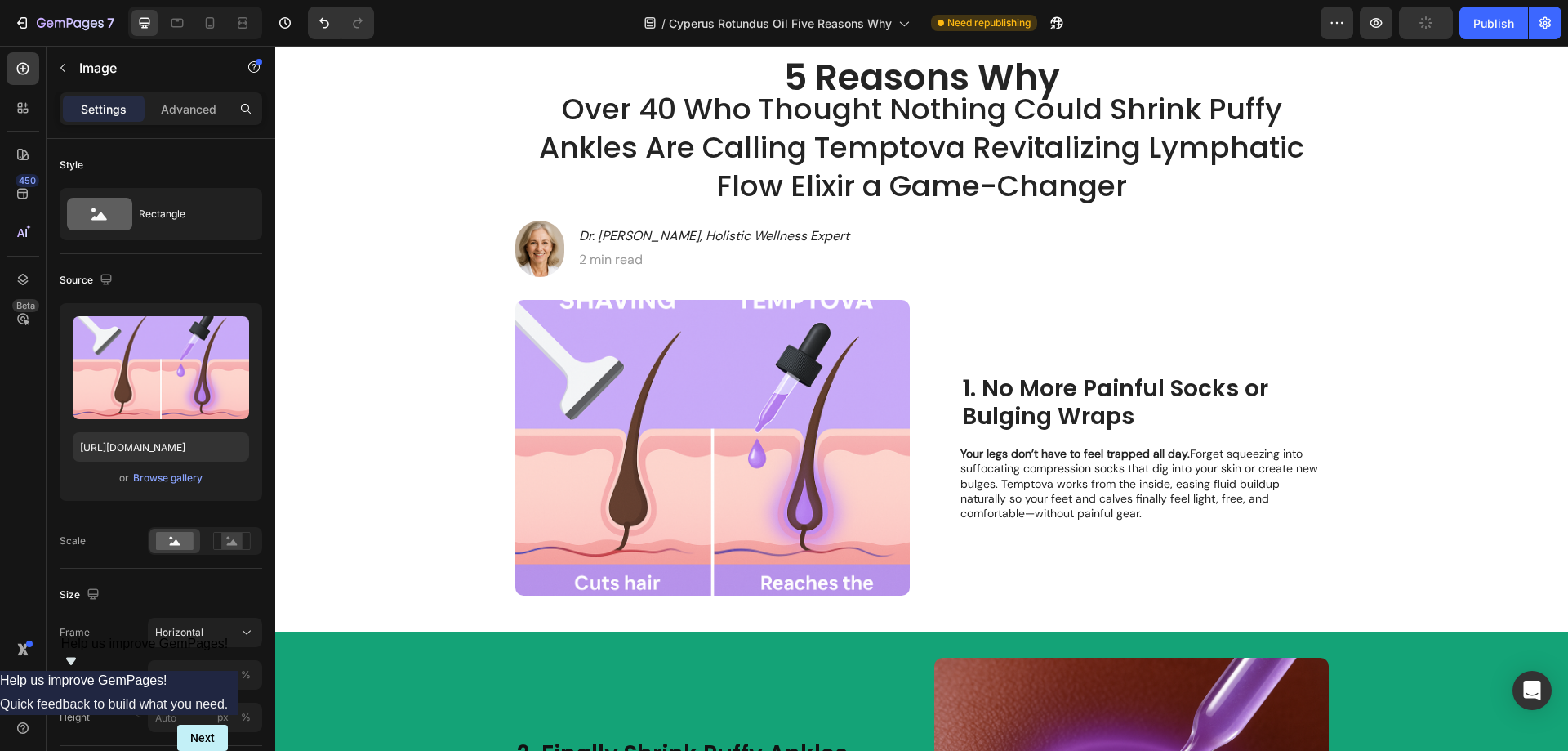
click at [708, 446] on img at bounding box center [713, 448] width 394 height 296
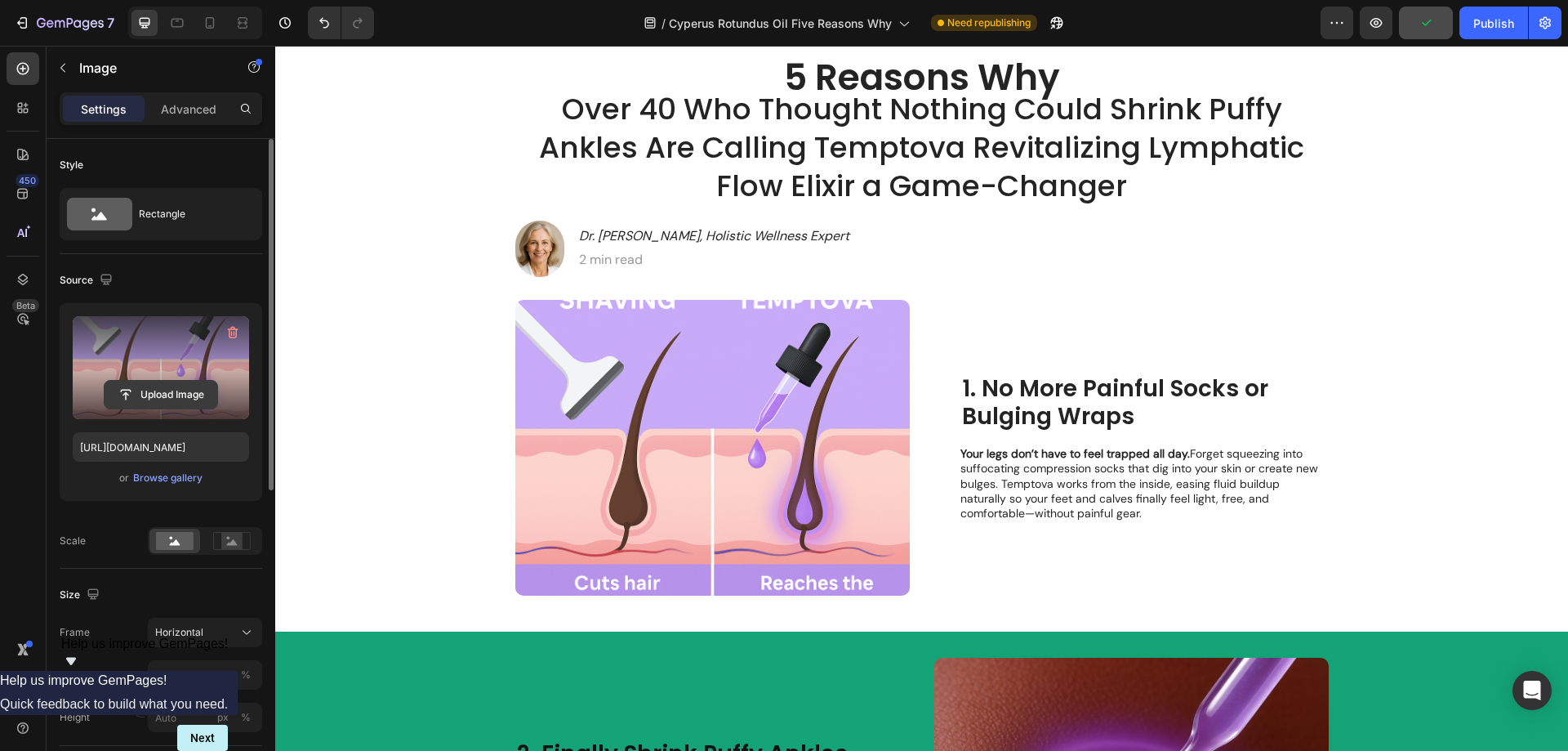
click at [182, 399] on input "file" at bounding box center [161, 395] width 112 height 28
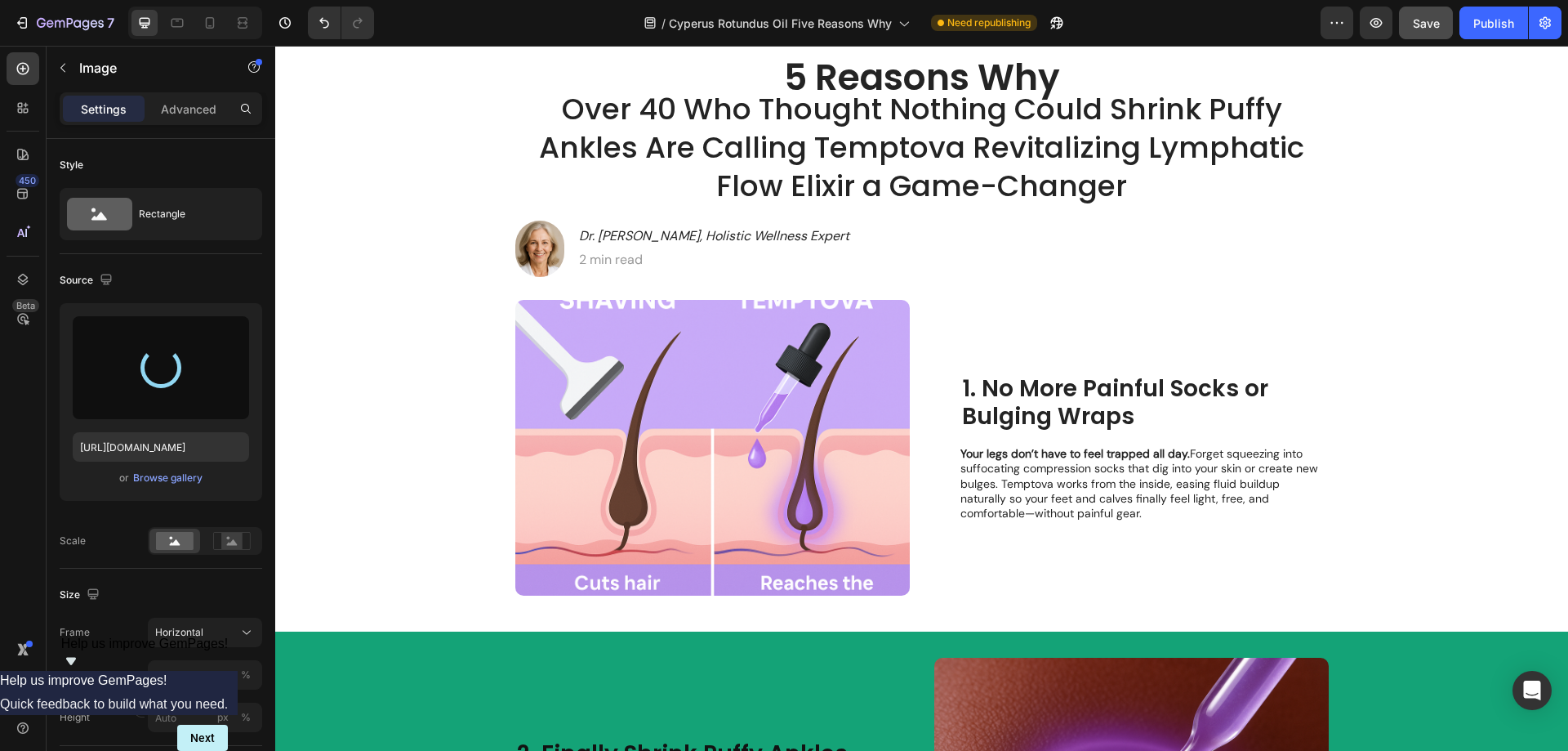
type input "[URL][DOMAIN_NAME]"
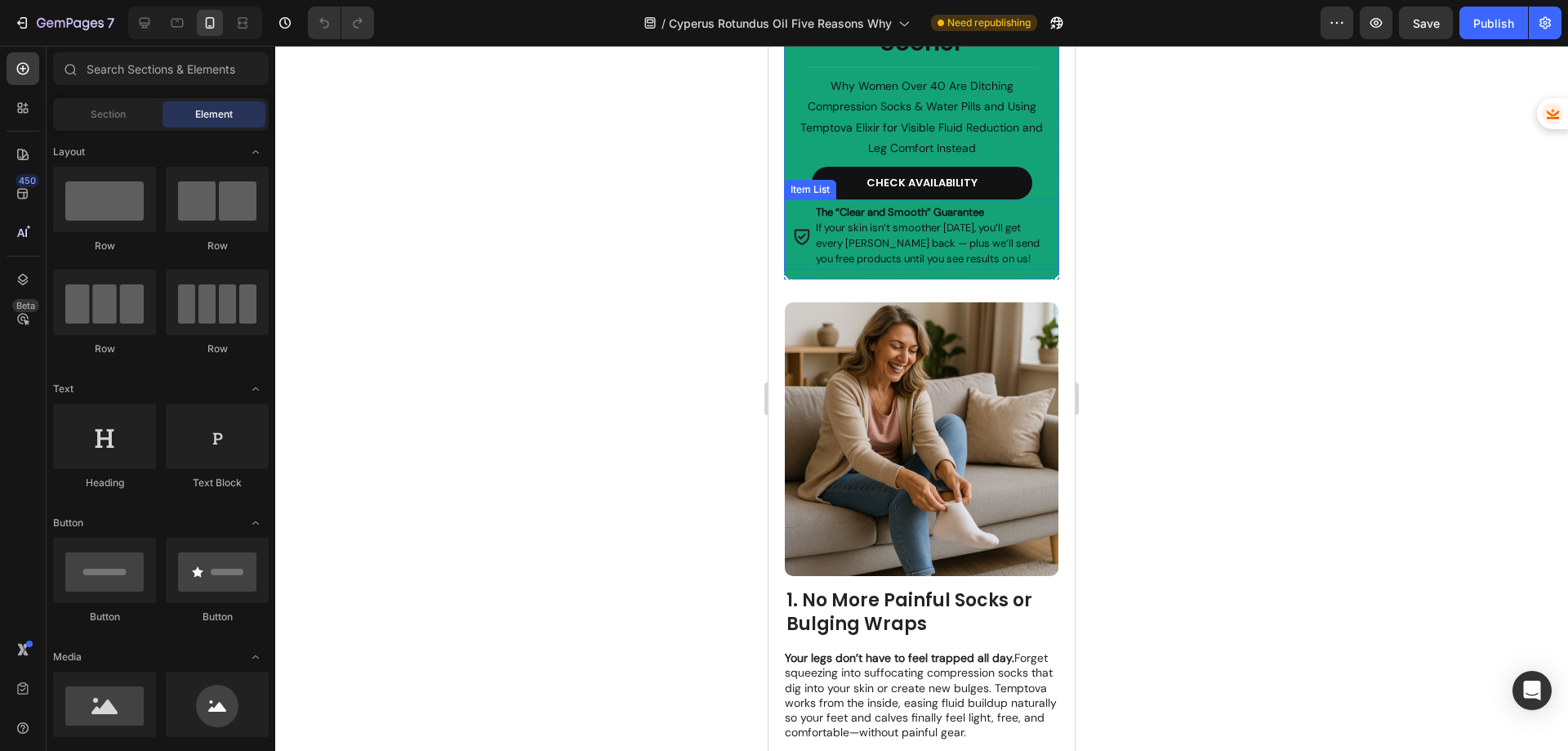
scroll to position [899, 0]
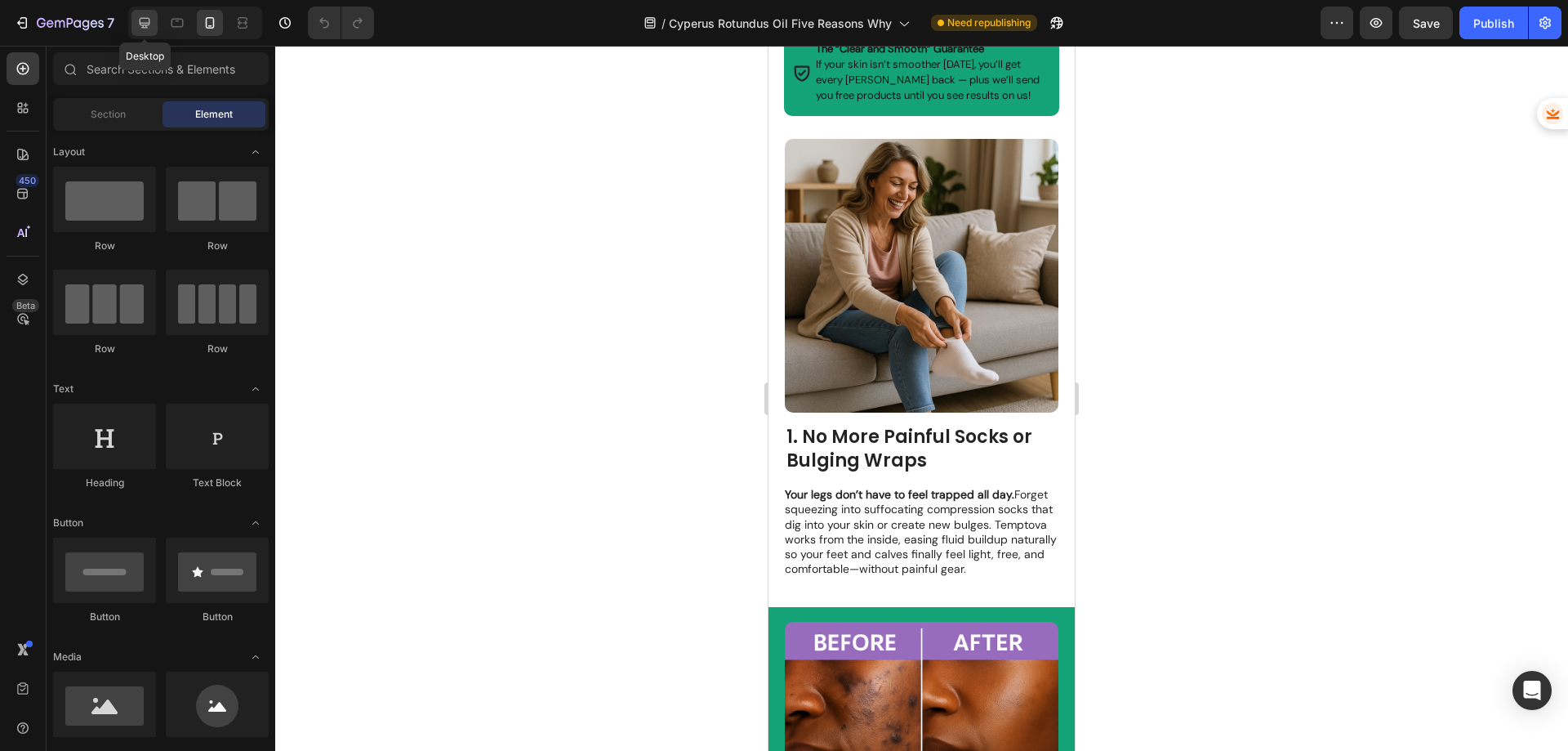
click at [142, 22] on icon at bounding box center [144, 23] width 10 height 10
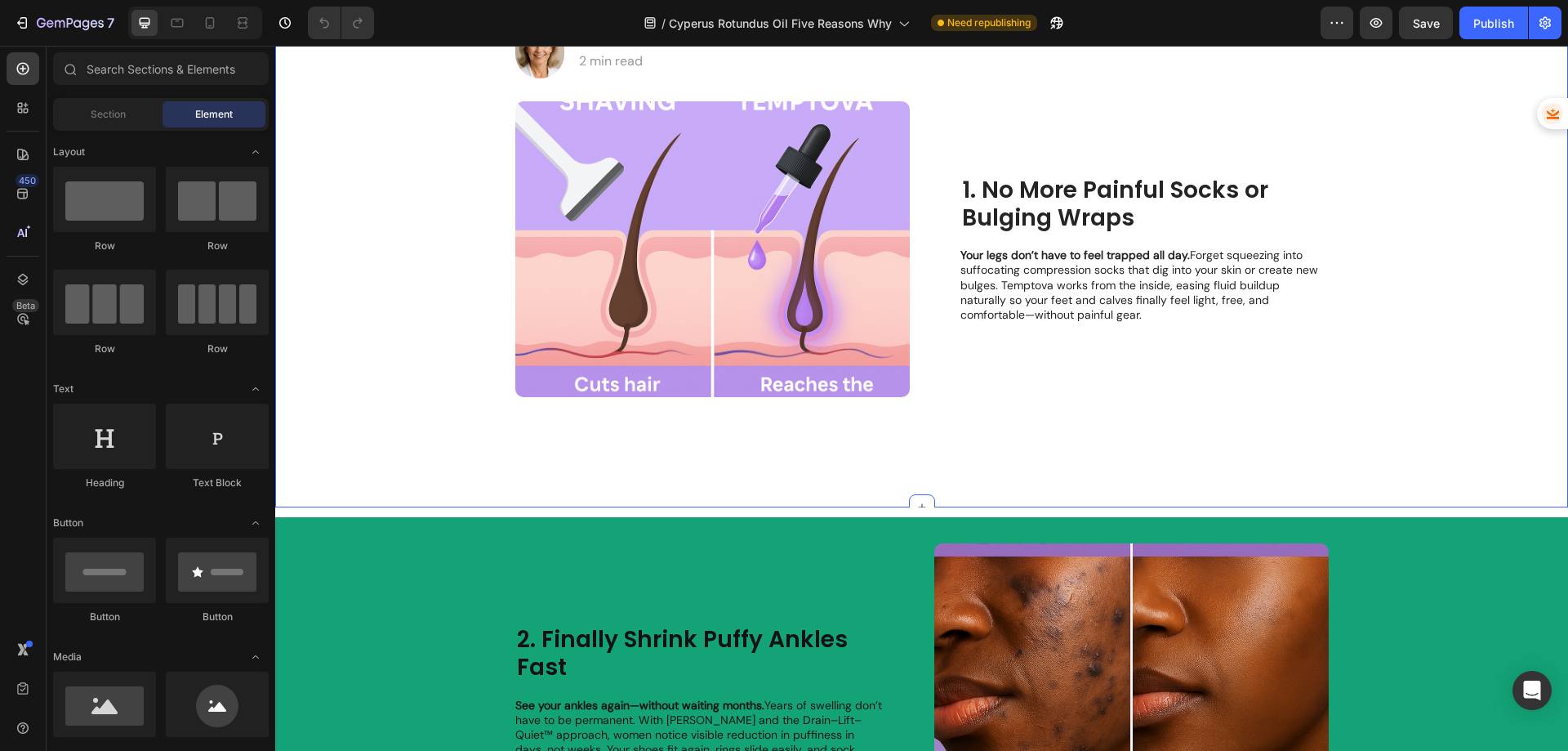
scroll to position [67, 0]
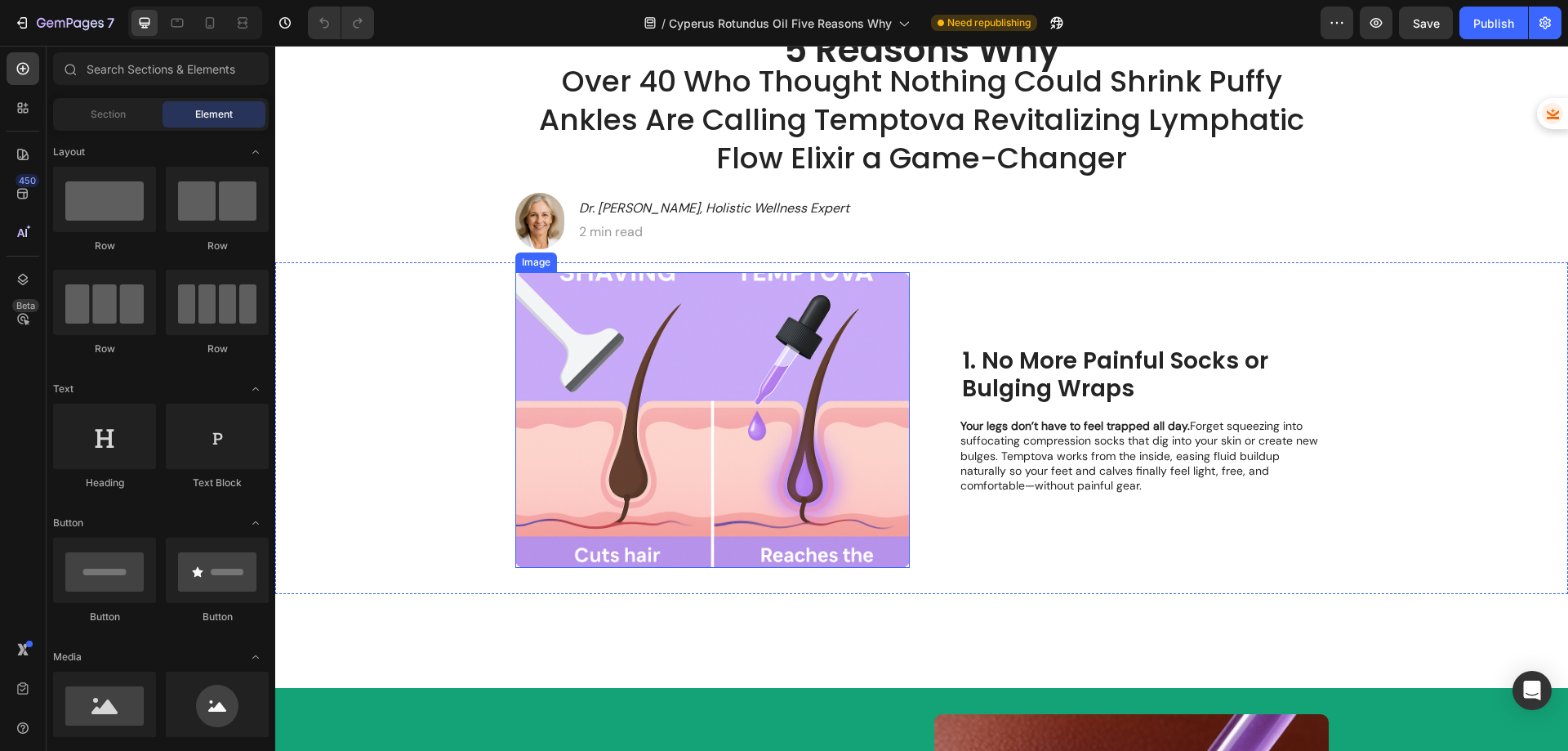
click at [770, 384] on img at bounding box center [713, 420] width 394 height 296
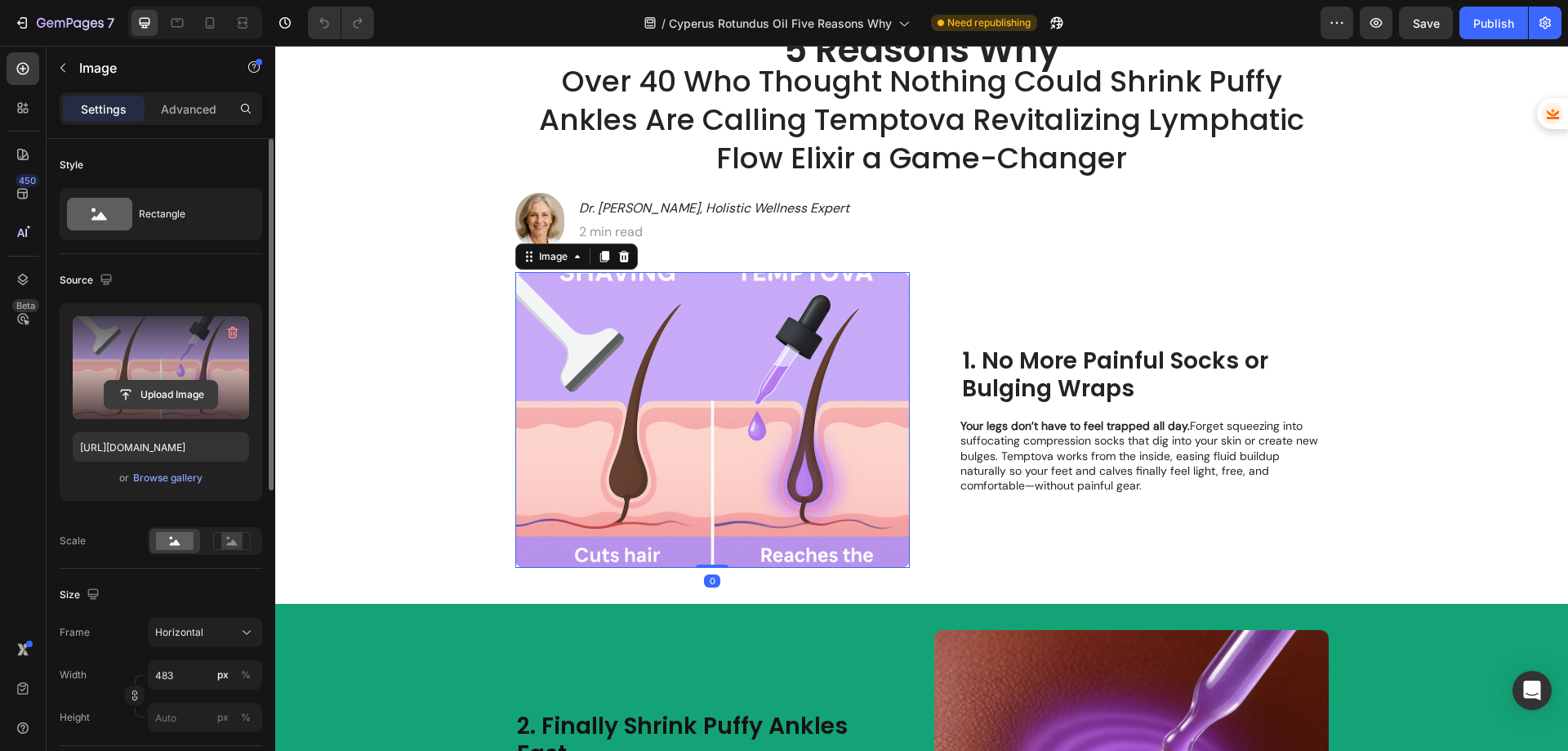
click at [170, 401] on input "file" at bounding box center [161, 395] width 112 height 28
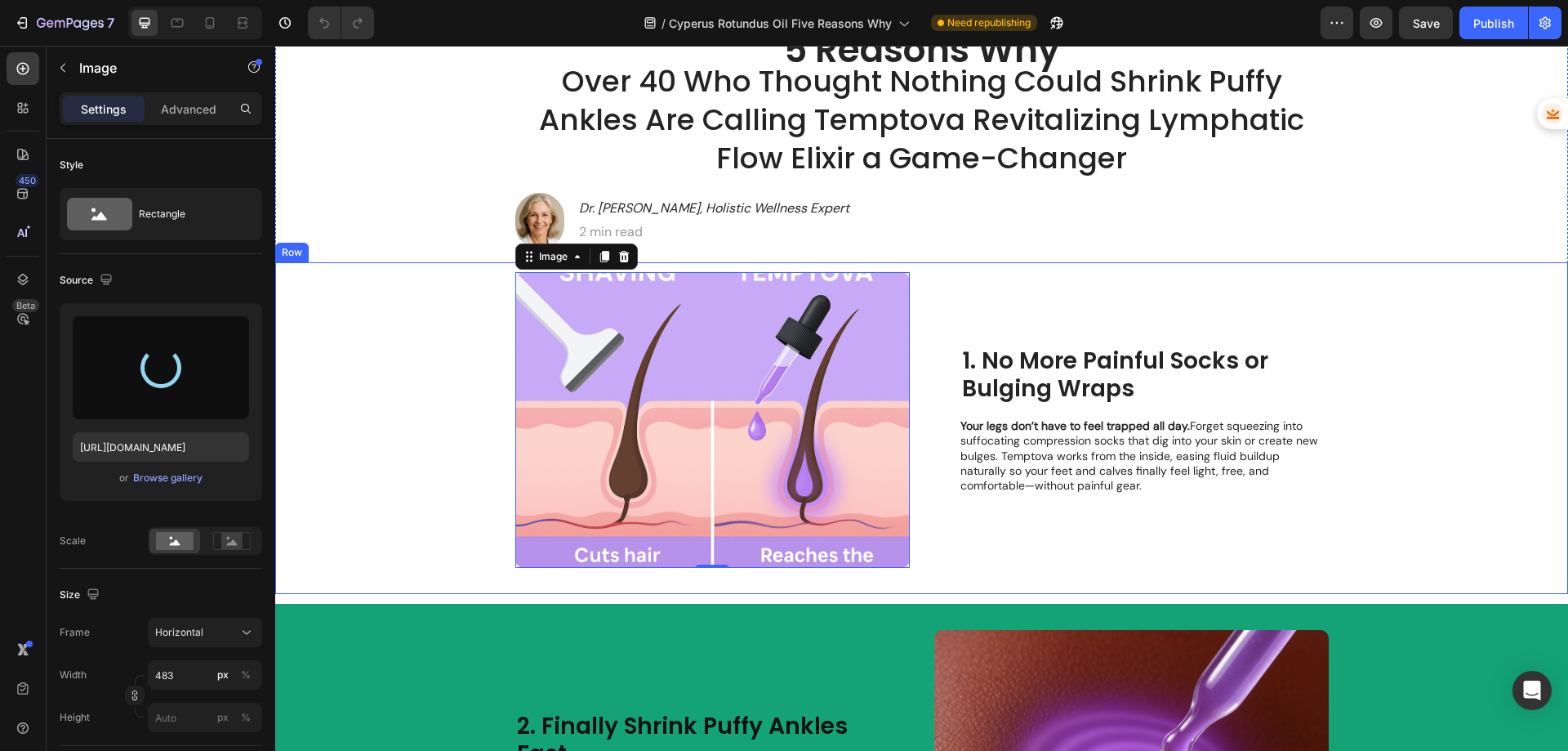
type input "[URL][DOMAIN_NAME]"
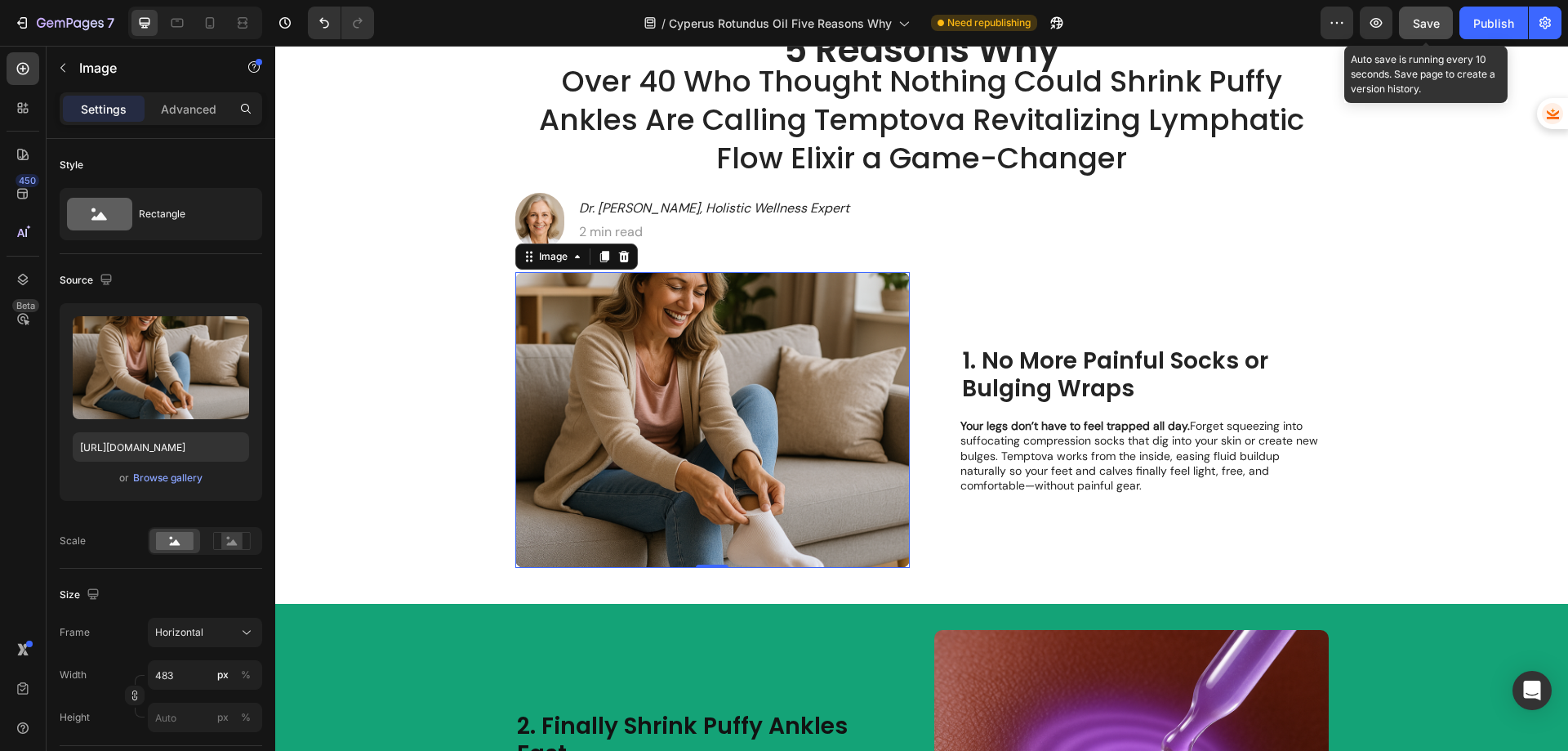
click at [1424, 30] on div "Save" at bounding box center [1425, 23] width 27 height 17
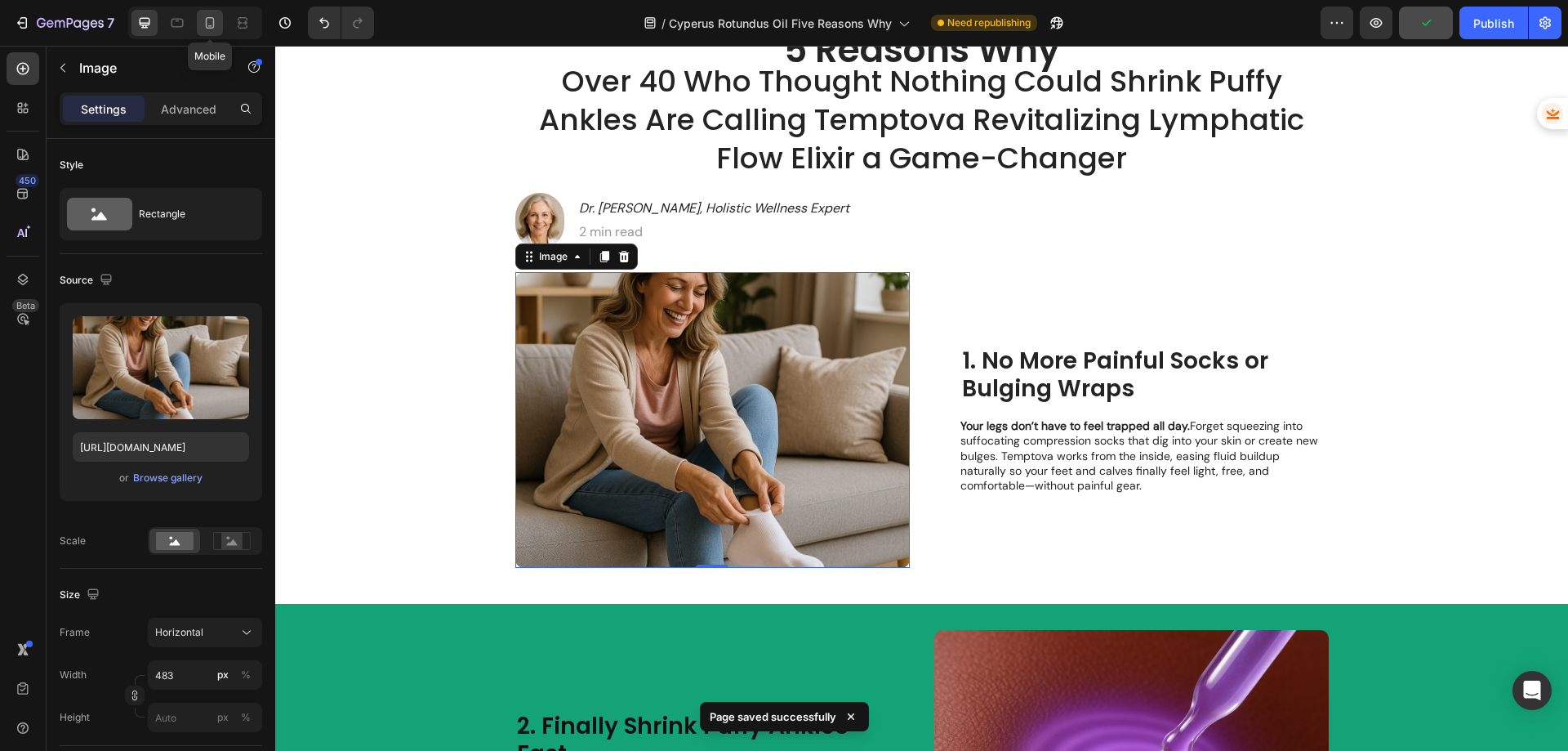
click at [209, 25] on icon at bounding box center [210, 26] width 4 height 2
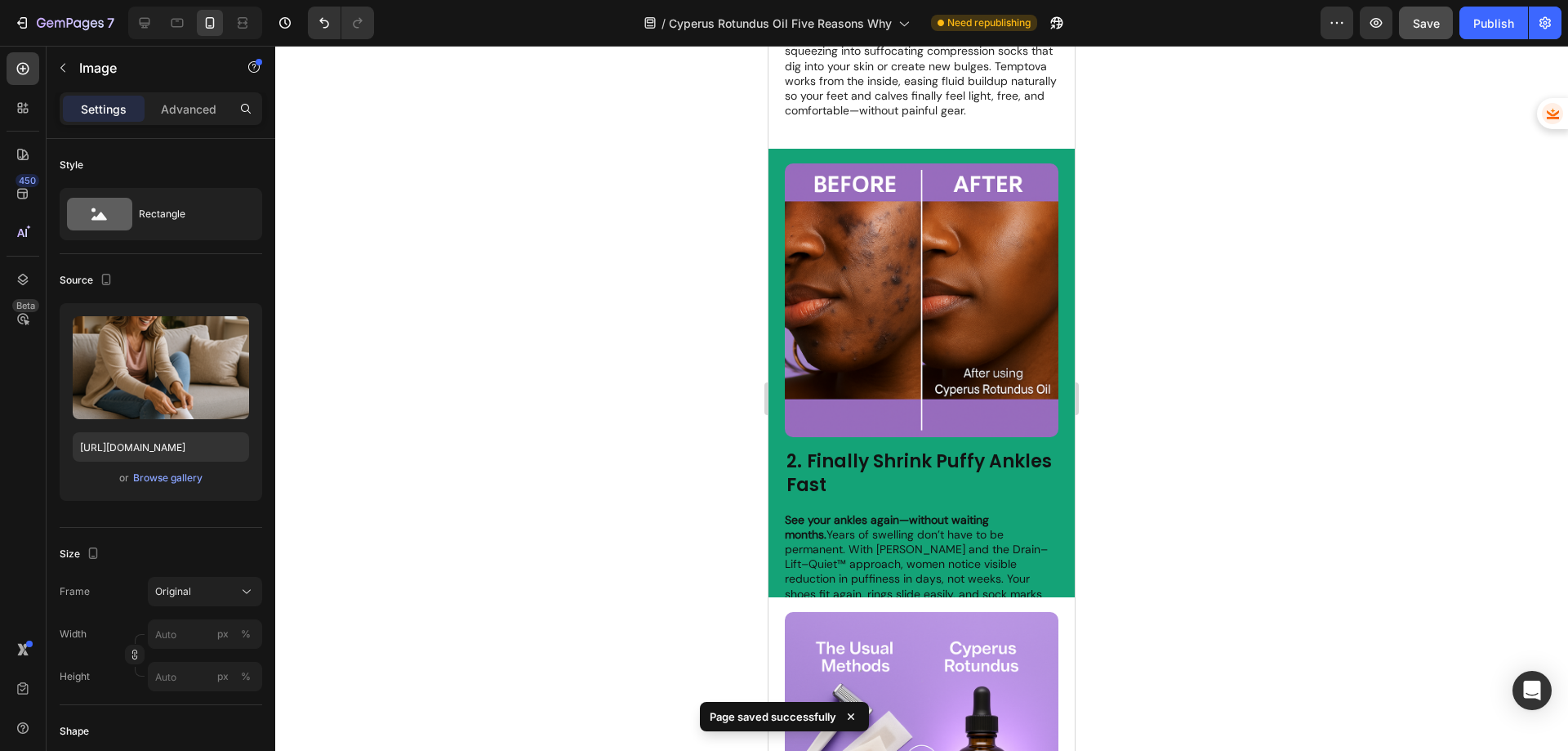
scroll to position [1358, 0]
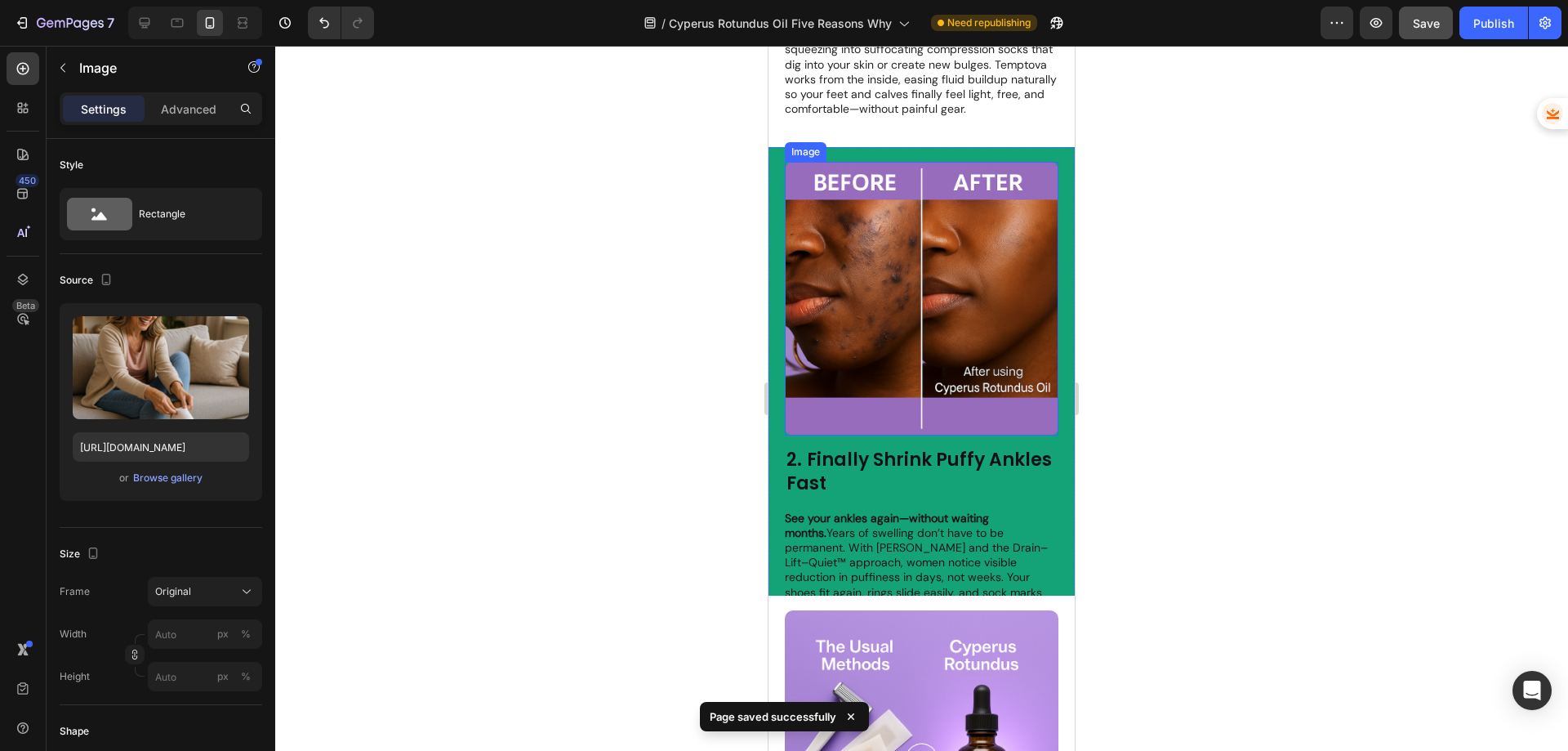
click at [940, 314] on img at bounding box center [921, 298] width 273 height 273
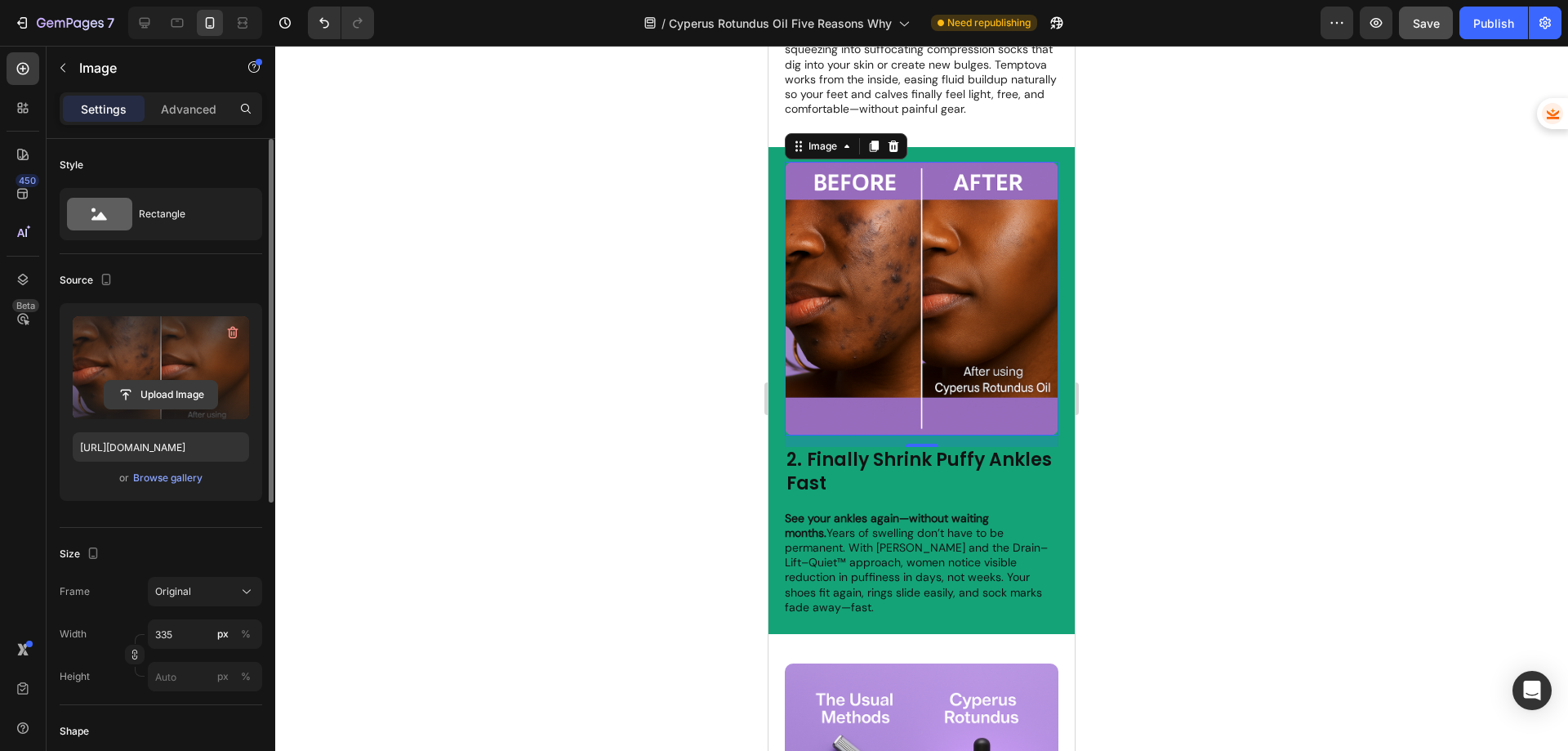
click at [160, 395] on input "file" at bounding box center [161, 395] width 112 height 28
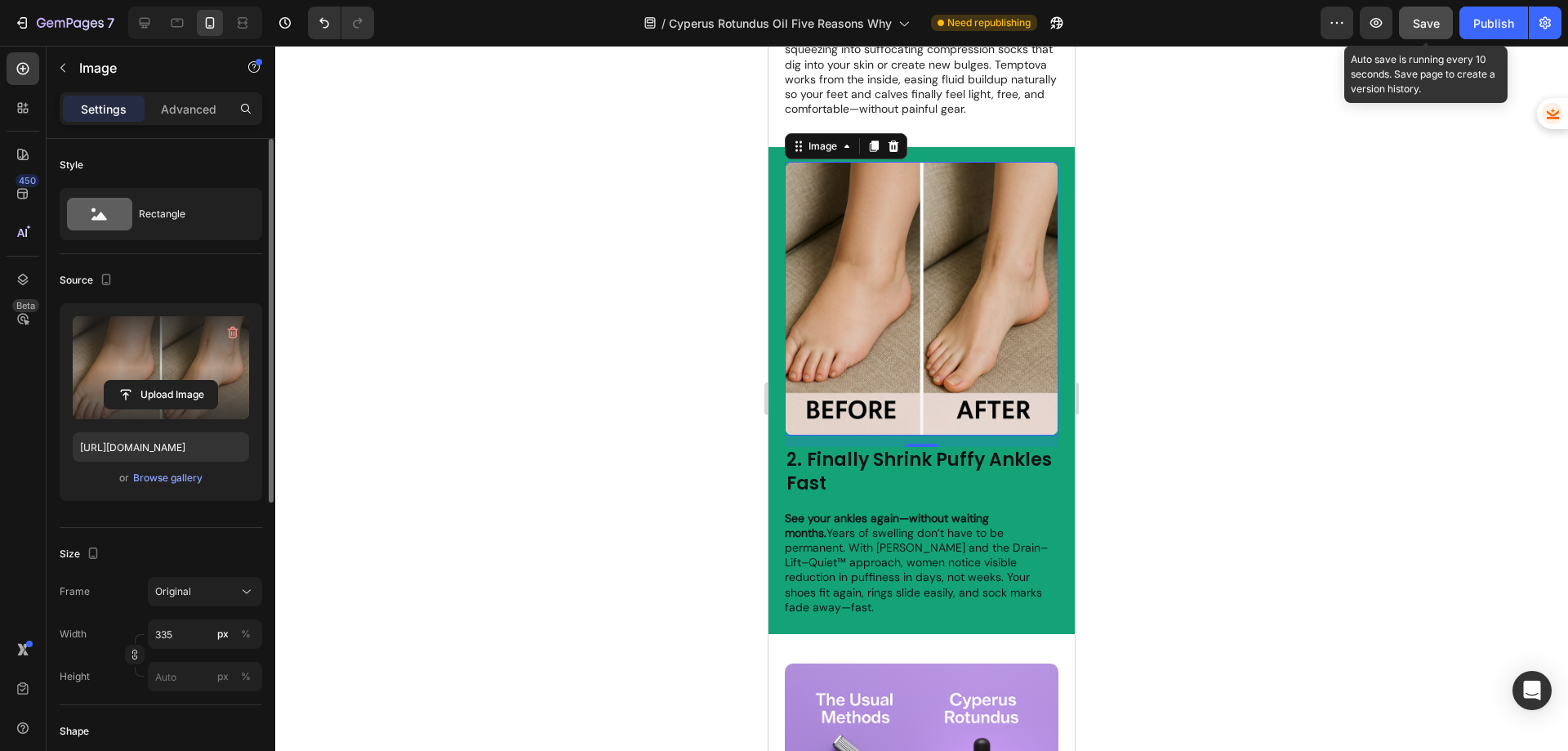
click at [1418, 31] on div "Save" at bounding box center [1425, 23] width 27 height 17
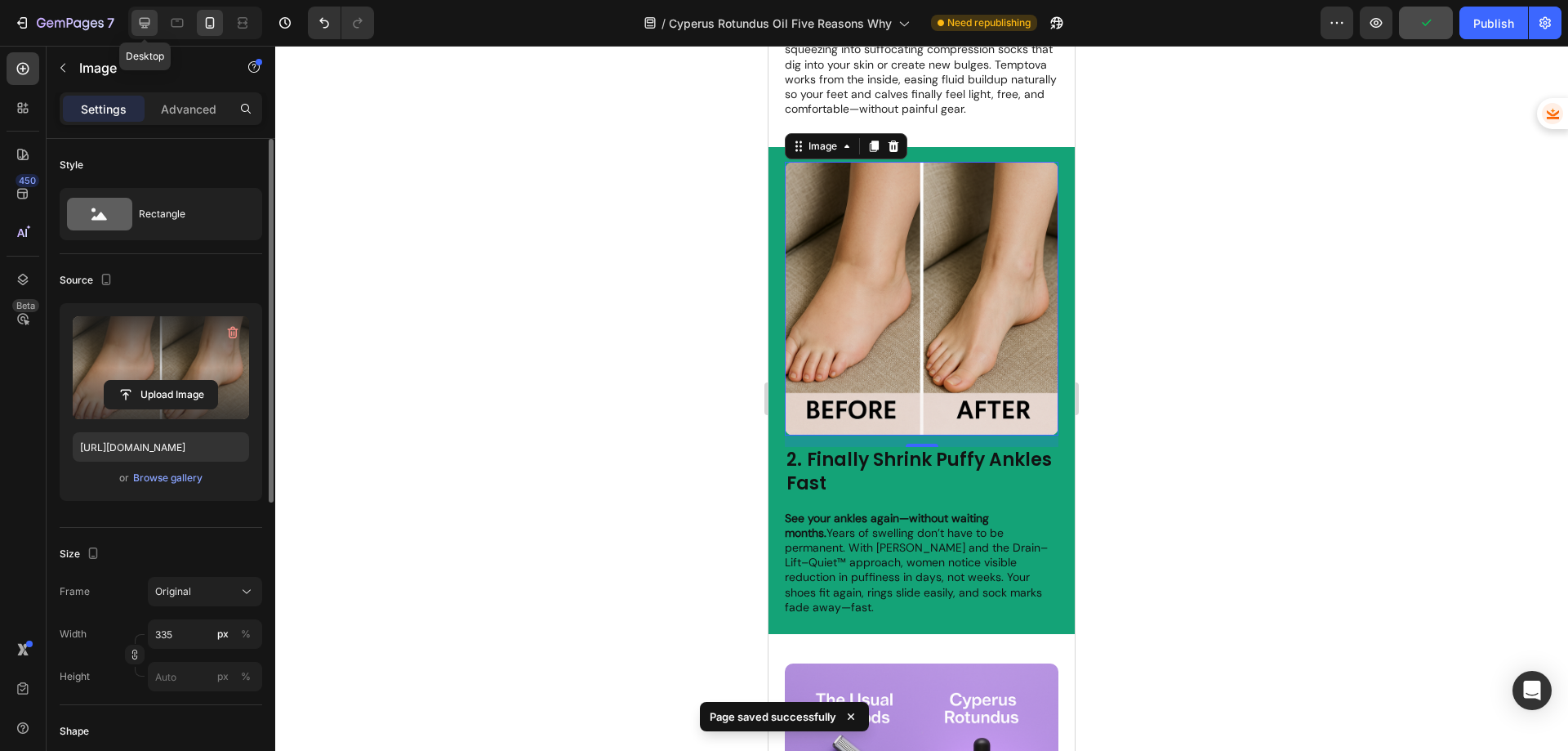
click at [144, 29] on icon at bounding box center [144, 22] width 16 height 16
type input "[URL][DOMAIN_NAME]"
type input "483"
type input "380"
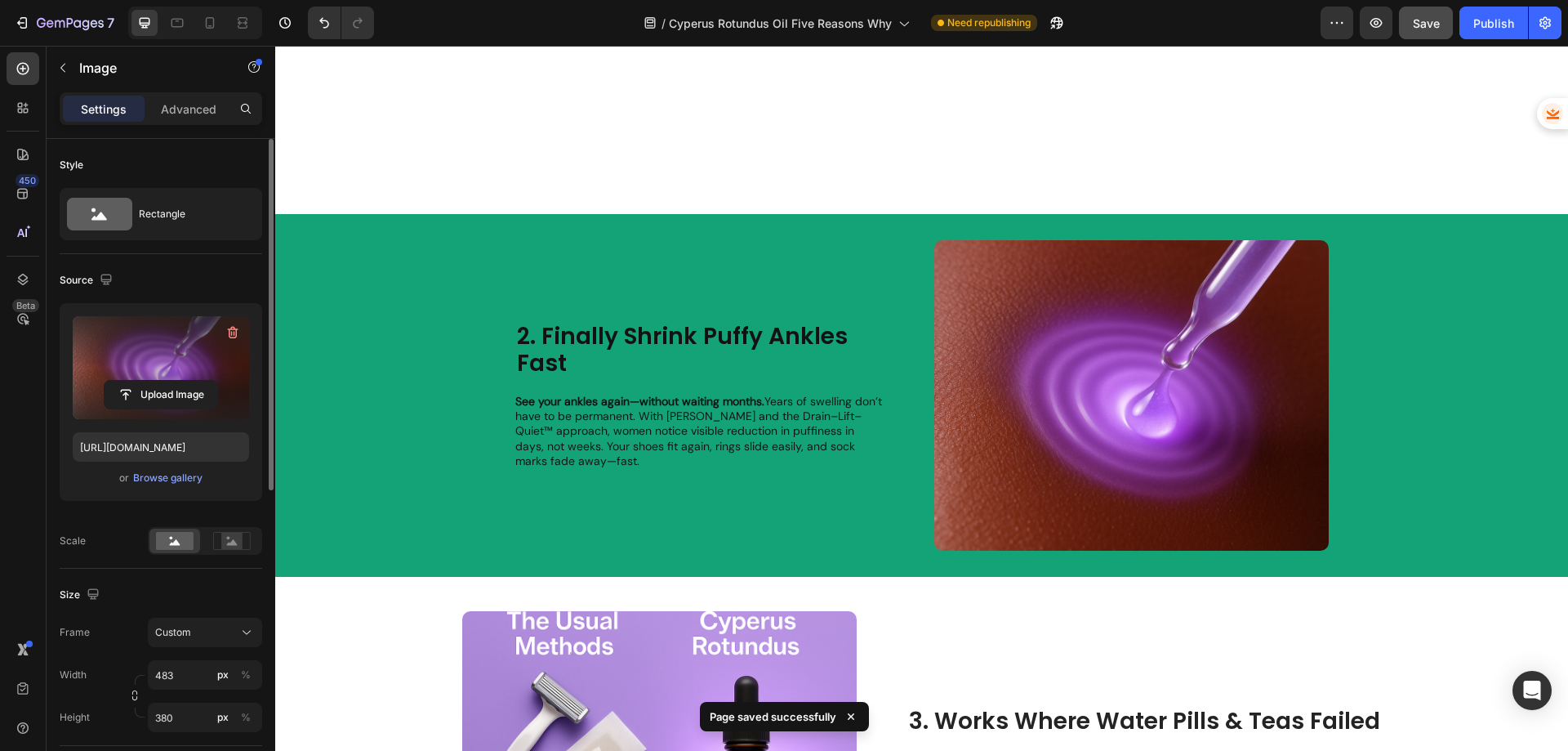
scroll to position [307, 0]
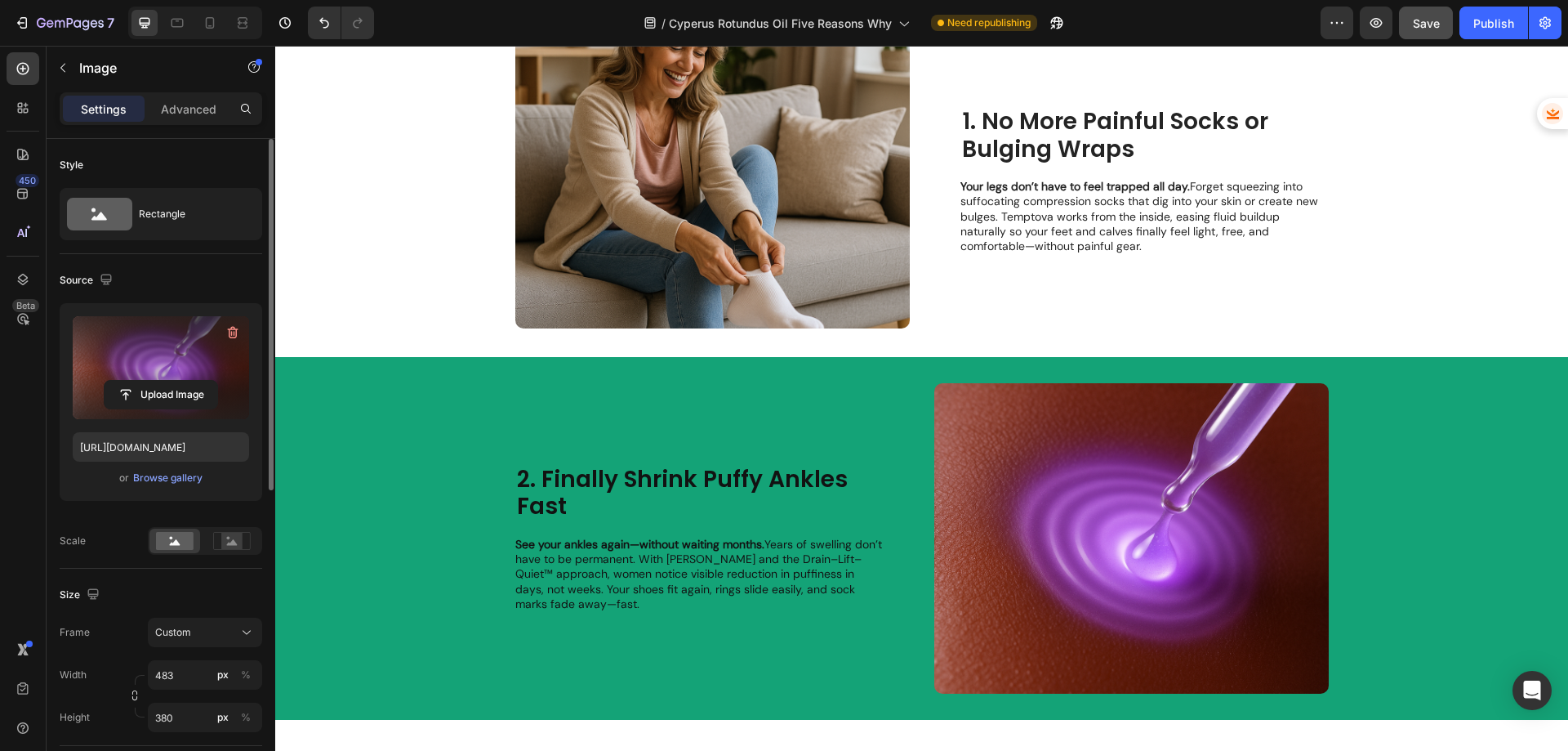
click at [1152, 492] on img at bounding box center [1131, 538] width 394 height 311
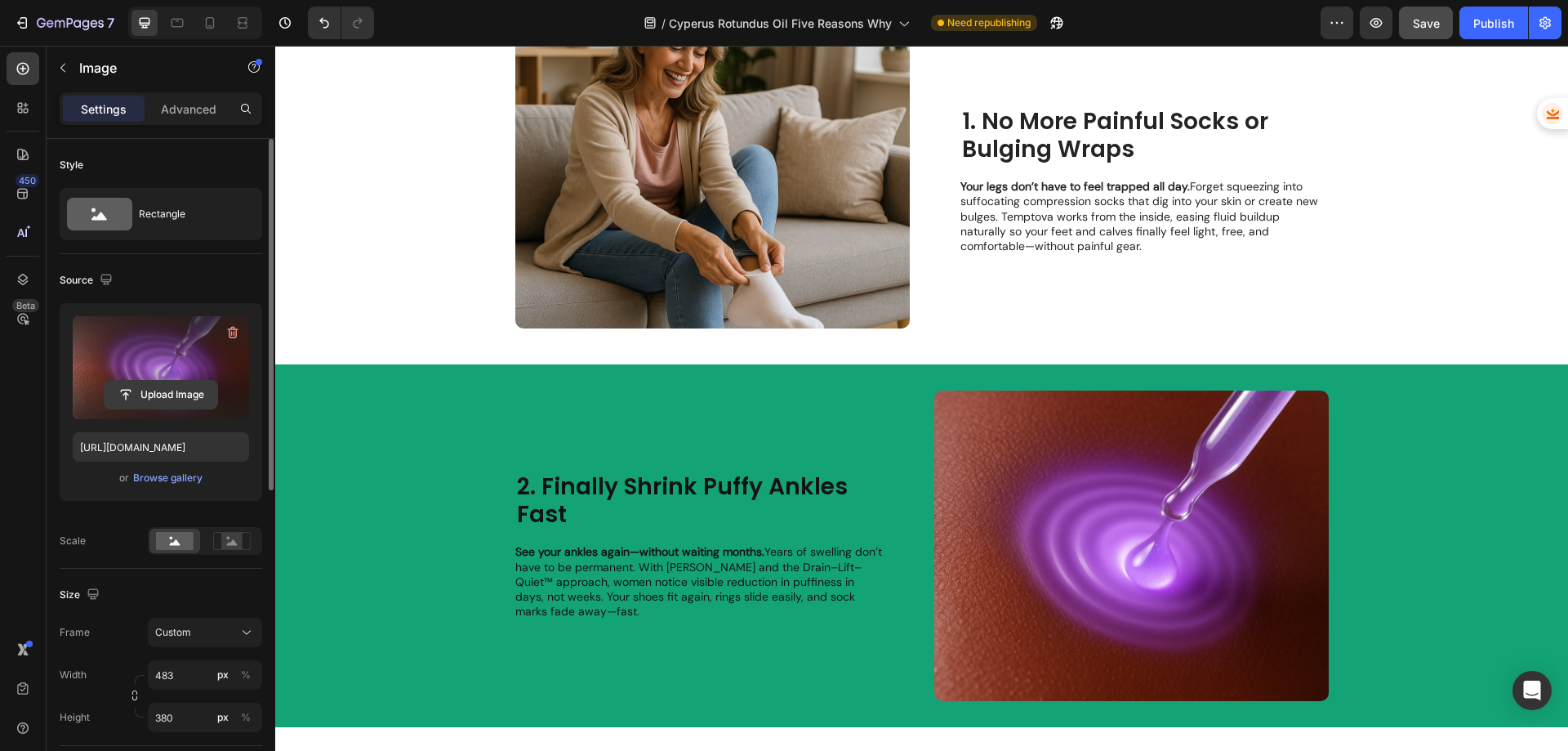
click at [138, 399] on input "file" at bounding box center [161, 395] width 112 height 28
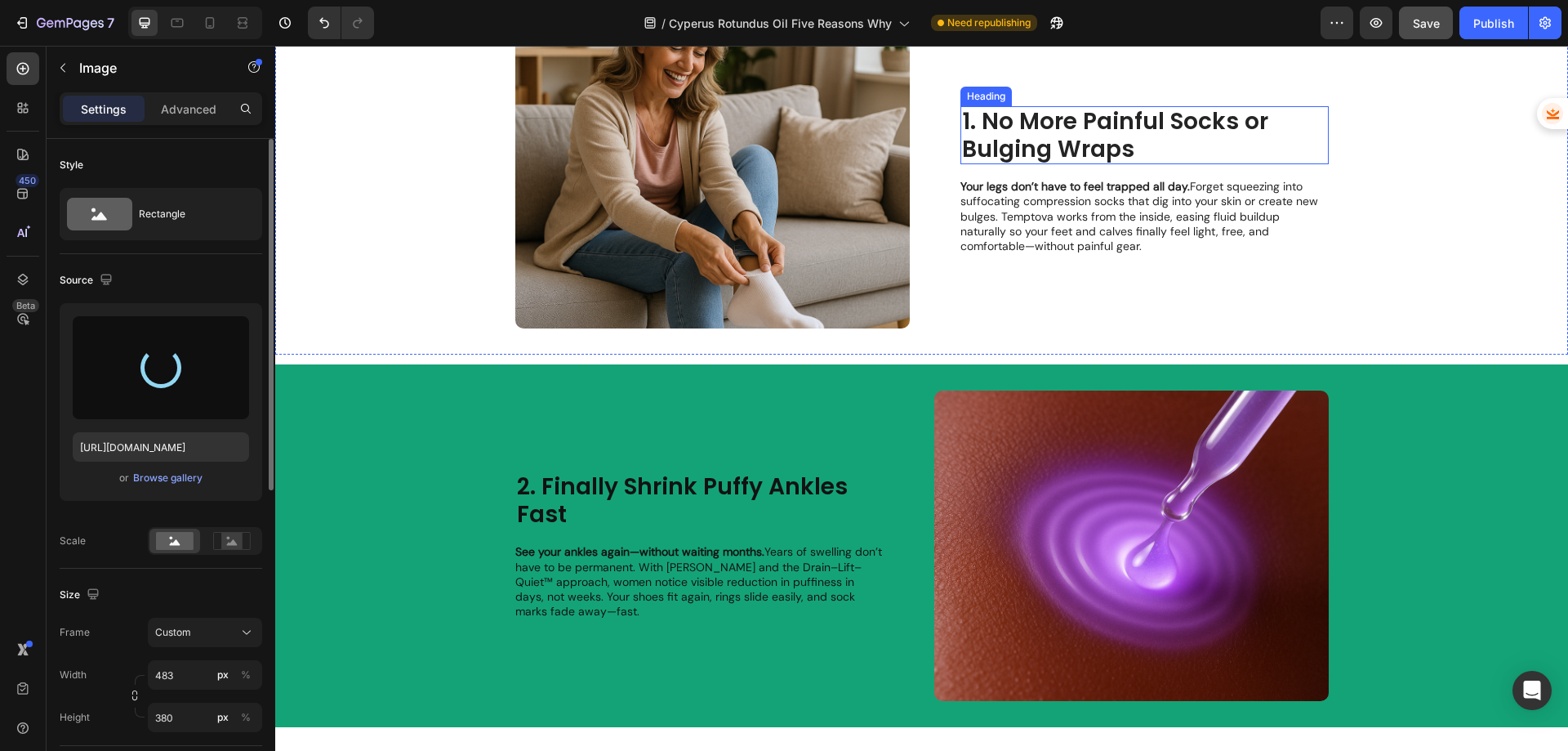
type input "[URL][DOMAIN_NAME]"
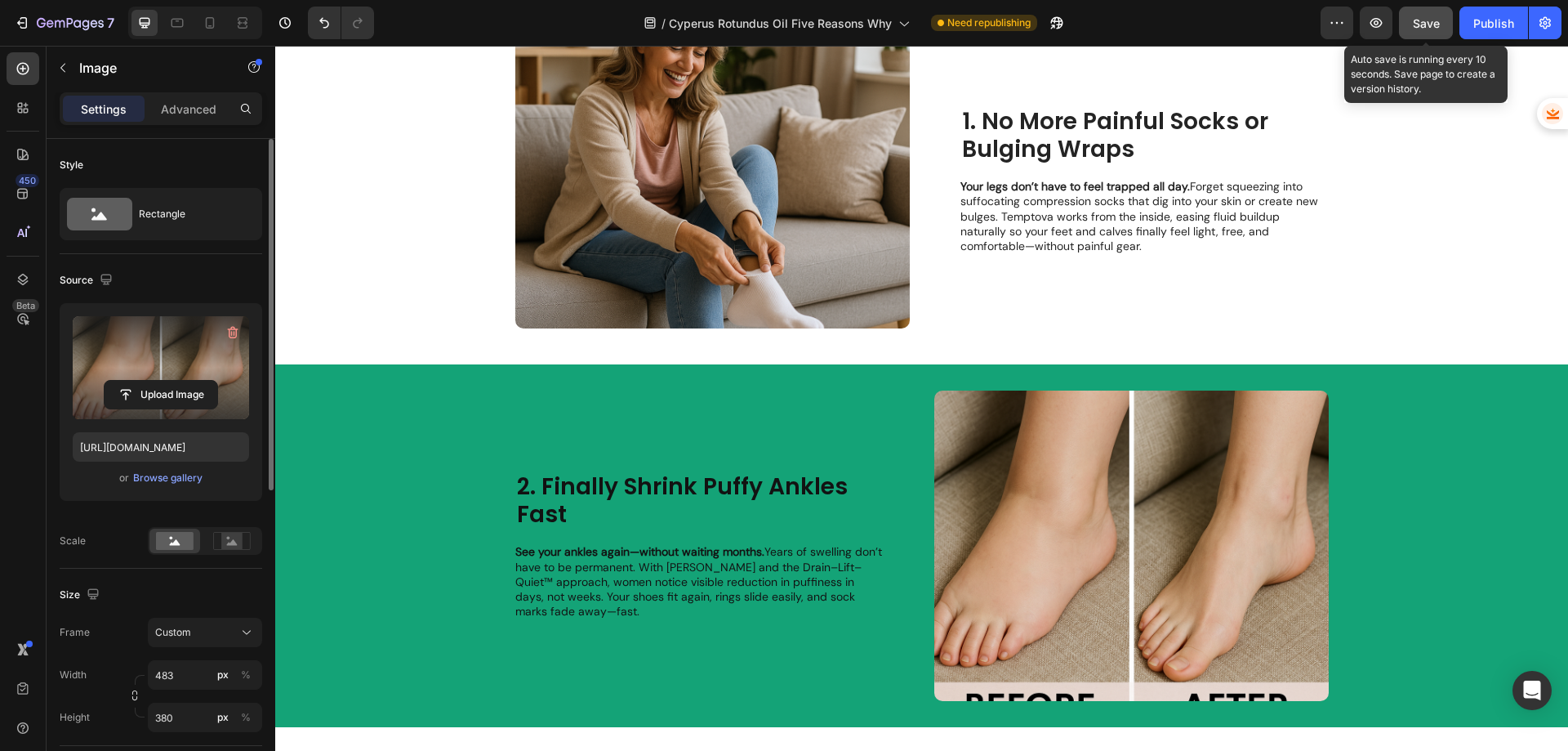
click at [1421, 24] on span "Save" at bounding box center [1425, 23] width 27 height 14
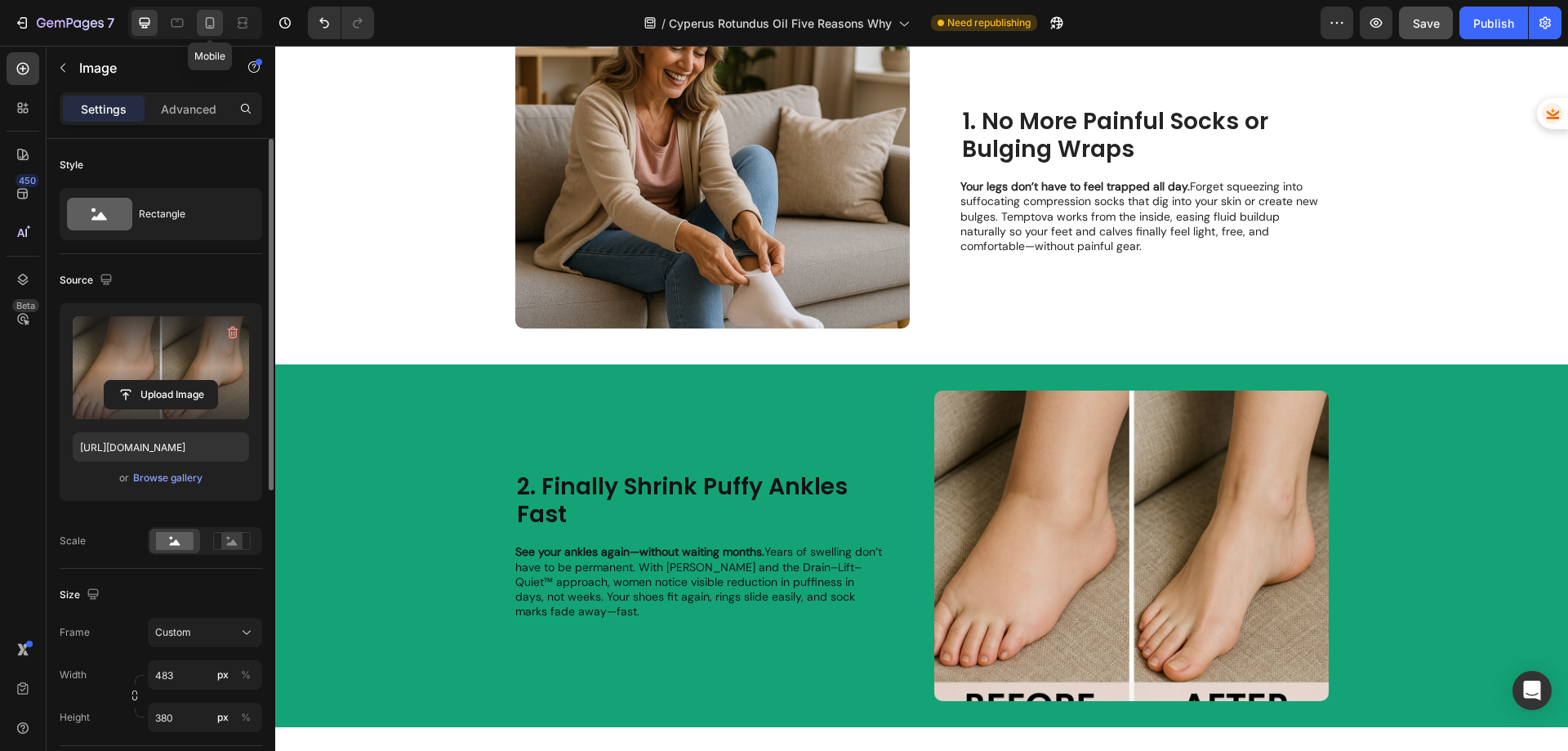
click at [219, 22] on div at bounding box center [210, 22] width 26 height 26
type input "335"
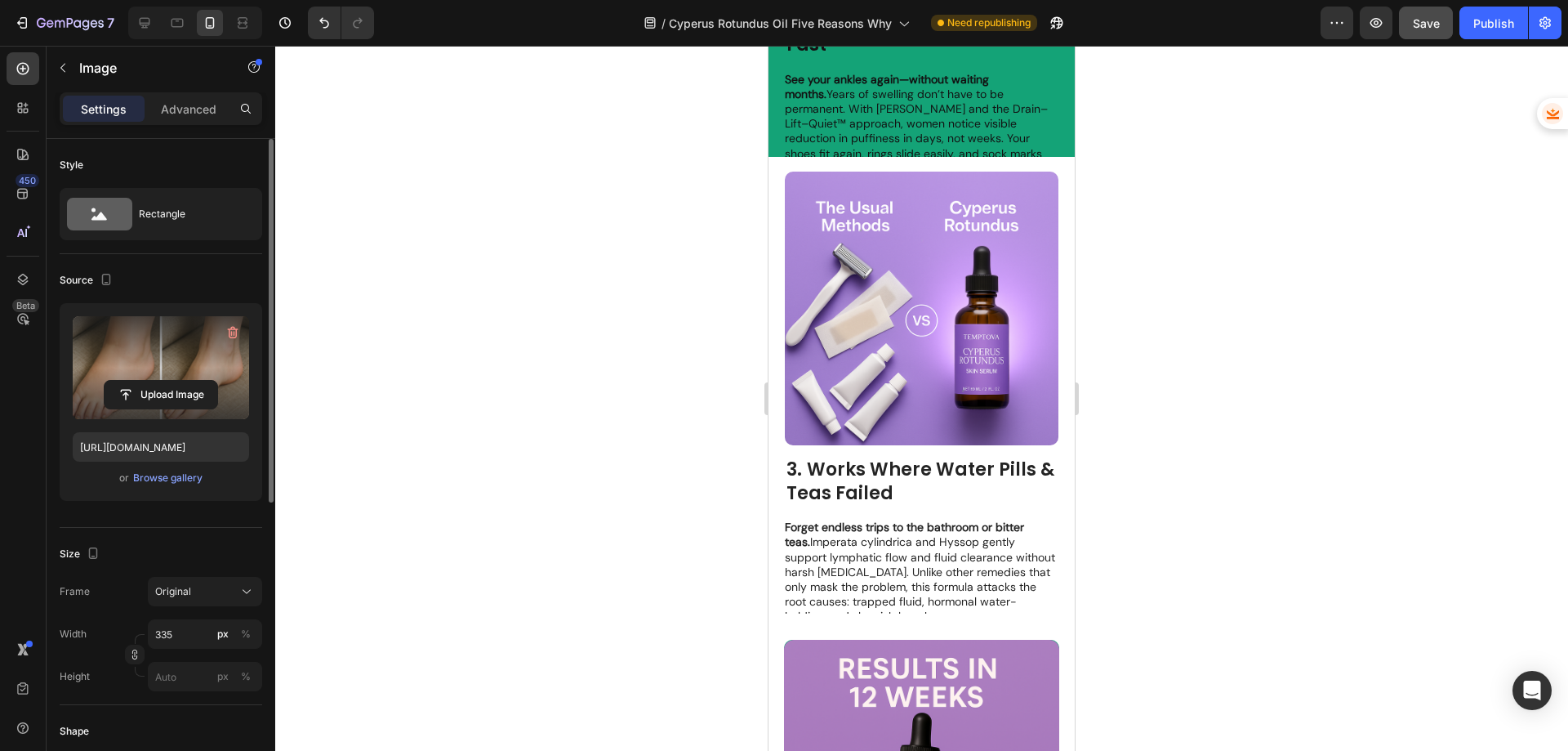
scroll to position [1879, 0]
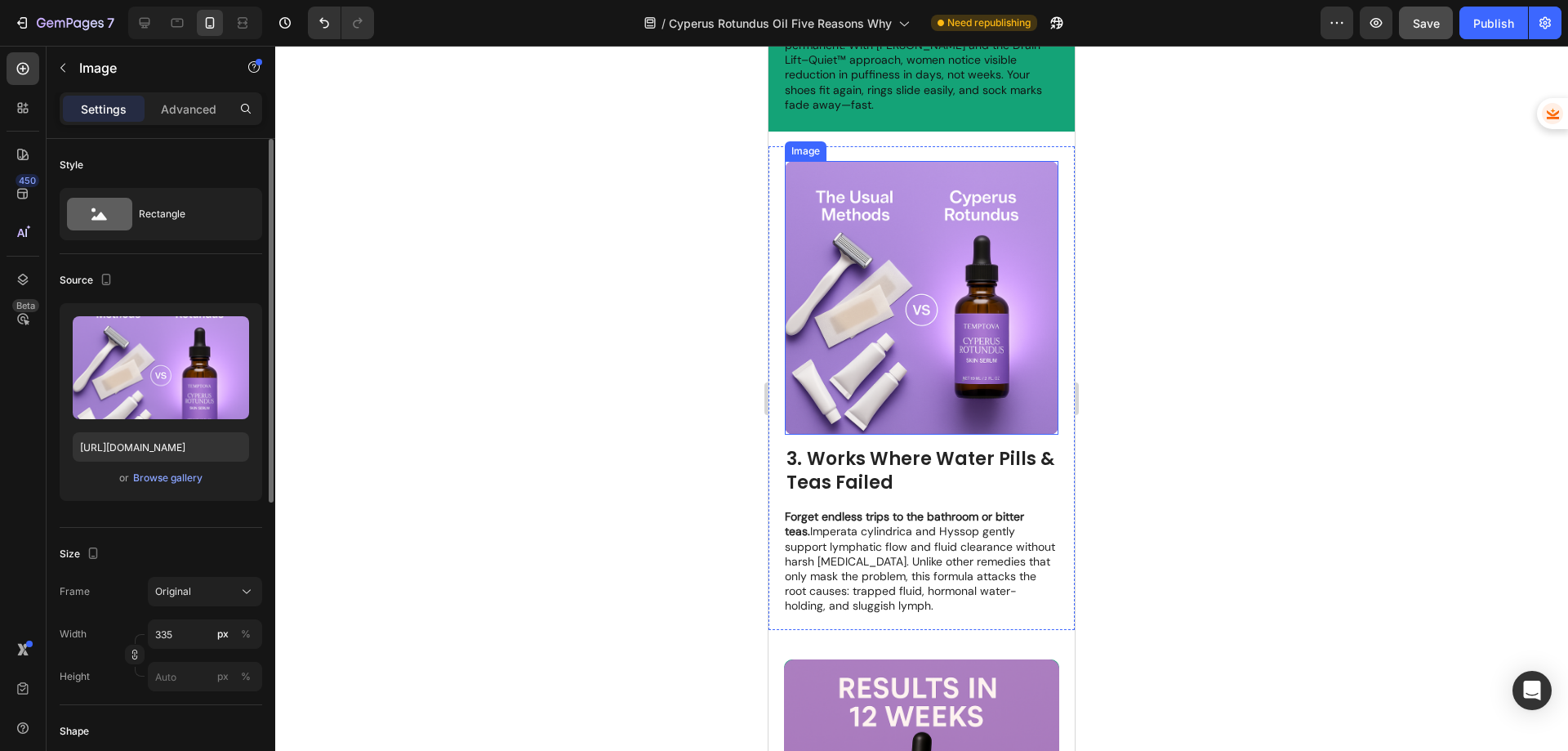
click at [932, 278] on img at bounding box center [921, 298] width 273 height 273
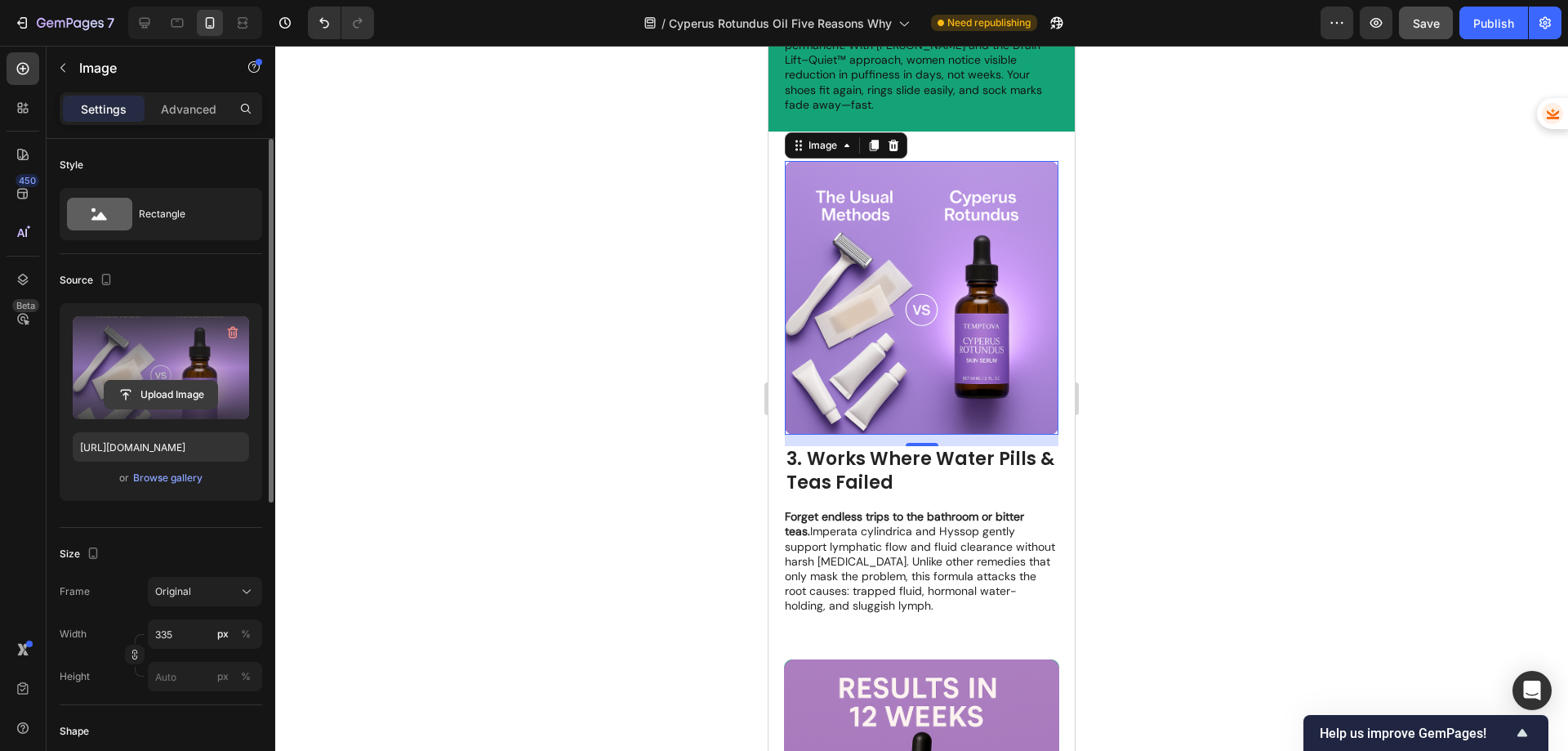
click at [167, 401] on input "file" at bounding box center [161, 395] width 112 height 28
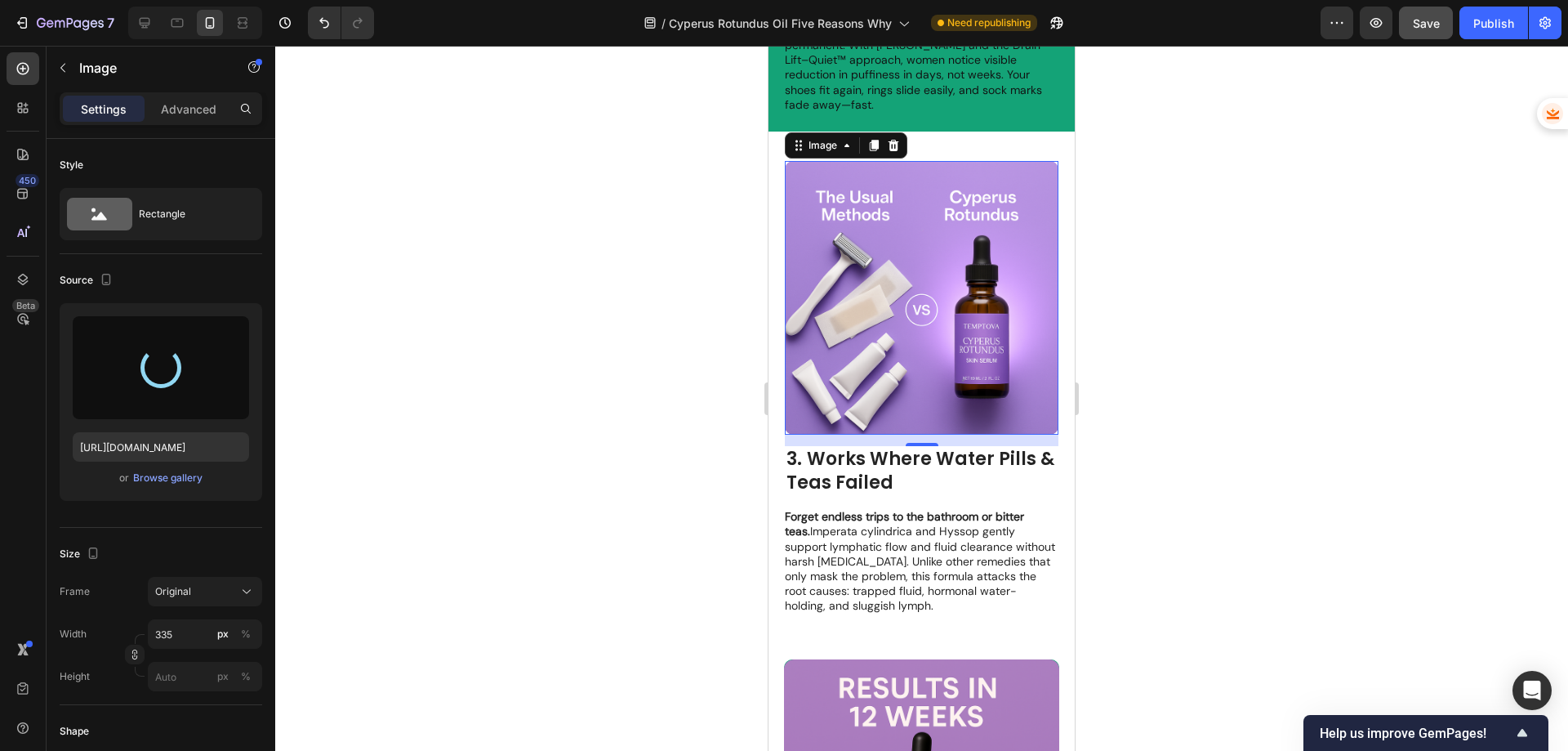
type input "[URL][DOMAIN_NAME]"
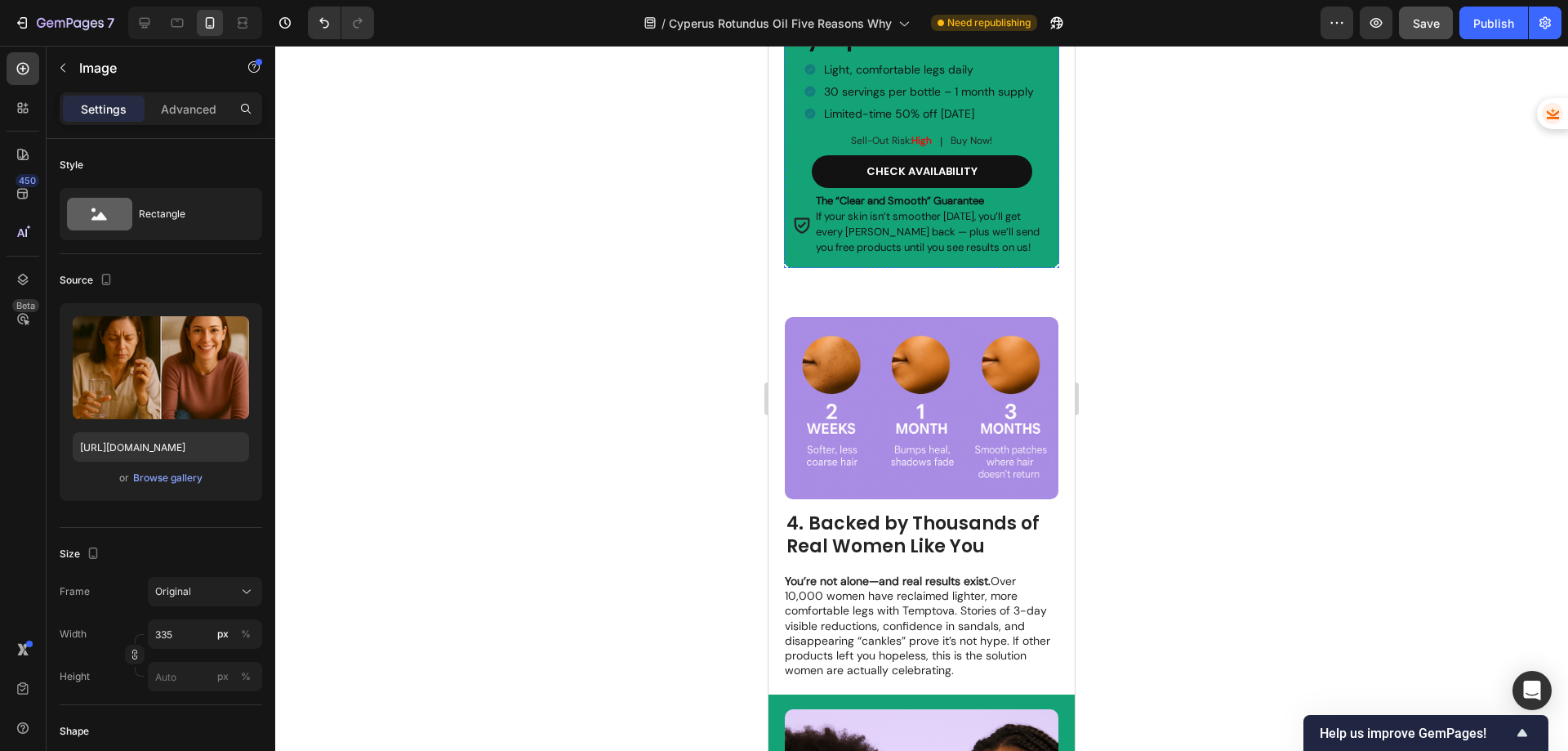
scroll to position [3022, 0]
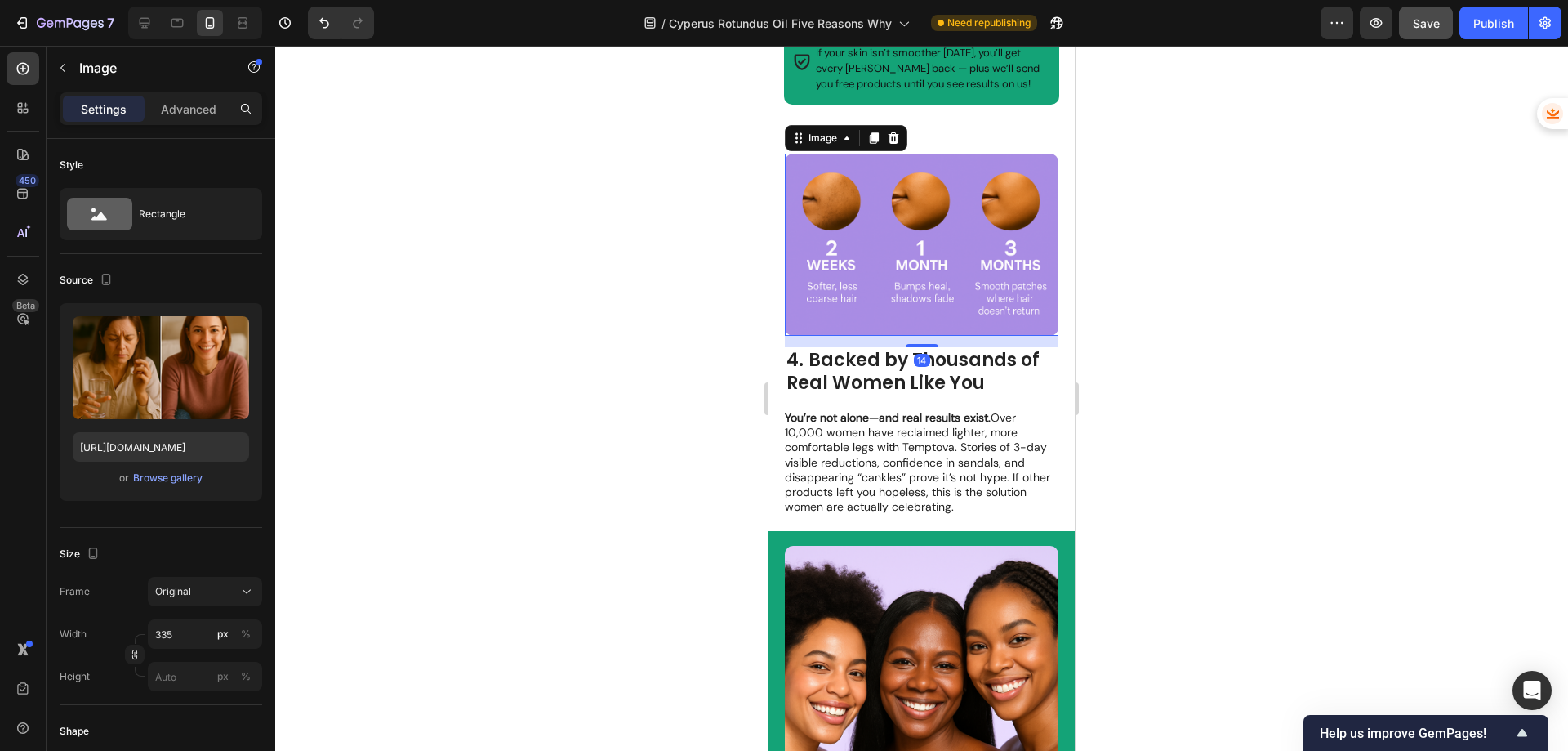
click at [961, 257] on img at bounding box center [921, 245] width 273 height 183
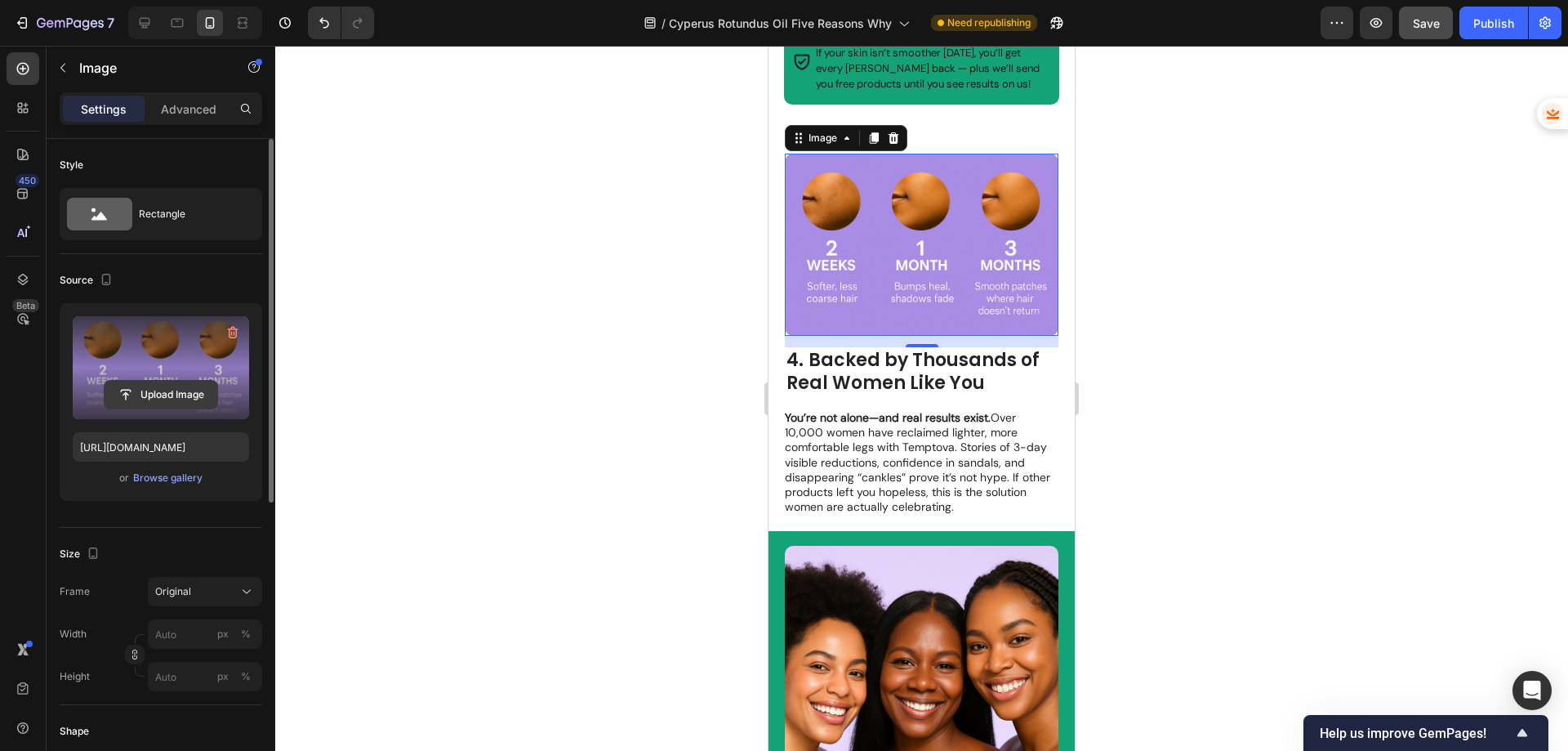
click at [154, 382] on input "file" at bounding box center [161, 395] width 112 height 28
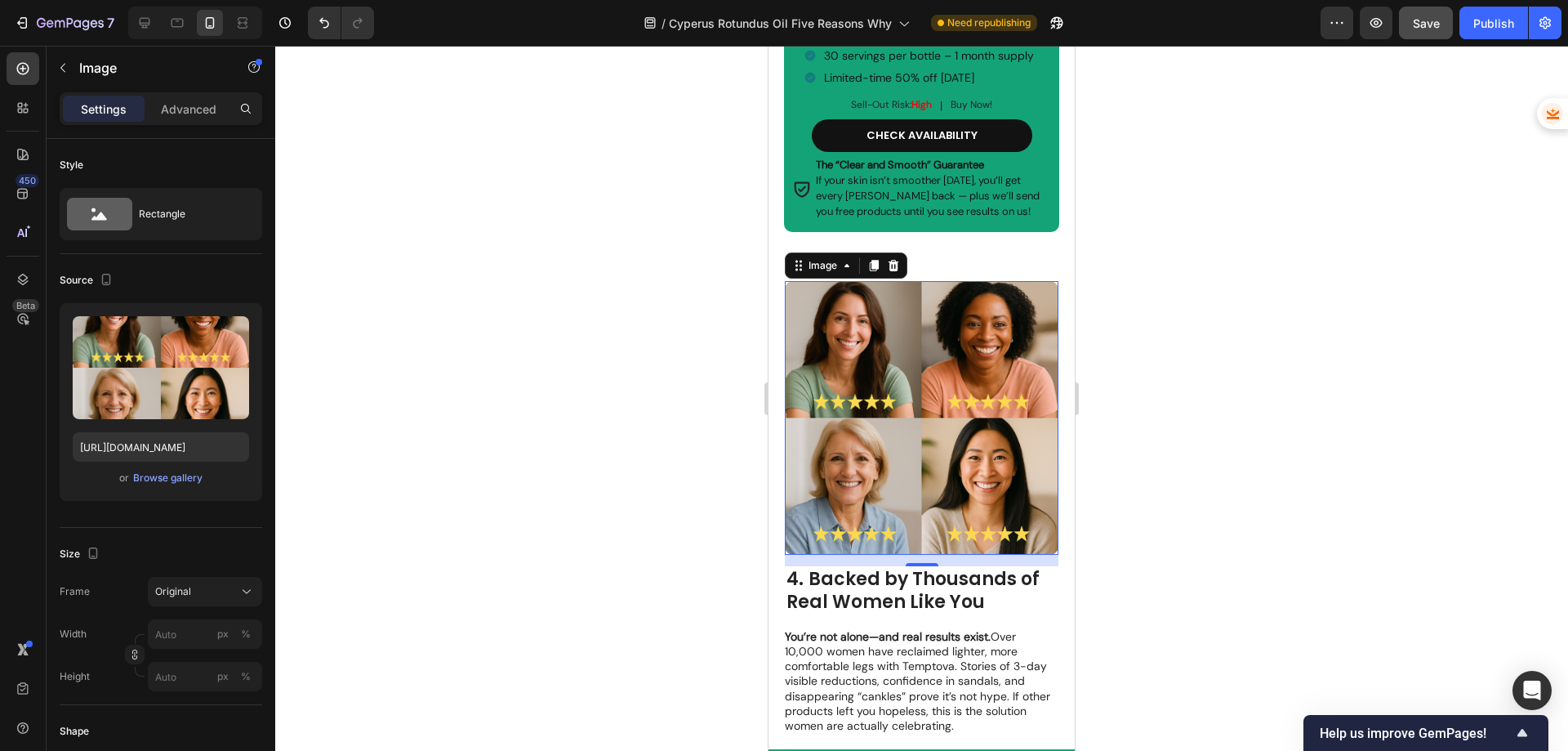
scroll to position [2860, 0]
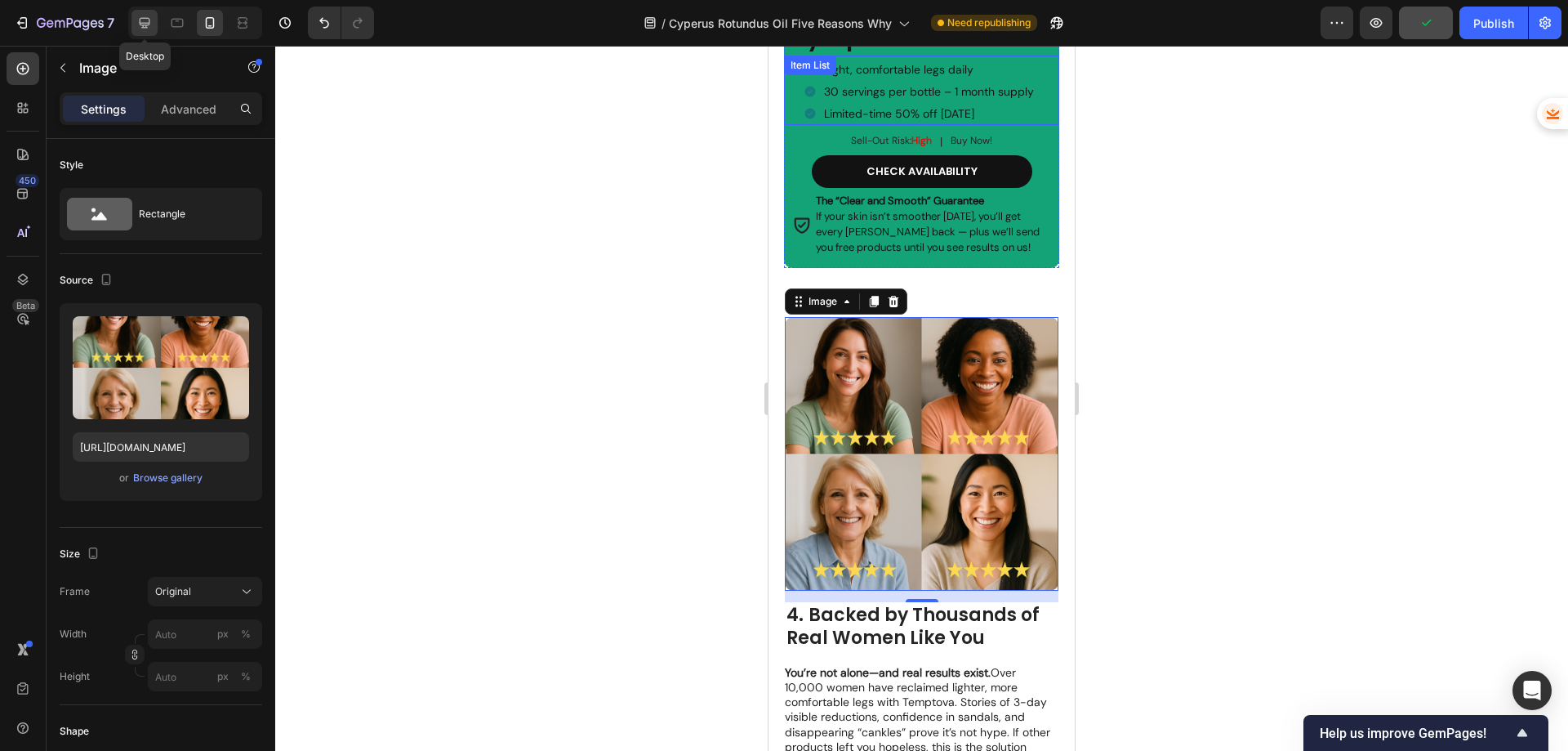
click at [146, 20] on icon at bounding box center [144, 22] width 16 height 16
type input "[URL][DOMAIN_NAME]"
type input "483"
type input "380"
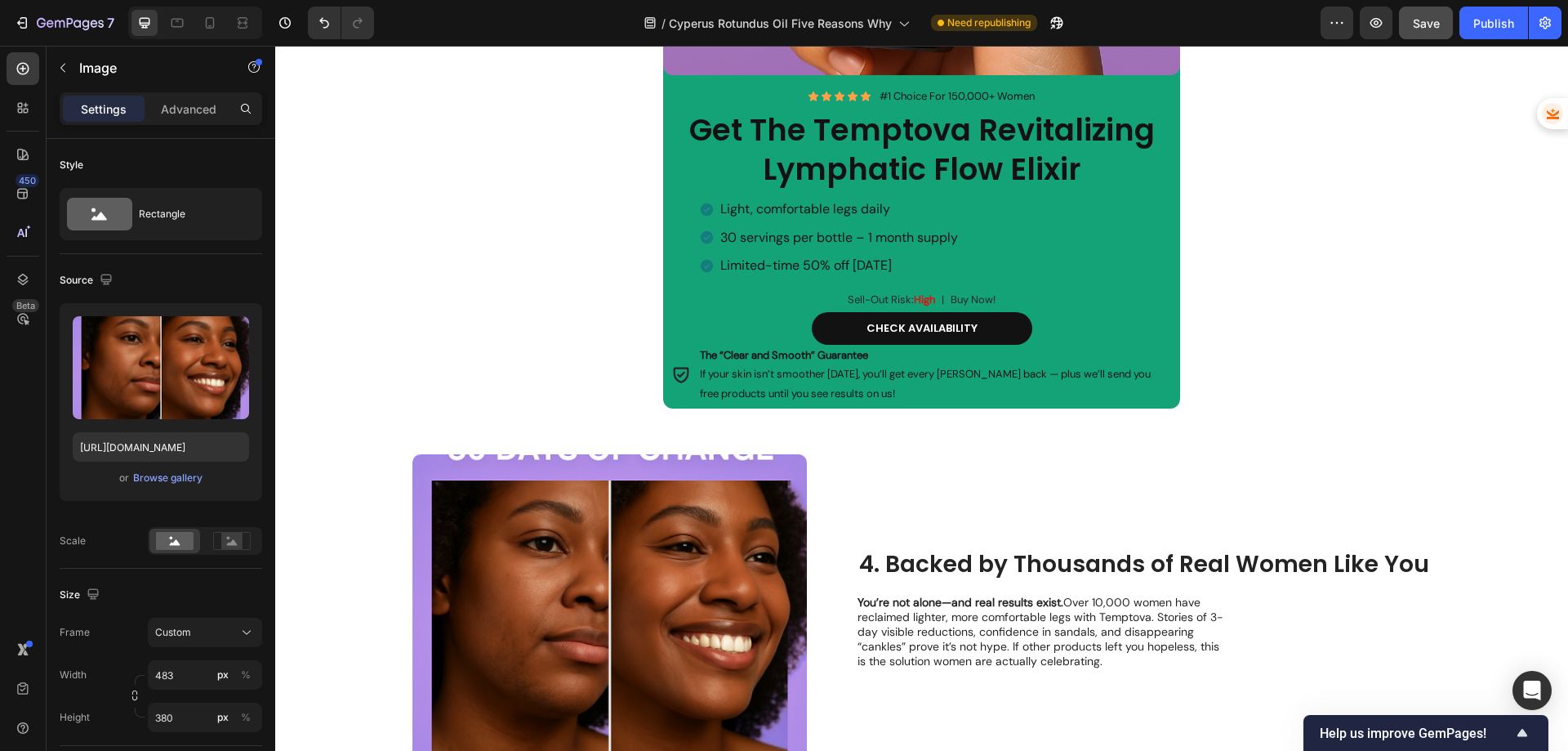
scroll to position [2976, 0]
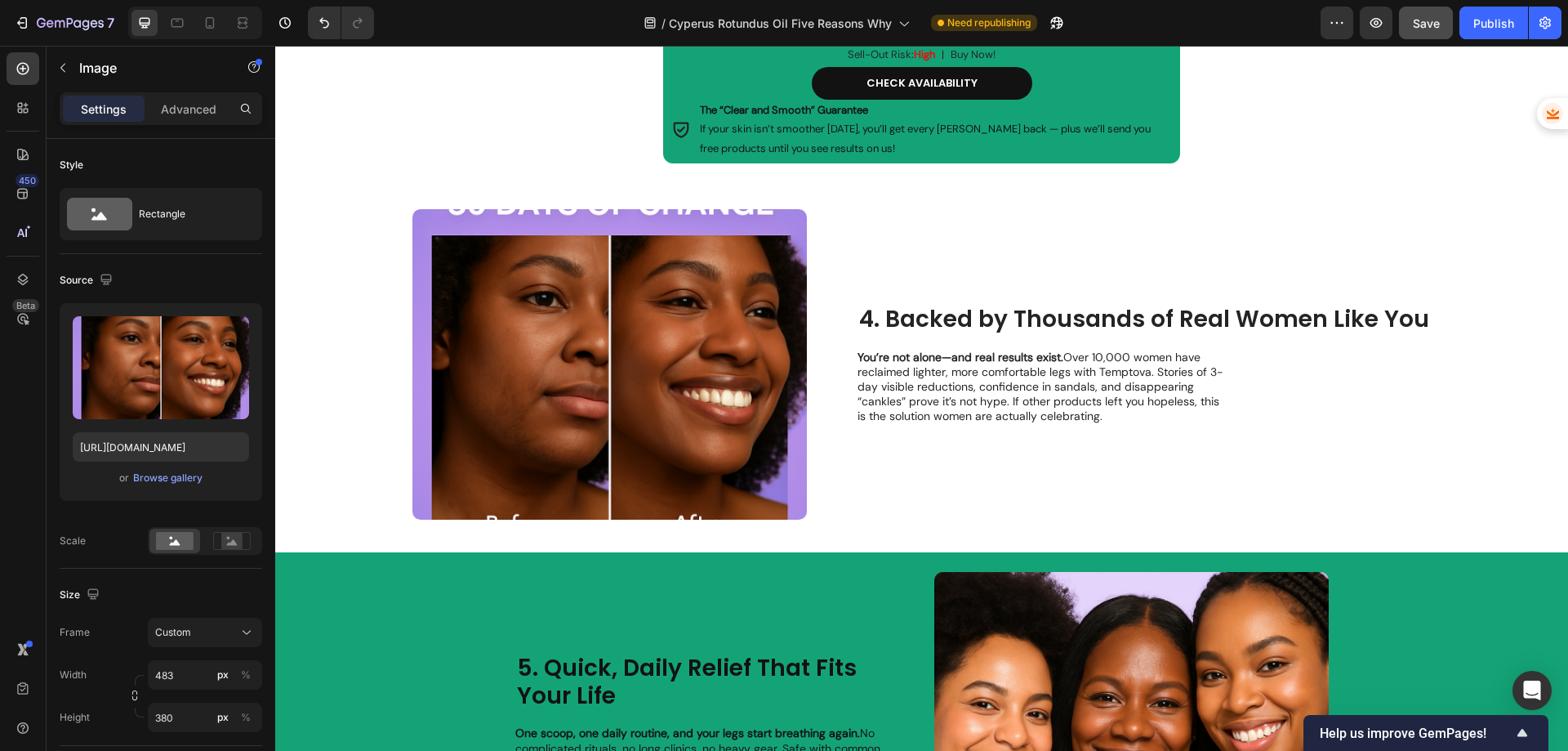
click at [666, 337] on img at bounding box center [610, 364] width 394 height 311
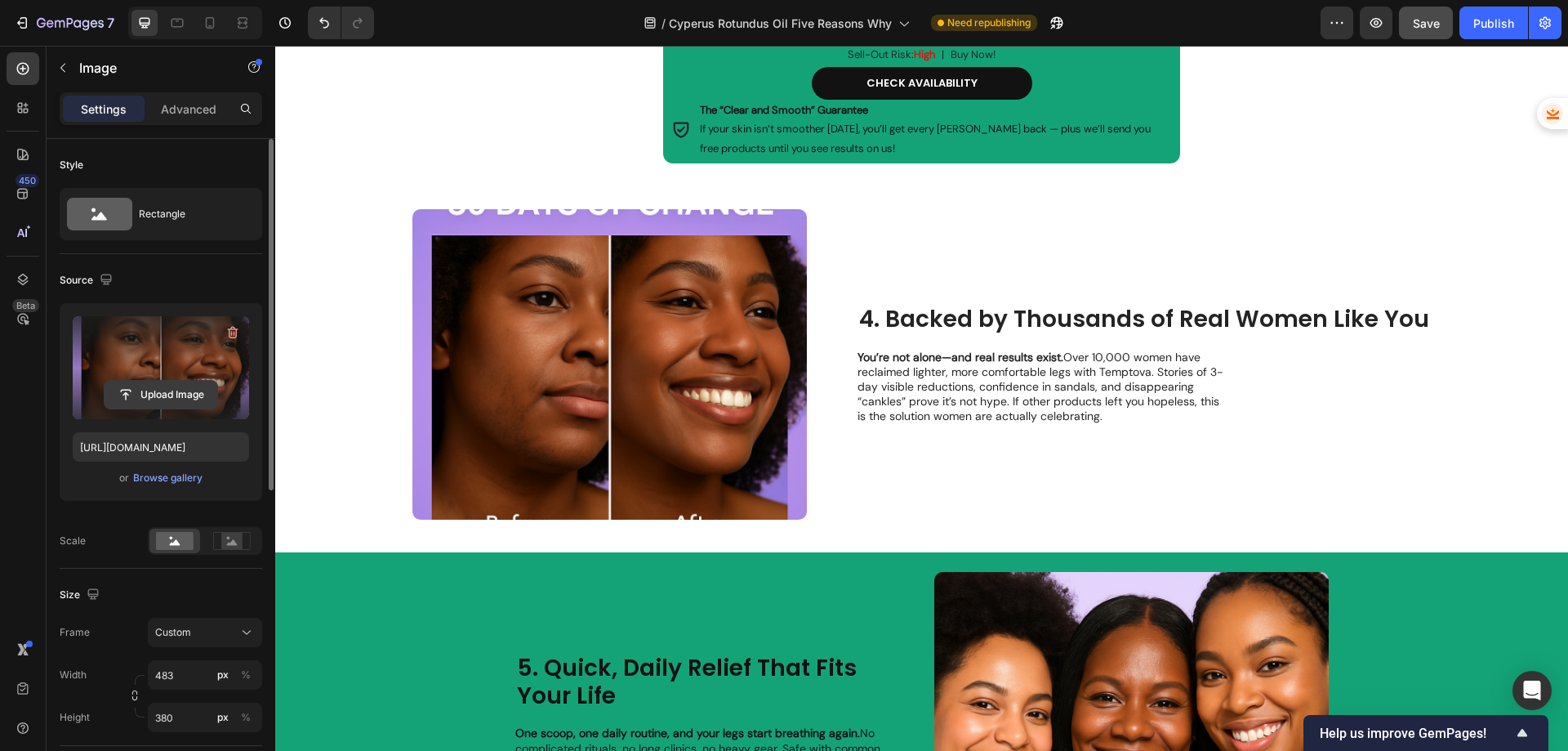
click at [157, 394] on input "file" at bounding box center [161, 395] width 112 height 28
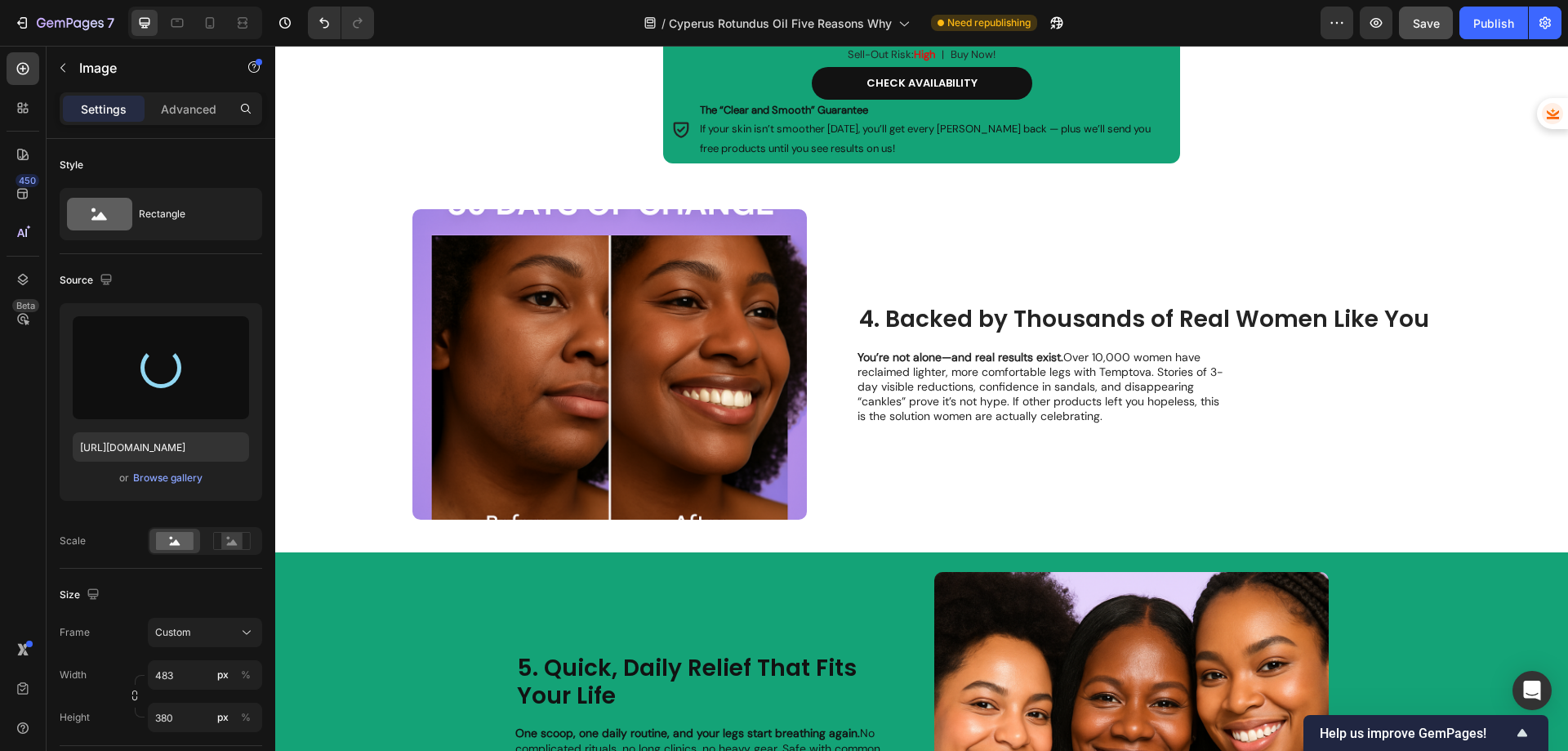
type input "[URL][DOMAIN_NAME]"
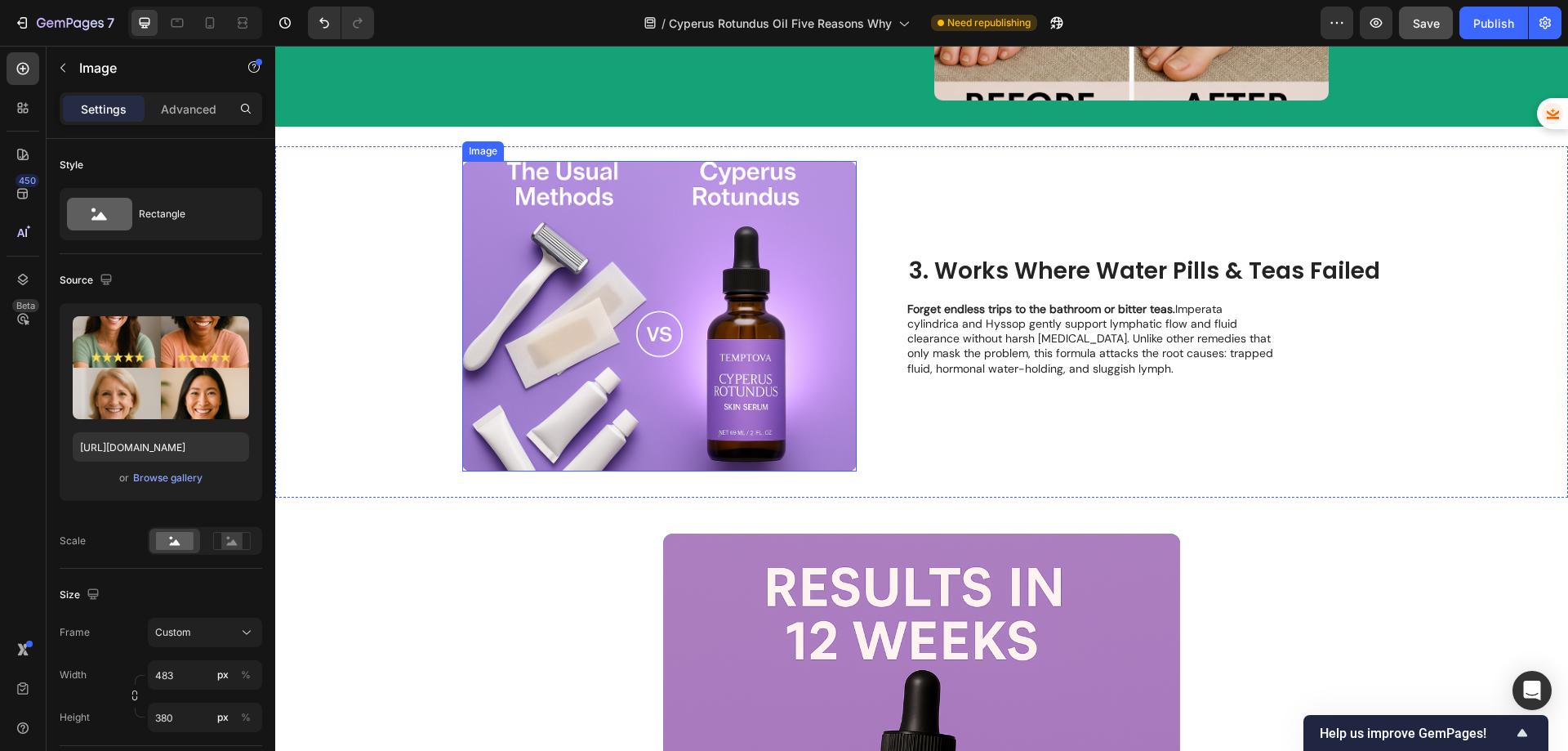
scroll to position [1750, 0]
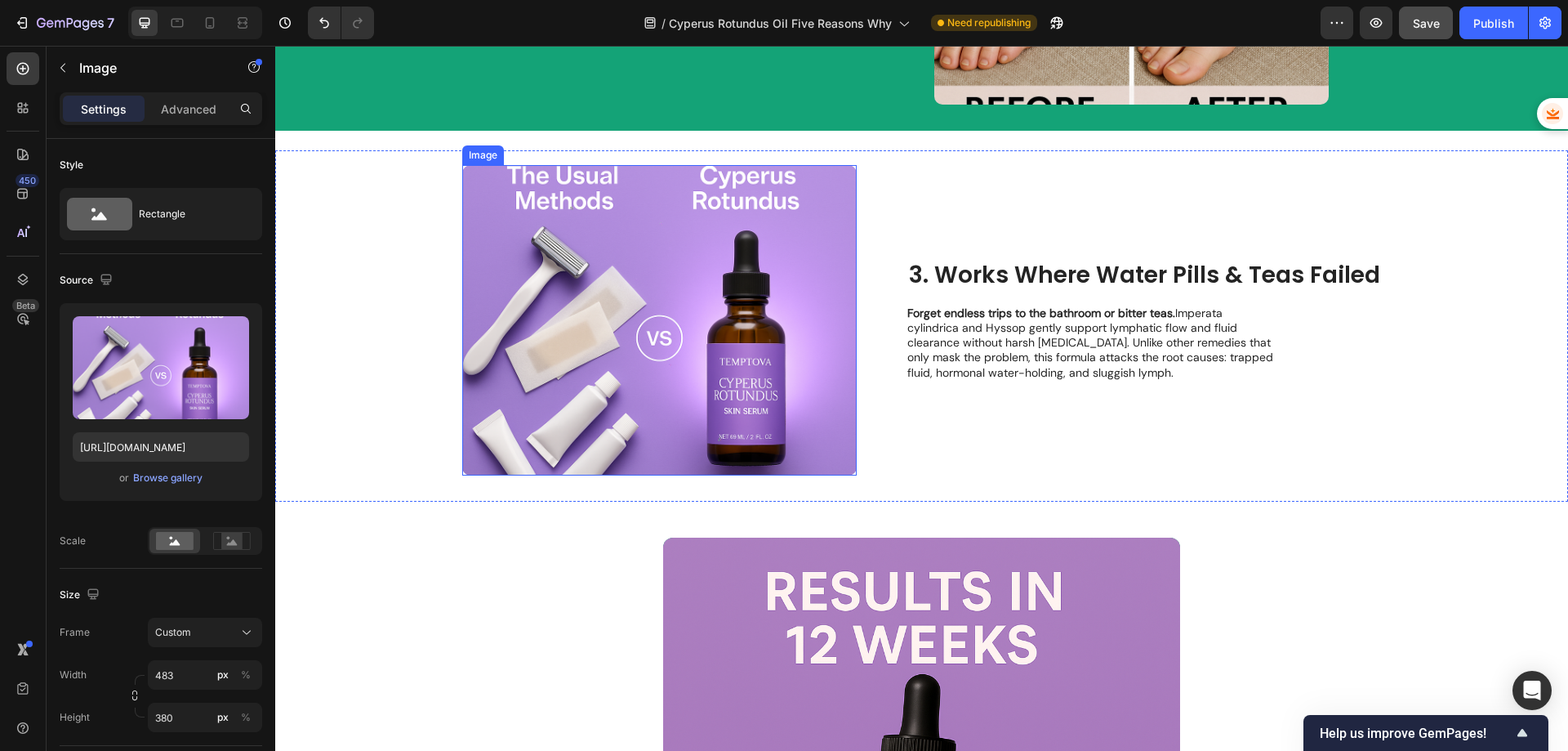
click at [678, 286] on img at bounding box center [659, 320] width 394 height 311
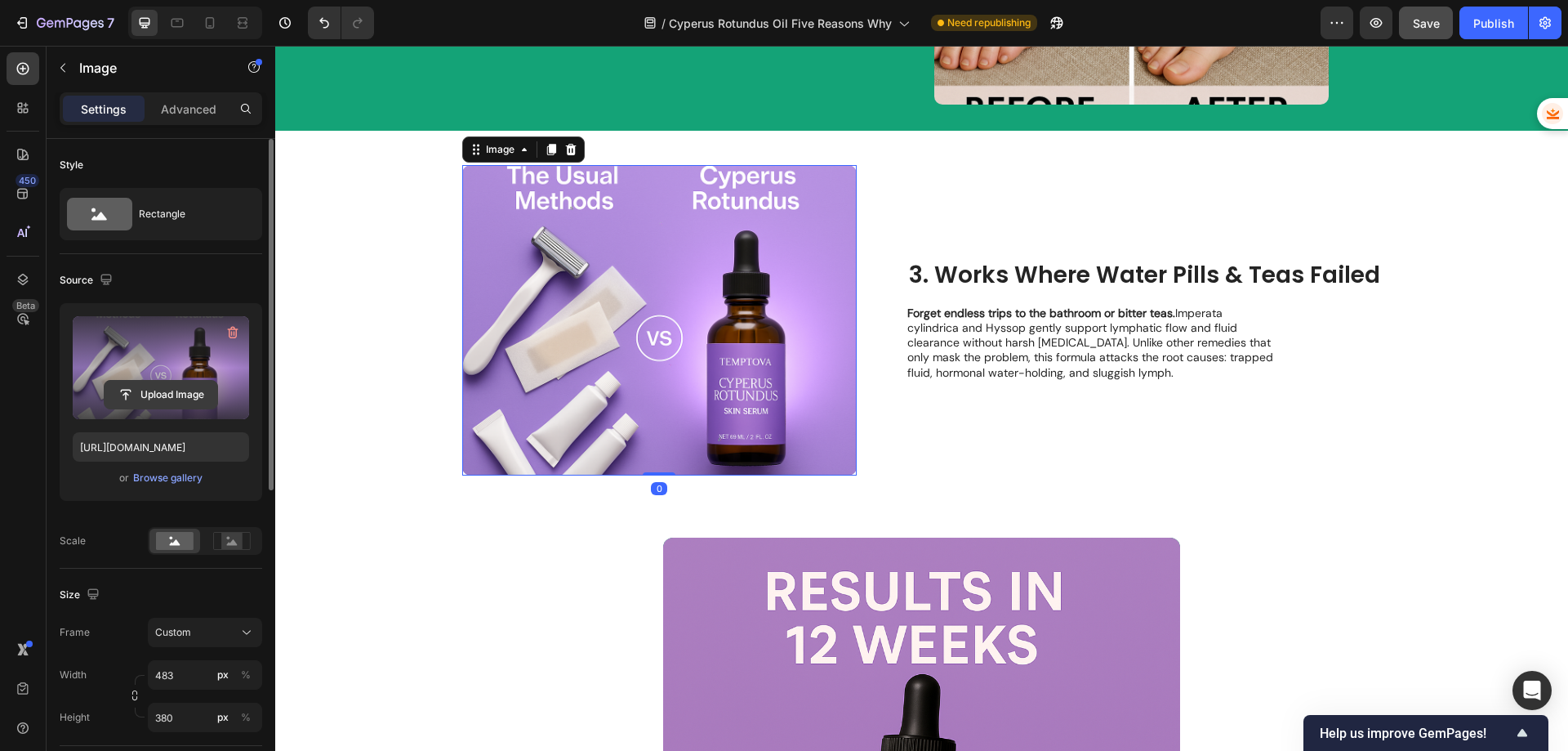
click at [179, 401] on input "file" at bounding box center [161, 395] width 112 height 28
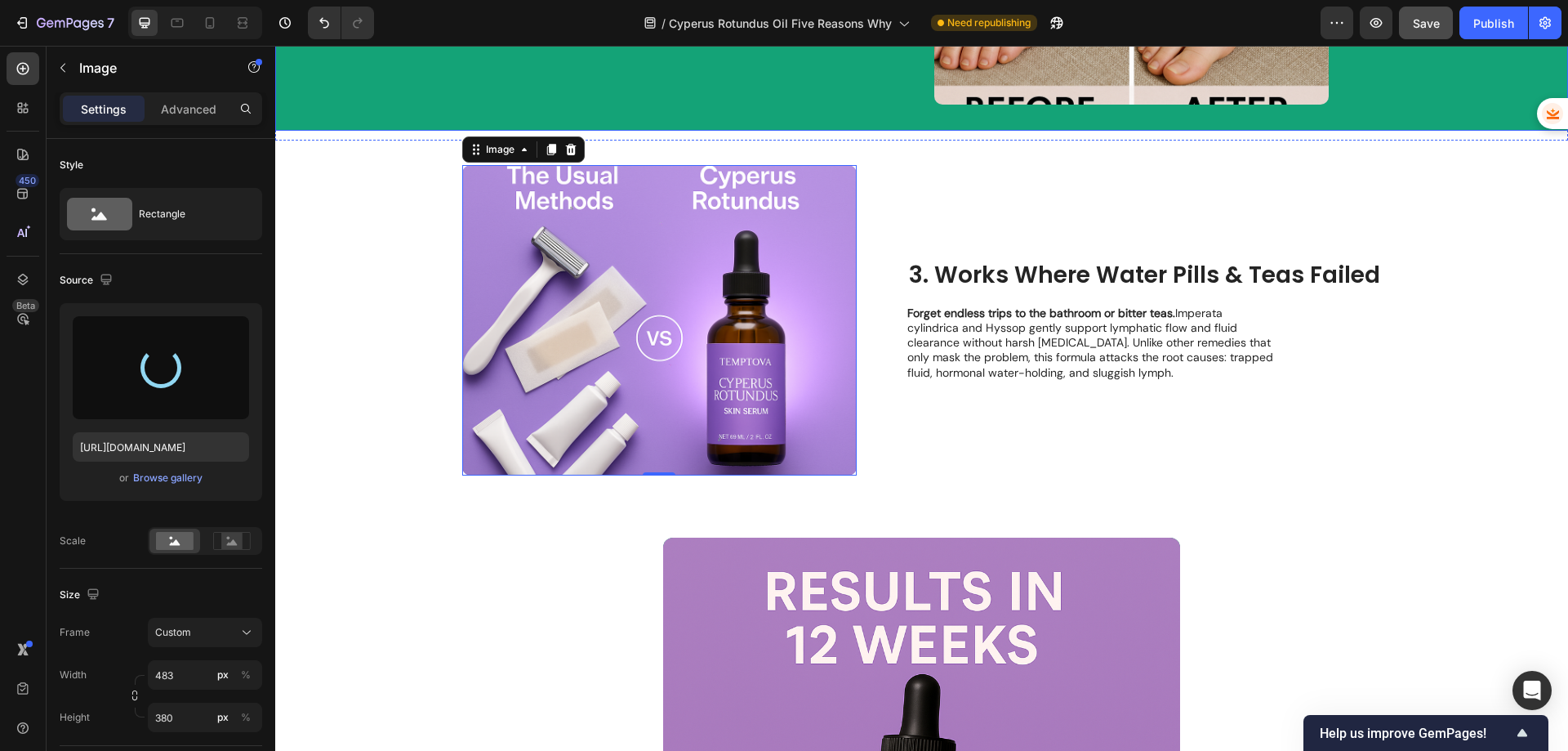
type input "[URL][DOMAIN_NAME]"
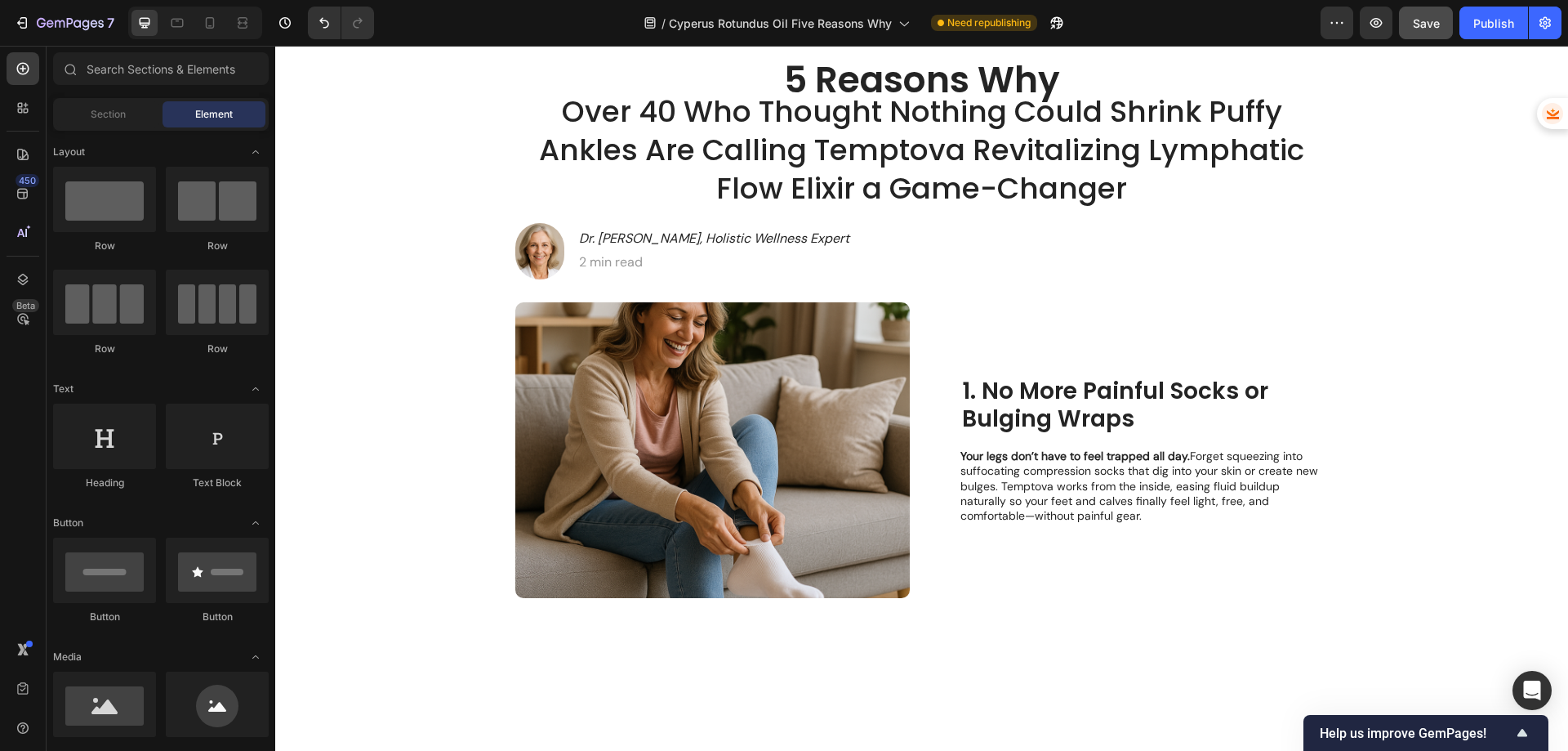
scroll to position [0, 0]
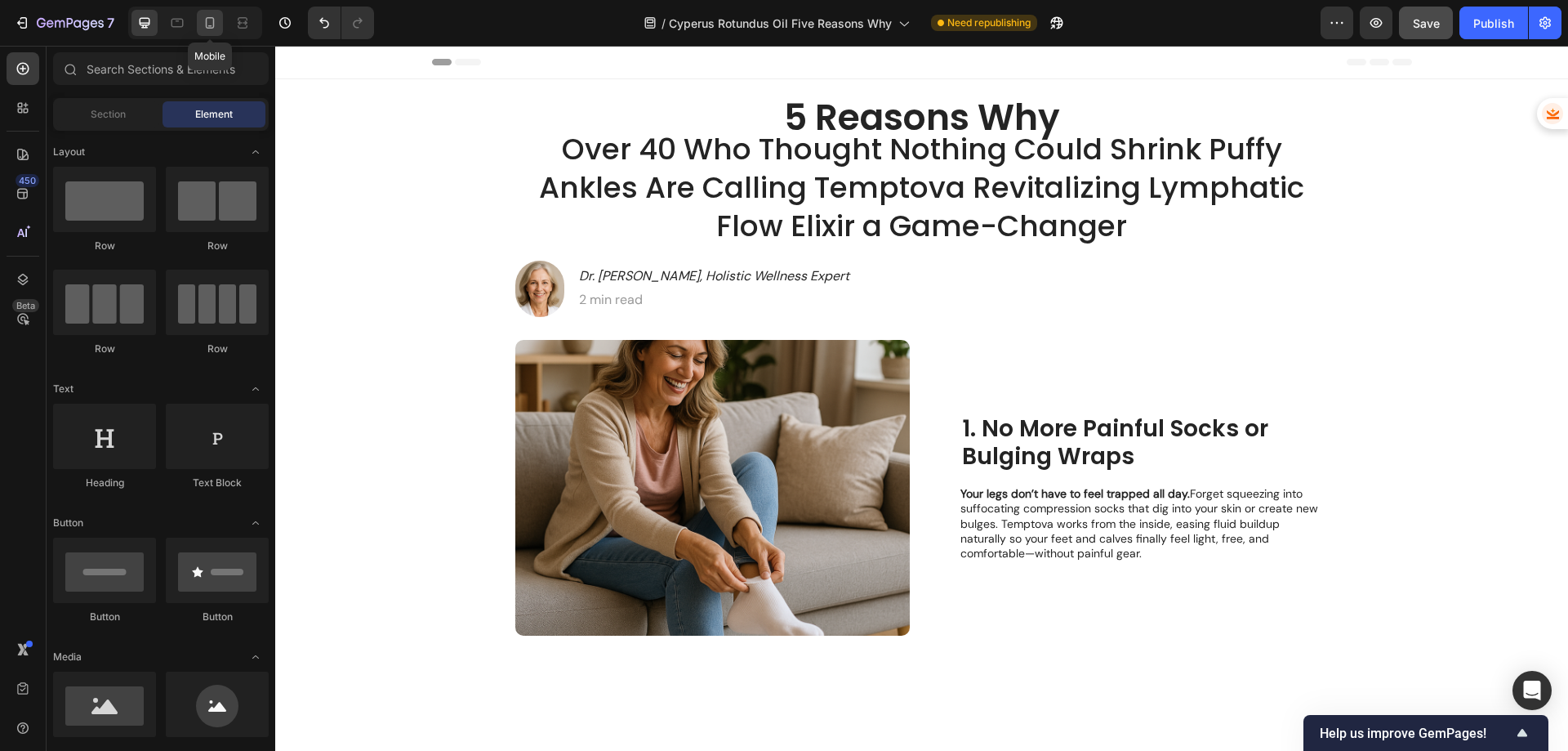
click at [211, 25] on icon at bounding box center [210, 26] width 4 height 2
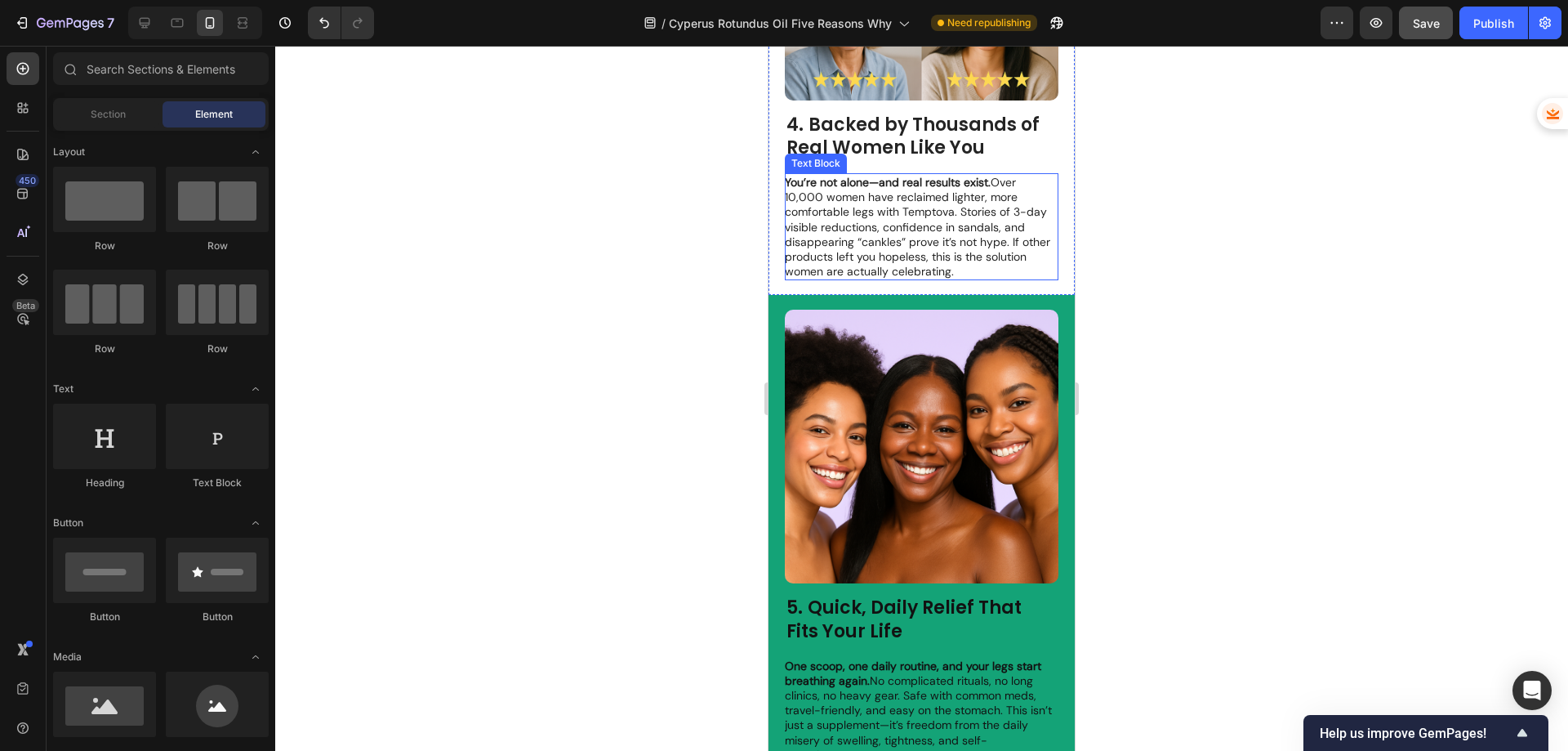
scroll to position [3186, 0]
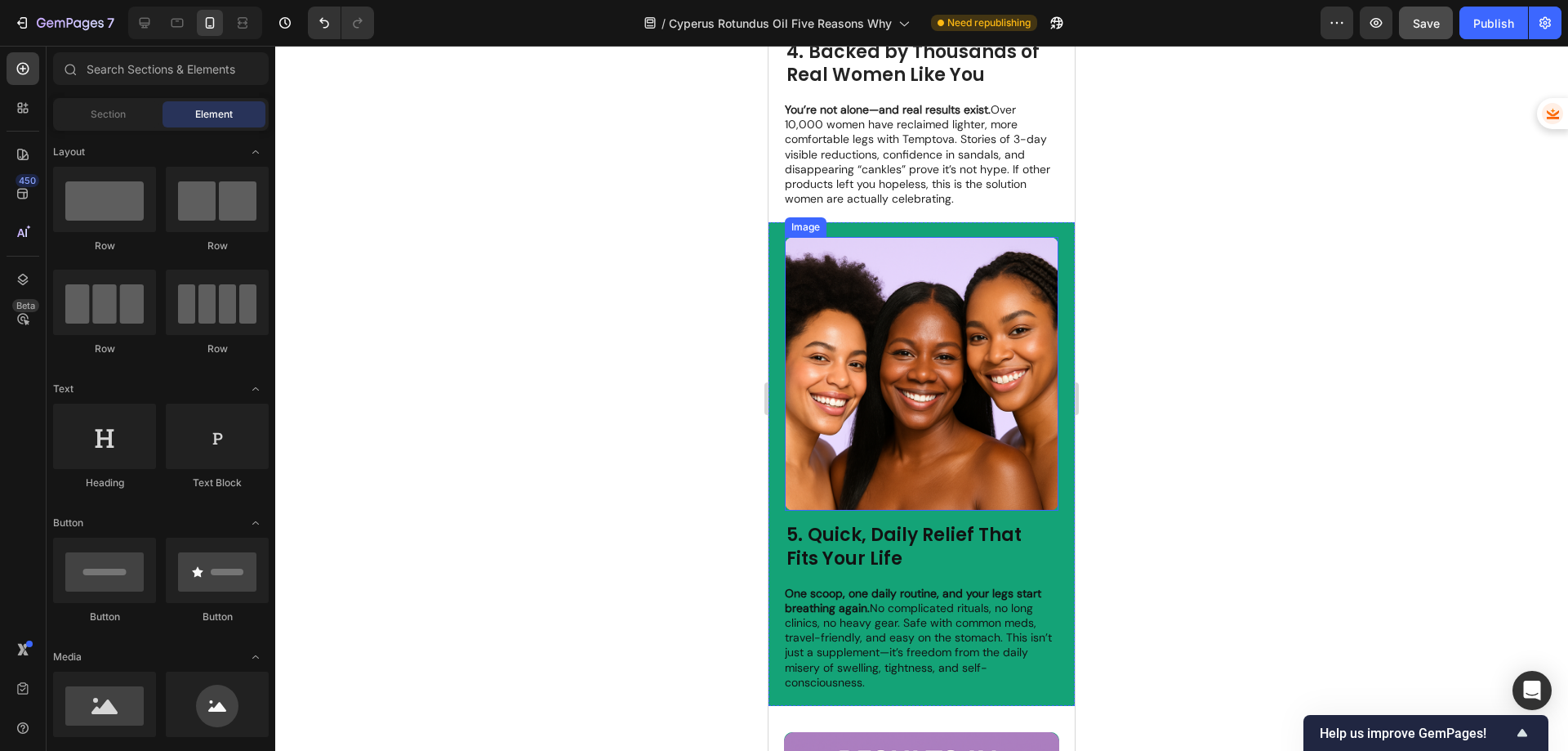
click at [975, 329] on img at bounding box center [921, 374] width 273 height 273
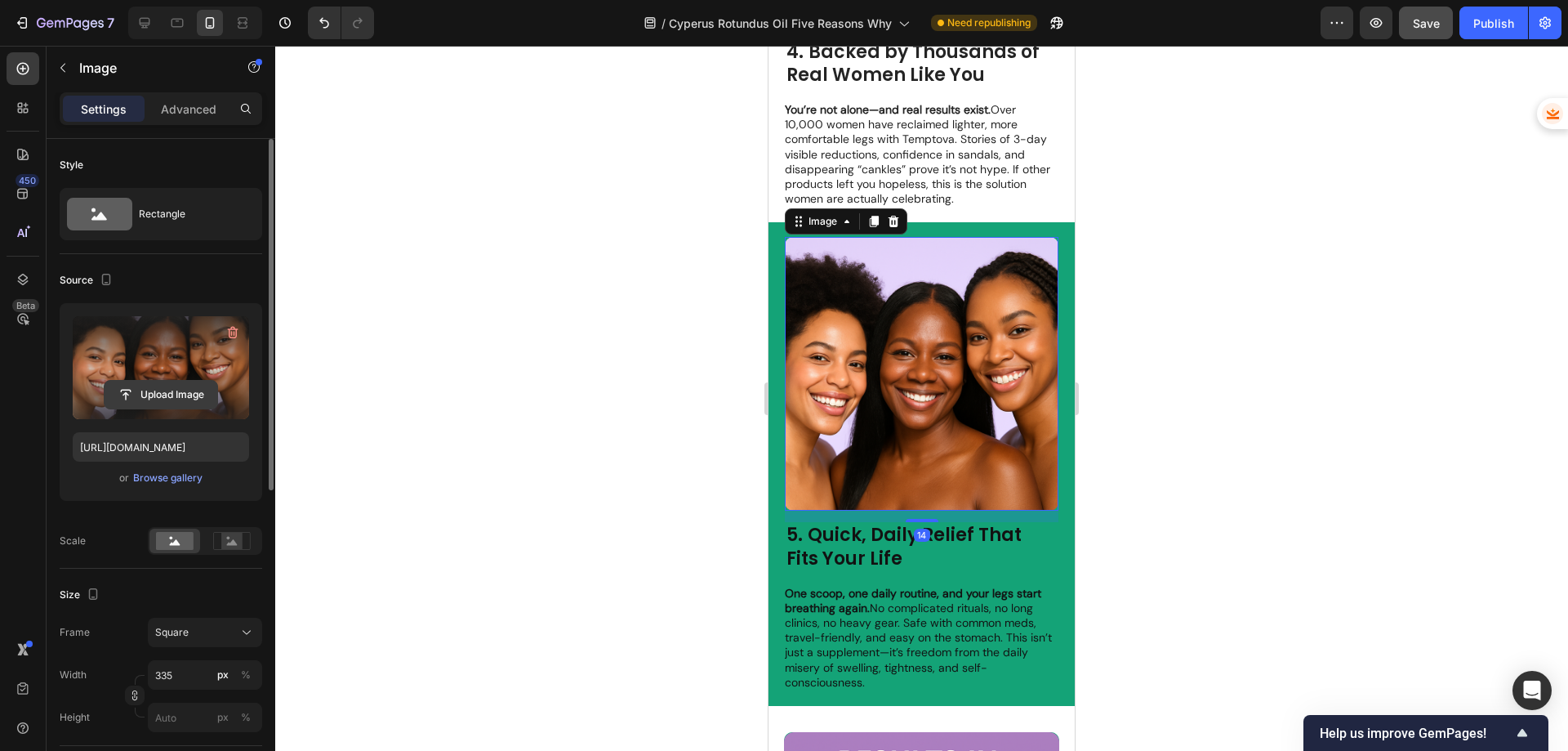
click at [133, 396] on input "file" at bounding box center [161, 395] width 112 height 28
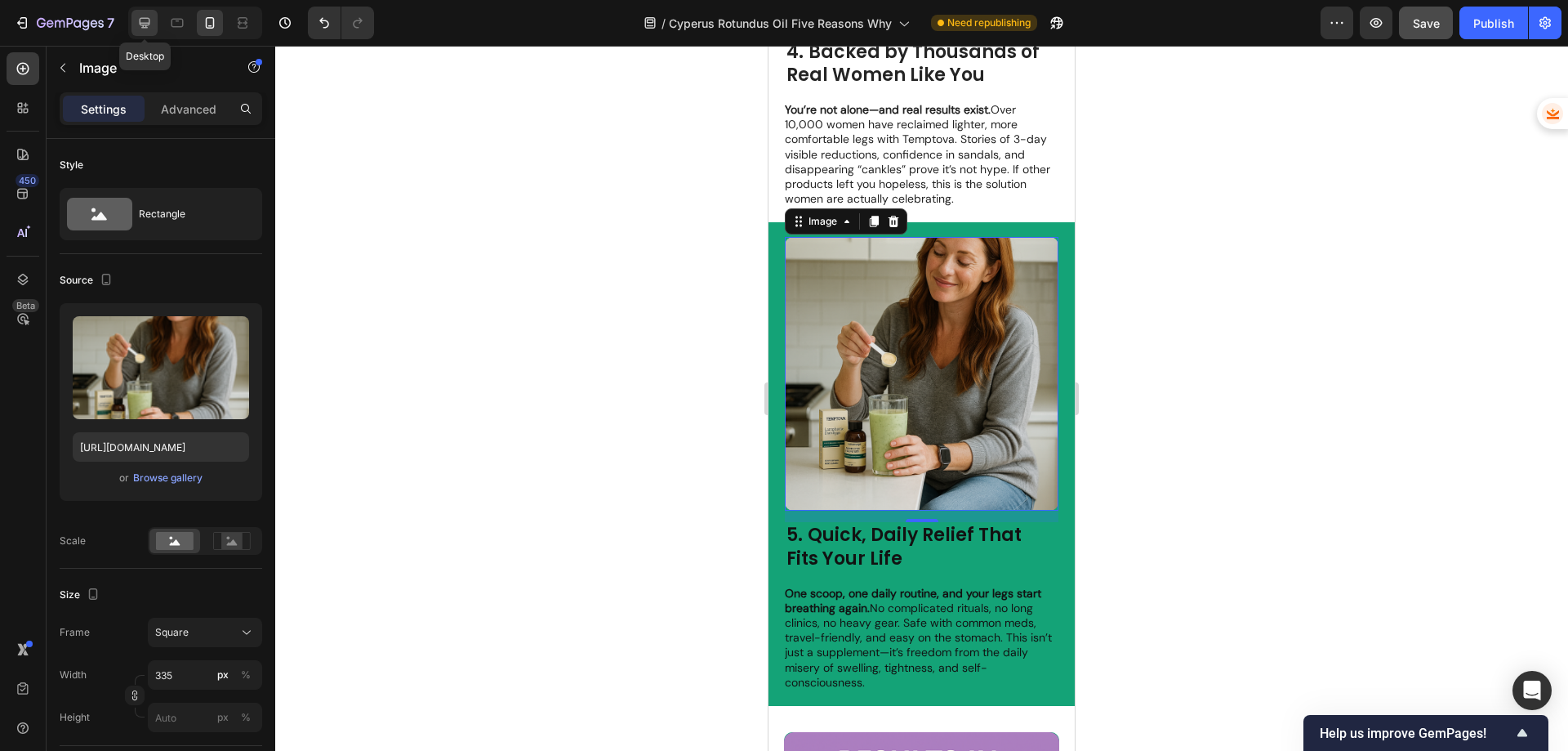
click at [142, 22] on icon at bounding box center [144, 22] width 16 height 16
type input "[URL][DOMAIN_NAME]"
type input "483"
type input "380"
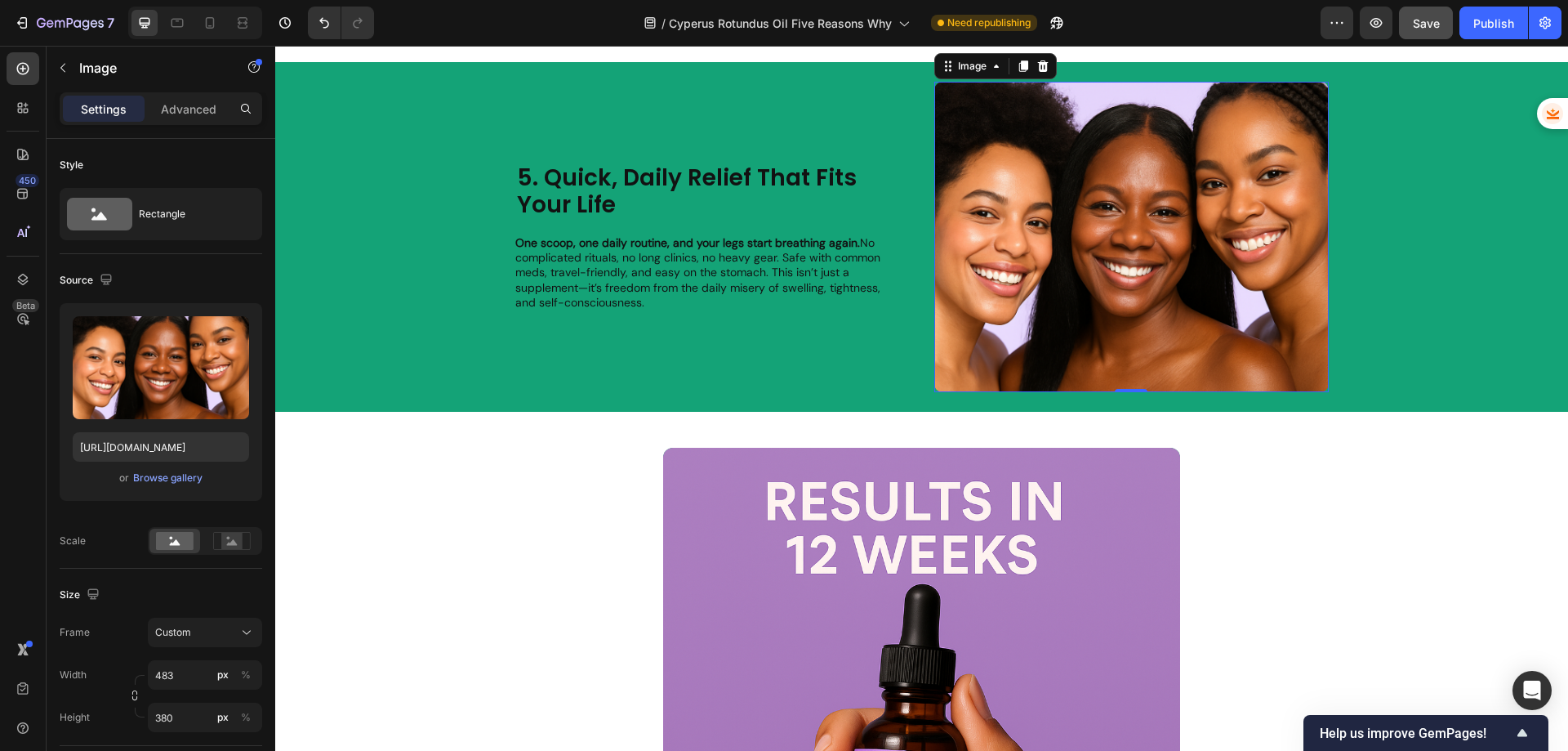
scroll to position [3210, 0]
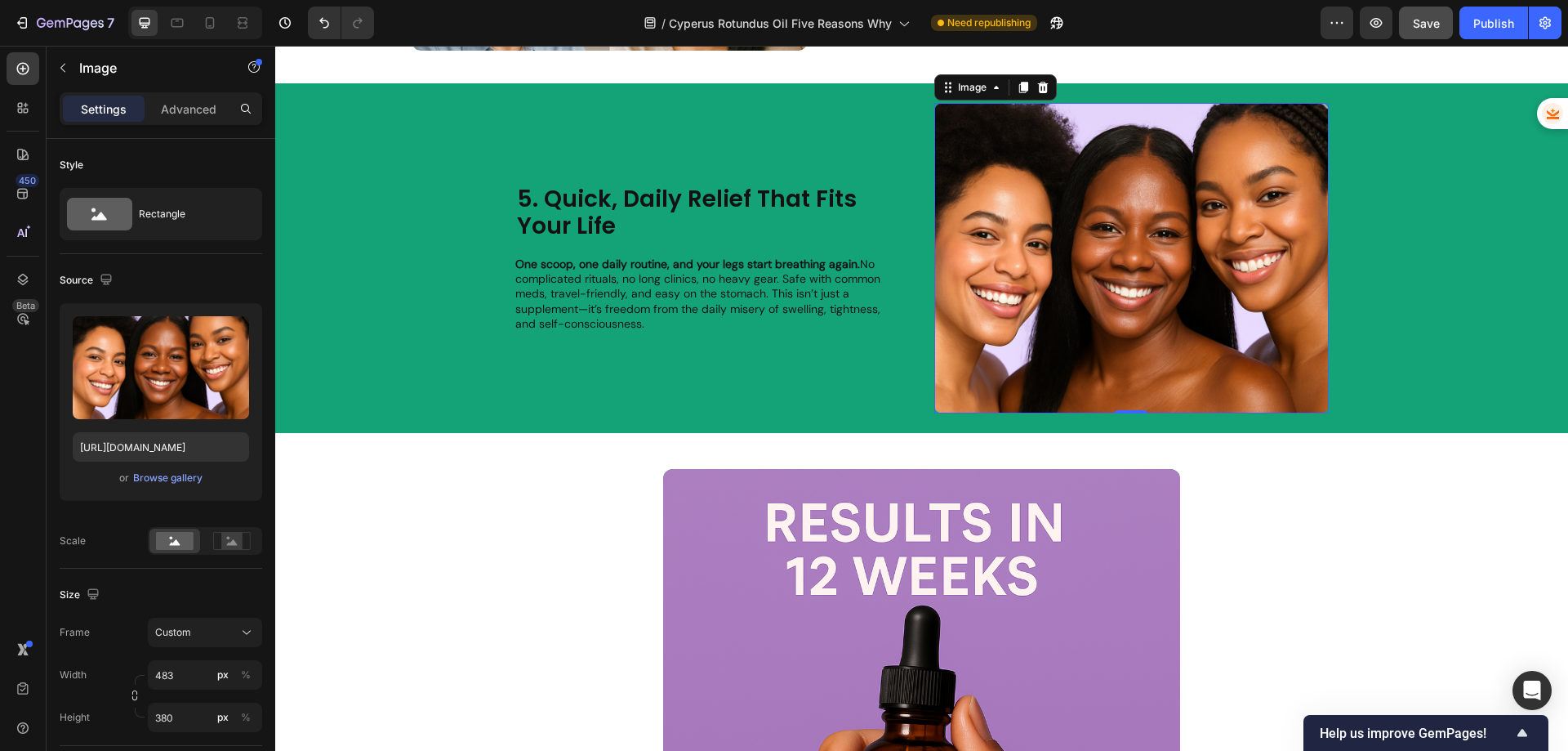
click at [1117, 279] on img at bounding box center [1131, 258] width 394 height 311
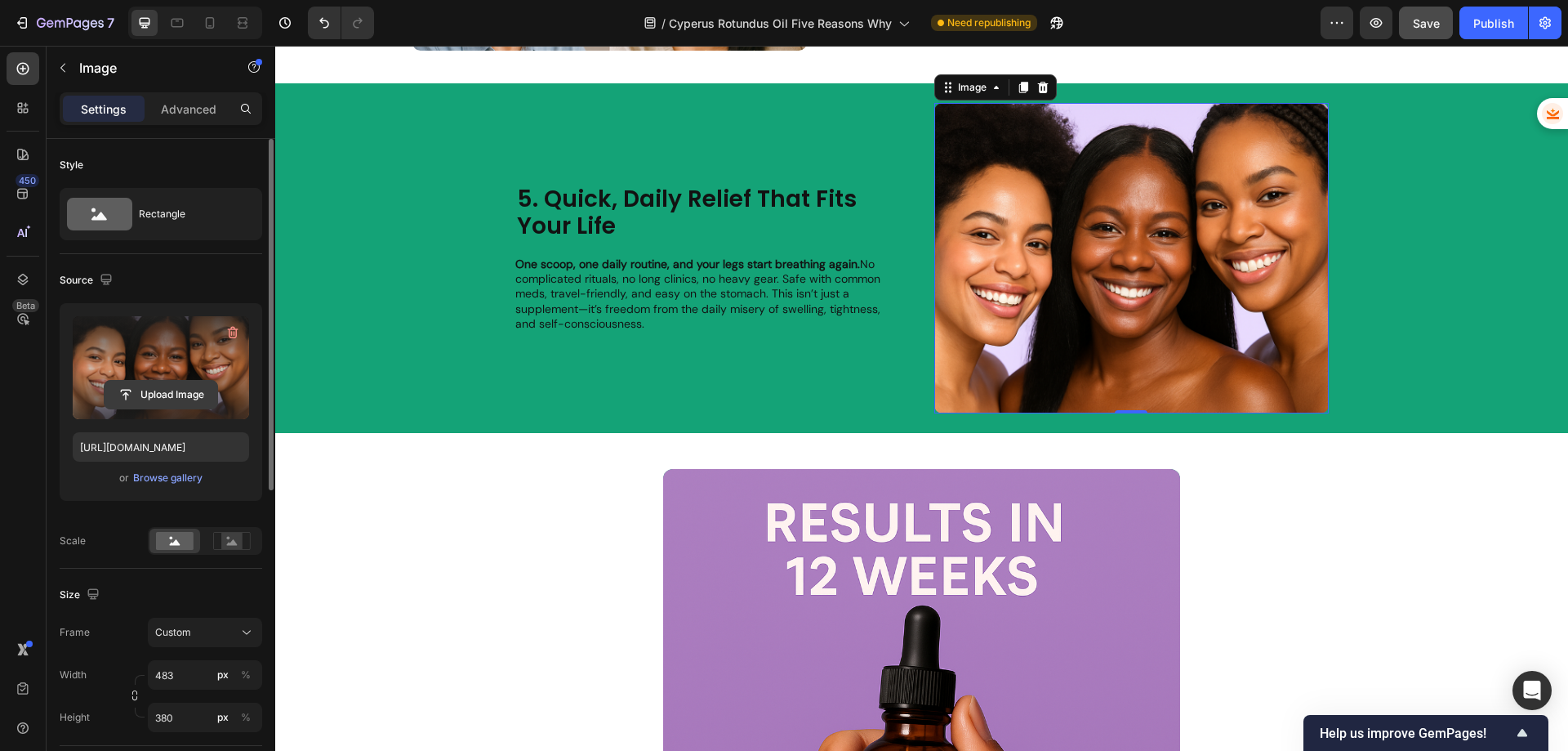
click at [176, 387] on input "file" at bounding box center [161, 395] width 112 height 28
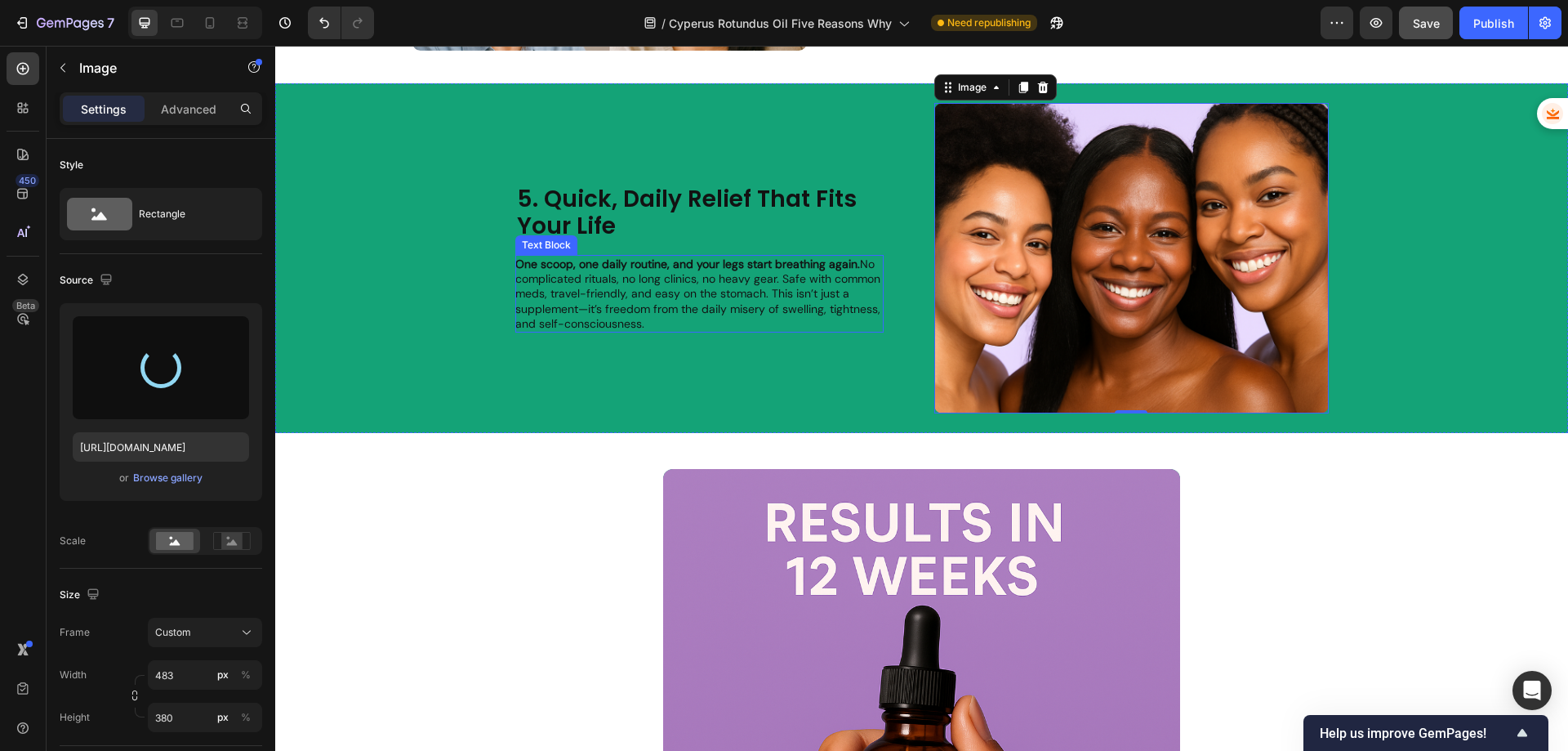
type input "[URL][DOMAIN_NAME]"
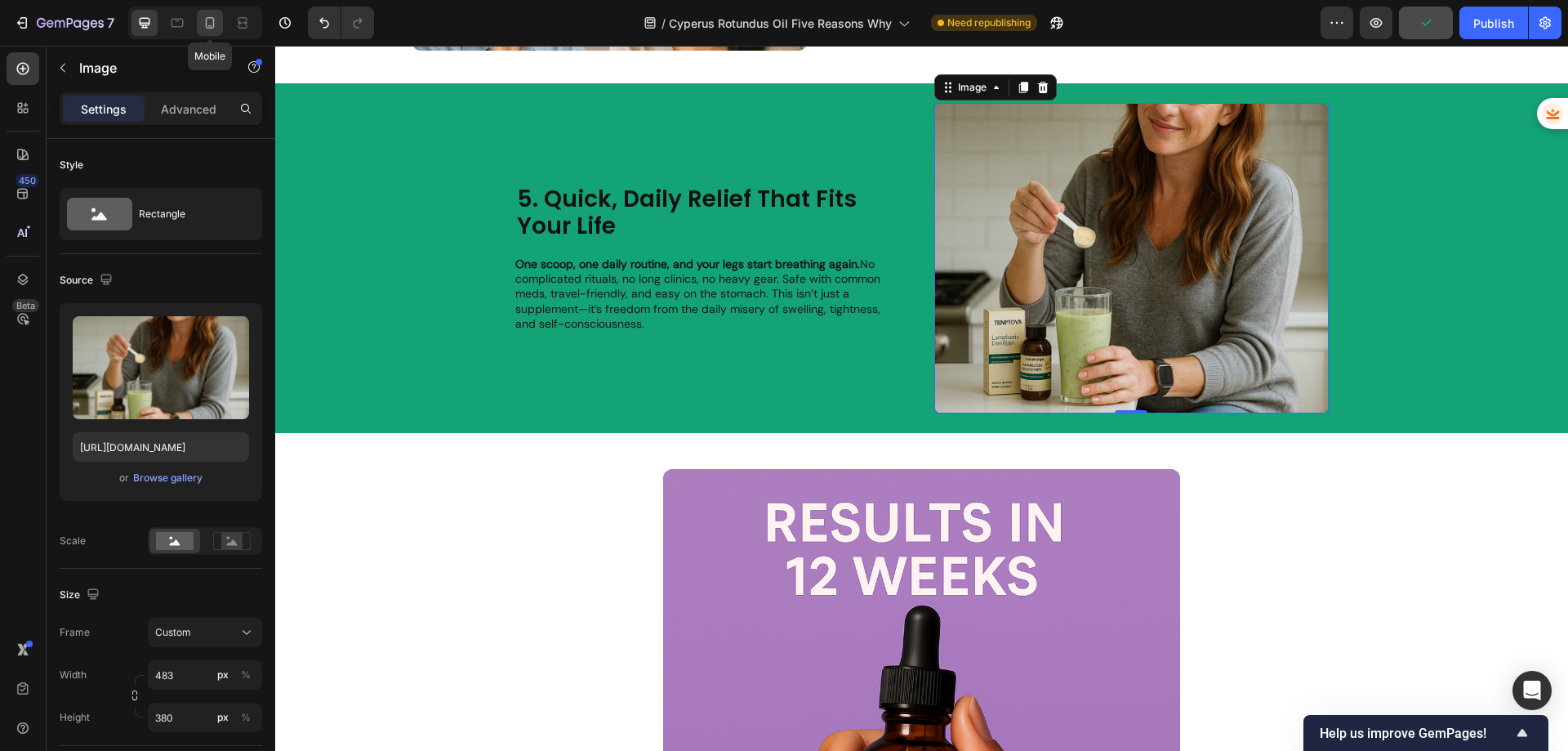
click at [217, 24] on icon at bounding box center [209, 22] width 16 height 16
type input "335"
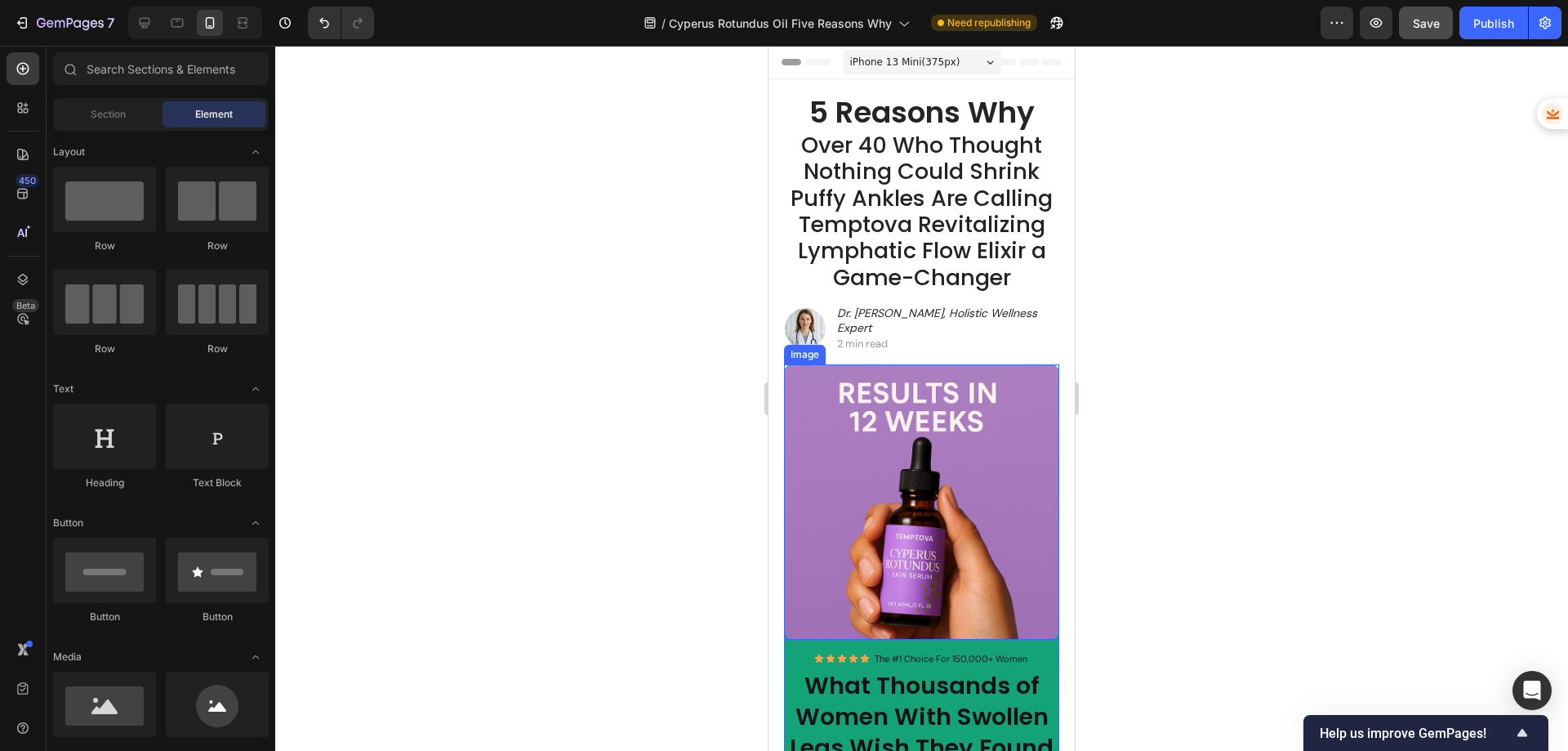
click at [931, 472] on img at bounding box center [921, 502] width 276 height 276
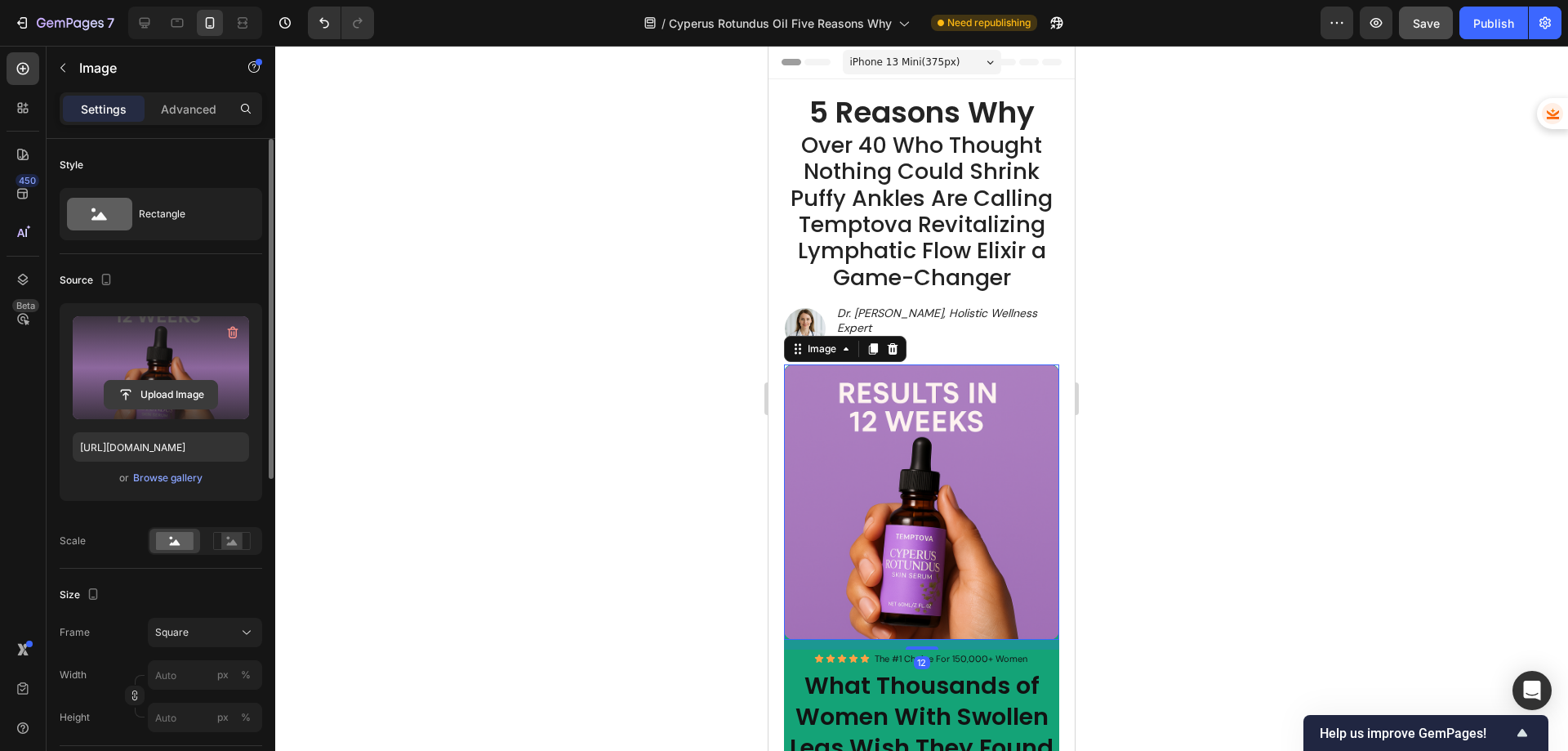
click at [144, 405] on input "file" at bounding box center [161, 395] width 112 height 28
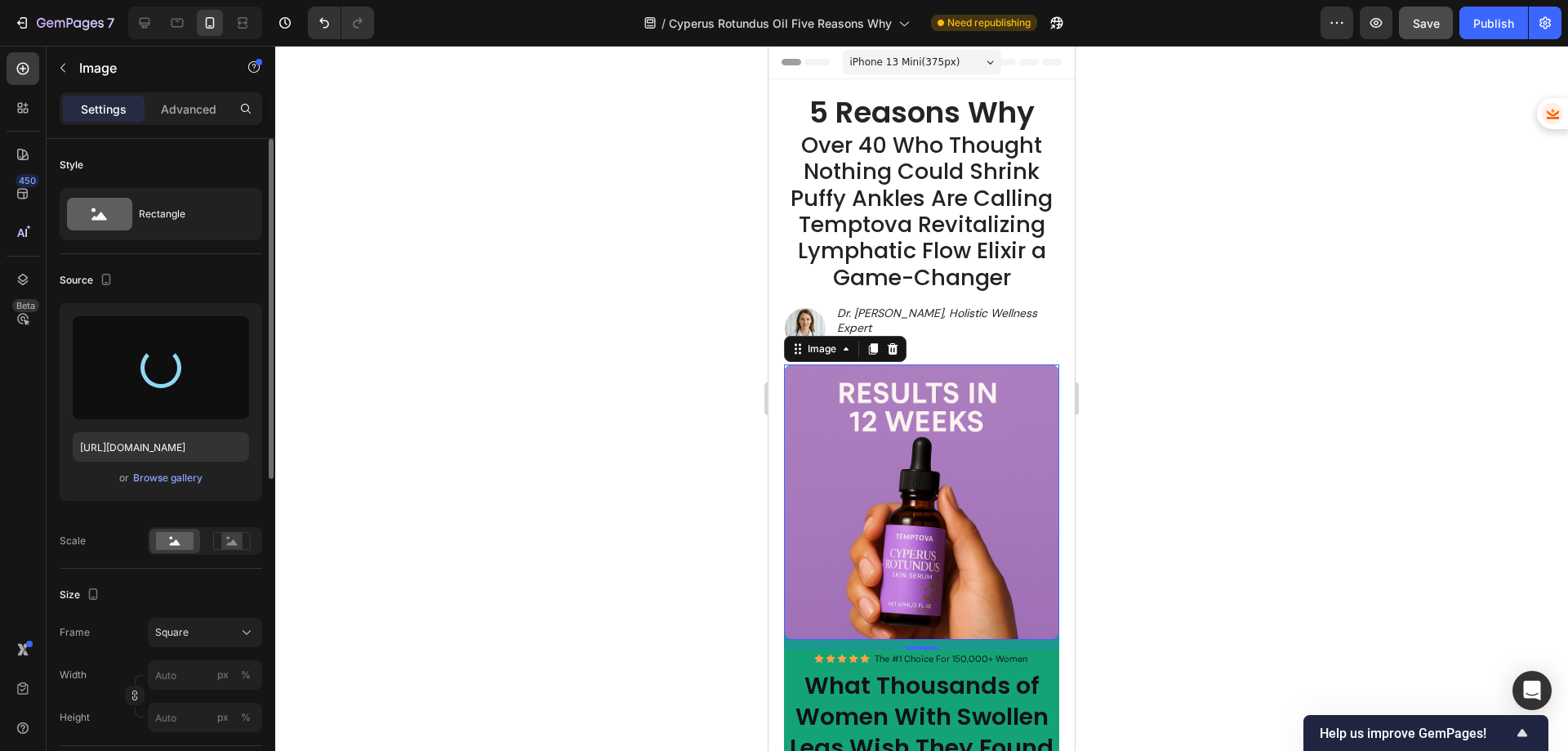
type input "[URL][DOMAIN_NAME]"
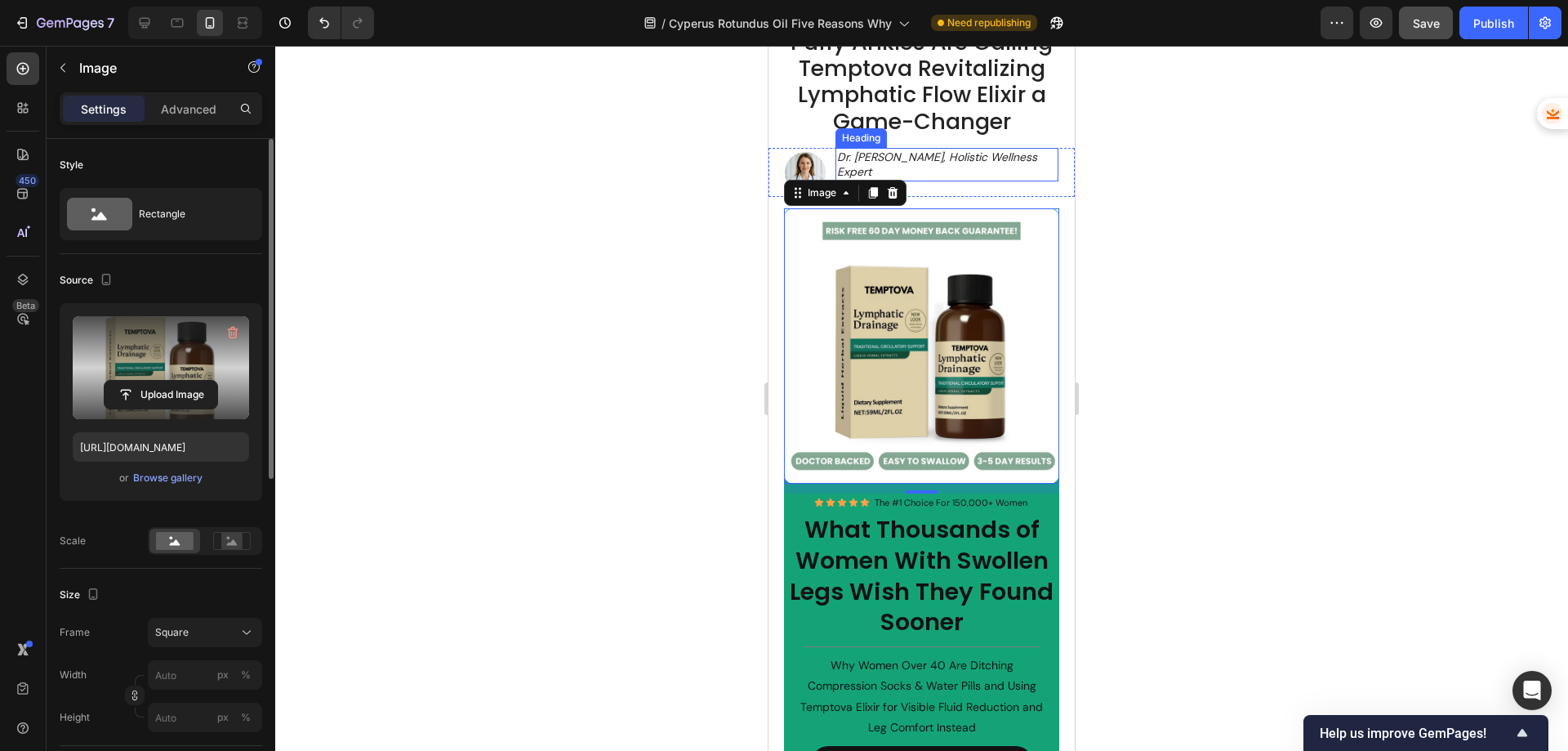
scroll to position [164, 0]
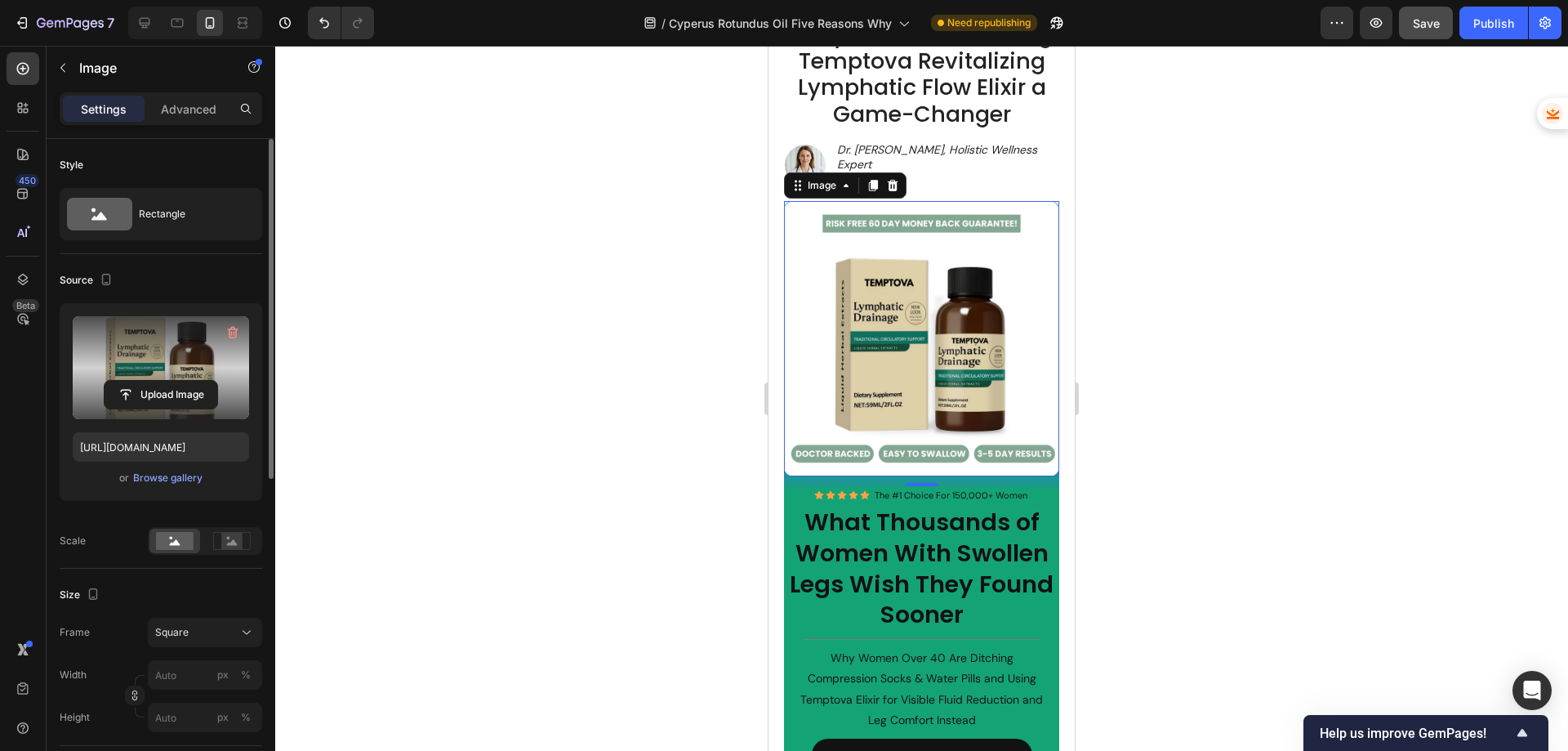
click at [619, 352] on div at bounding box center [921, 398] width 1293 height 705
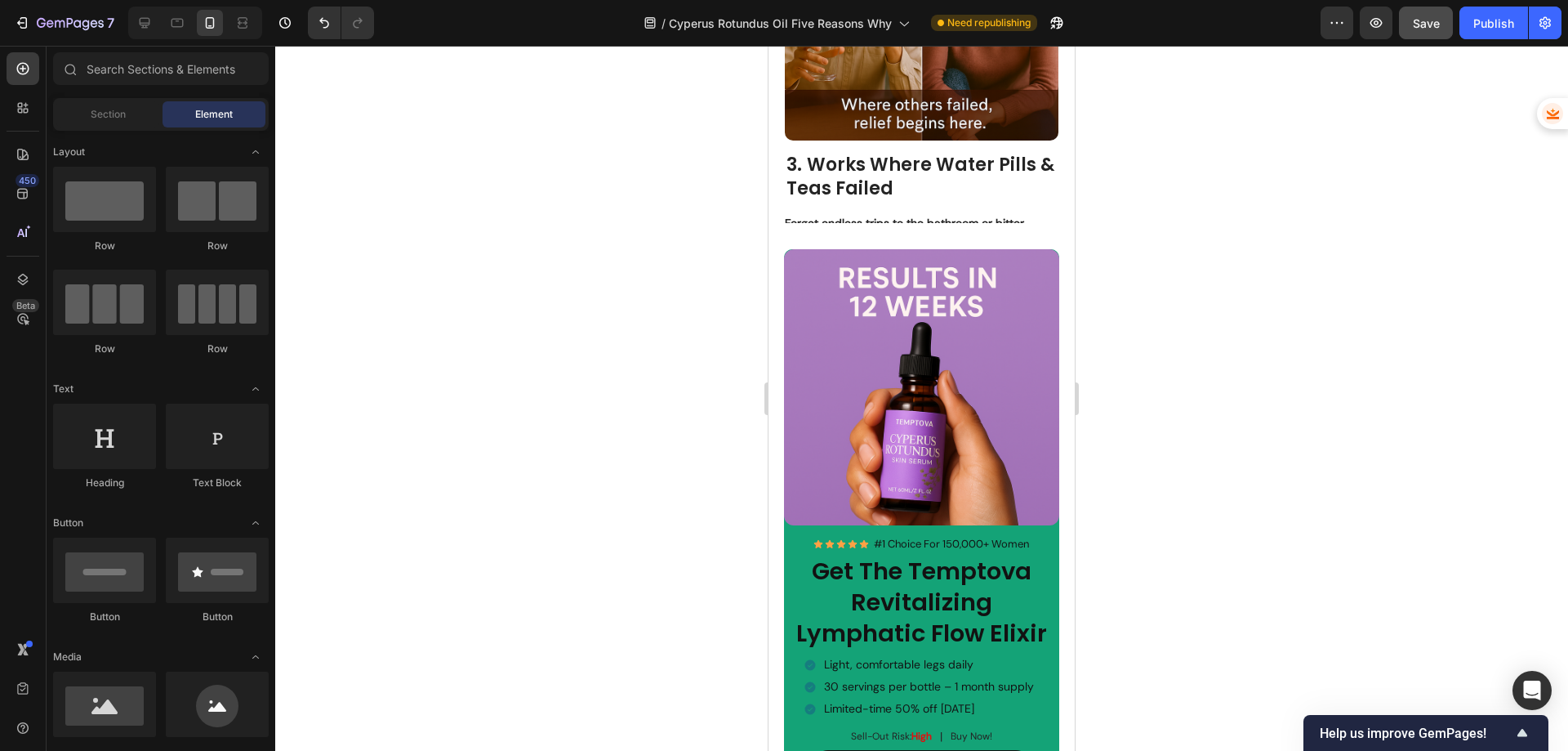
scroll to position [2042, 0]
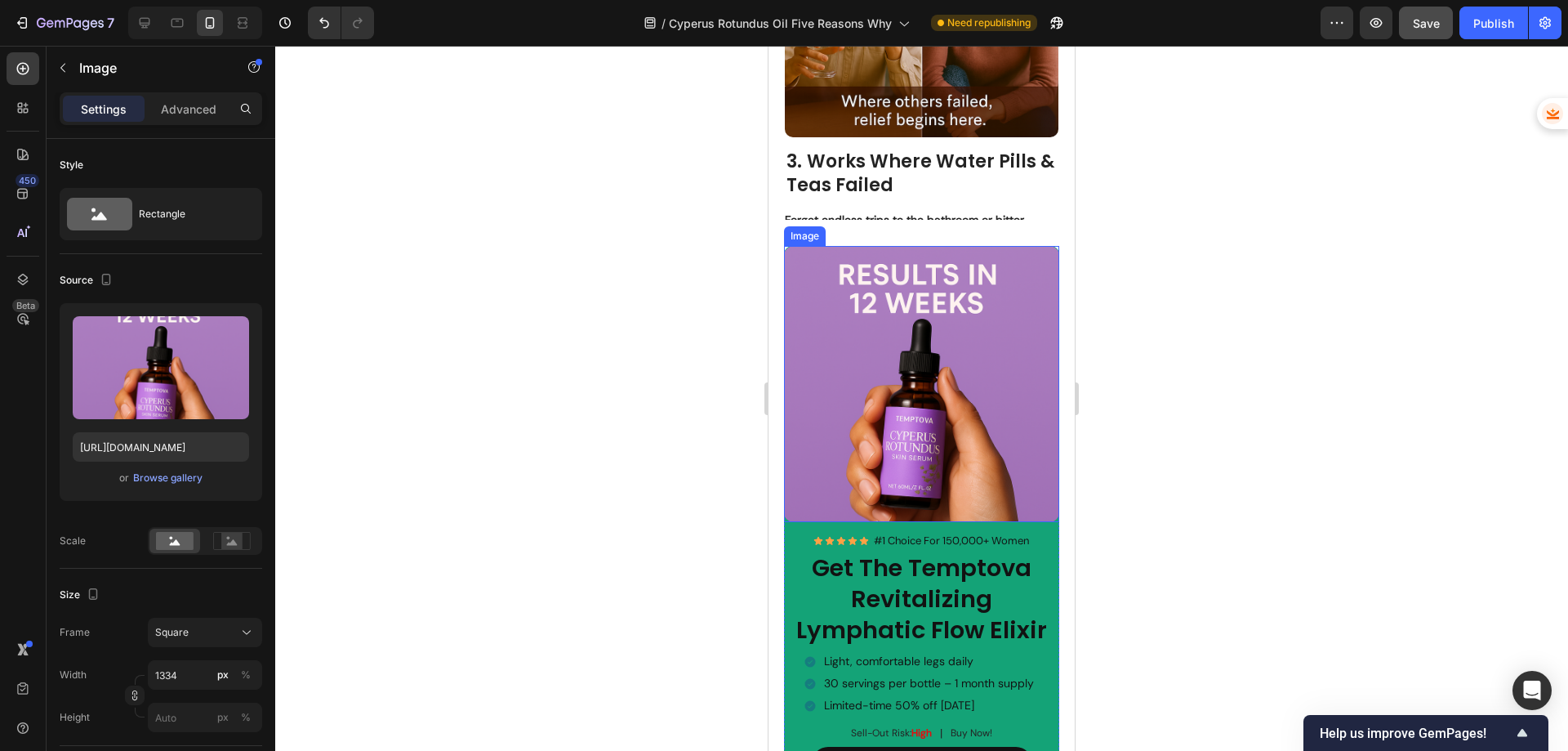
click at [957, 348] on img at bounding box center [921, 383] width 276 height 276
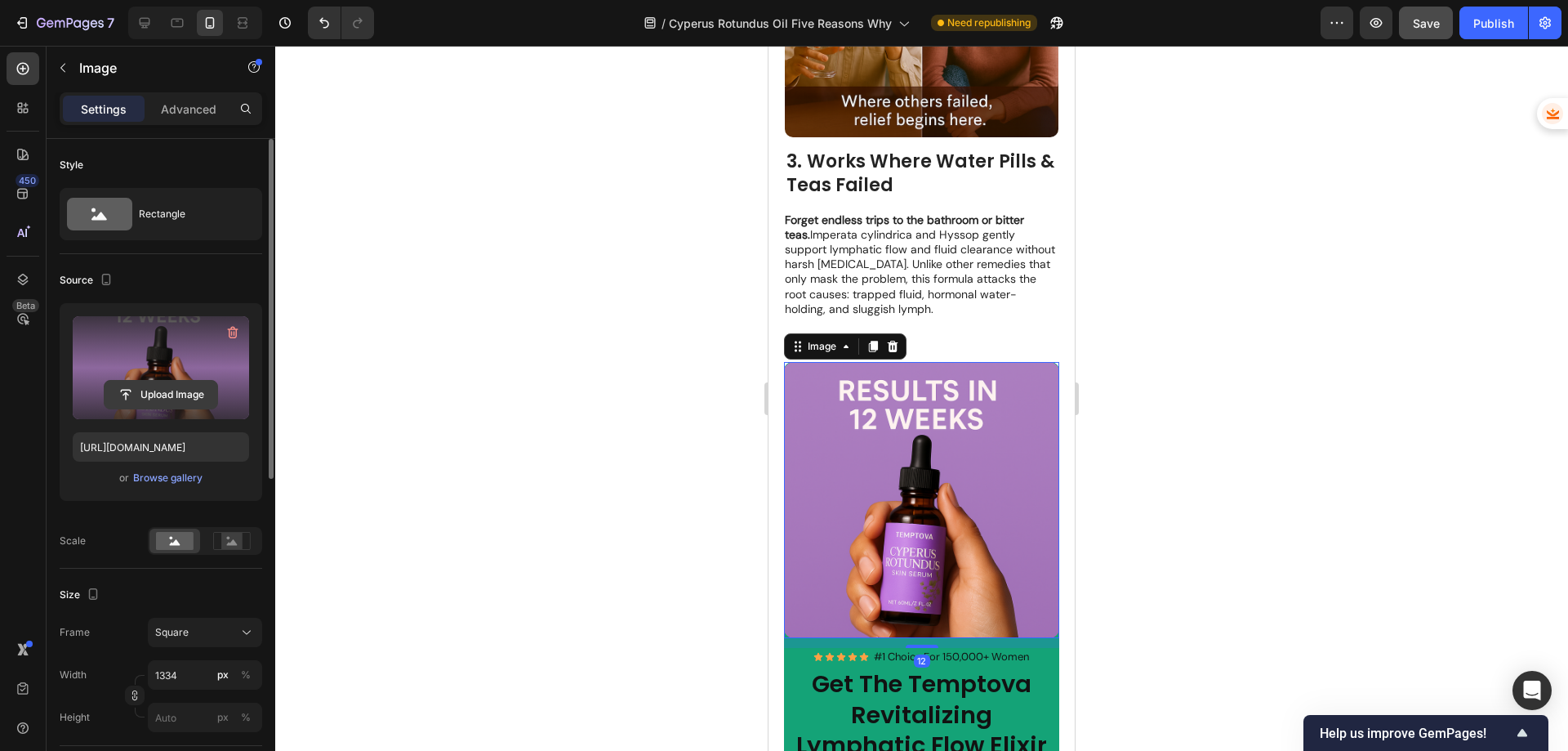
click at [164, 400] on input "file" at bounding box center [161, 395] width 112 height 28
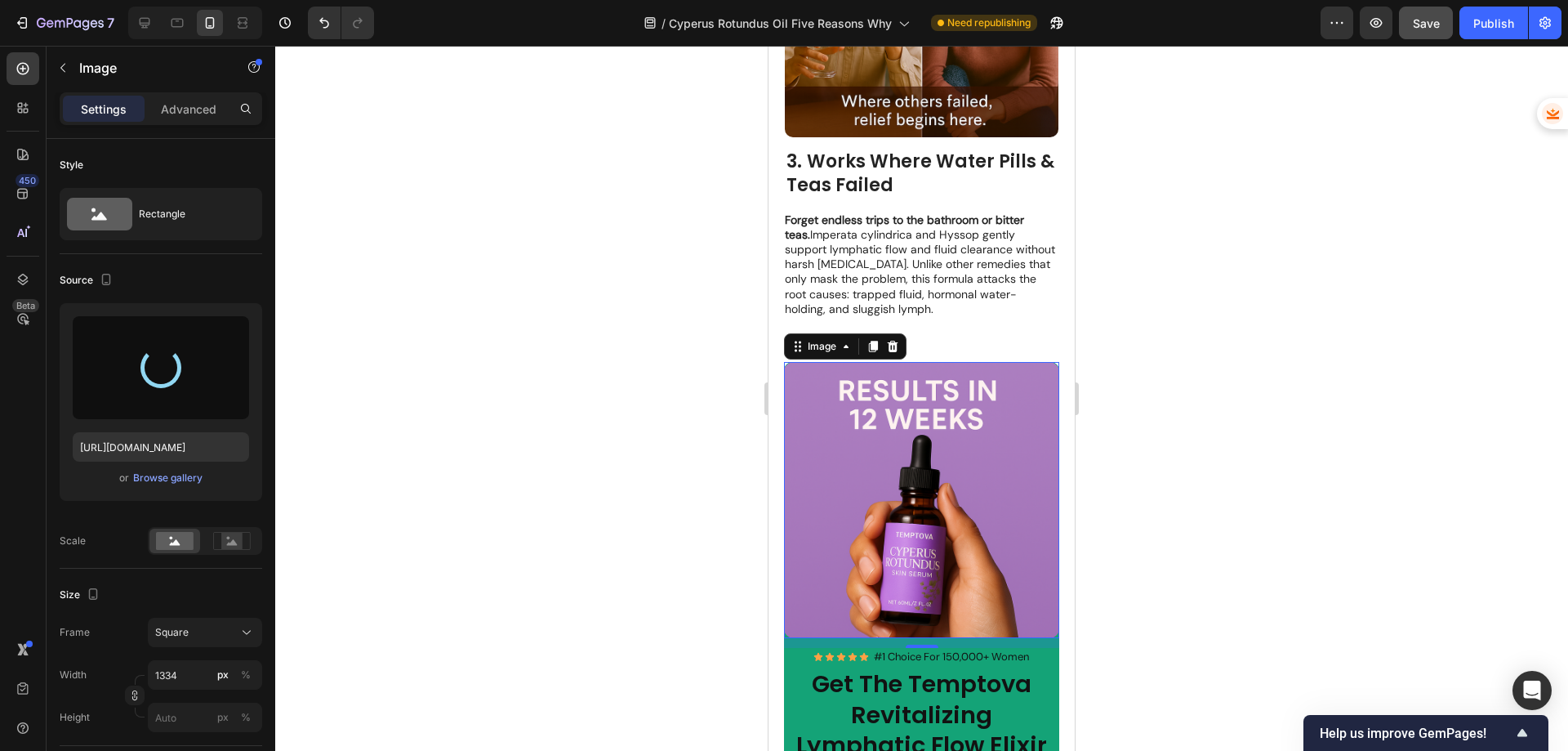
type input "[URL][DOMAIN_NAME]"
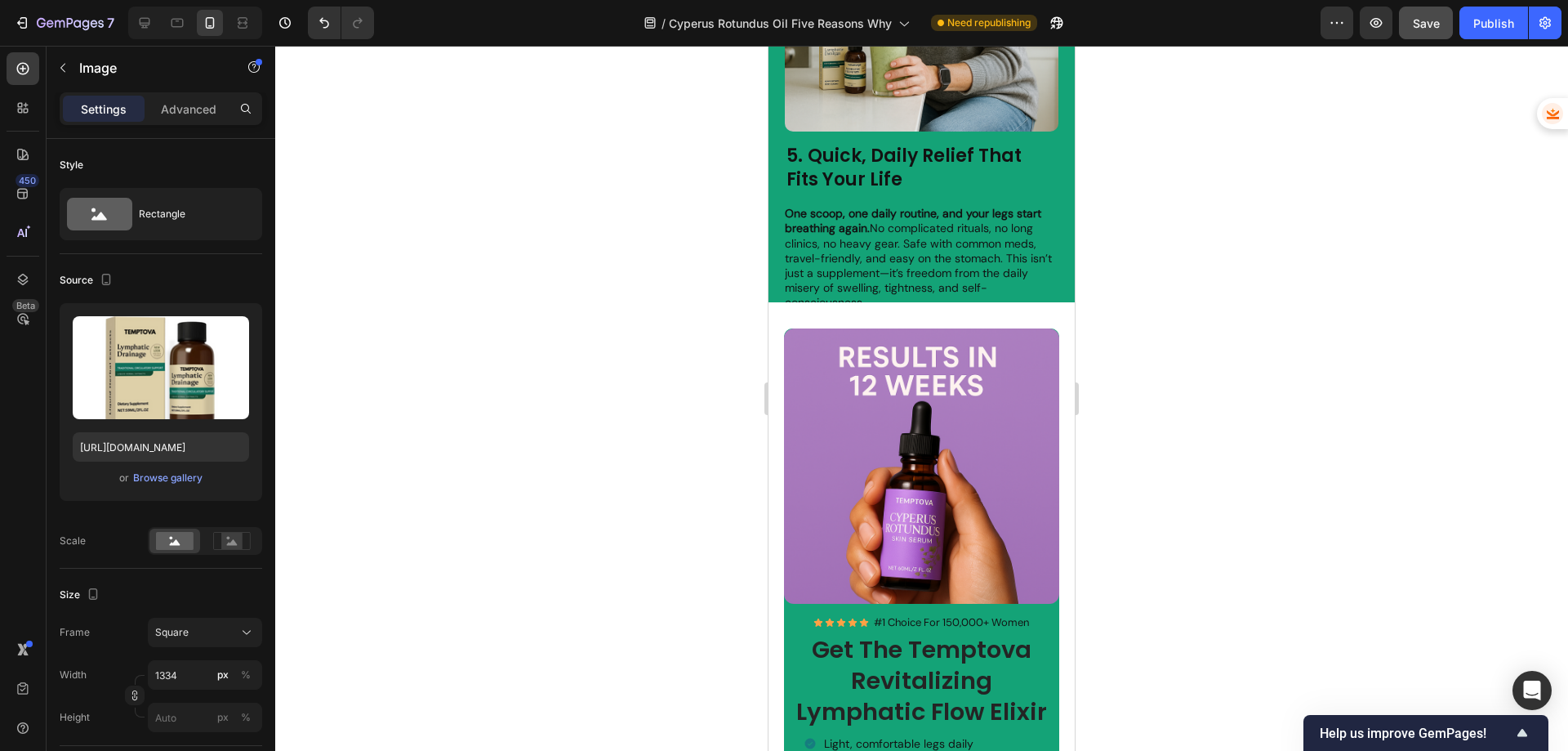
scroll to position [3840, 0]
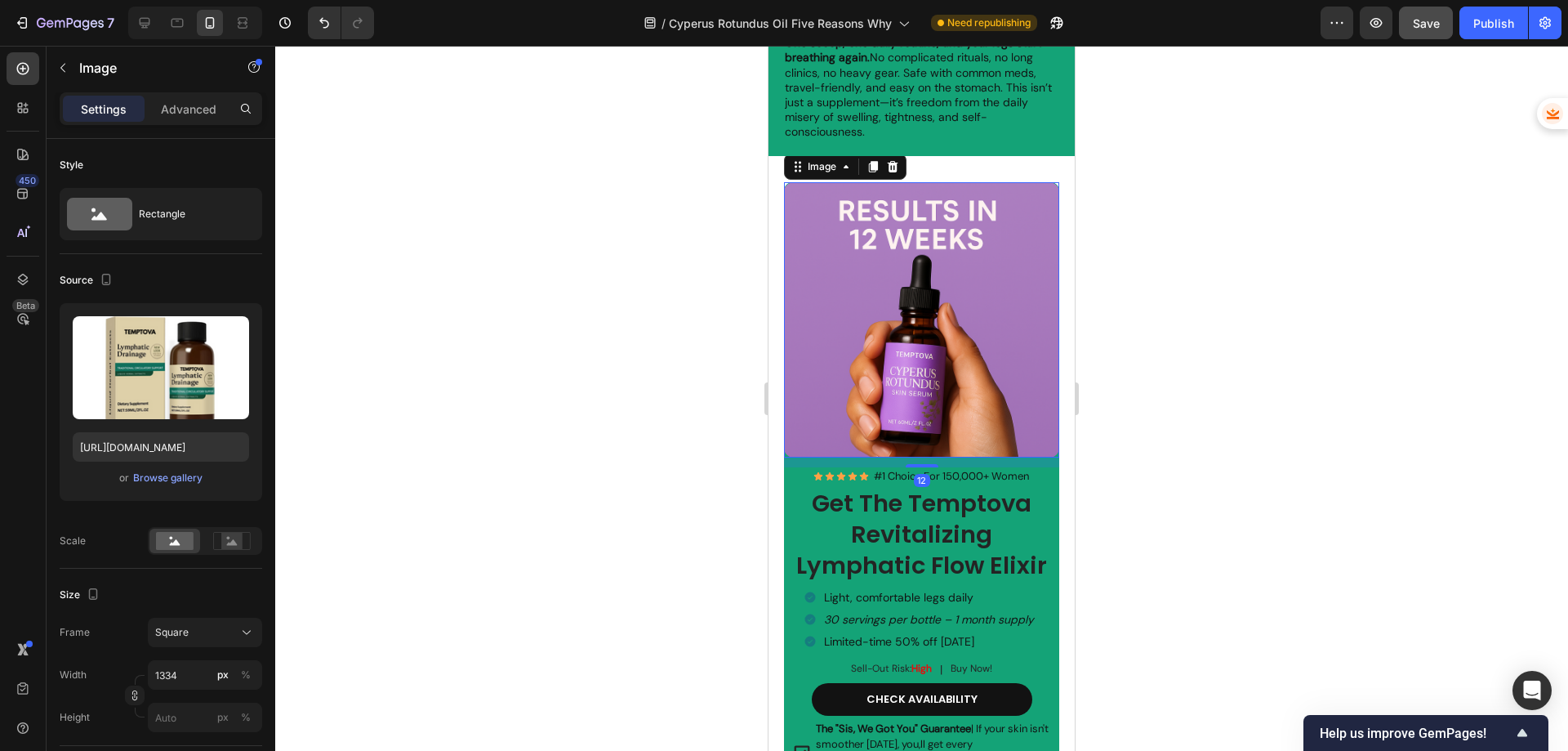
click at [955, 286] on img at bounding box center [921, 320] width 276 height 276
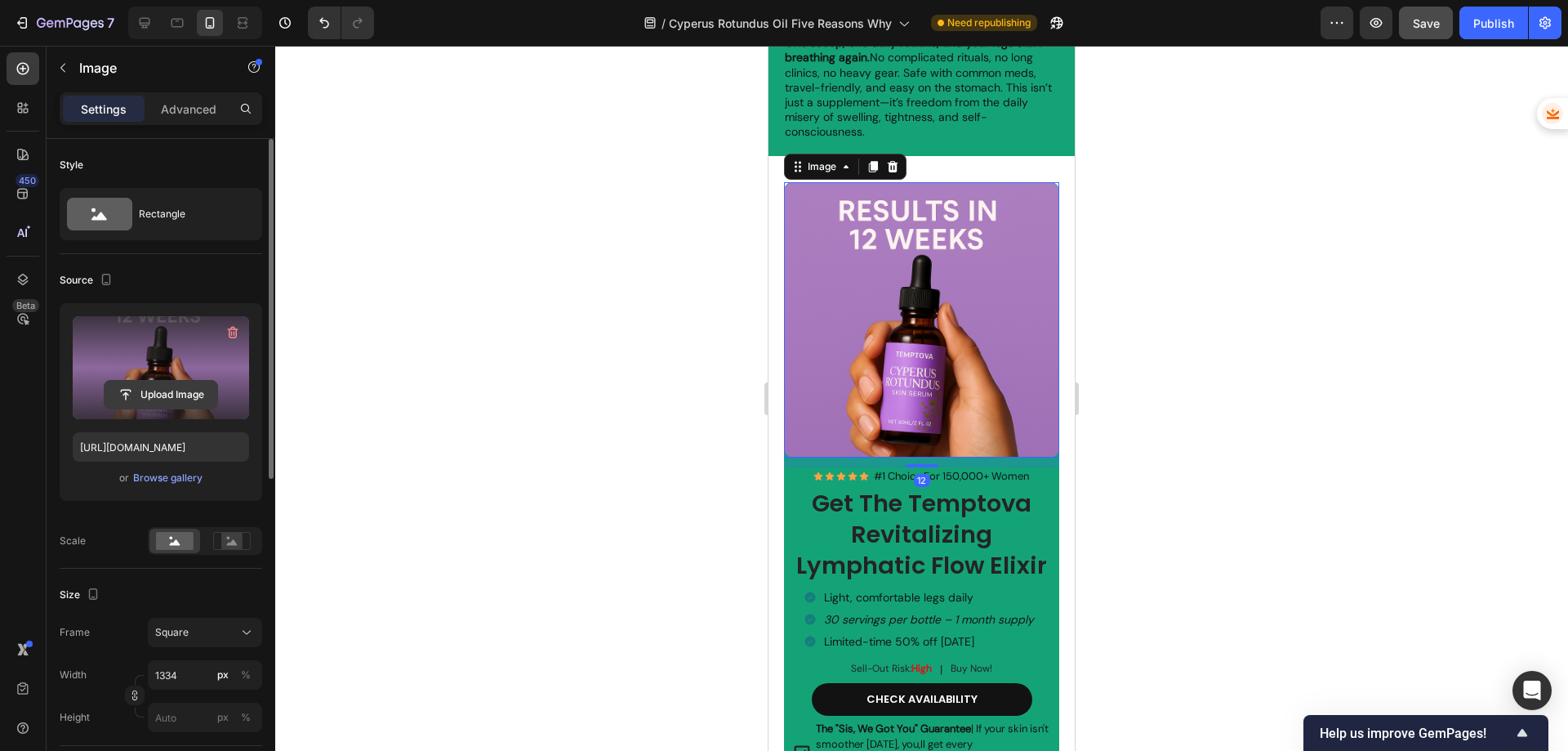
click at [152, 395] on input "file" at bounding box center [161, 395] width 112 height 28
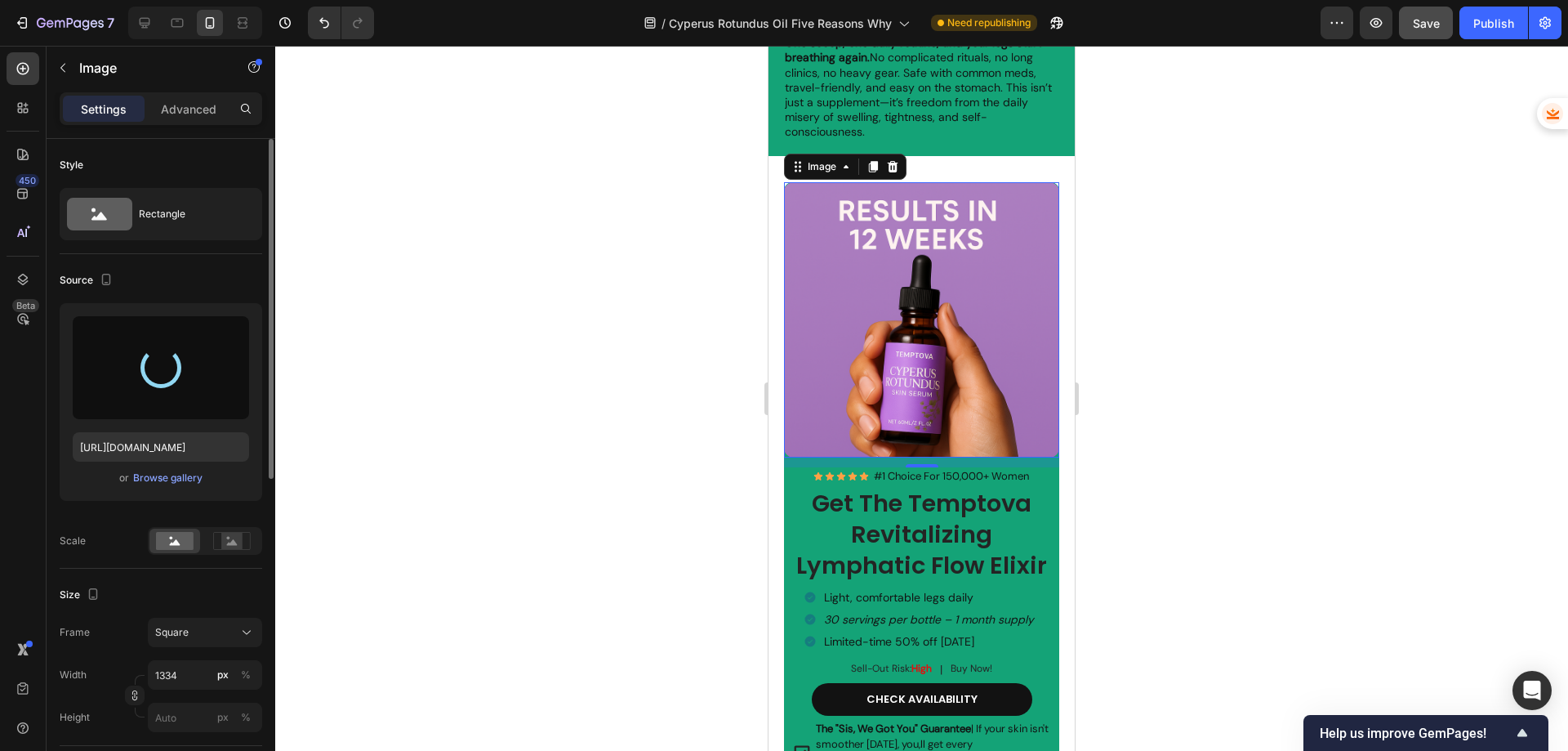
type input "[URL][DOMAIN_NAME]"
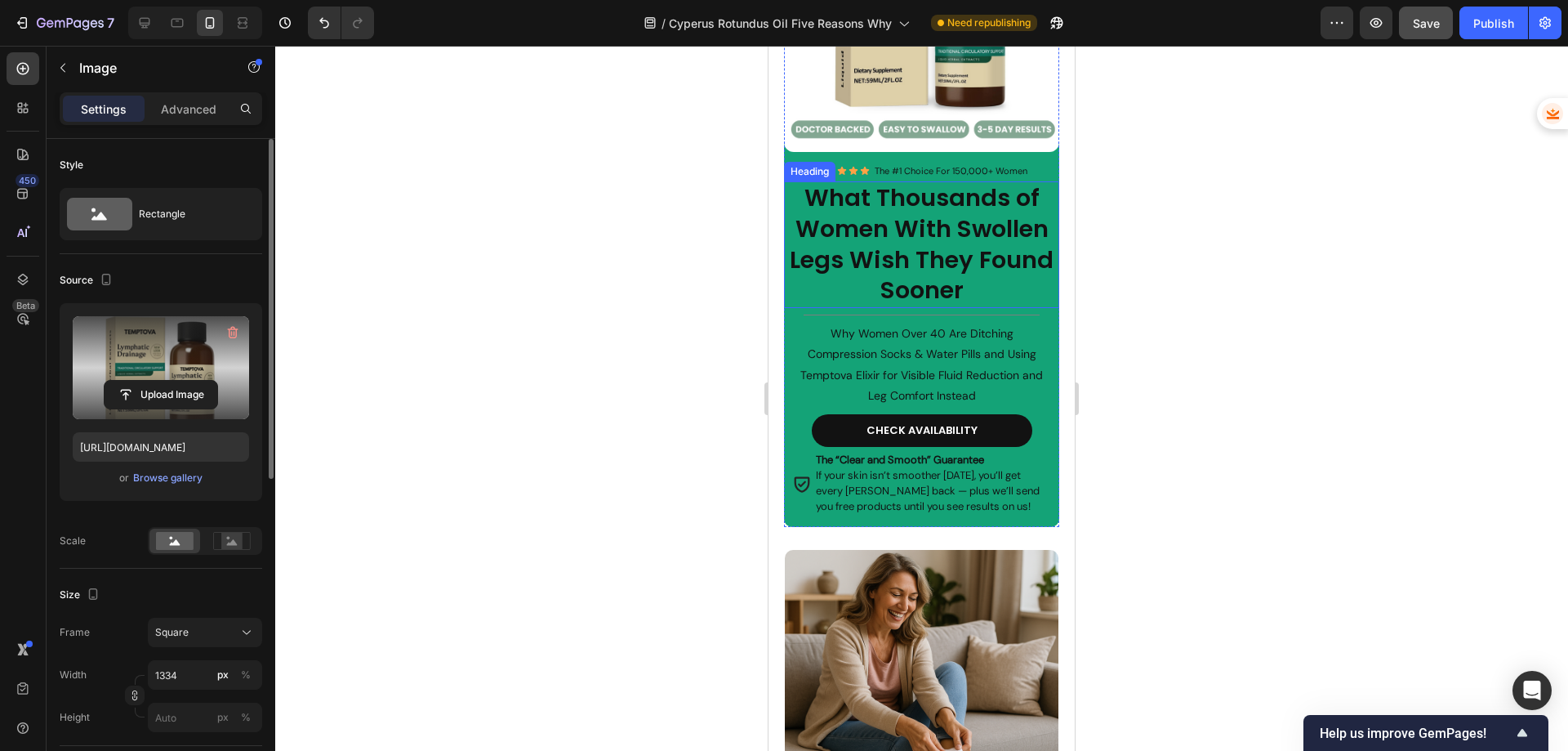
scroll to position [490, 0]
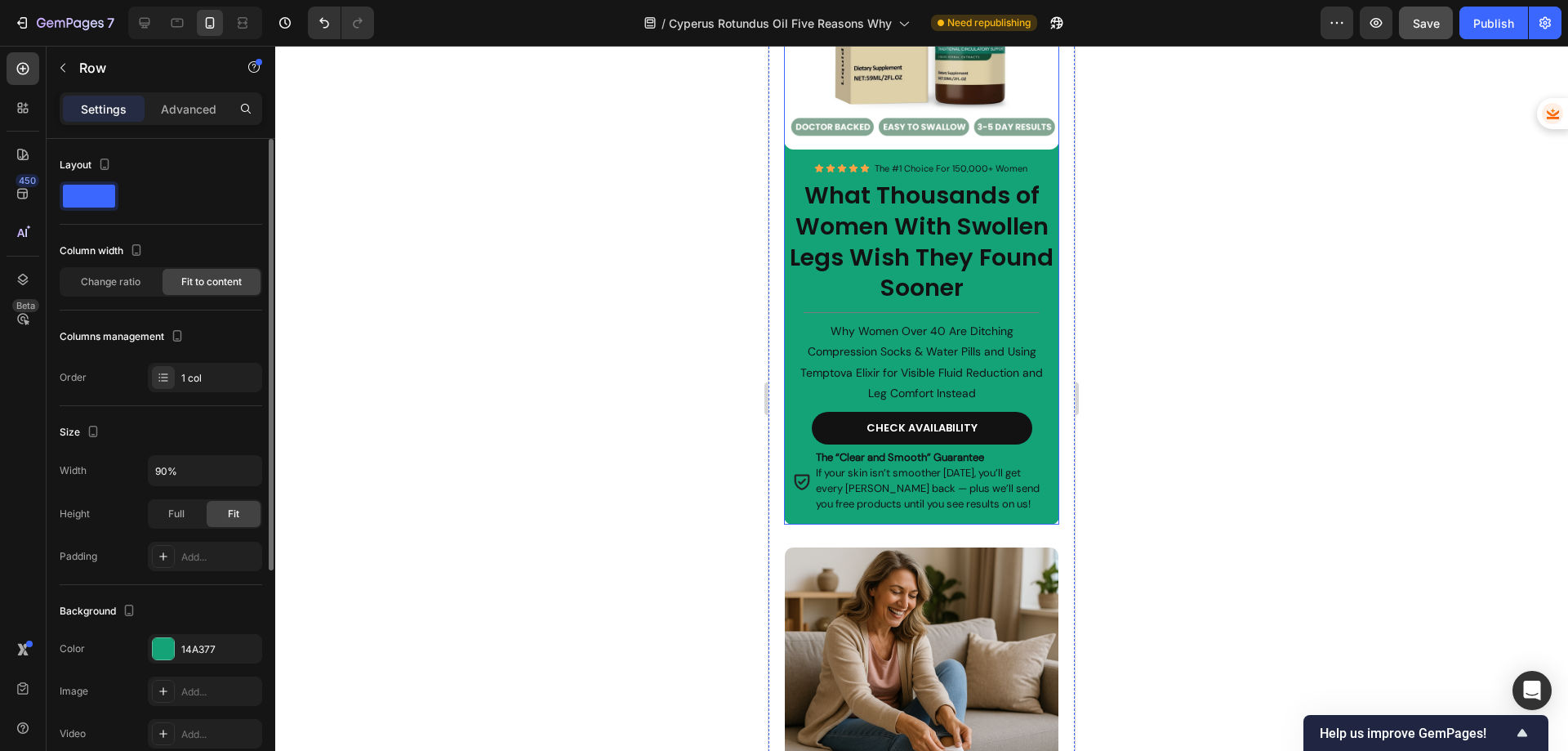
click at [793, 524] on div "Image Icon Icon Icon Icon Icon Icon List The #1 Choice For 150,000+ Women Headi…" at bounding box center [921, 200] width 276 height 651
click at [206, 646] on div "14A377" at bounding box center [205, 649] width 48 height 15
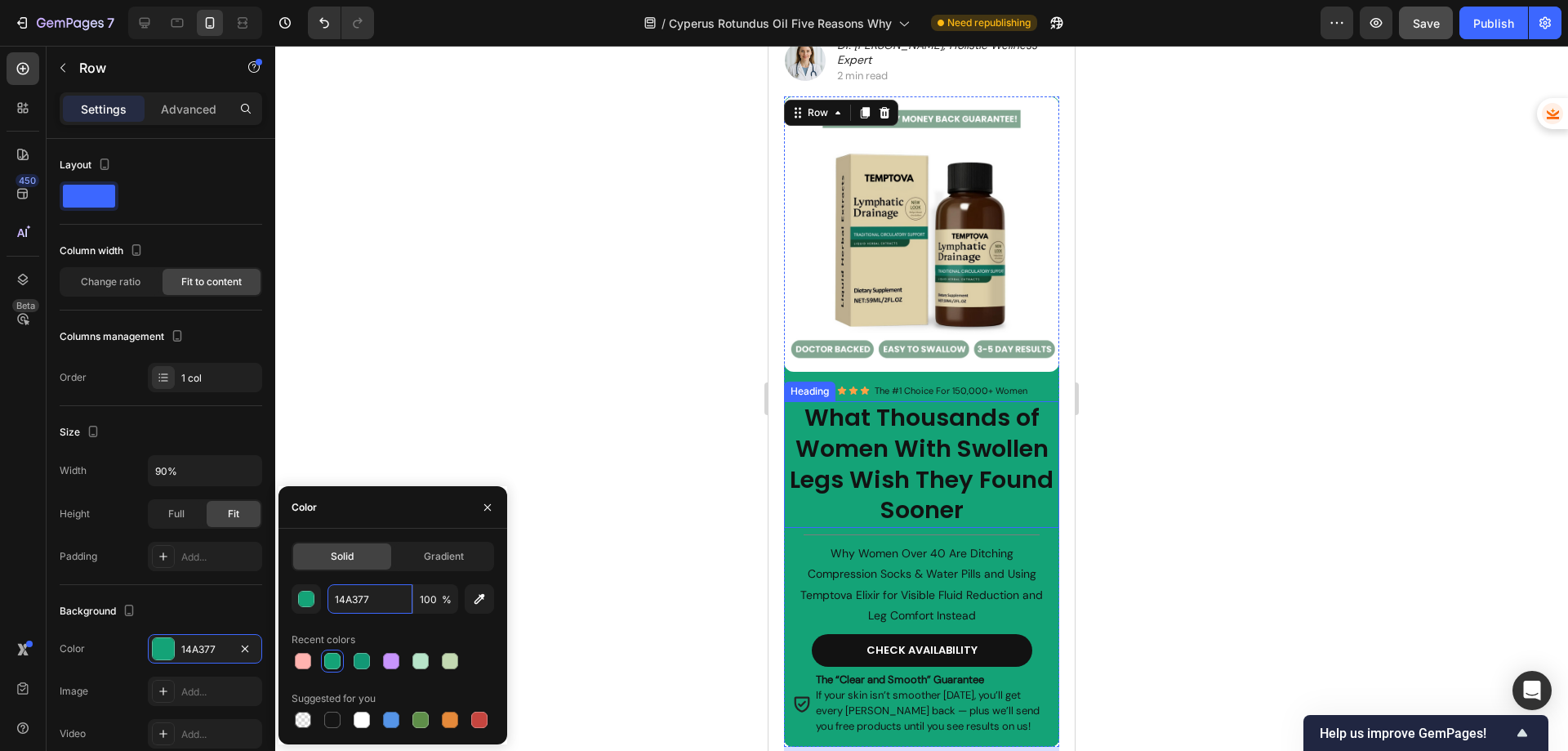
scroll to position [164, 0]
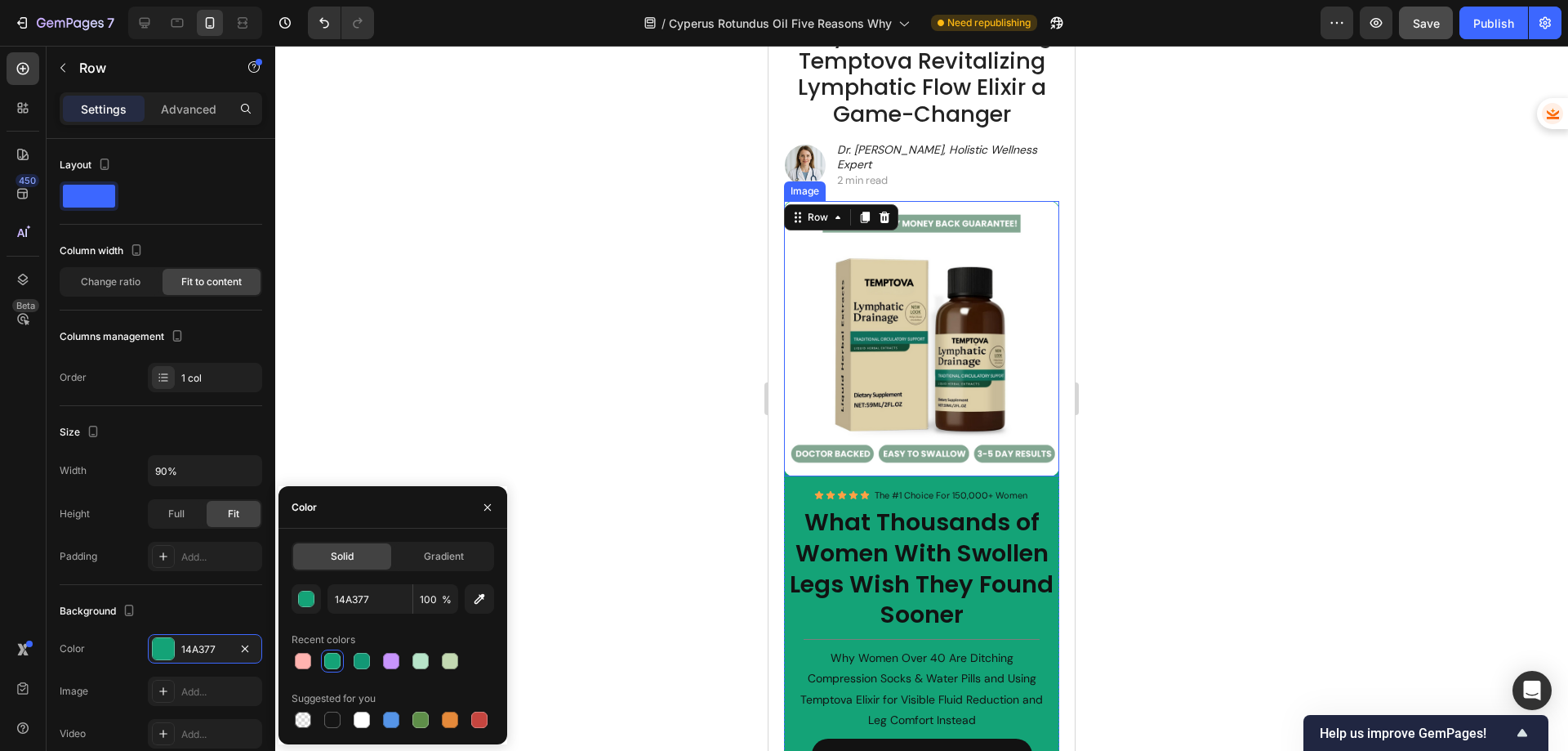
click at [923, 334] on img at bounding box center [921, 338] width 276 height 276
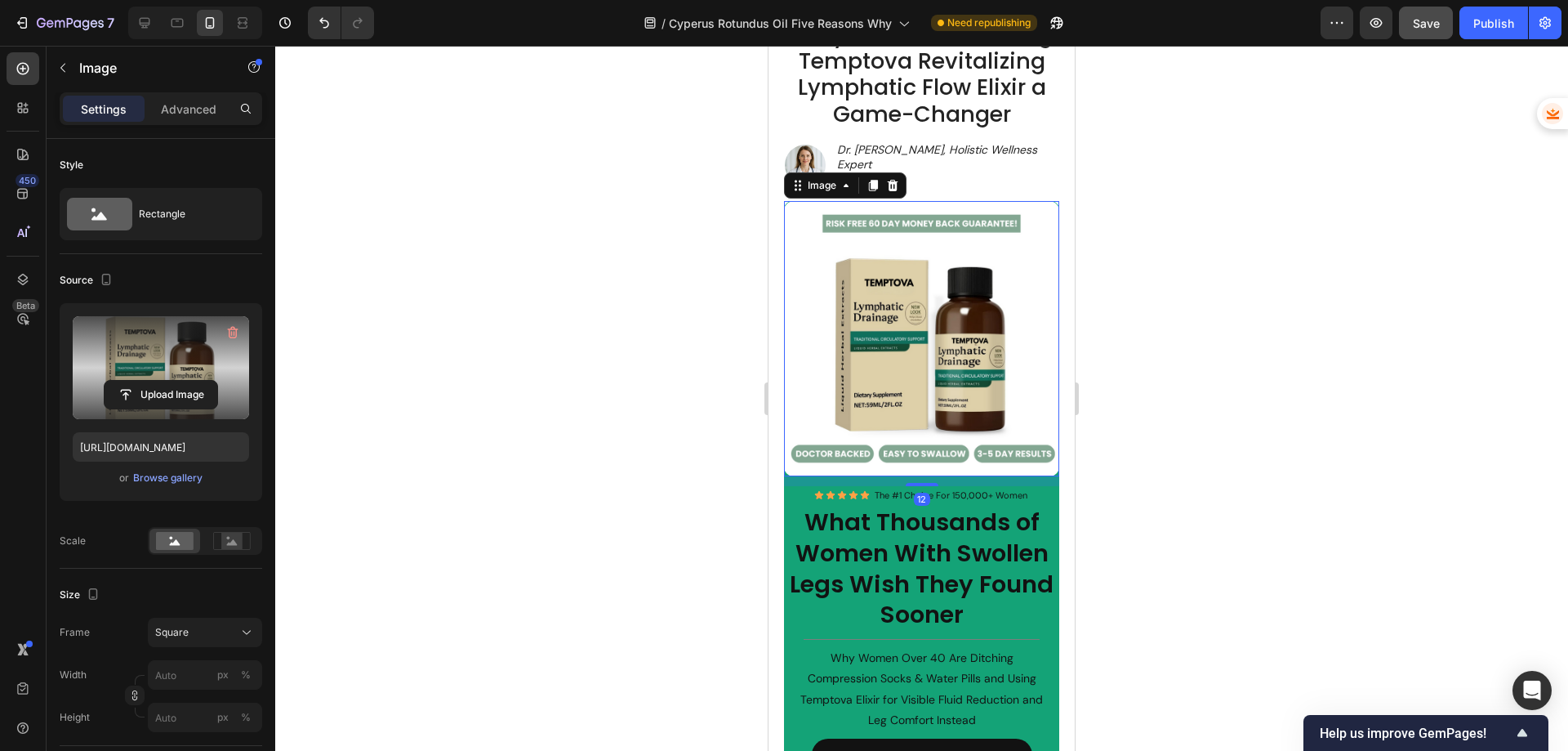
click at [144, 410] on label at bounding box center [161, 367] width 176 height 103
click at [144, 408] on input "file" at bounding box center [161, 395] width 112 height 28
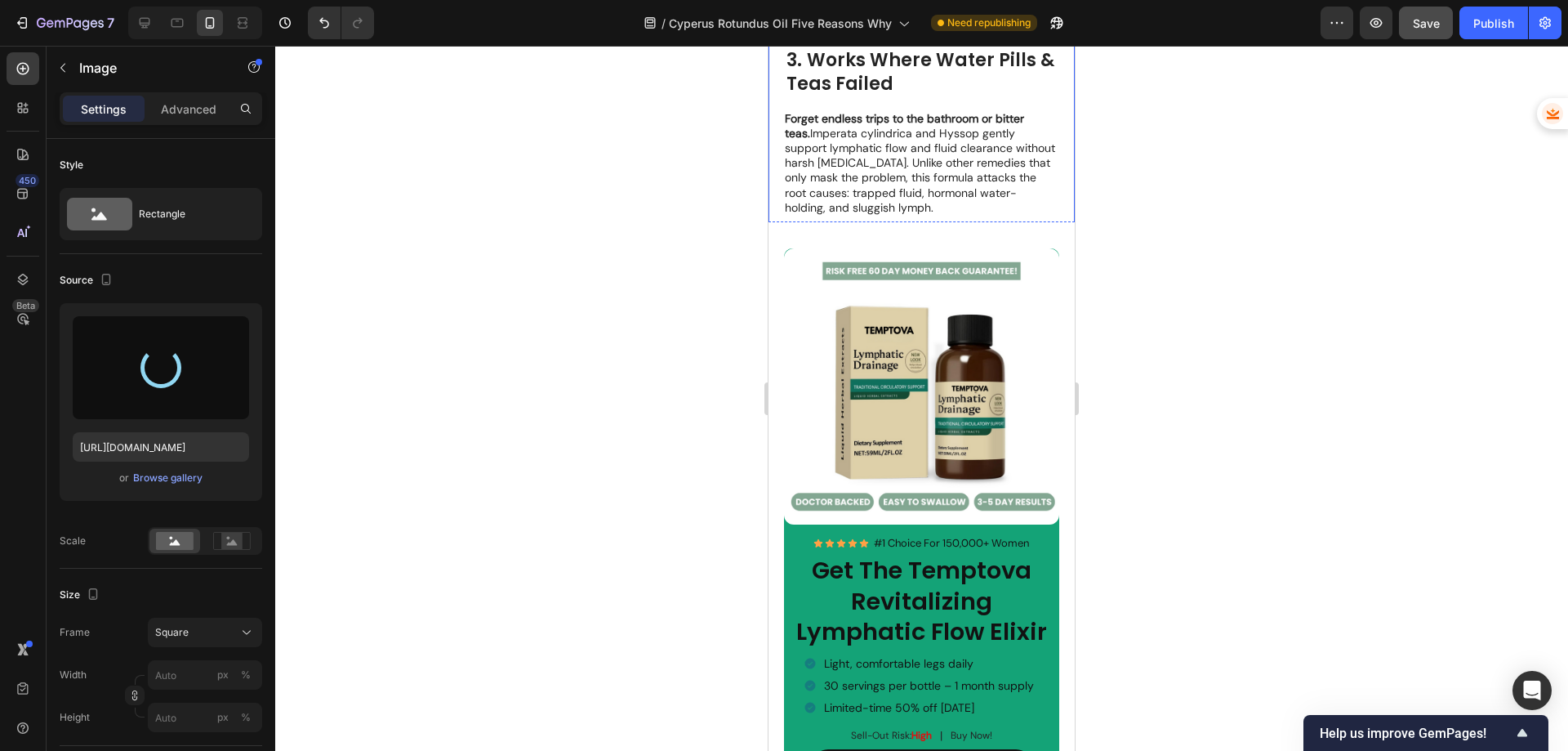
scroll to position [2205, 0]
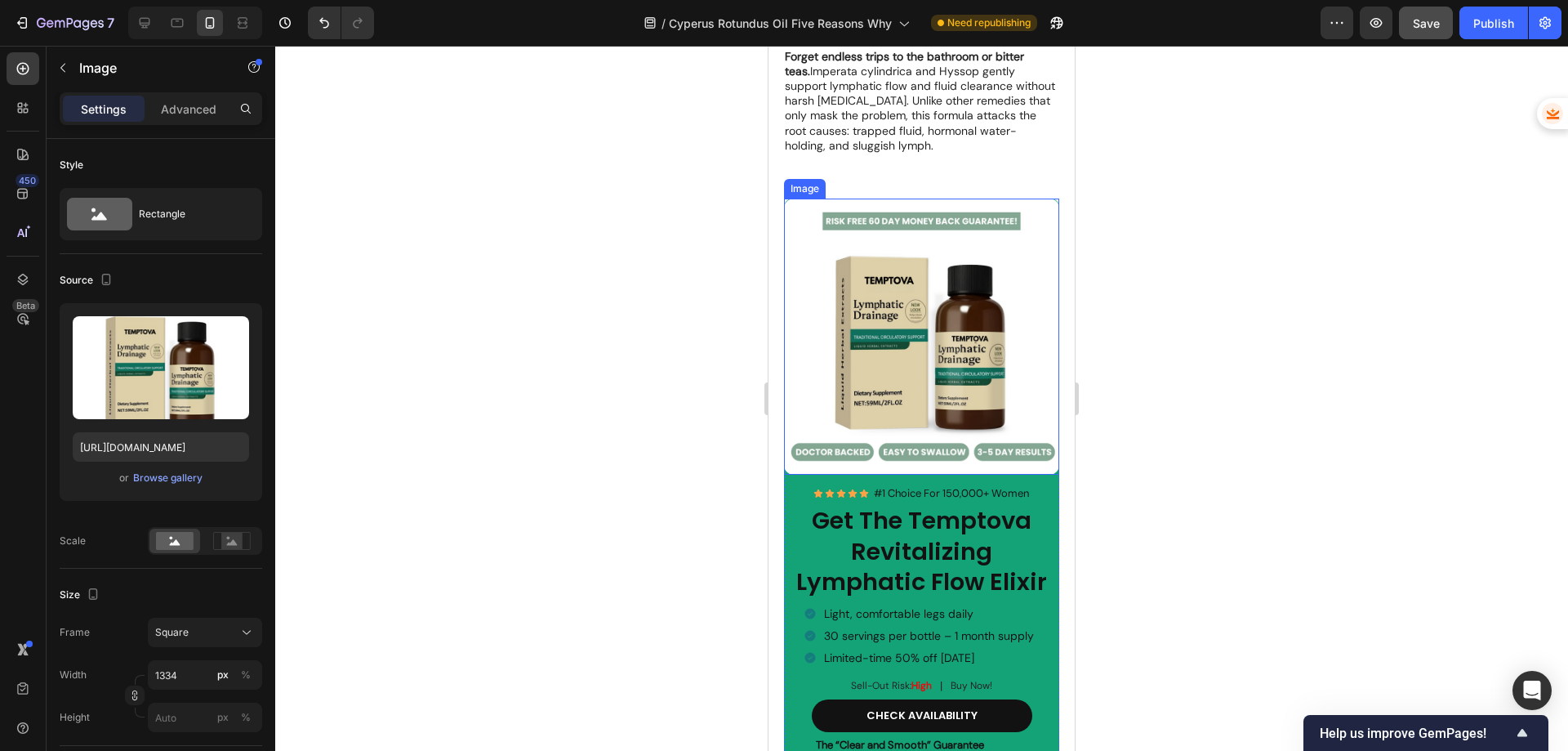
click at [970, 304] on img at bounding box center [921, 336] width 276 height 276
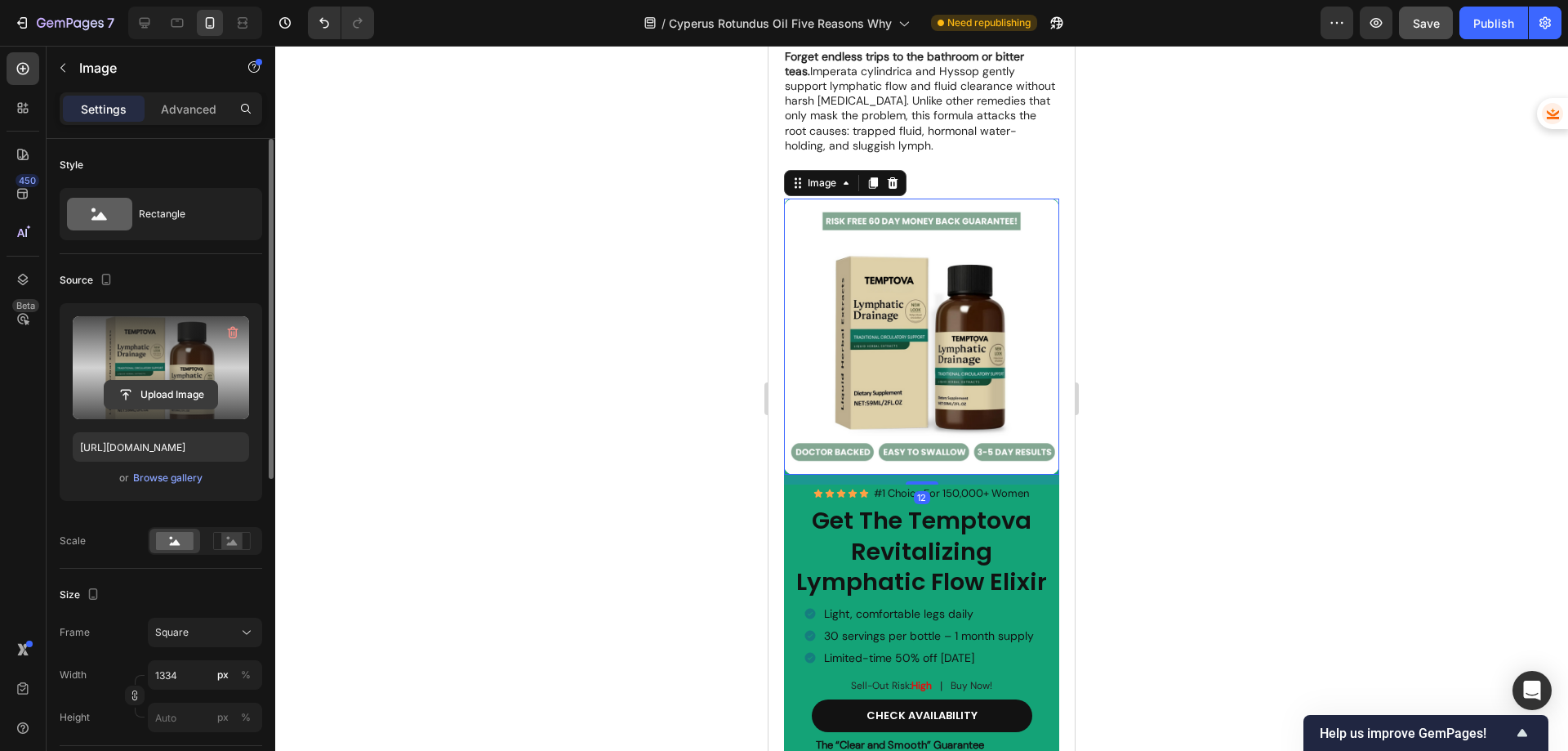
click at [168, 397] on input "file" at bounding box center [161, 395] width 112 height 28
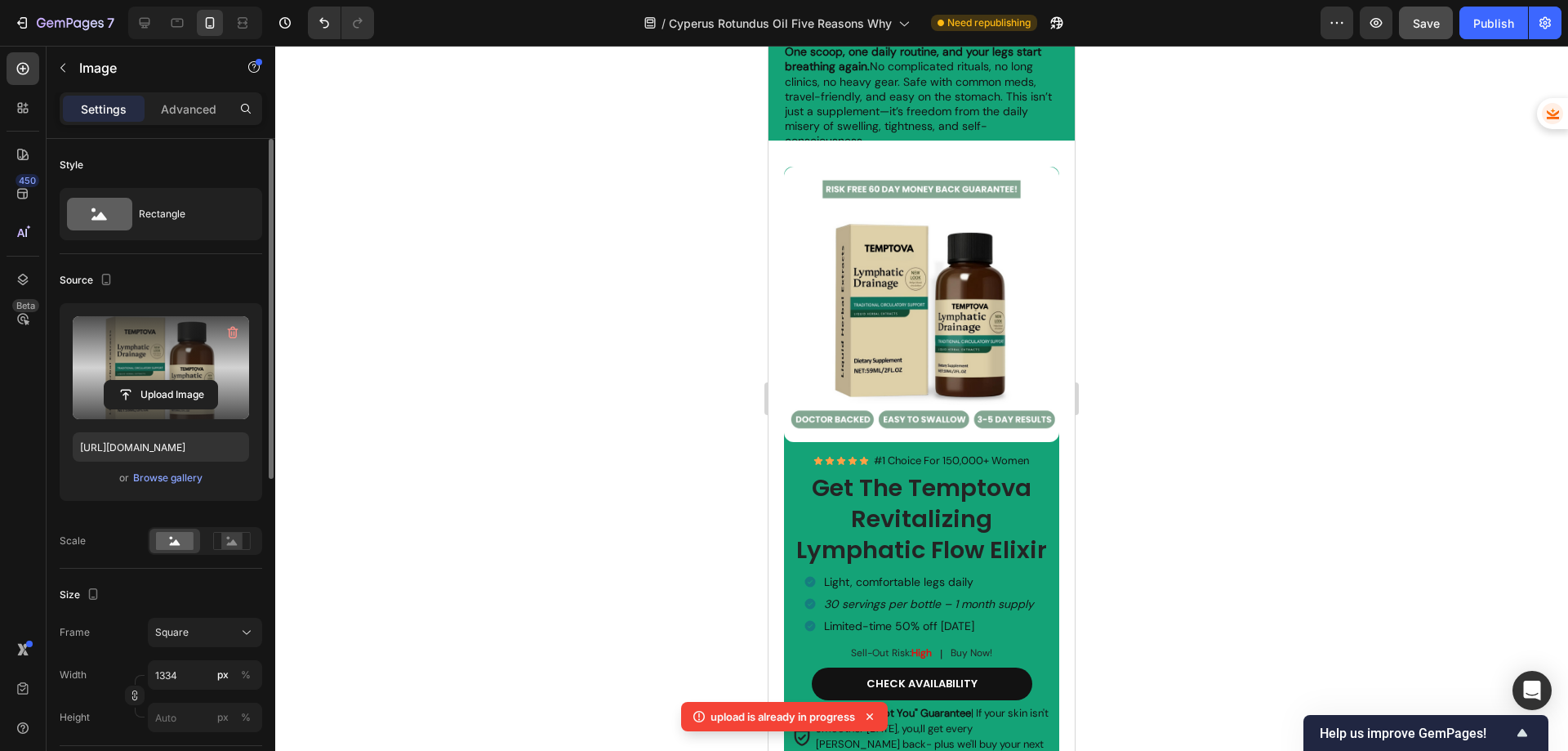
scroll to position [3840, 0]
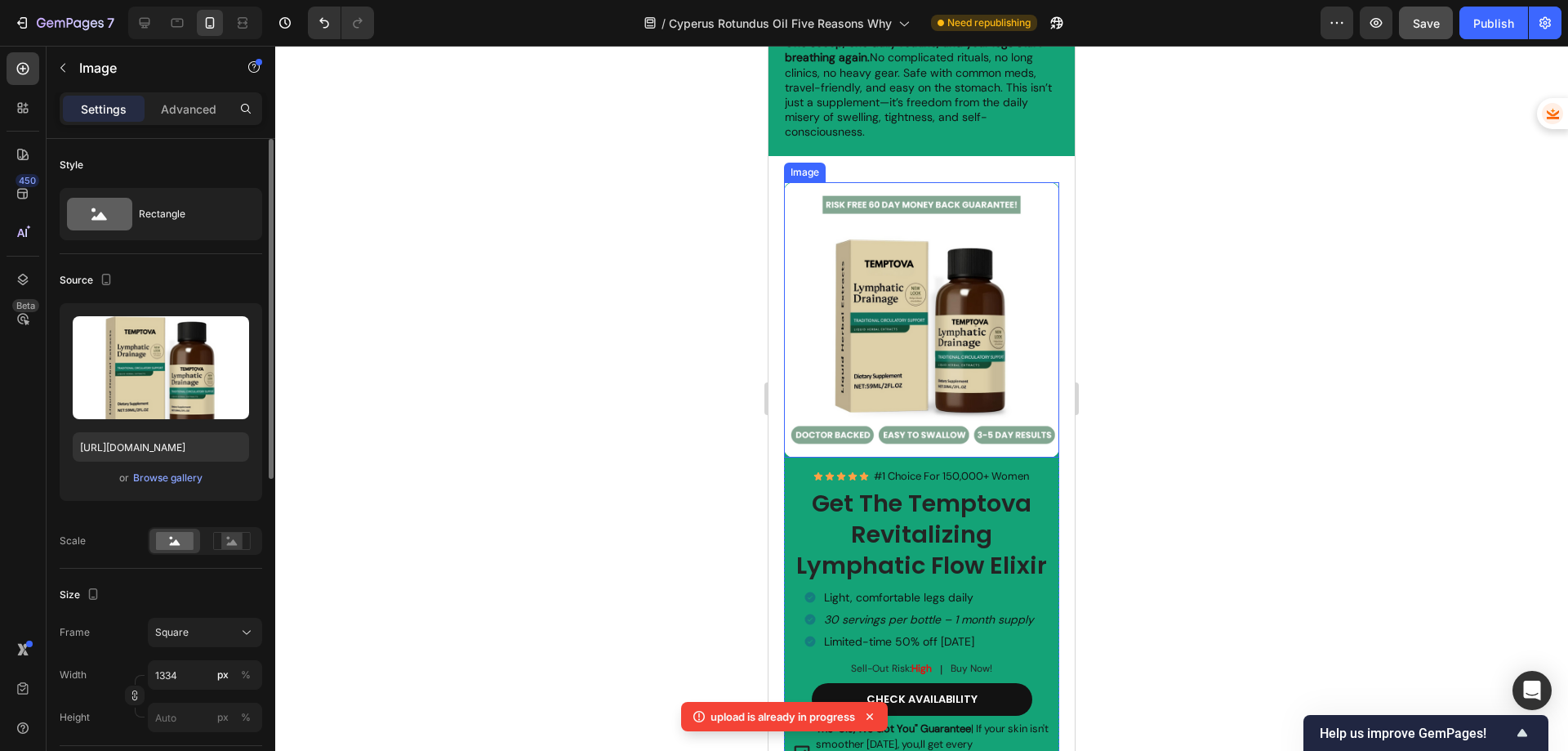
click at [919, 303] on img at bounding box center [921, 320] width 276 height 276
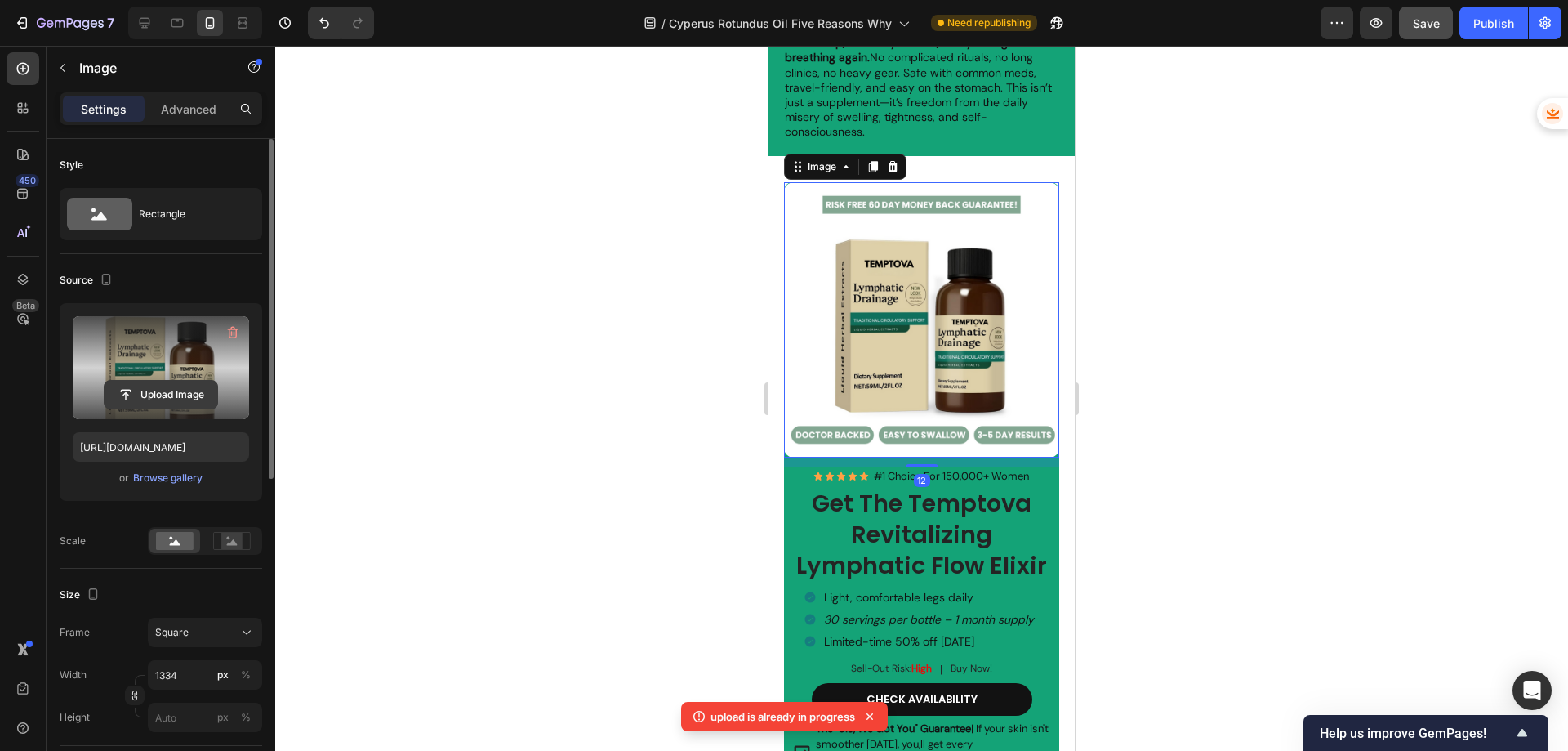
click at [173, 385] on input "file" at bounding box center [161, 395] width 112 height 28
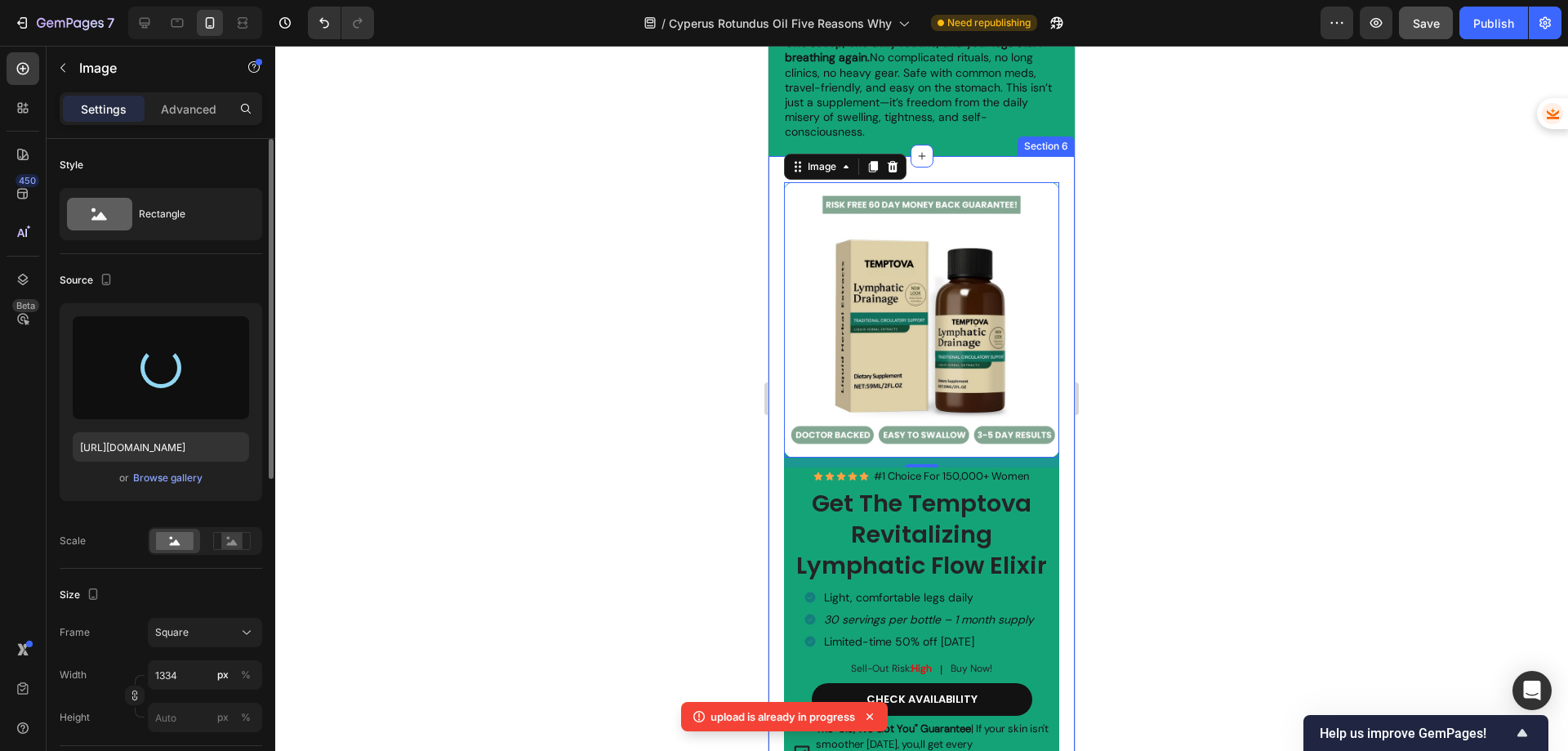
type input "[URL][DOMAIN_NAME]"
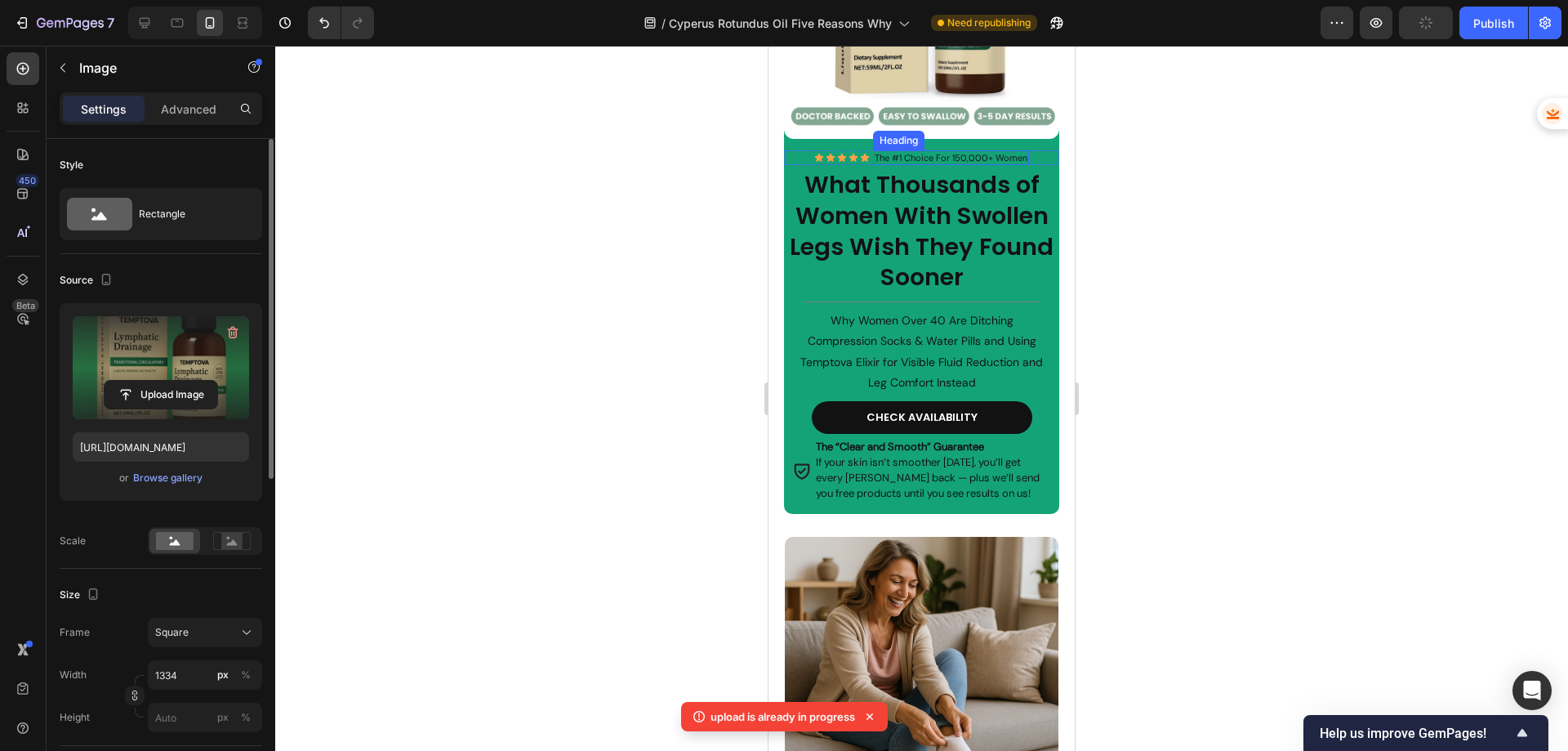
scroll to position [245, 0]
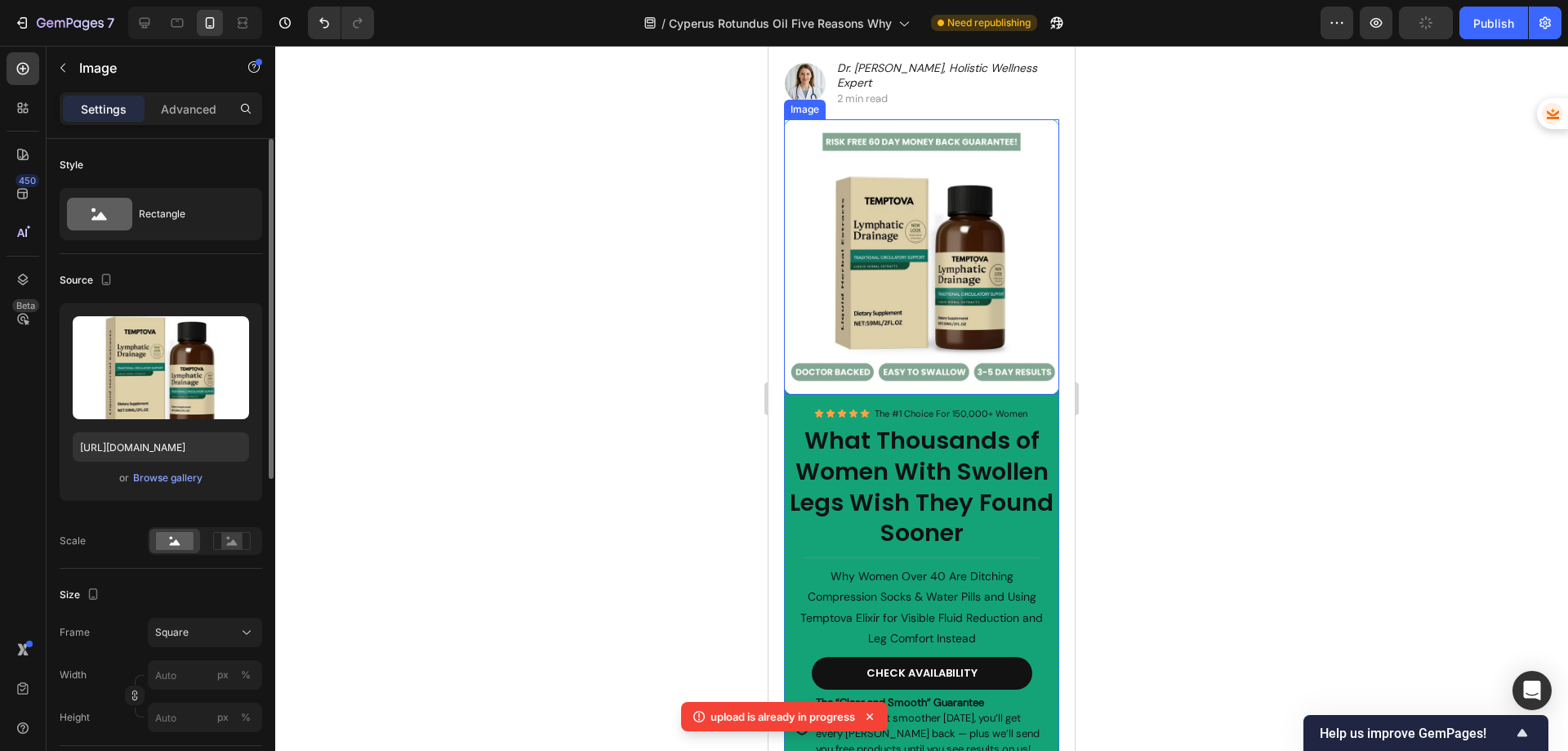
click at [944, 294] on img at bounding box center [921, 257] width 276 height 276
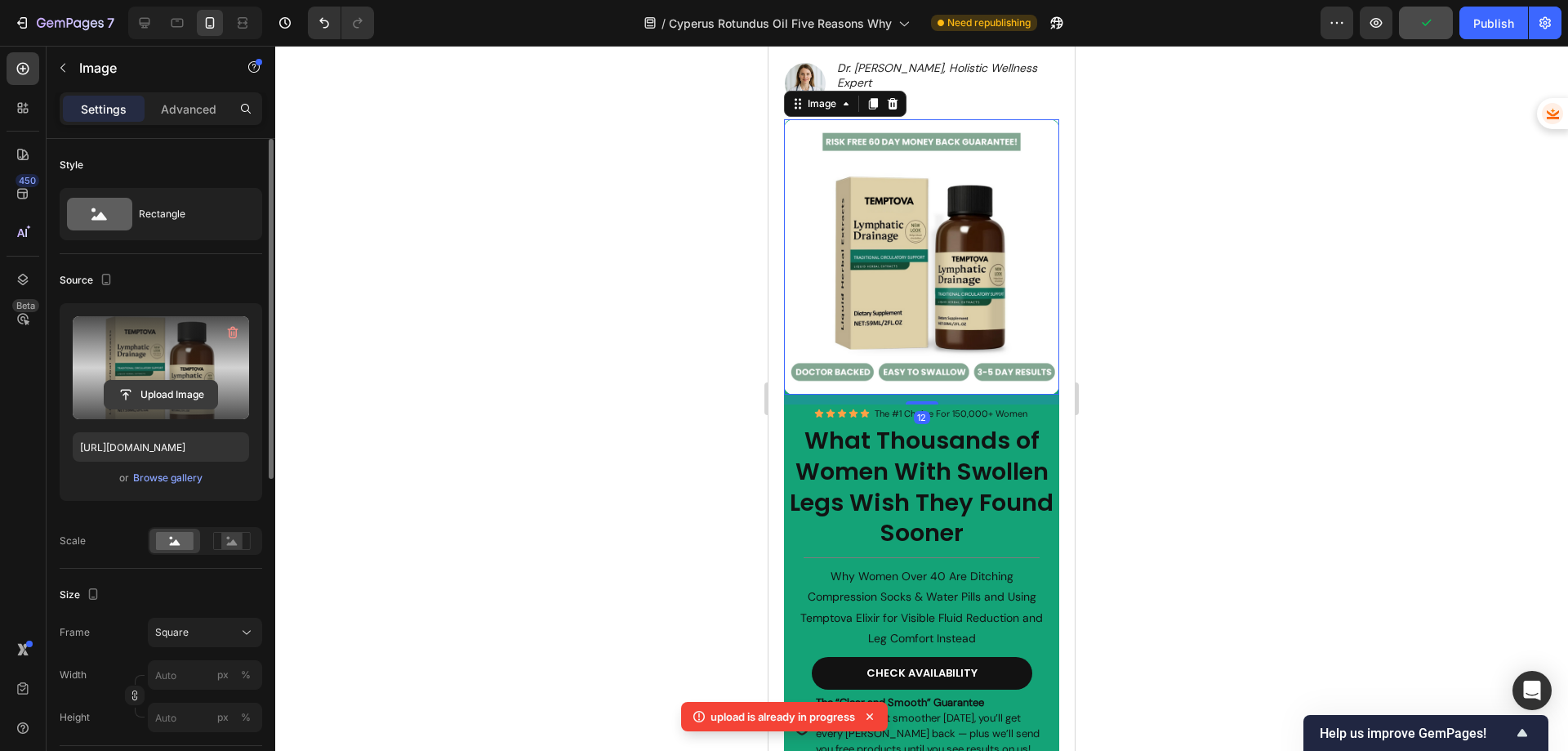
click at [182, 382] on input "file" at bounding box center [161, 395] width 112 height 28
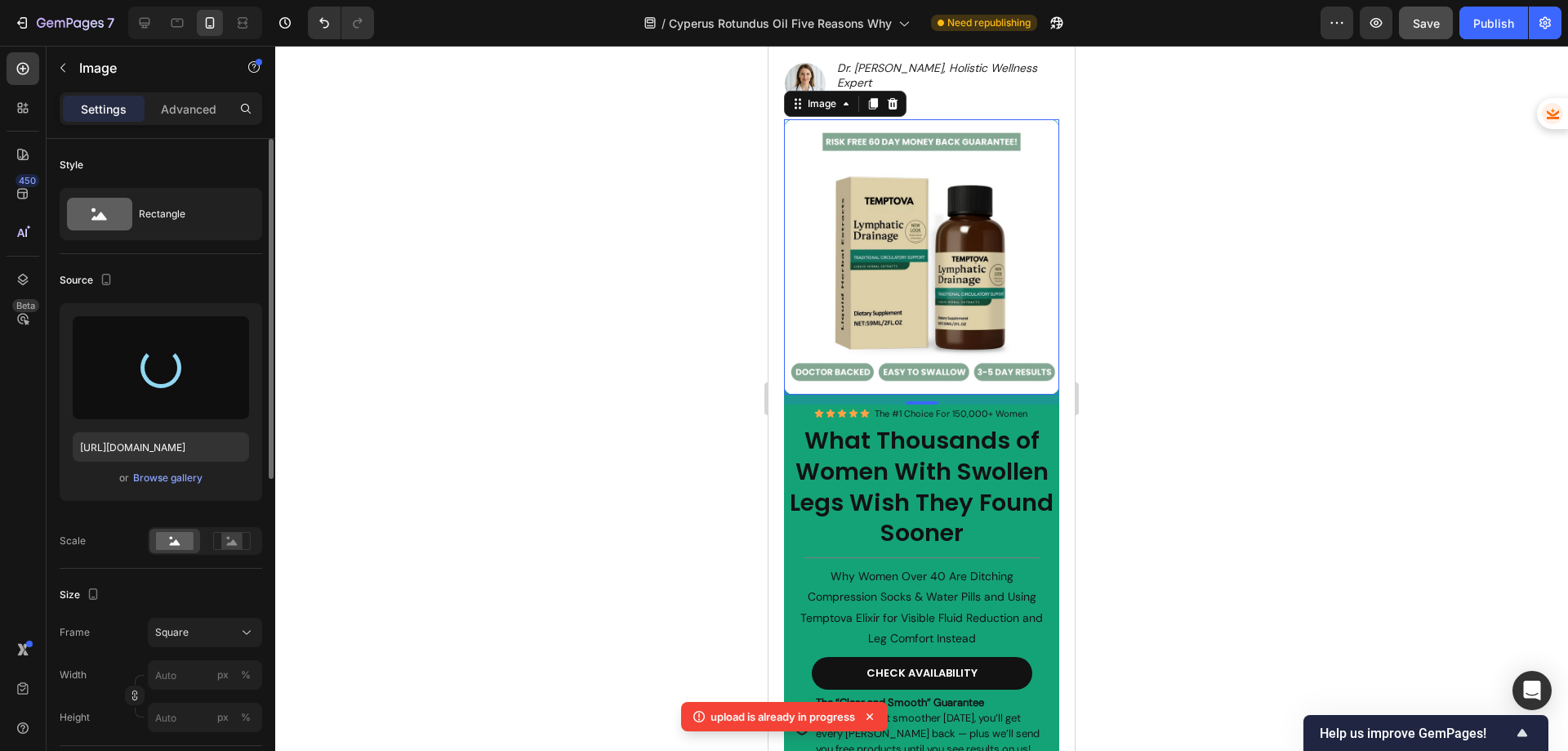
type input "[URL][DOMAIN_NAME]"
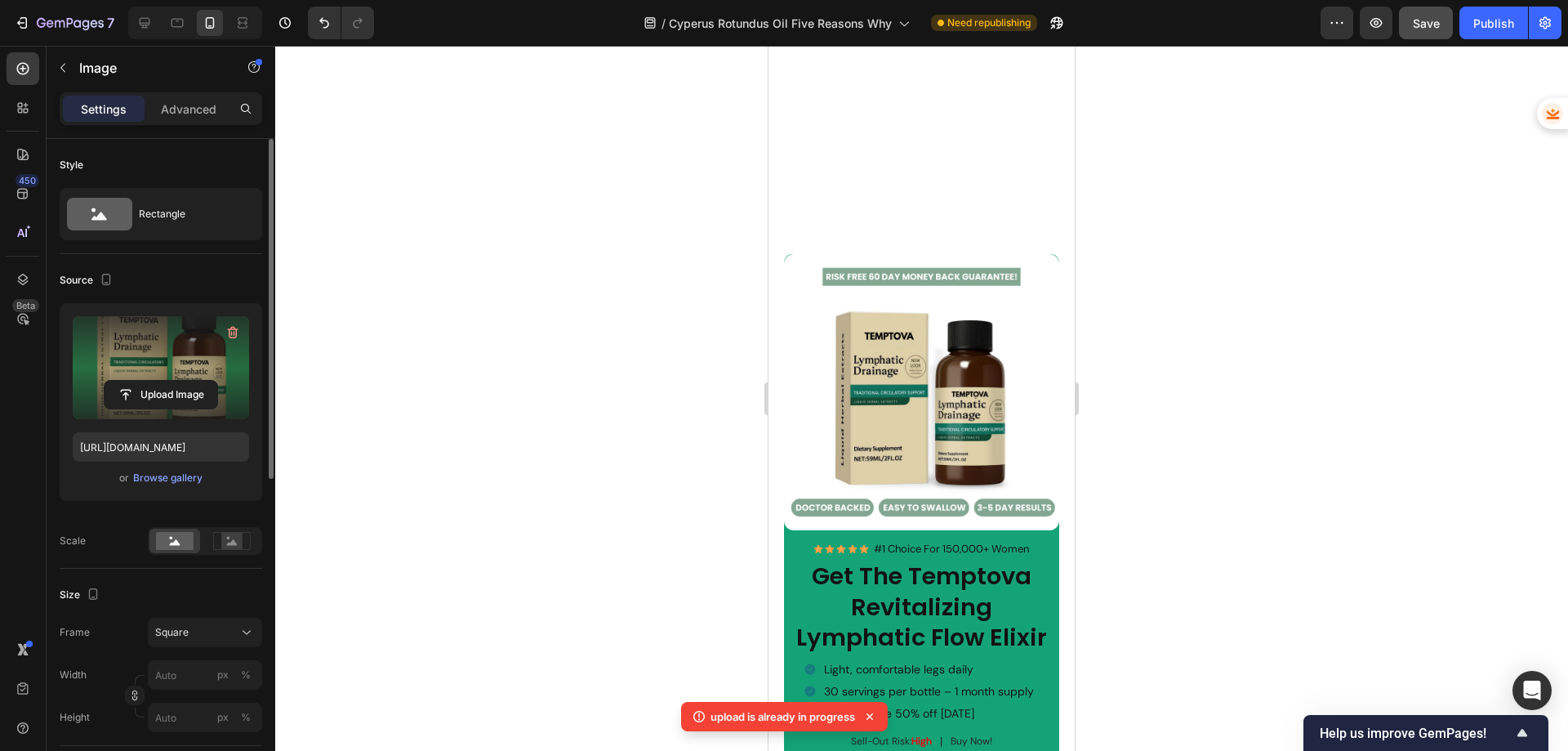
scroll to position [2369, 0]
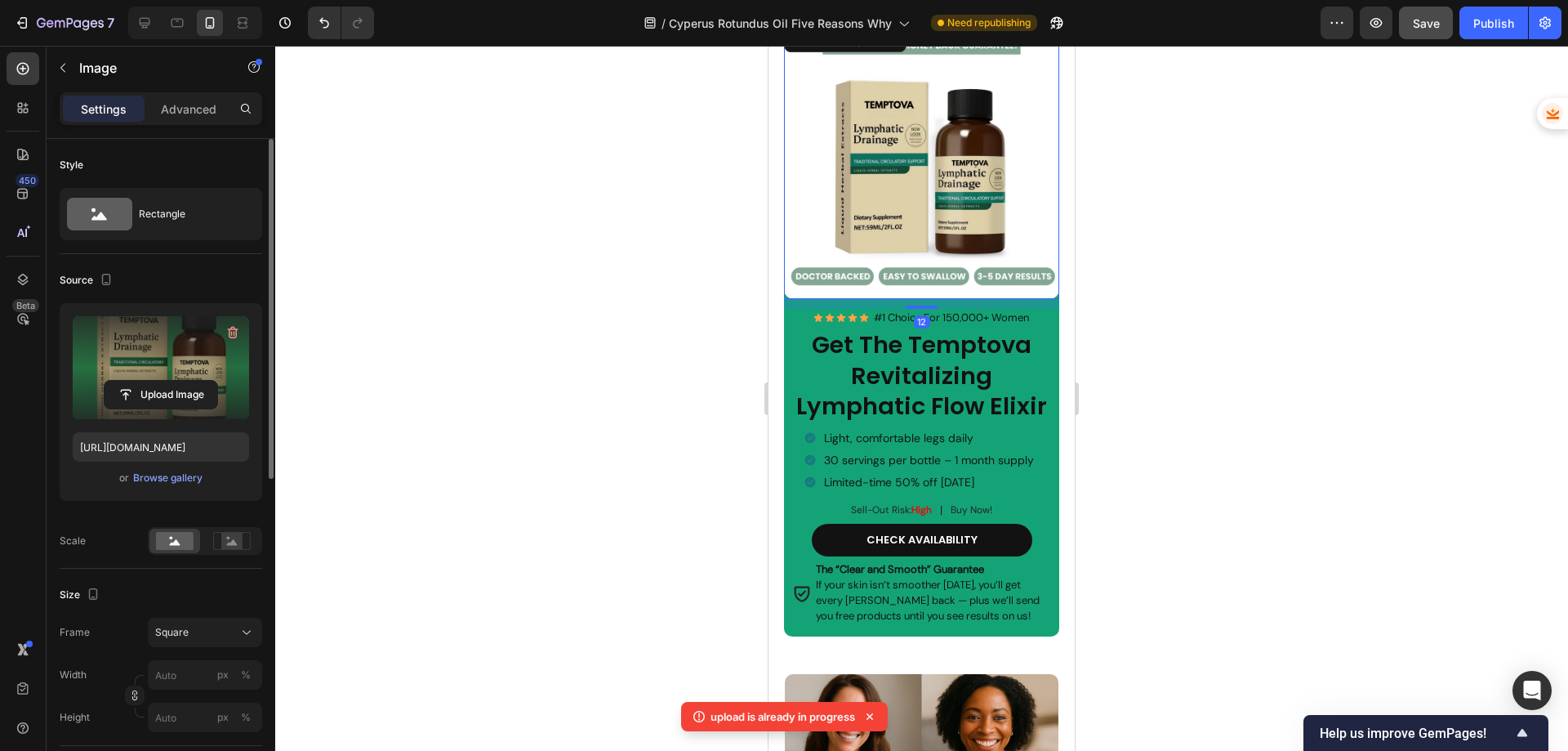
click at [912, 163] on img at bounding box center [921, 160] width 276 height 276
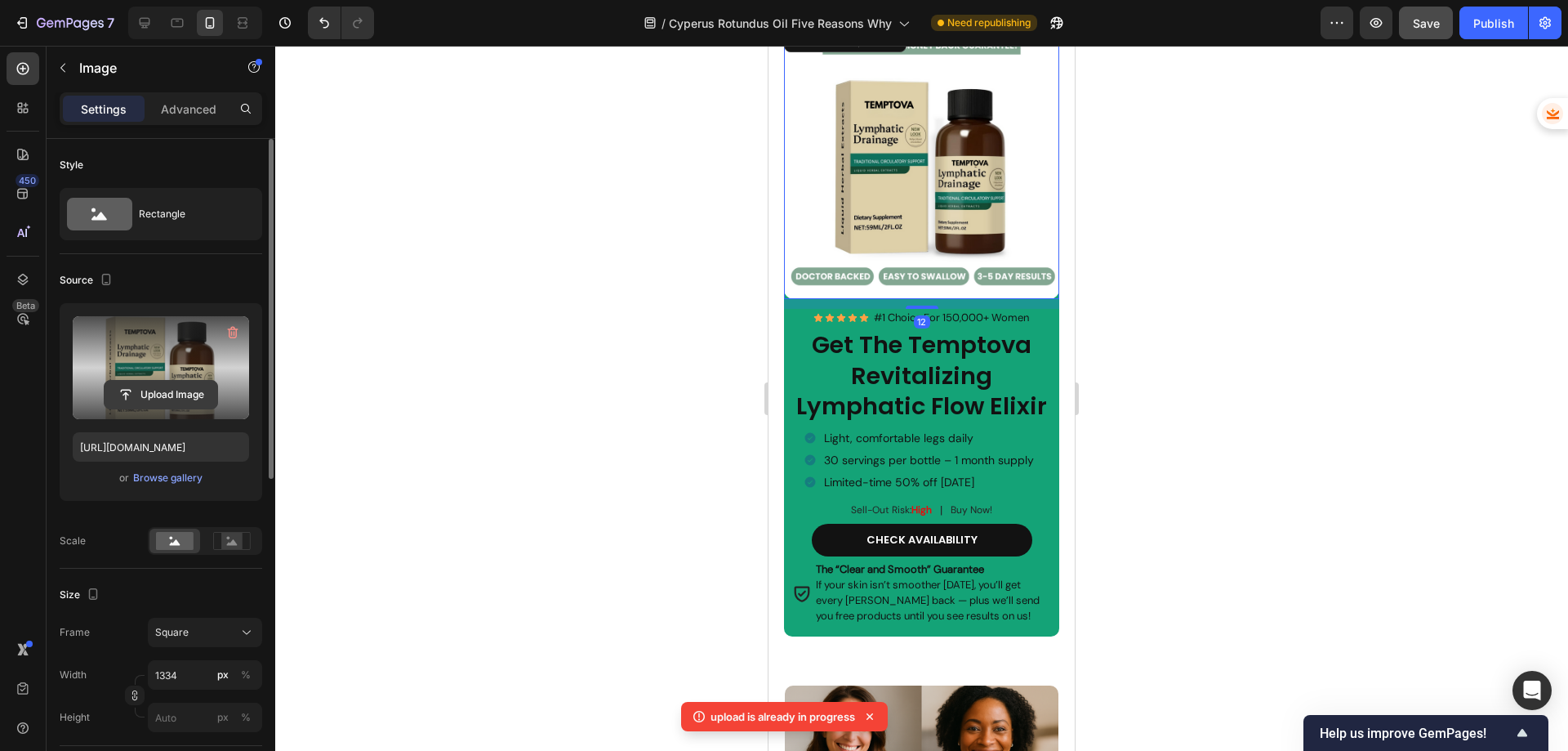
click at [163, 397] on input "file" at bounding box center [161, 395] width 112 height 28
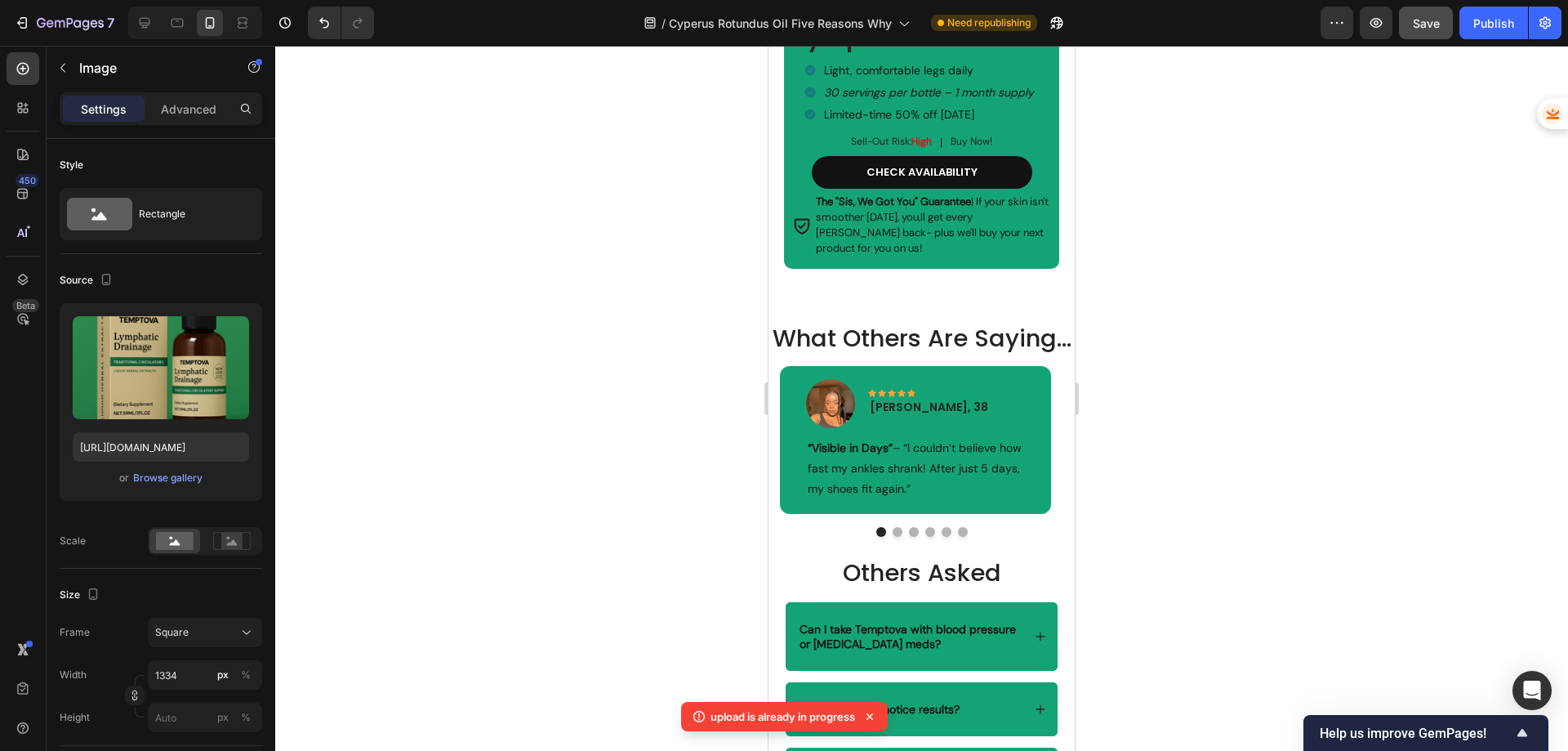
scroll to position [4329, 0]
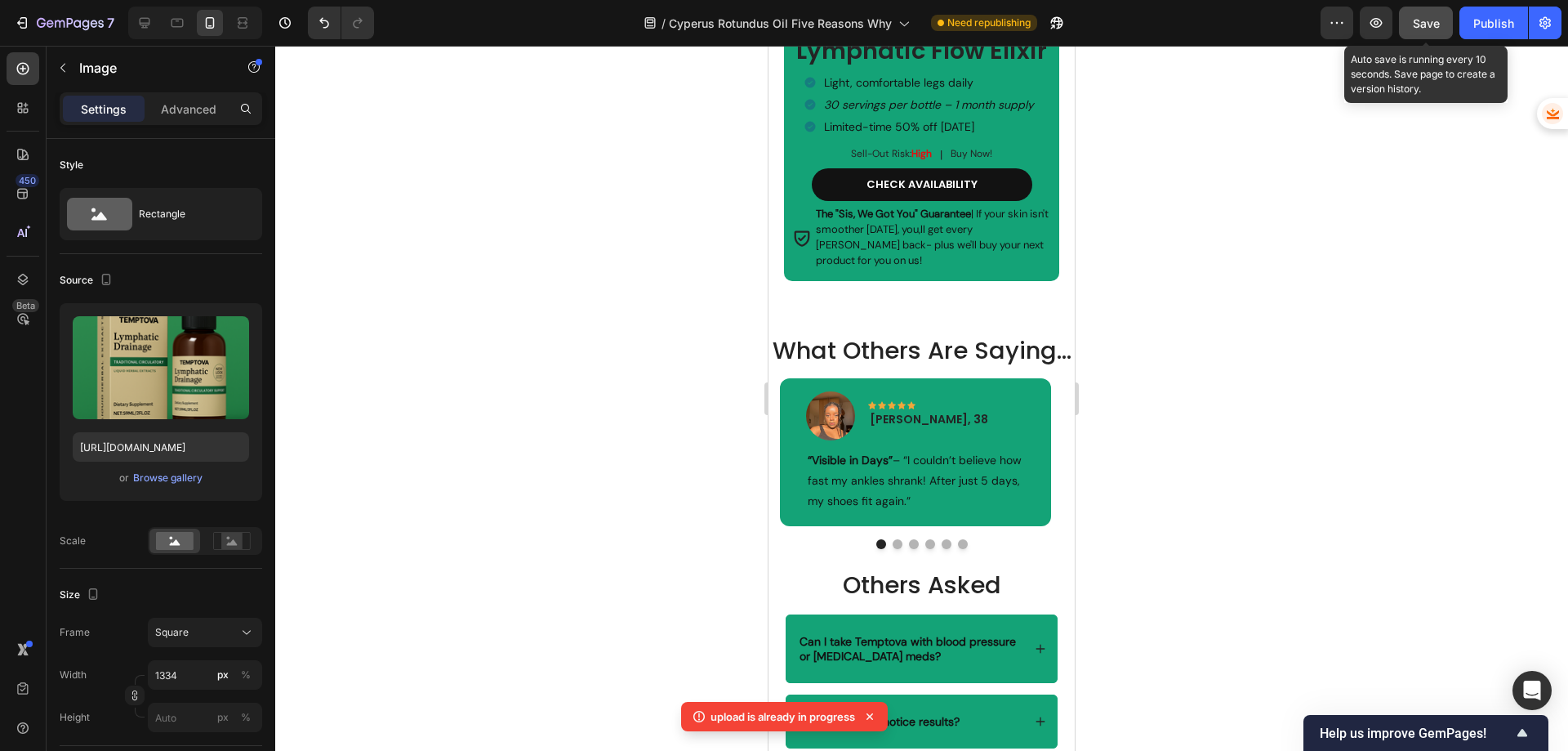
click at [1414, 34] on button "Save" at bounding box center [1425, 23] width 54 height 33
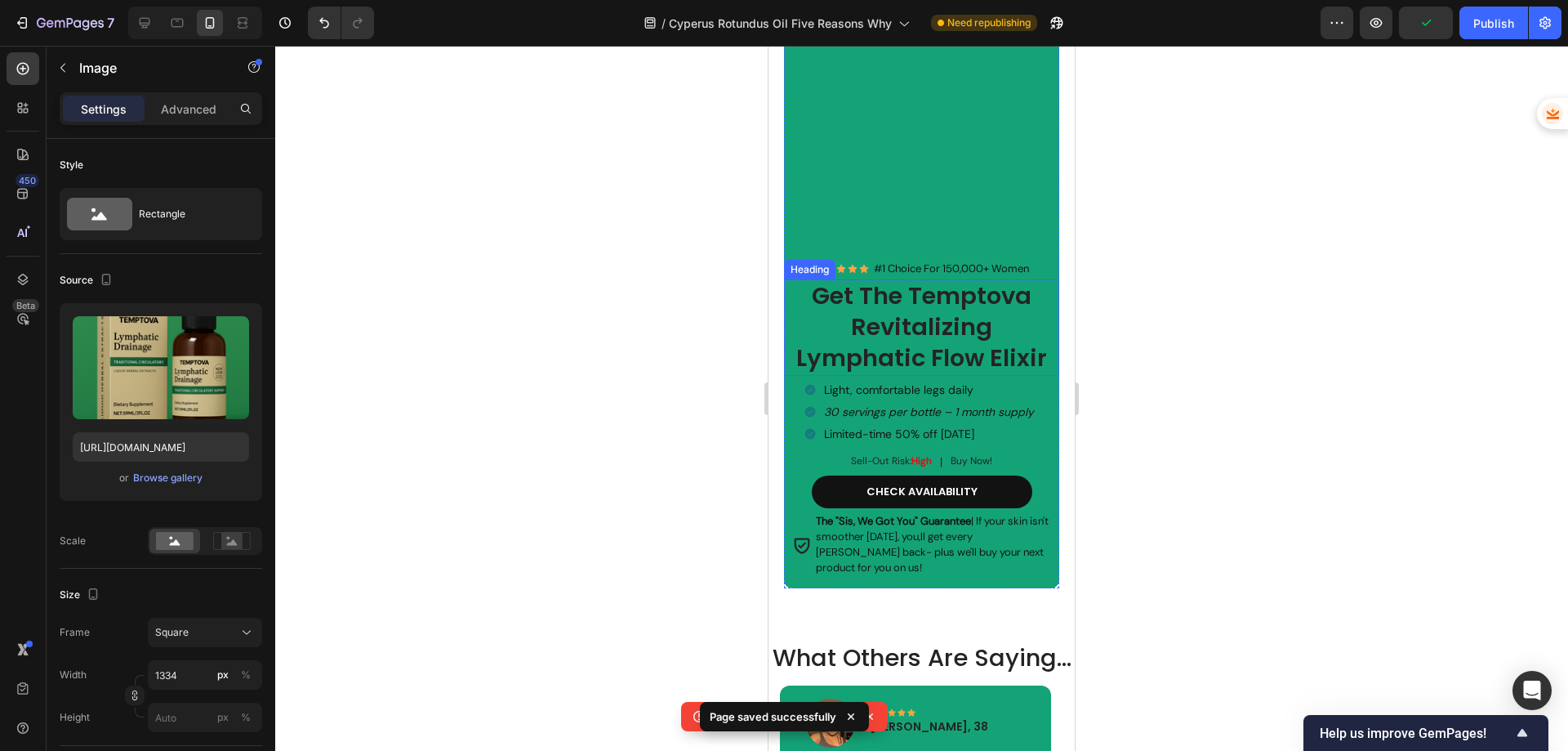
scroll to position [4002, 0]
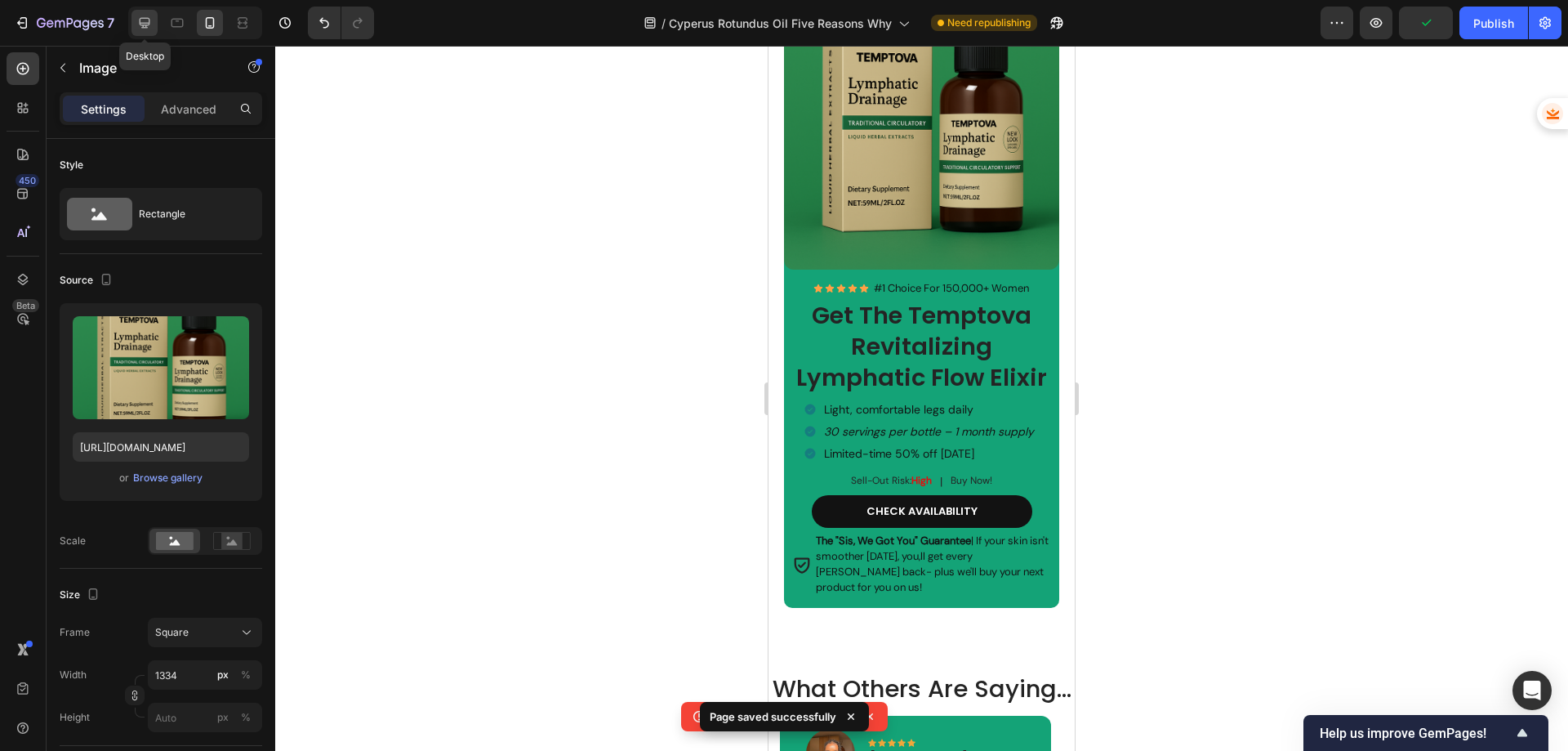
click at [146, 27] on icon at bounding box center [144, 23] width 10 height 10
type input "[URL][DOMAIN_NAME]"
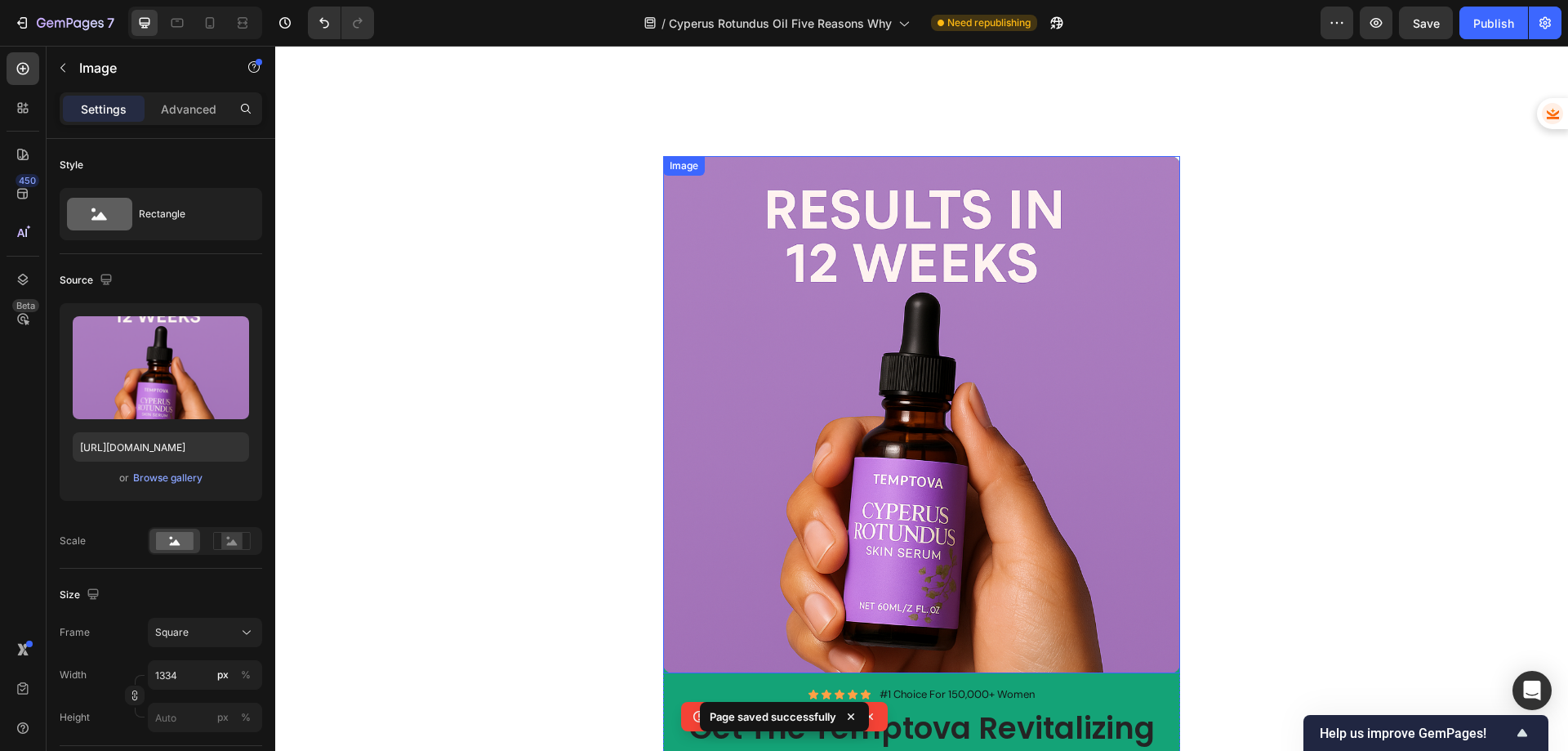
scroll to position [3840, 0]
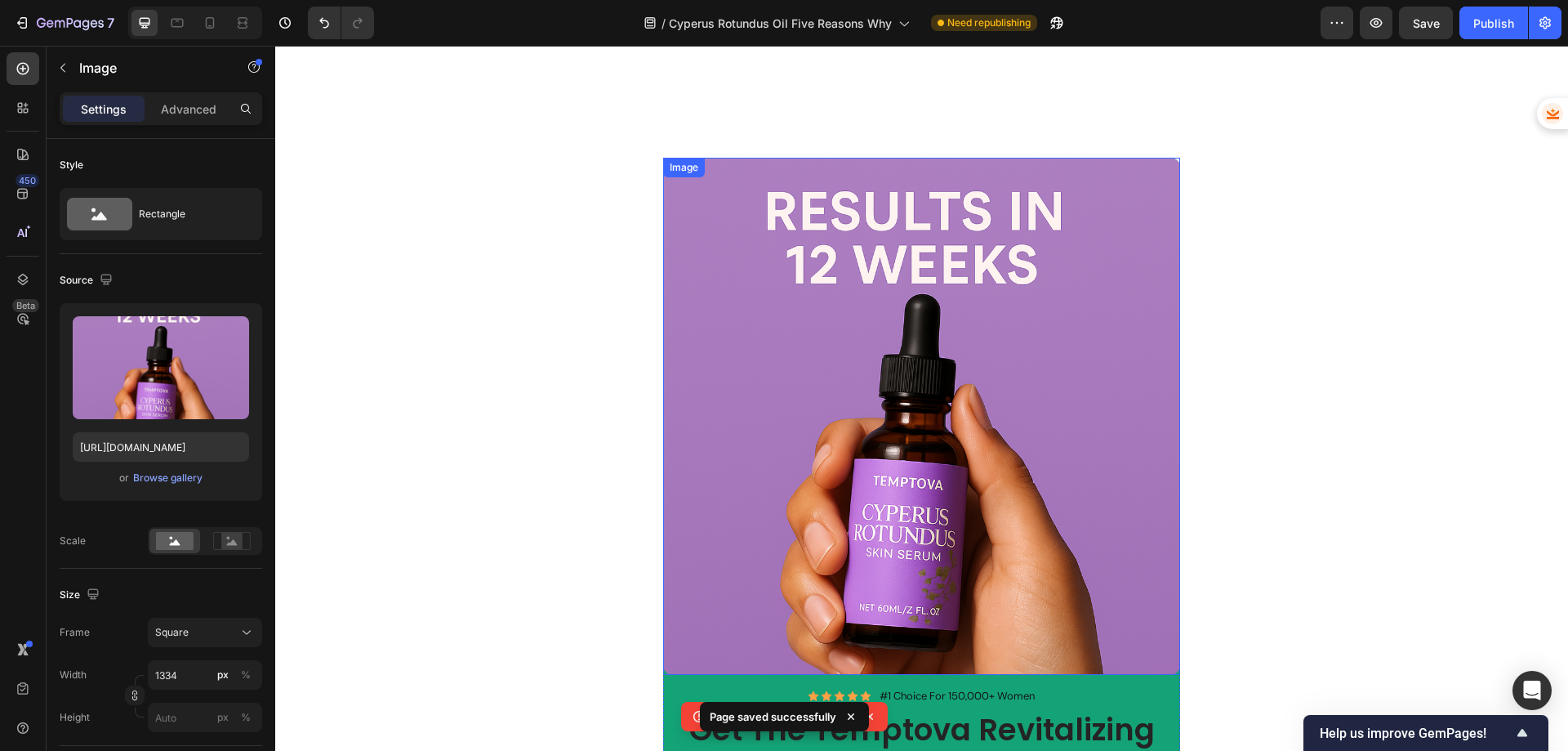
click at [1004, 335] on img at bounding box center [922, 416] width 517 height 517
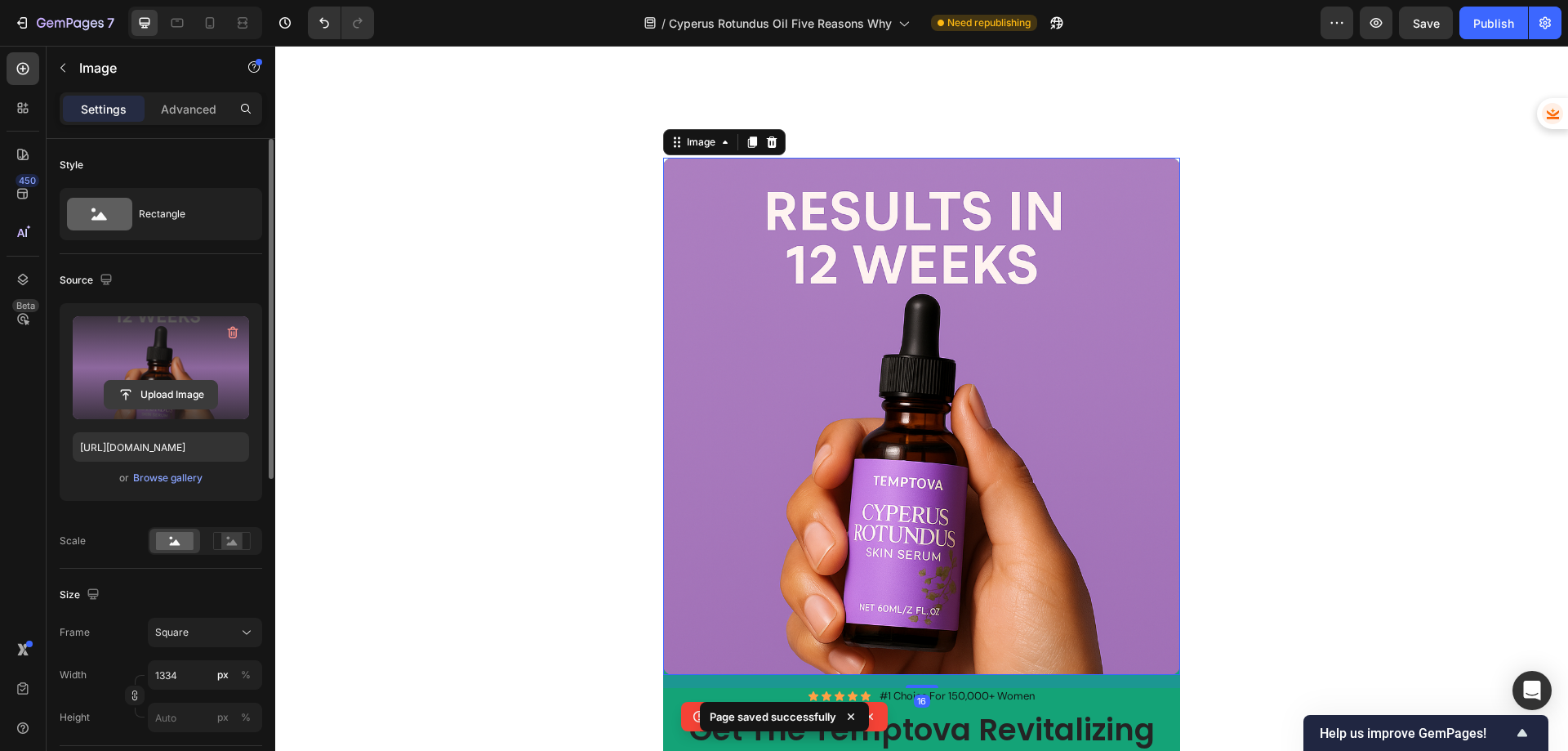
click at [149, 385] on input "file" at bounding box center [161, 395] width 112 height 28
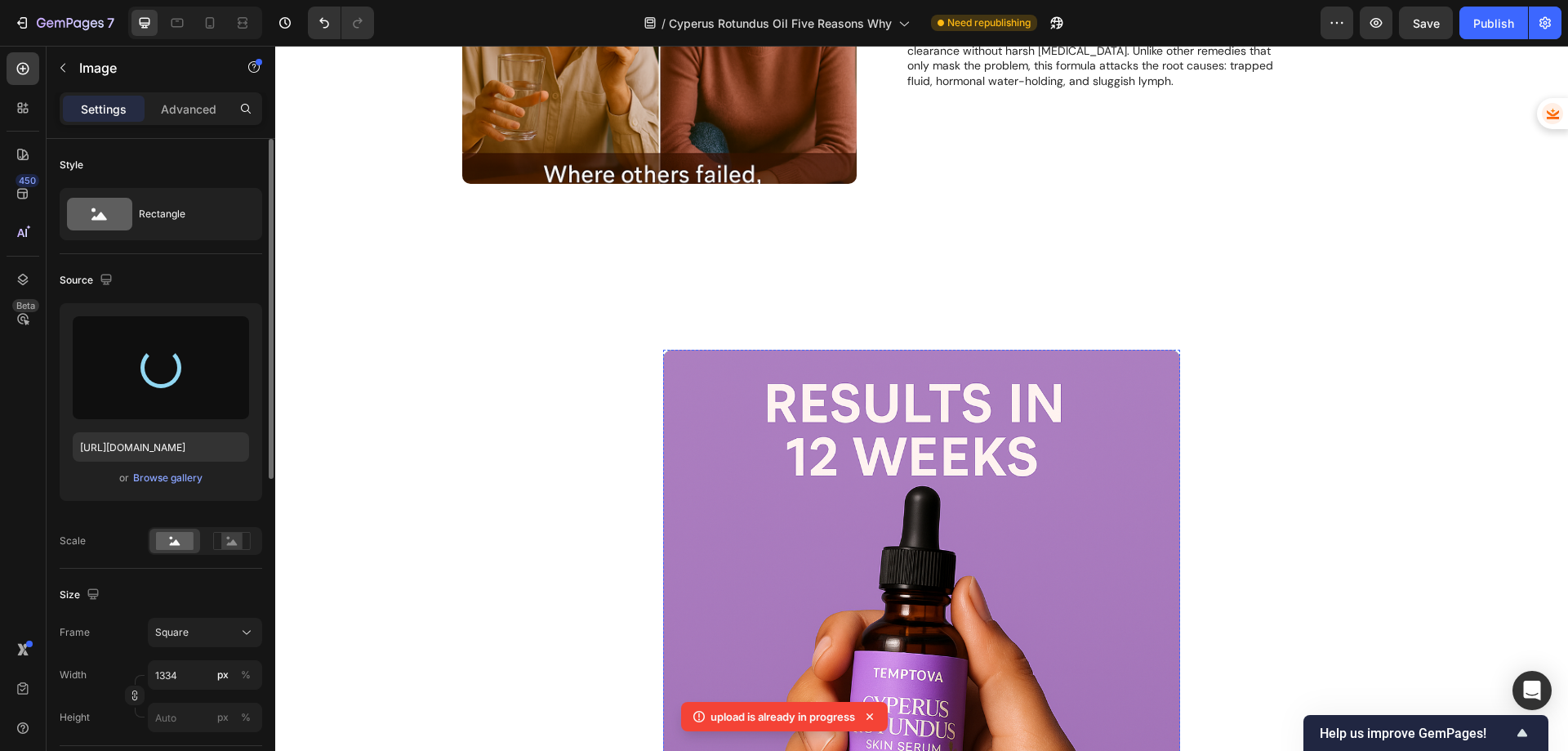
type input "[URL][DOMAIN_NAME]"
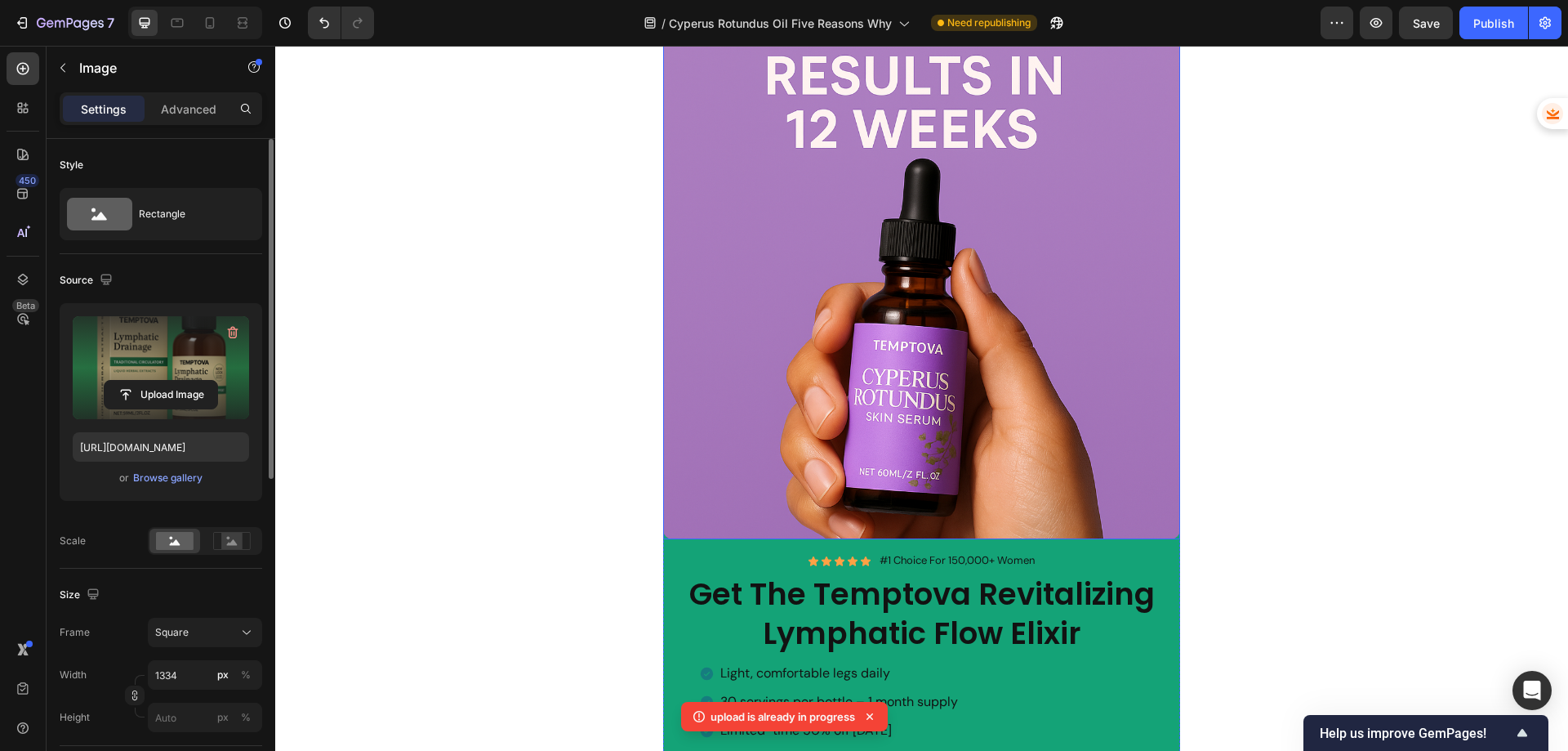
scroll to position [2369, 0]
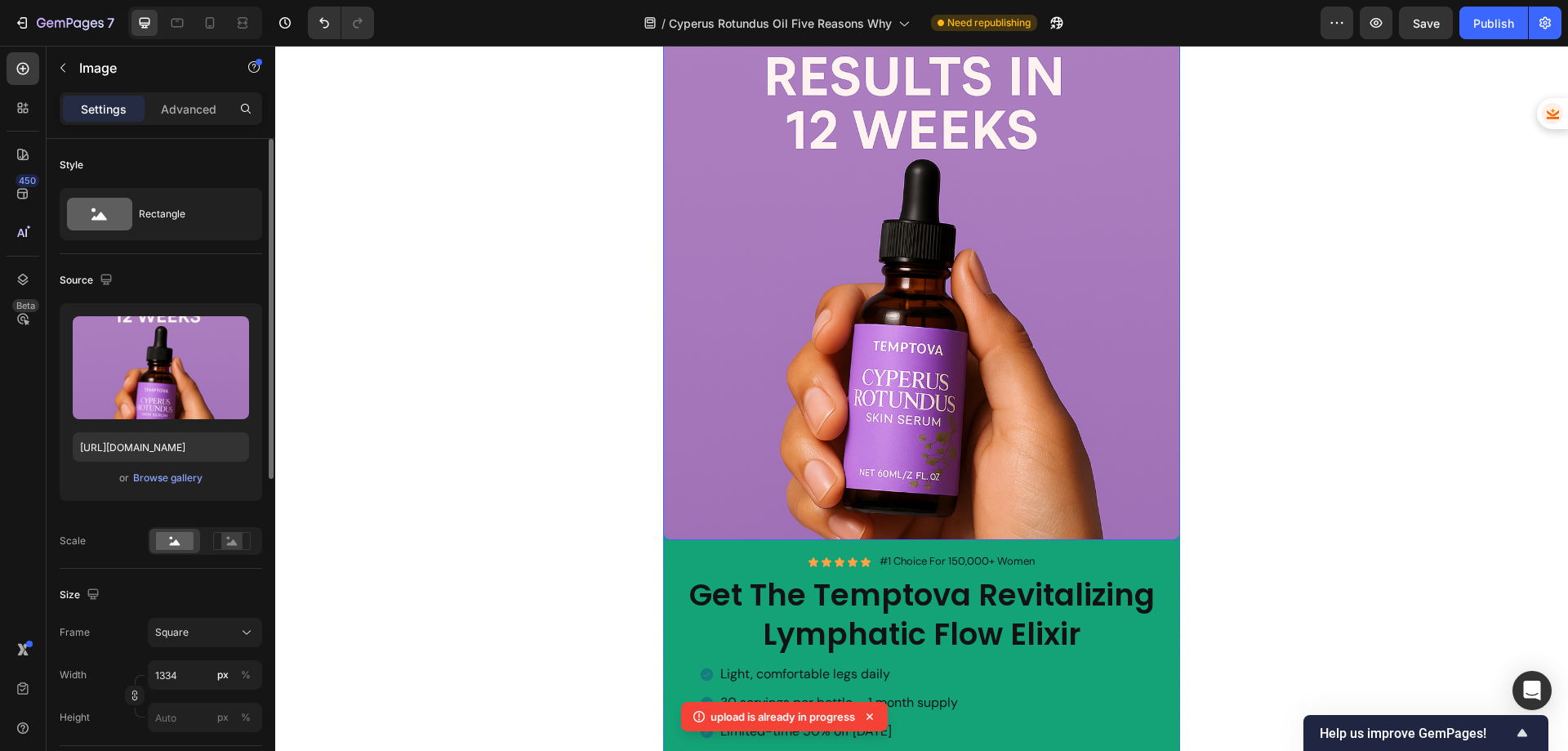
click at [952, 391] on img at bounding box center [922, 281] width 517 height 517
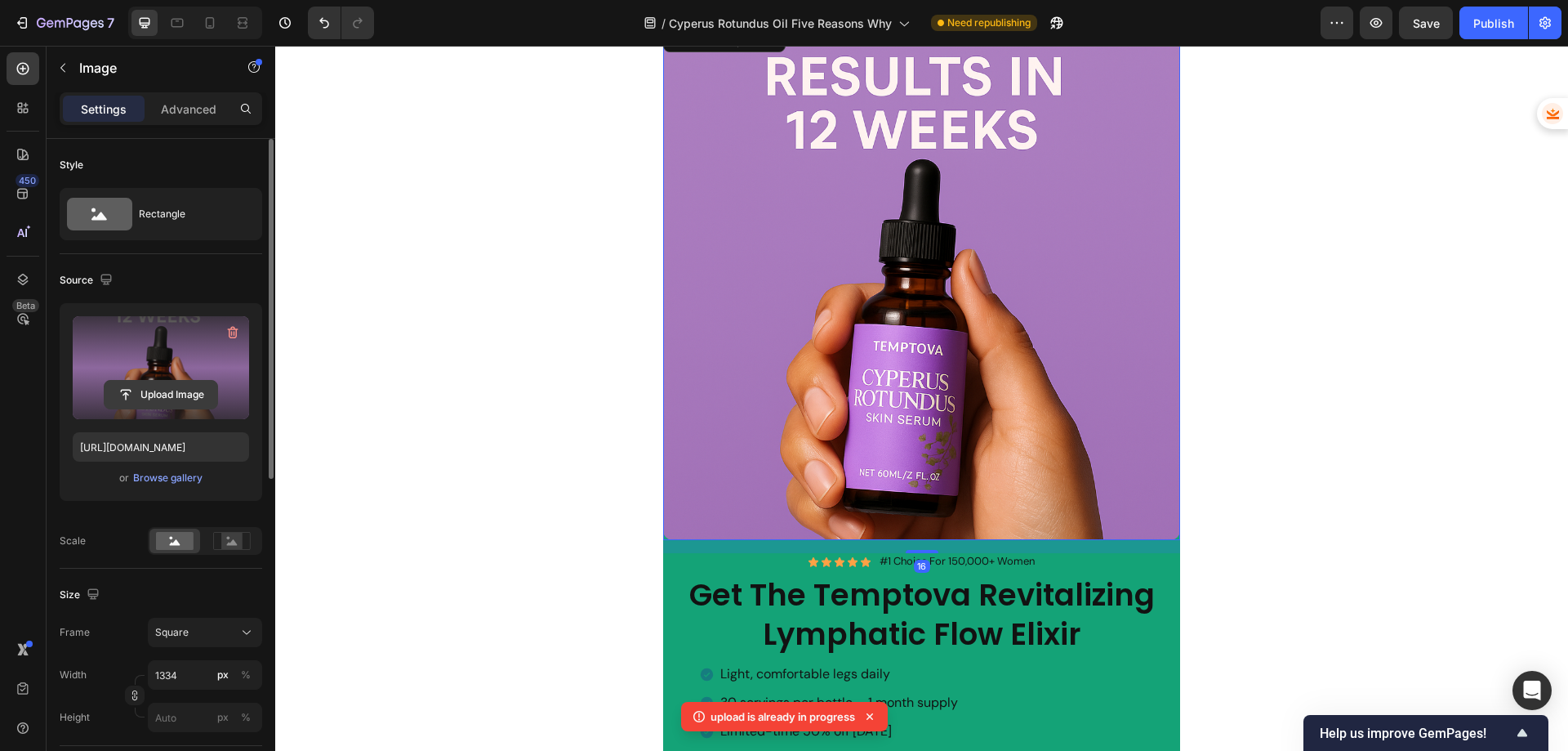
click at [163, 388] on input "file" at bounding box center [161, 395] width 112 height 28
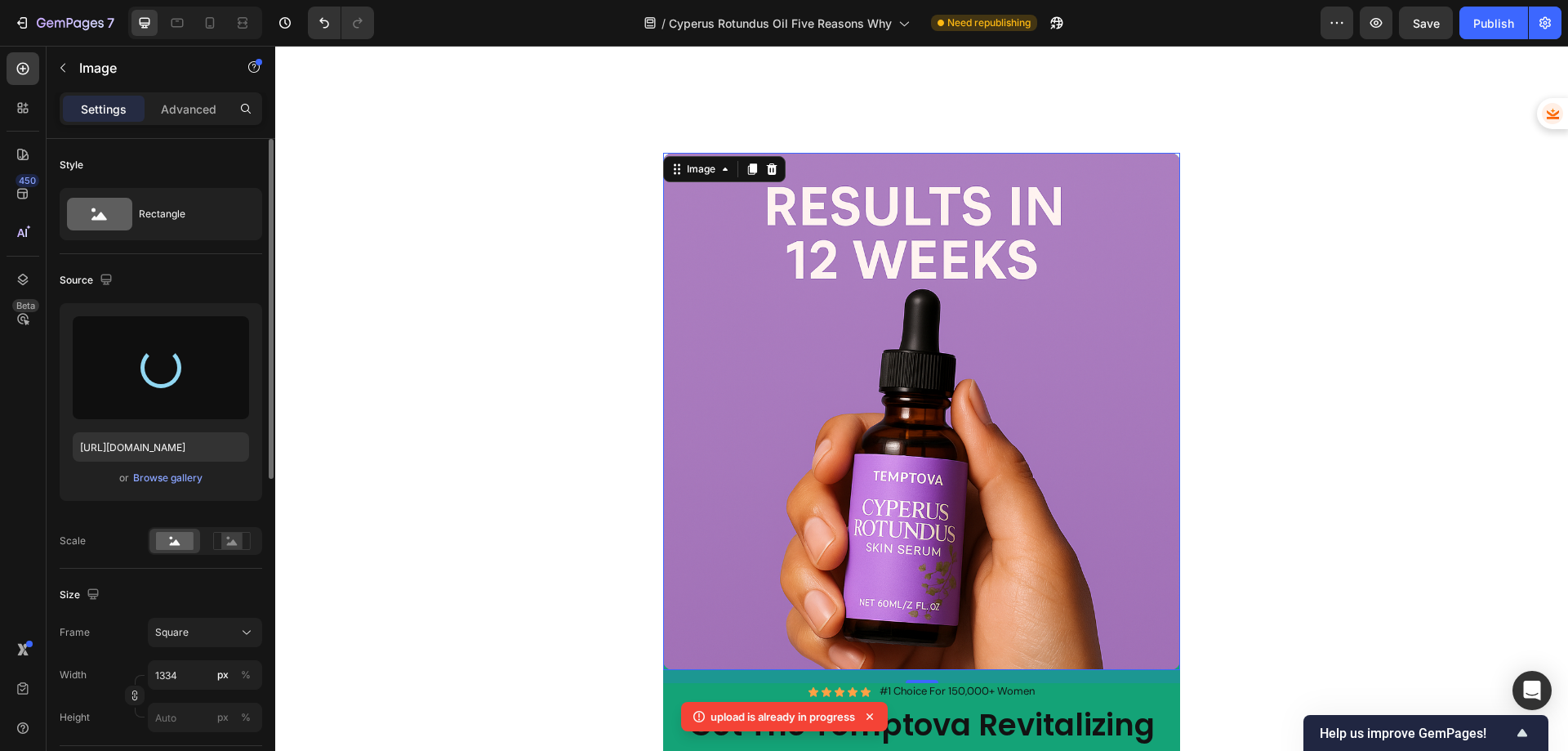
scroll to position [2205, 0]
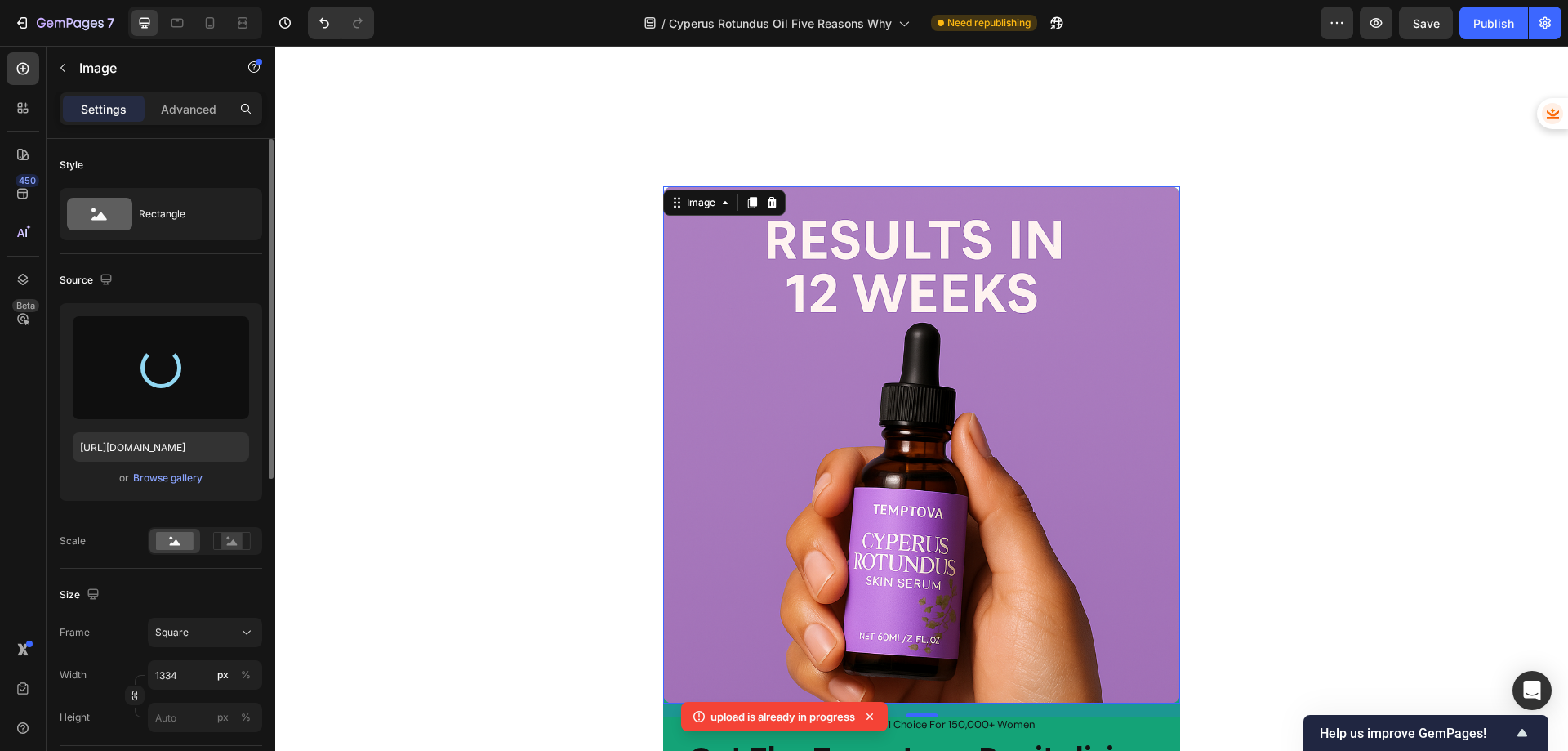
type input "[URL][DOMAIN_NAME]"
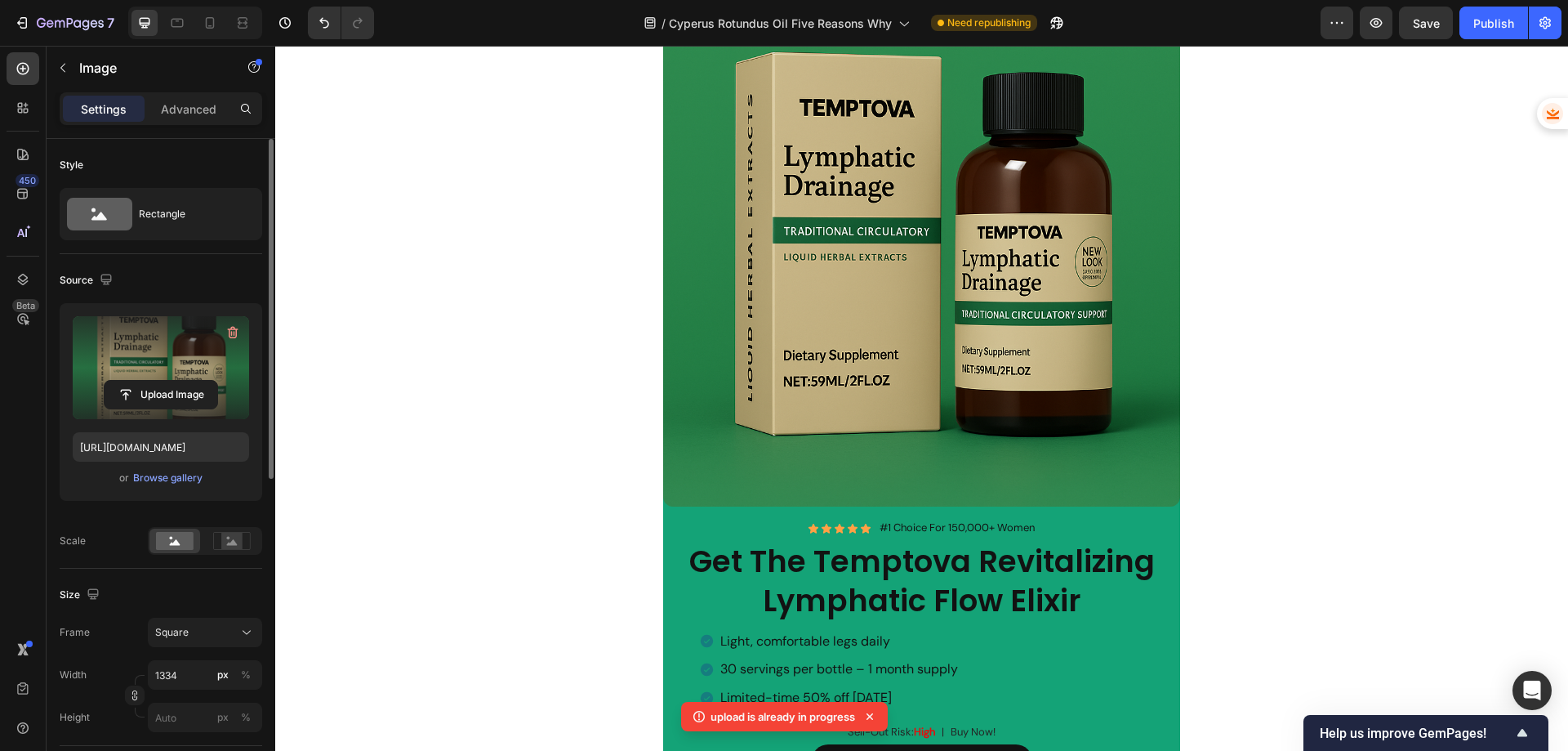
scroll to position [1470, 0]
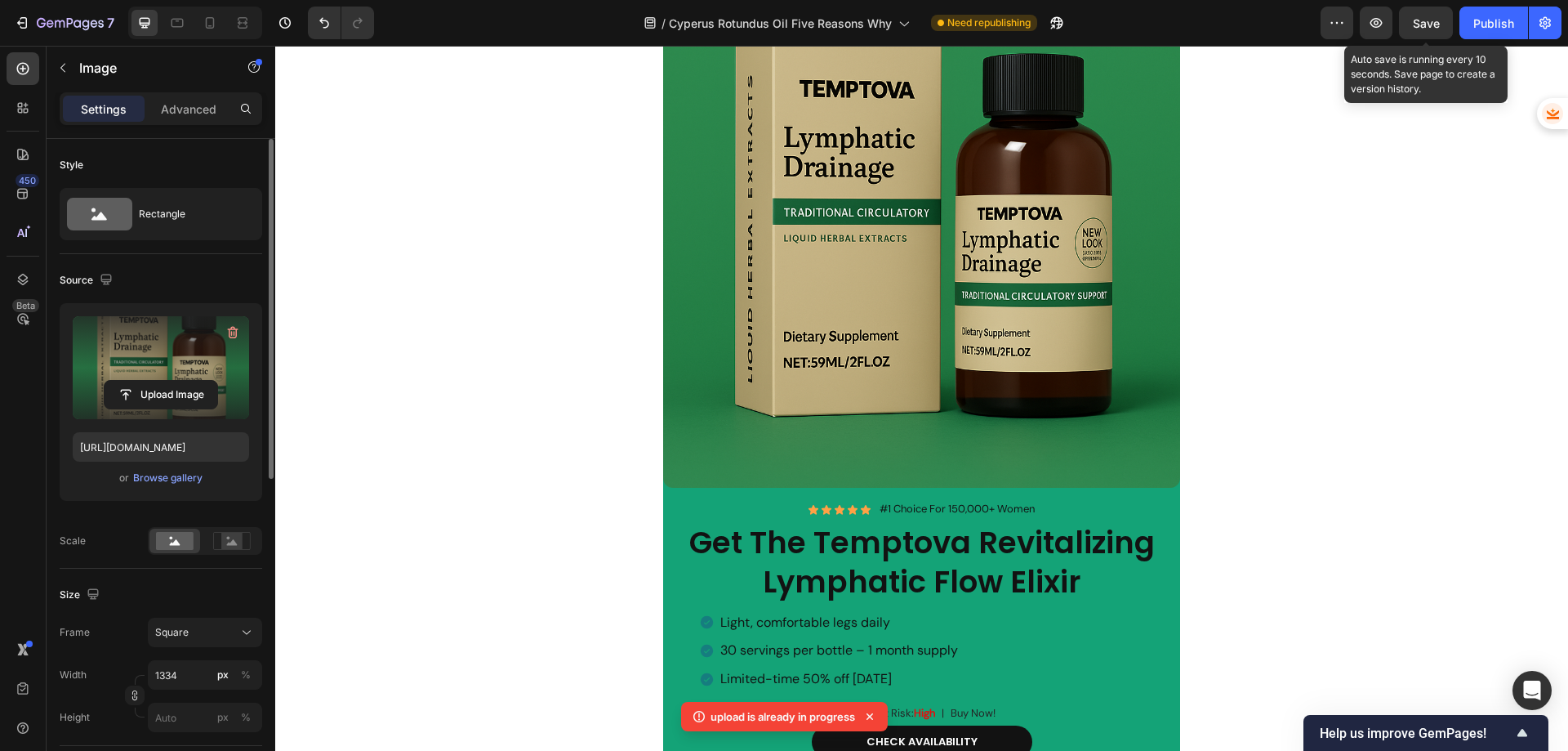
click at [1412, 30] on div "Save" at bounding box center [1425, 23] width 27 height 17
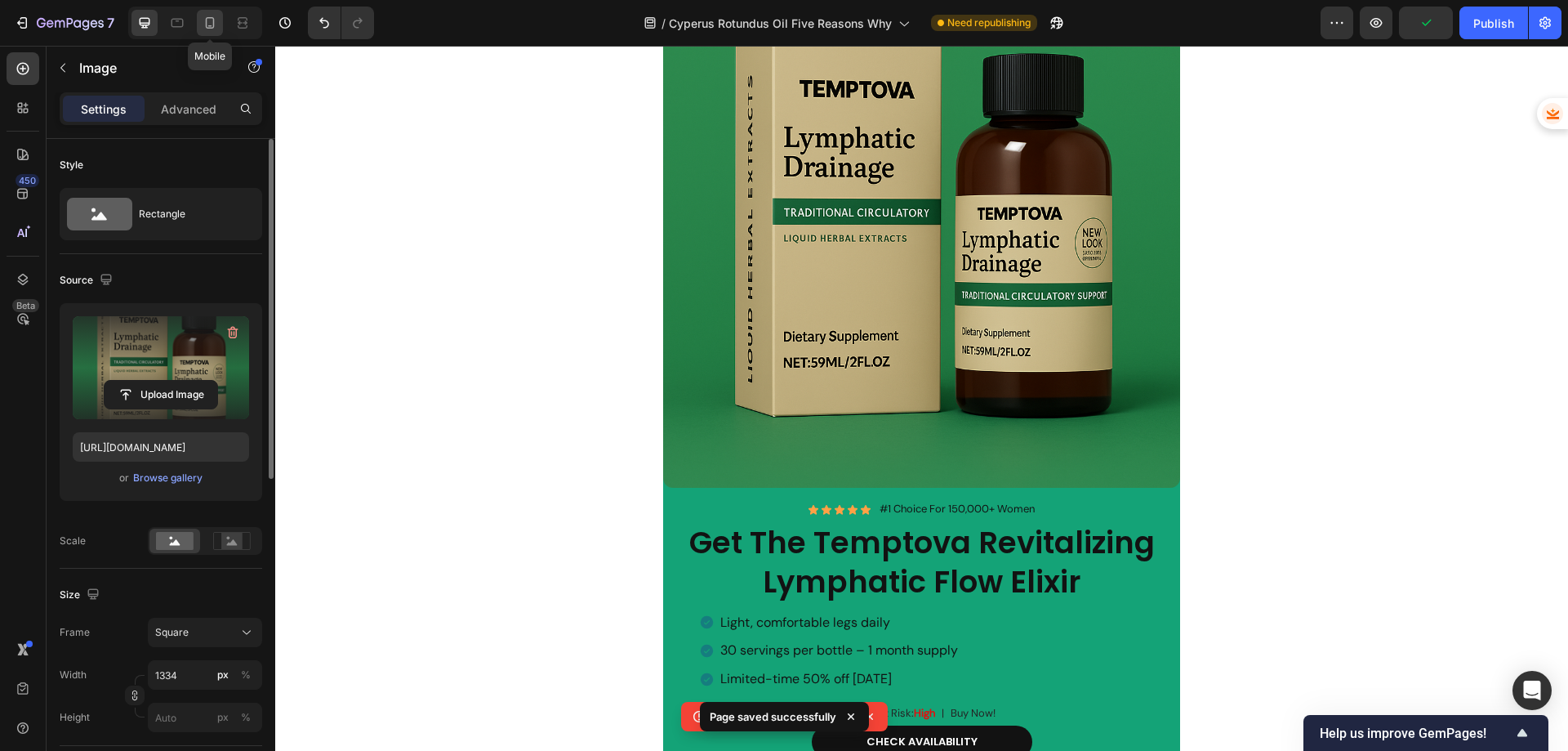
click at [212, 16] on icon at bounding box center [209, 22] width 16 height 16
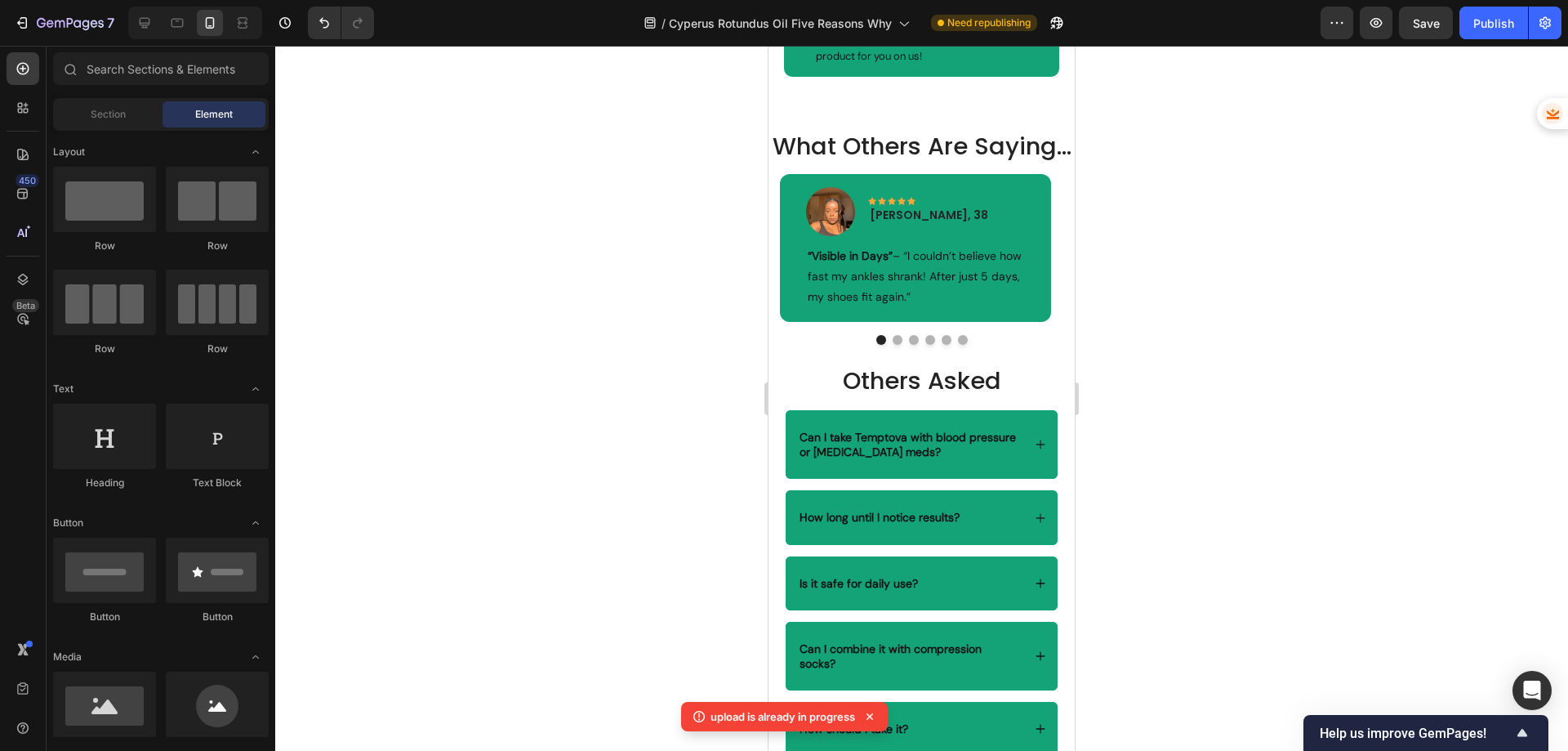
scroll to position [3586, 0]
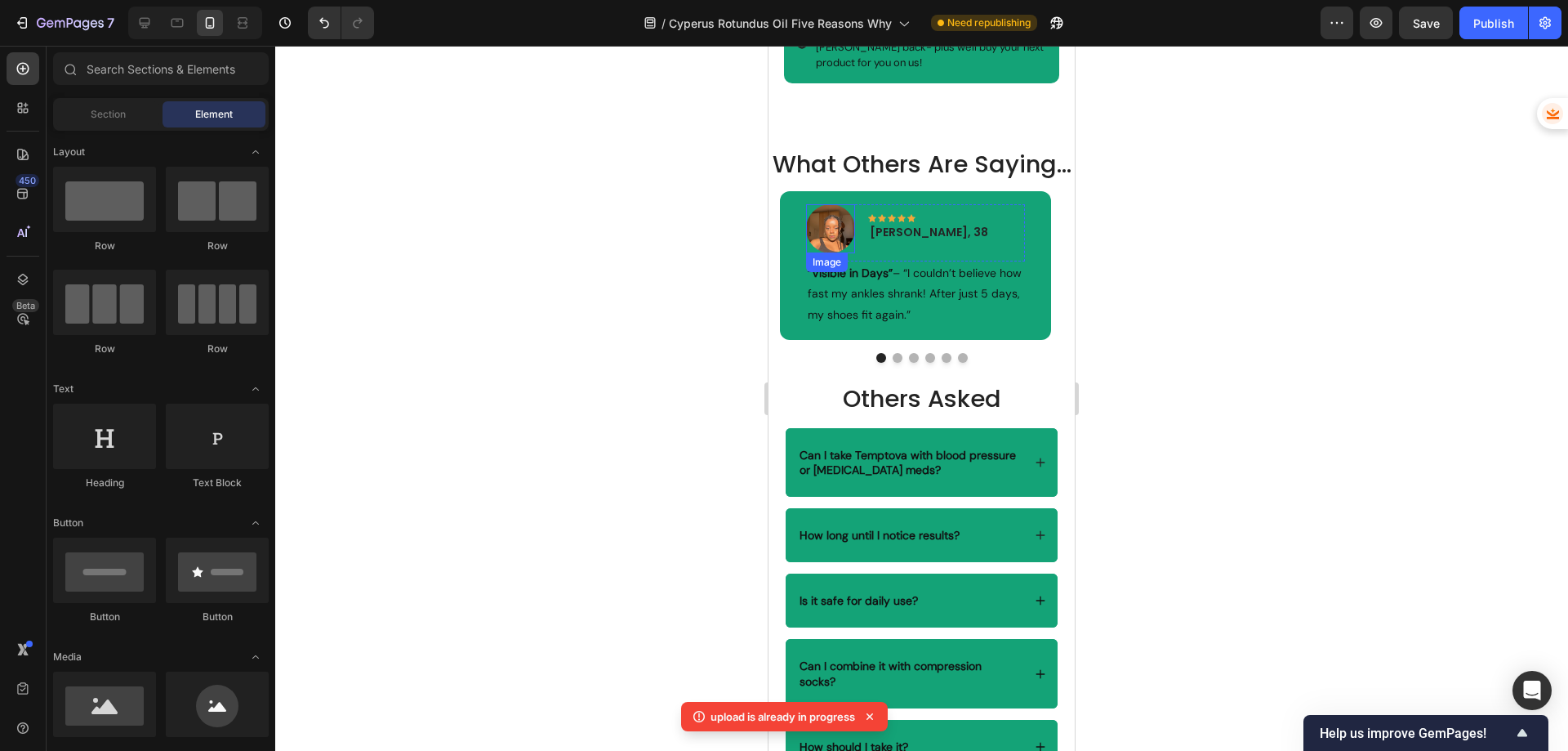
click at [835, 254] on img at bounding box center [830, 228] width 49 height 49
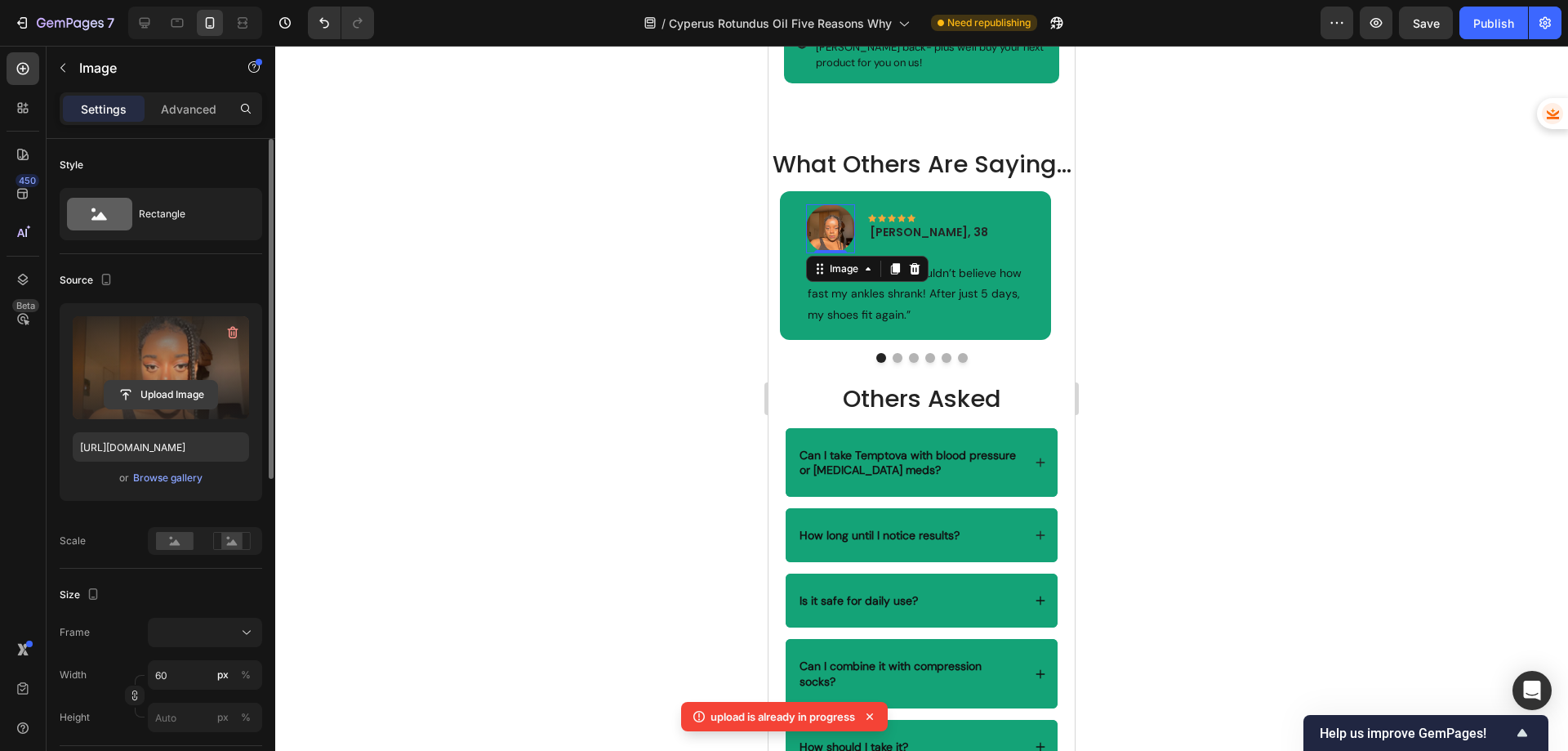
click at [140, 389] on input "file" at bounding box center [161, 395] width 112 height 28
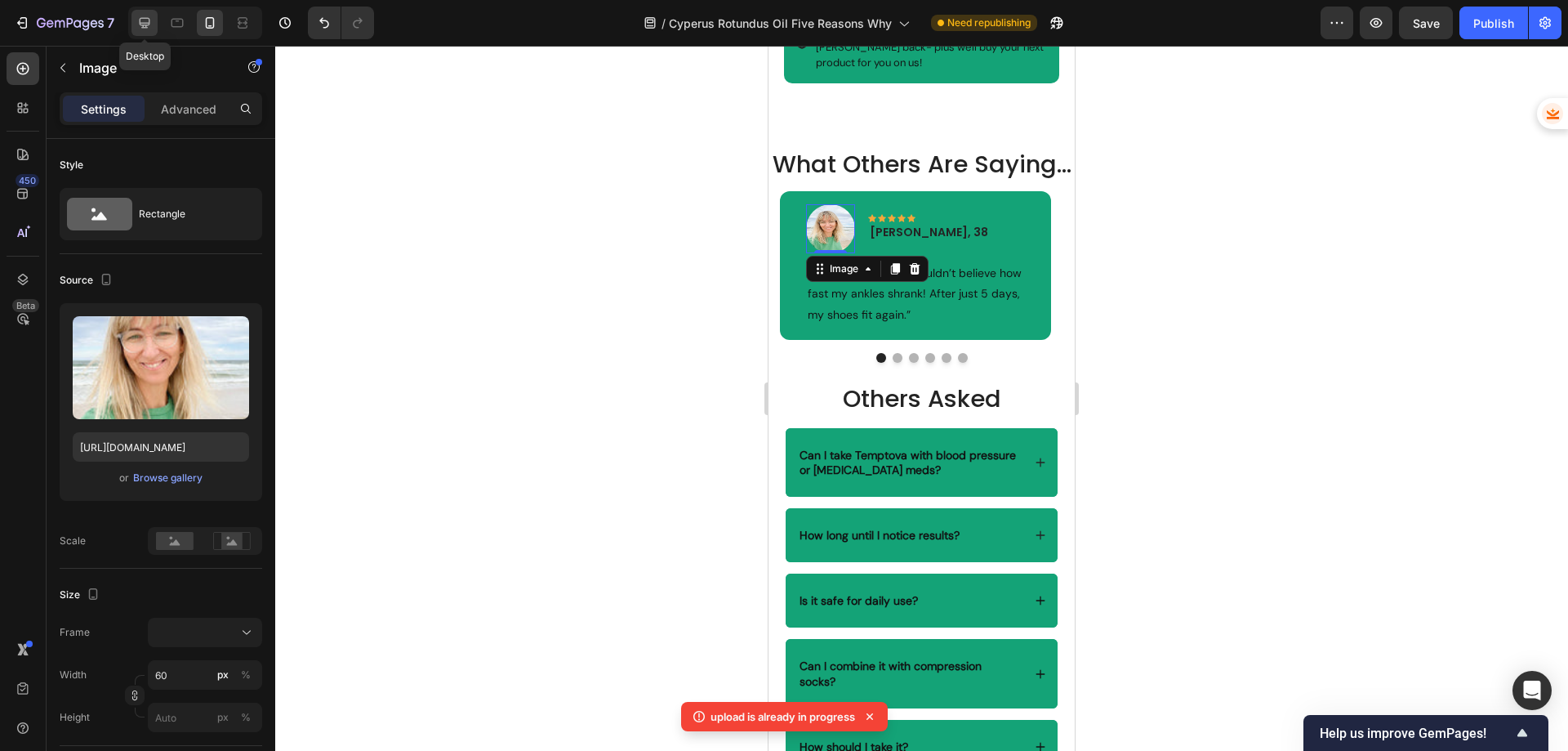
click at [144, 21] on icon at bounding box center [144, 22] width 16 height 16
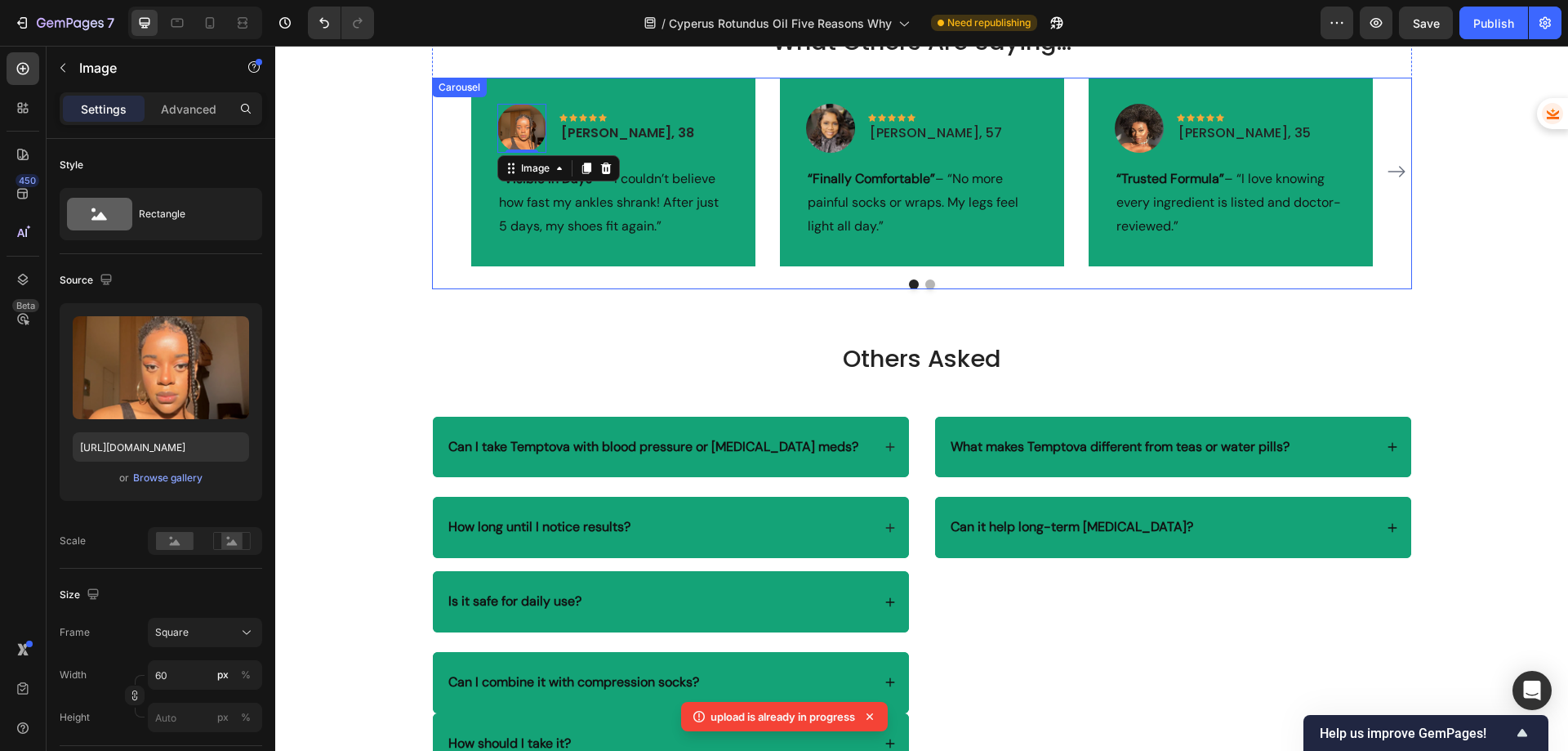
scroll to position [3920, 0]
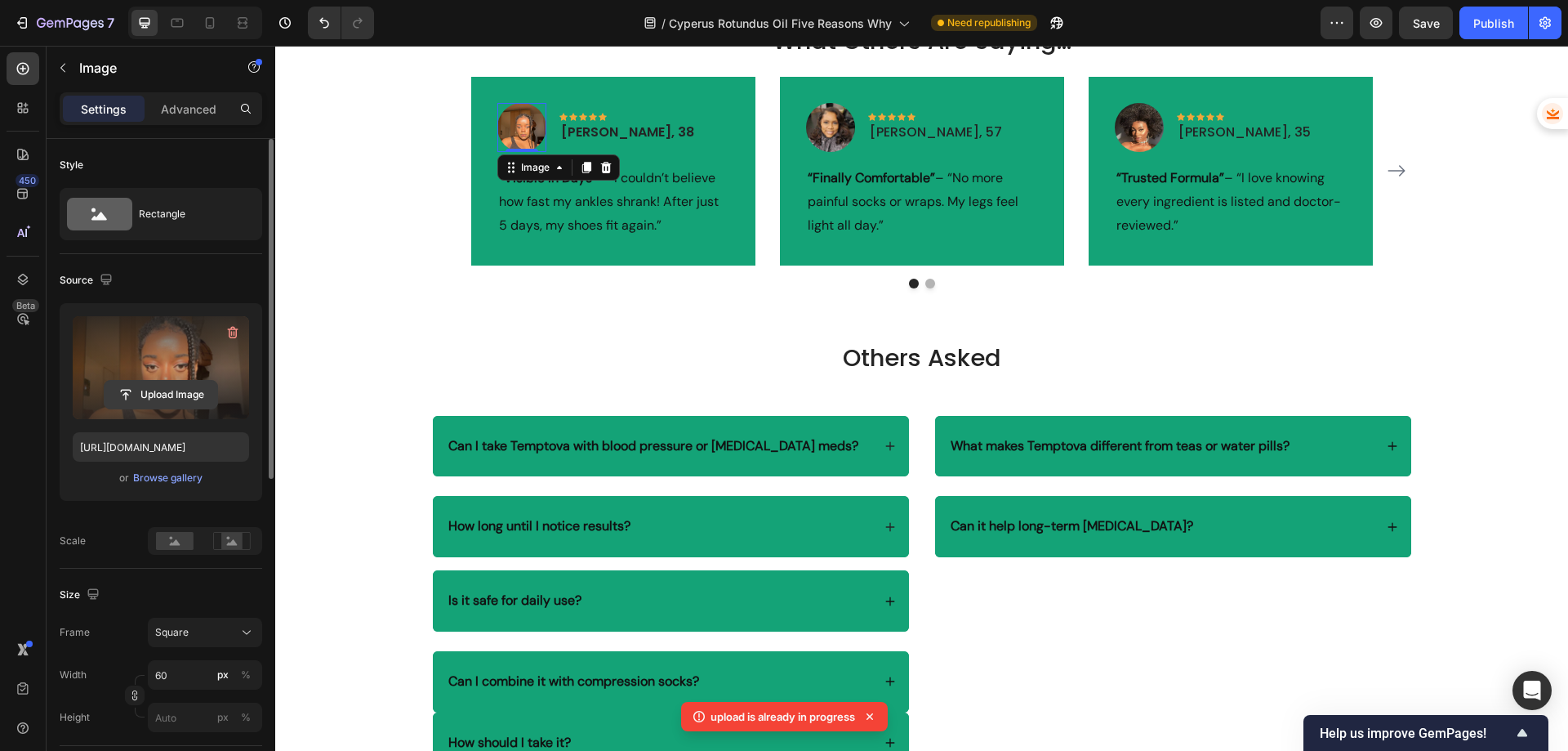
click at [153, 395] on input "file" at bounding box center [161, 395] width 112 height 28
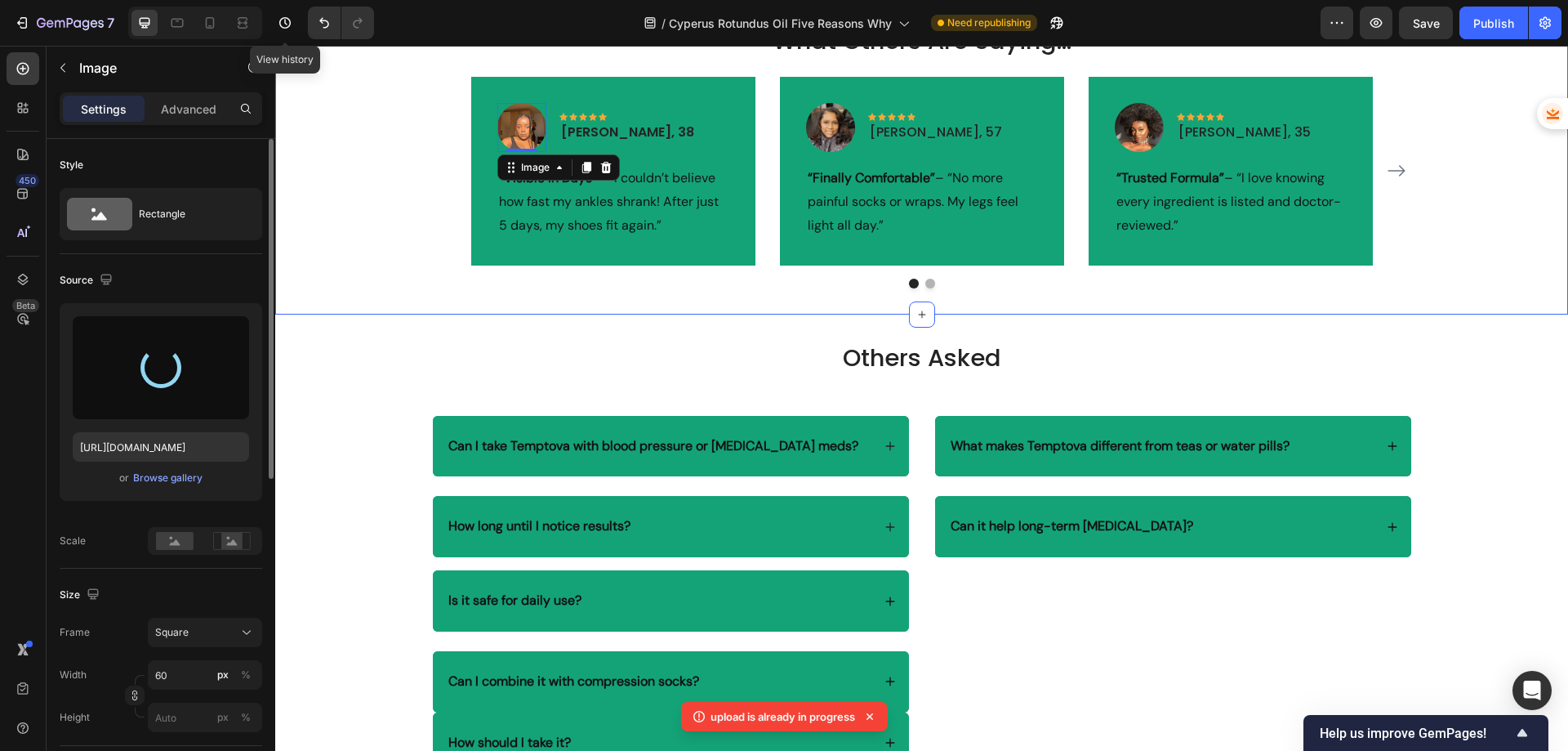
type input "[URL][DOMAIN_NAME]"
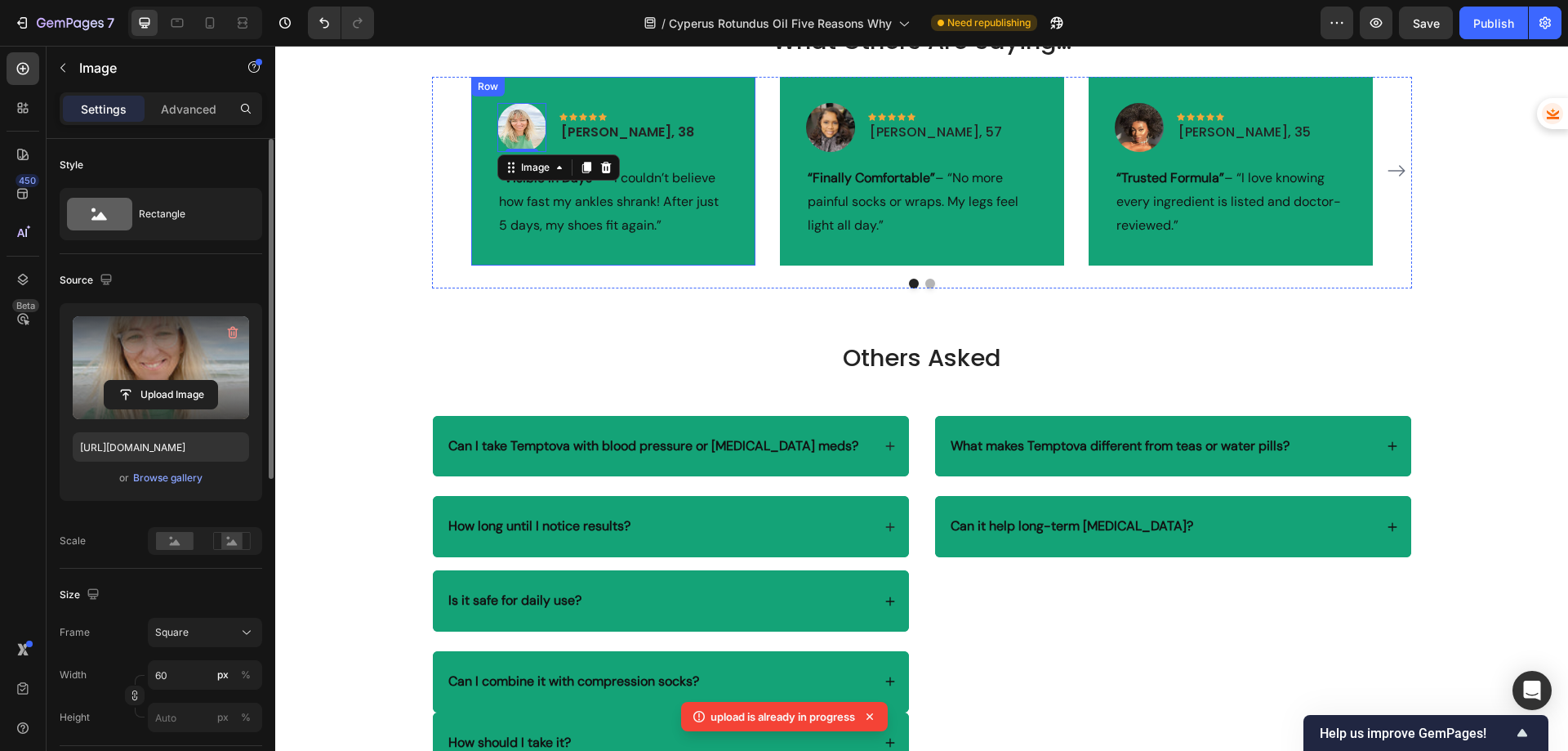
scroll to position [3839, 0]
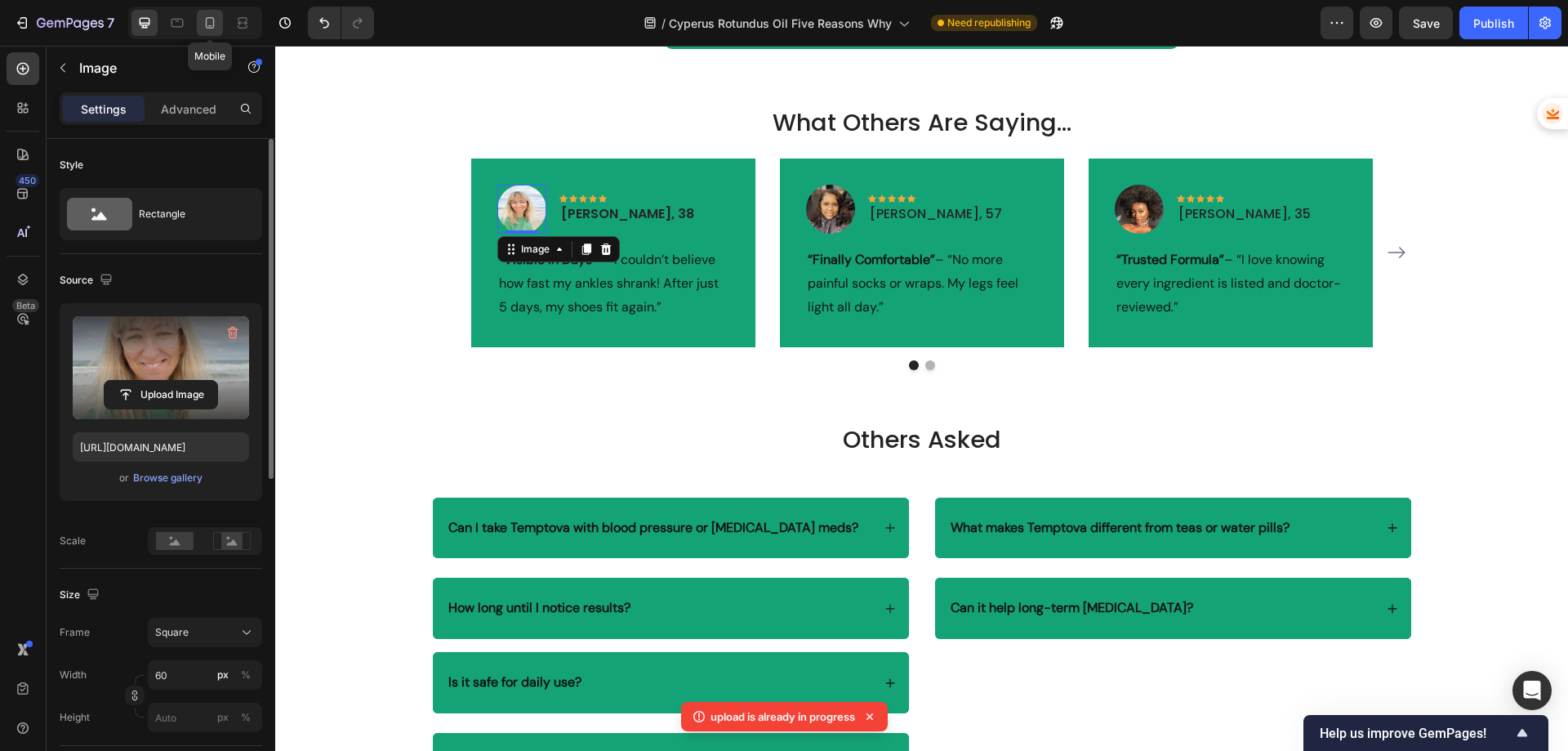
click at [212, 28] on icon at bounding box center [210, 22] width 9 height 11
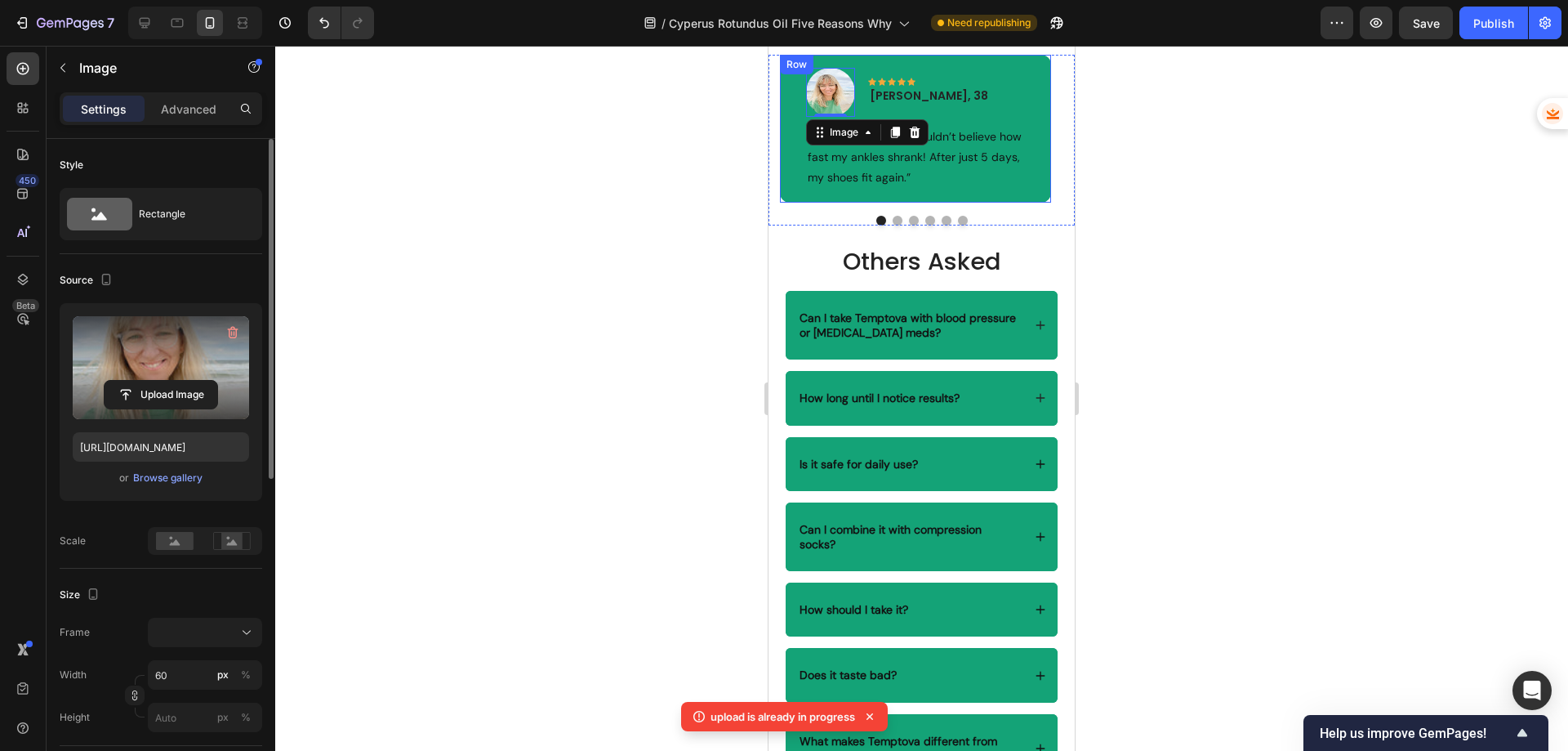
scroll to position [3928, 0]
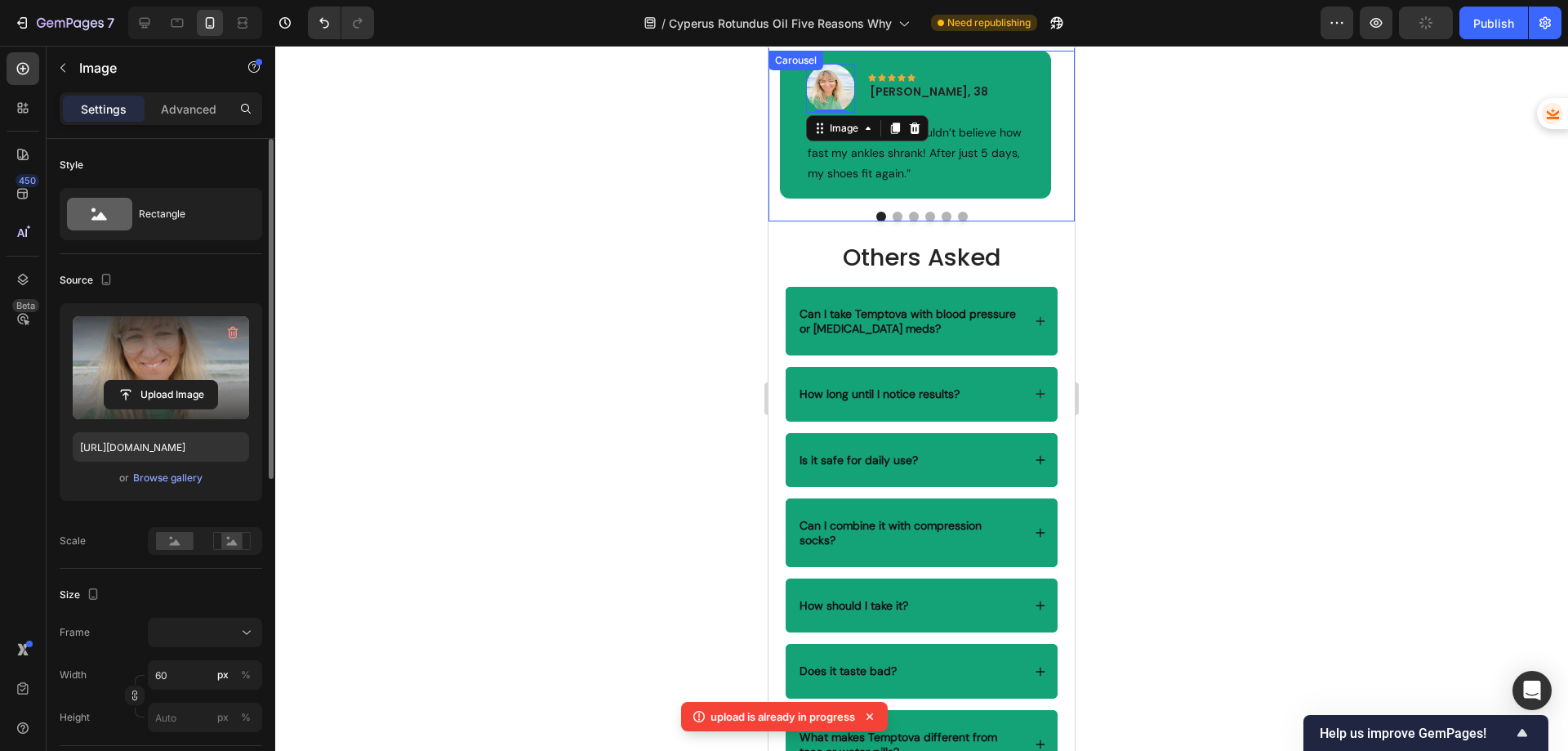
click at [893, 221] on button "Dot" at bounding box center [897, 216] width 10 height 10
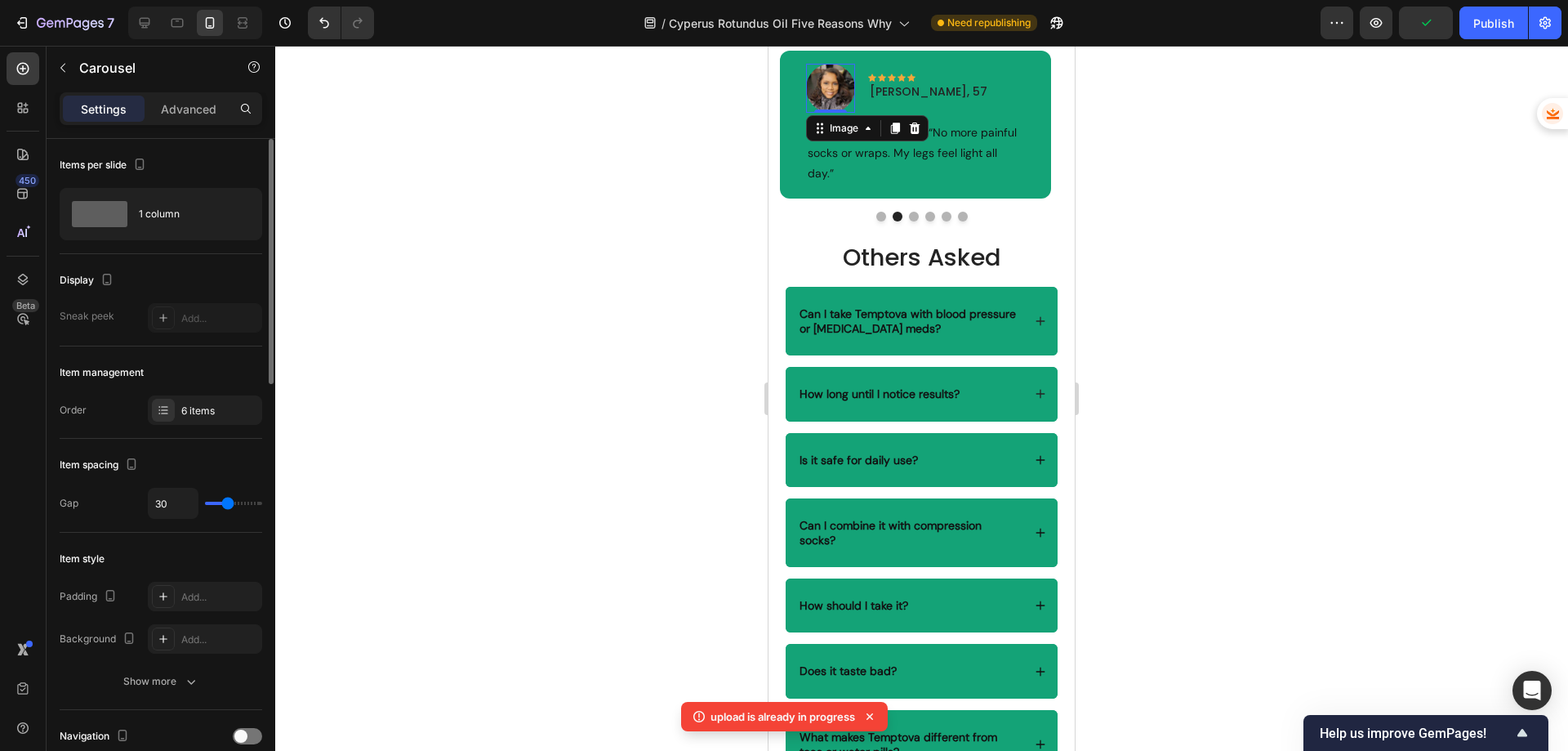
click at [829, 112] on img at bounding box center [830, 88] width 49 height 49
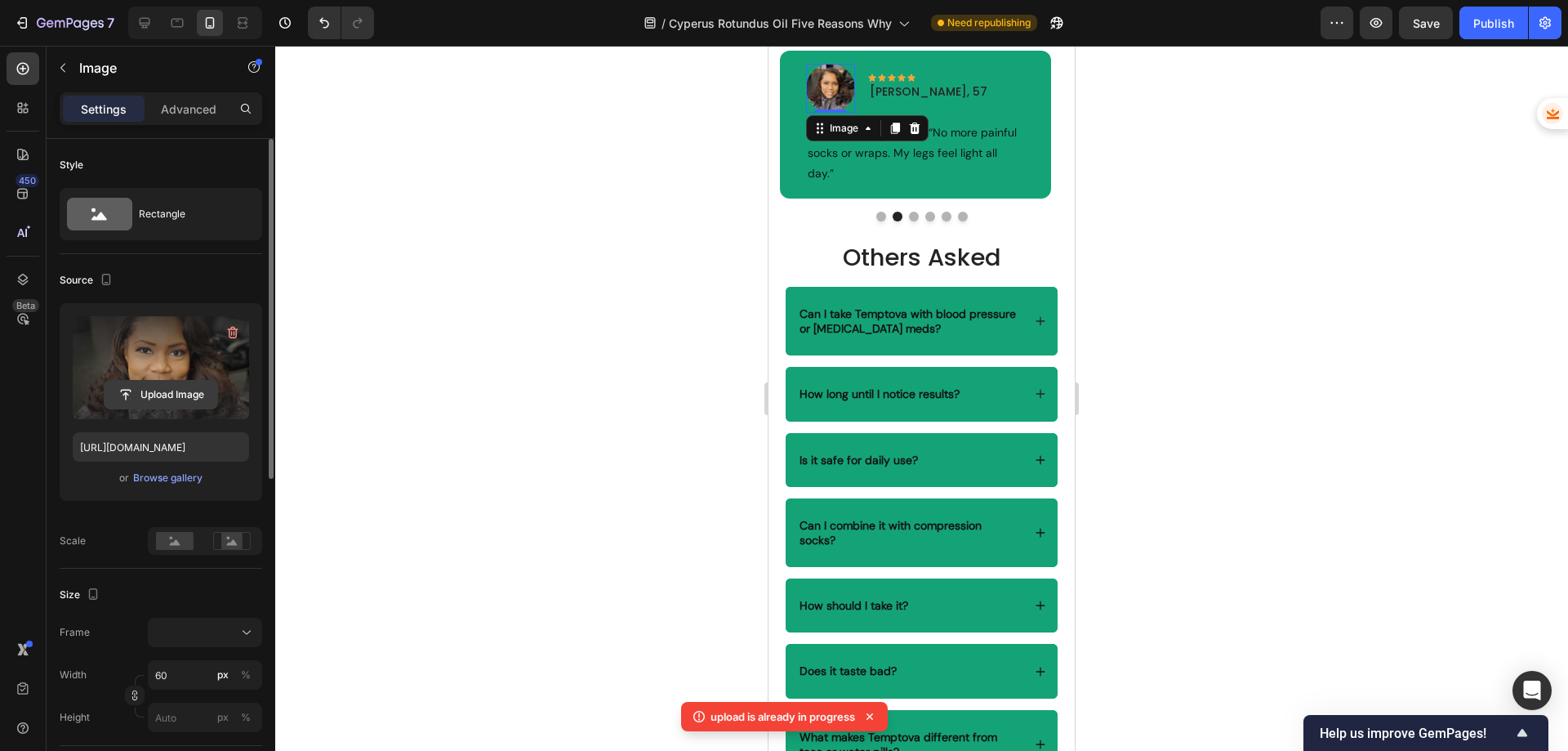
click at [141, 388] on input "file" at bounding box center [161, 395] width 112 height 28
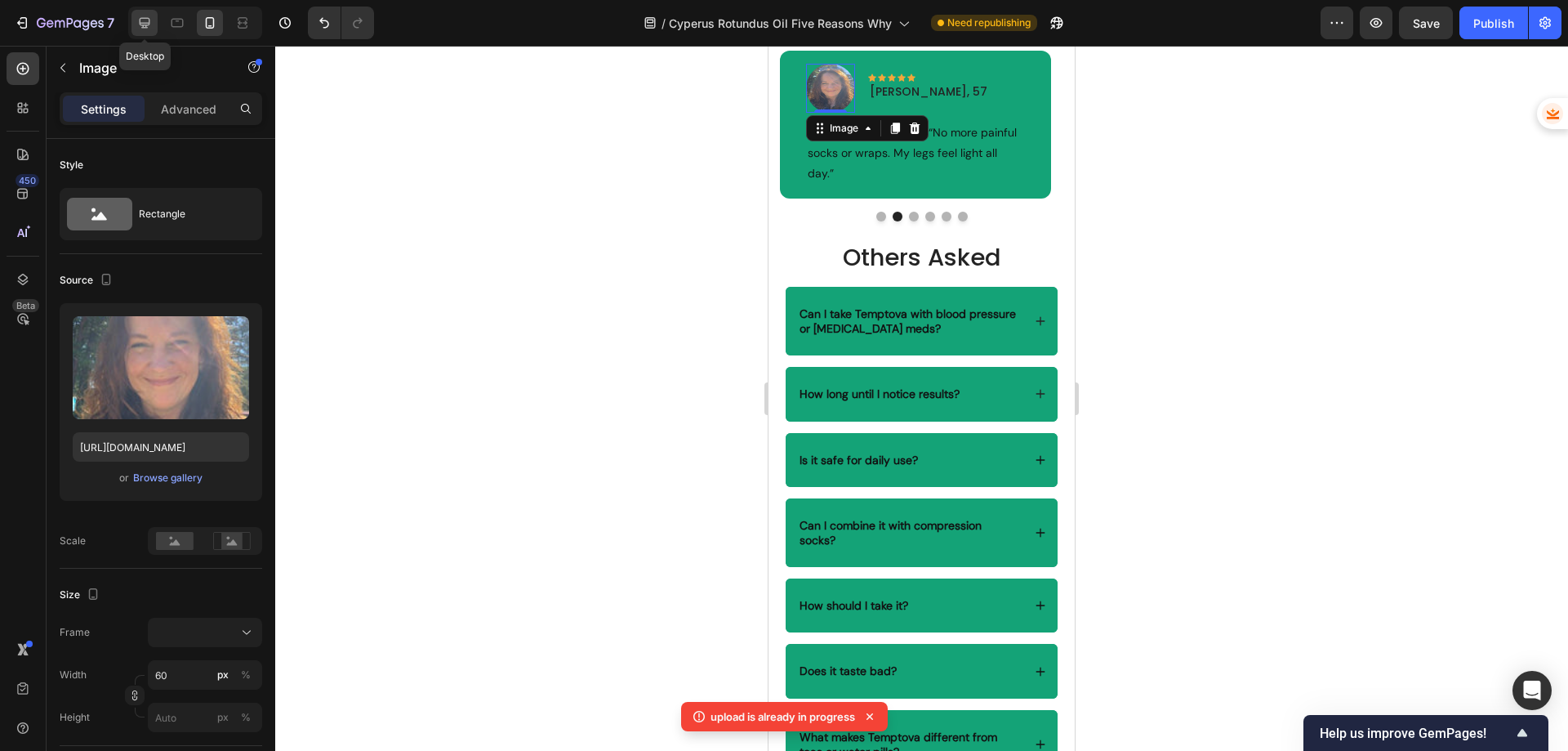
click at [143, 24] on icon at bounding box center [144, 23] width 10 height 10
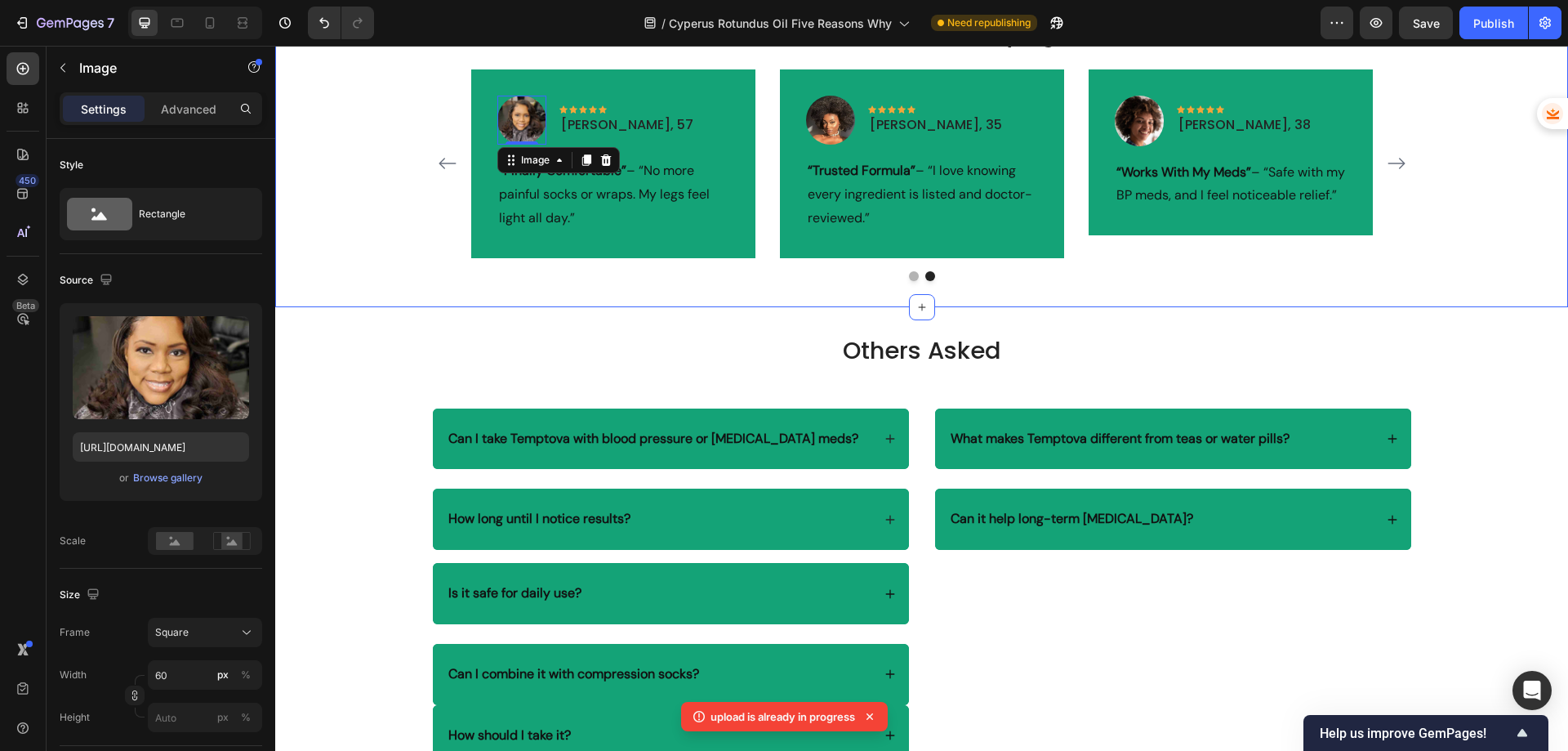
scroll to position [3920, 0]
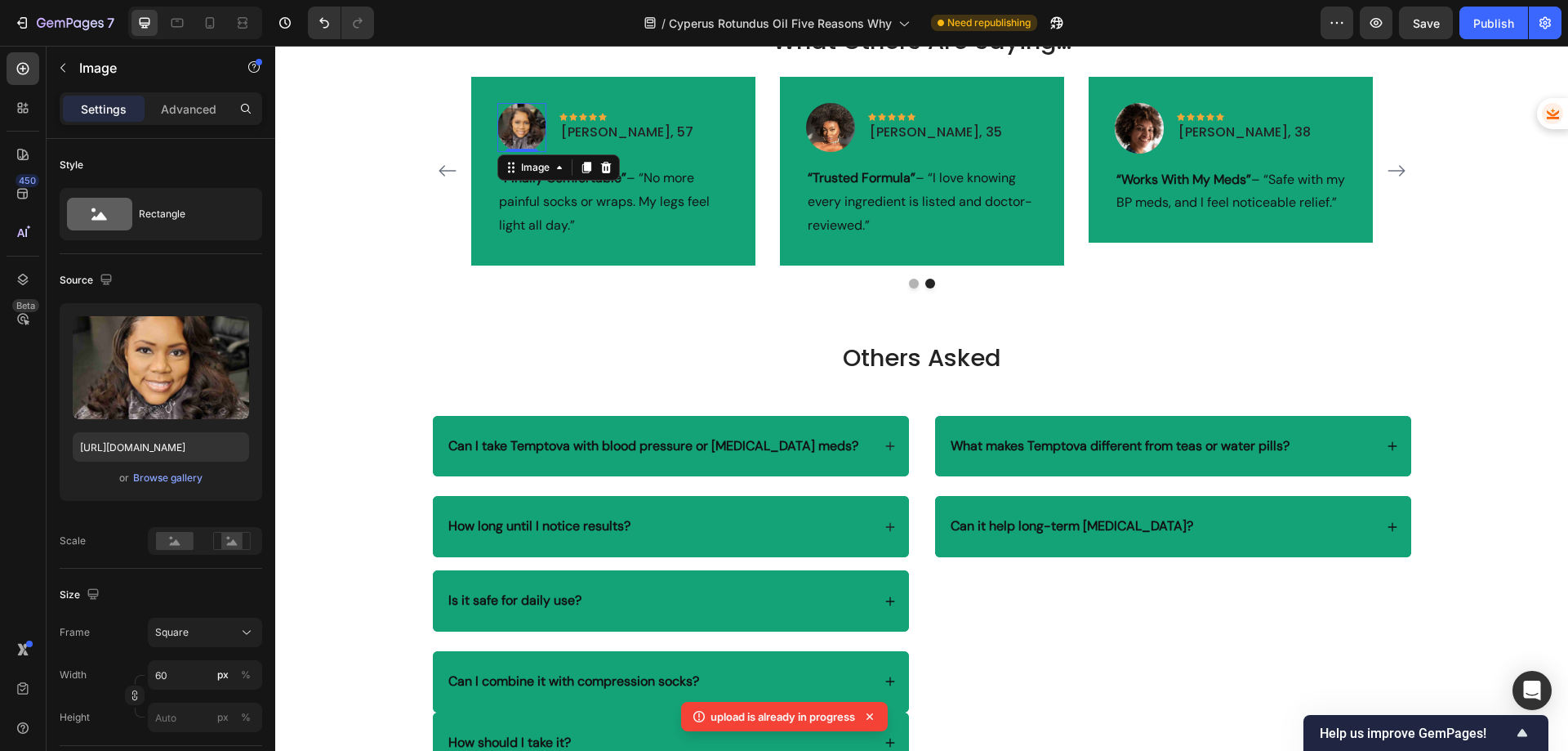
click at [509, 124] on img at bounding box center [522, 127] width 49 height 49
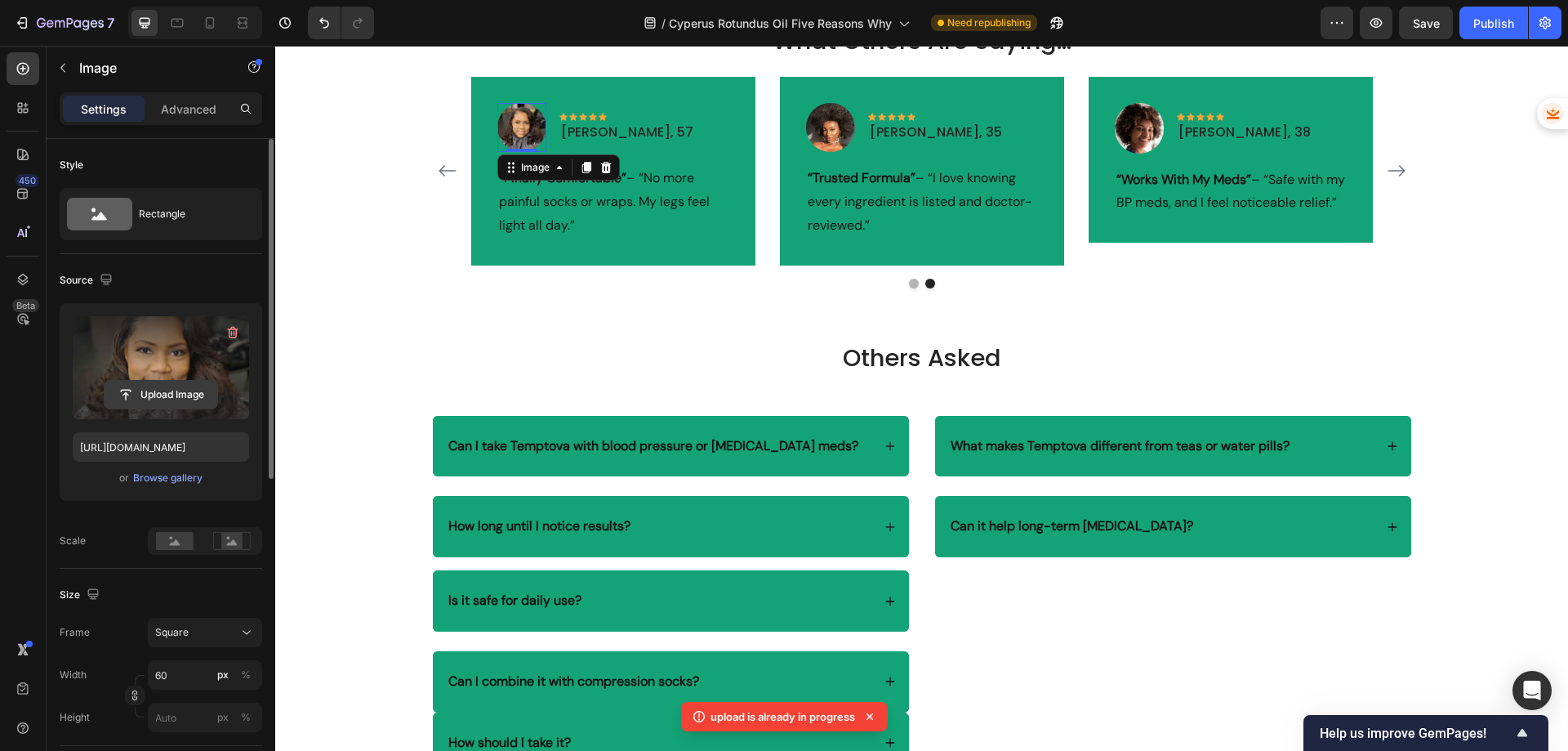
click at [149, 395] on input "file" at bounding box center [161, 395] width 112 height 28
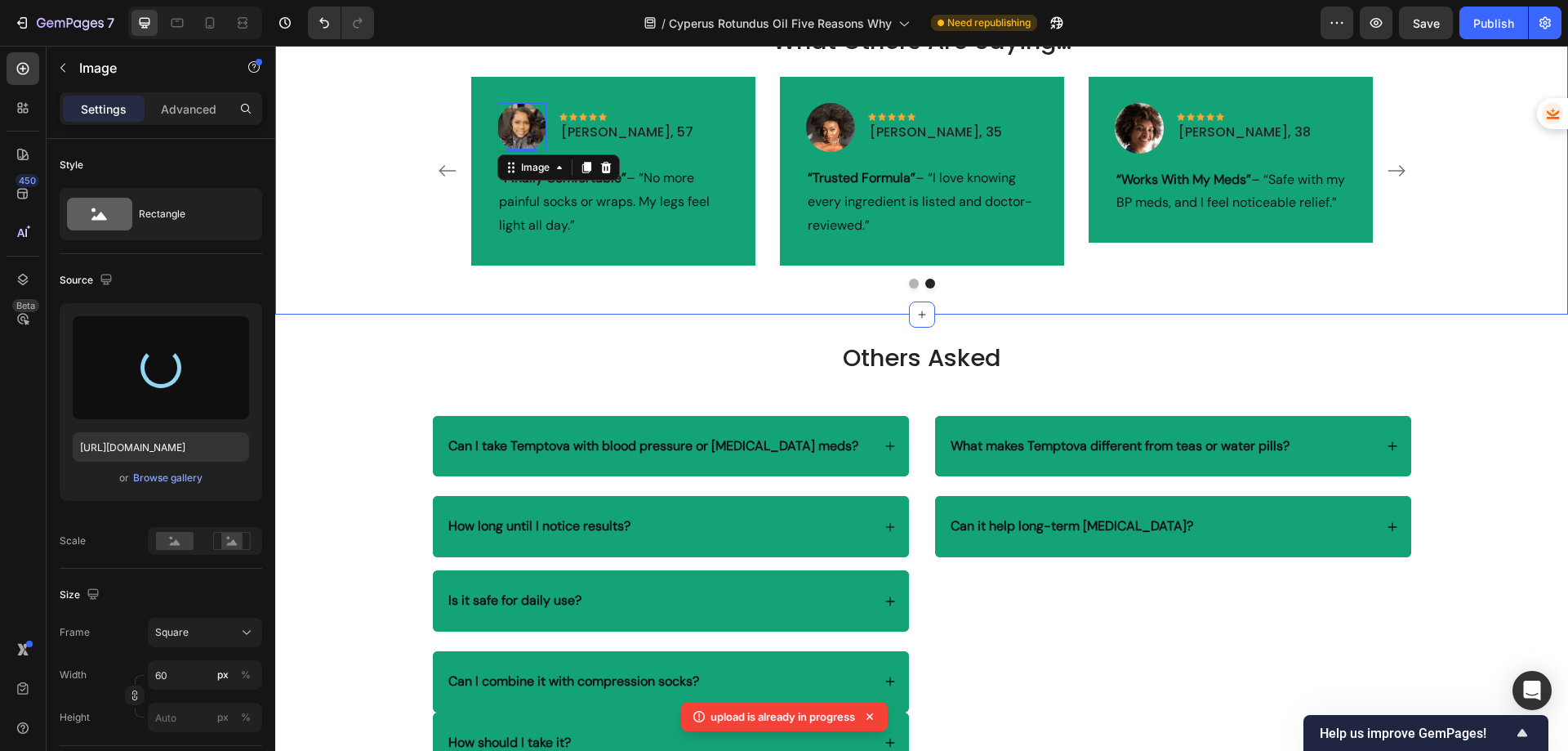
type input "[URL][DOMAIN_NAME]"
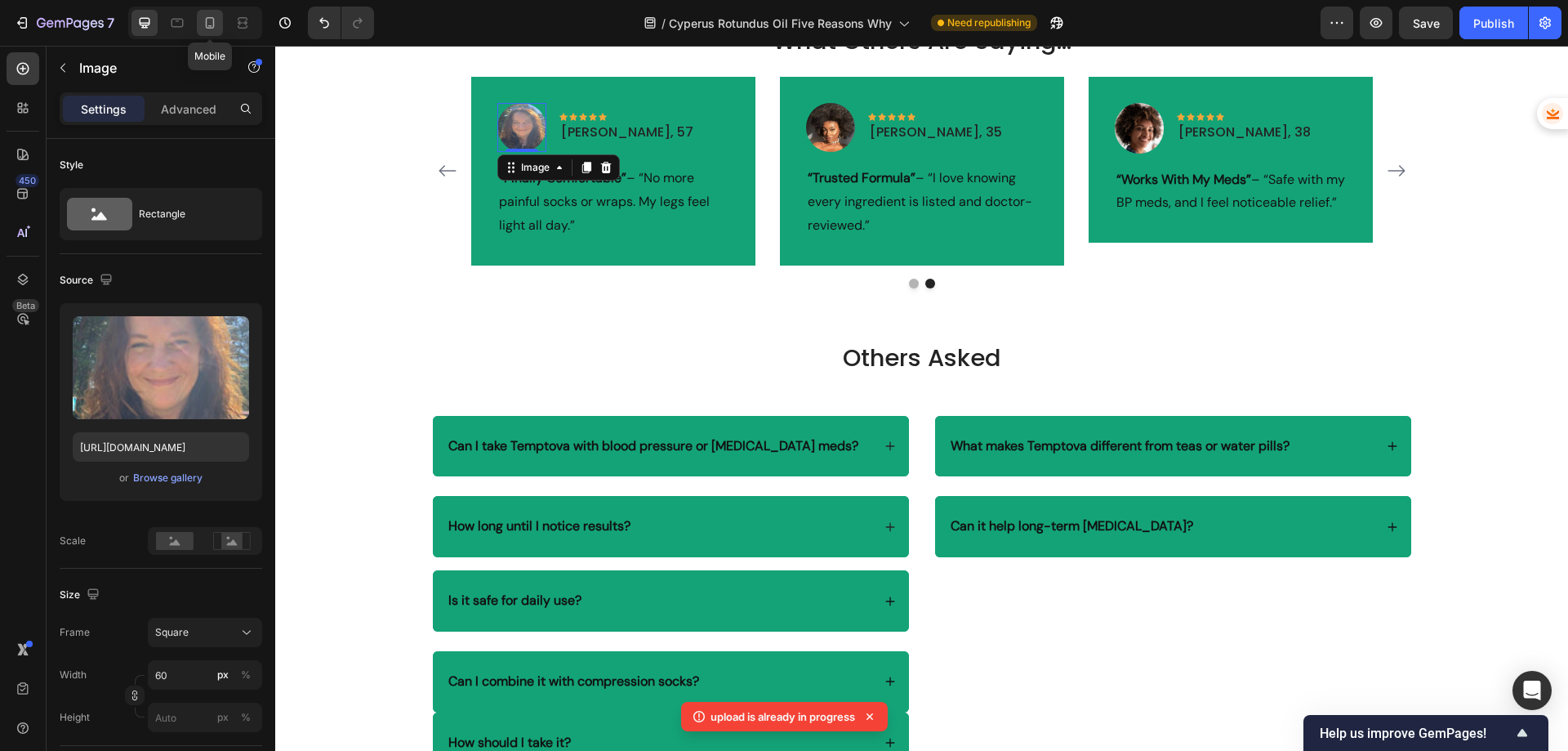
click at [205, 22] on icon at bounding box center [209, 22] width 16 height 16
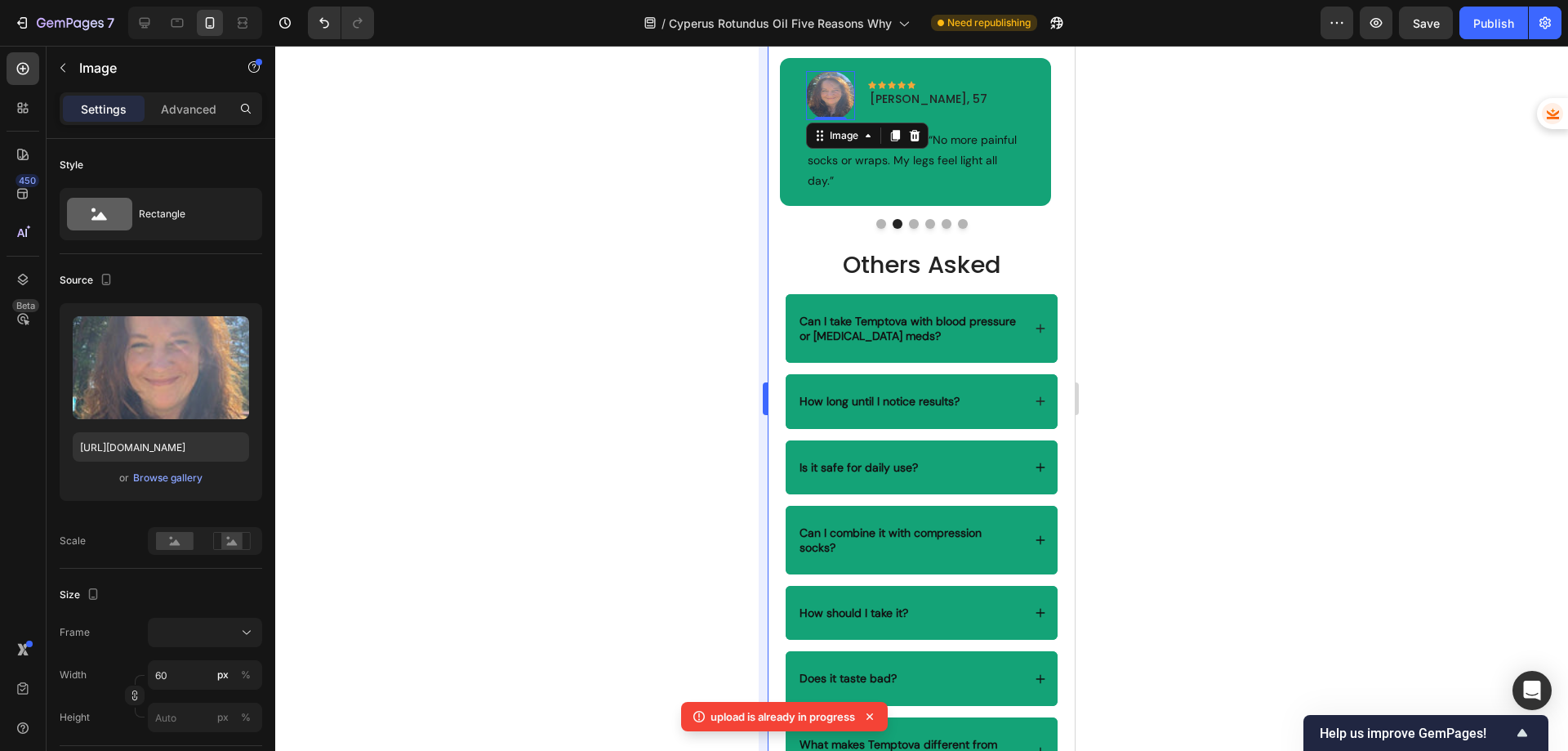
scroll to position [3928, 0]
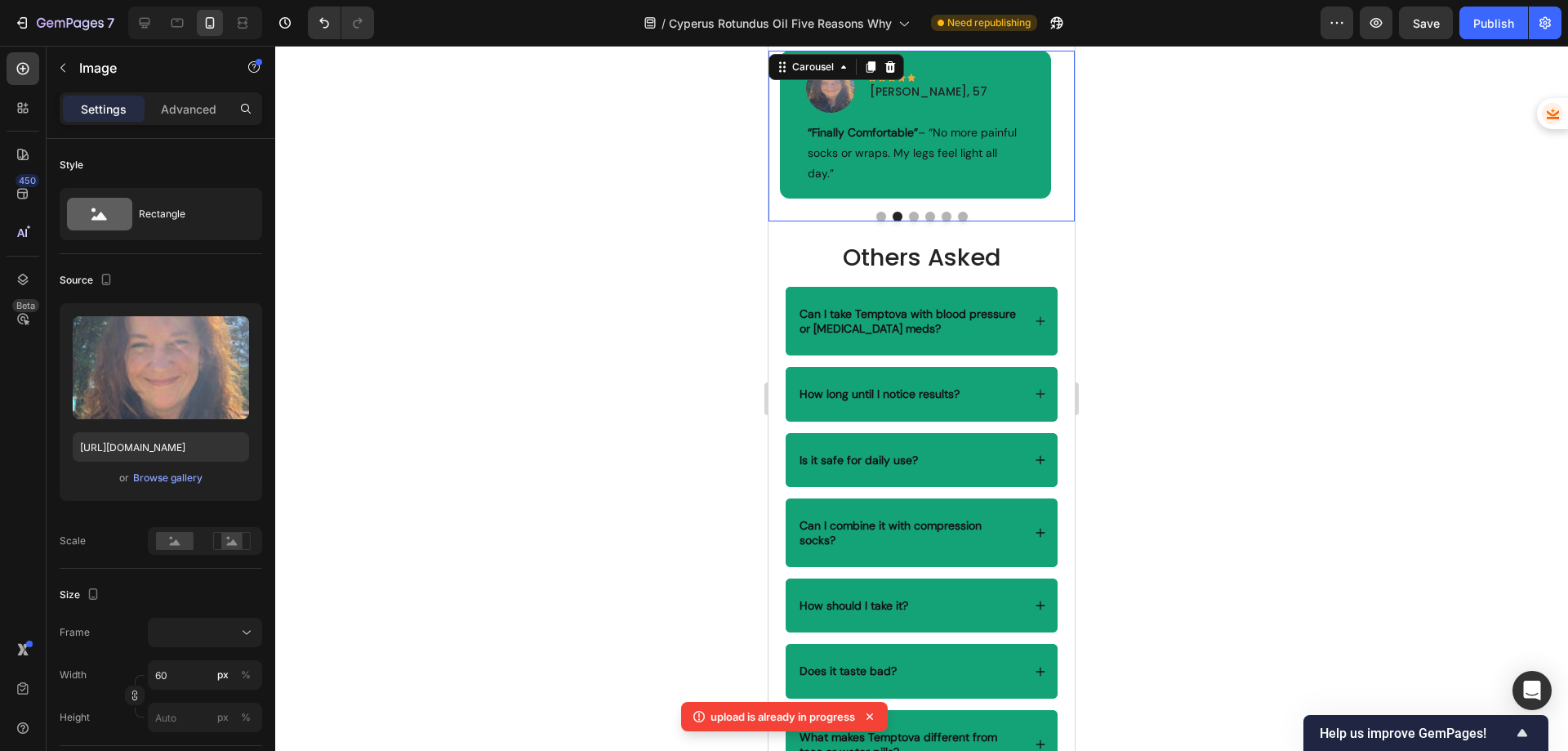
click at [909, 221] on button "Dot" at bounding box center [913, 216] width 10 height 10
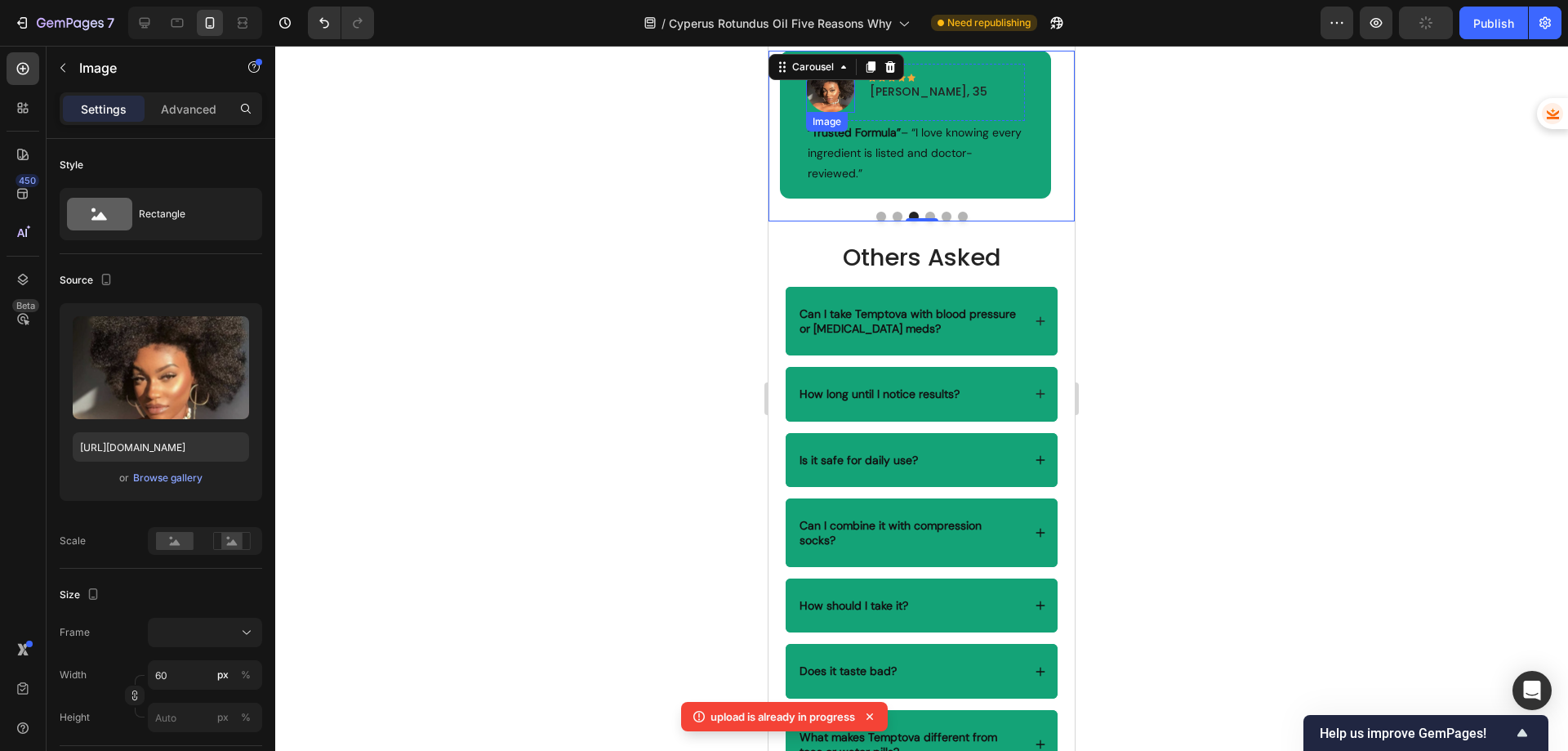
click at [838, 112] on img at bounding box center [830, 88] width 49 height 49
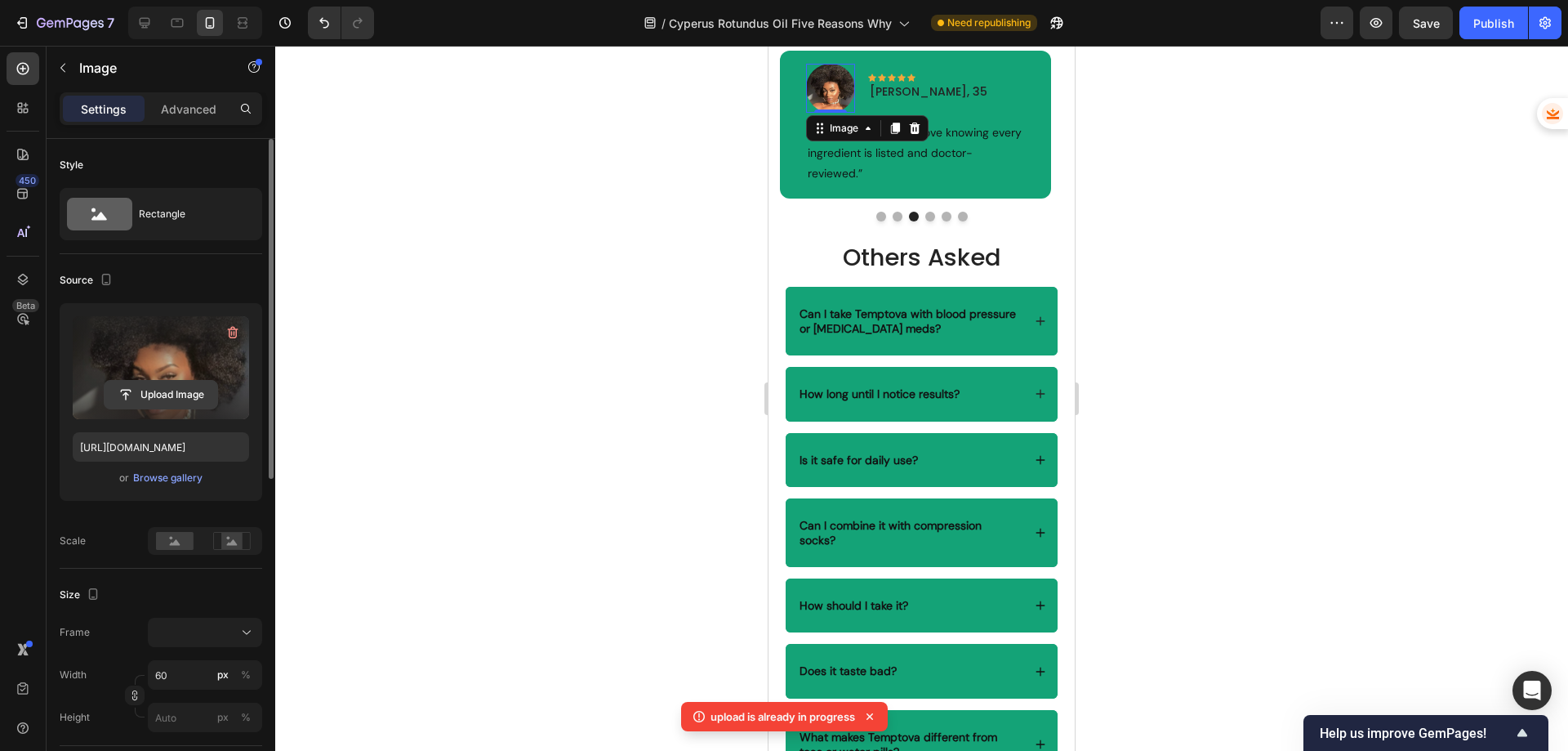
click at [176, 388] on input "file" at bounding box center [161, 395] width 112 height 28
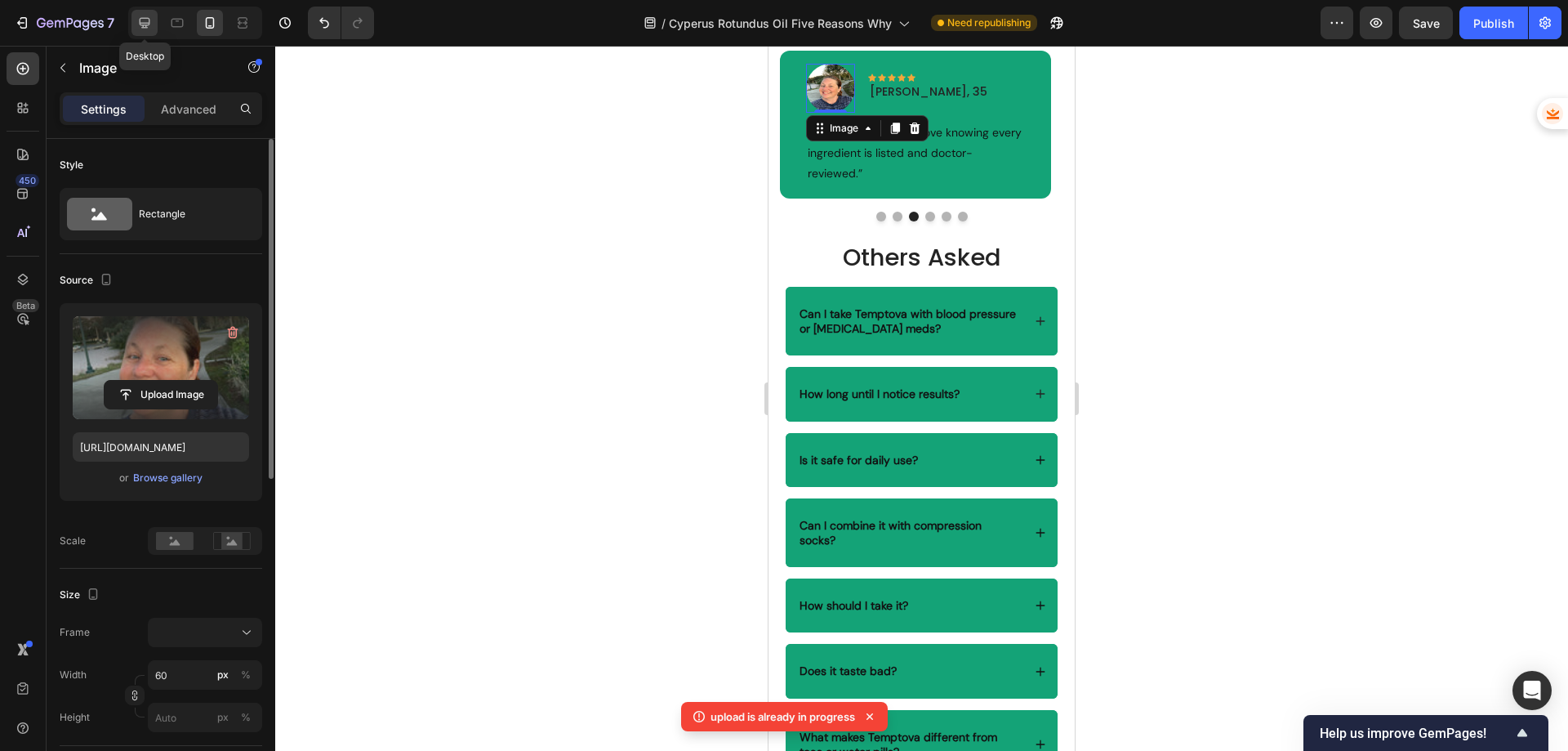
click at [145, 23] on icon at bounding box center [144, 23] width 10 height 10
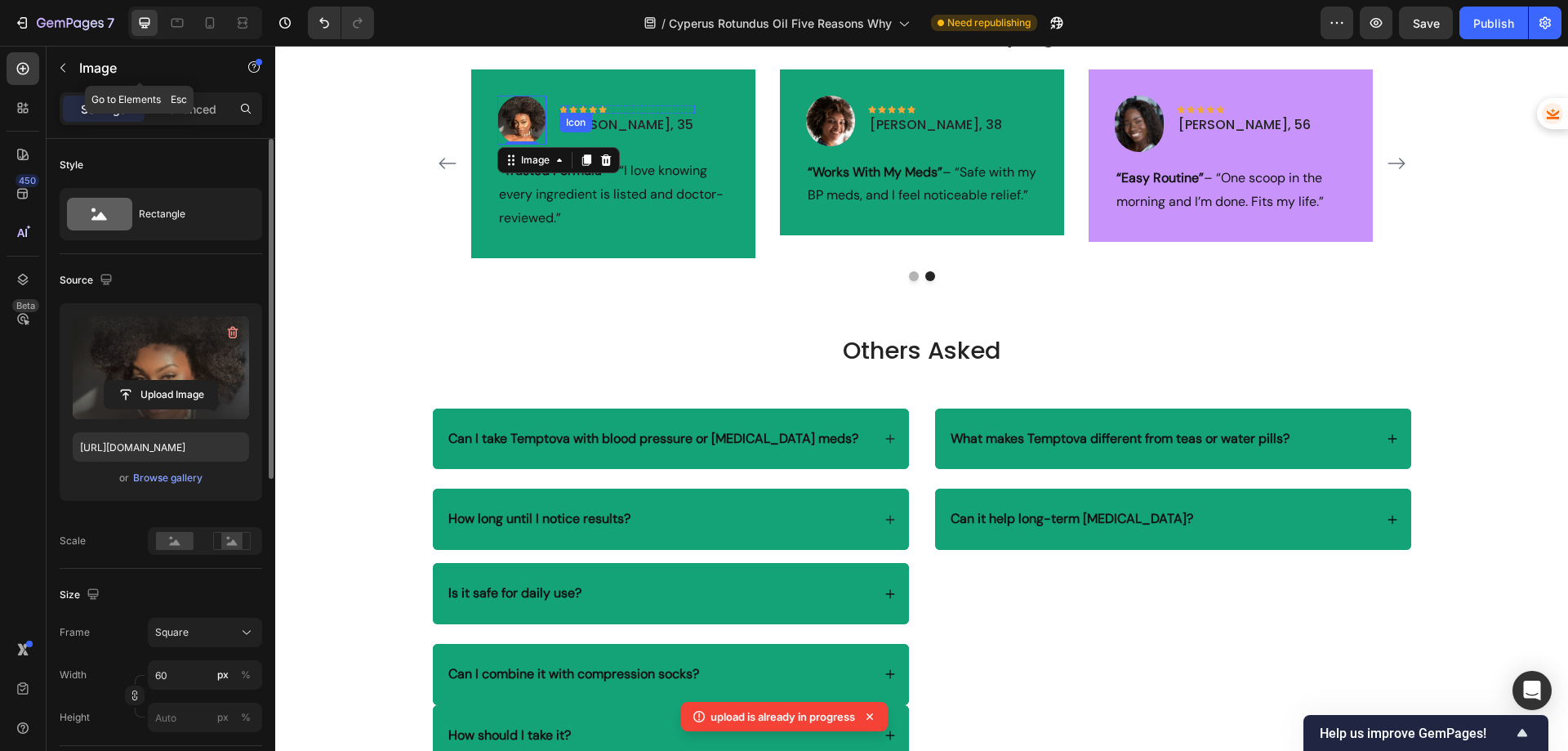
scroll to position [3920, 0]
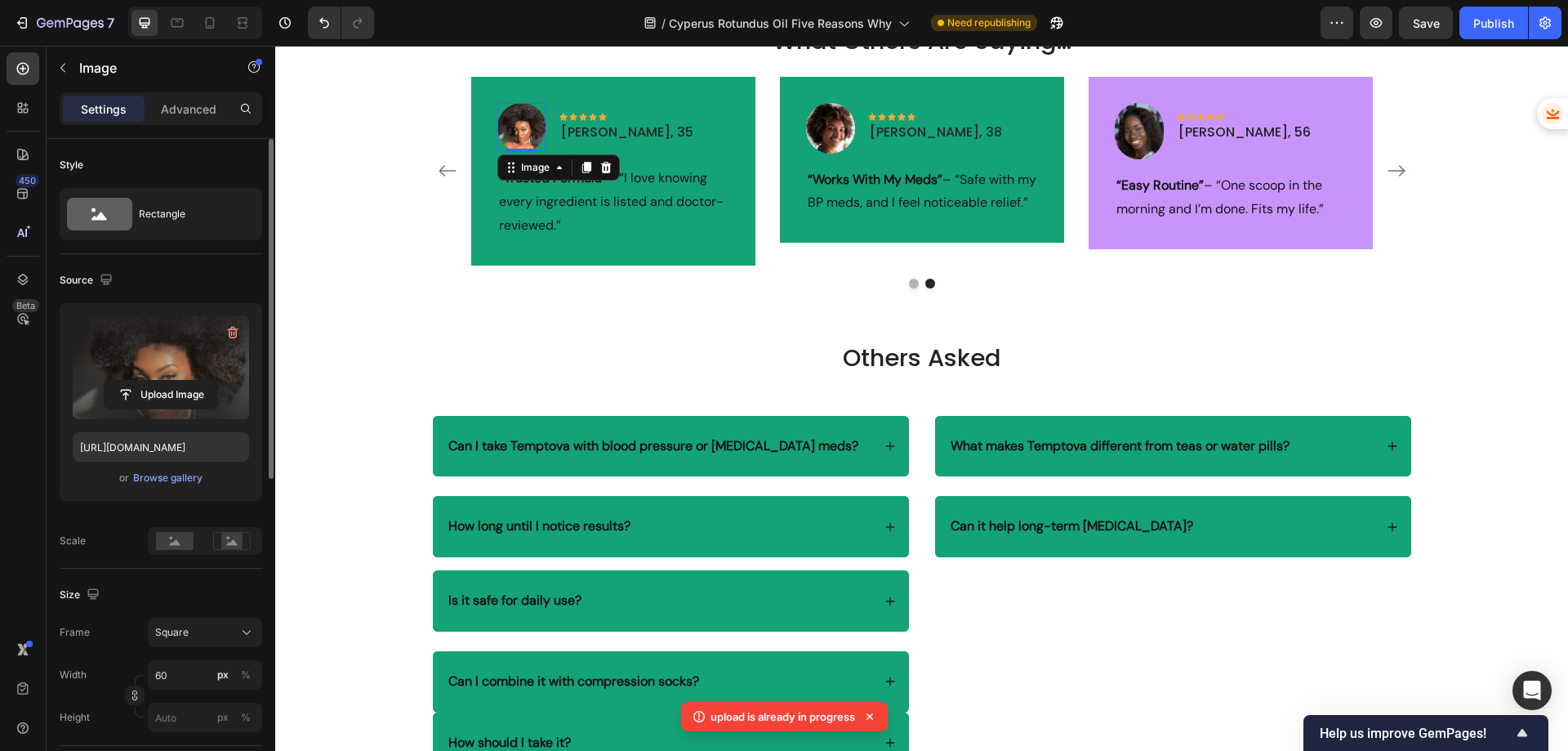
click at [521, 120] on img at bounding box center [522, 127] width 49 height 49
click at [149, 382] on input "file" at bounding box center [161, 395] width 112 height 28
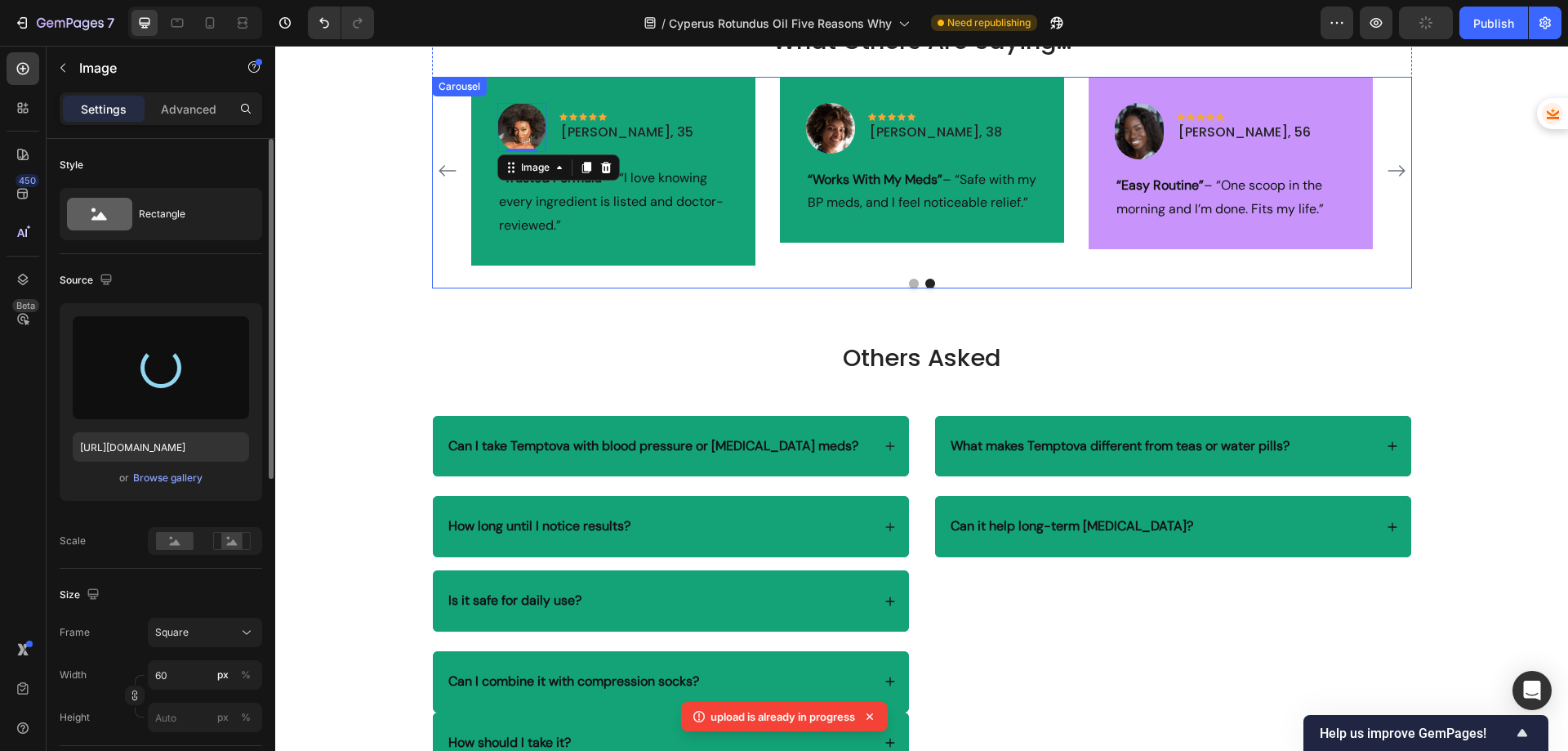
type input "[URL][DOMAIN_NAME]"
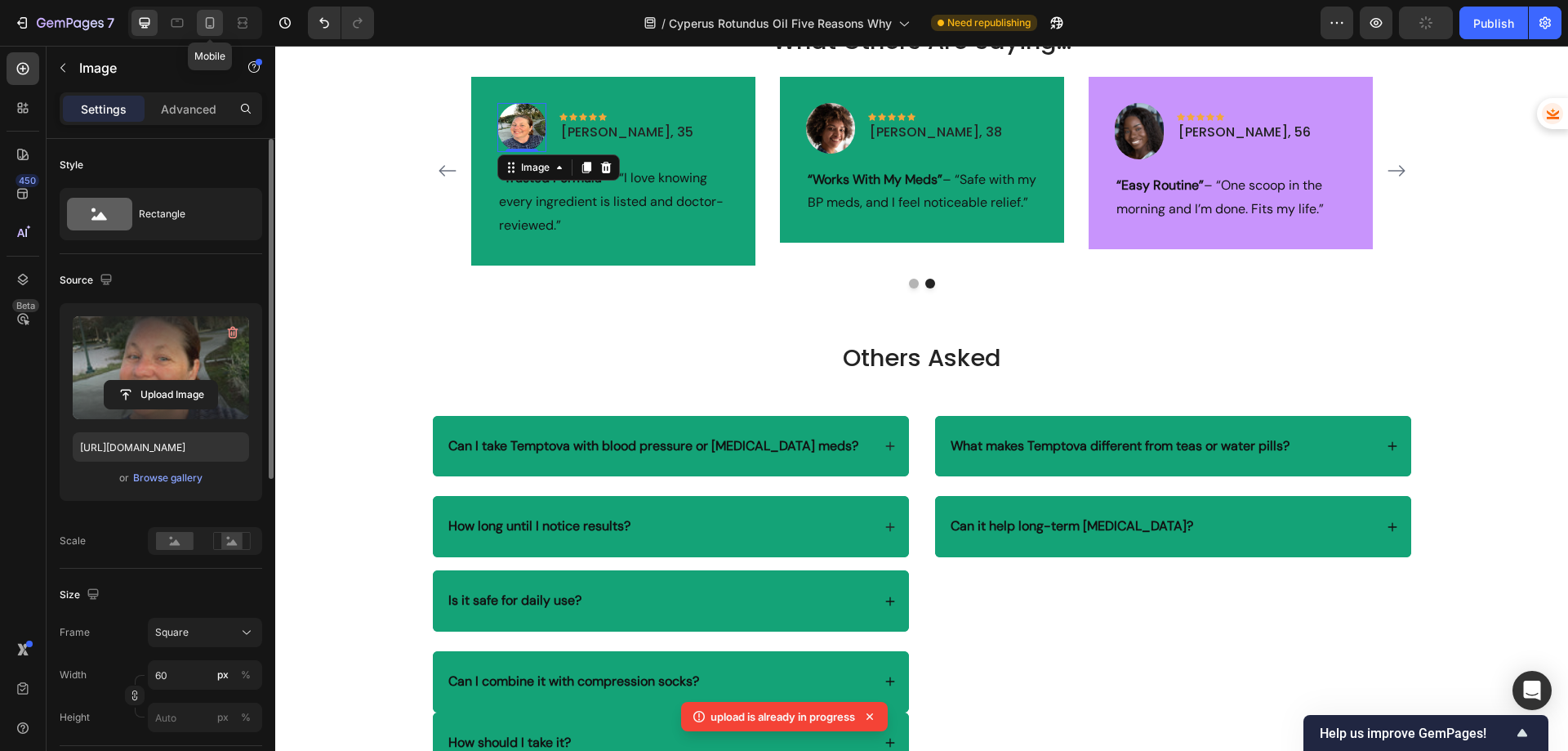
click at [206, 23] on icon at bounding box center [210, 22] width 9 height 11
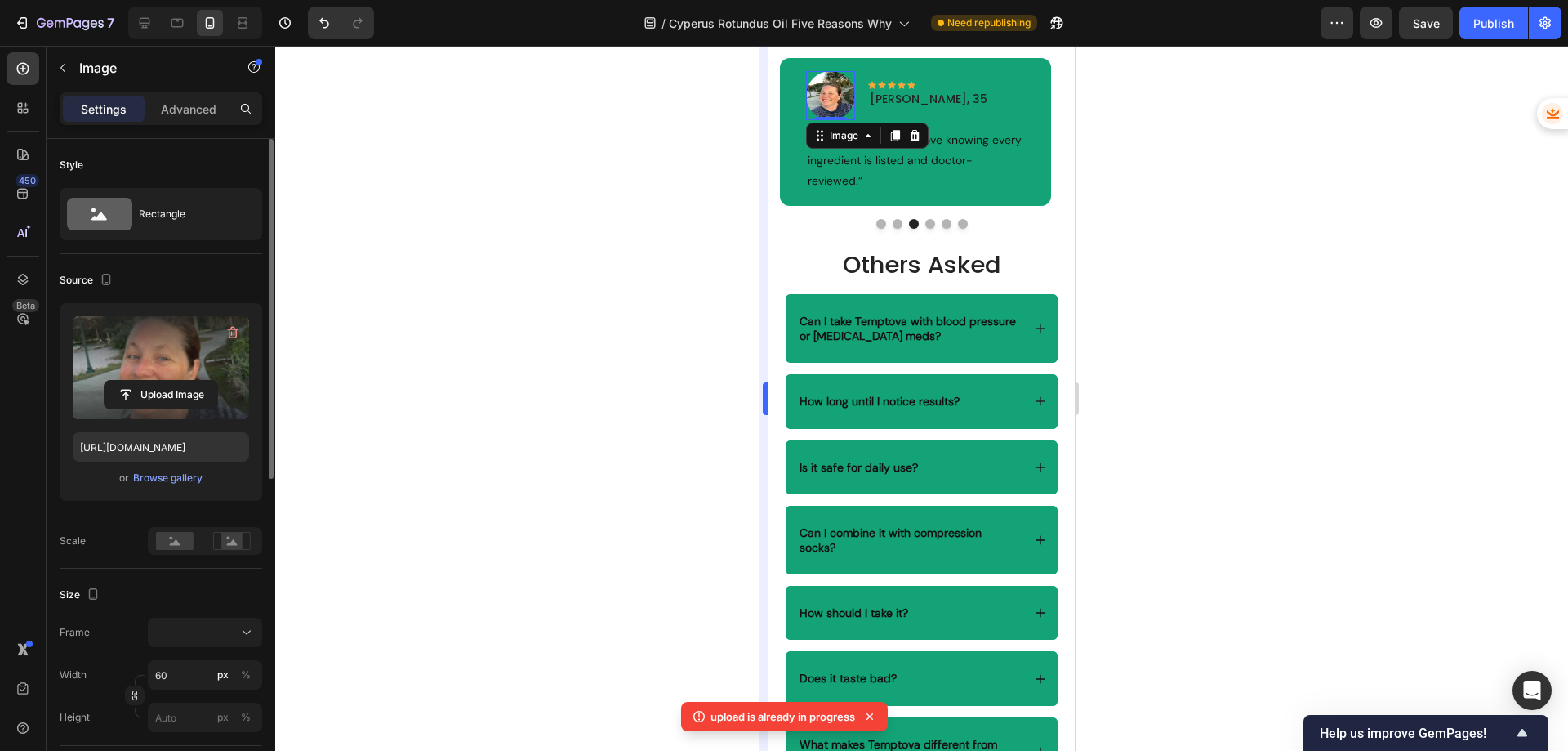
scroll to position [3928, 0]
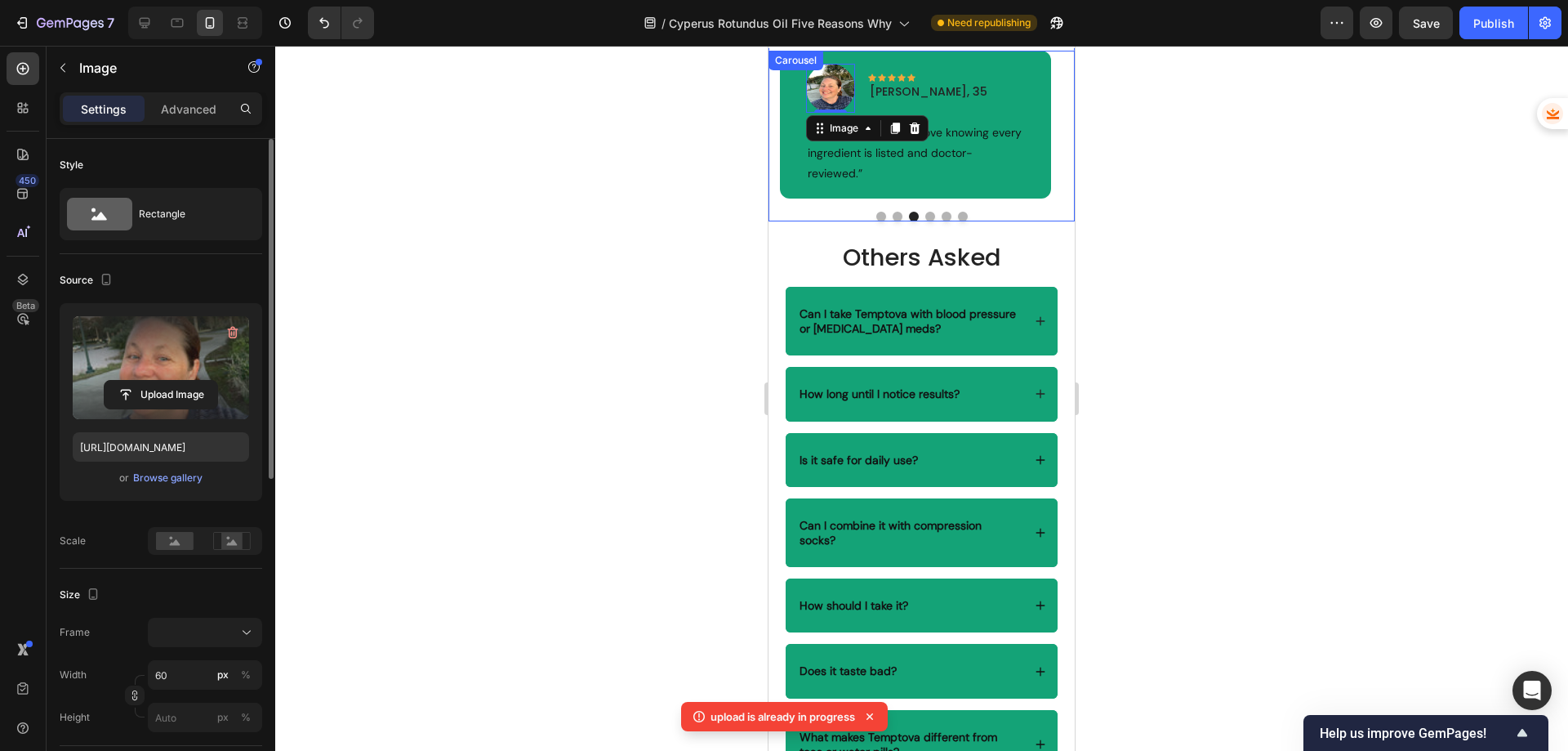
click at [925, 221] on button "Dot" at bounding box center [930, 216] width 10 height 10
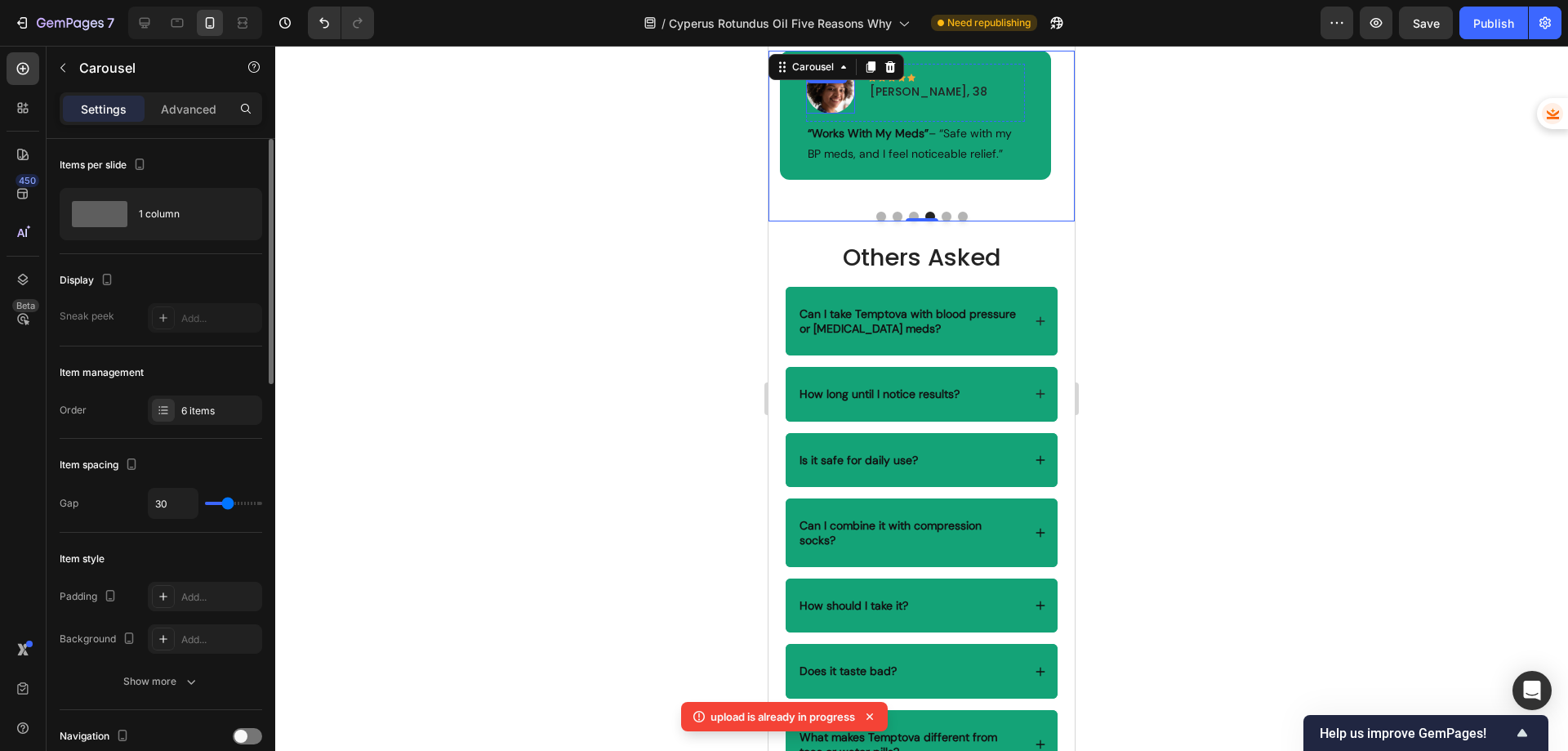
click at [835, 113] on img at bounding box center [830, 89] width 49 height 50
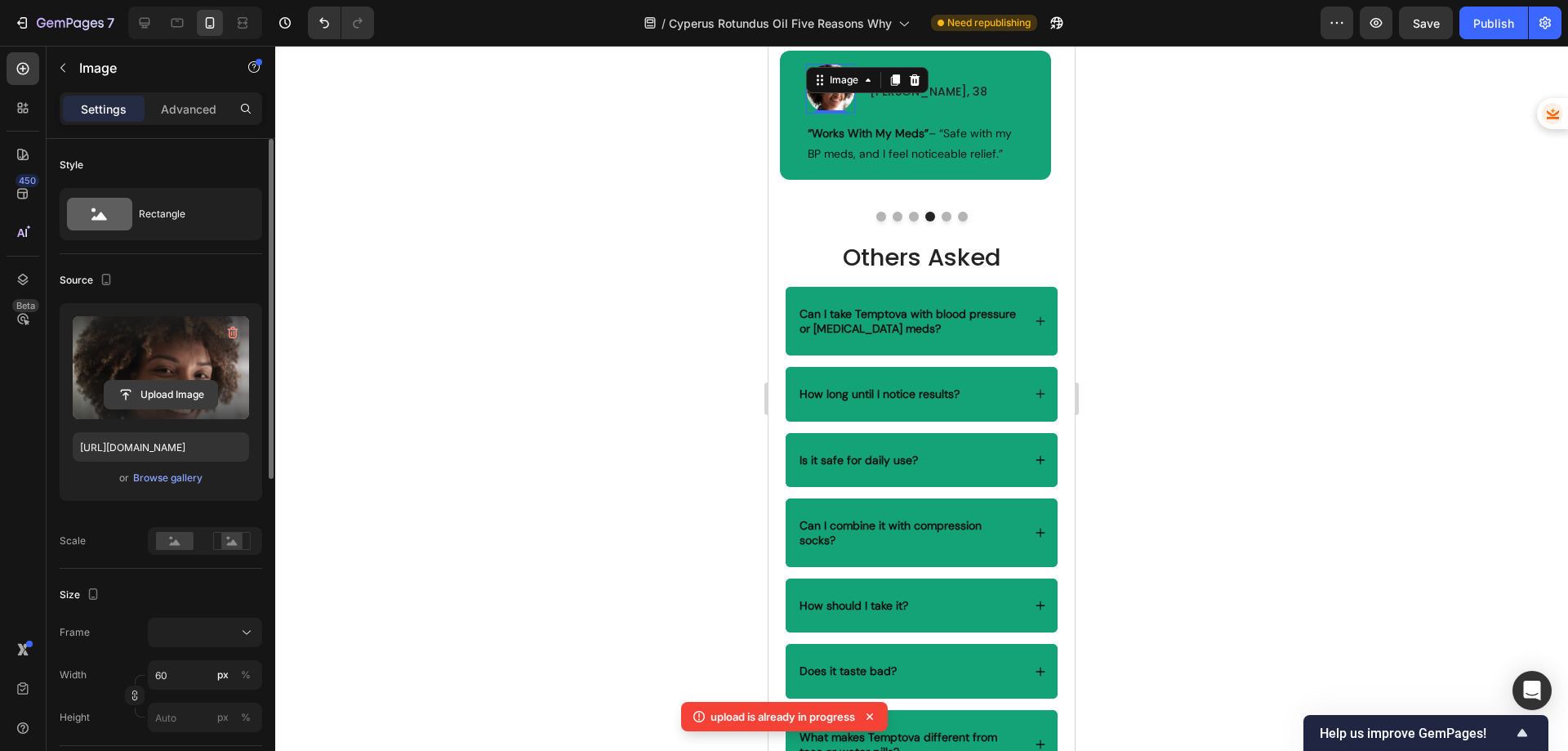
click at [156, 388] on input "file" at bounding box center [161, 395] width 112 height 28
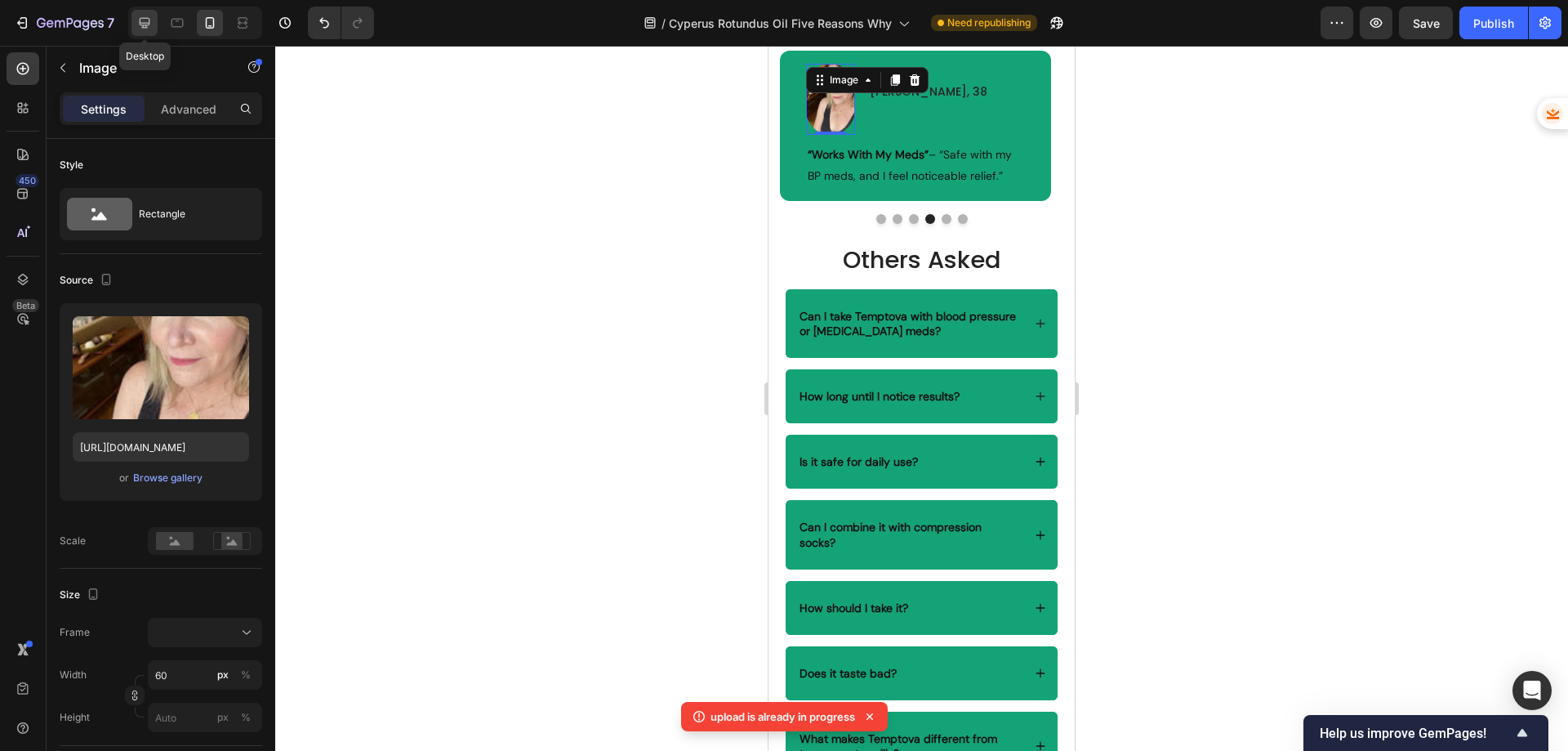
click at [150, 22] on icon at bounding box center [144, 23] width 10 height 10
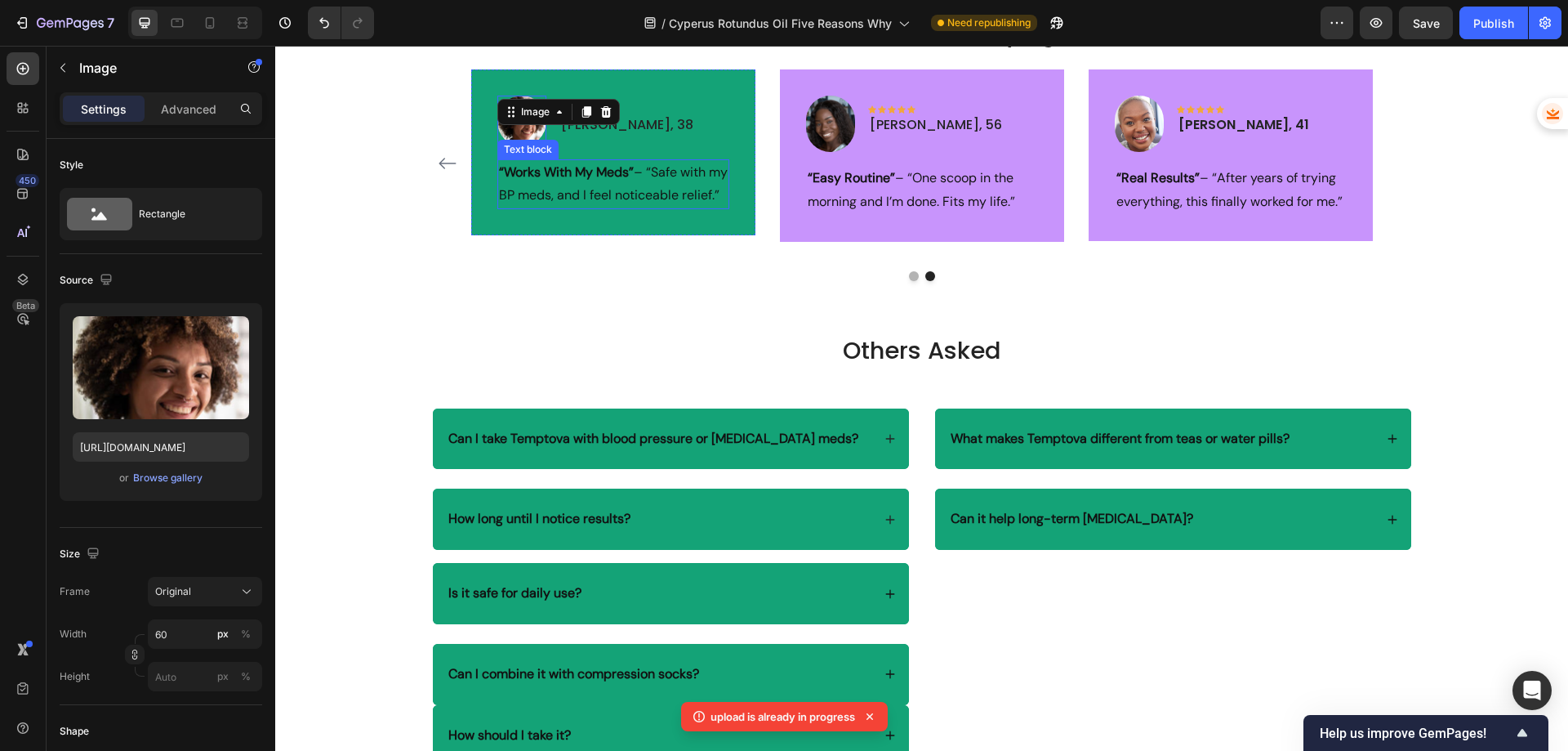
scroll to position [3920, 0]
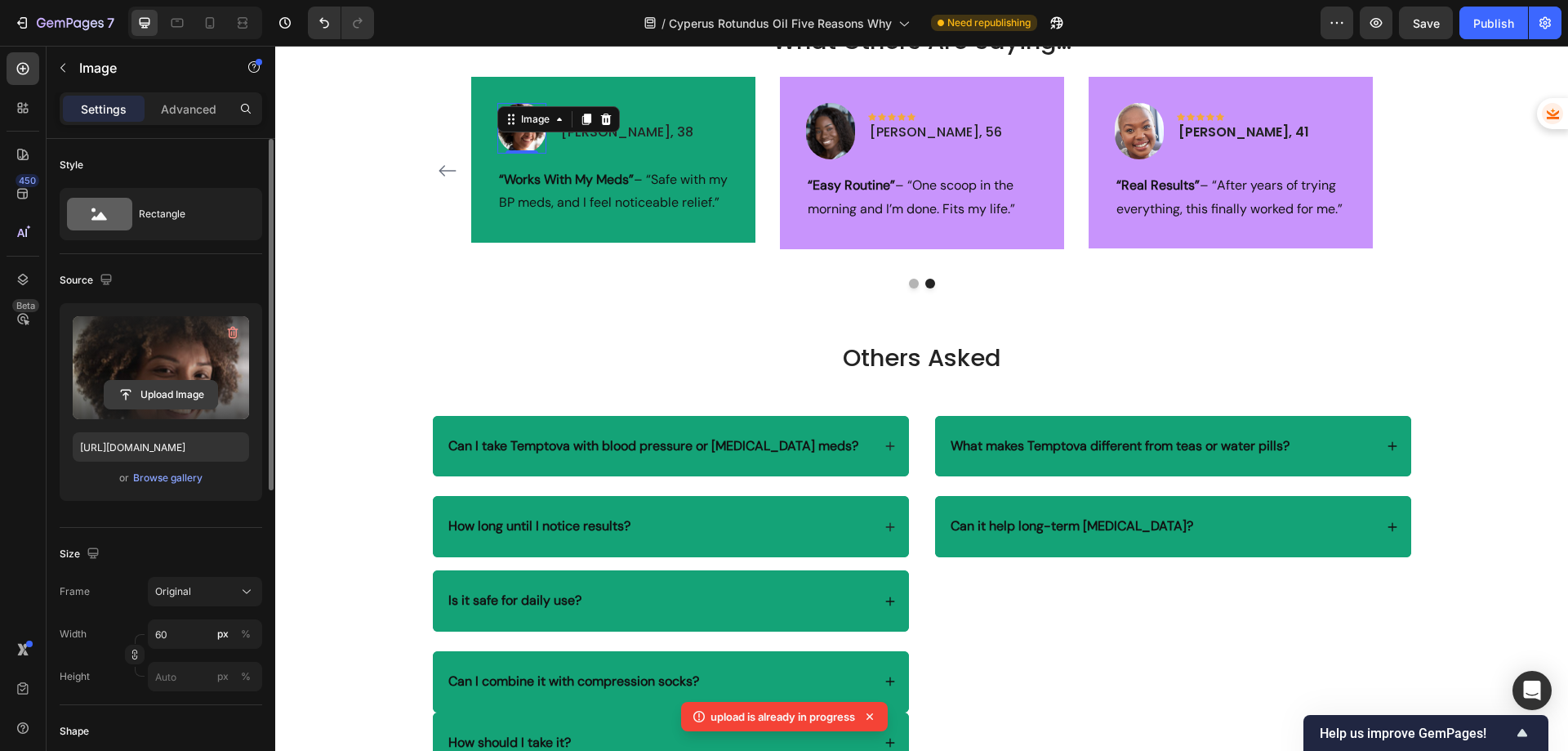
click at [162, 394] on input "file" at bounding box center [161, 395] width 112 height 28
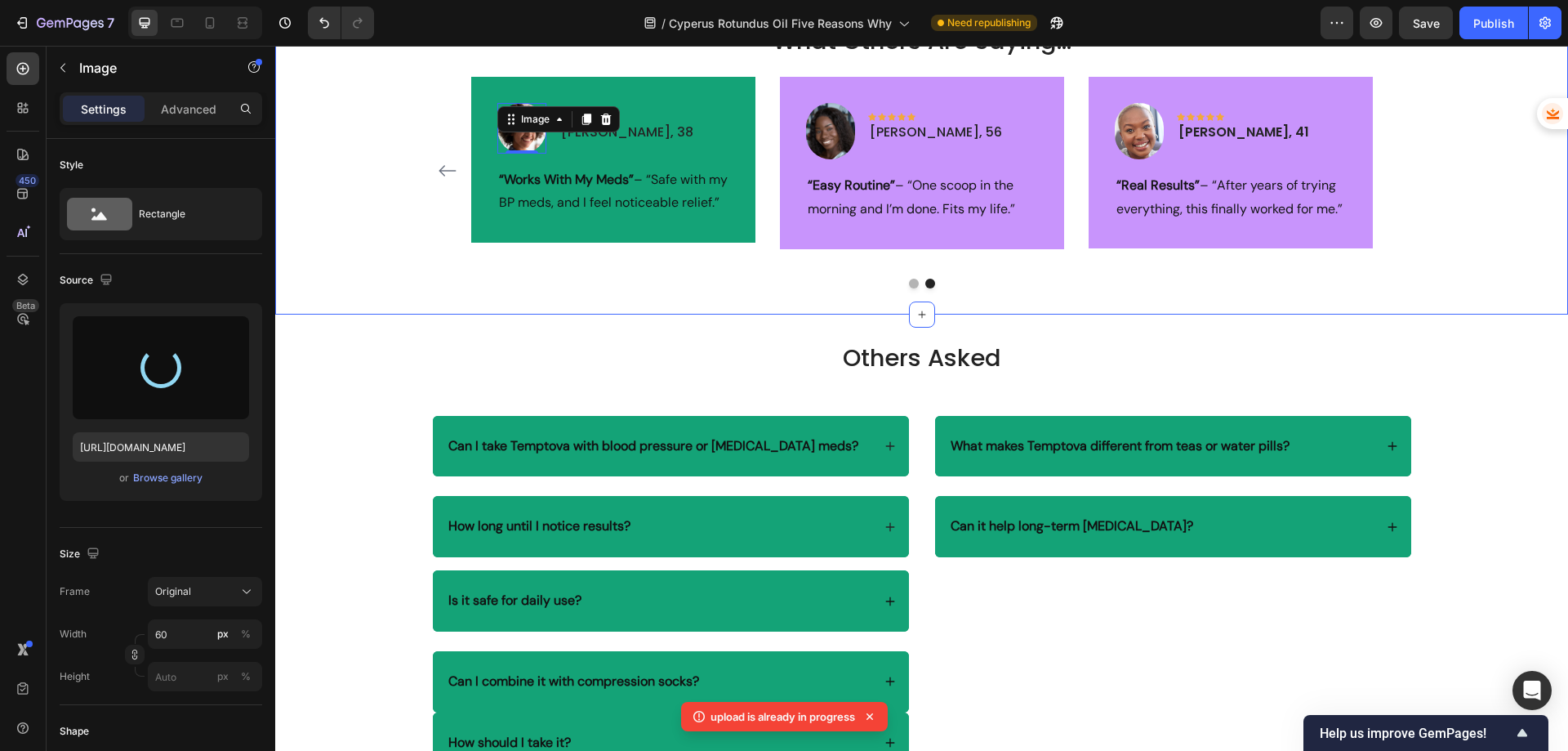
type input "[URL][DOMAIN_NAME]"
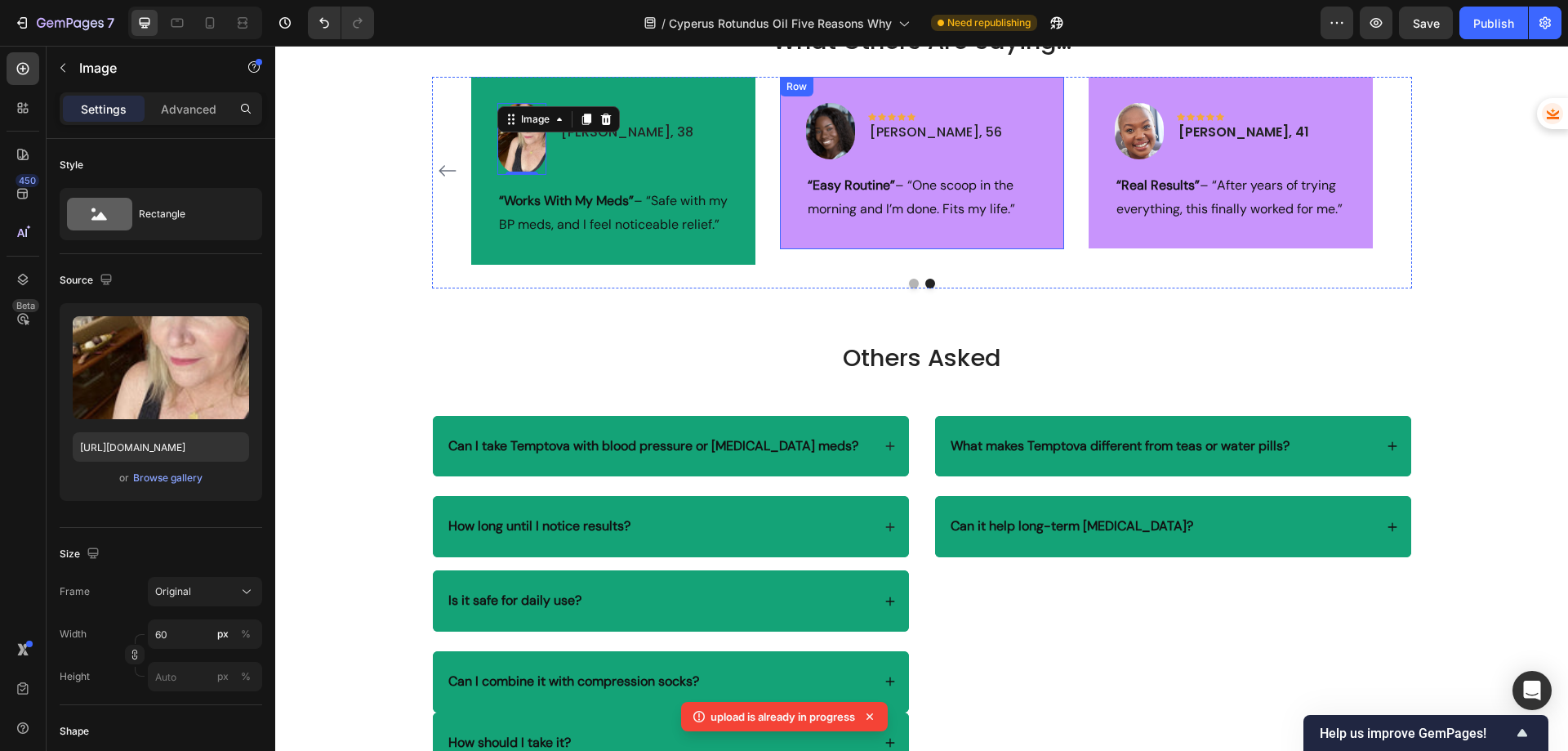
click at [1035, 91] on div "Image Icon Icon Icon Icon Icon Row [PERSON_NAME], 56 Text block Row “Easy Routi…" at bounding box center [922, 163] width 285 height 171
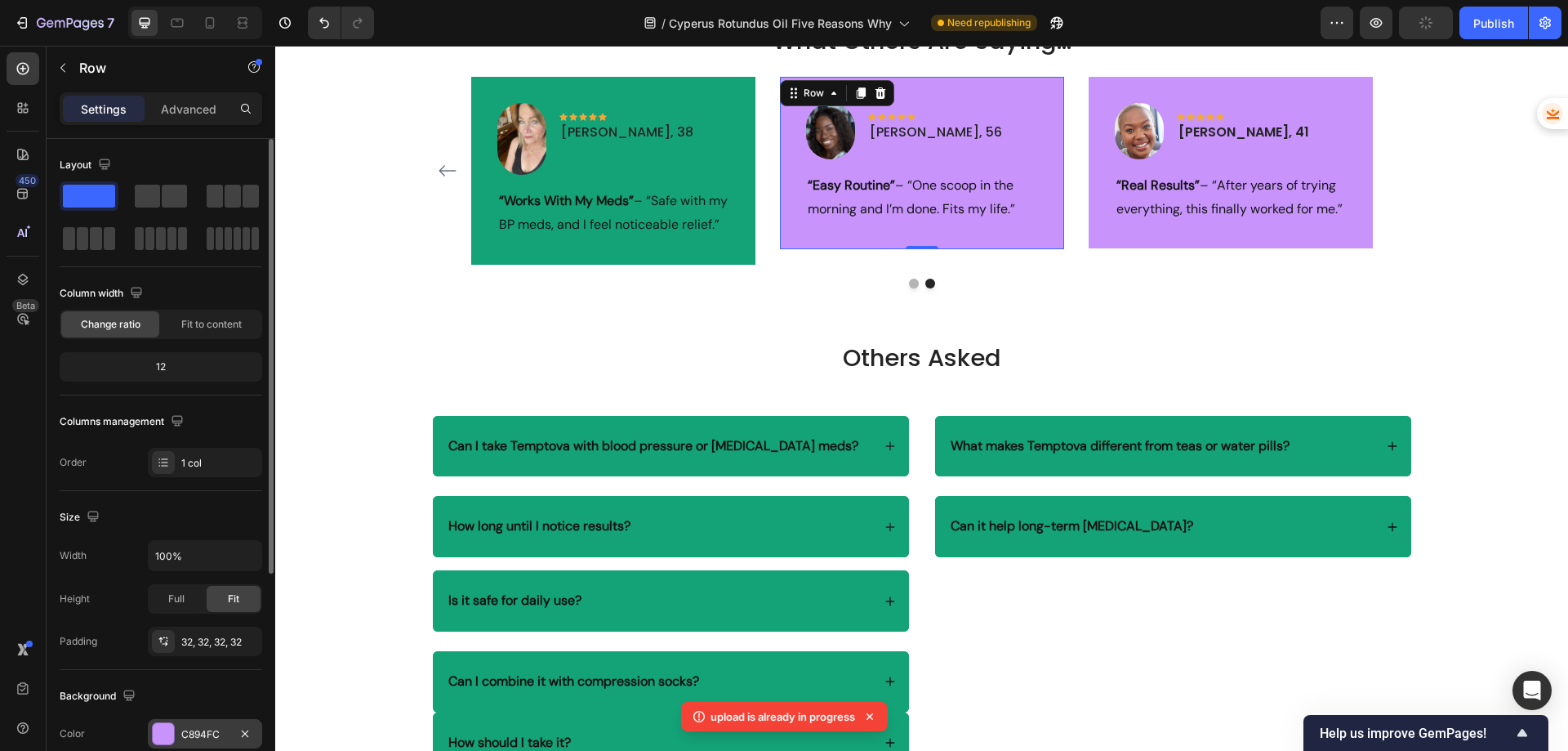
click at [198, 737] on div "C894FC" at bounding box center [205, 734] width 48 height 15
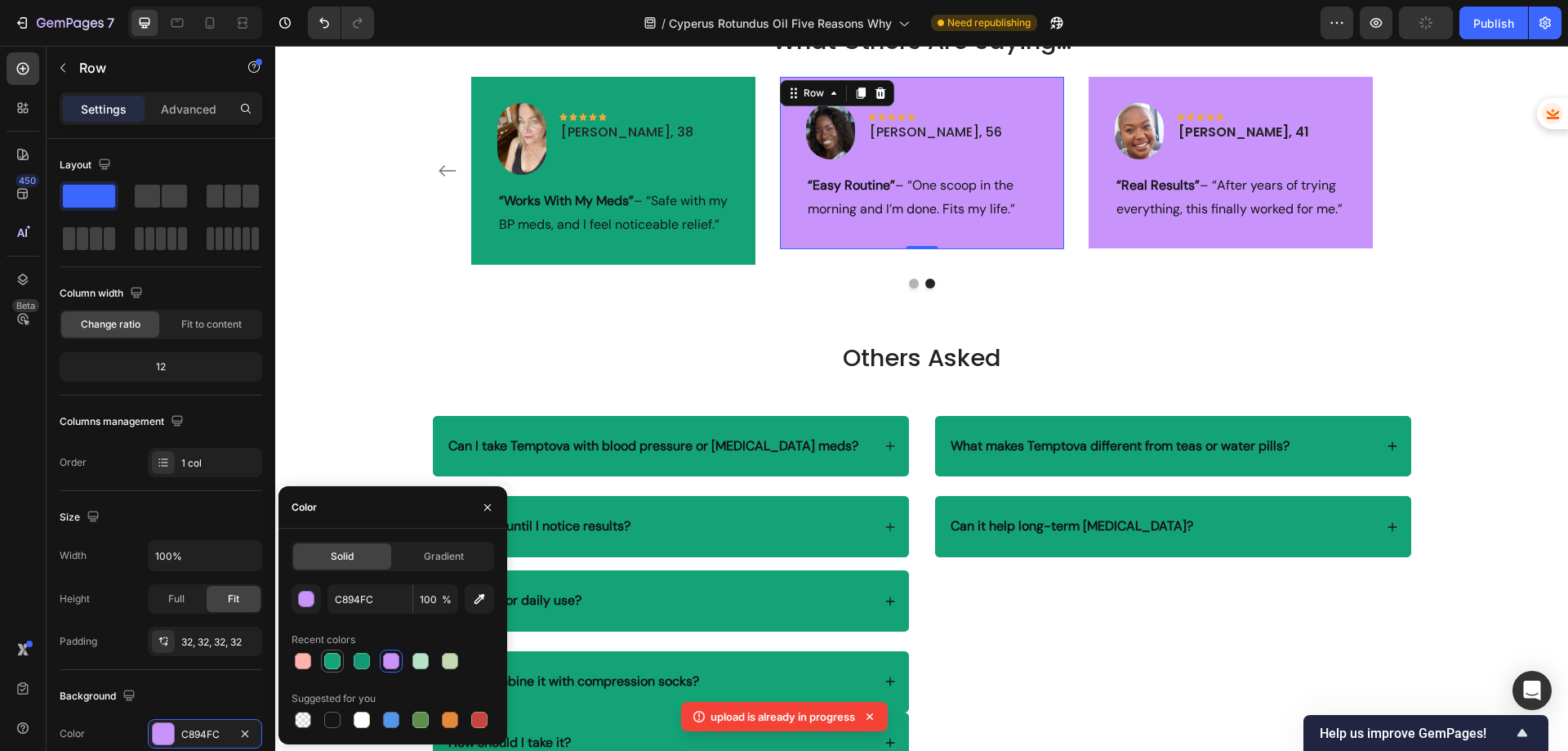
click at [329, 658] on div at bounding box center [332, 660] width 16 height 16
type input "14A377"
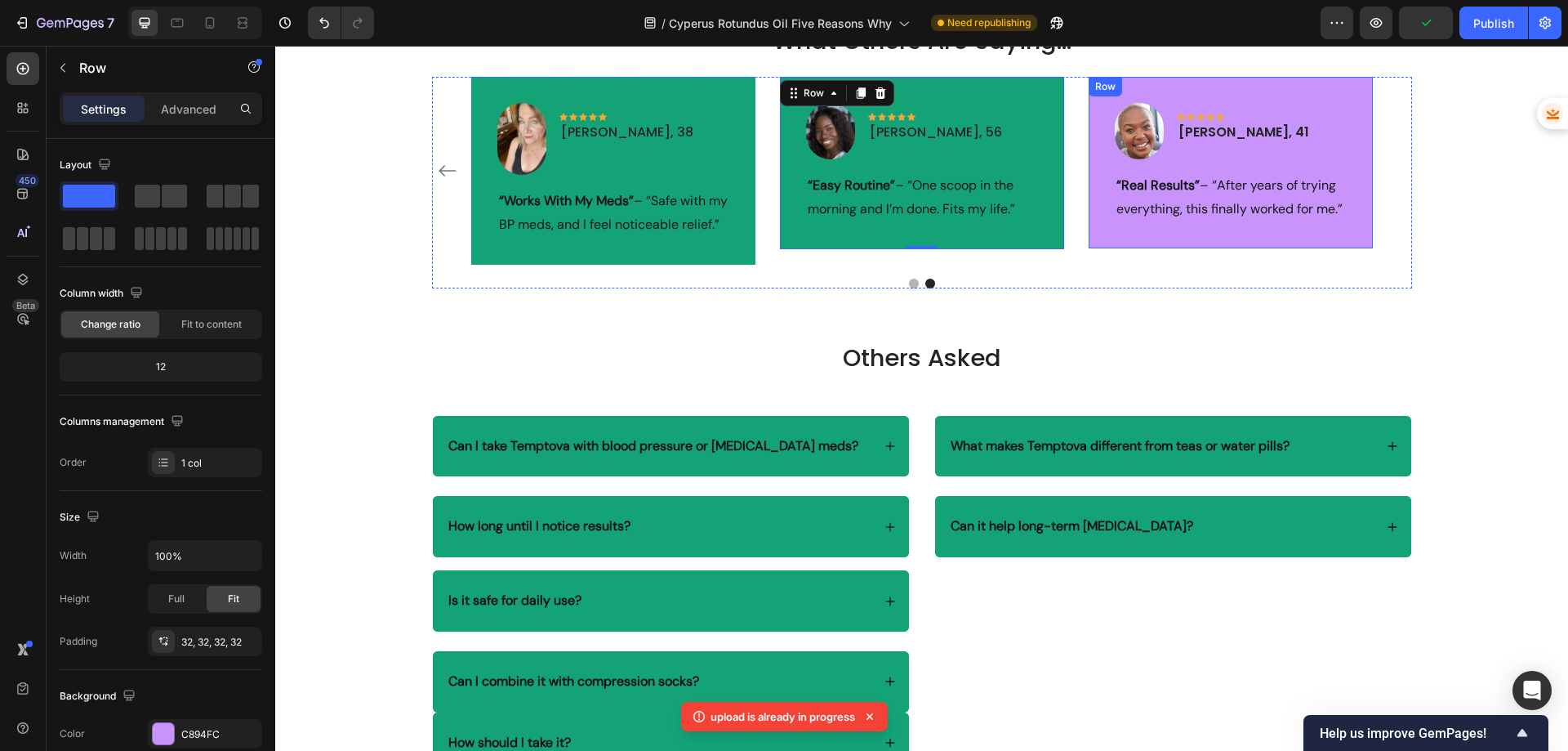
click at [1131, 90] on div "Image Icon Icon Icon Icon Icon Row [PERSON_NAME], 41 Text block Row “Real Resul…" at bounding box center [1231, 163] width 285 height 171
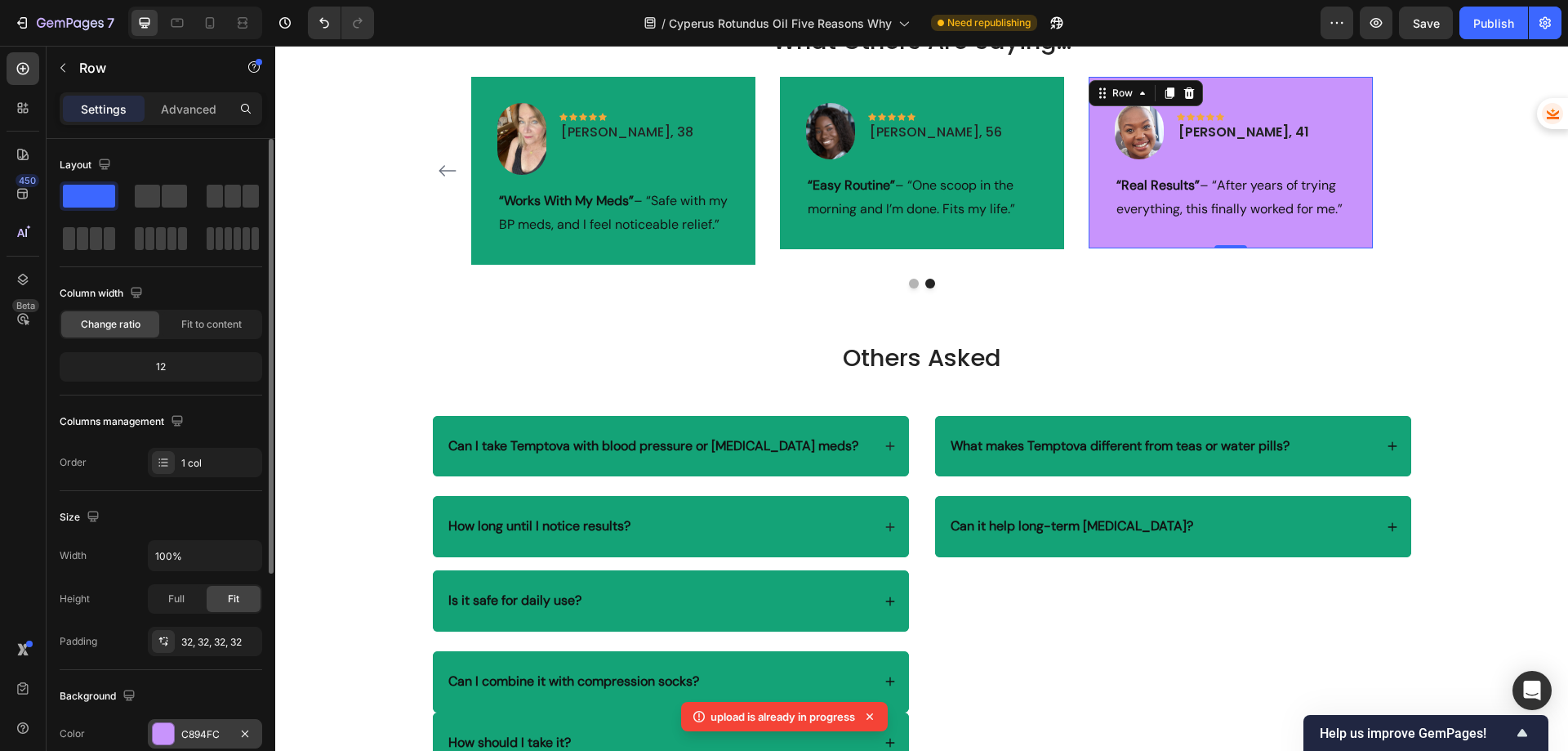
click at [198, 741] on div "C894FC" at bounding box center [205, 734] width 48 height 15
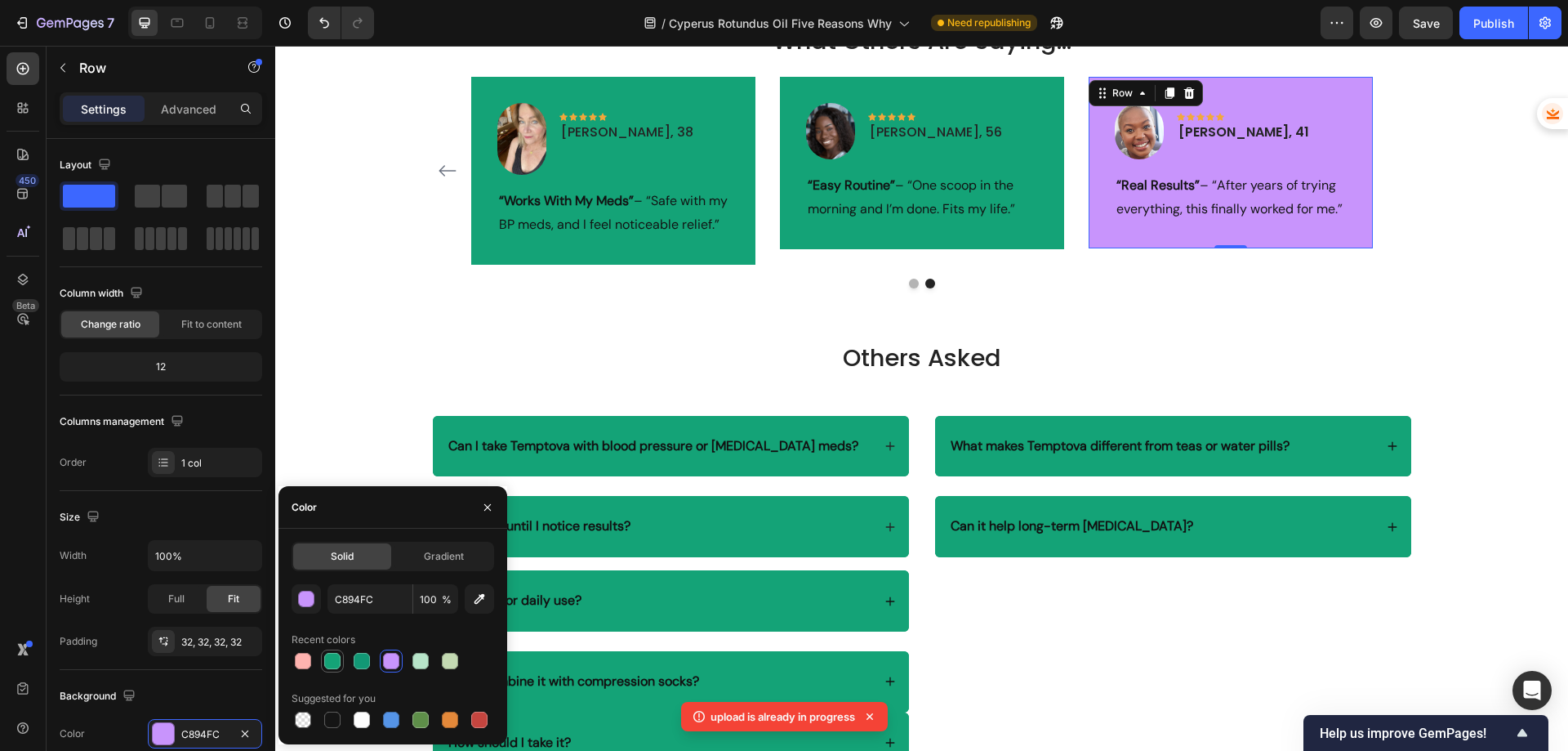
click at [333, 661] on div at bounding box center [332, 660] width 16 height 16
type input "14A377"
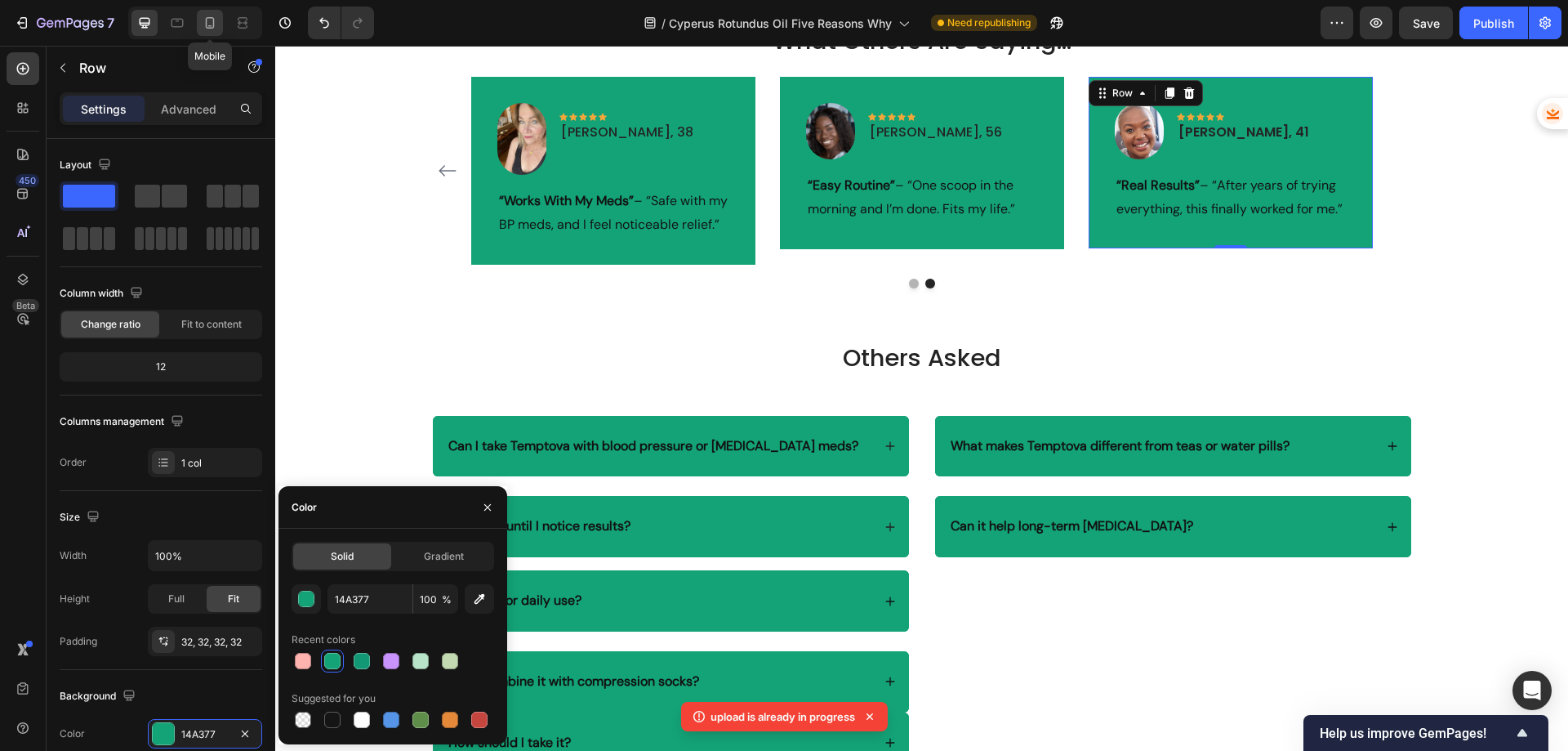
click at [212, 15] on icon at bounding box center [209, 22] width 16 height 16
type input "92%"
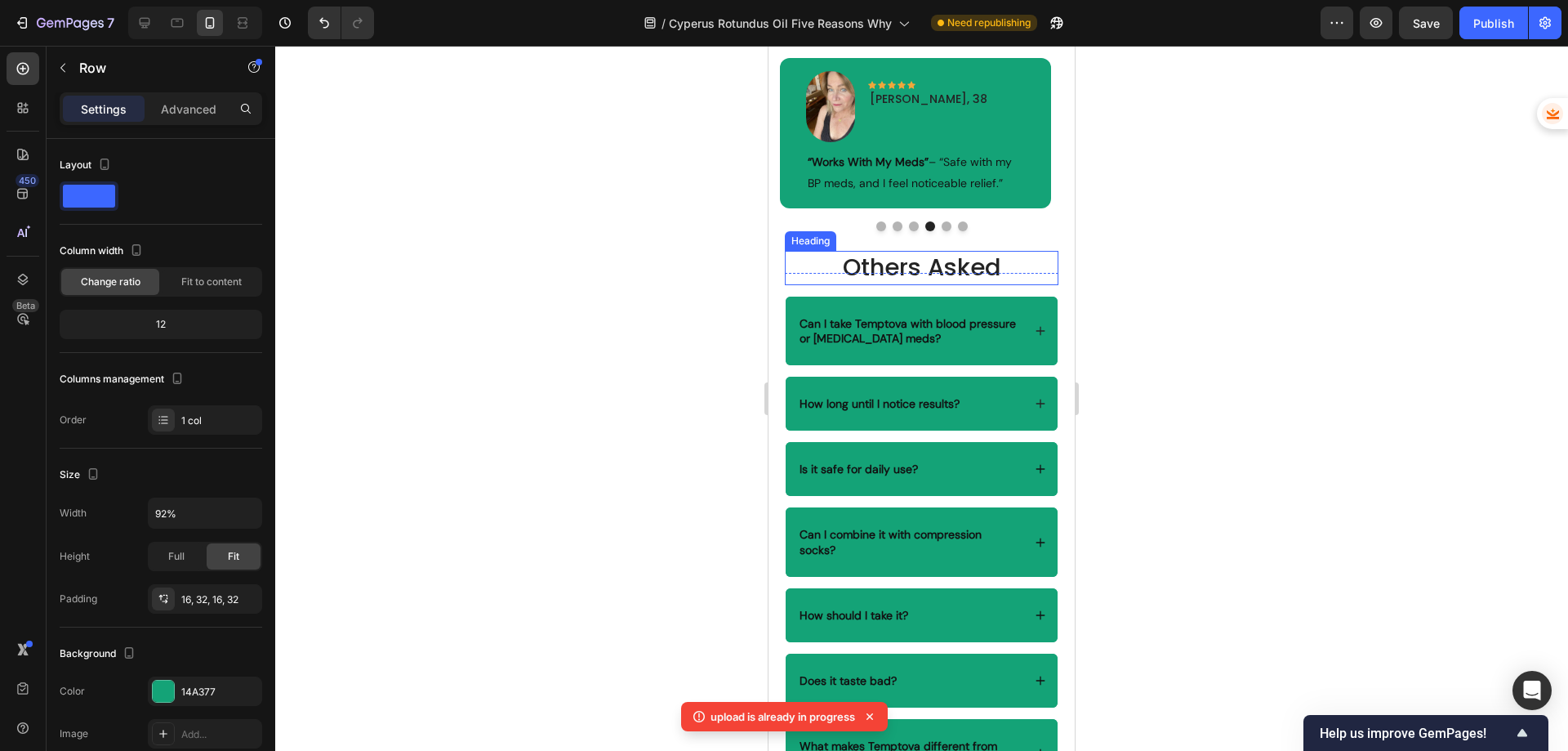
scroll to position [3914, 0]
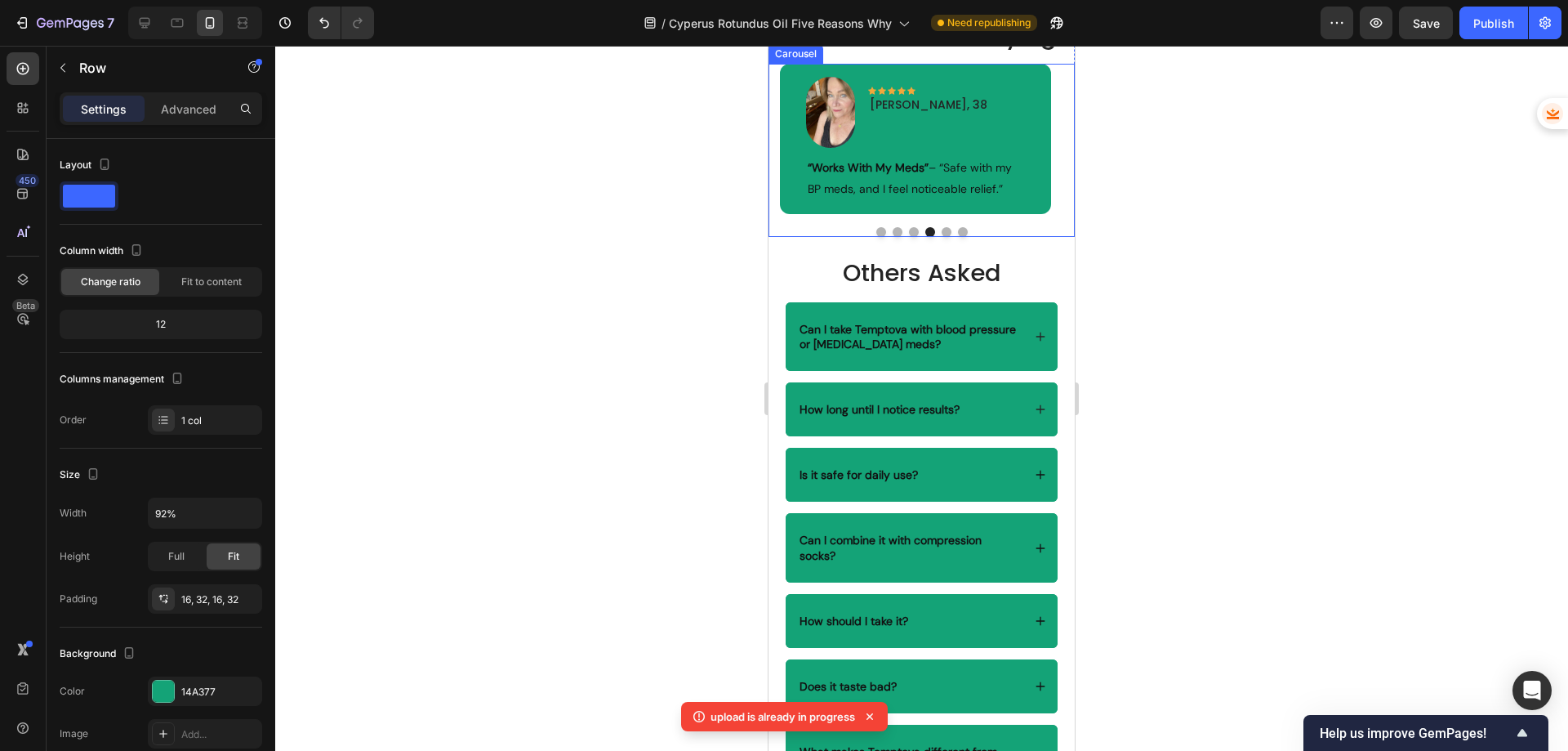
click at [942, 237] on button "Dot" at bounding box center [946, 231] width 10 height 10
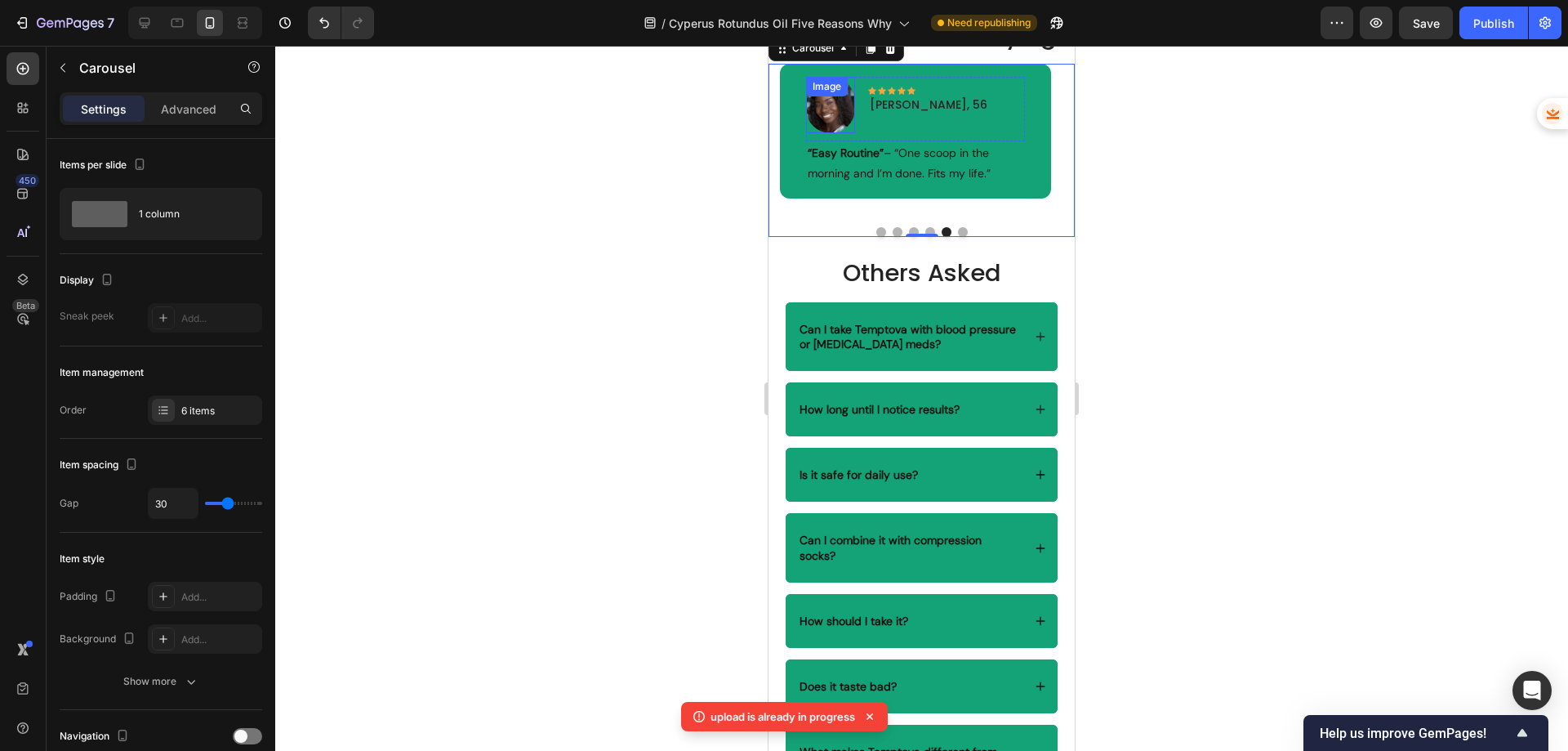
click at [823, 133] on div "Image" at bounding box center [830, 105] width 49 height 56
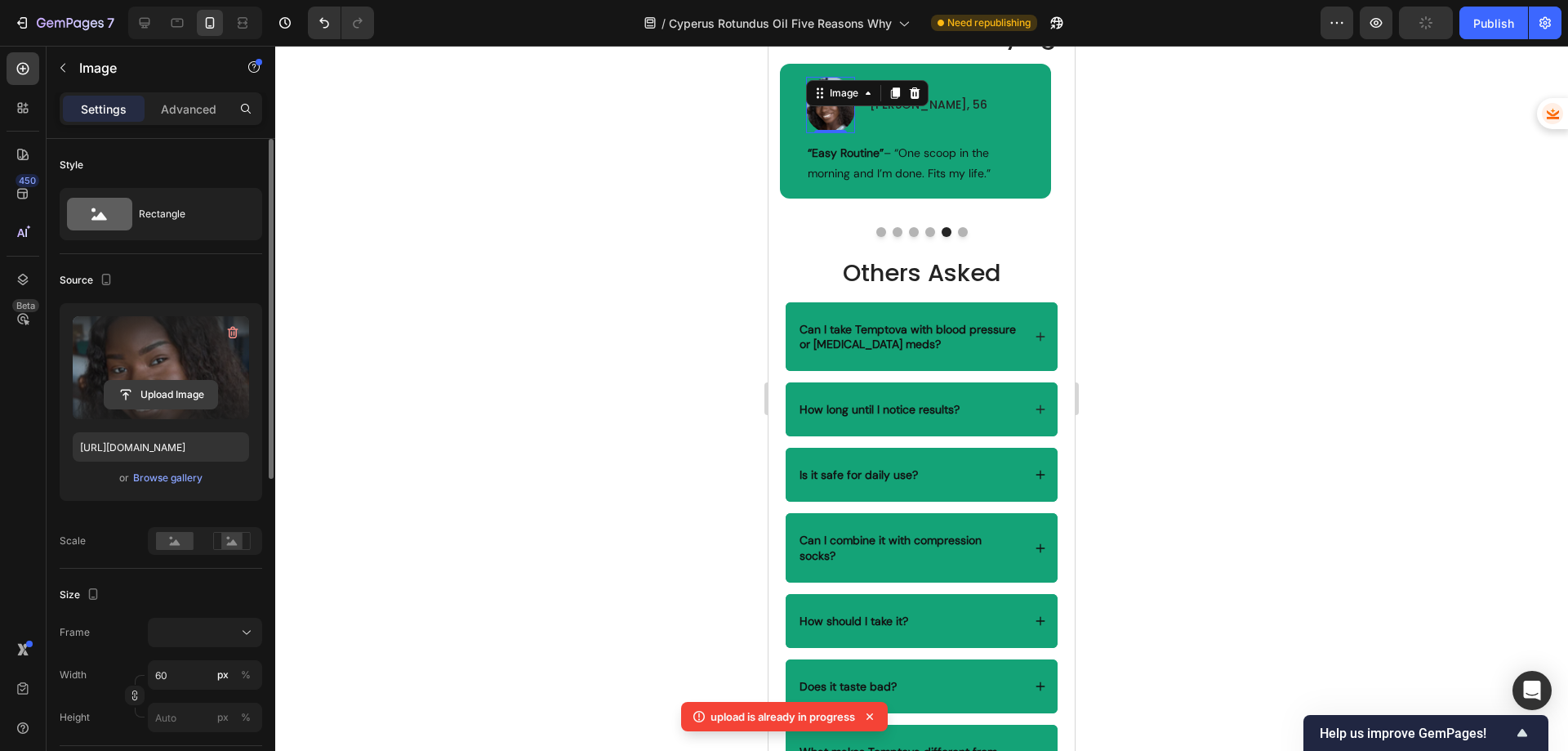
click at [164, 395] on input "file" at bounding box center [161, 395] width 112 height 28
click at [134, 390] on input "file" at bounding box center [161, 395] width 112 height 28
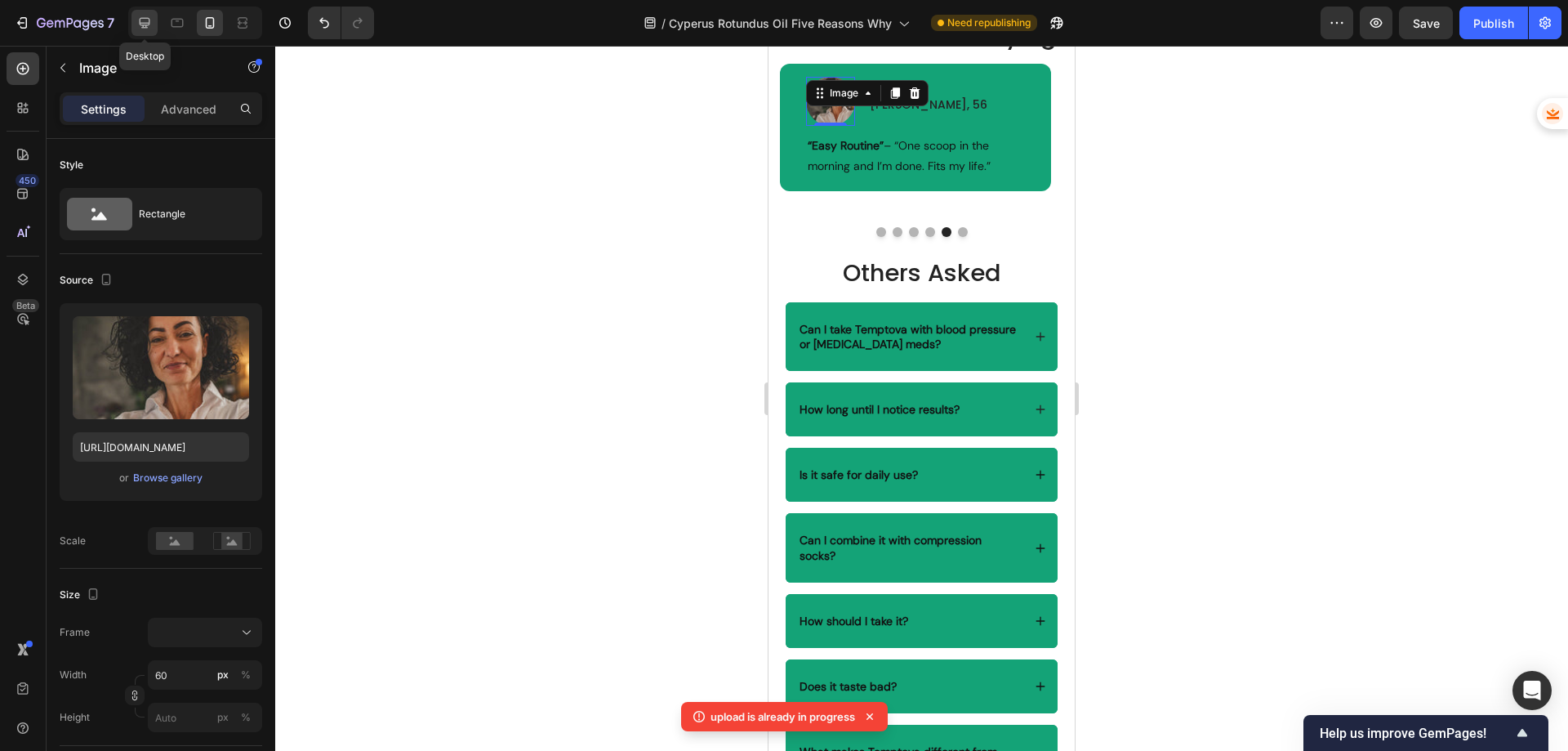
click at [150, 18] on icon at bounding box center [144, 22] width 16 height 16
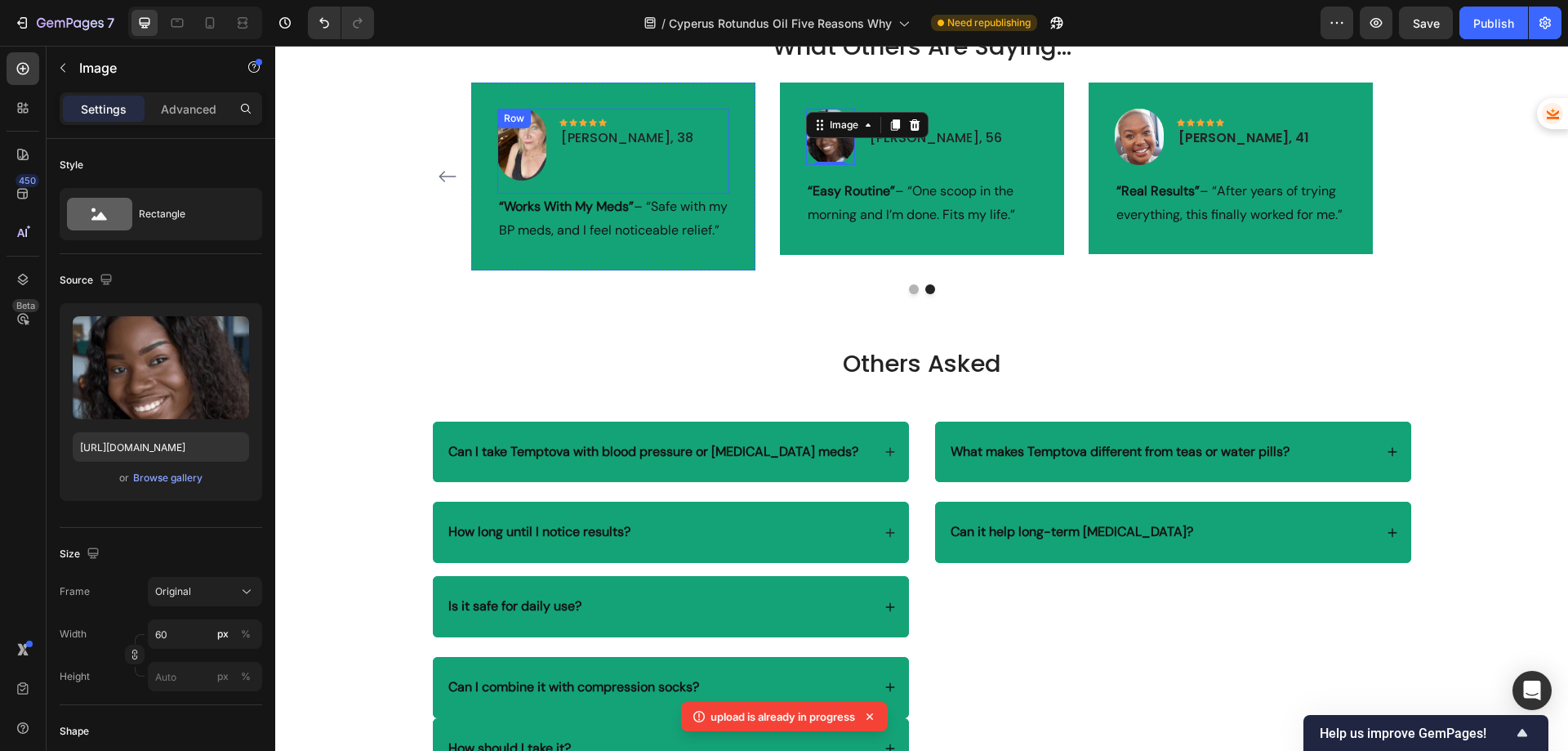
scroll to position [3920, 0]
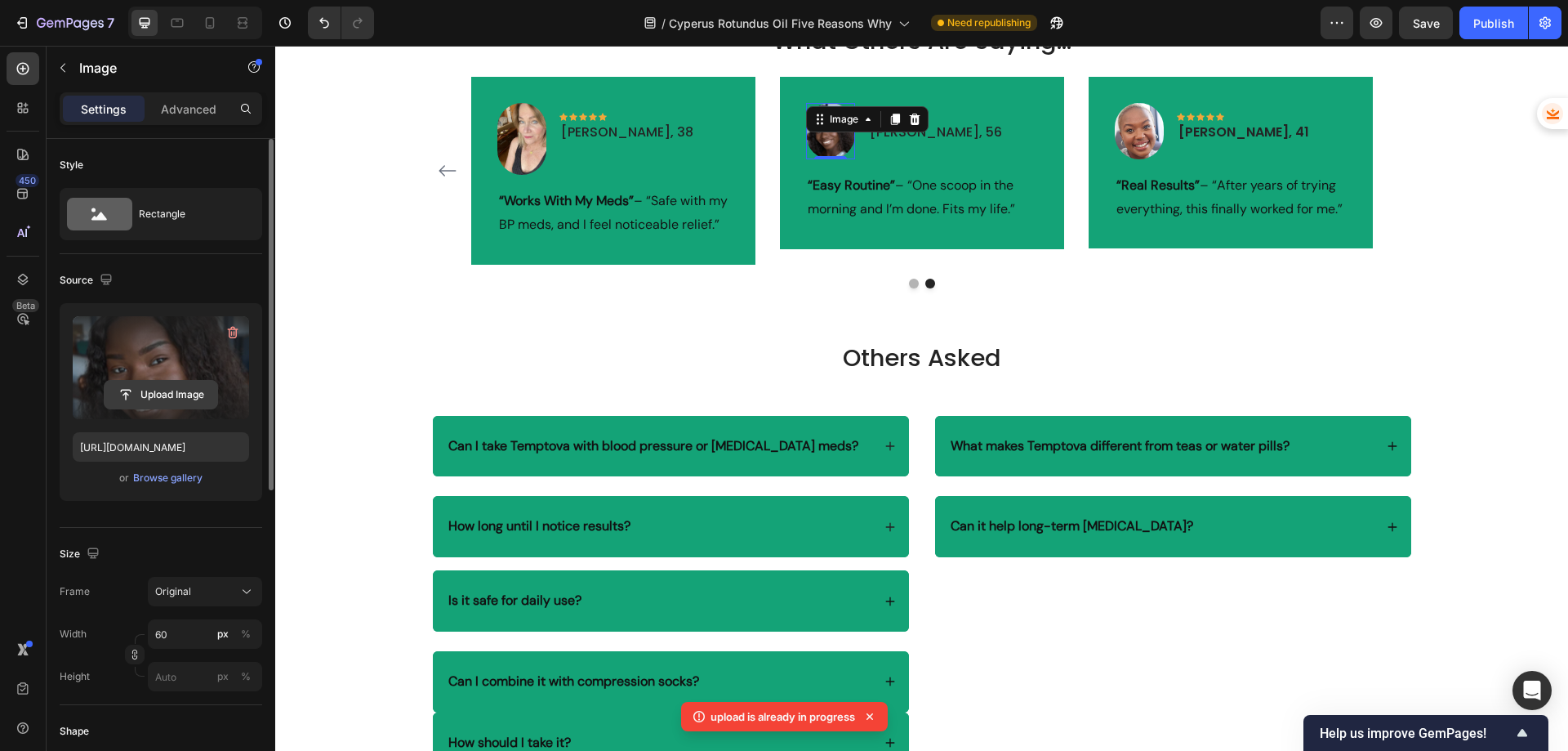
click at [169, 388] on input "file" at bounding box center [161, 395] width 112 height 28
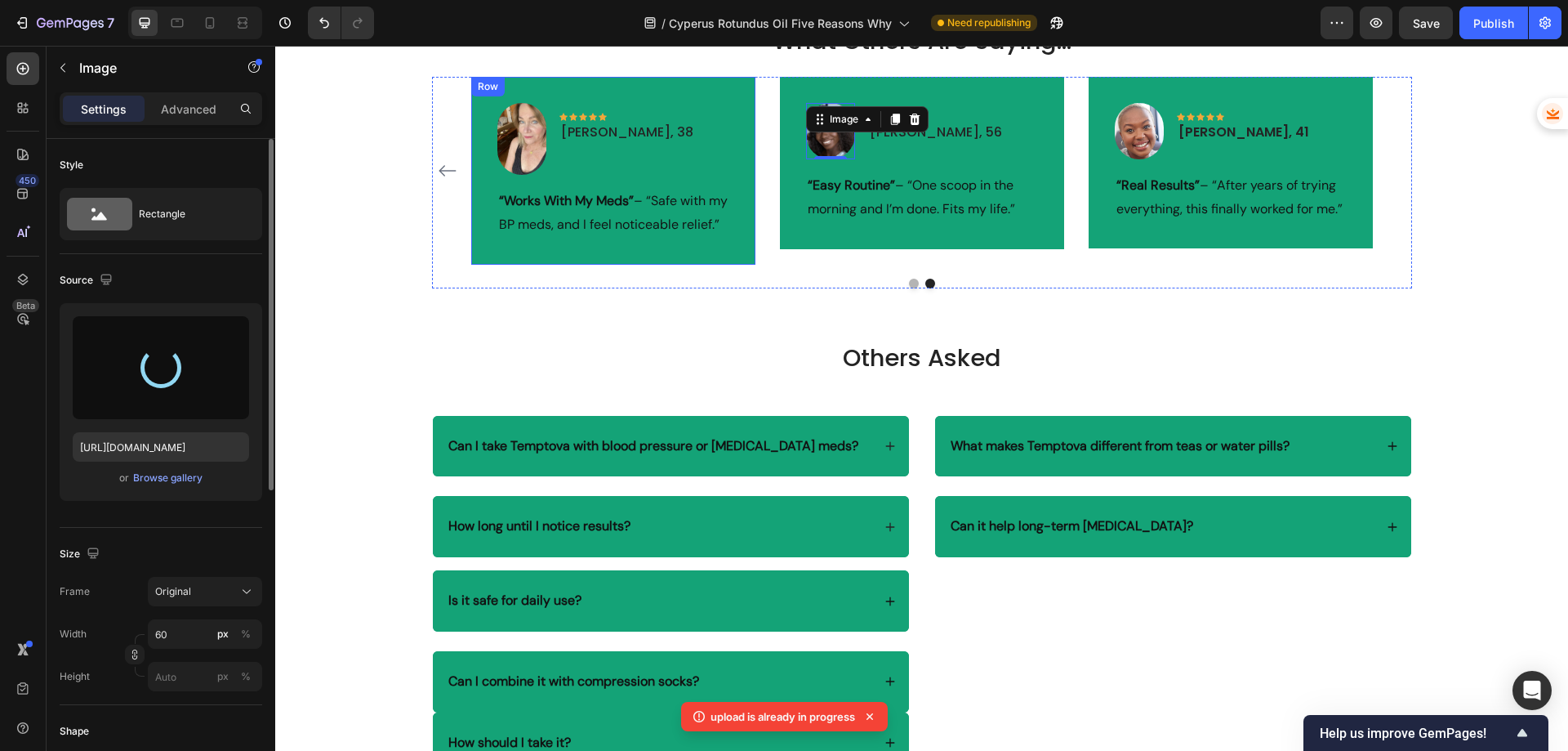
type input "[URL][DOMAIN_NAME]"
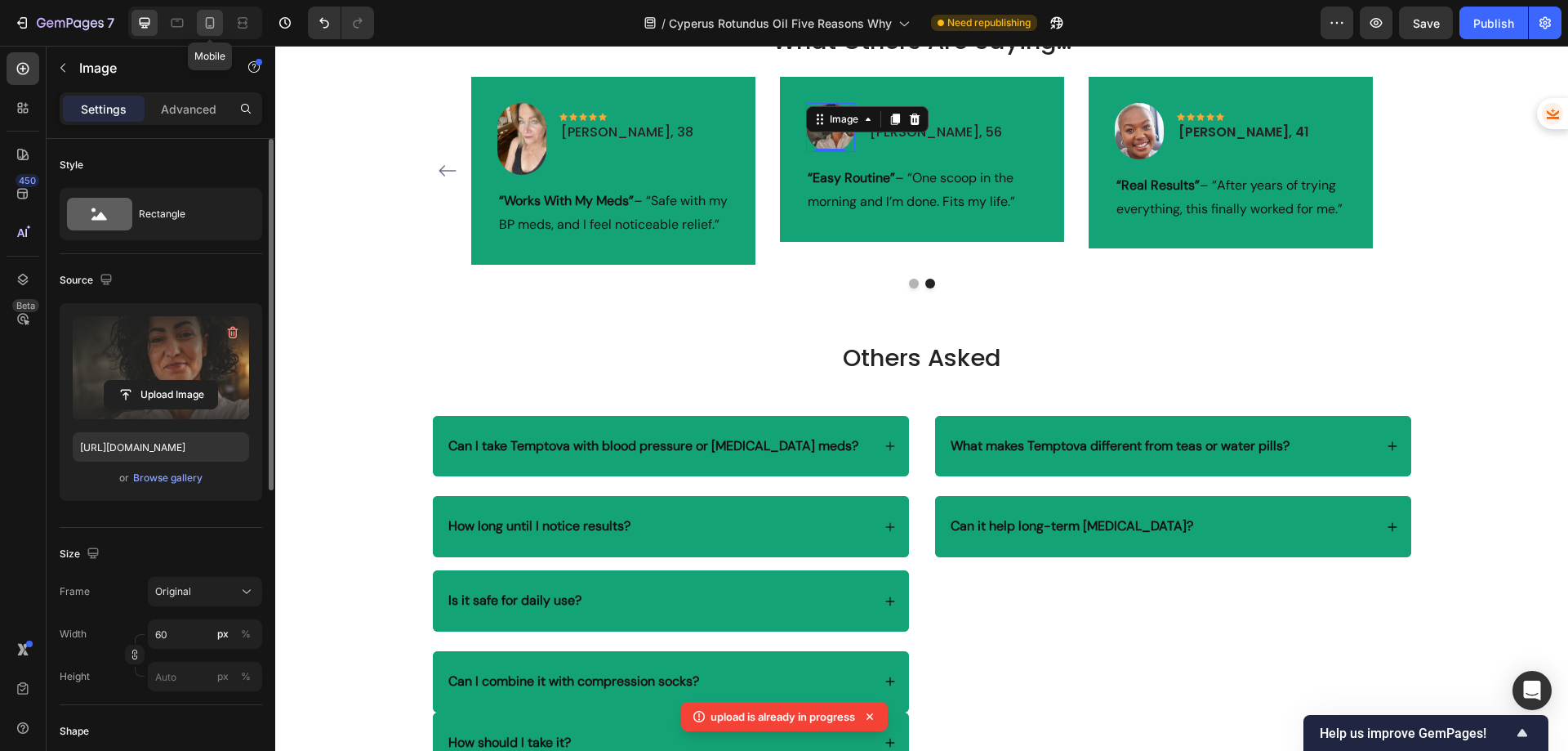
click at [214, 19] on icon at bounding box center [210, 22] width 9 height 11
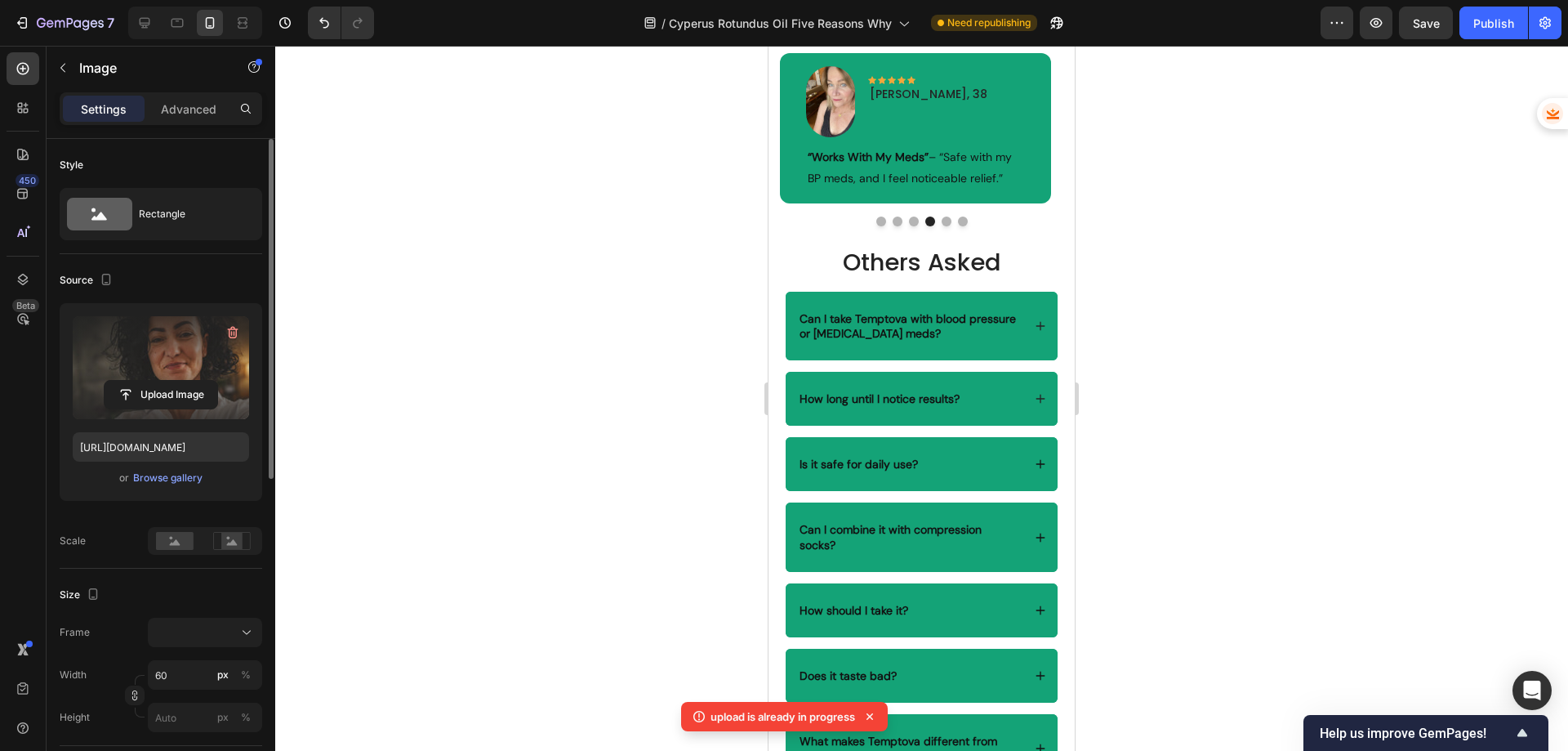
scroll to position [3928, 0]
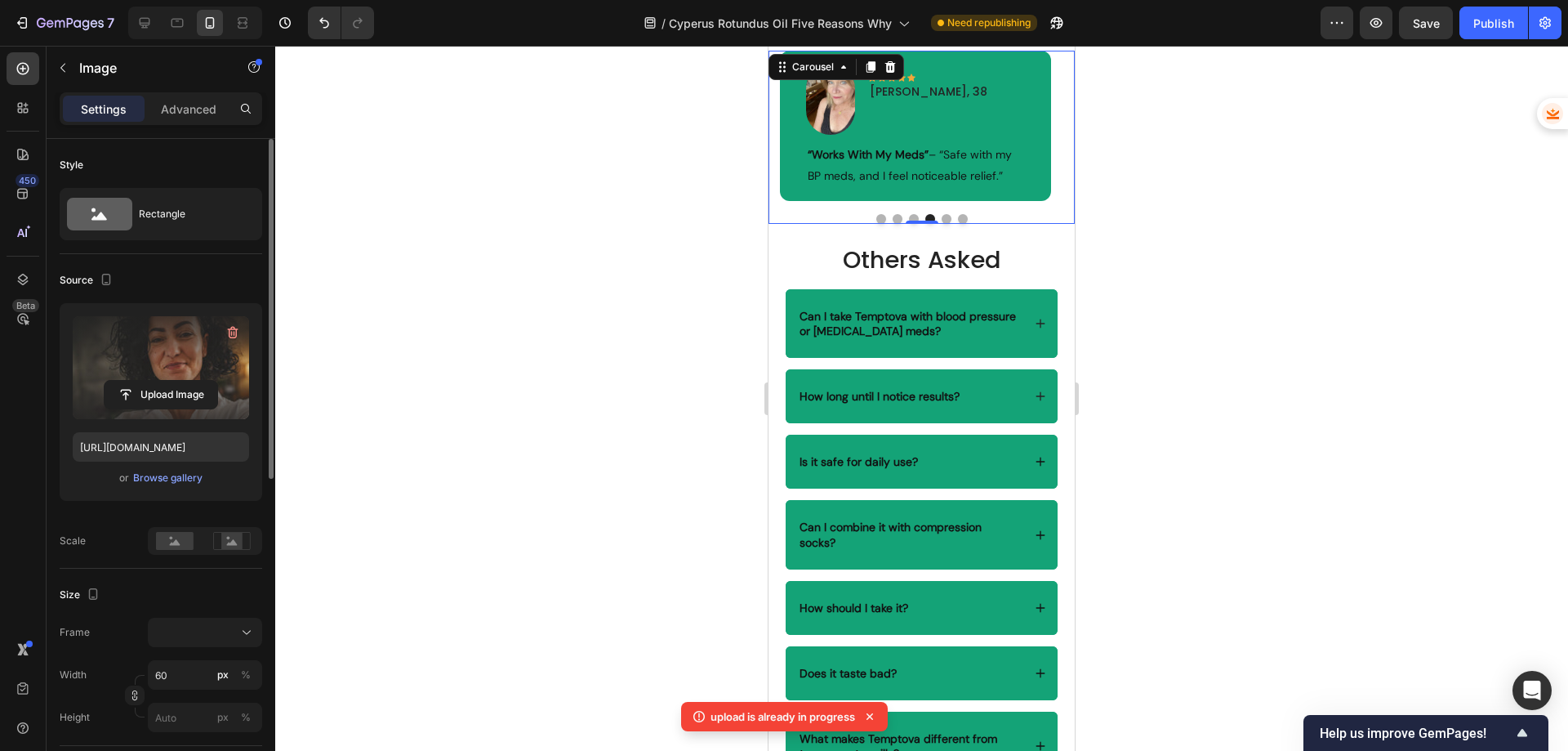
click at [942, 224] on button "Dot" at bounding box center [946, 218] width 10 height 10
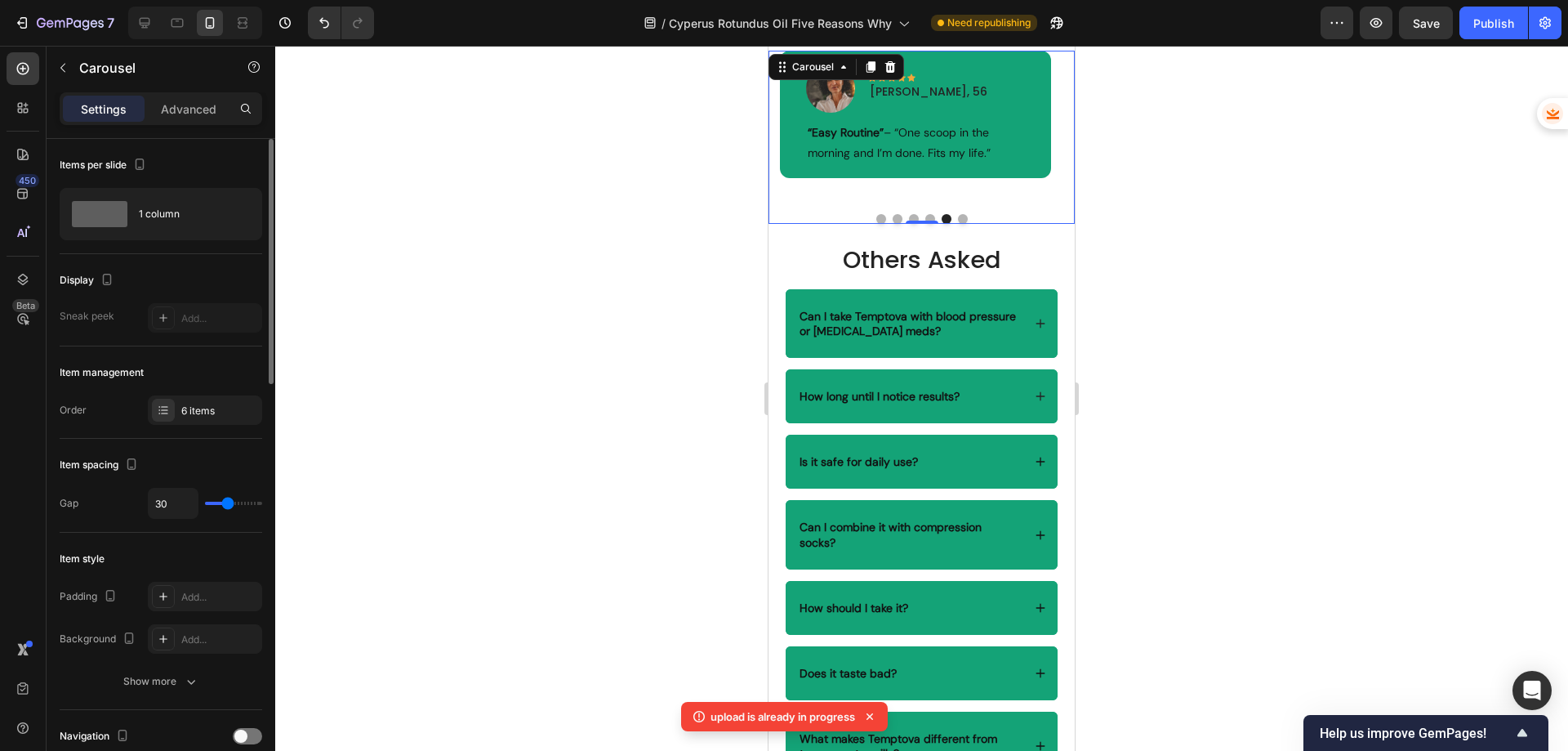
click at [957, 224] on button "Dot" at bounding box center [962, 218] width 10 height 10
click at [831, 112] on img at bounding box center [830, 88] width 49 height 49
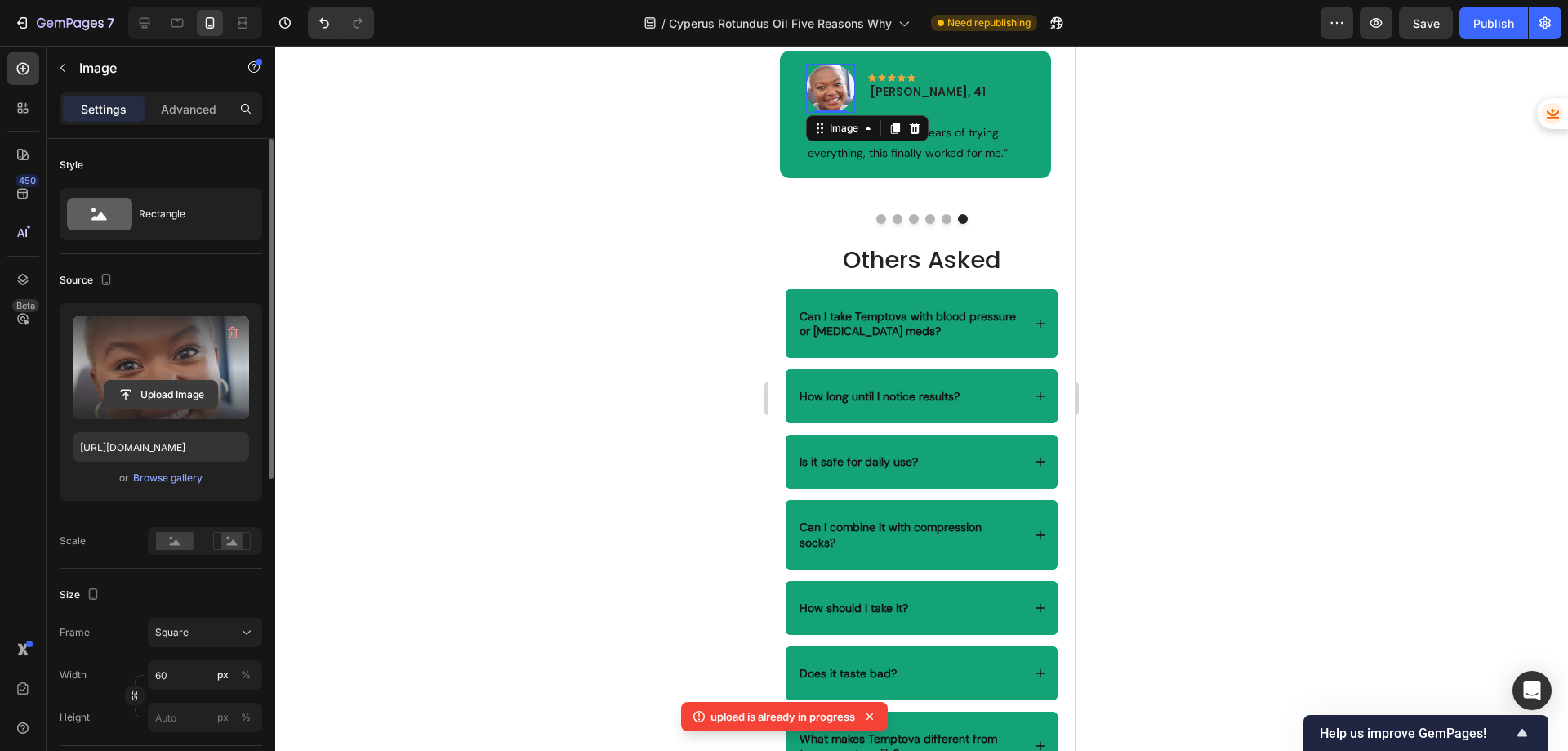
click at [166, 396] on input "file" at bounding box center [161, 395] width 112 height 28
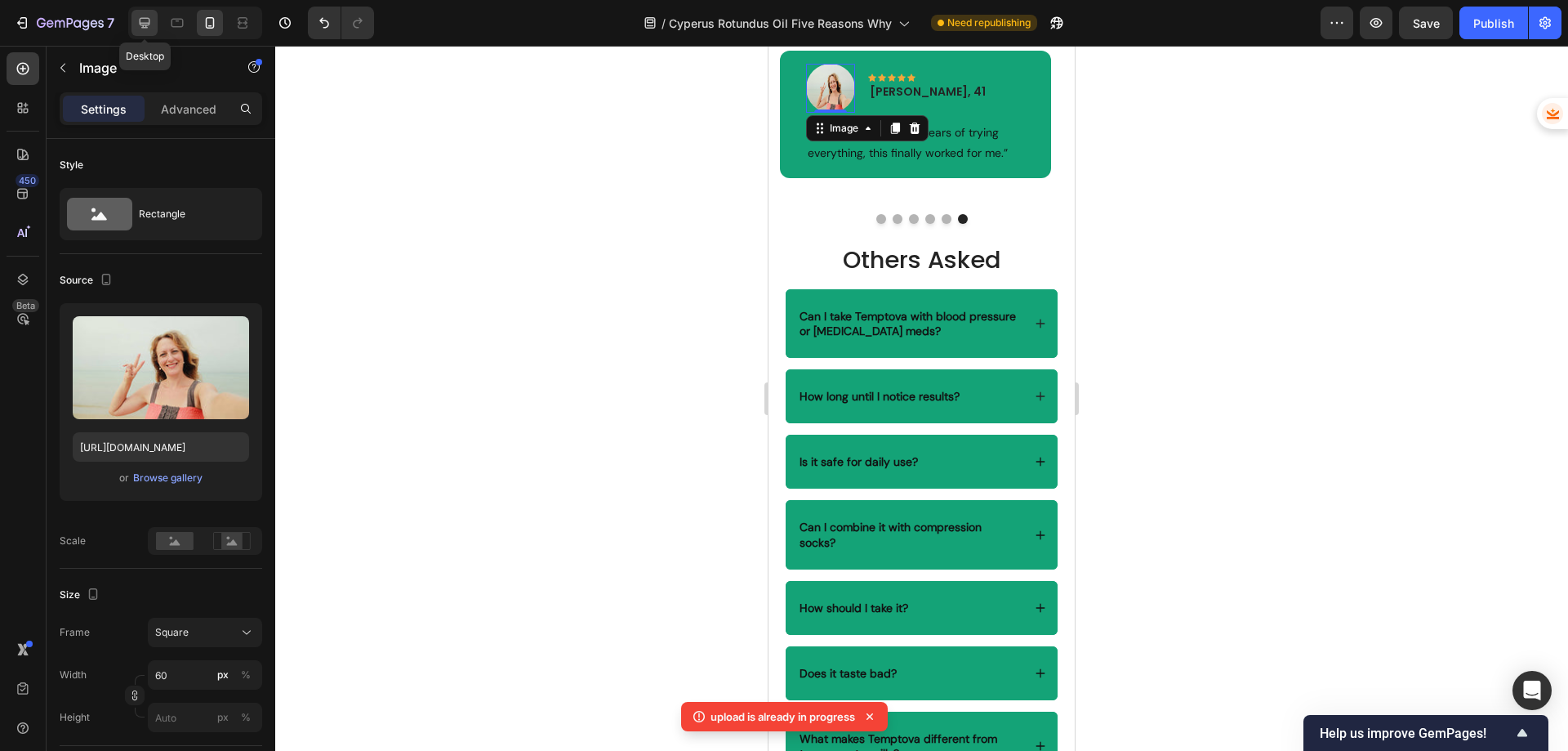
click at [150, 22] on icon at bounding box center [144, 22] width 16 height 16
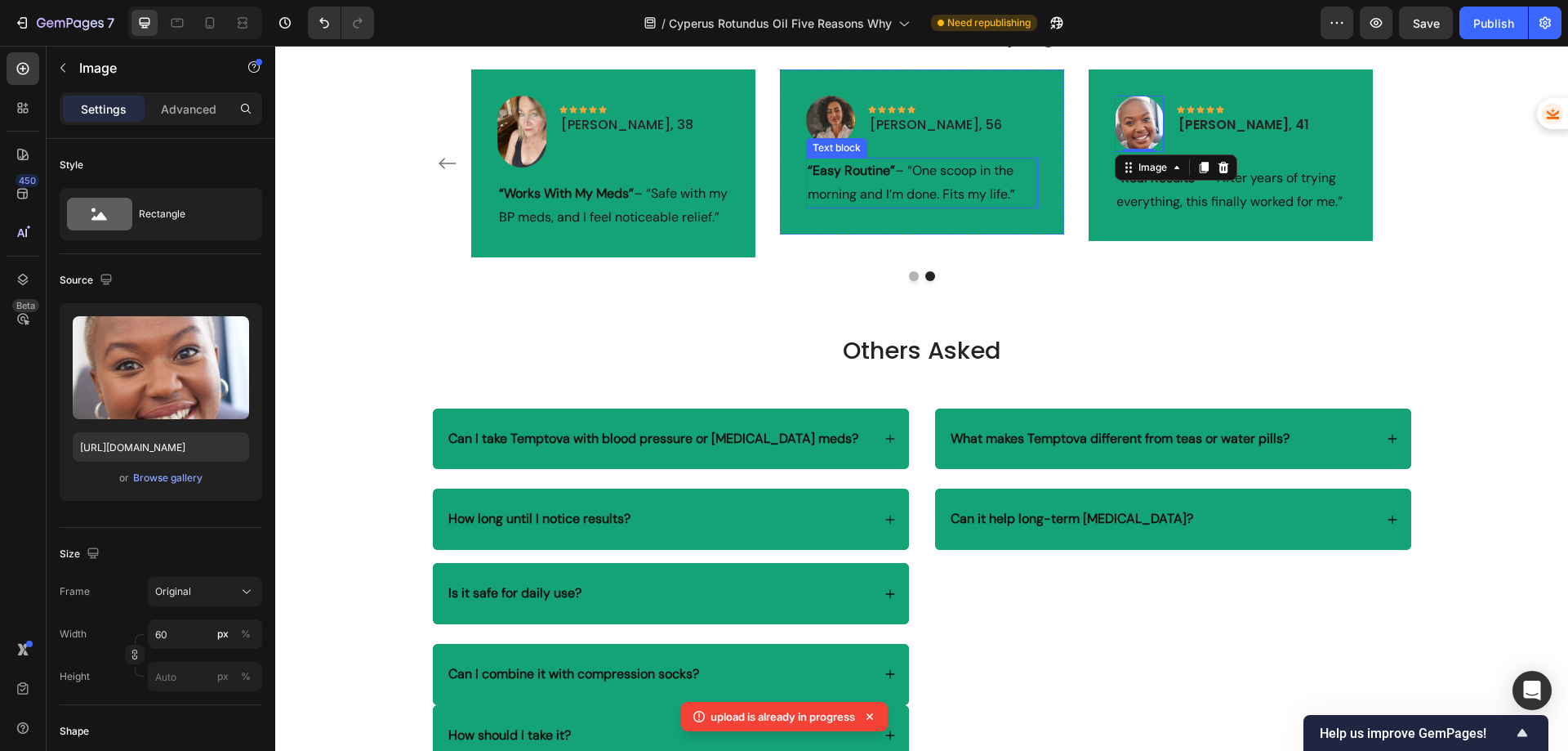
scroll to position [3920, 0]
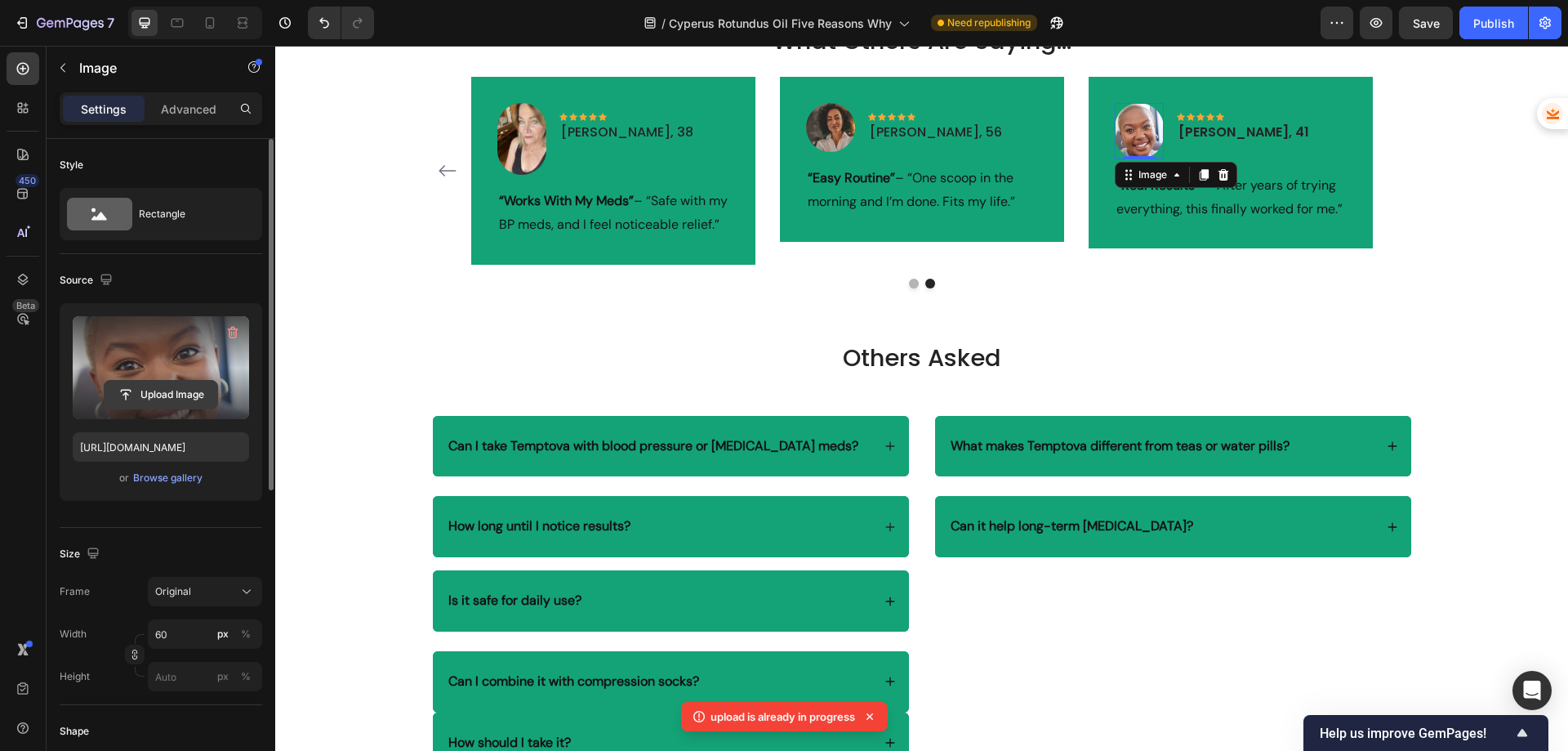
click at [157, 394] on input "file" at bounding box center [161, 395] width 112 height 28
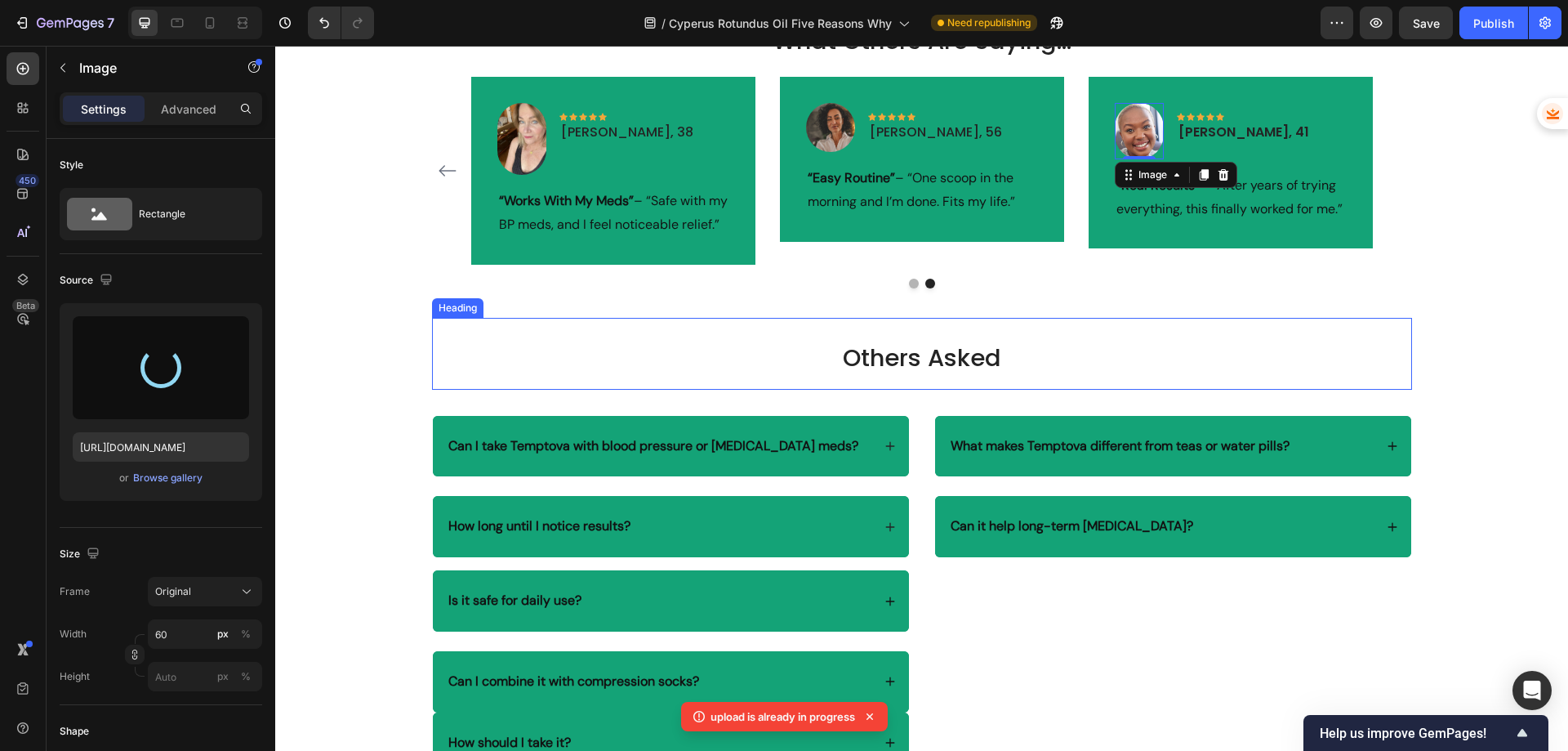
type input "[URL][DOMAIN_NAME]"
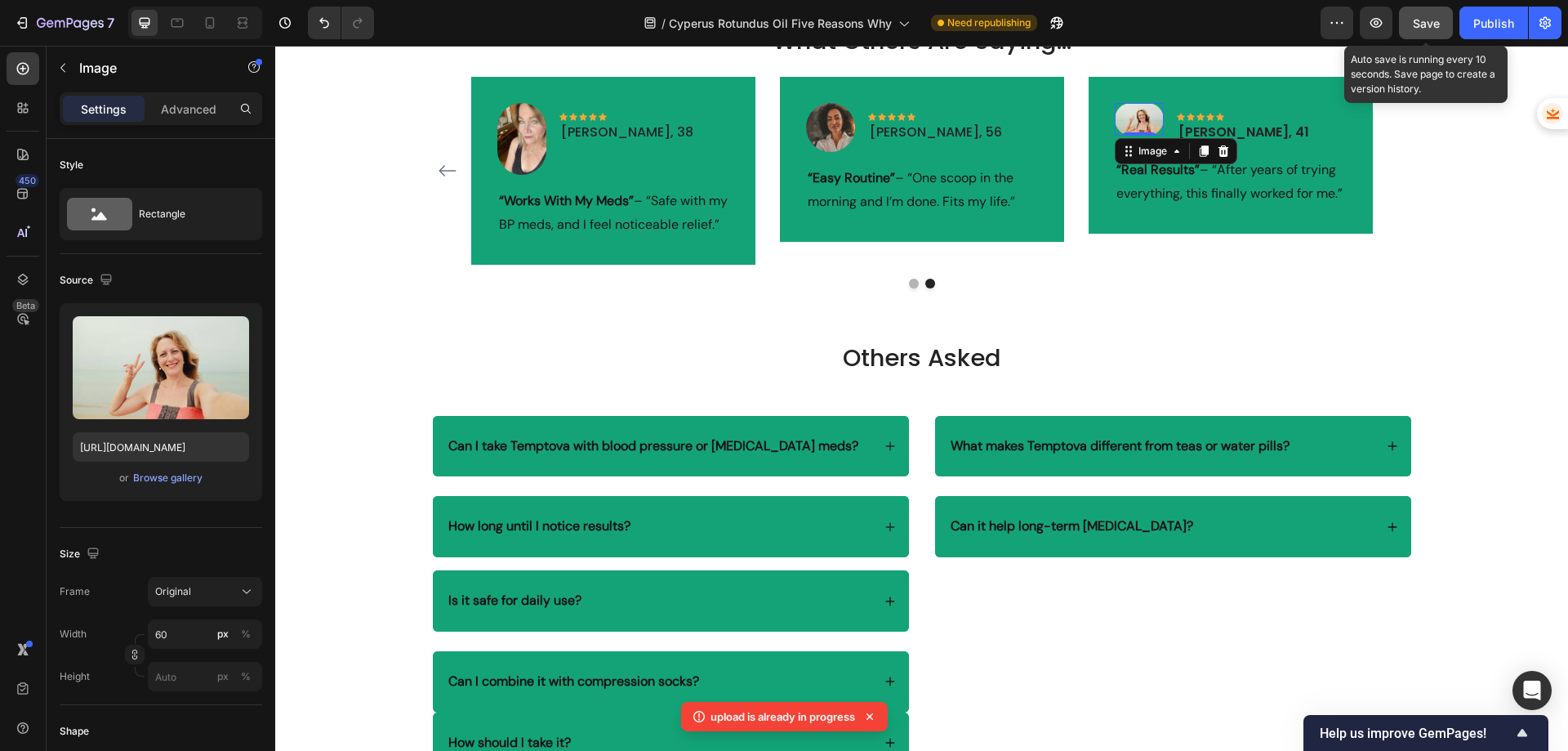
click at [1434, 17] on span "Save" at bounding box center [1425, 23] width 27 height 14
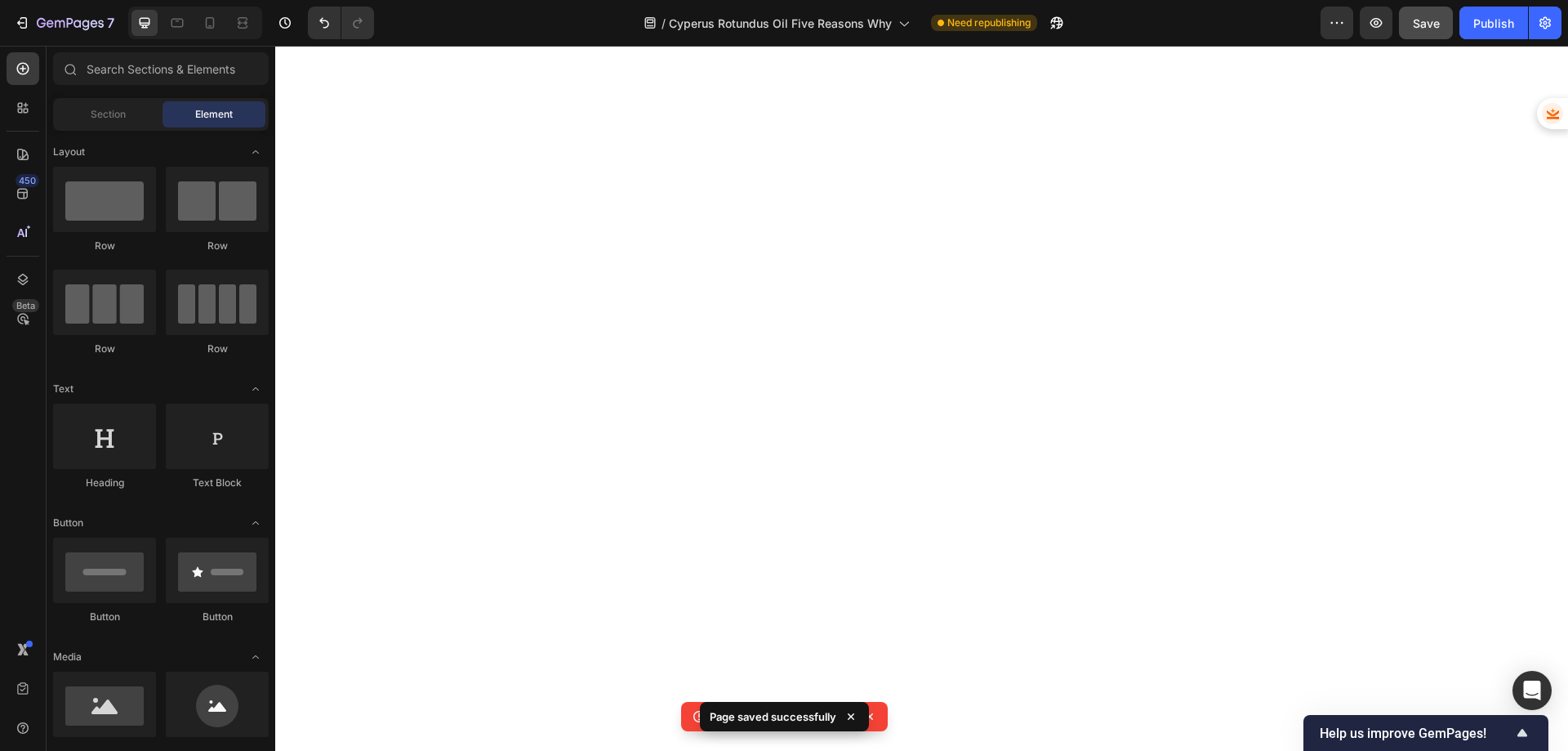
scroll to position [0, 0]
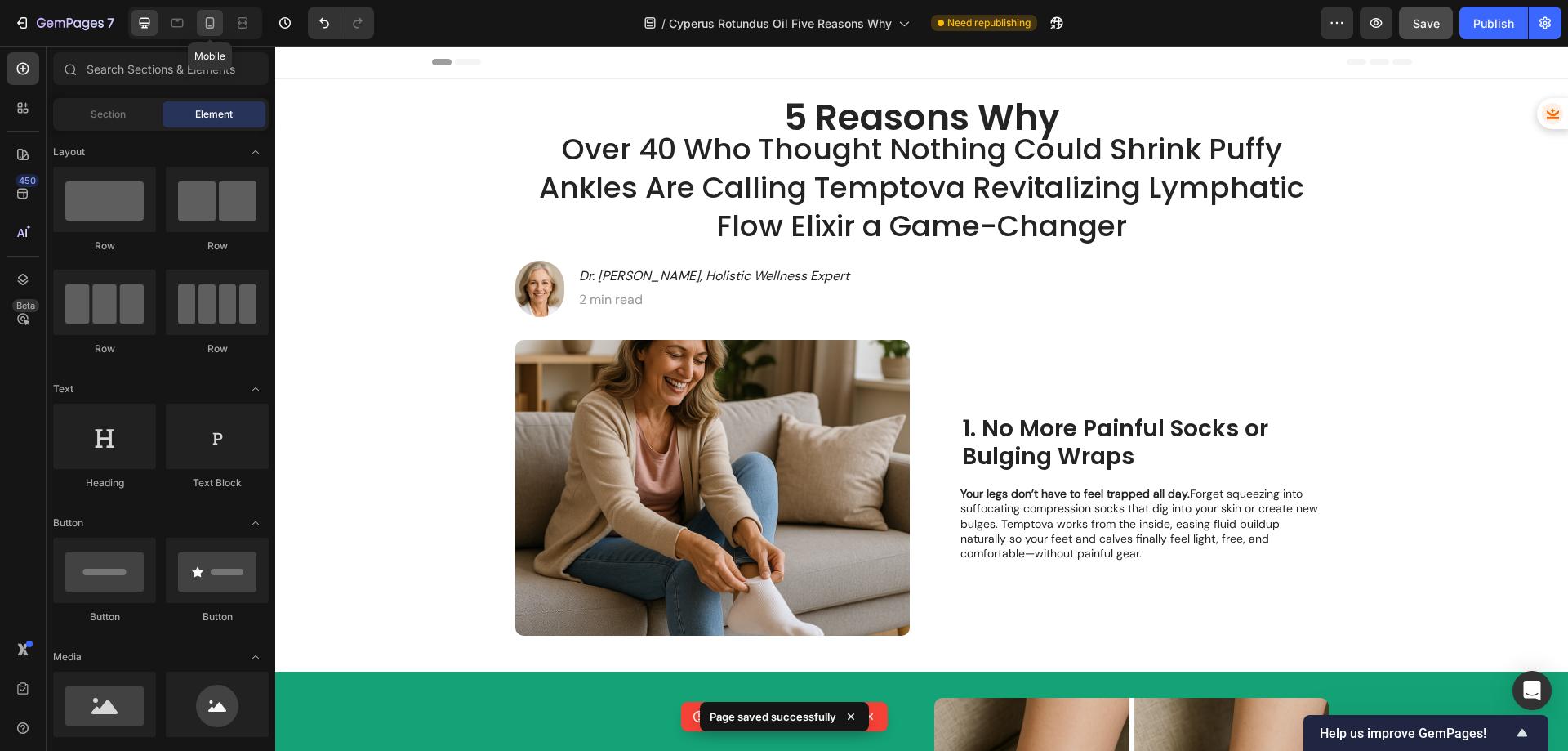
click at [209, 22] on icon at bounding box center [209, 22] width 16 height 16
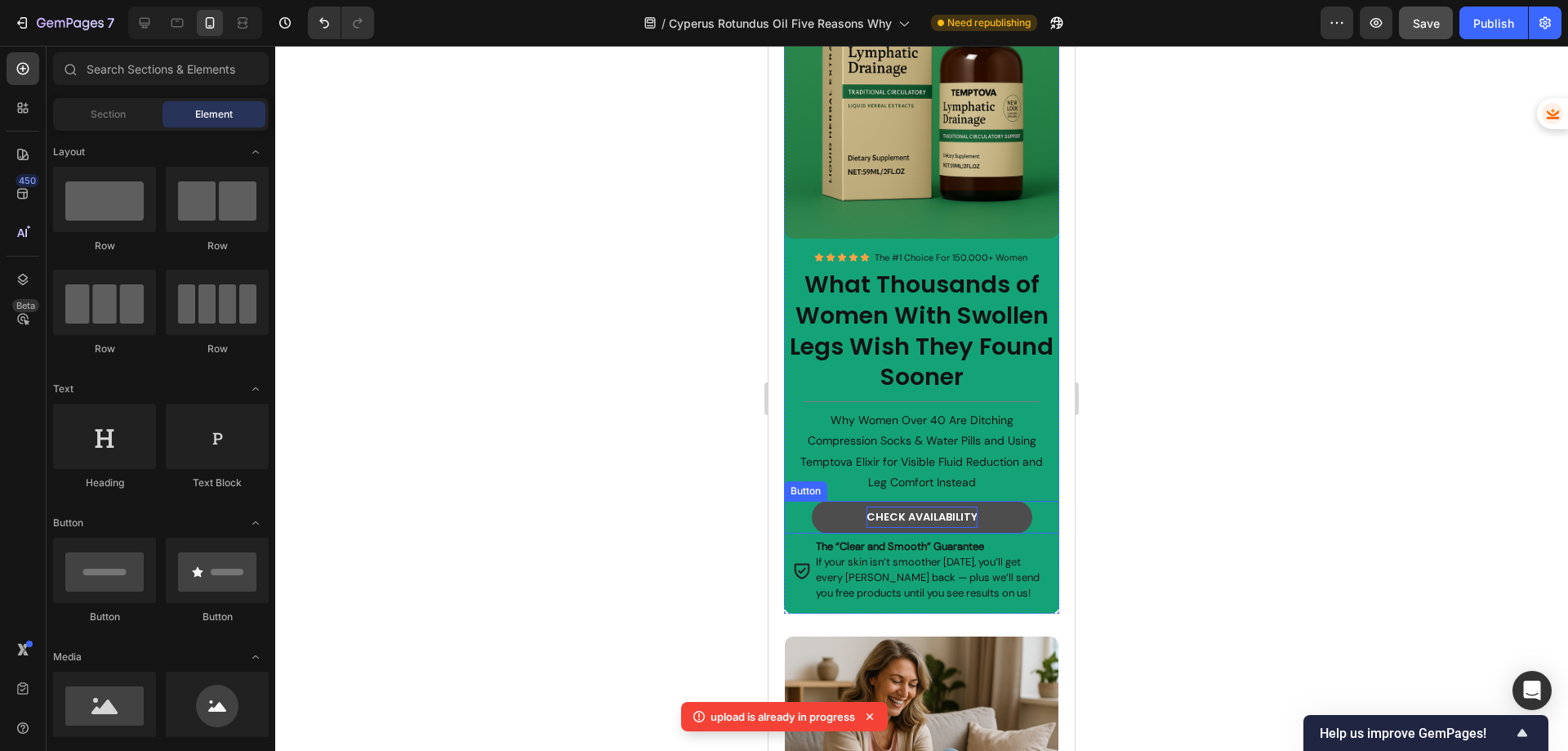
scroll to position [408, 0]
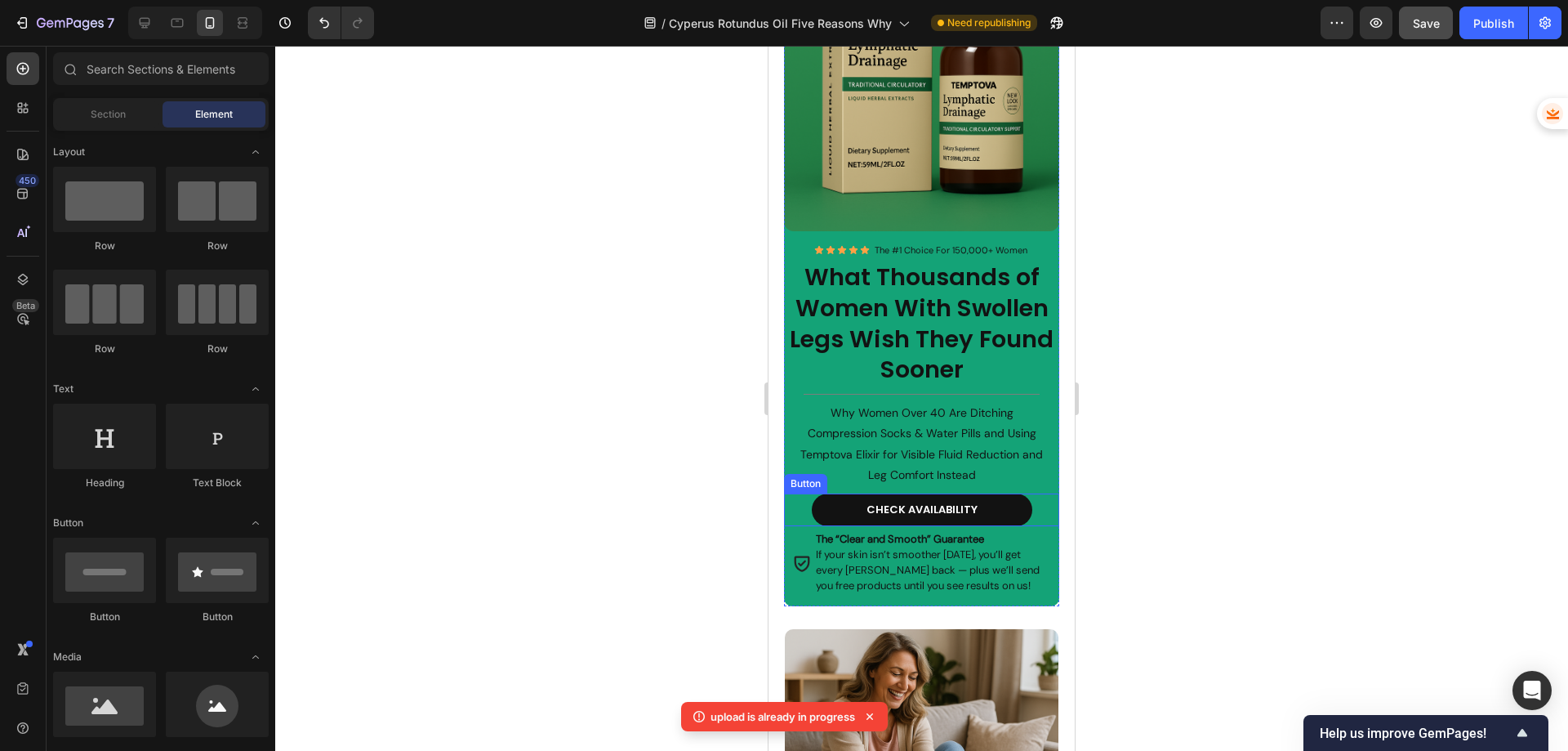
click at [803, 520] on div "CHECK AVAILABILITY Button" at bounding box center [921, 510] width 276 height 33
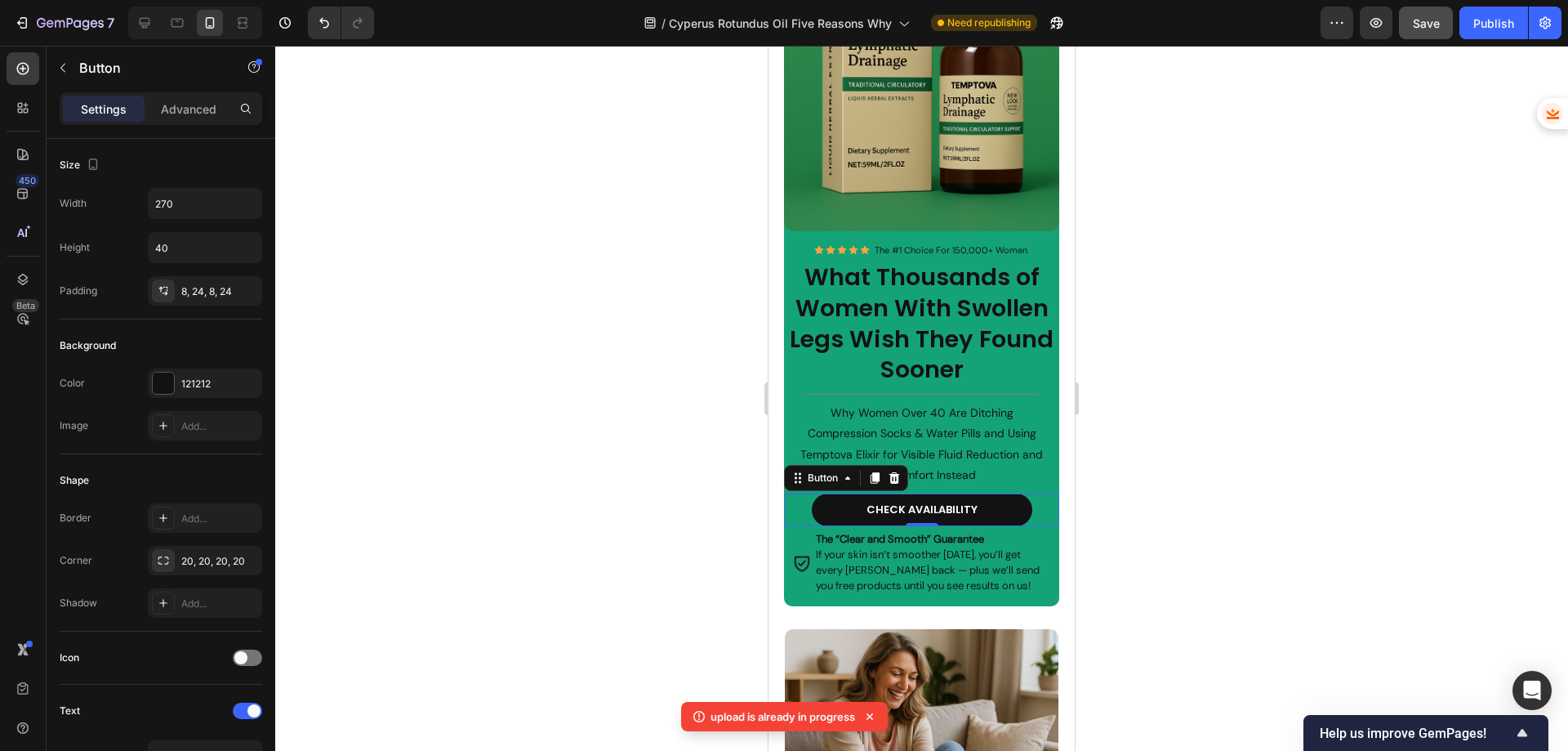
click at [796, 520] on div "CHECK AVAILABILITY Button 0" at bounding box center [921, 510] width 276 height 33
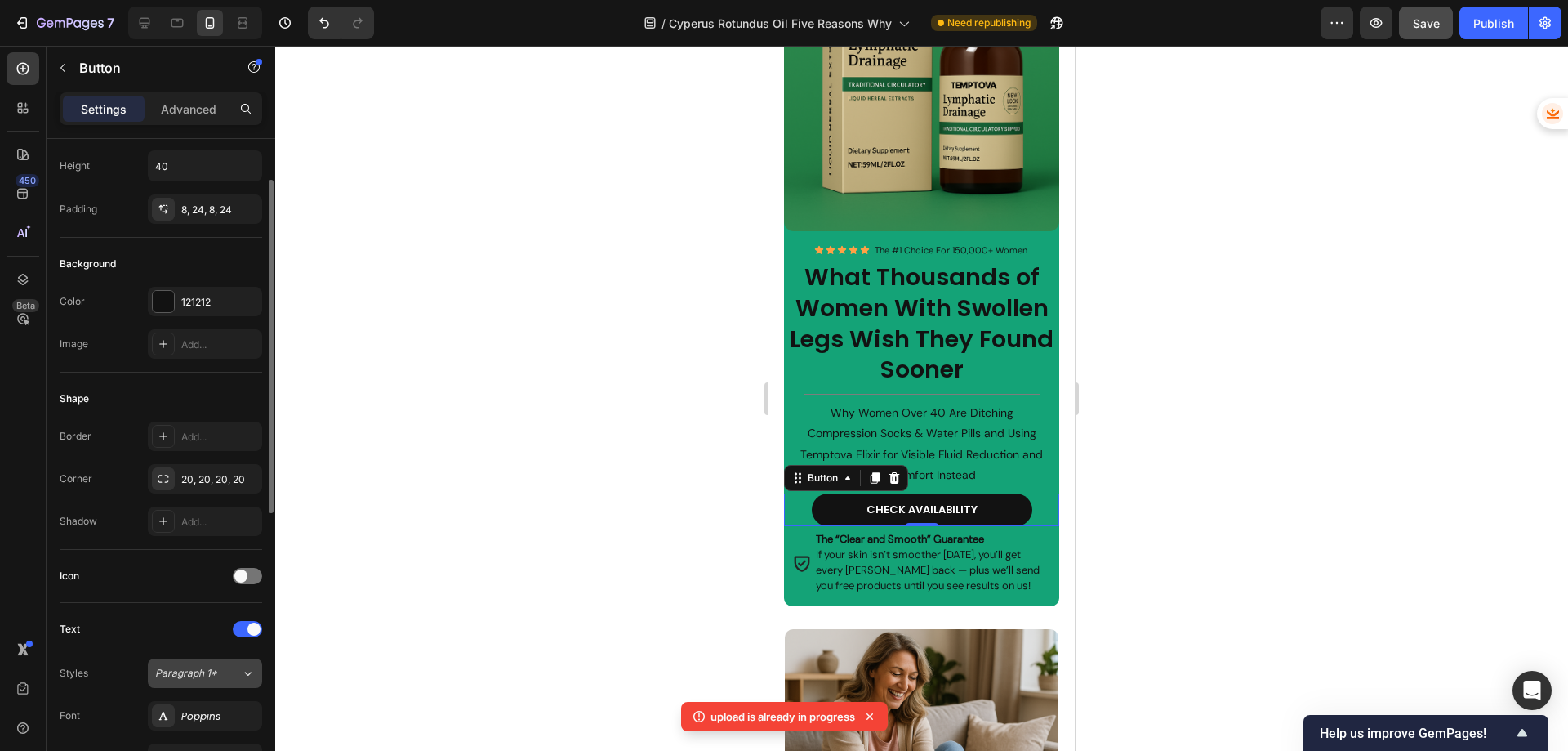
scroll to position [0, 0]
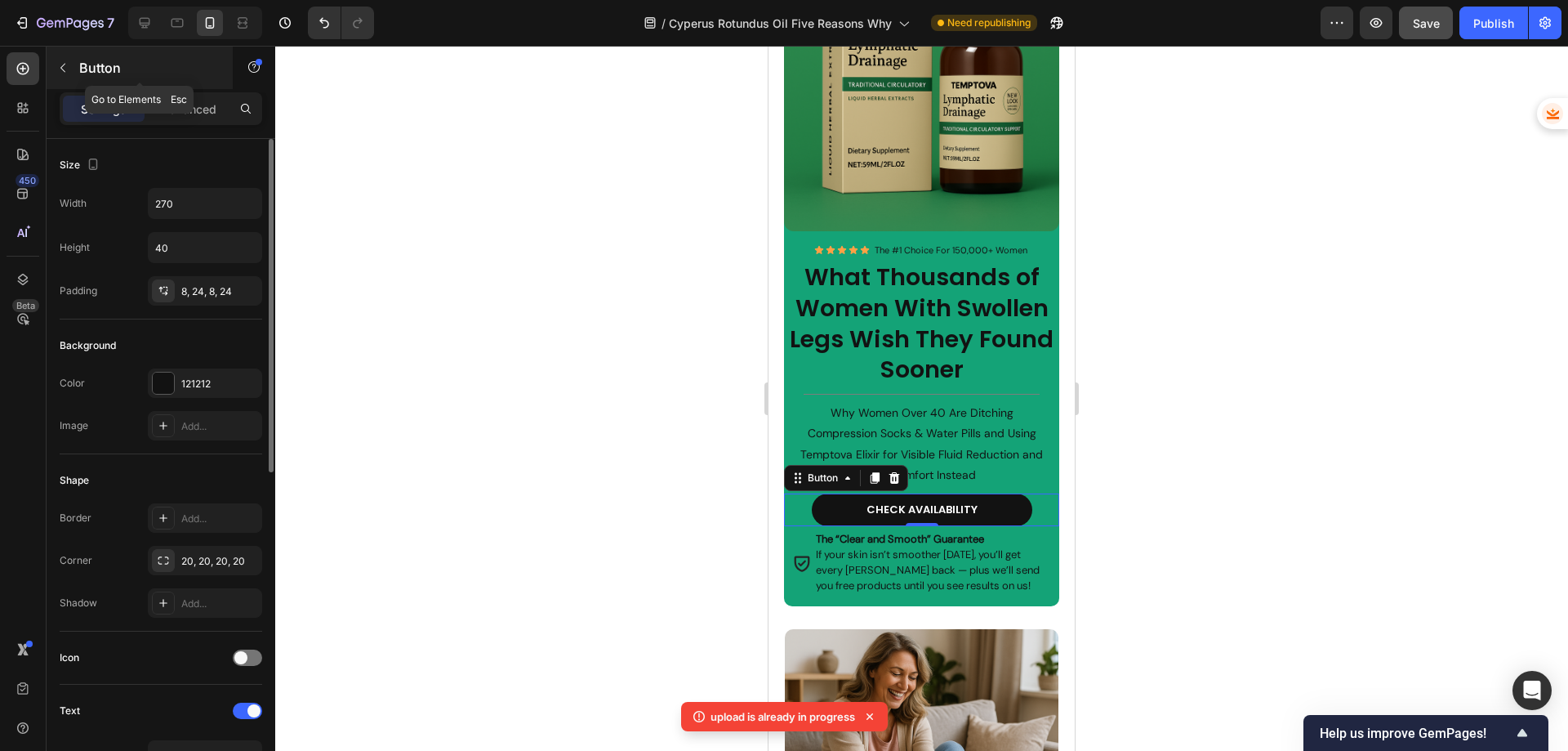
click at [60, 54] on div "Button" at bounding box center [139, 67] width 186 height 42
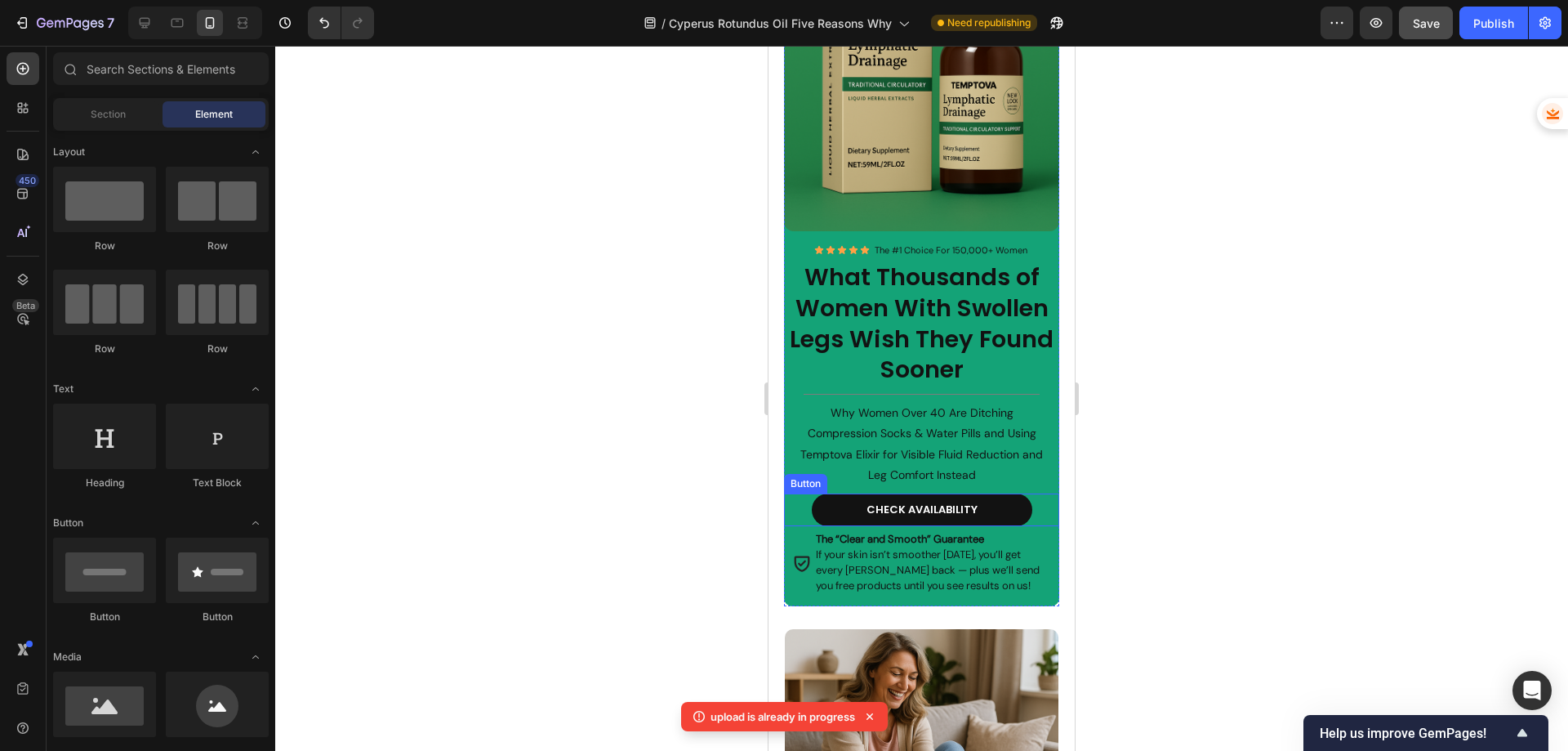
click at [800, 518] on div "CHECK AVAILABILITY Button" at bounding box center [921, 510] width 276 height 33
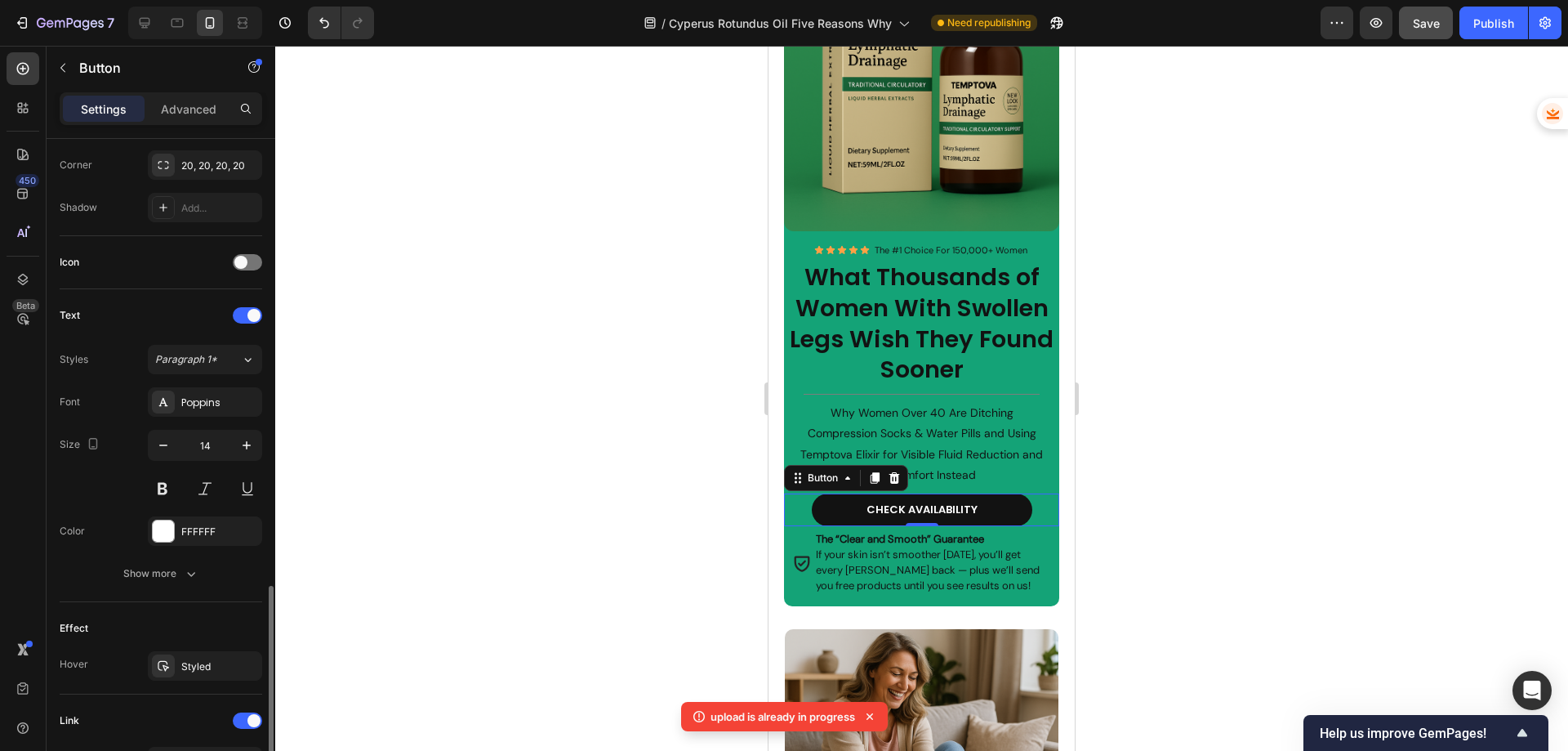
scroll to position [640, 0]
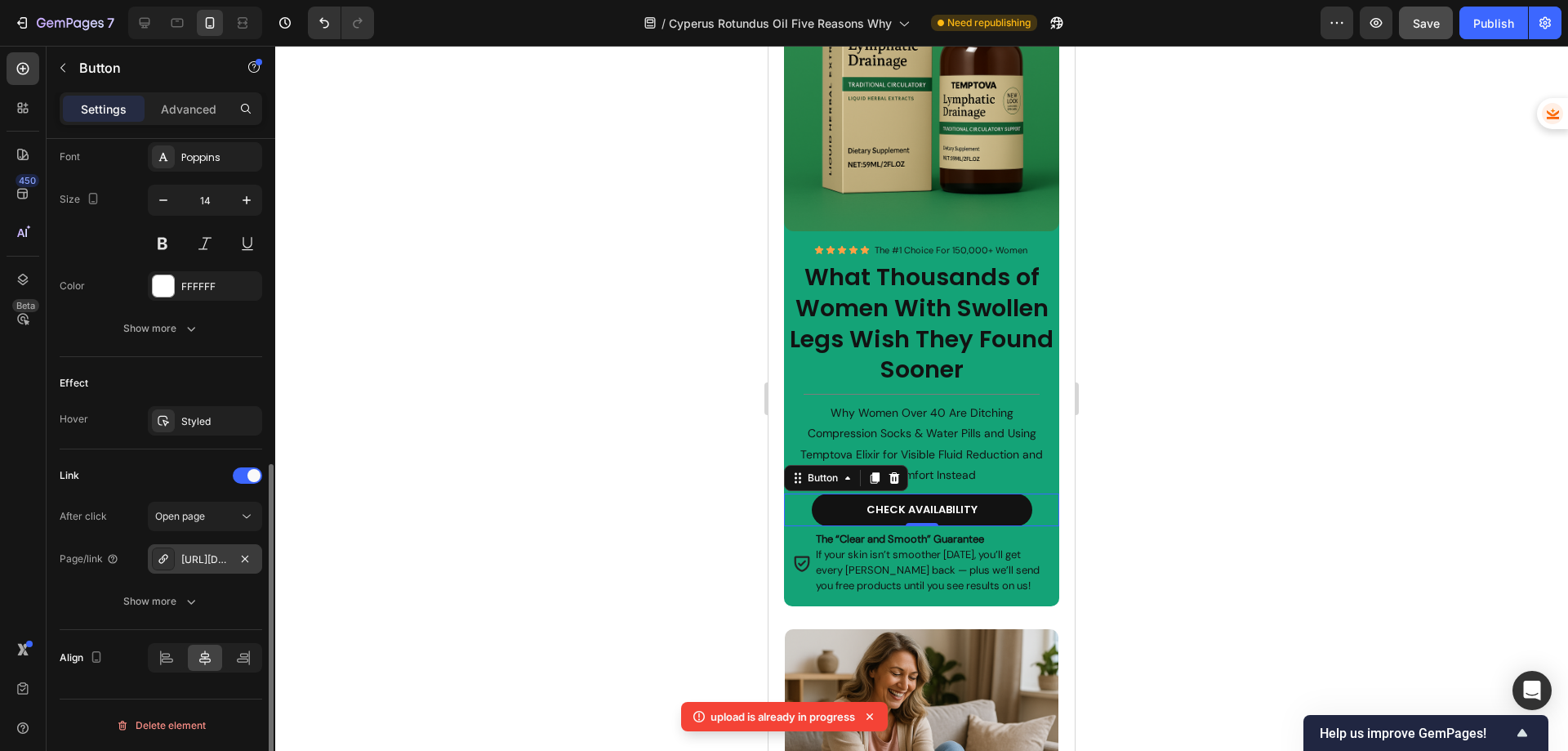
click at [192, 560] on div "[URL][DOMAIN_NAME]" at bounding box center [205, 559] width 48 height 15
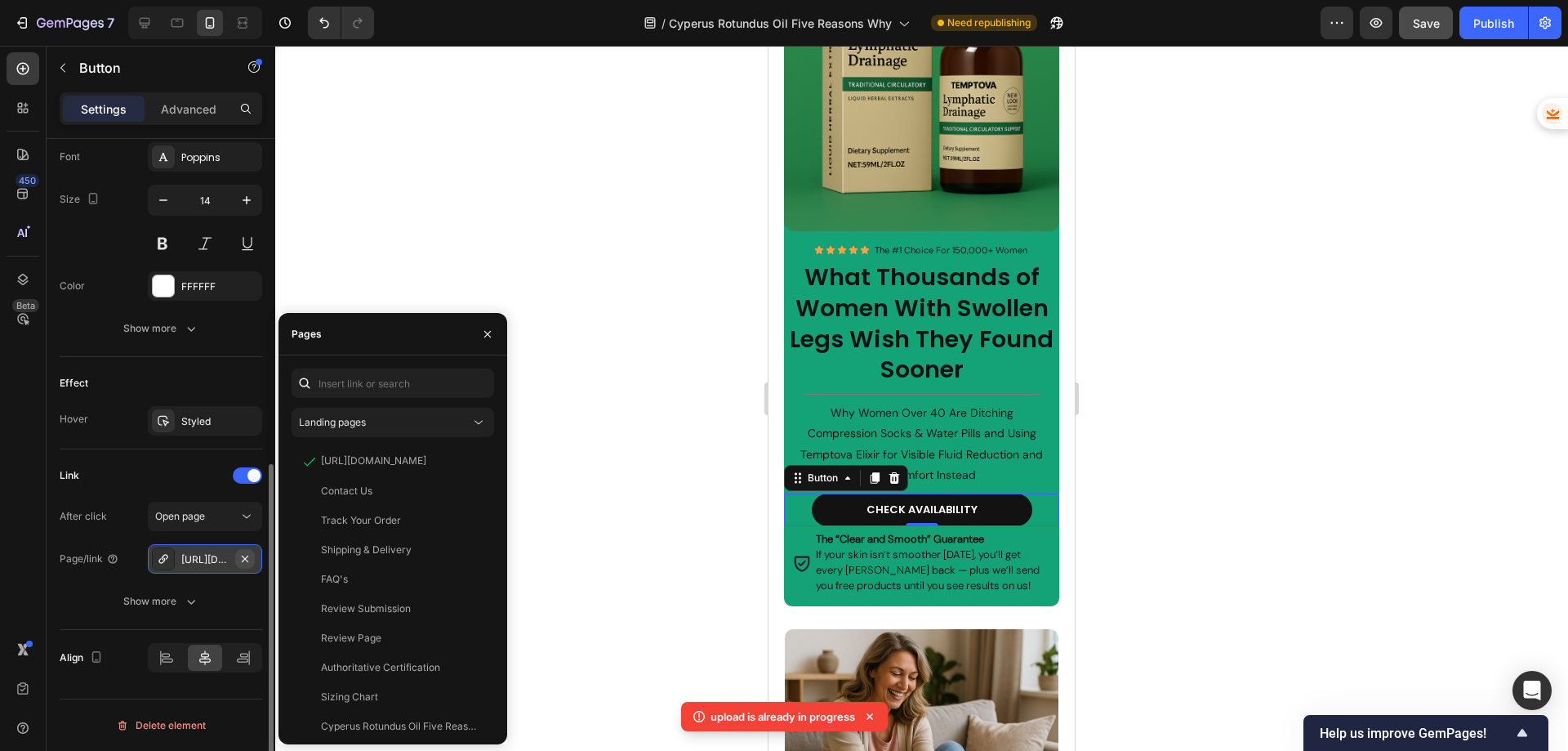
click at [245, 557] on icon "button" at bounding box center [245, 558] width 13 height 13
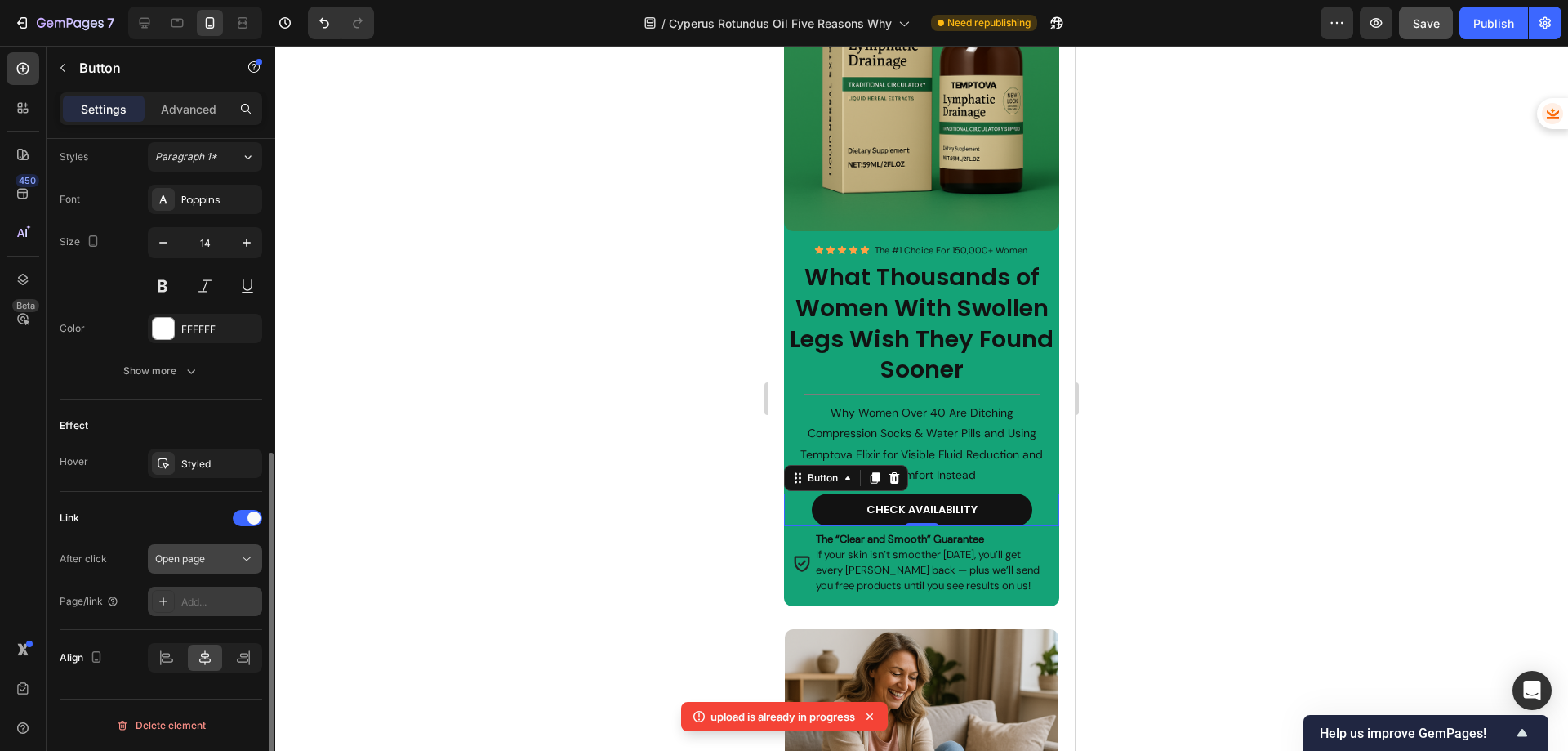
scroll to position [598, 0]
click at [199, 595] on div "Add..." at bounding box center [220, 601] width 77 height 15
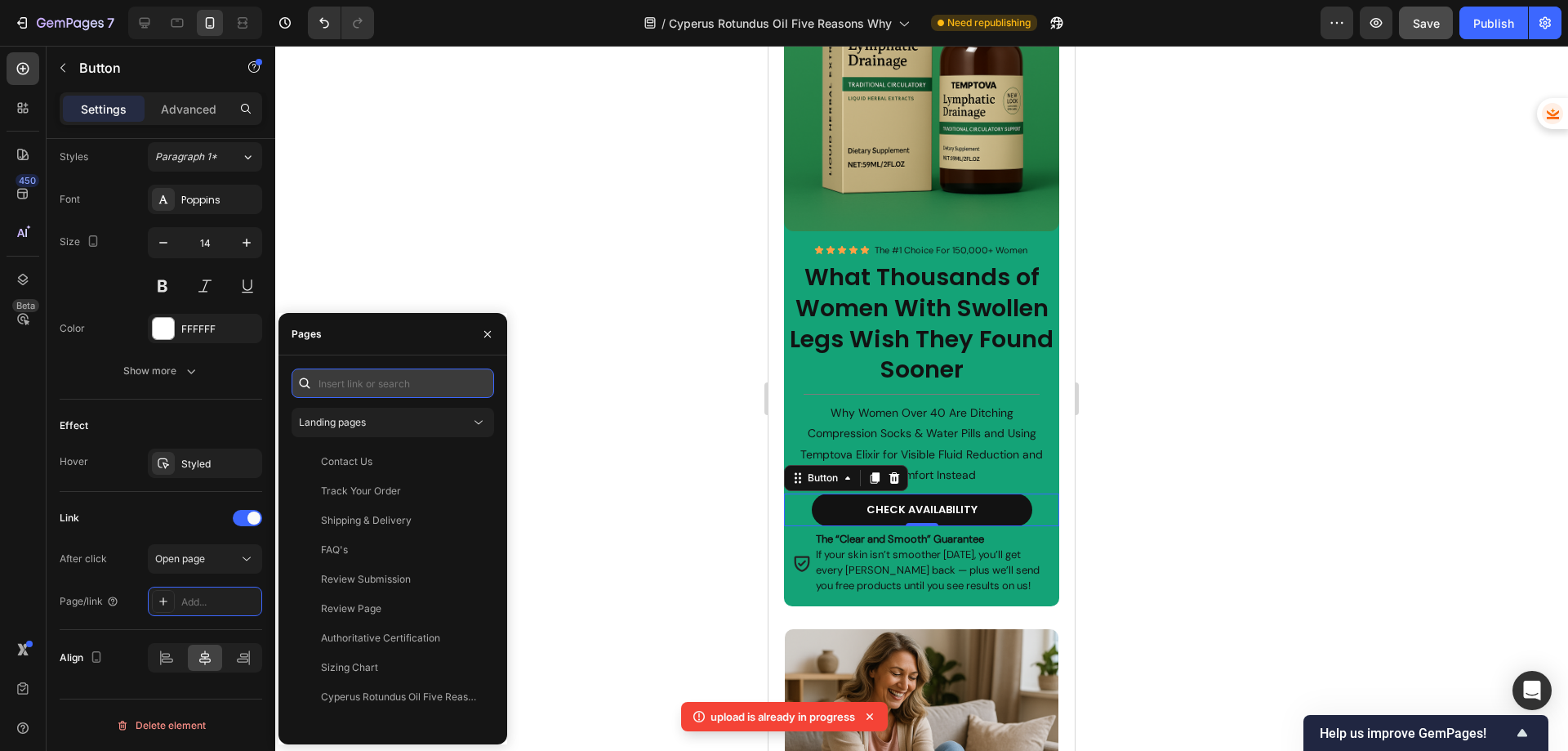
paste input "[URL][DOMAIN_NAME]"
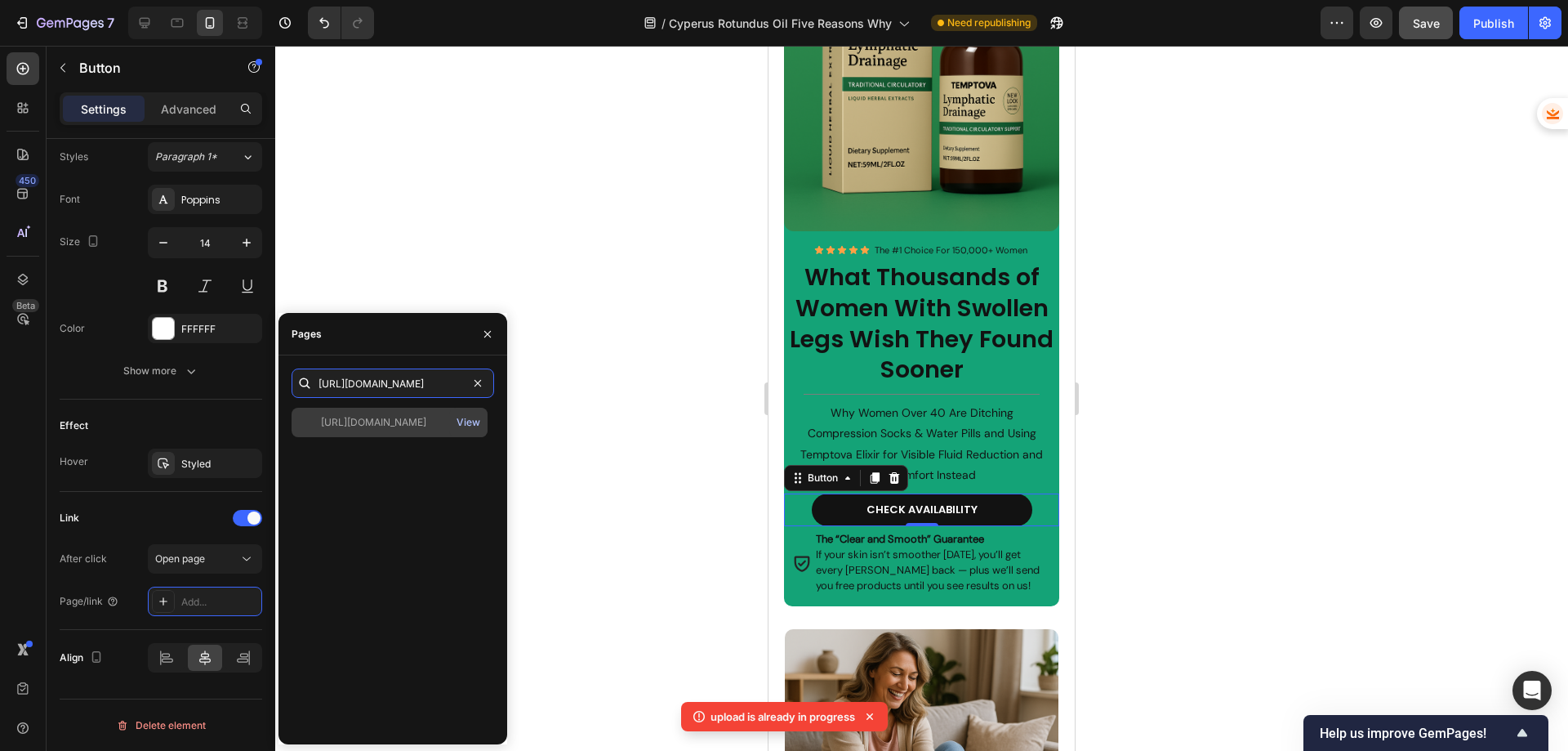
type input "[URL][DOMAIN_NAME]"
click at [467, 426] on div "View" at bounding box center [468, 422] width 23 height 15
click at [395, 419] on div "[URL][DOMAIN_NAME]" at bounding box center [374, 422] width 106 height 15
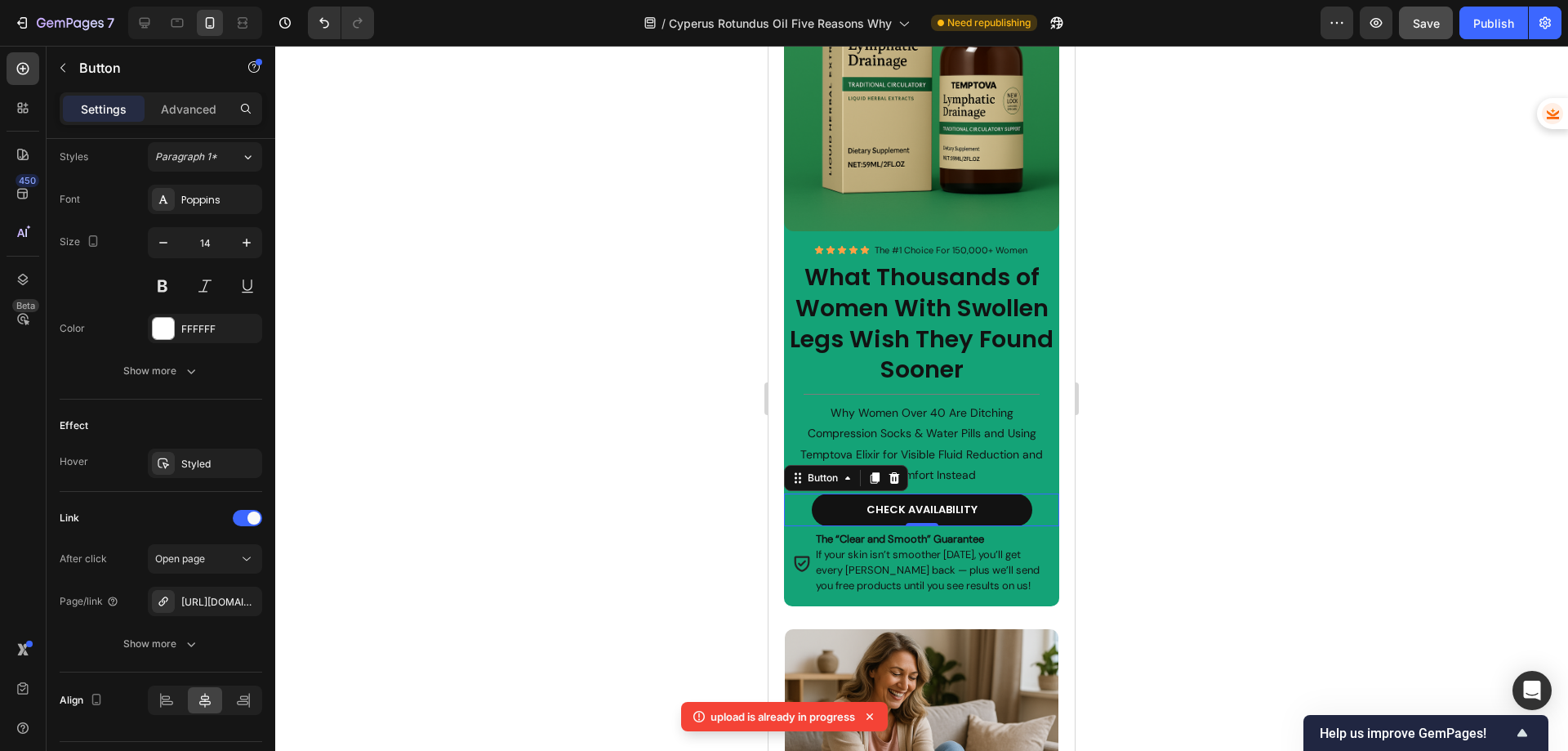
click at [621, 388] on div at bounding box center [921, 398] width 1293 height 705
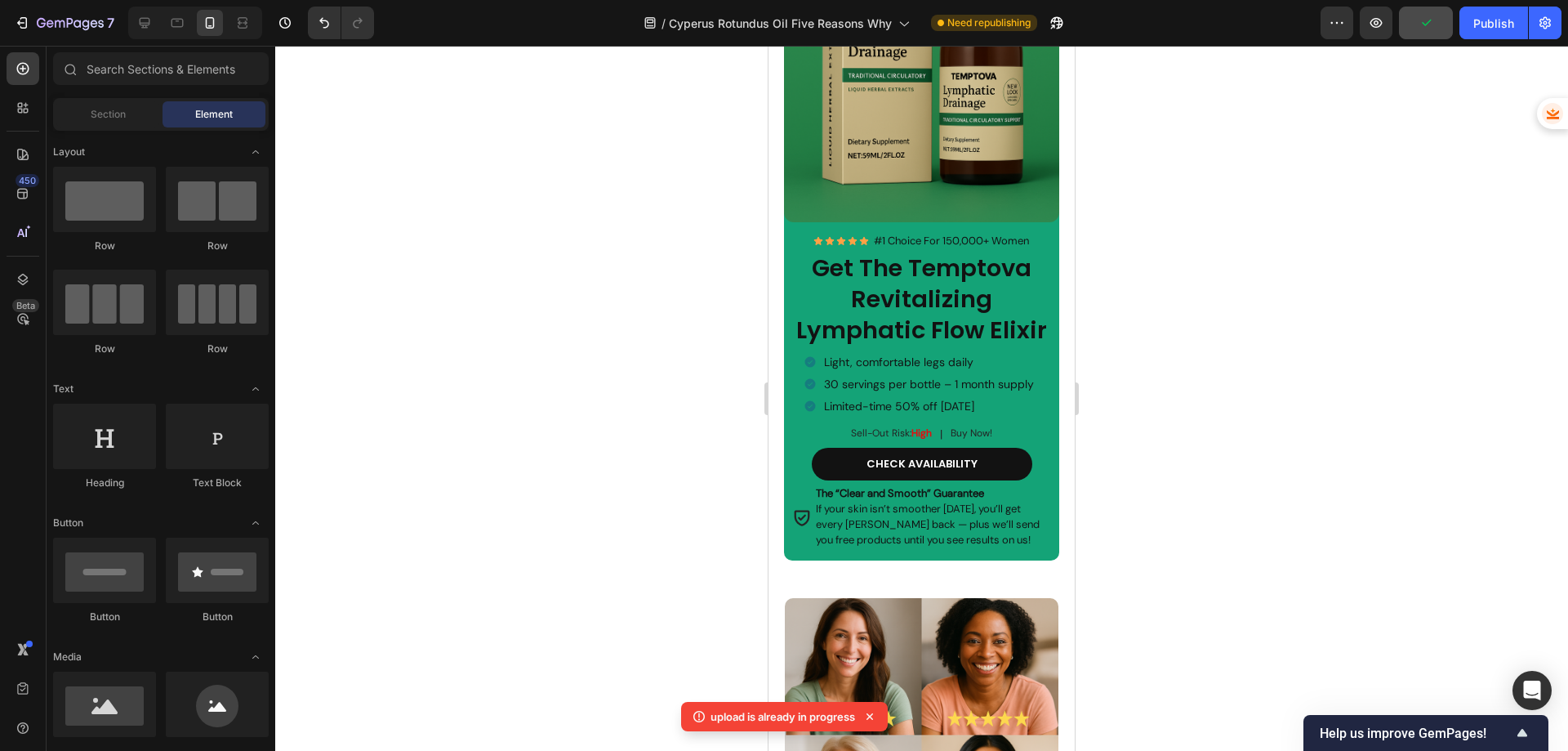
scroll to position [2614, 0]
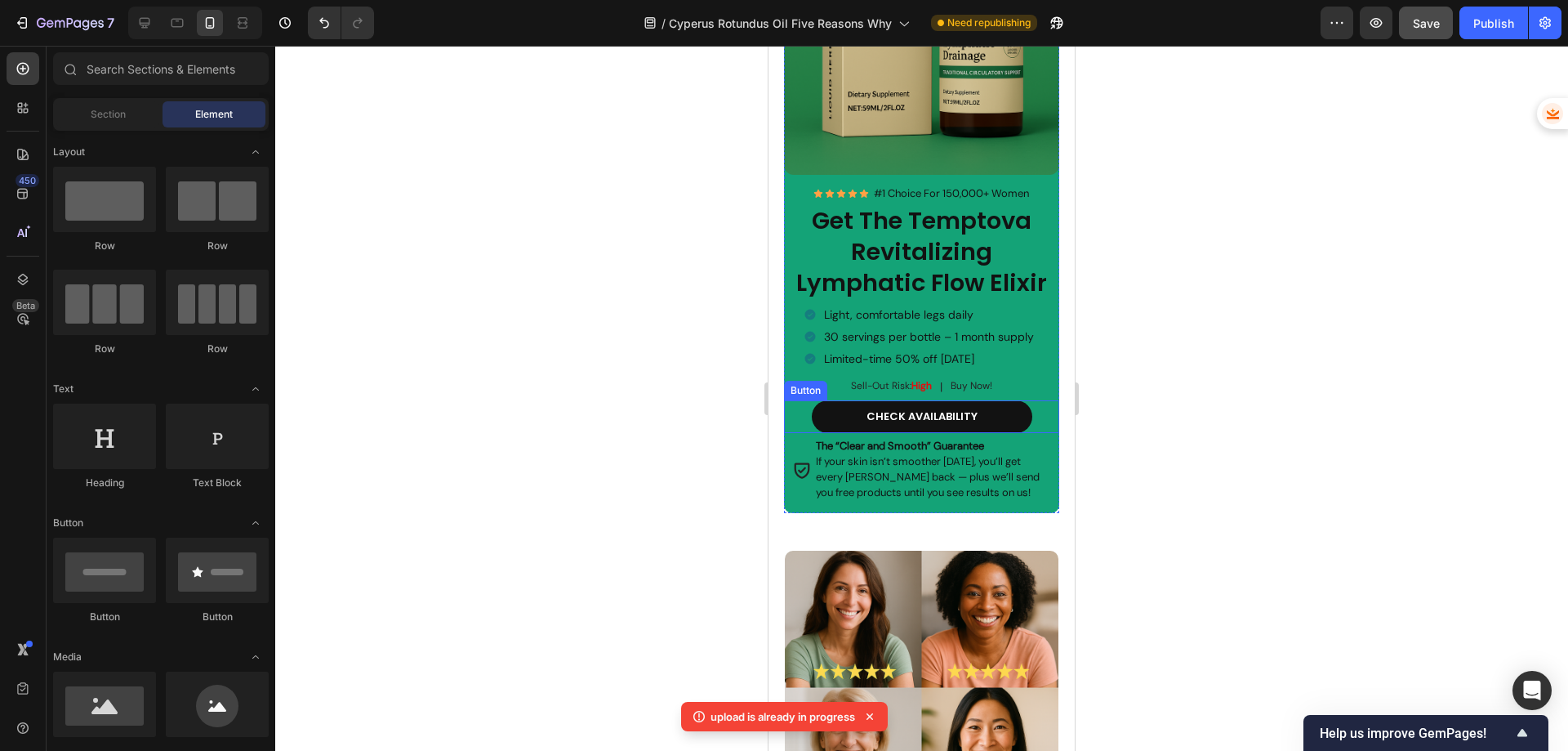
click at [797, 410] on div "CHECK AVAILABILITY Button" at bounding box center [921, 417] width 276 height 33
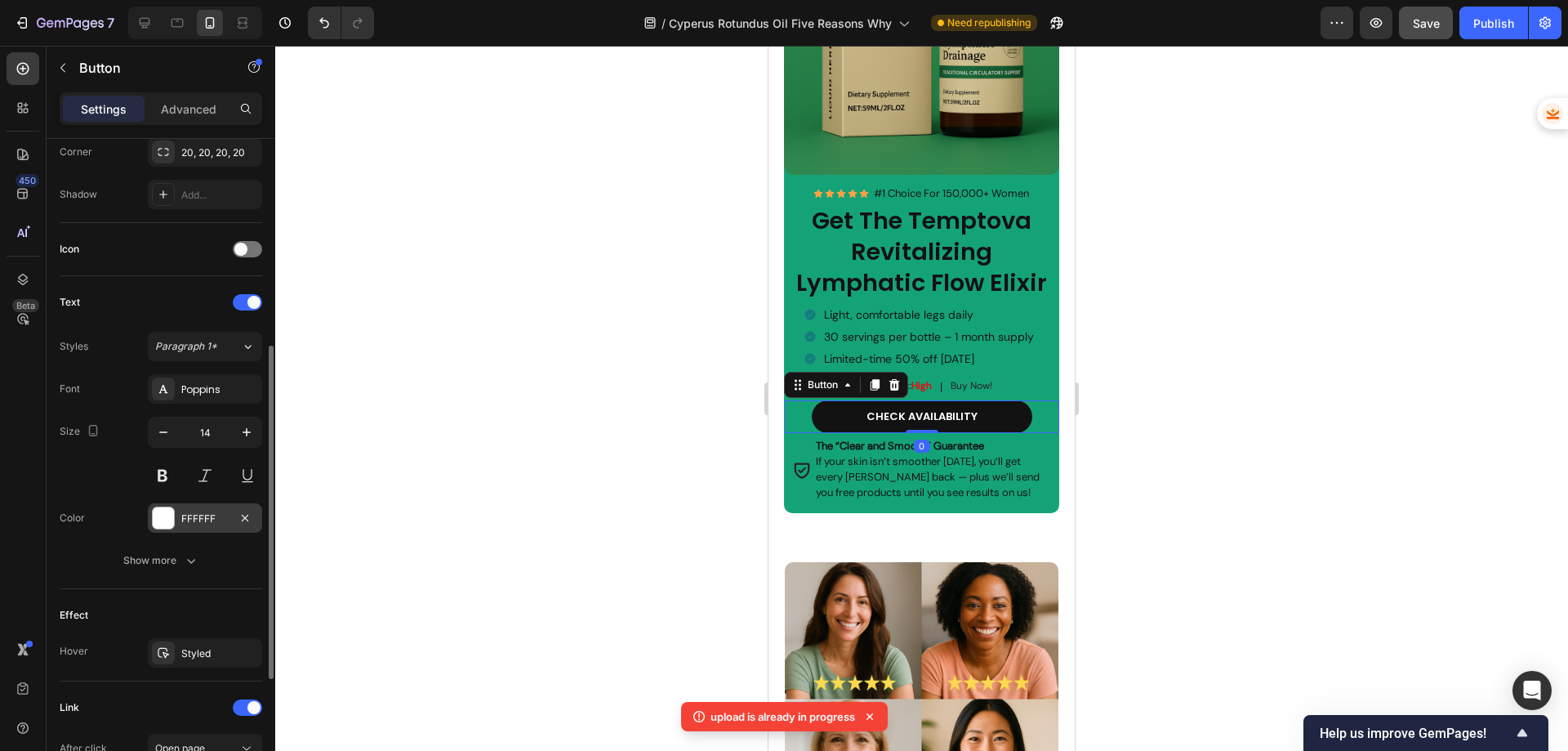
scroll to position [640, 0]
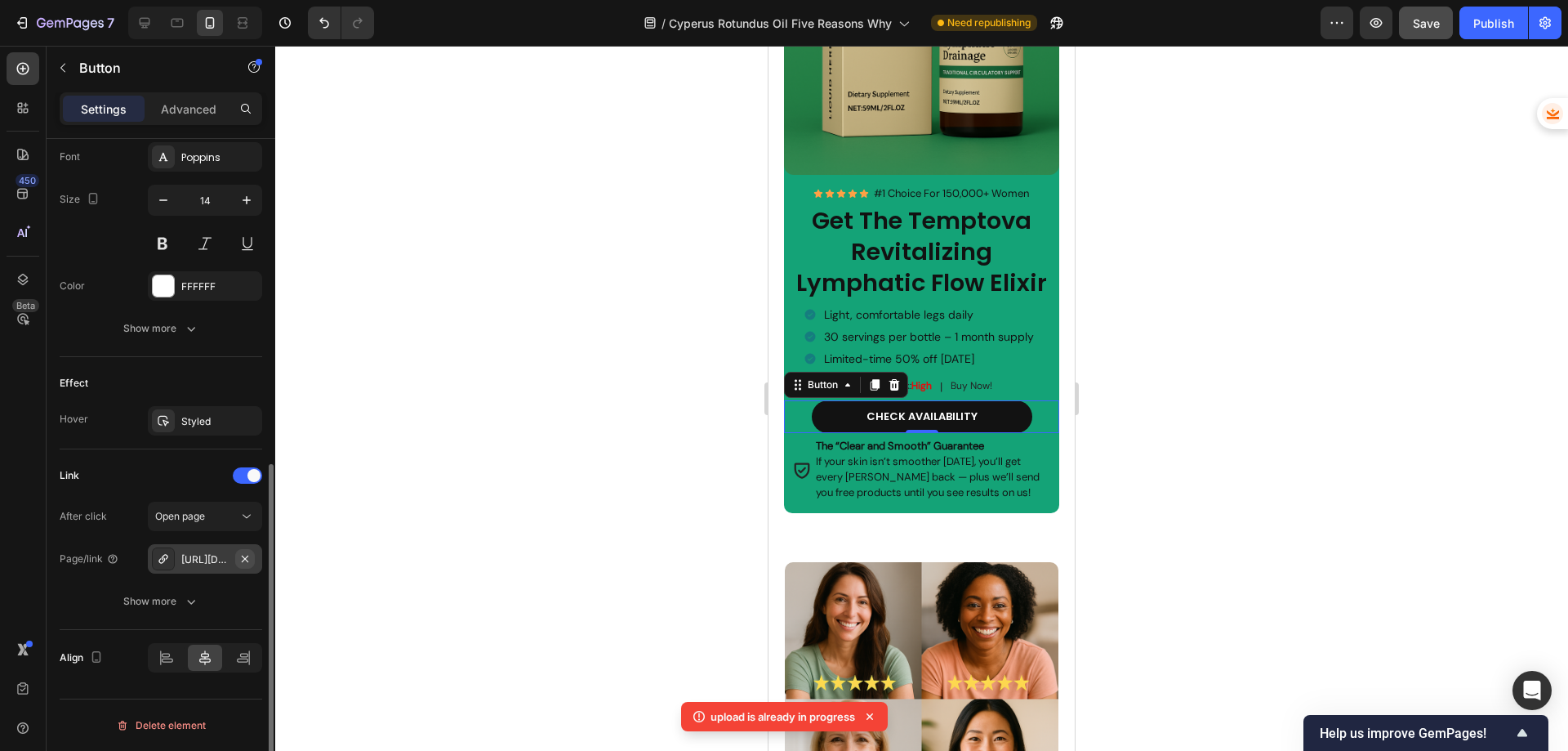
click at [245, 560] on icon "button" at bounding box center [245, 558] width 13 height 13
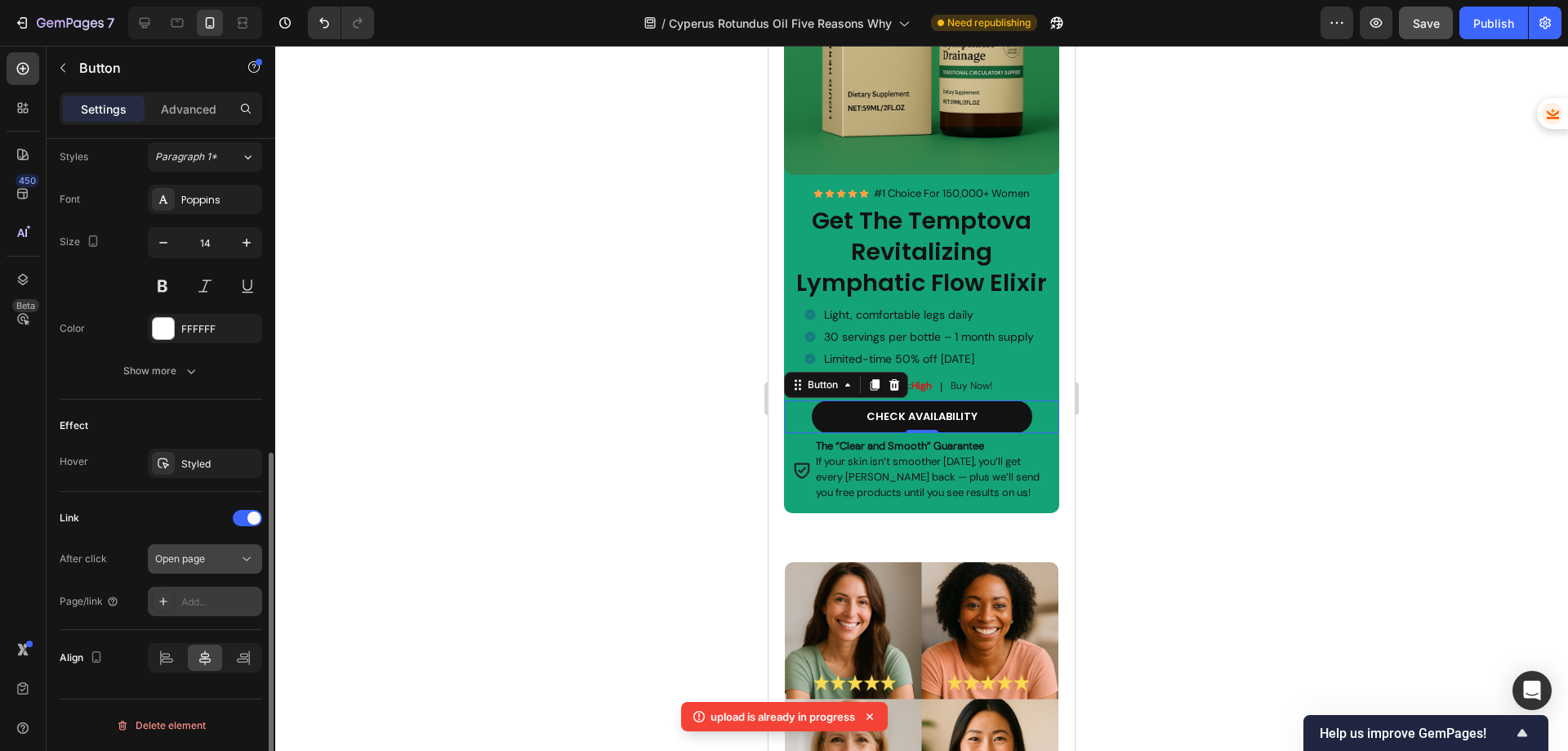
scroll to position [598, 0]
click at [199, 600] on div "Add..." at bounding box center [220, 601] width 77 height 15
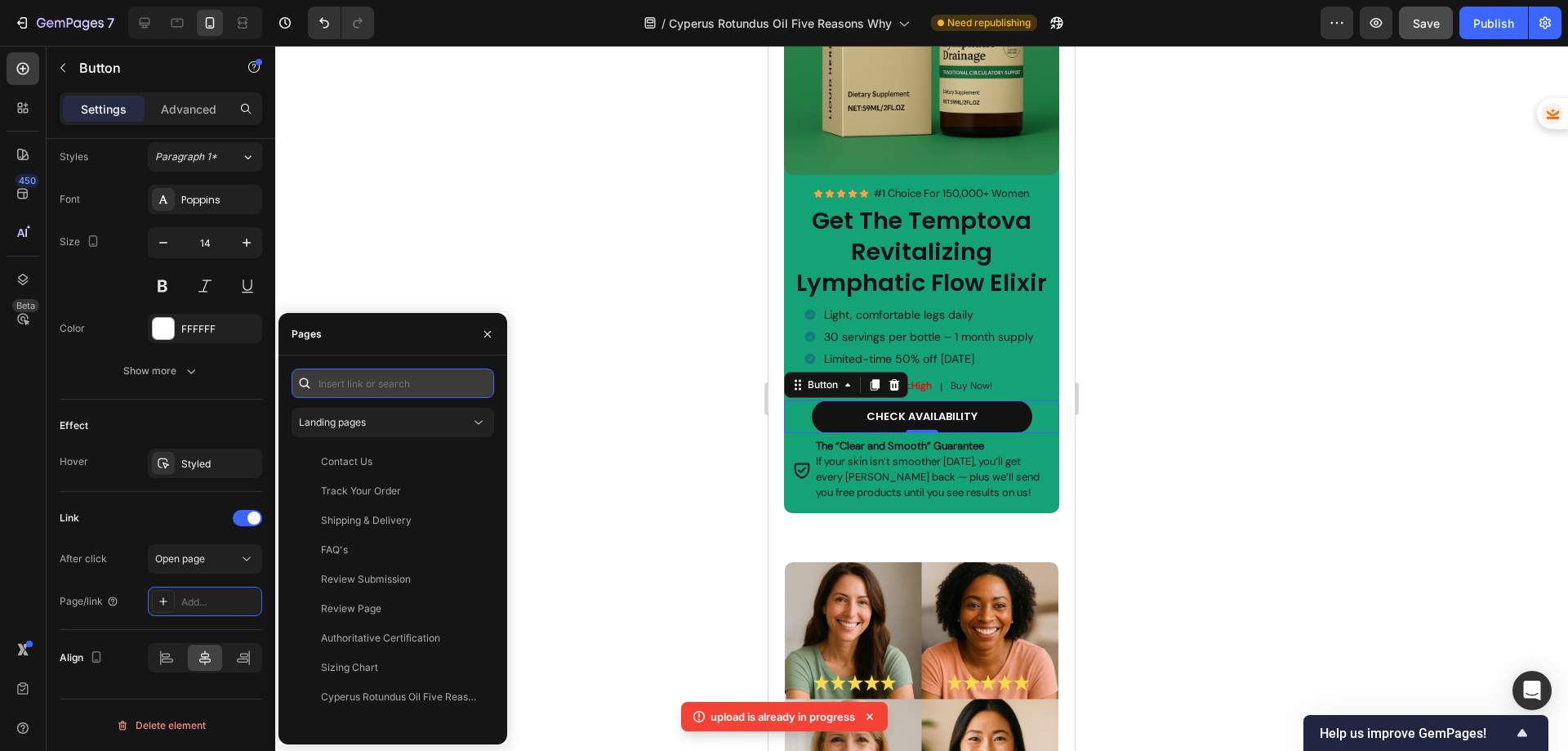
click at [355, 382] on input "text" at bounding box center [393, 383] width 202 height 29
paste input "[URL][DOMAIN_NAME]"
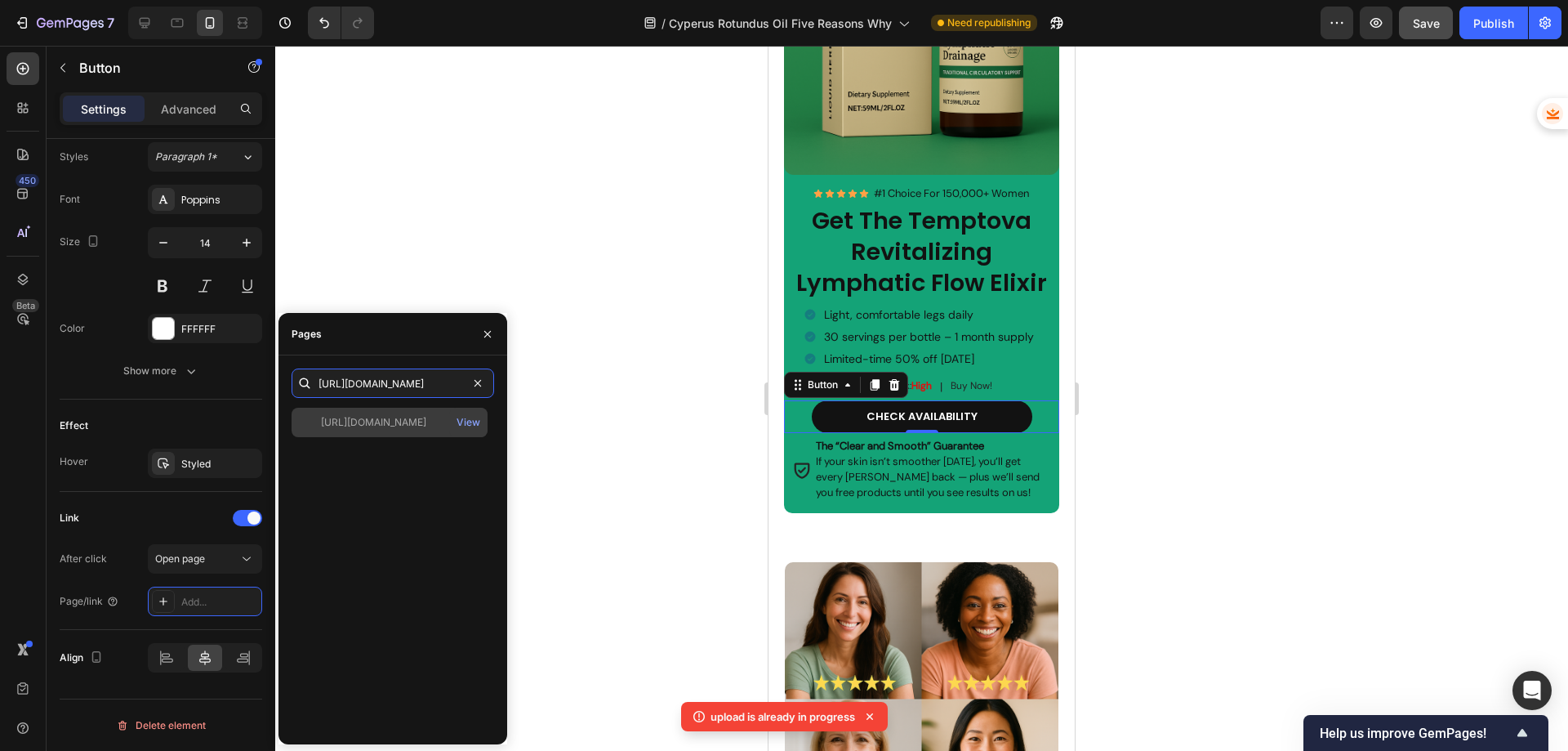
type input "[URL][DOMAIN_NAME]"
click at [381, 426] on div "[URL][DOMAIN_NAME]" at bounding box center [374, 422] width 106 height 15
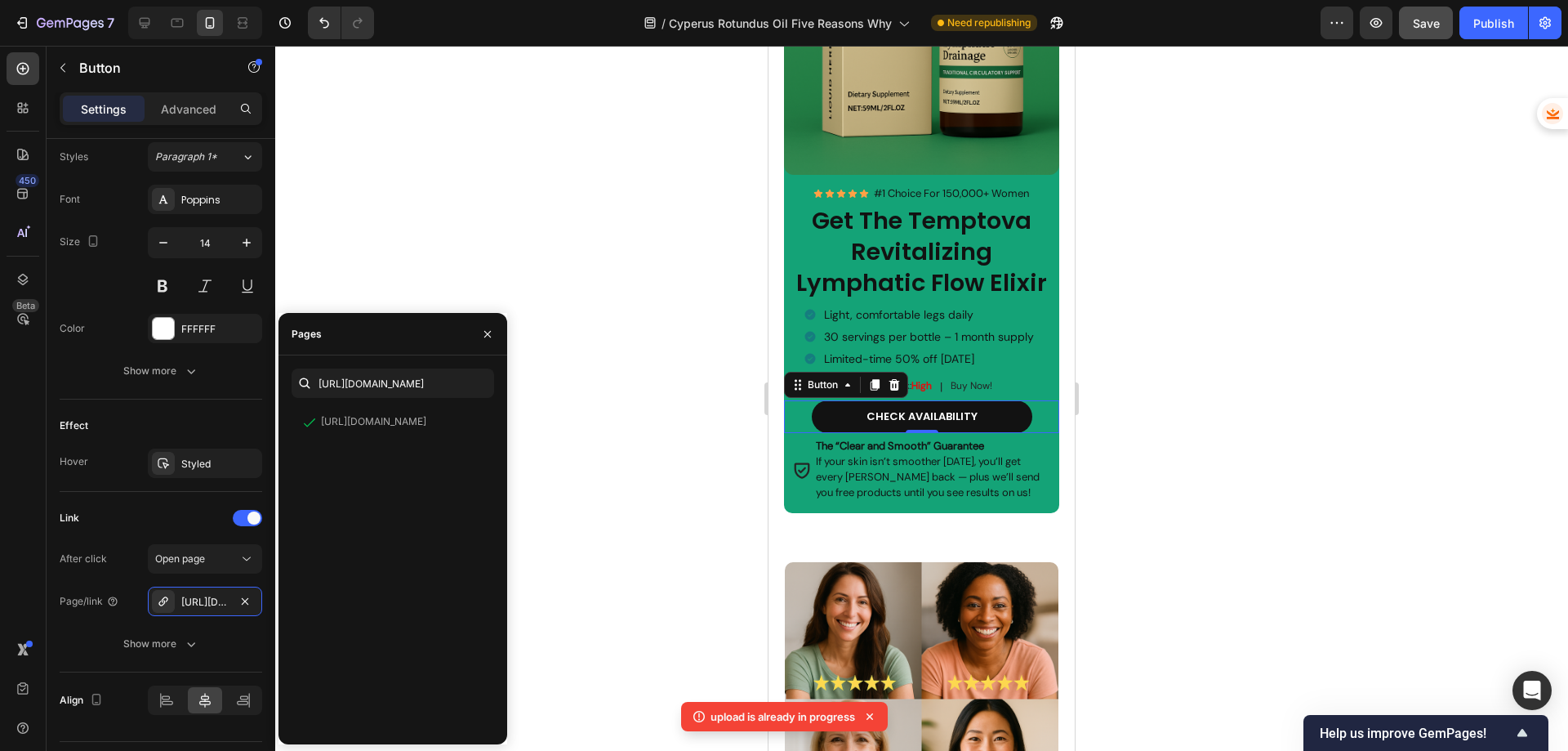
click at [587, 393] on div at bounding box center [921, 398] width 1293 height 705
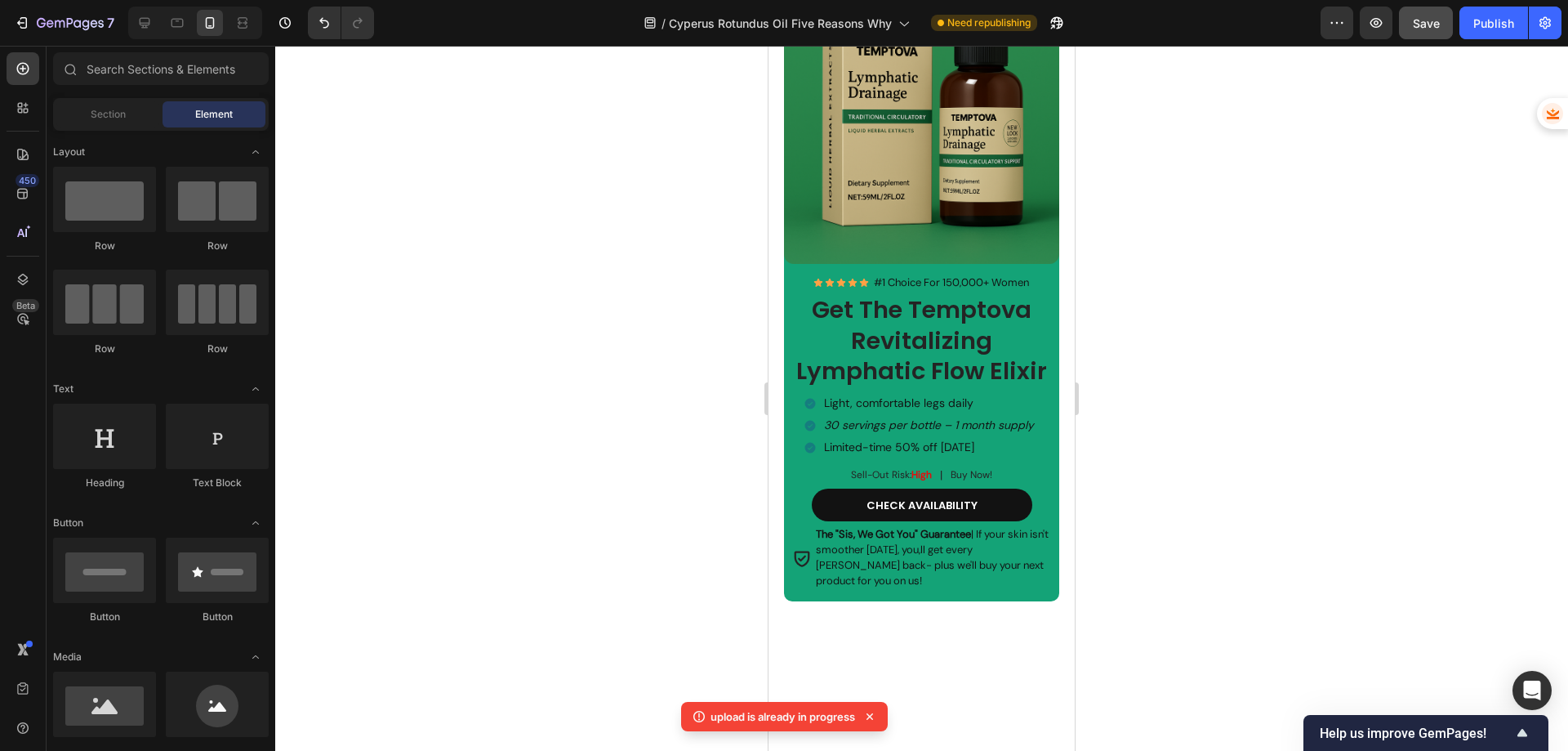
scroll to position [4166, 0]
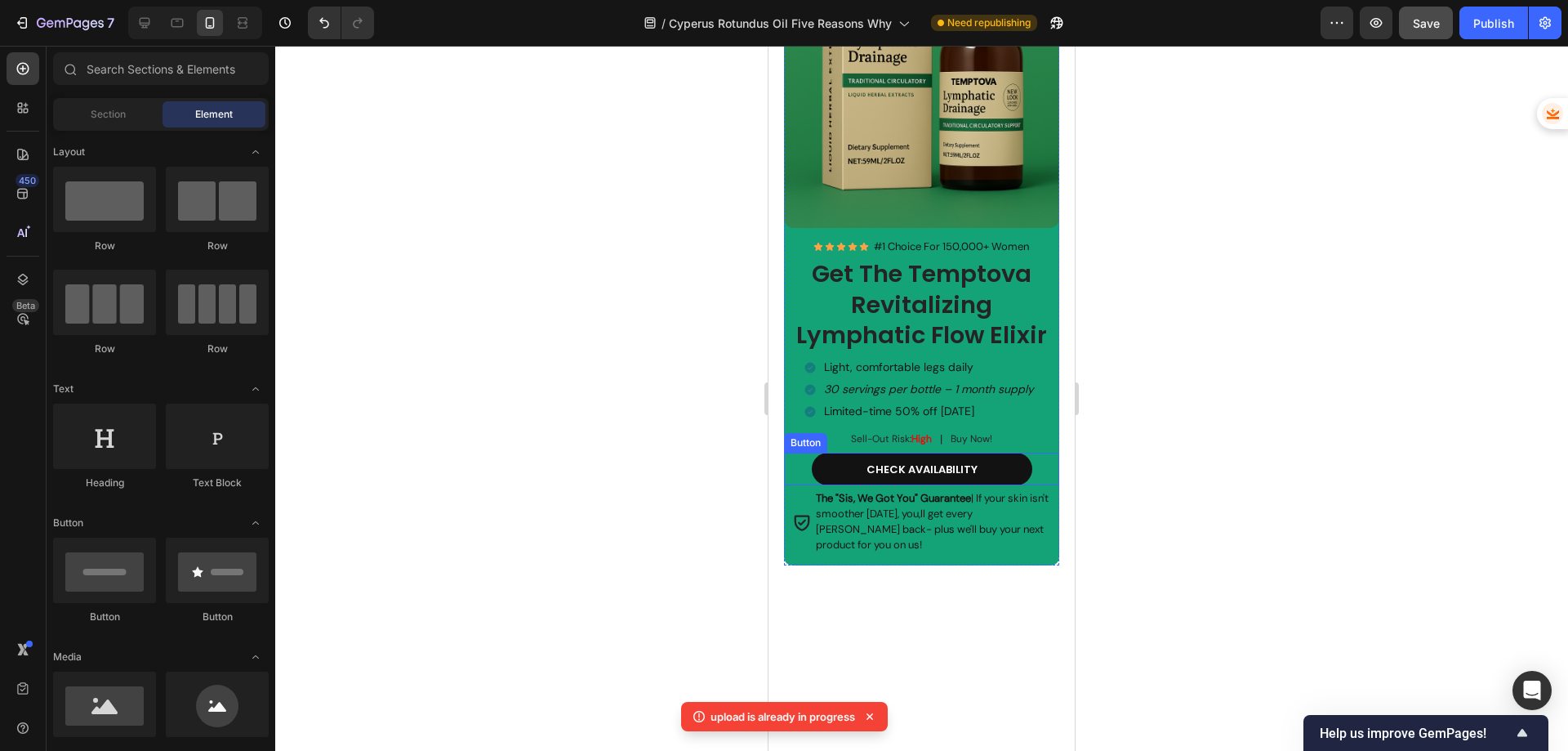
click at [797, 456] on div "CHECK AVAILABILITY Button" at bounding box center [921, 469] width 276 height 33
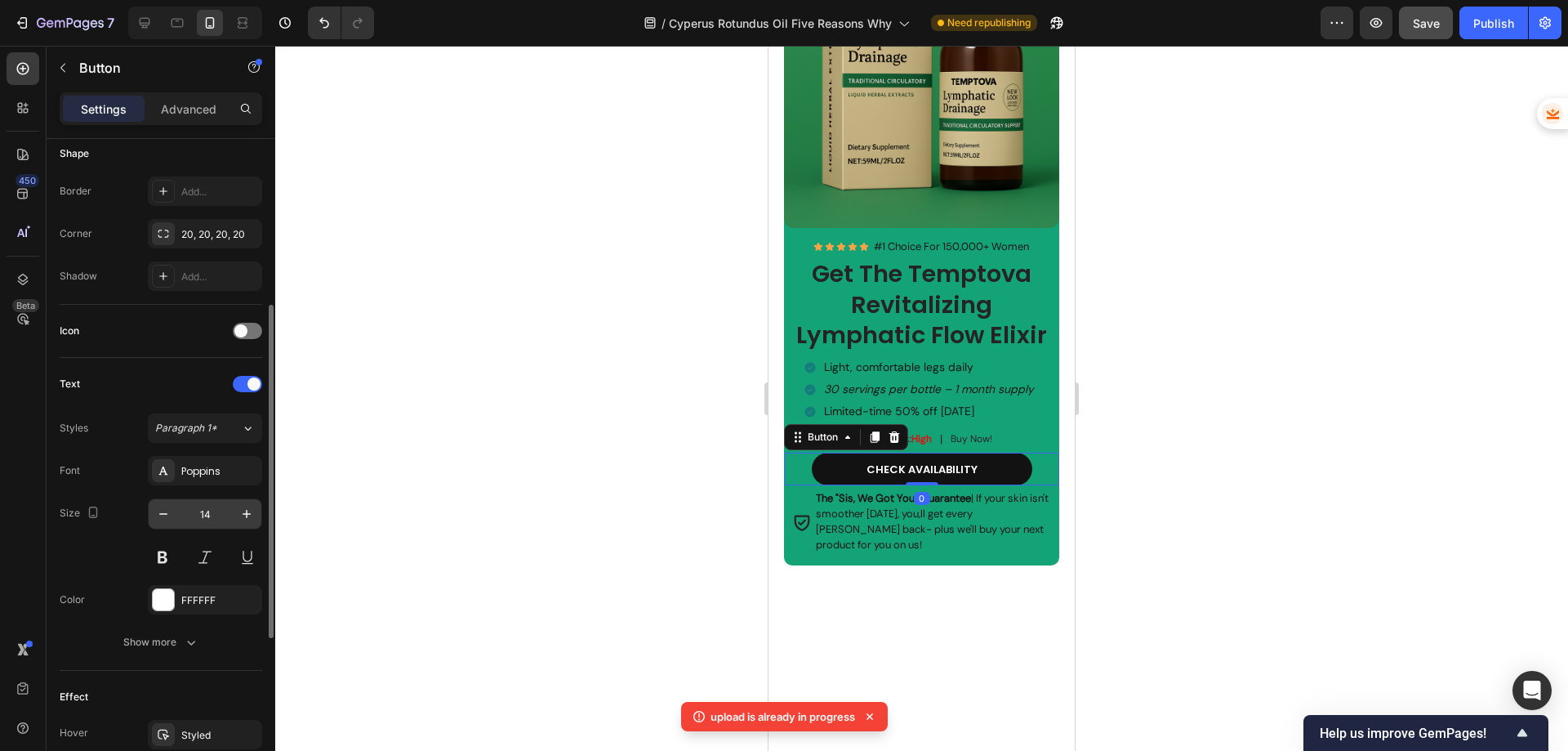
scroll to position [572, 0]
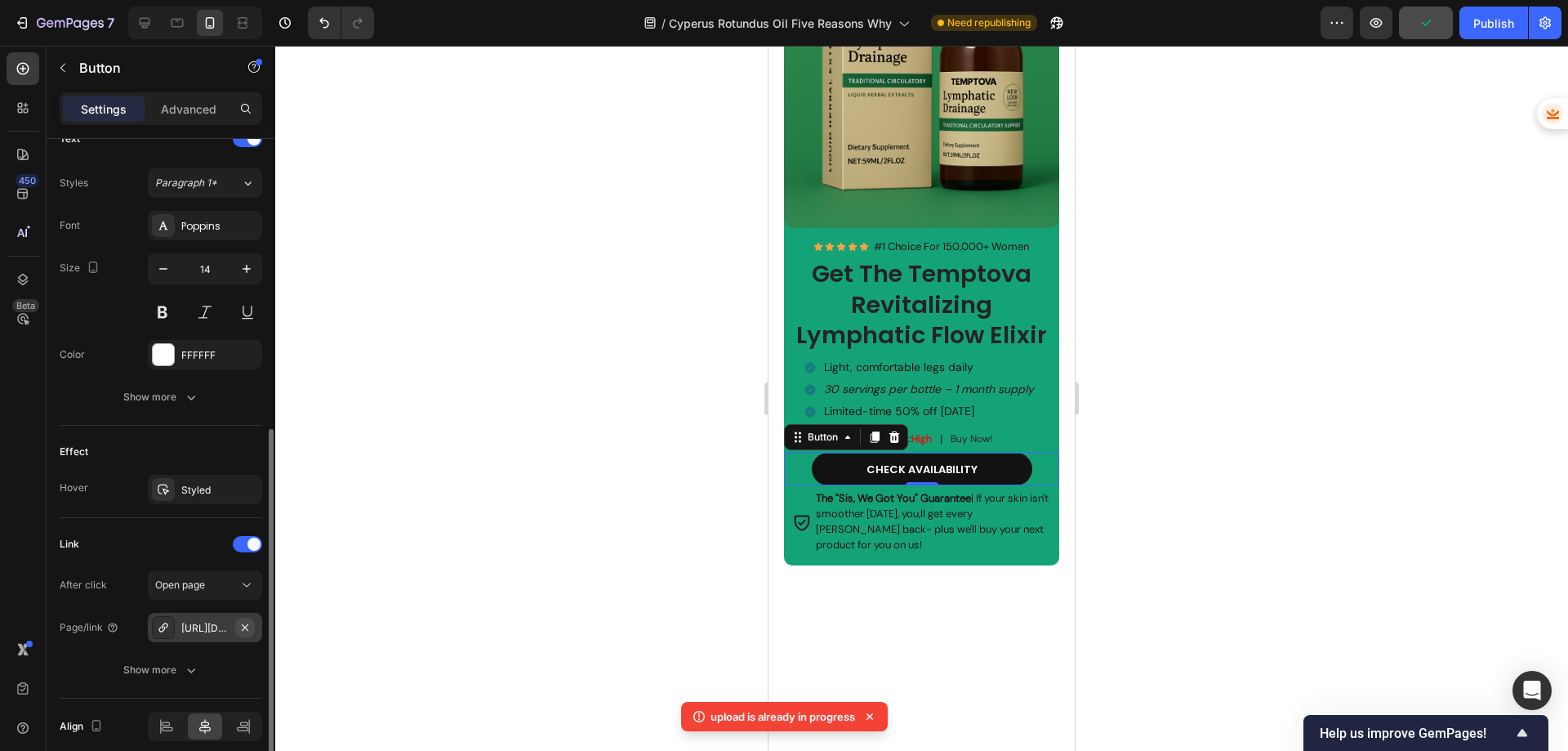
click at [248, 627] on icon "button" at bounding box center [245, 627] width 13 height 13
click at [202, 632] on div "Add..." at bounding box center [220, 628] width 77 height 15
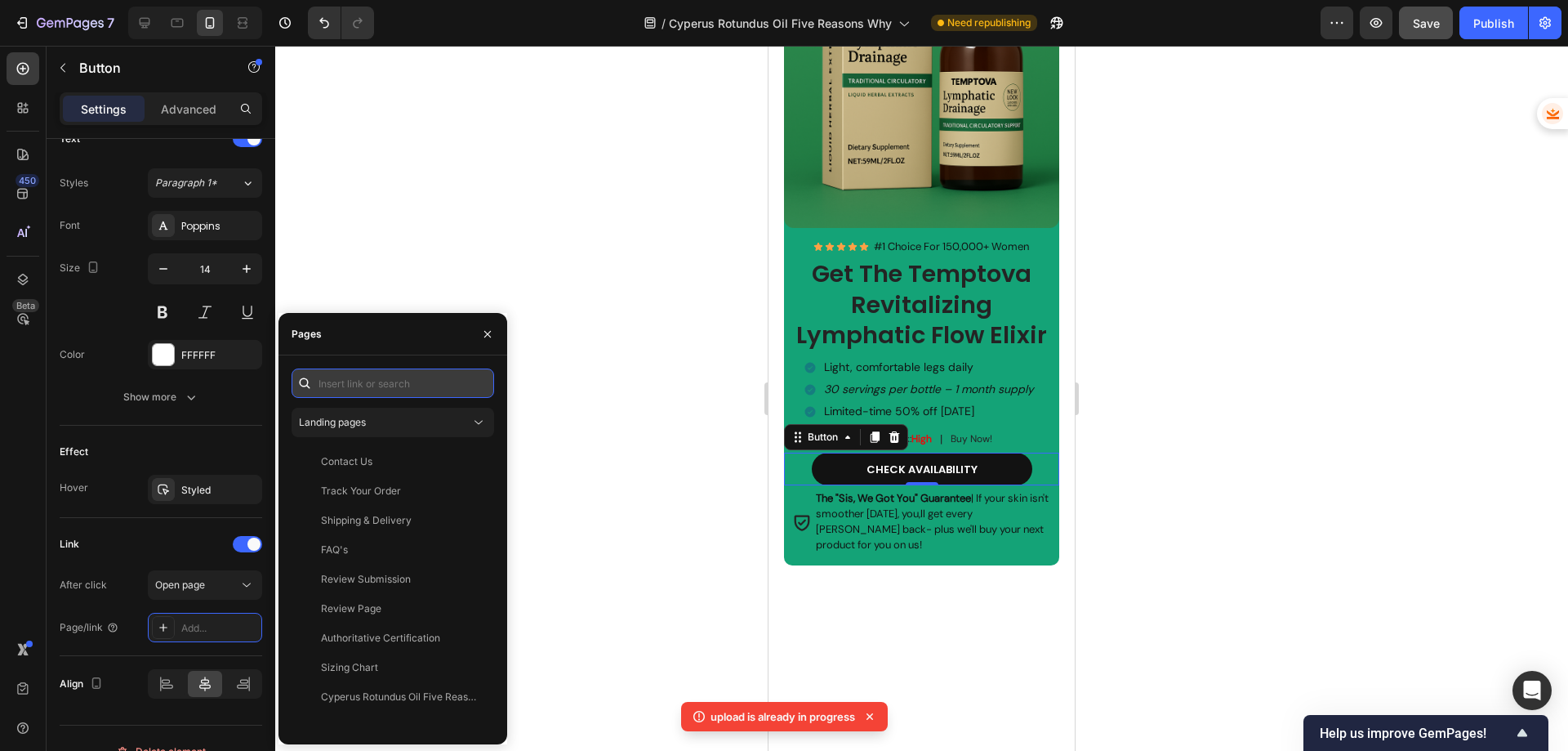
click at [381, 393] on input "text" at bounding box center [393, 383] width 202 height 29
paste input "[URL][DOMAIN_NAME]"
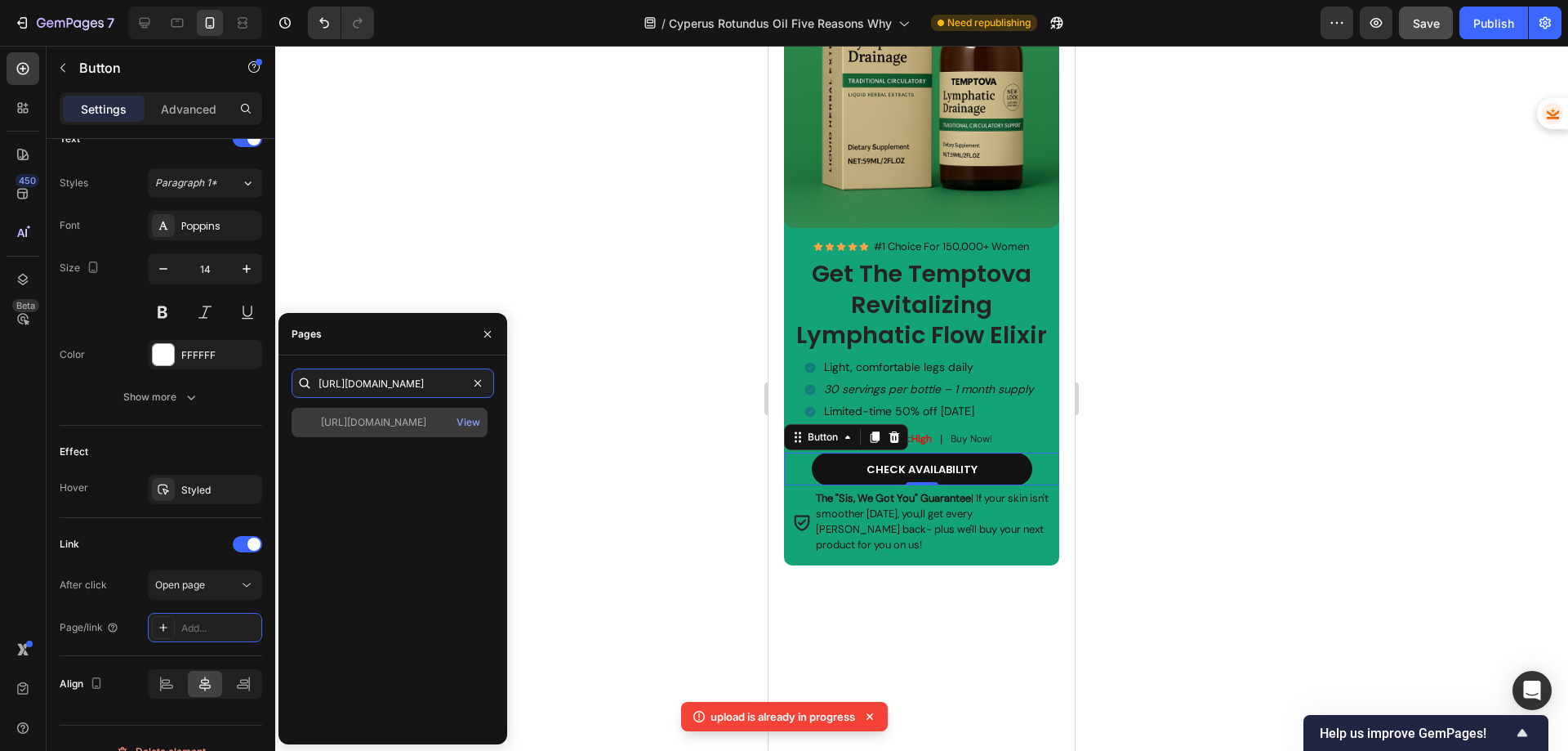
type input "[URL][DOMAIN_NAME]"
click at [382, 424] on div "[URL][DOMAIN_NAME]" at bounding box center [374, 422] width 106 height 15
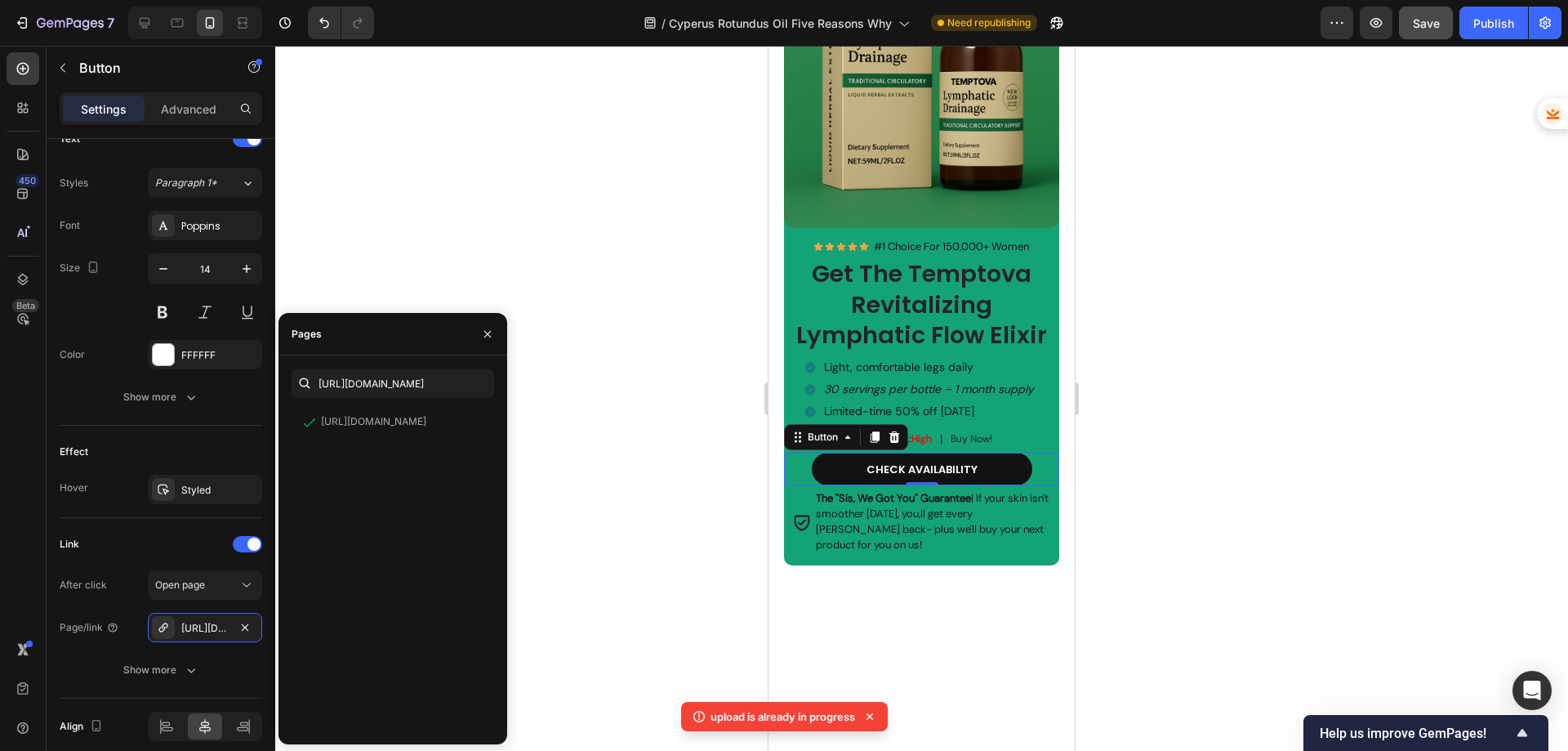
click at [541, 429] on div at bounding box center [921, 398] width 1293 height 705
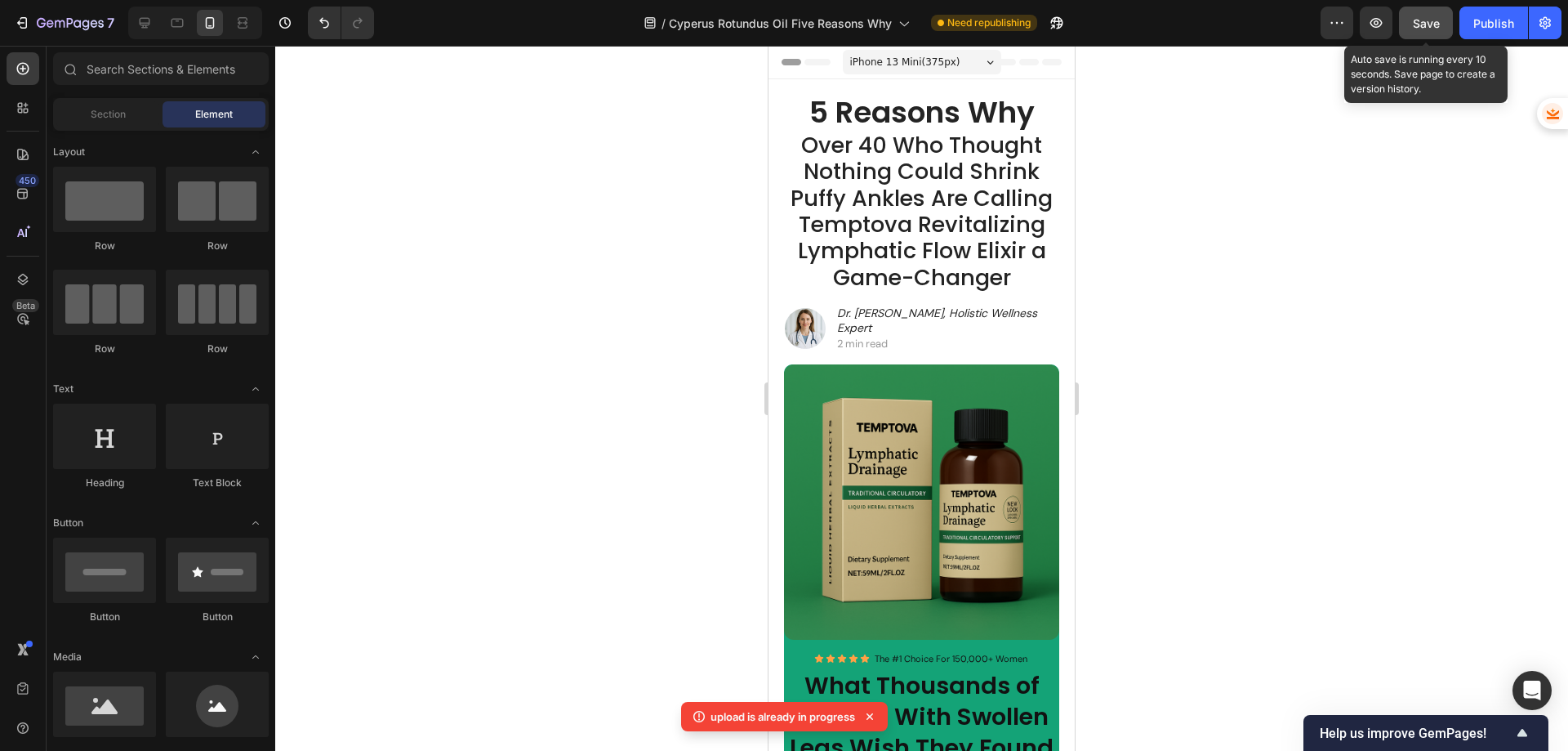
click at [1429, 29] on span "Save" at bounding box center [1425, 23] width 27 height 14
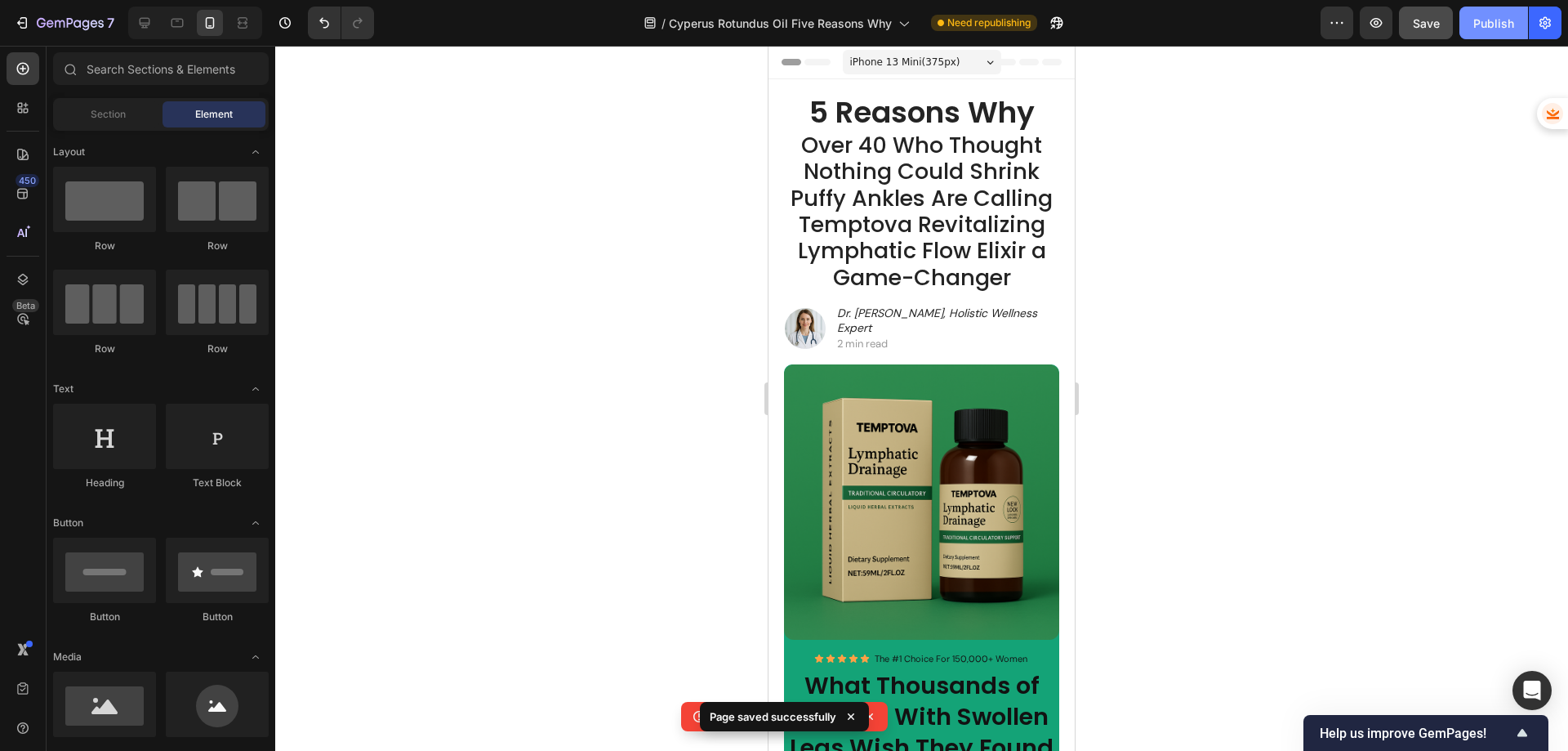
click at [1507, 28] on div "Publish" at bounding box center [1493, 23] width 41 height 17
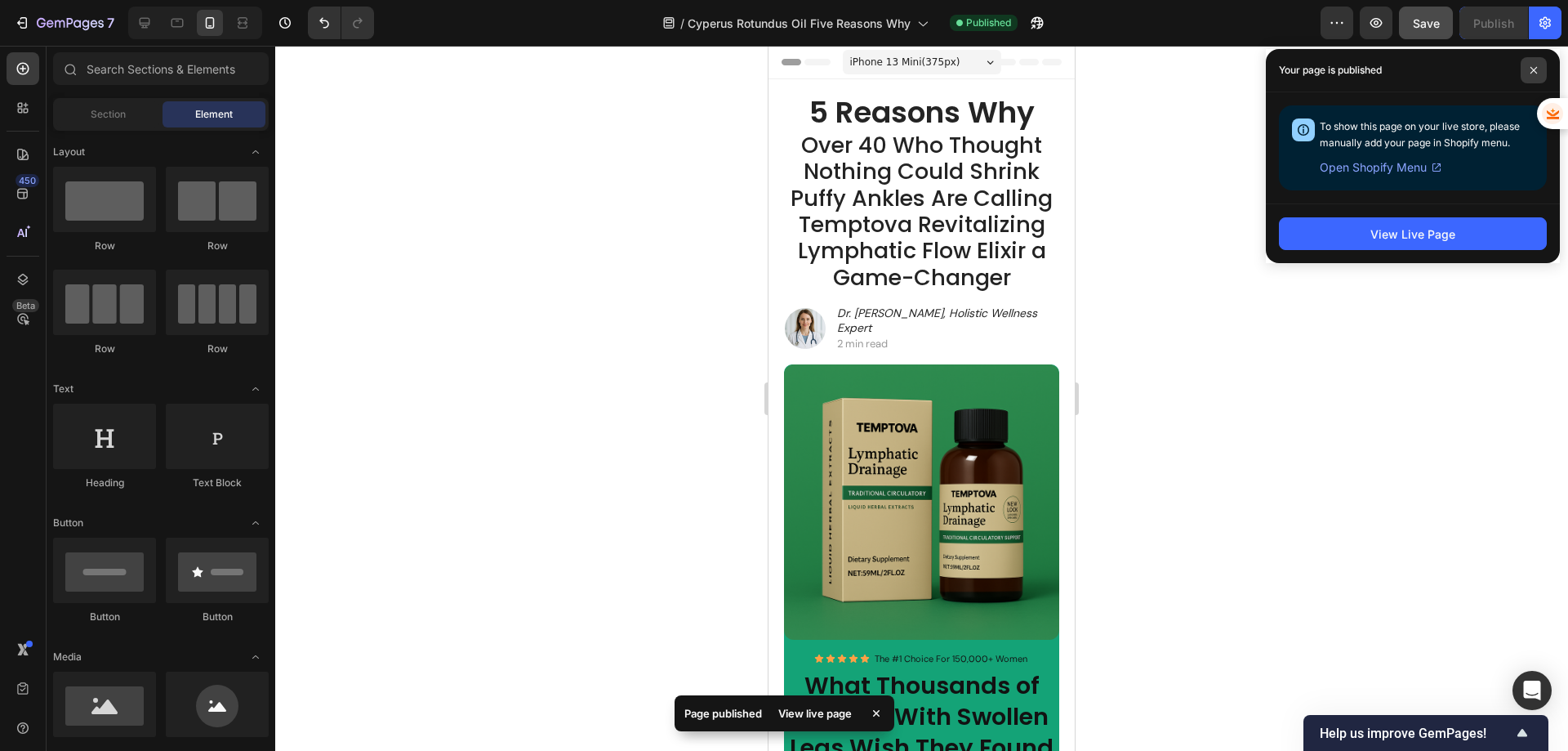
click at [1538, 67] on span at bounding box center [1533, 70] width 26 height 26
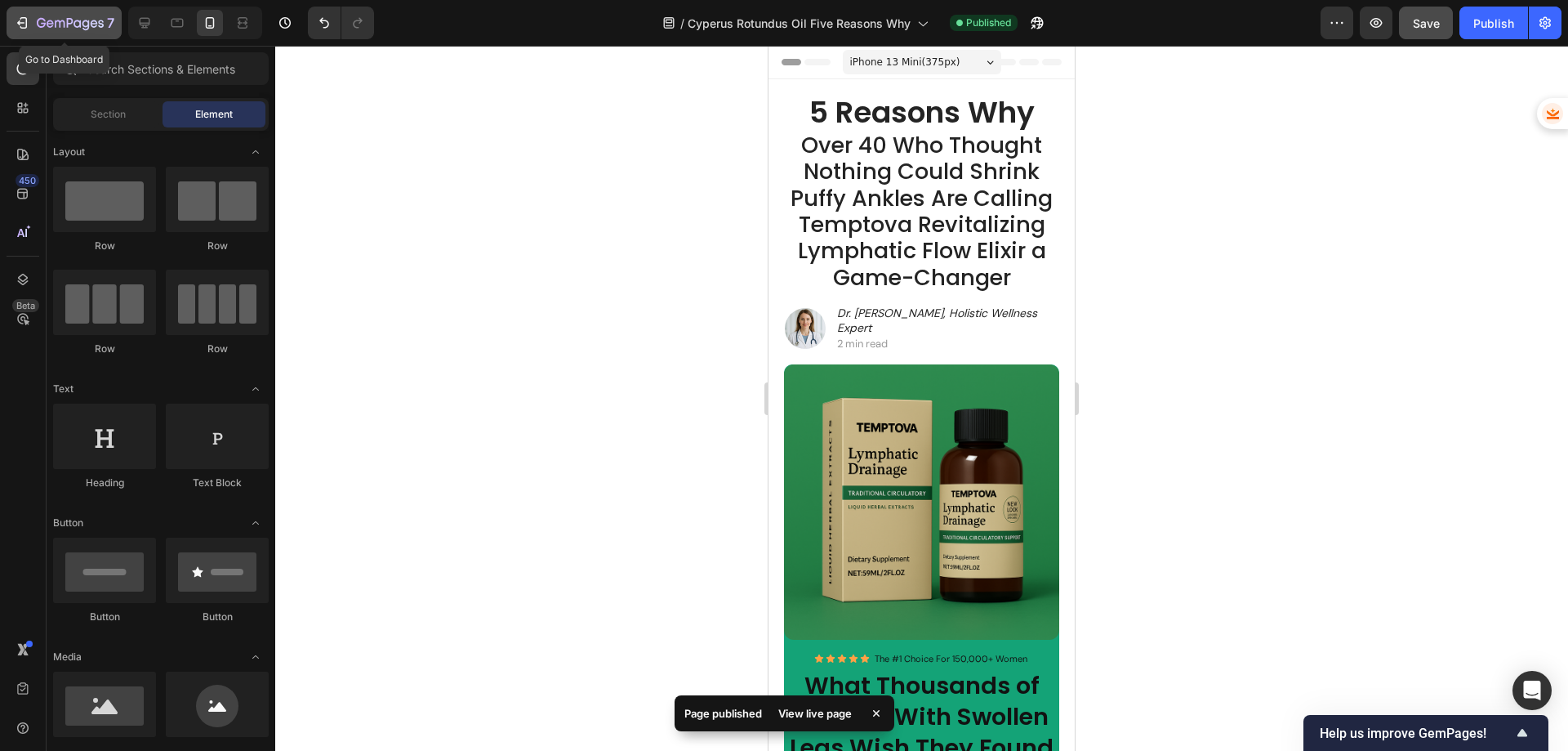
click at [32, 19] on div "7" at bounding box center [64, 22] width 100 height 20
